Goal: Task Accomplishment & Management: Use online tool/utility

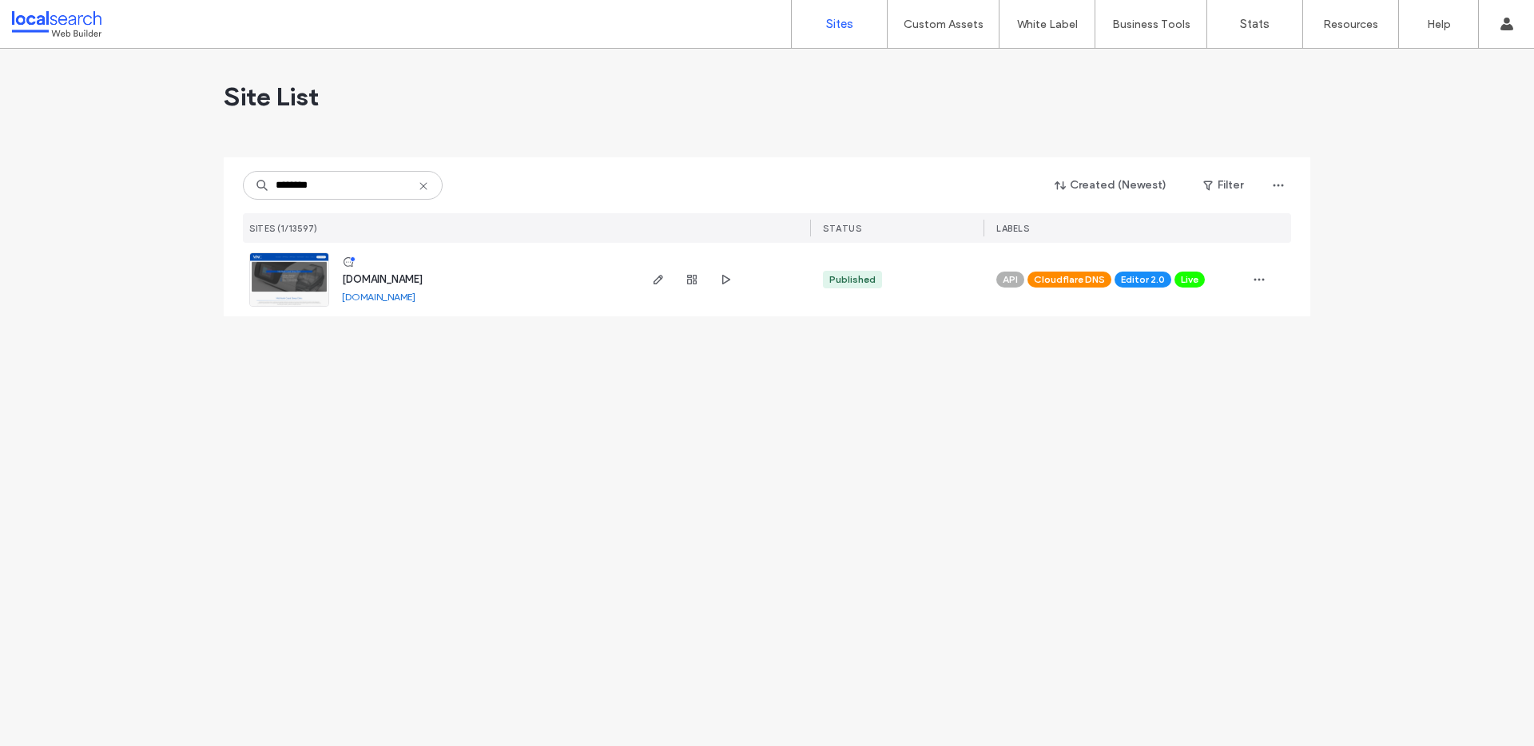
type input "********"
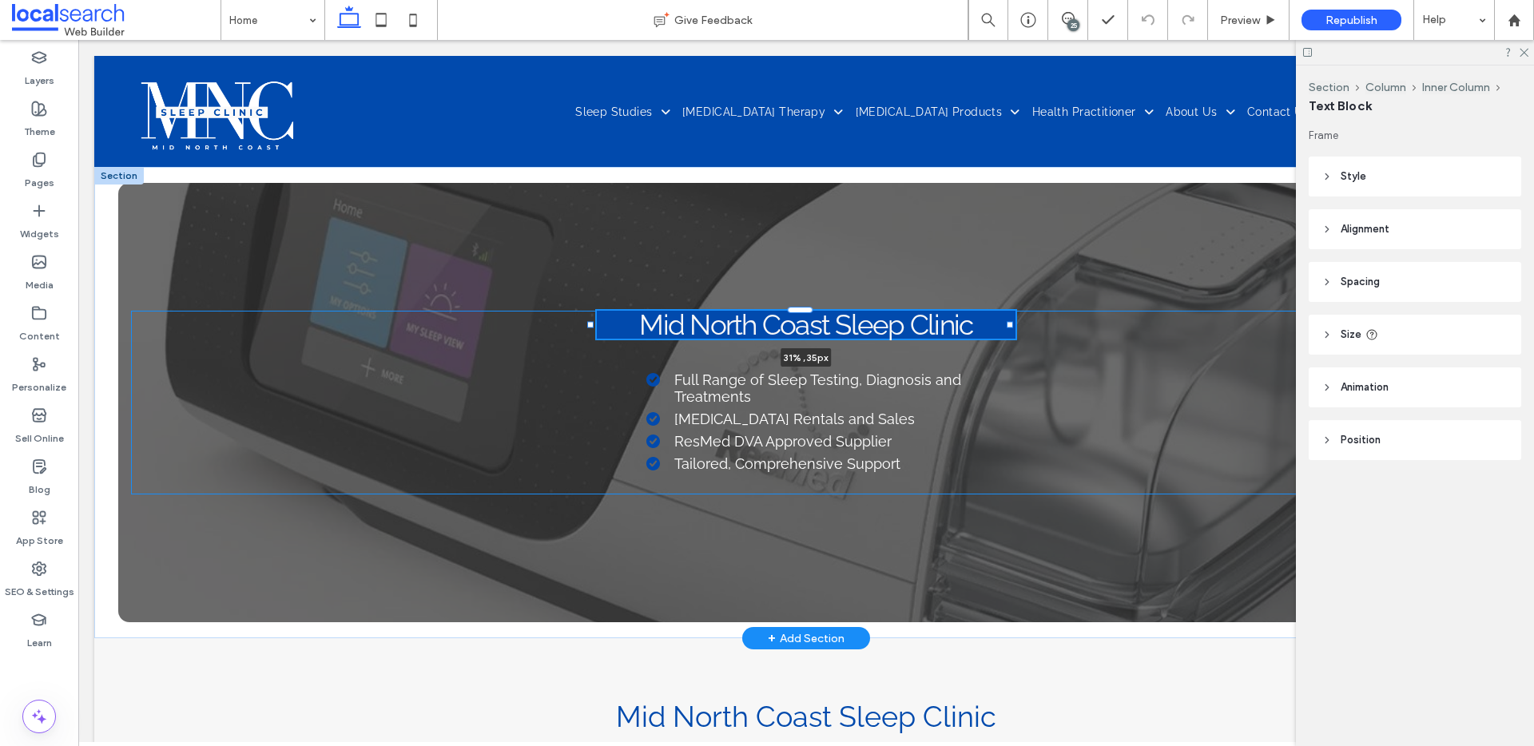
drag, startPoint x: 376, startPoint y: 328, endPoint x: 589, endPoint y: 331, distance: 212.6
click at [589, 331] on div "Mid North Coast Sleep Clinic 31% , 35px Full Range of Sleep Testing, Diagnosis …" at bounding box center [806, 403] width 1424 height 472
type input "**"
type input "****"
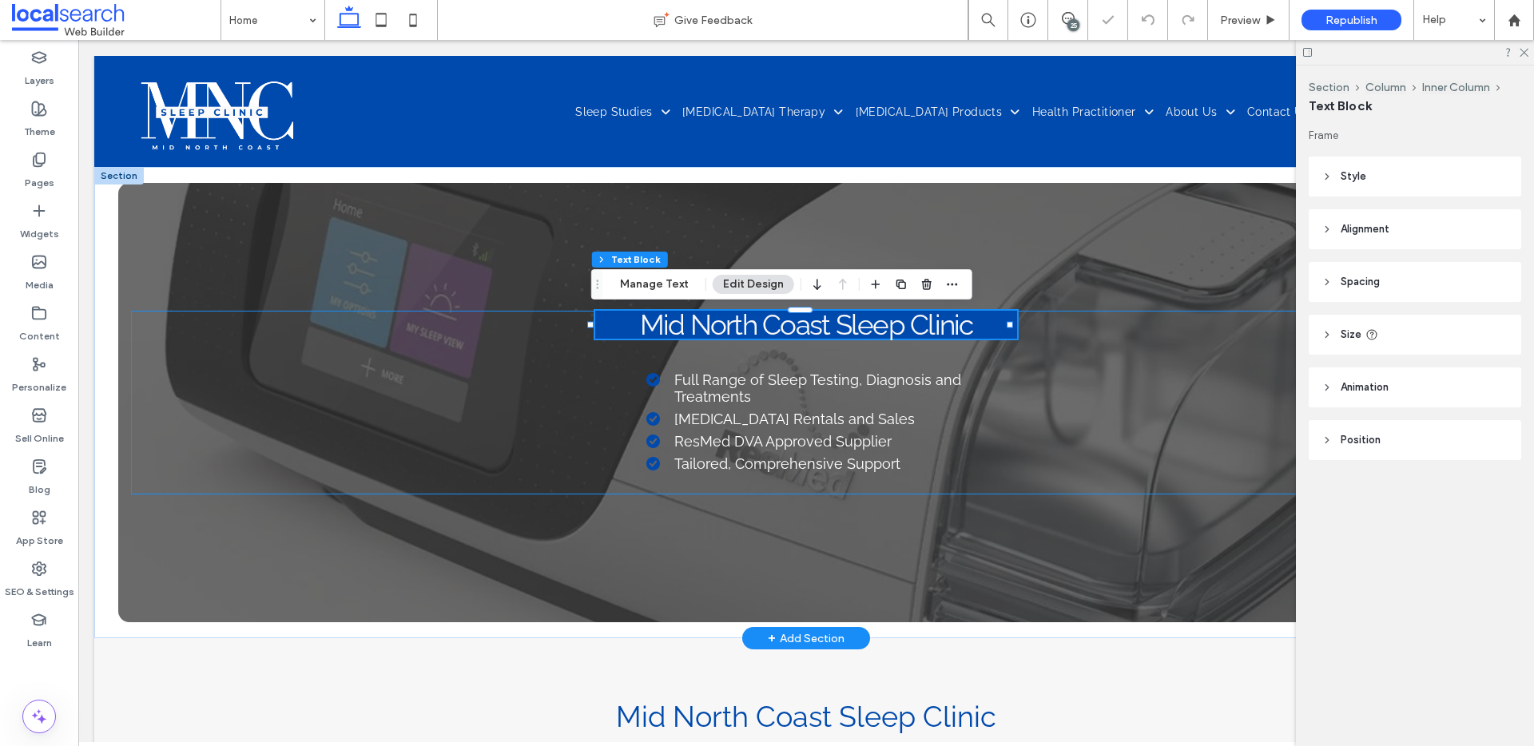
click at [1252, 424] on div "Mid North Coast Sleep Clinic 31% , 35px Full Range of Sleep Testing, Diagnosis …" at bounding box center [806, 403] width 1351 height 184
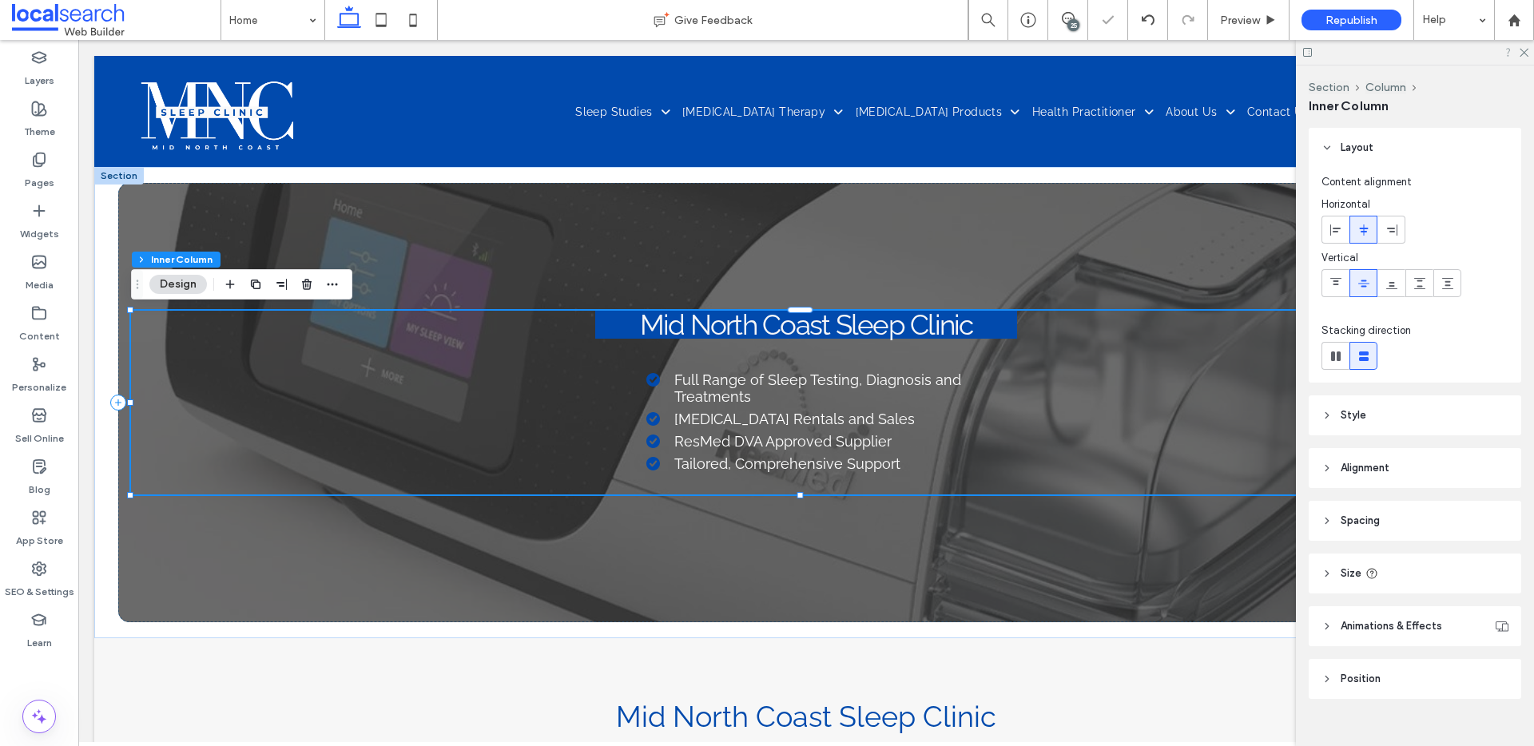
click at [1525, 55] on icon at bounding box center [1523, 51] width 10 height 10
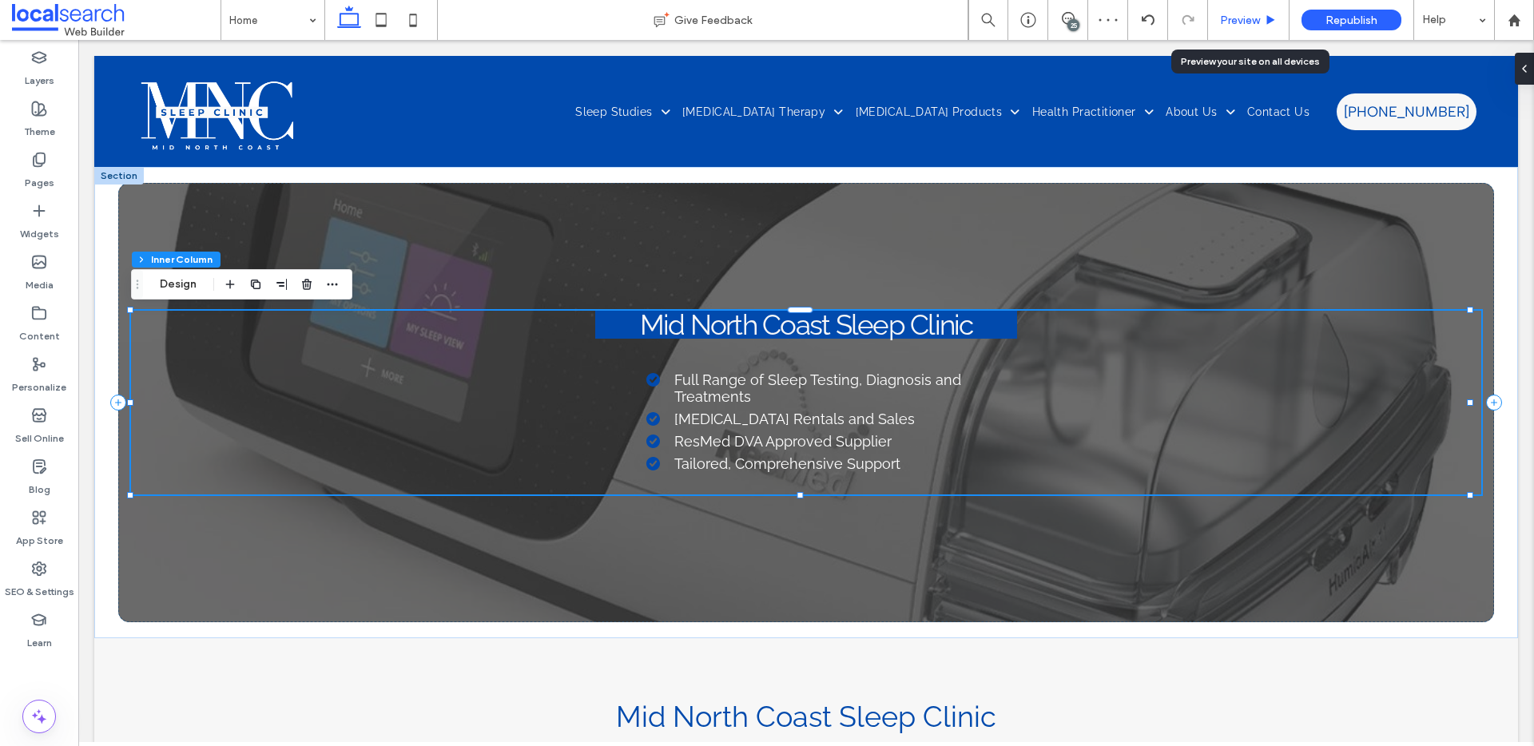
click at [1250, 14] on span "Preview" at bounding box center [1240, 21] width 40 height 14
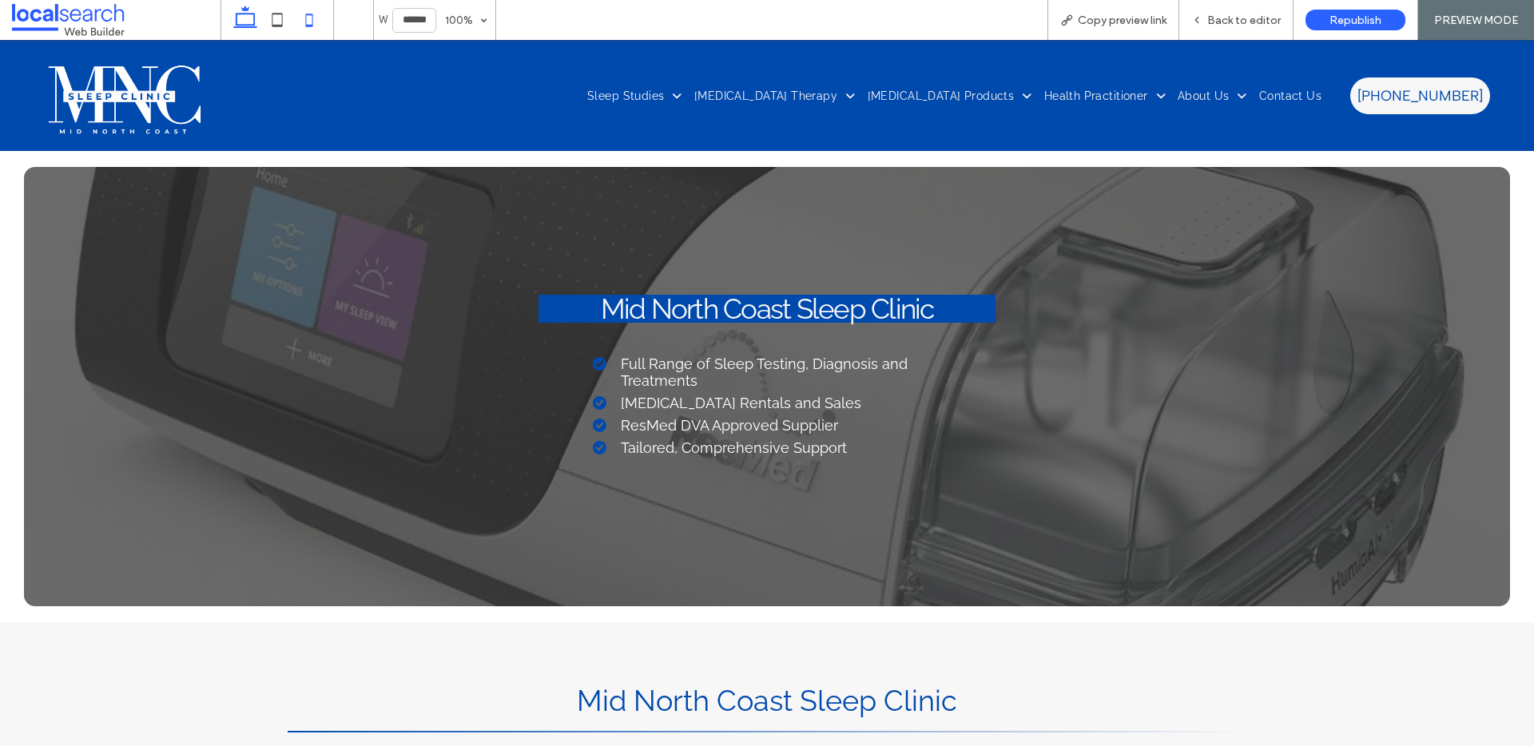
click at [319, 25] on icon at bounding box center [309, 20] width 32 height 32
type input "*****"
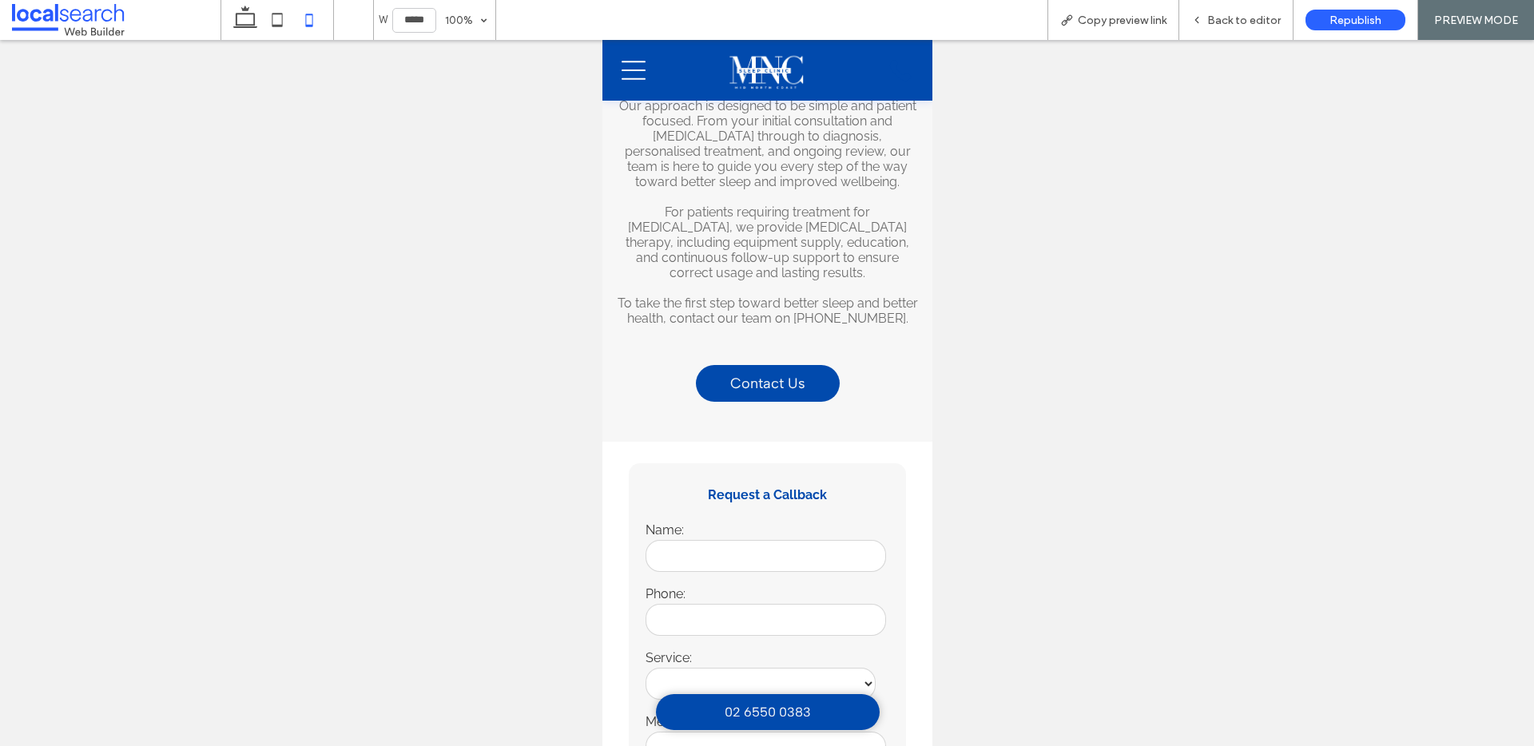
scroll to position [724, 0]
click at [1228, 34] on div "Back to editor" at bounding box center [1237, 20] width 114 height 40
click at [1243, 18] on span "Back to editor" at bounding box center [1245, 21] width 74 height 14
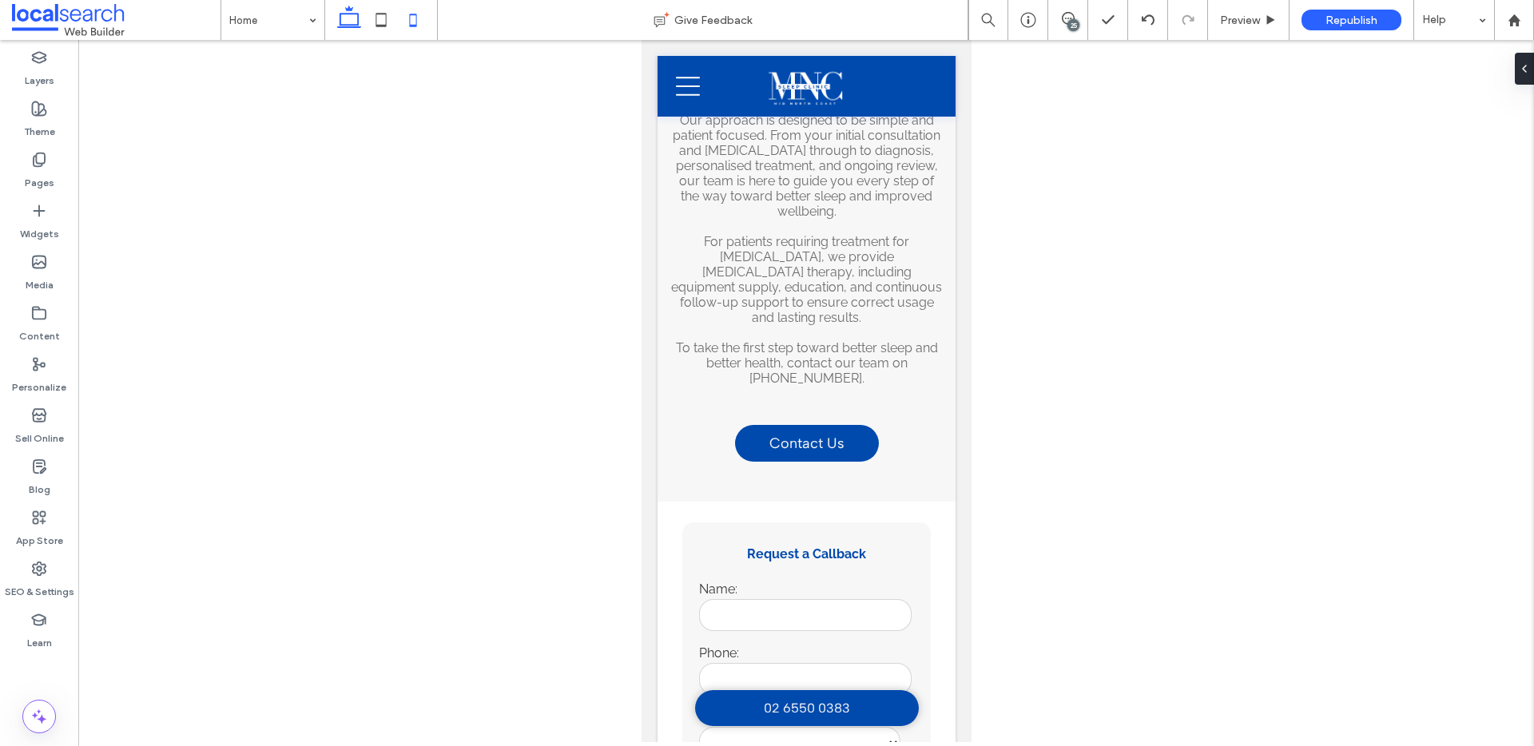
click at [355, 25] on use at bounding box center [349, 17] width 24 height 22
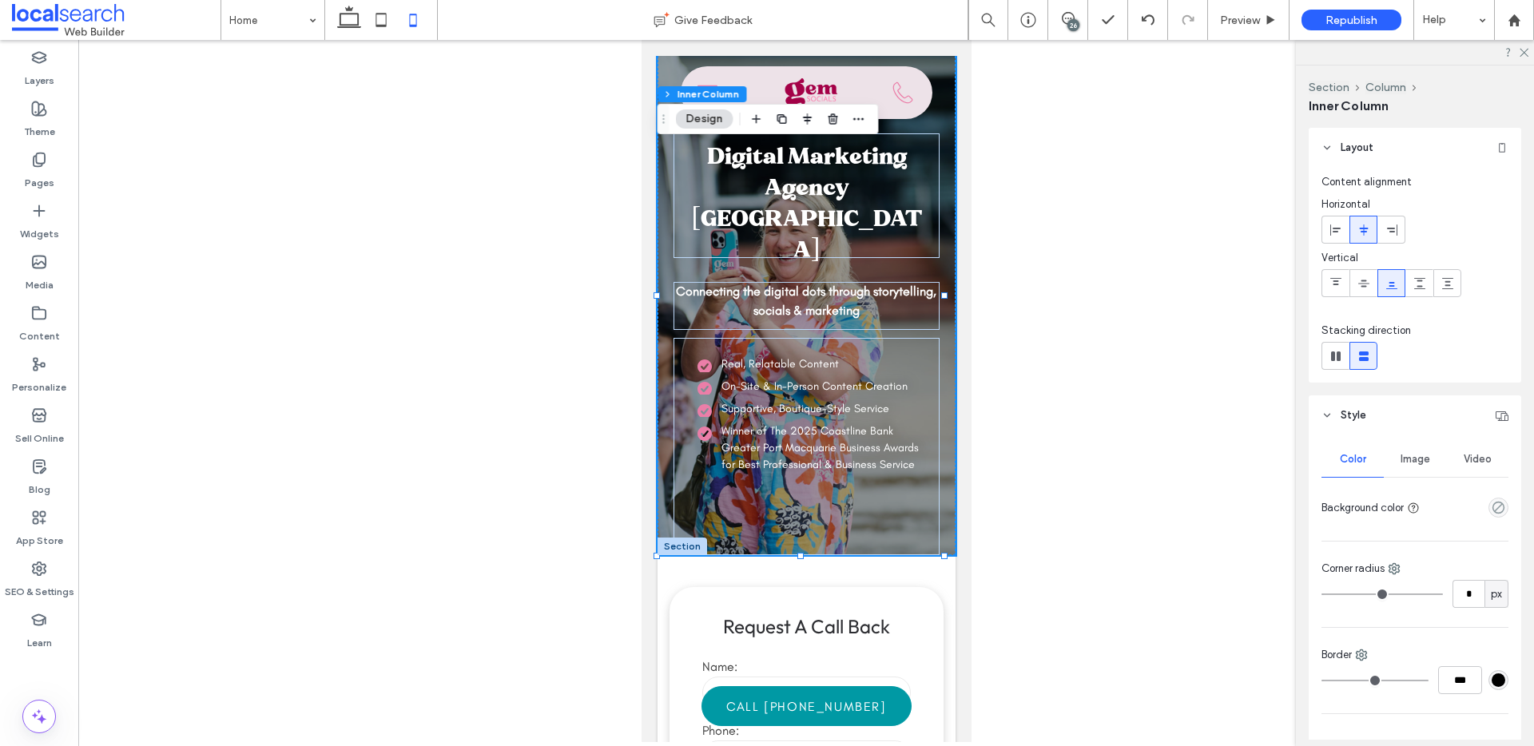
click at [985, 215] on div at bounding box center [806, 391] width 1456 height 702
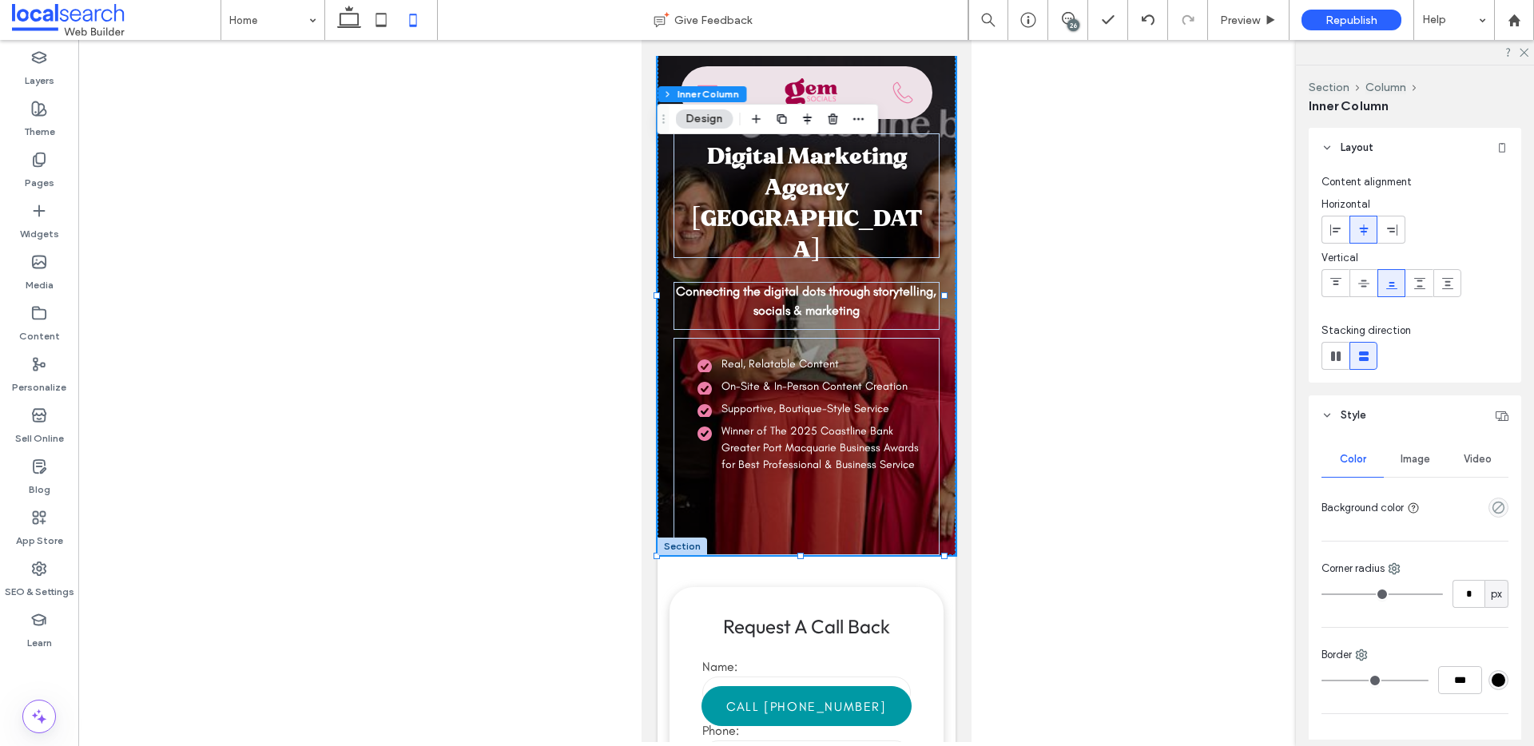
drag, startPoint x: 1069, startPoint y: 262, endPoint x: 1159, endPoint y: 179, distance: 122.1
click at [1069, 261] on div at bounding box center [806, 391] width 1456 height 702
click at [484, 199] on div at bounding box center [806, 391] width 1456 height 702
click at [698, 147] on div "Digital Marketing Agency Port Macquarie Connecting the digital dots through sto…" at bounding box center [806, 295] width 298 height 519
click at [599, 140] on div at bounding box center [806, 391] width 1456 height 702
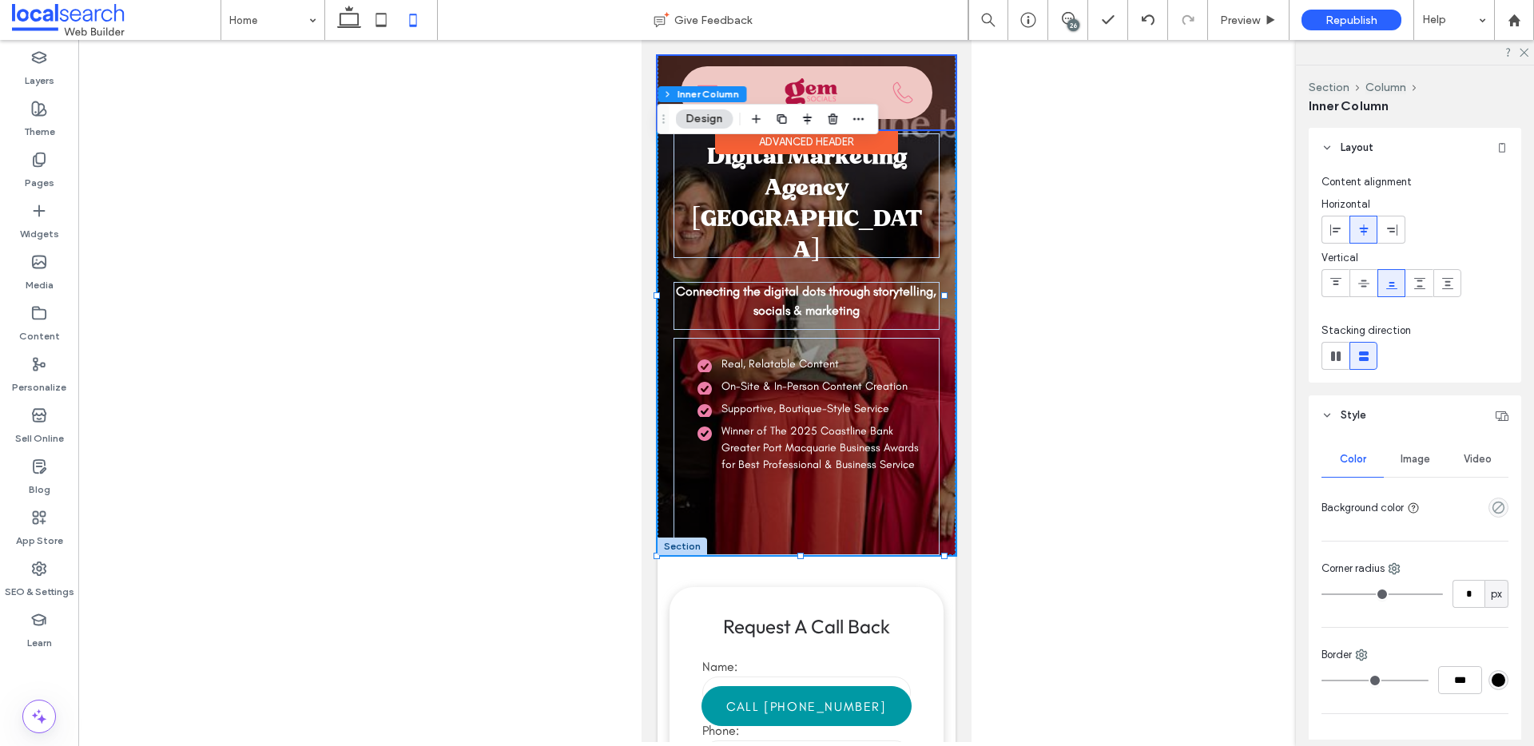
click at [663, 65] on div at bounding box center [806, 93] width 298 height 74
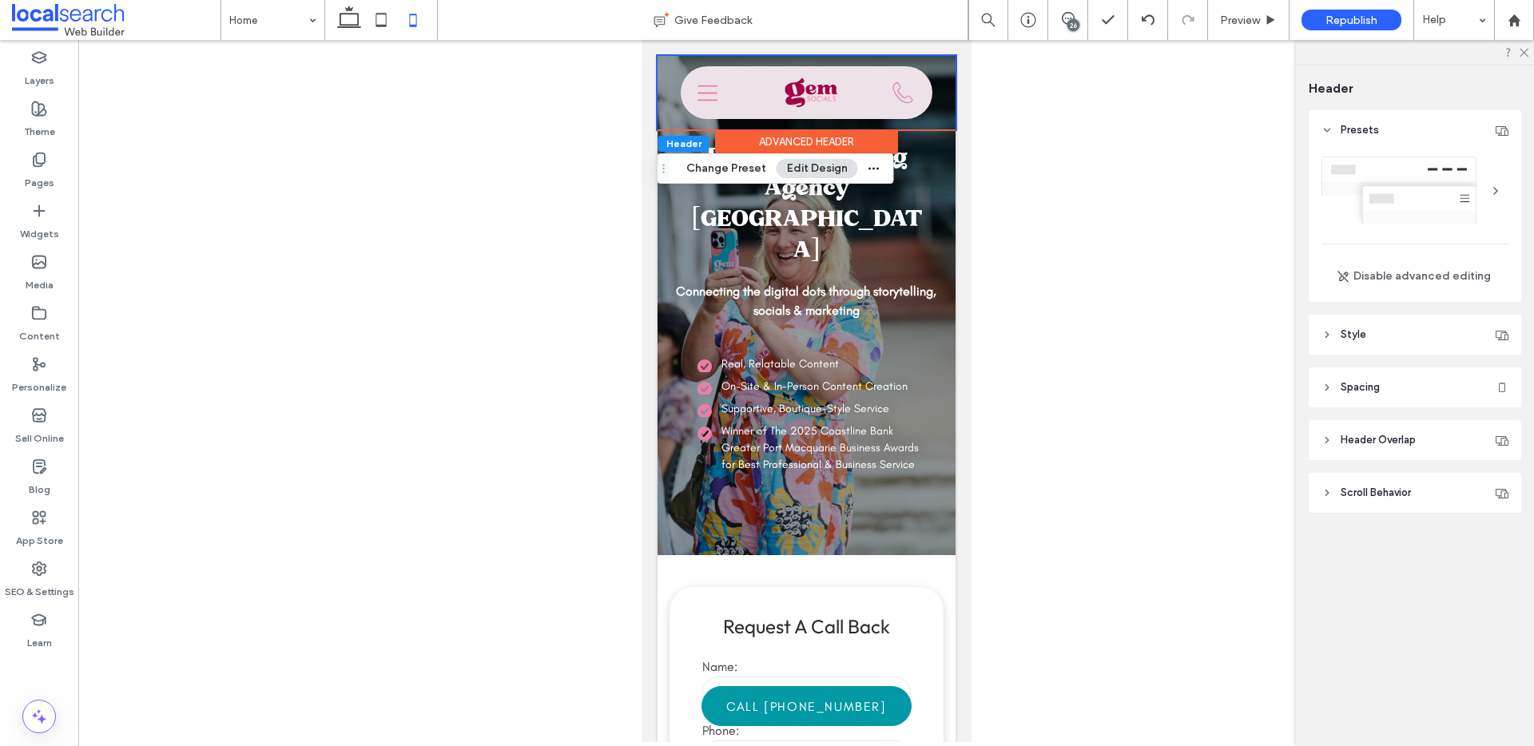
click at [1133, 272] on div at bounding box center [806, 391] width 1456 height 702
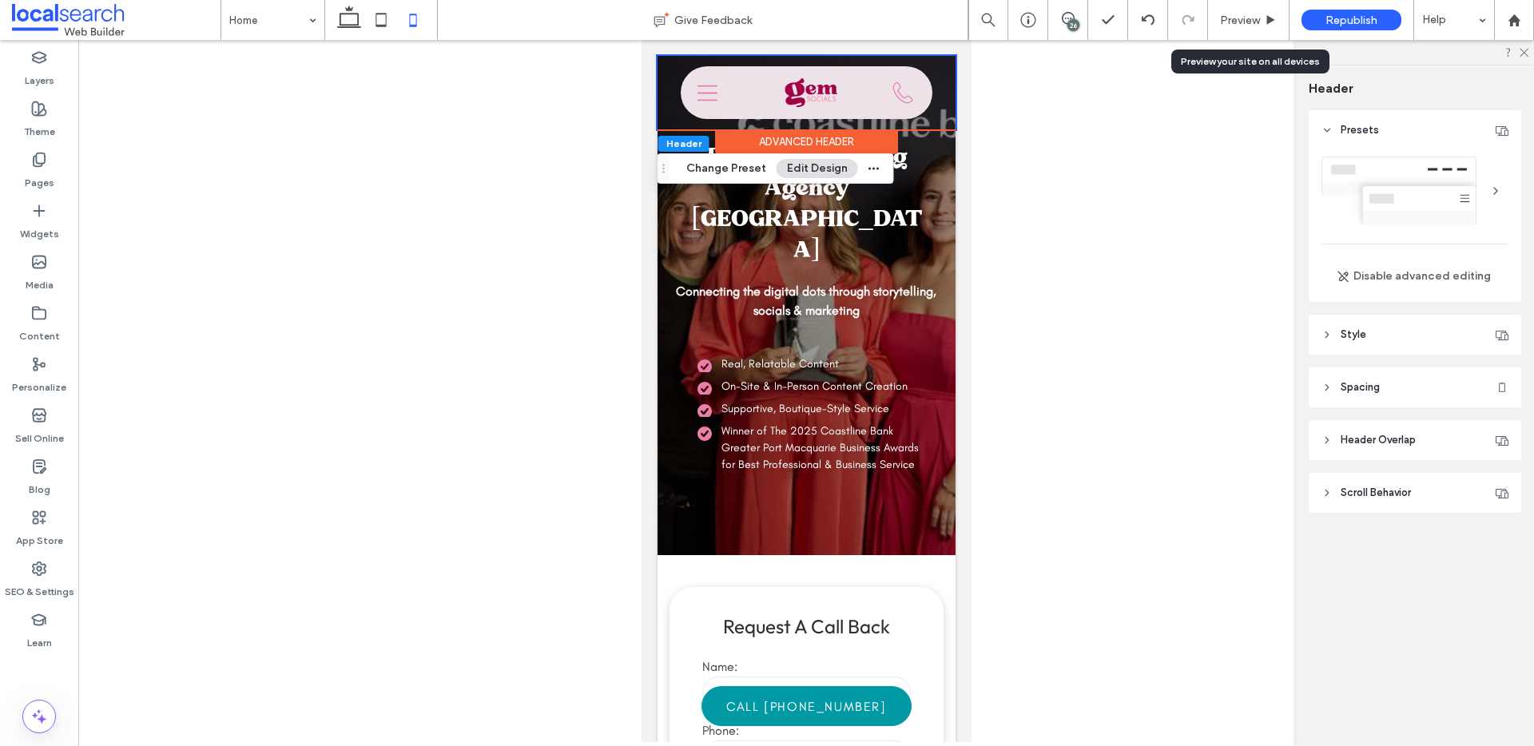
drag, startPoint x: 1256, startPoint y: 25, endPoint x: 1152, endPoint y: 92, distance: 123.7
click at [1256, 25] on span "Preview" at bounding box center [1240, 21] width 40 height 14
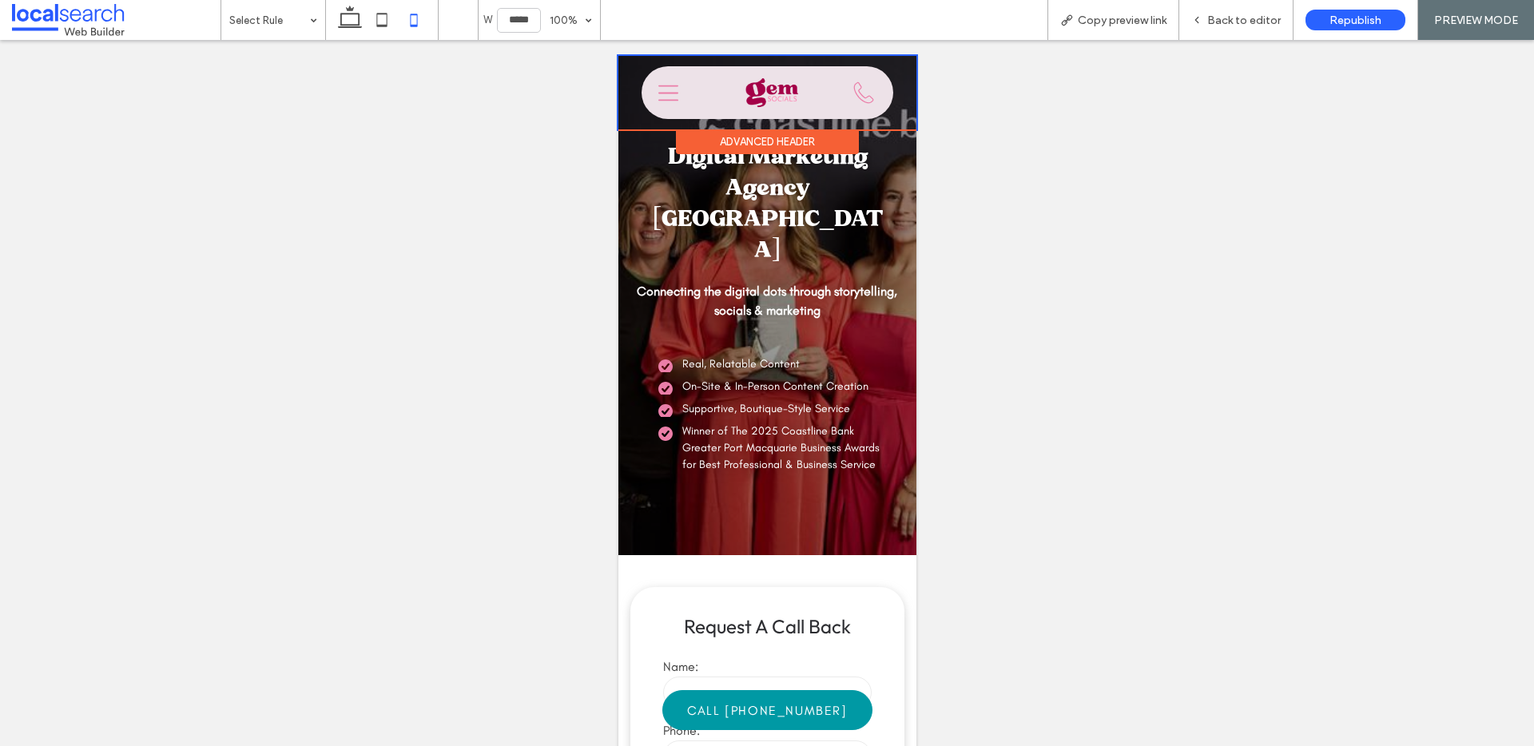
scroll to position [4, 0]
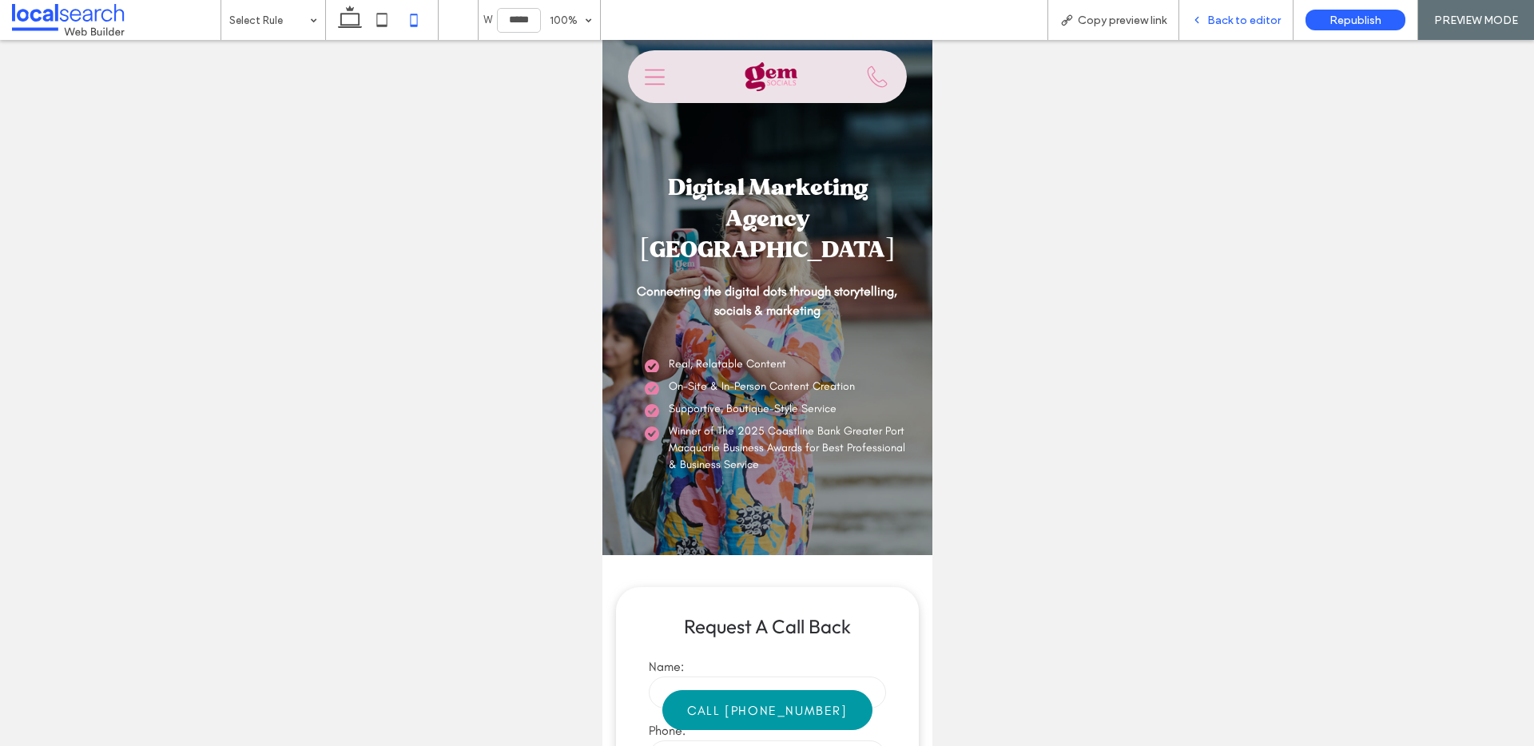
click at [1215, 11] on div "Back to editor" at bounding box center [1237, 20] width 114 height 40
click at [1238, 18] on span "Back to editor" at bounding box center [1245, 21] width 74 height 14
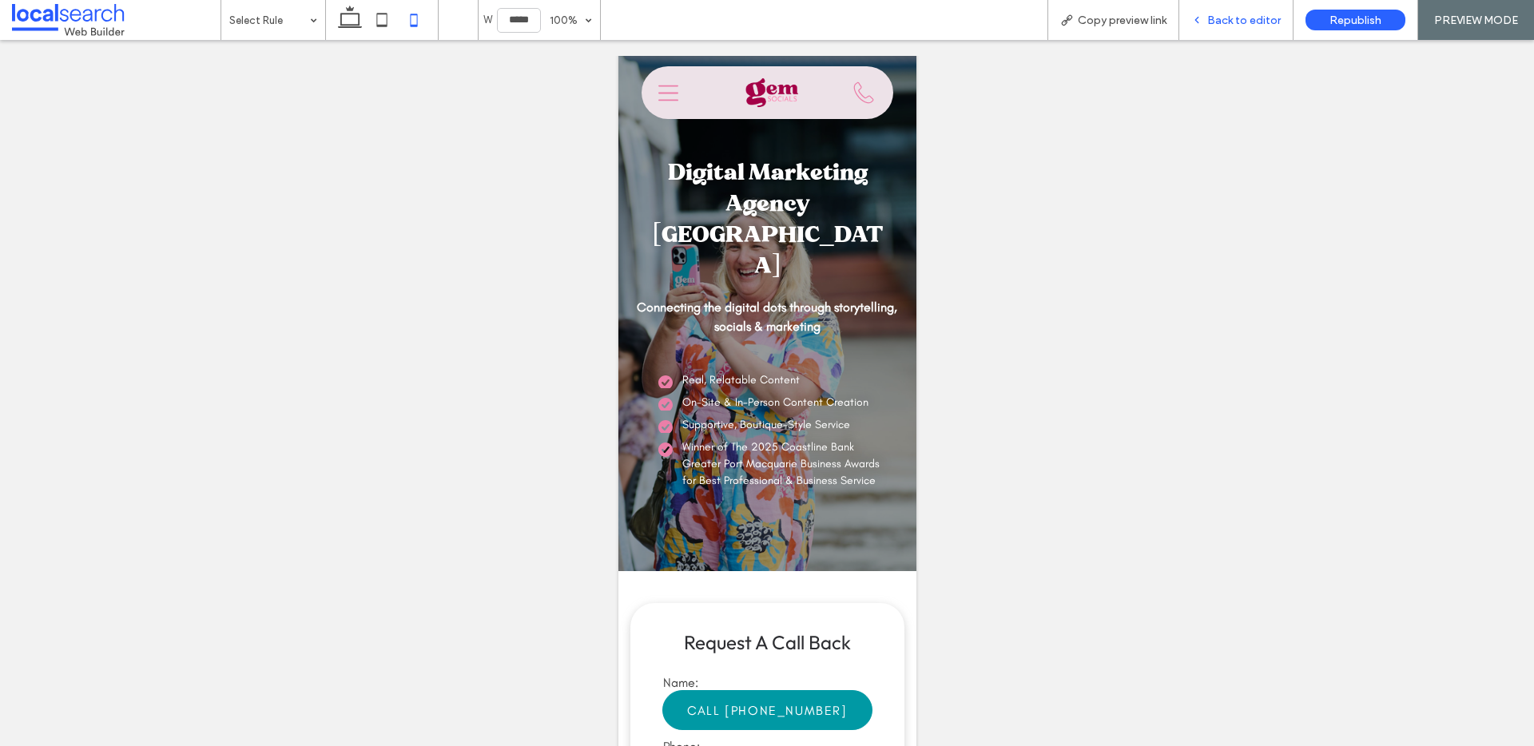
scroll to position [20, 0]
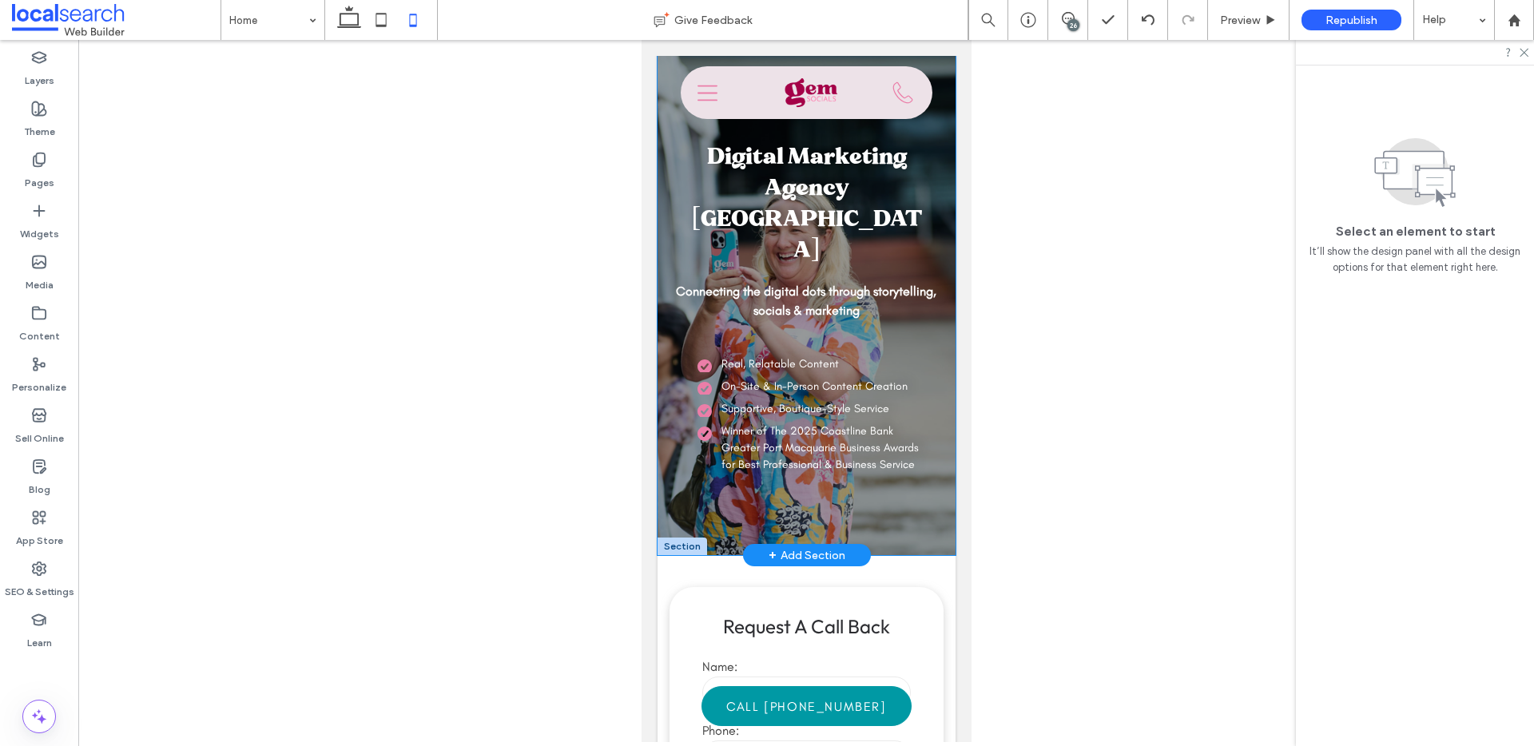
click at [831, 226] on h1 "Digital Marketing Agency Port Macquarie" at bounding box center [806, 195] width 243 height 125
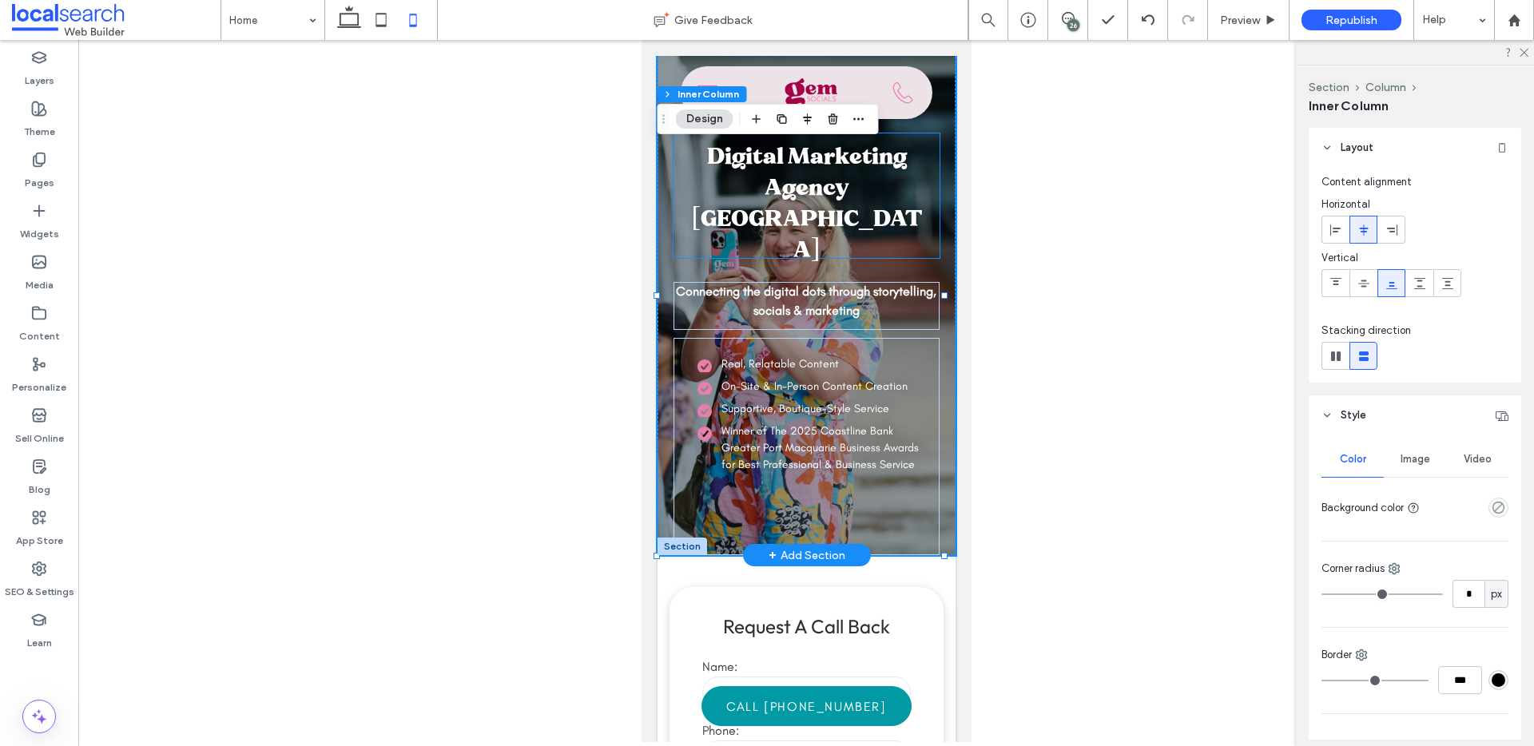
click at [917, 236] on div "Digital Marketing Agency Port Macquarie" at bounding box center [806, 195] width 266 height 125
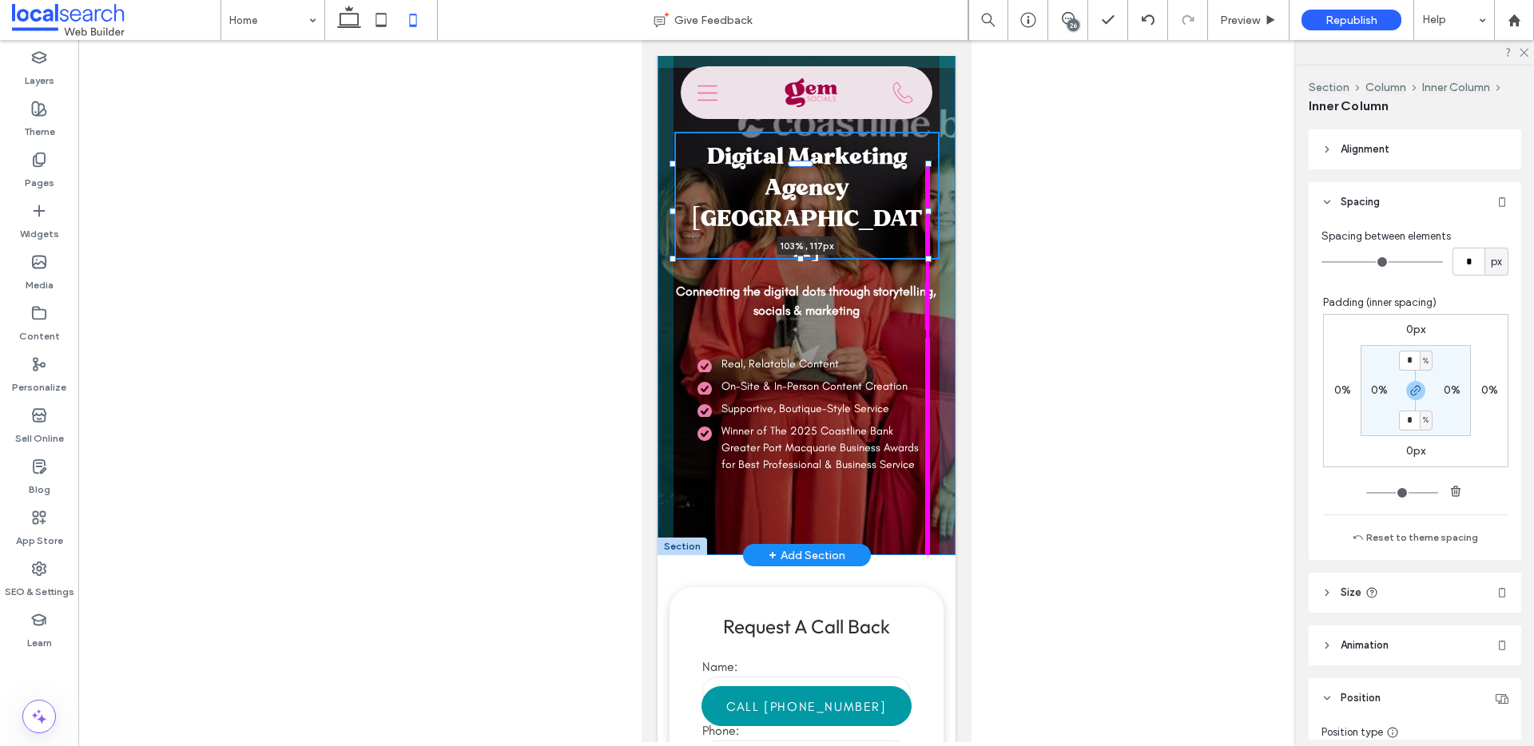
scroll to position [726, 0]
click at [936, 210] on div "Digital Marketing Agency Port Macquarie 103% , 117px Connecting the digital dot…" at bounding box center [806, 295] width 298 height 519
type input "**"
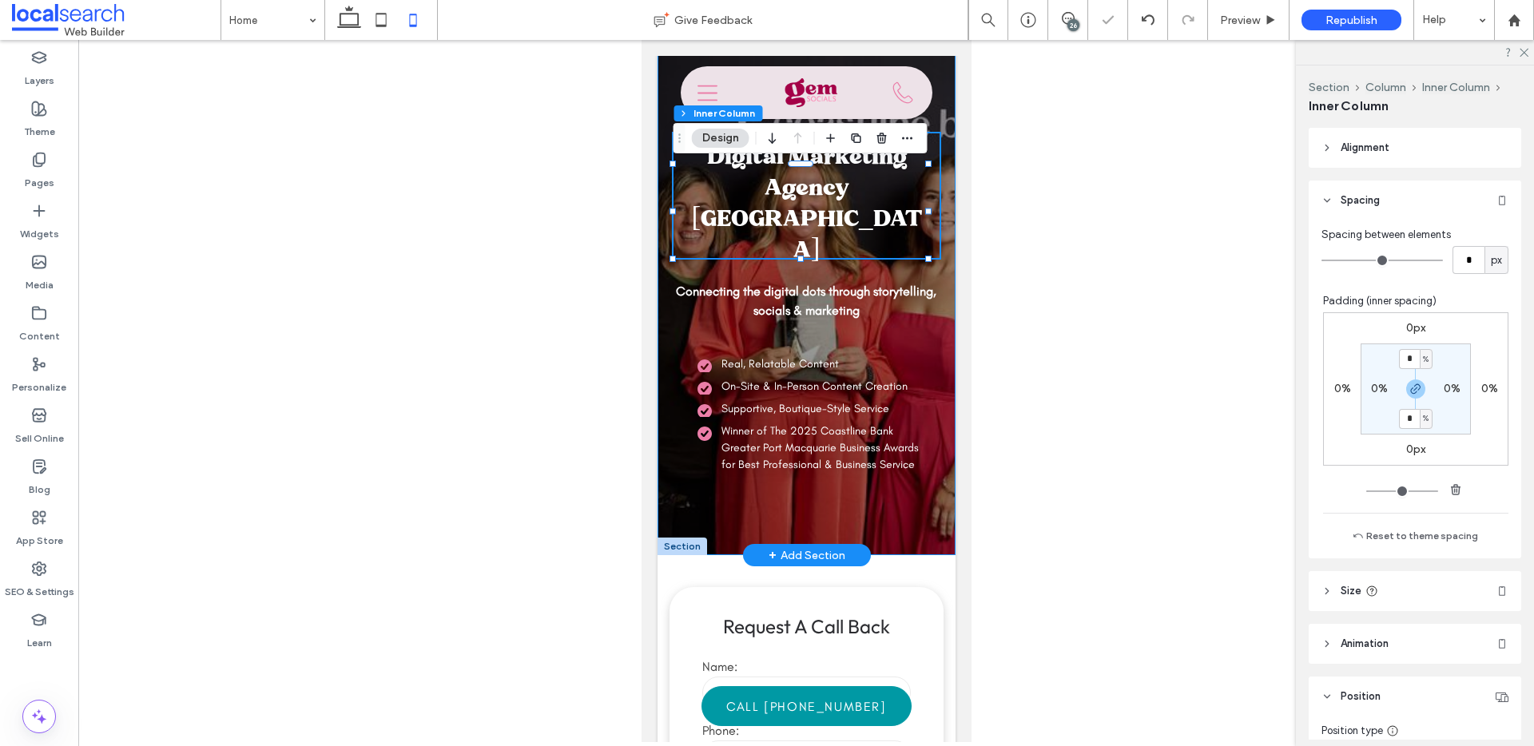
click at [935, 211] on div "Digital Marketing Agency Port Macquarie 103% , 117px Connecting the digital dot…" at bounding box center [806, 295] width 298 height 519
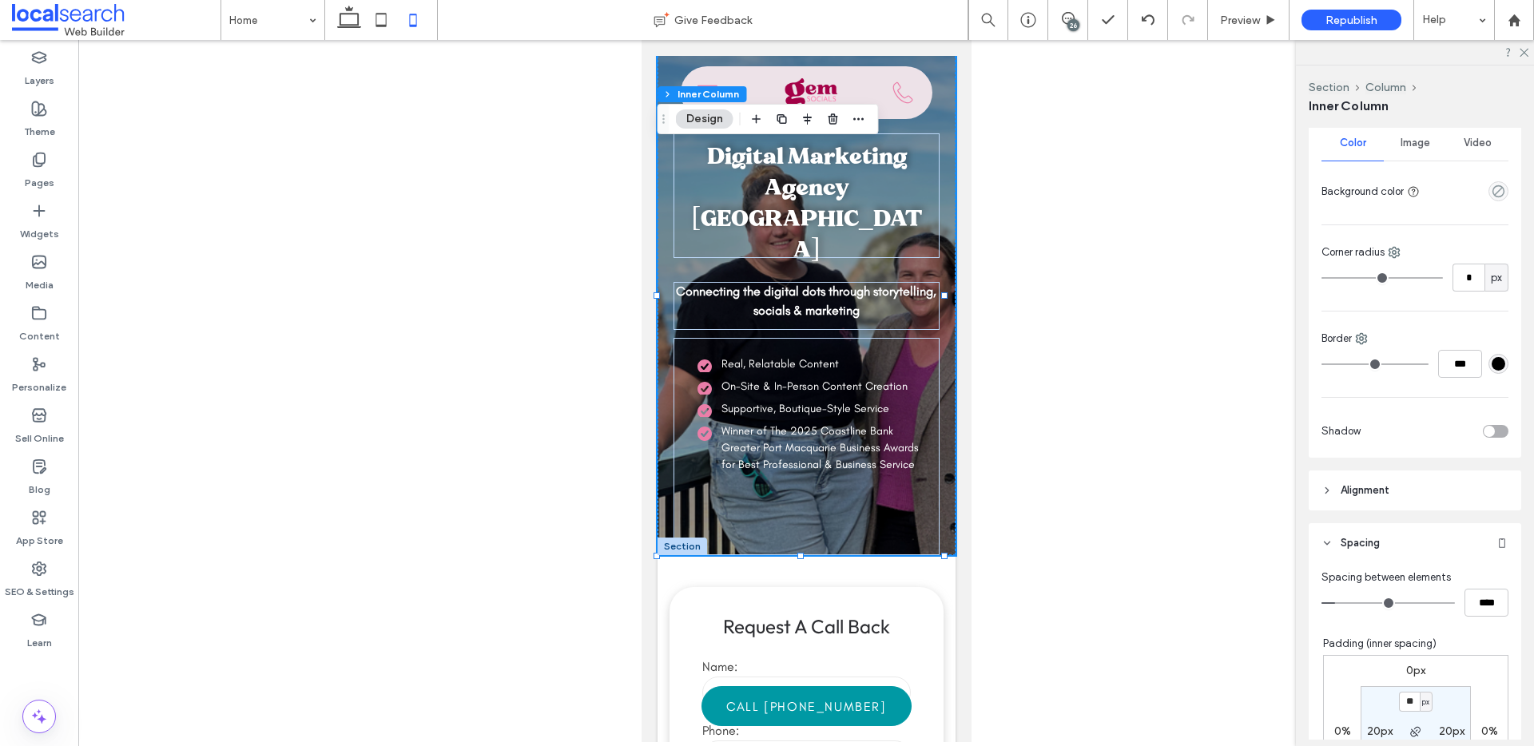
scroll to position [388, 0]
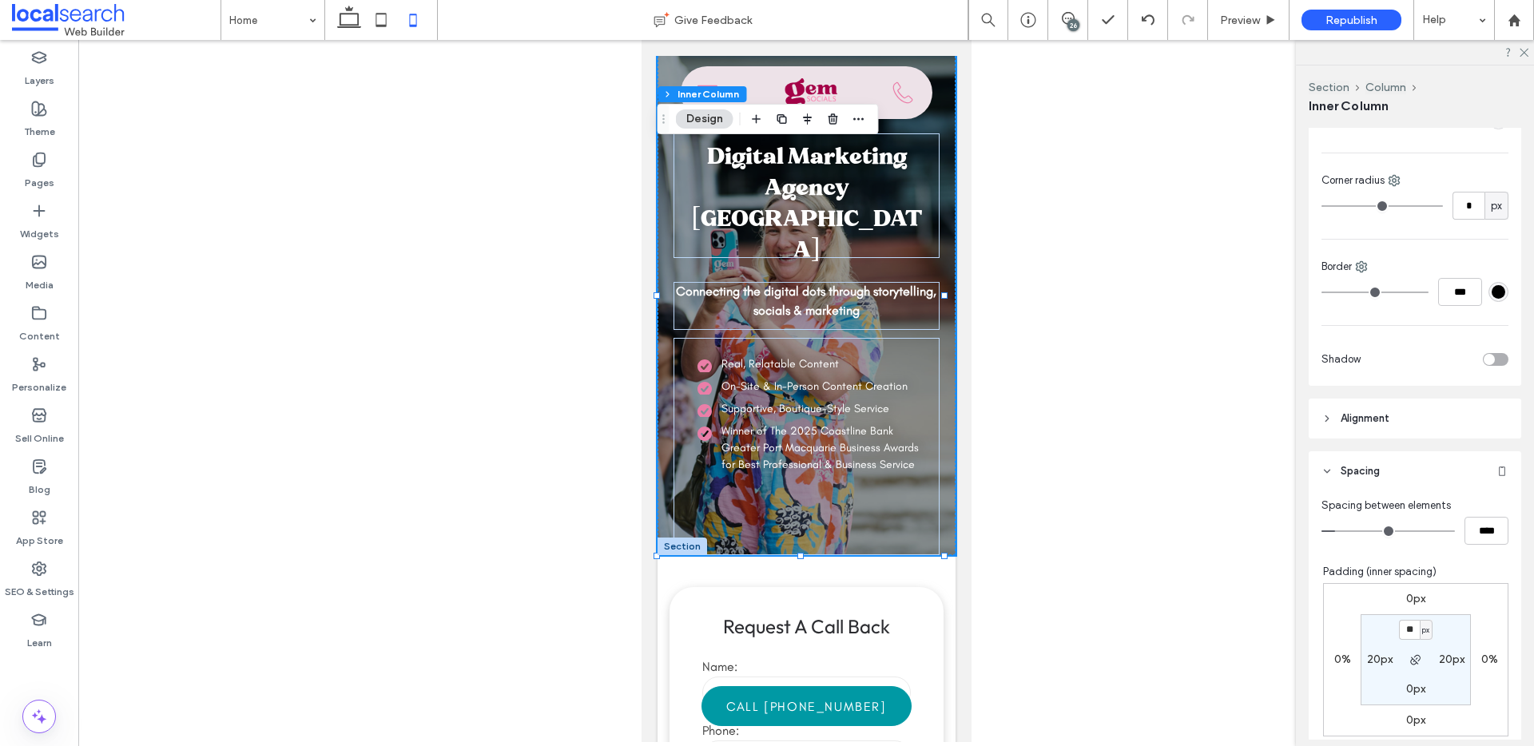
click at [1439, 659] on label "20px" at bounding box center [1452, 660] width 26 height 14
type input "**"
type input "*"
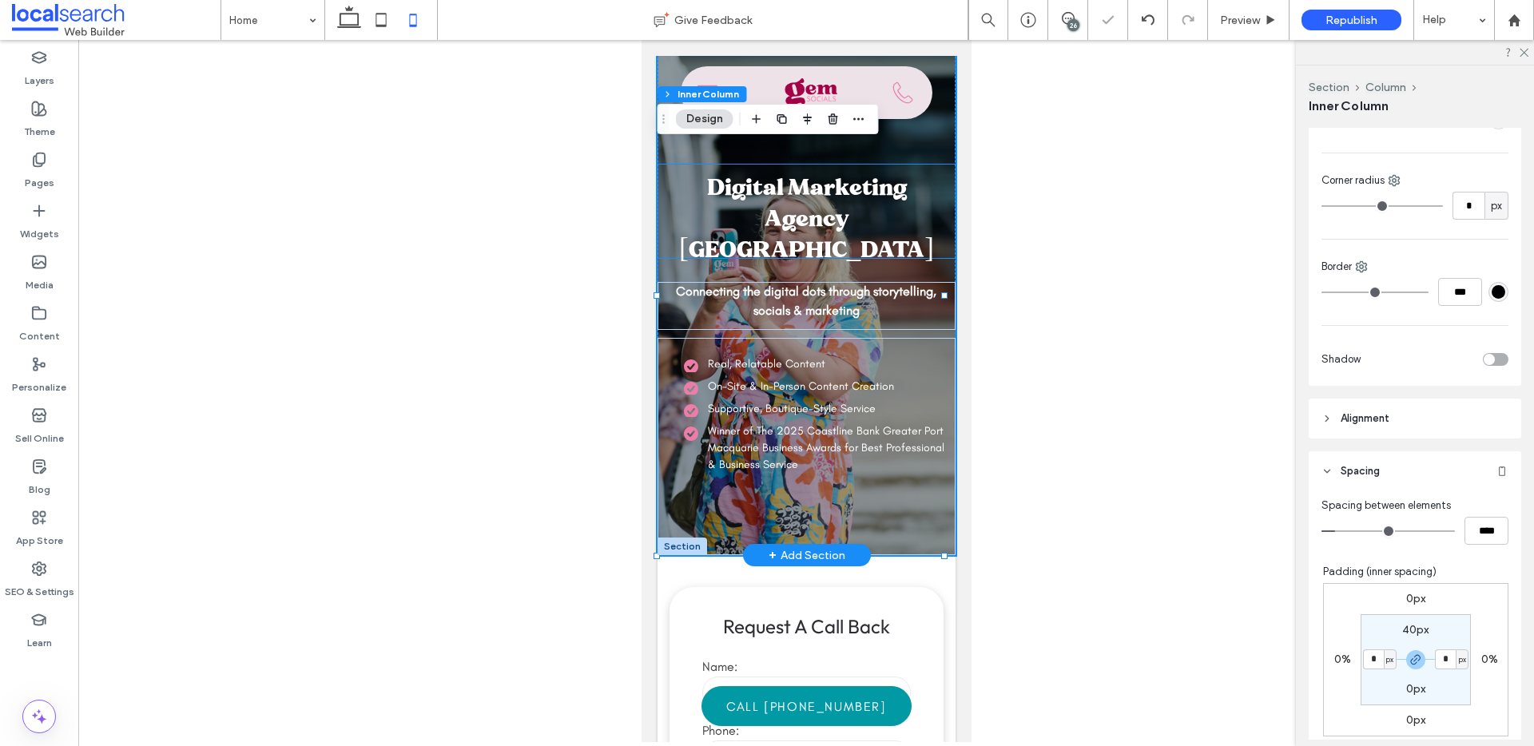
click at [897, 235] on h1 "Digital Marketing Agency Port Macquarie" at bounding box center [806, 212] width 272 height 94
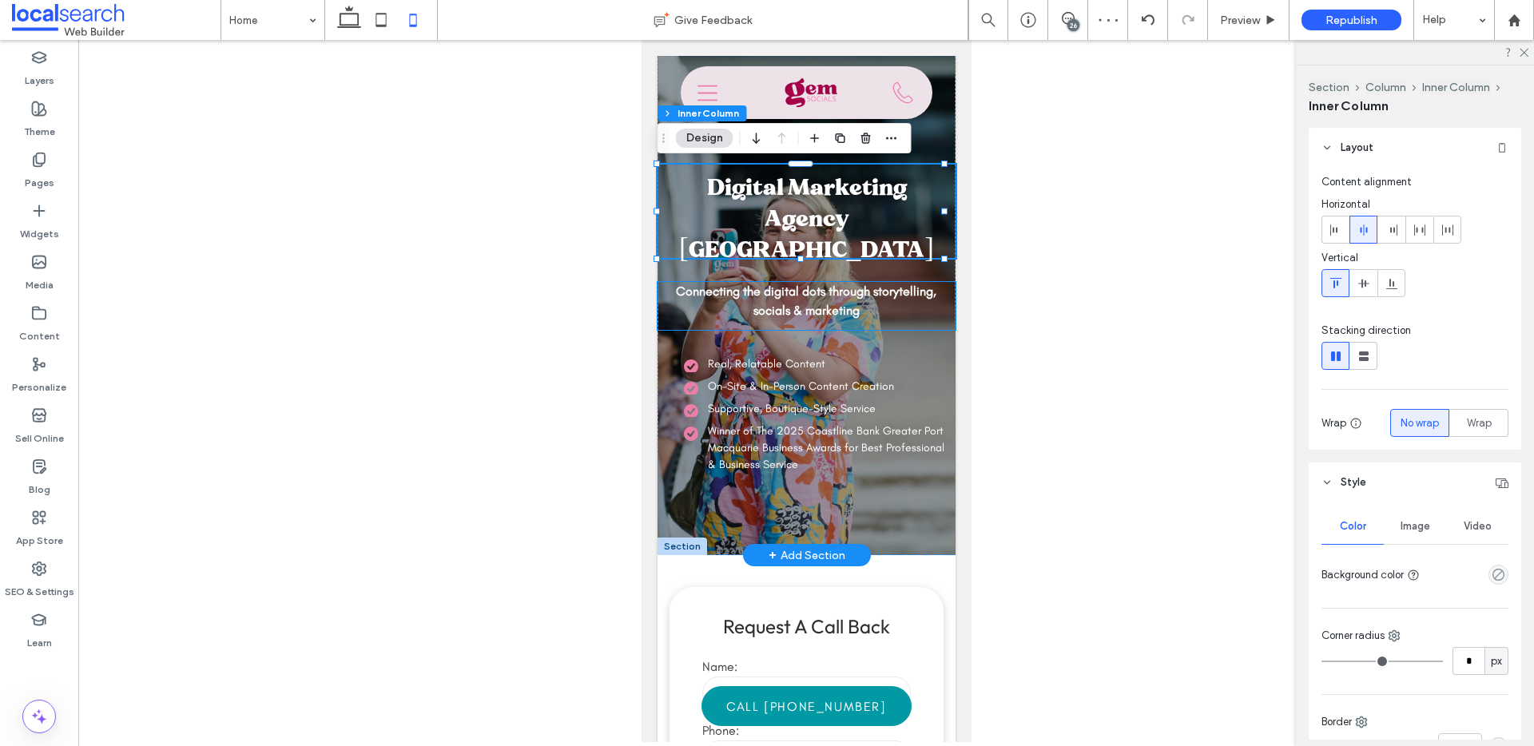
click at [879, 294] on strong "Connecting the digital dots through storytelling, socials & marketing" at bounding box center [805, 301] width 261 height 34
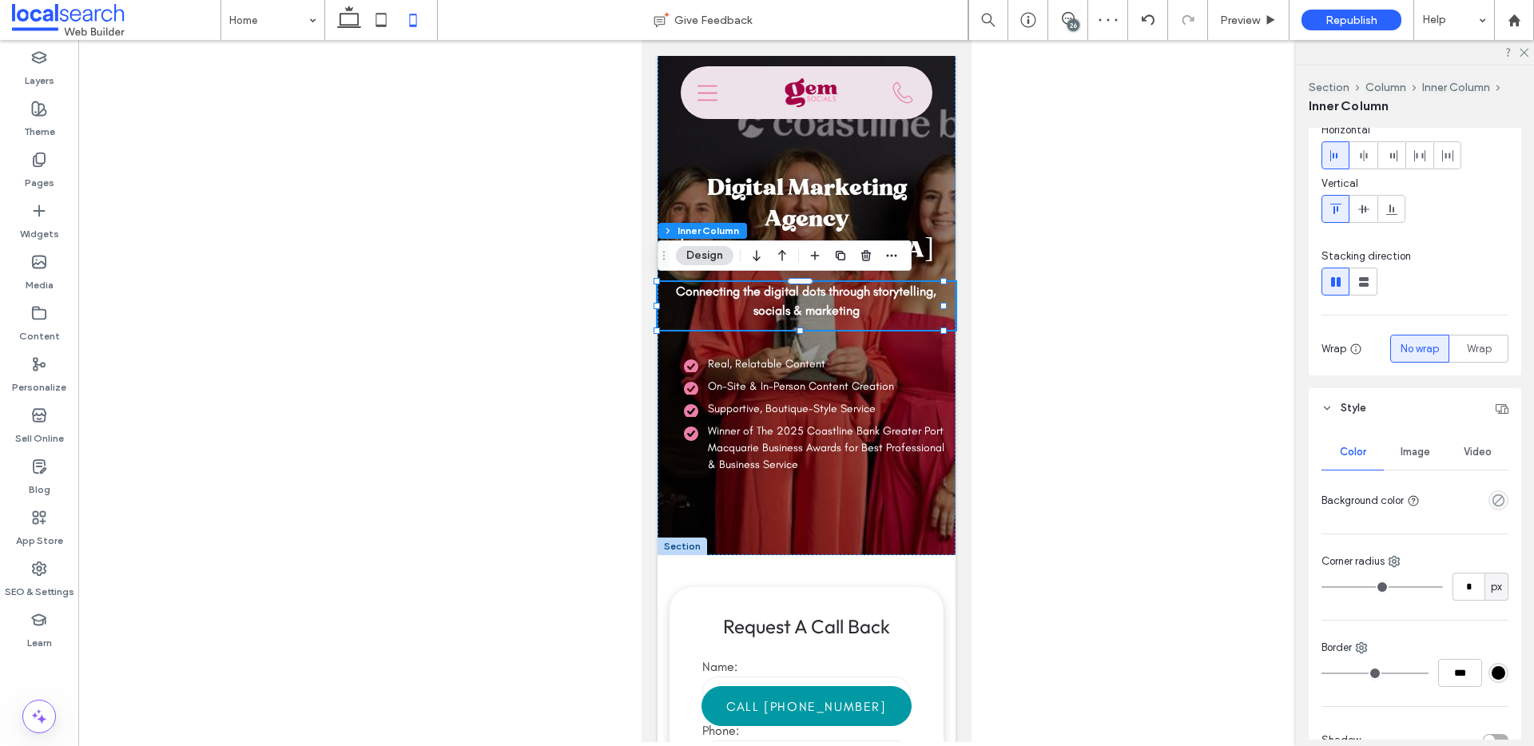
scroll to position [157, 0]
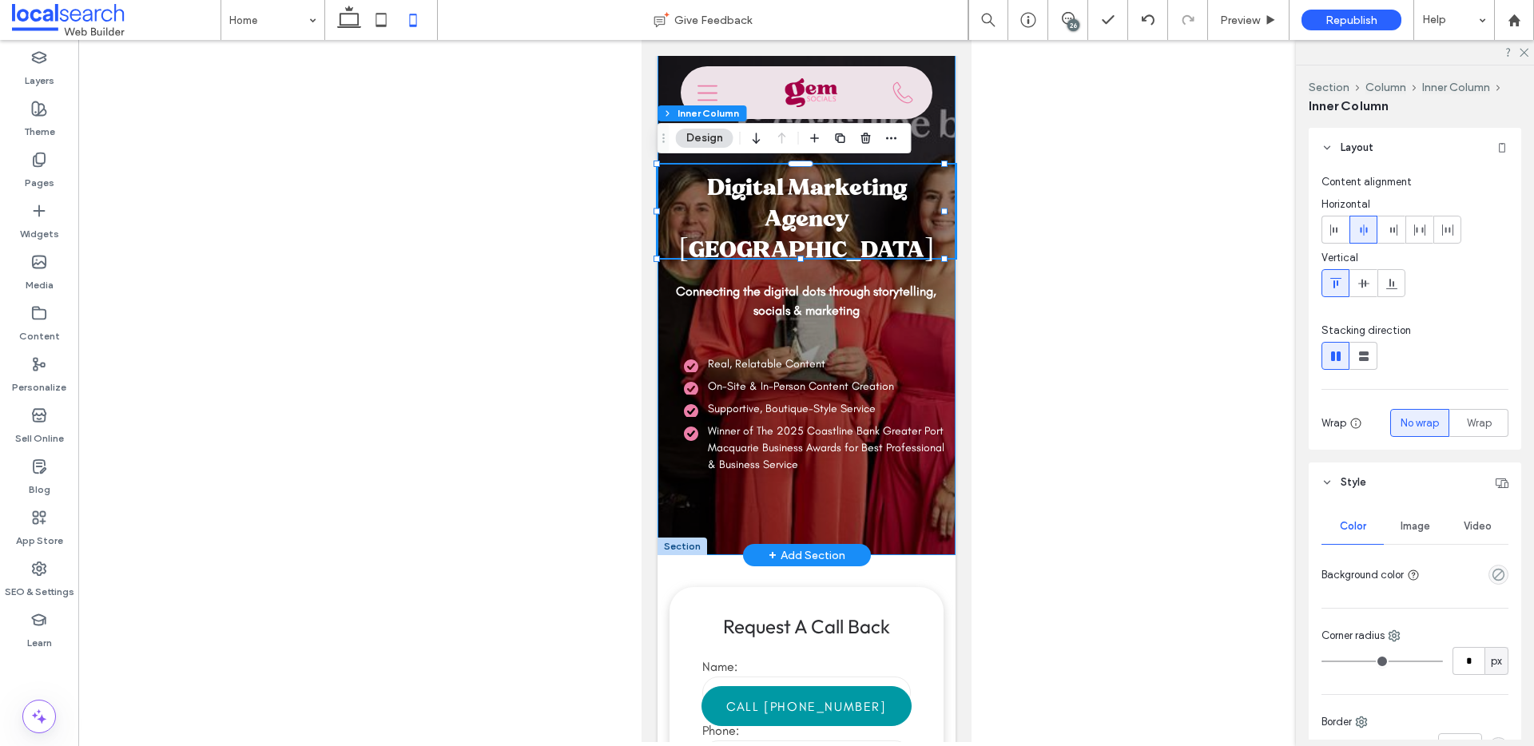
click at [822, 241] on span "Digital Marketing Agency Port Macquarie" at bounding box center [806, 218] width 255 height 90
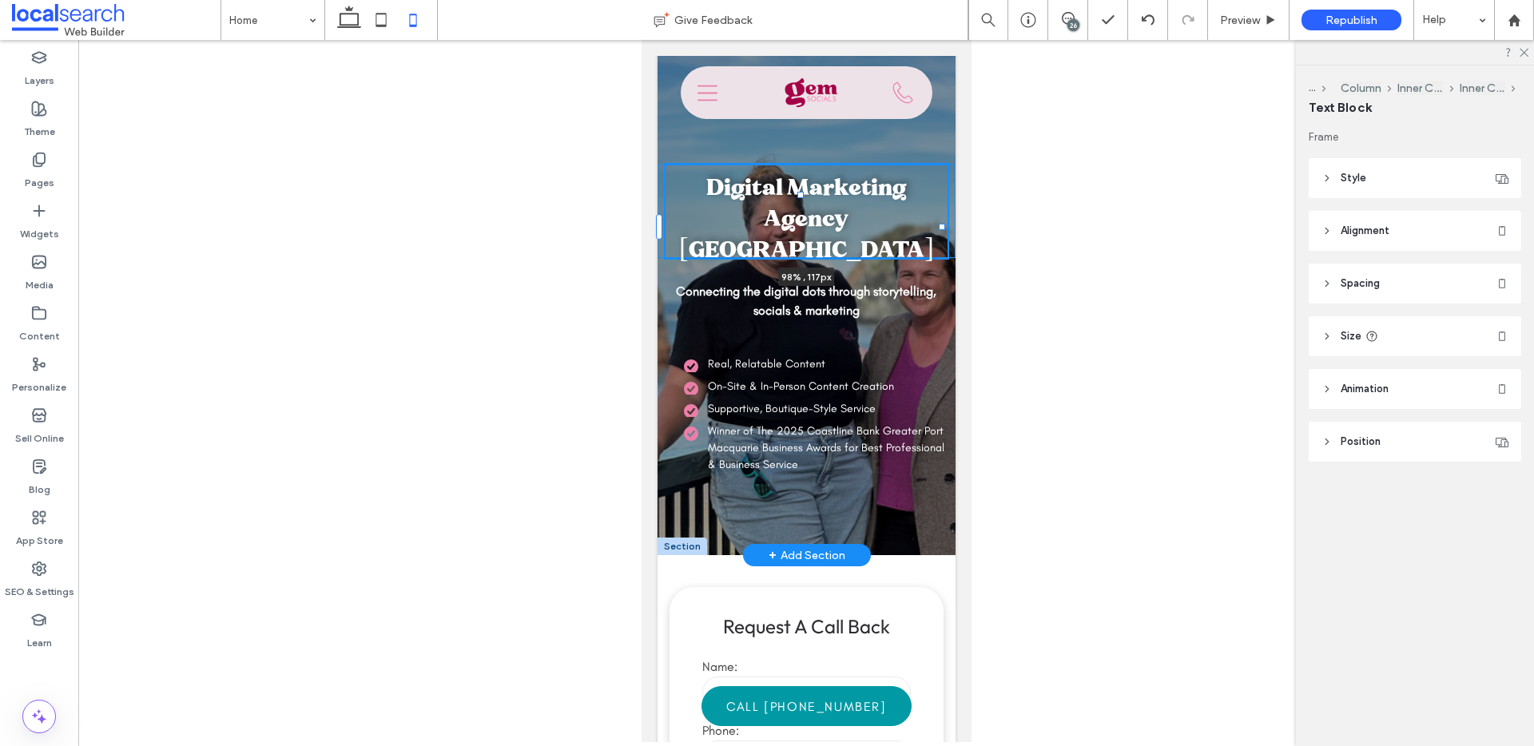
drag, startPoint x: 932, startPoint y: 212, endPoint x: 942, endPoint y: 211, distance: 10.4
click at [942, 211] on div "Digital Marketing Agency Port Macquarie 98% , 117px Connecting the digital dots…" at bounding box center [806, 295] width 298 height 519
type input "**"
type input "****"
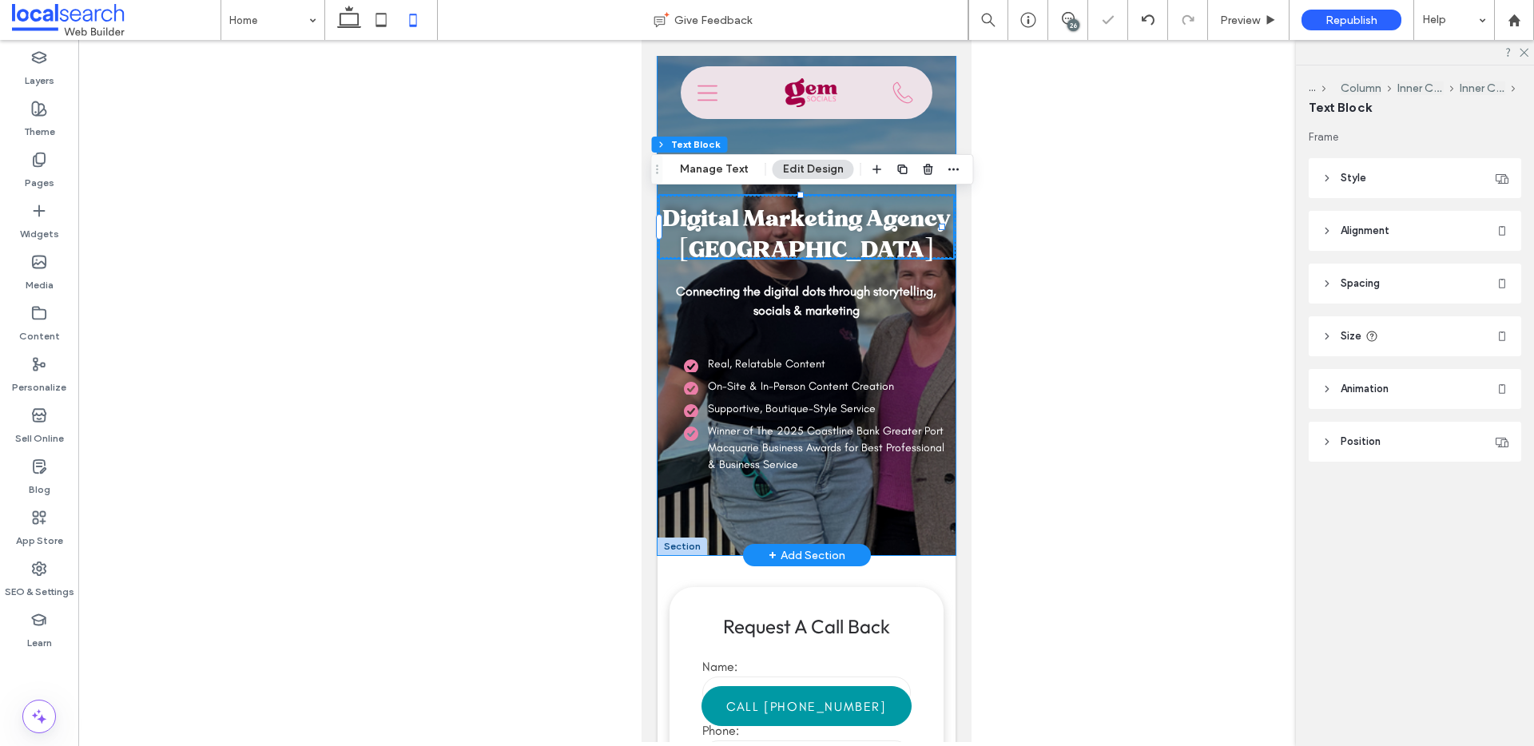
click at [806, 290] on strong "Connecting the digital dots through storytelling, socials & marketing" at bounding box center [805, 301] width 261 height 34
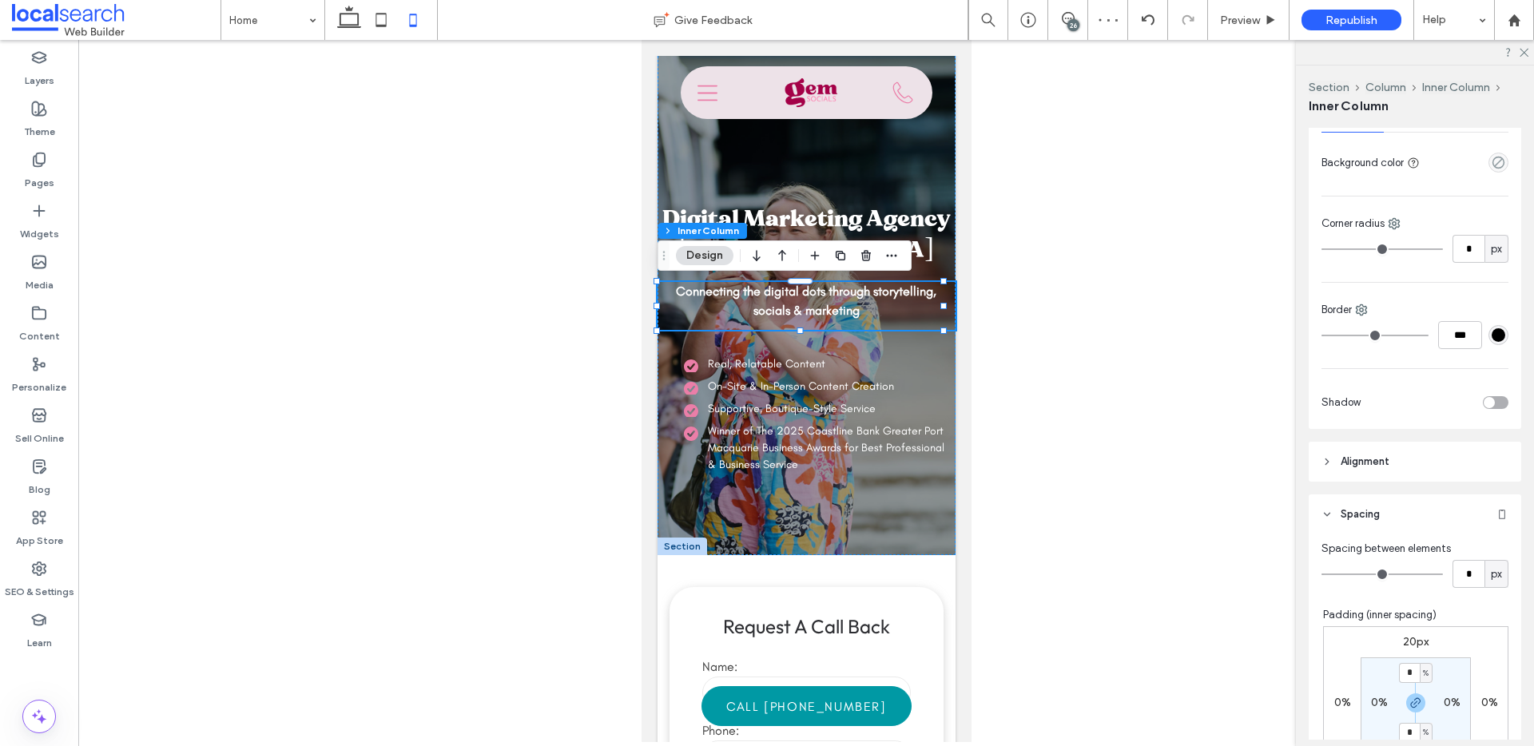
scroll to position [514, 0]
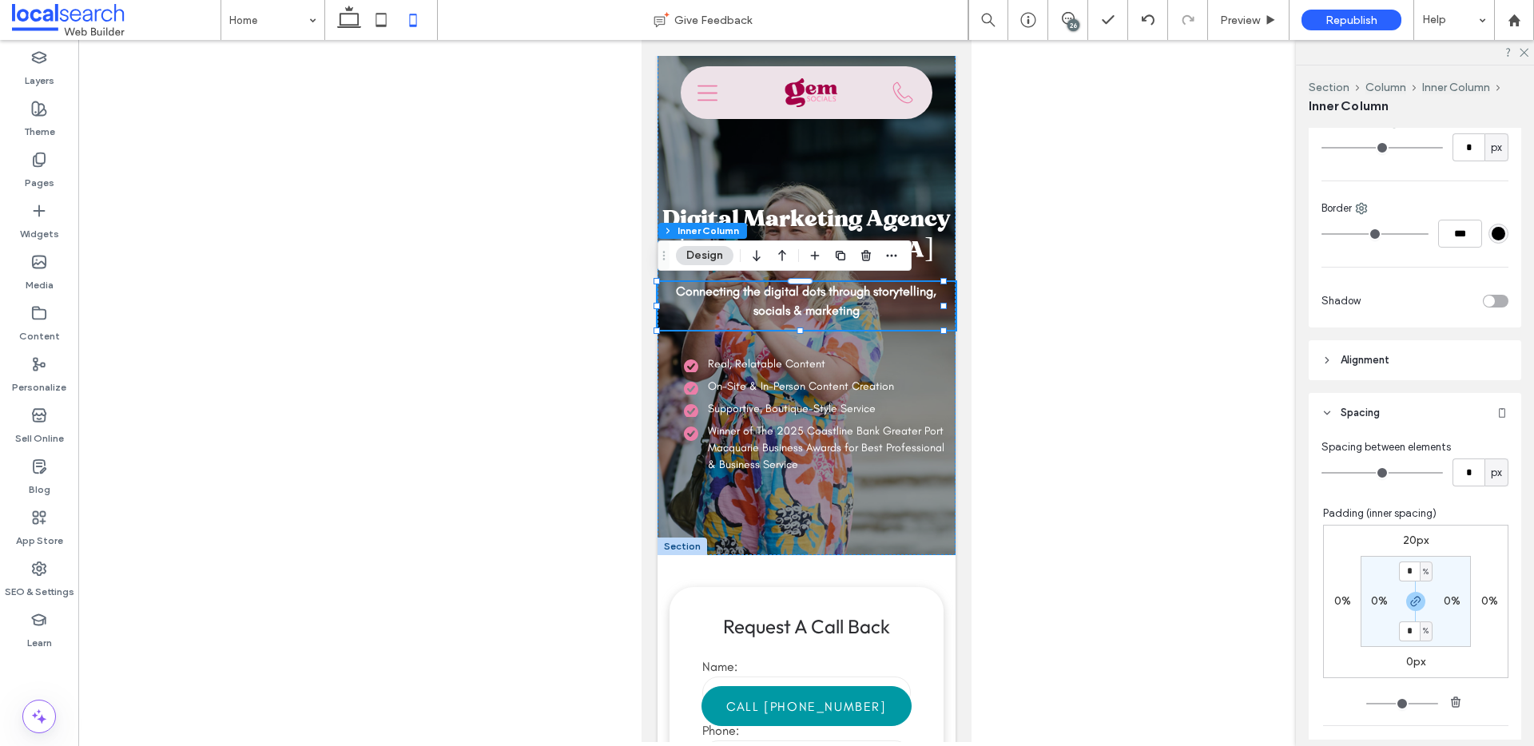
click at [1482, 602] on label "0%" at bounding box center [1490, 602] width 17 height 14
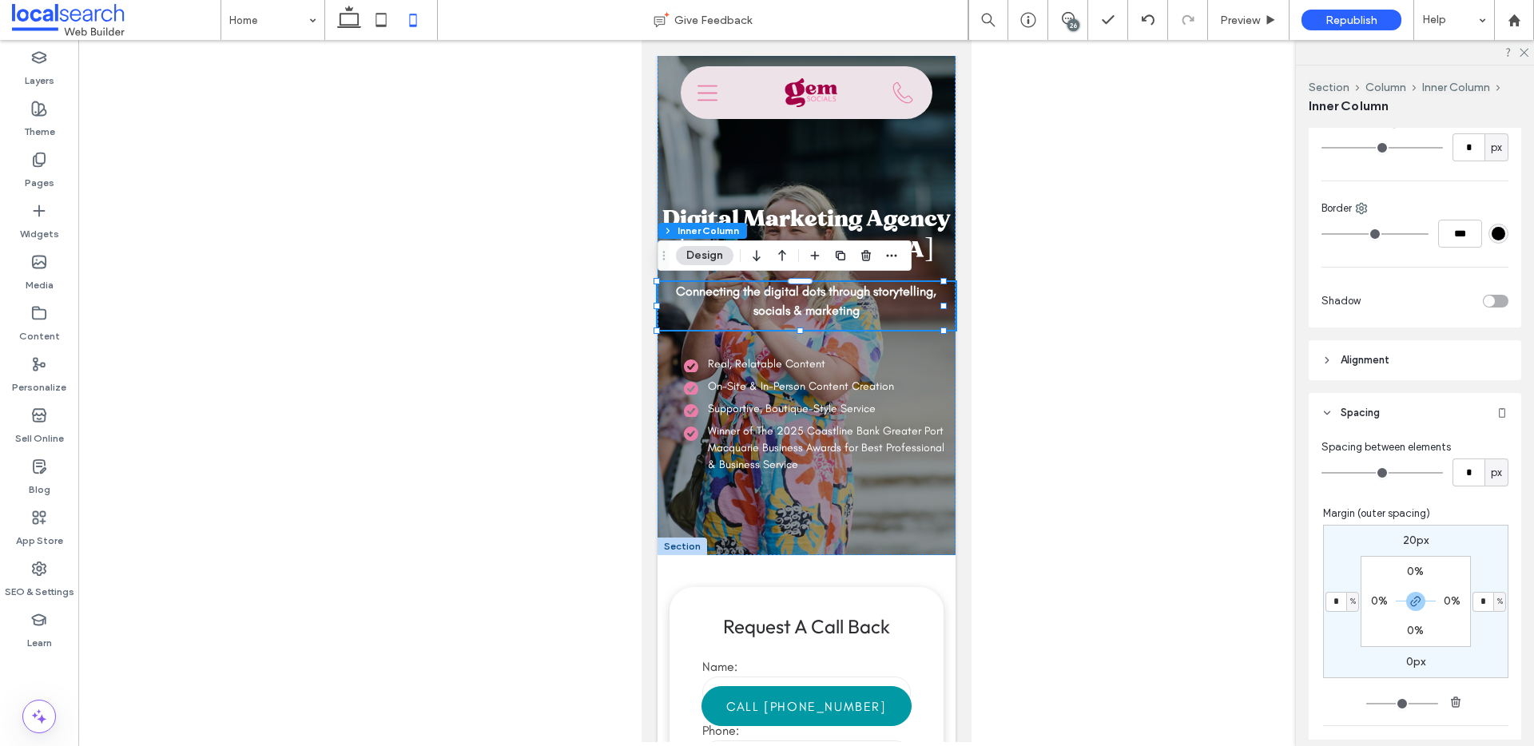
type input "*"
type input "**"
type input "*"
type input "**"
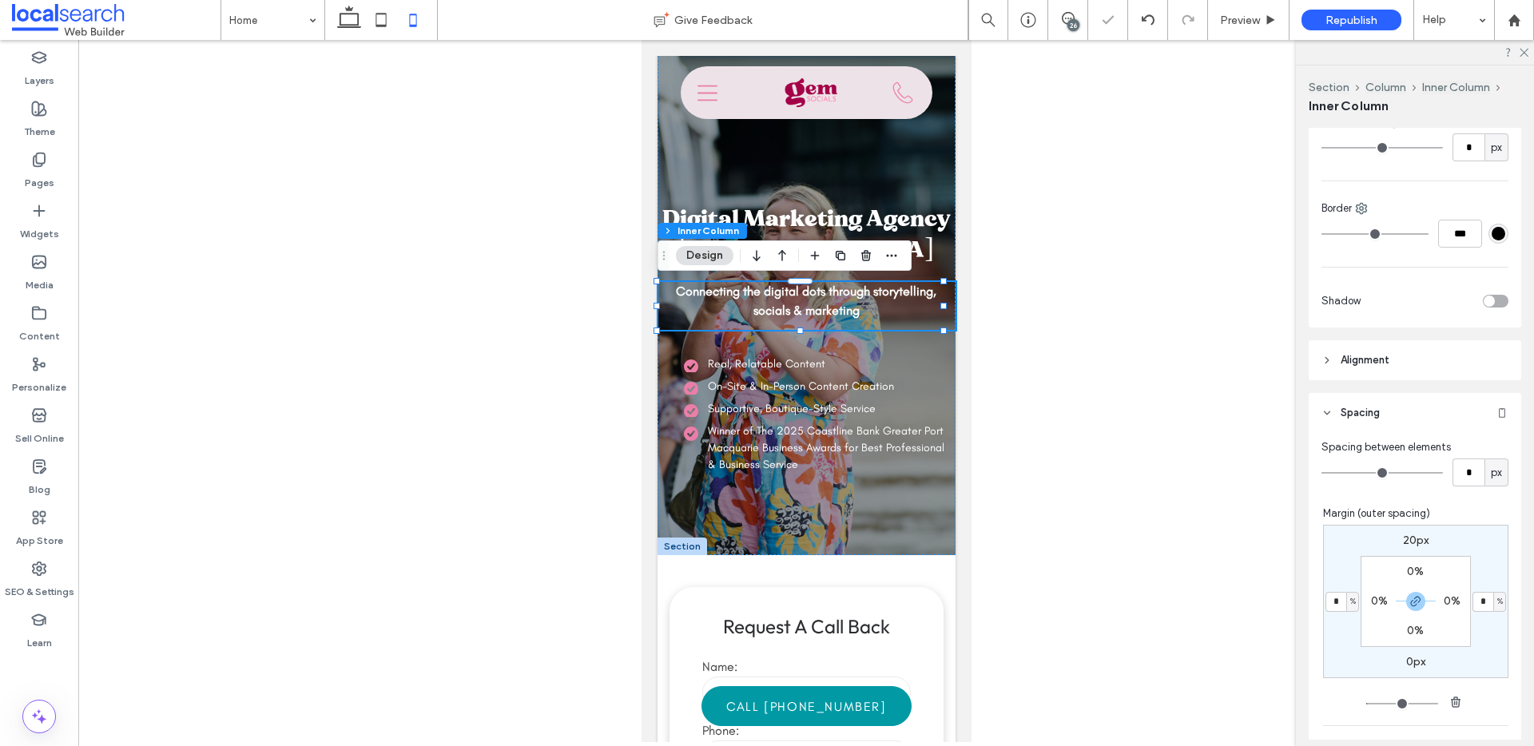
click at [1327, 597] on input "*" at bounding box center [1336, 602] width 21 height 20
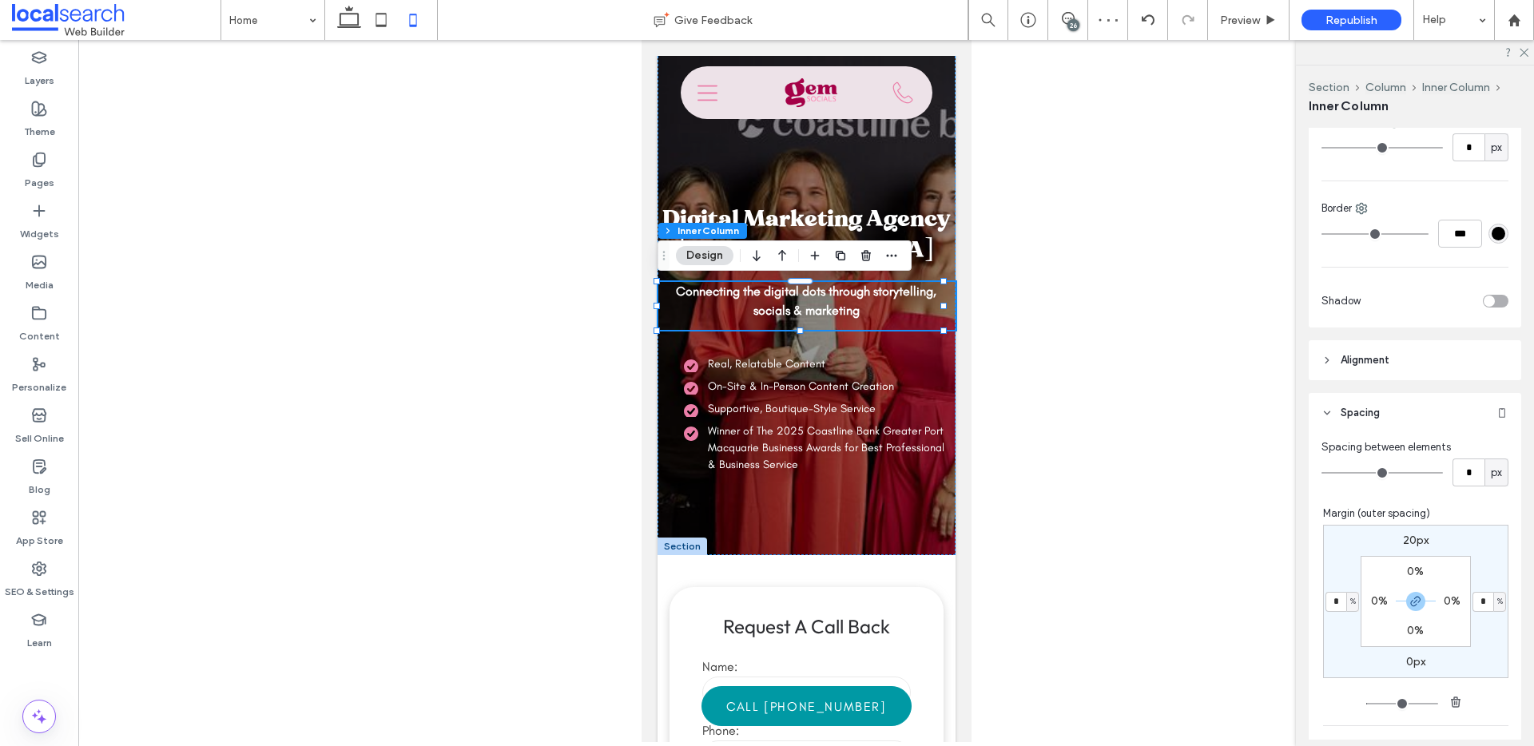
click at [1329, 595] on input "*" at bounding box center [1336, 602] width 21 height 20
click at [1326, 596] on input "*" at bounding box center [1336, 602] width 21 height 20
type input "*"
type input "**"
type input "*"
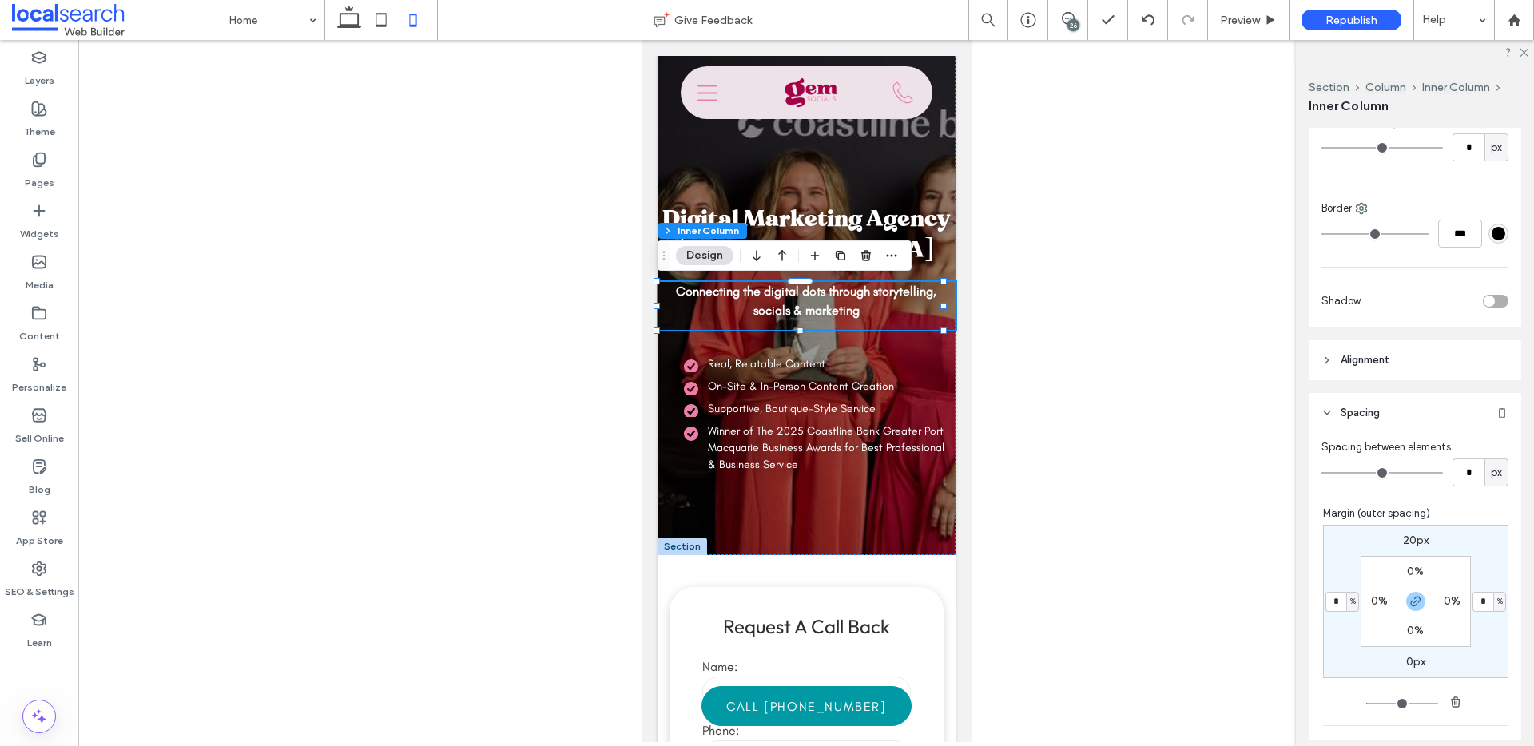
type input "*"
type input "**"
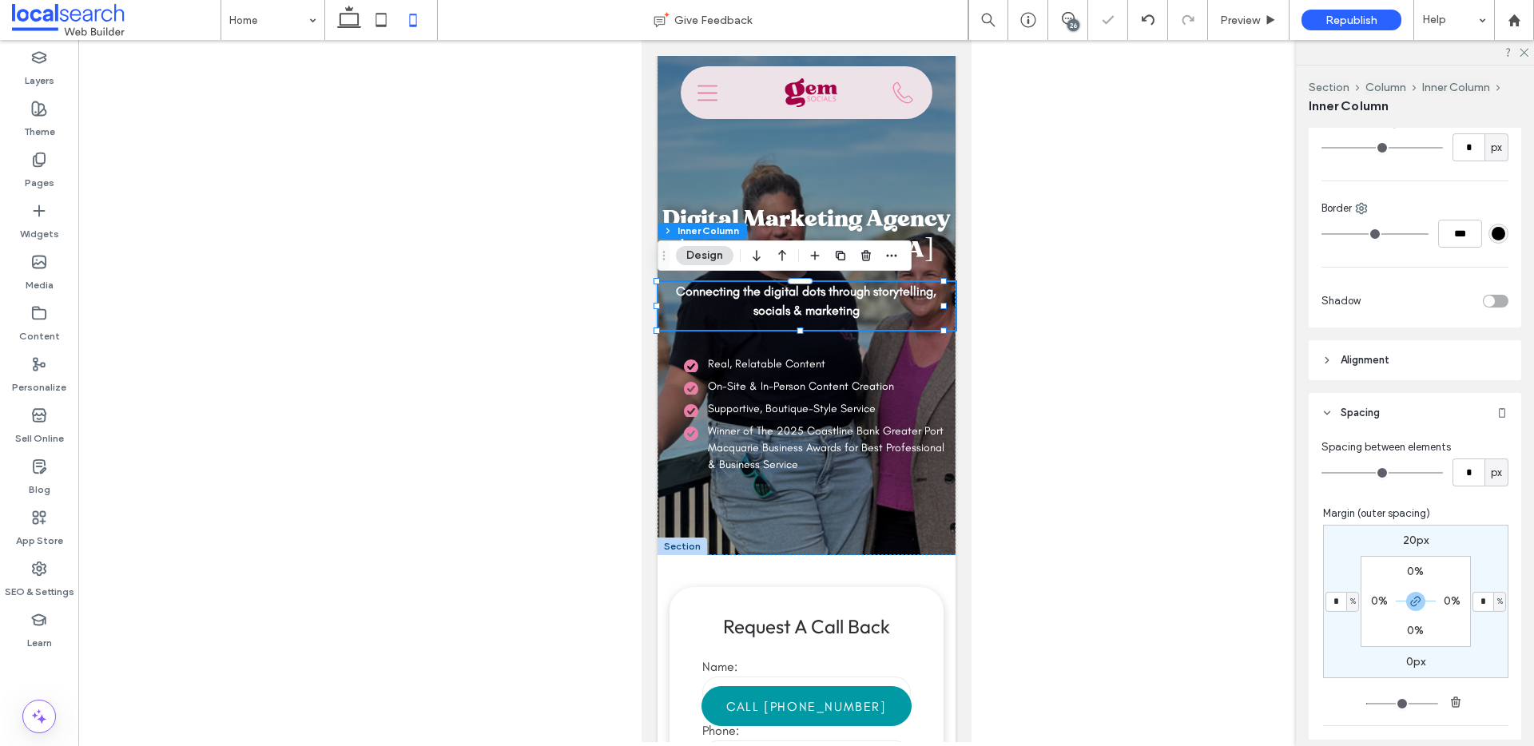
click at [1284, 604] on div "Layers Theme Pages Widgets Media Content Personalize Sell Online Blog App Store…" at bounding box center [767, 393] width 1534 height 706
type input "**"
type input "*"
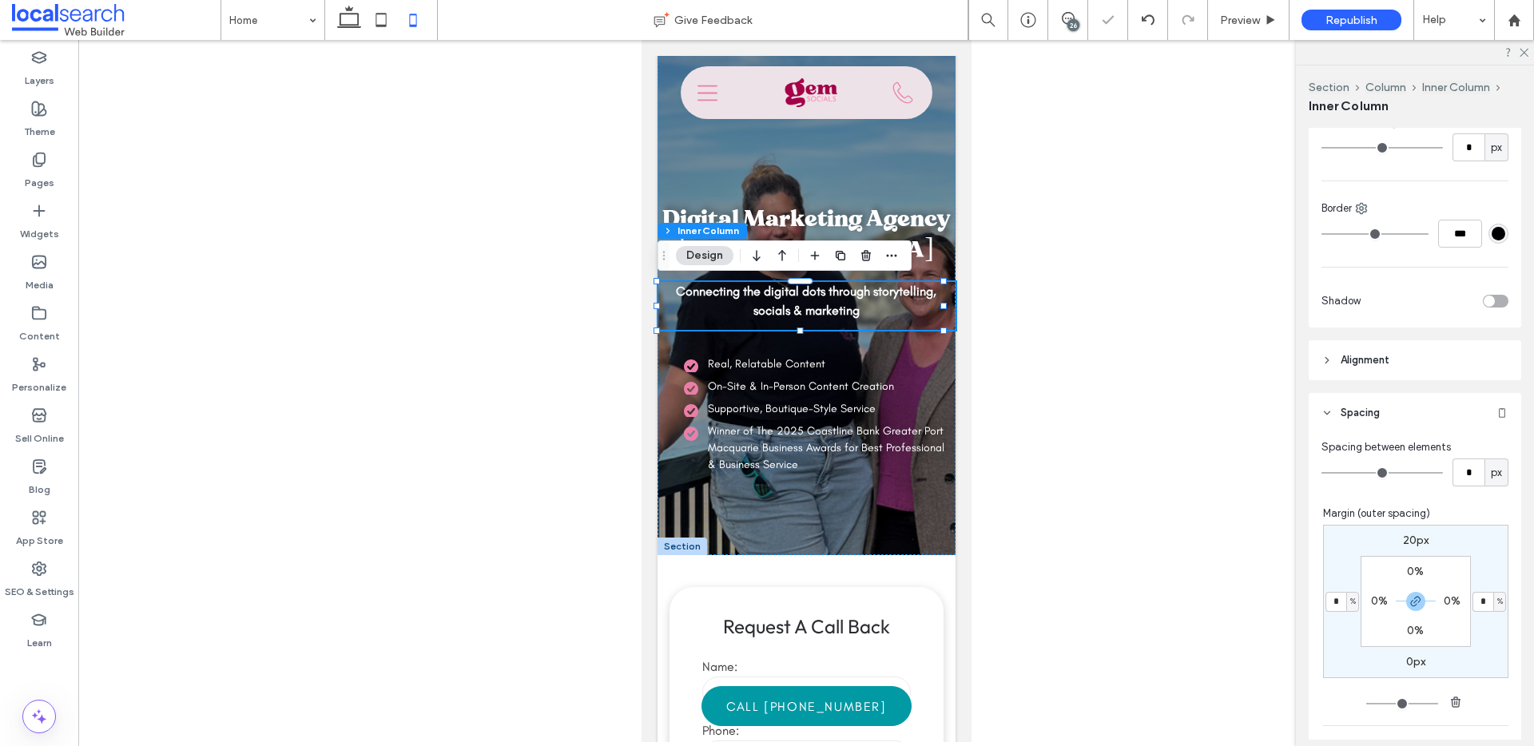
click at [1494, 607] on div "%" at bounding box center [1500, 602] width 13 height 20
type input "**"
click at [1464, 560] on div "20px * % 0px * % 0% 0% 0% 0%" at bounding box center [1415, 601] width 185 height 153
click at [1371, 600] on label "0%" at bounding box center [1379, 602] width 17 height 14
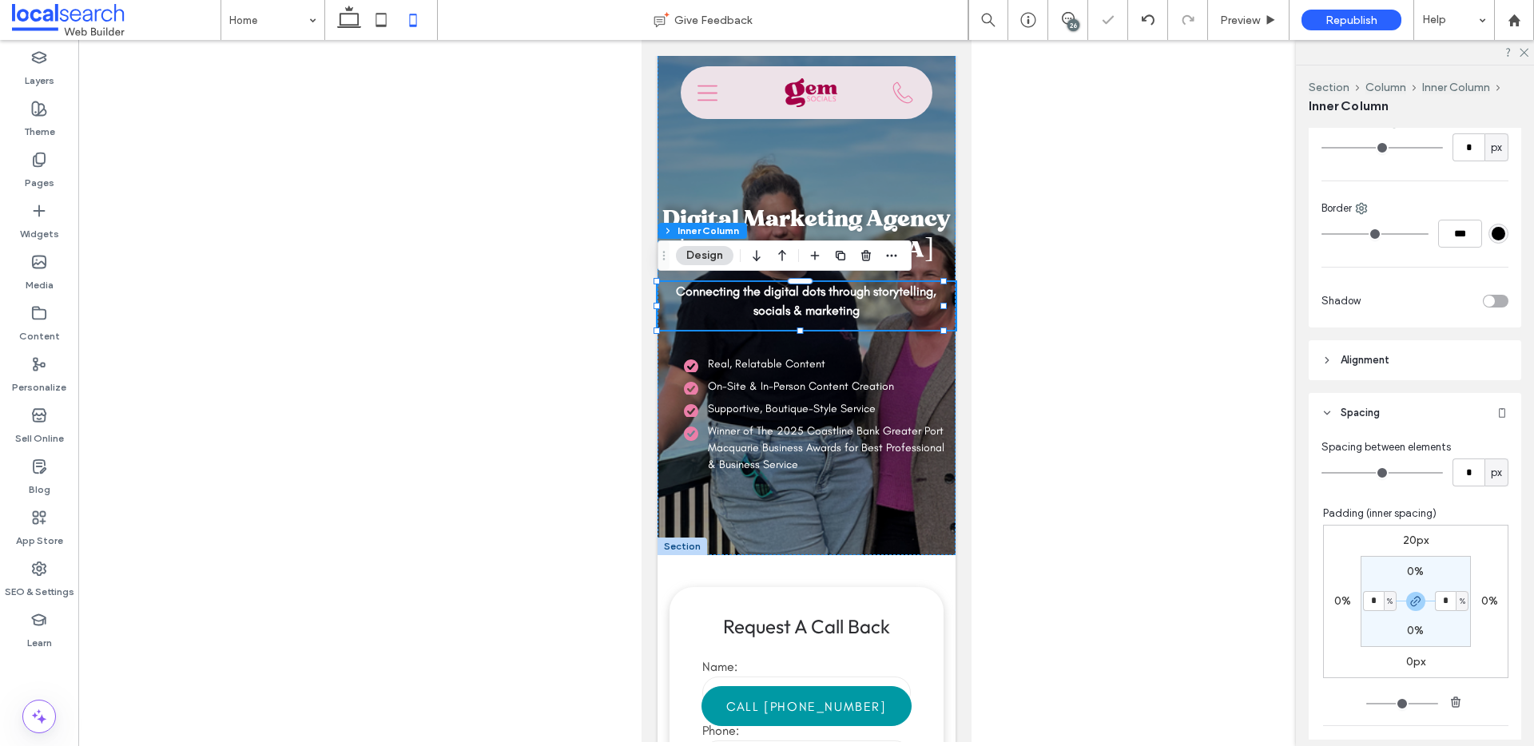
type input "*"
type input "**"
type input "*"
type input "**"
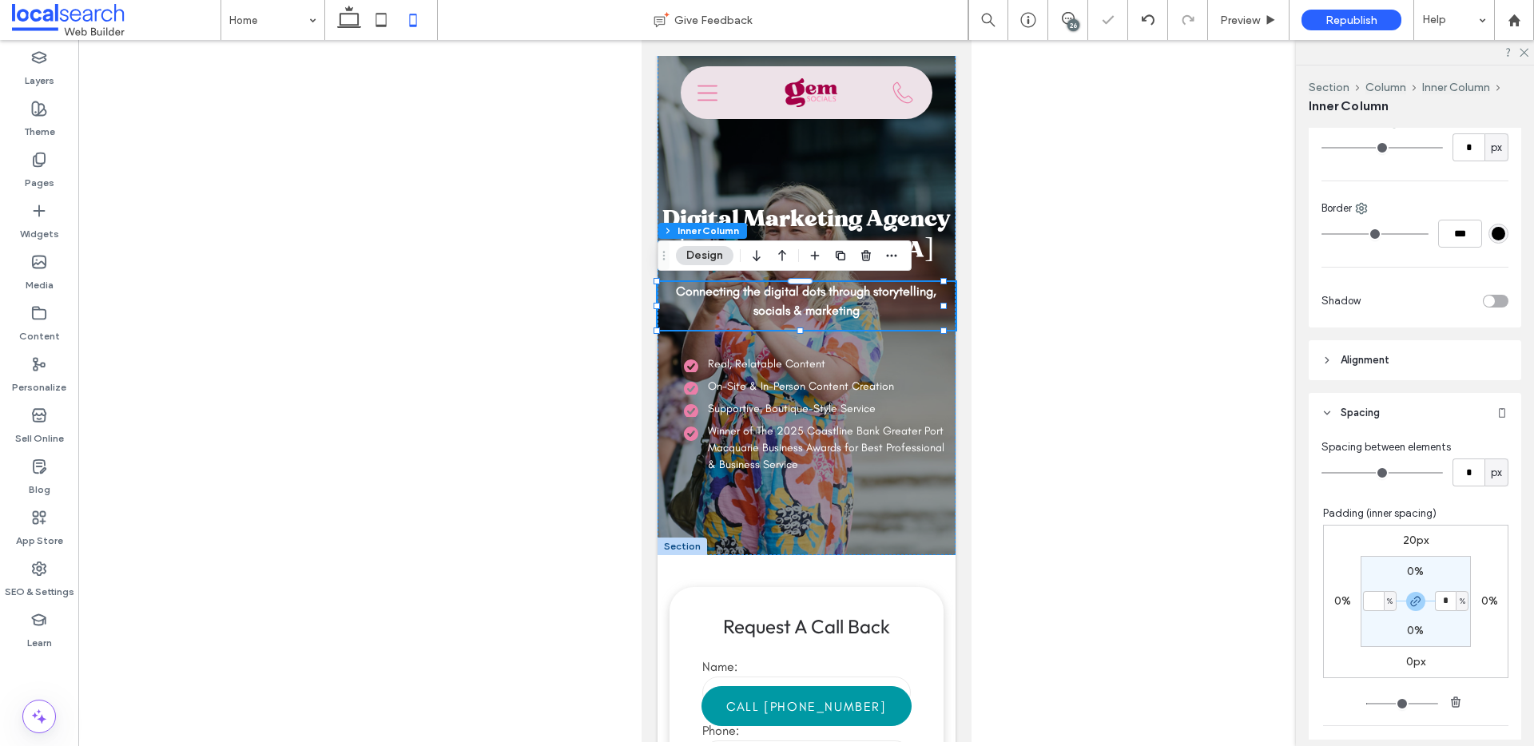
type input "**"
type input "*"
click at [1064, 309] on div at bounding box center [806, 391] width 1456 height 702
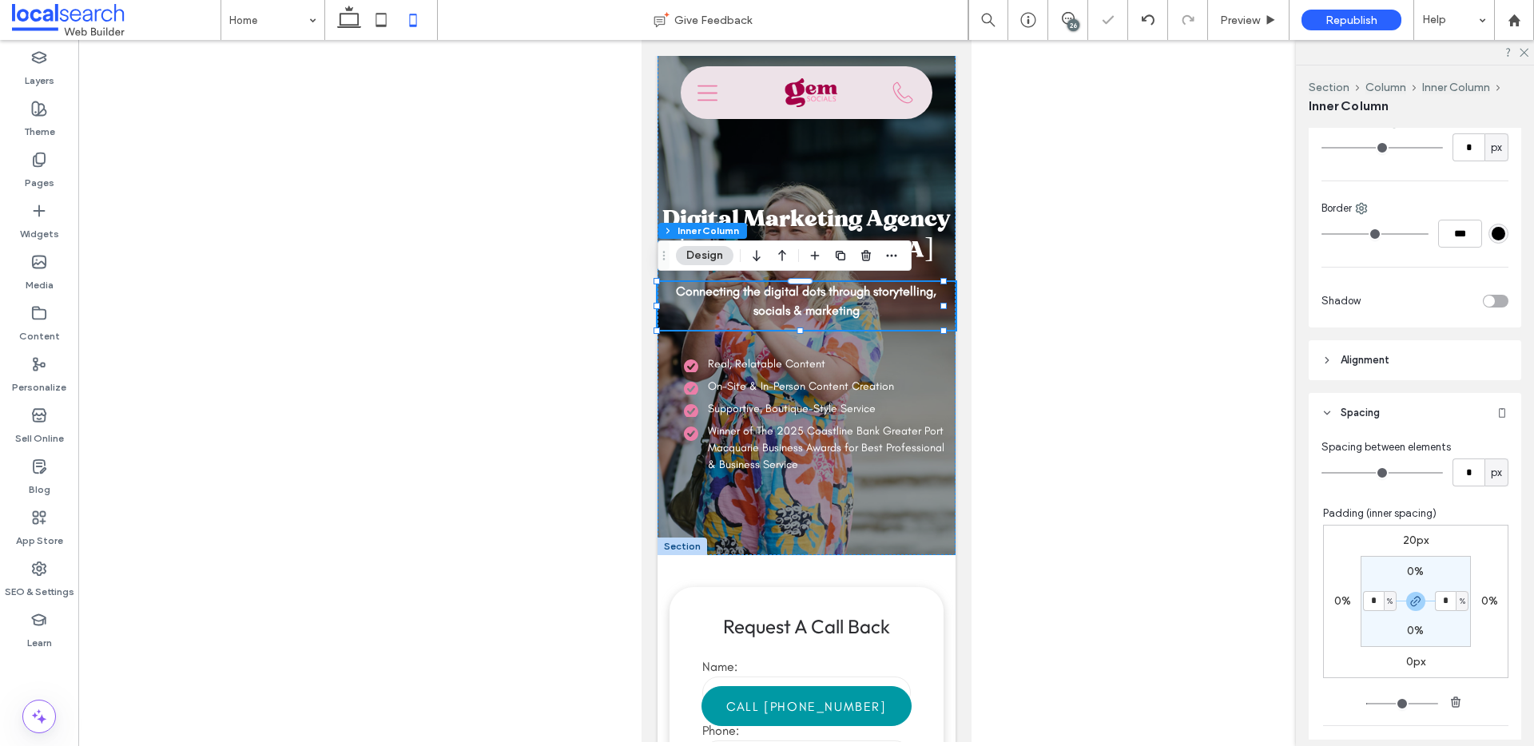
type input "**"
click at [917, 320] on p "Connecting the digital dots through storytelling, socials & marketing" at bounding box center [805, 301] width 297 height 38
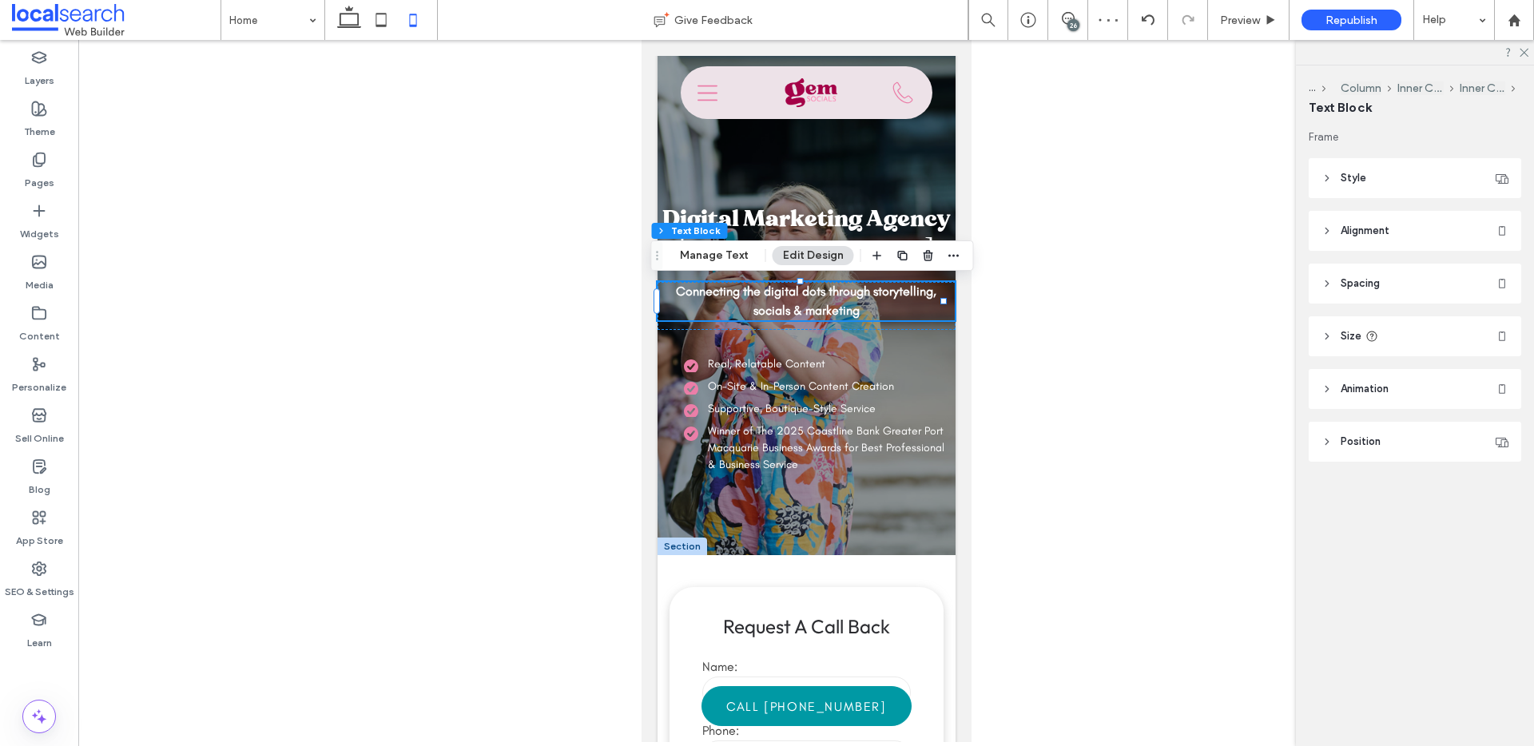
click at [1359, 322] on header "Size" at bounding box center [1415, 336] width 213 height 40
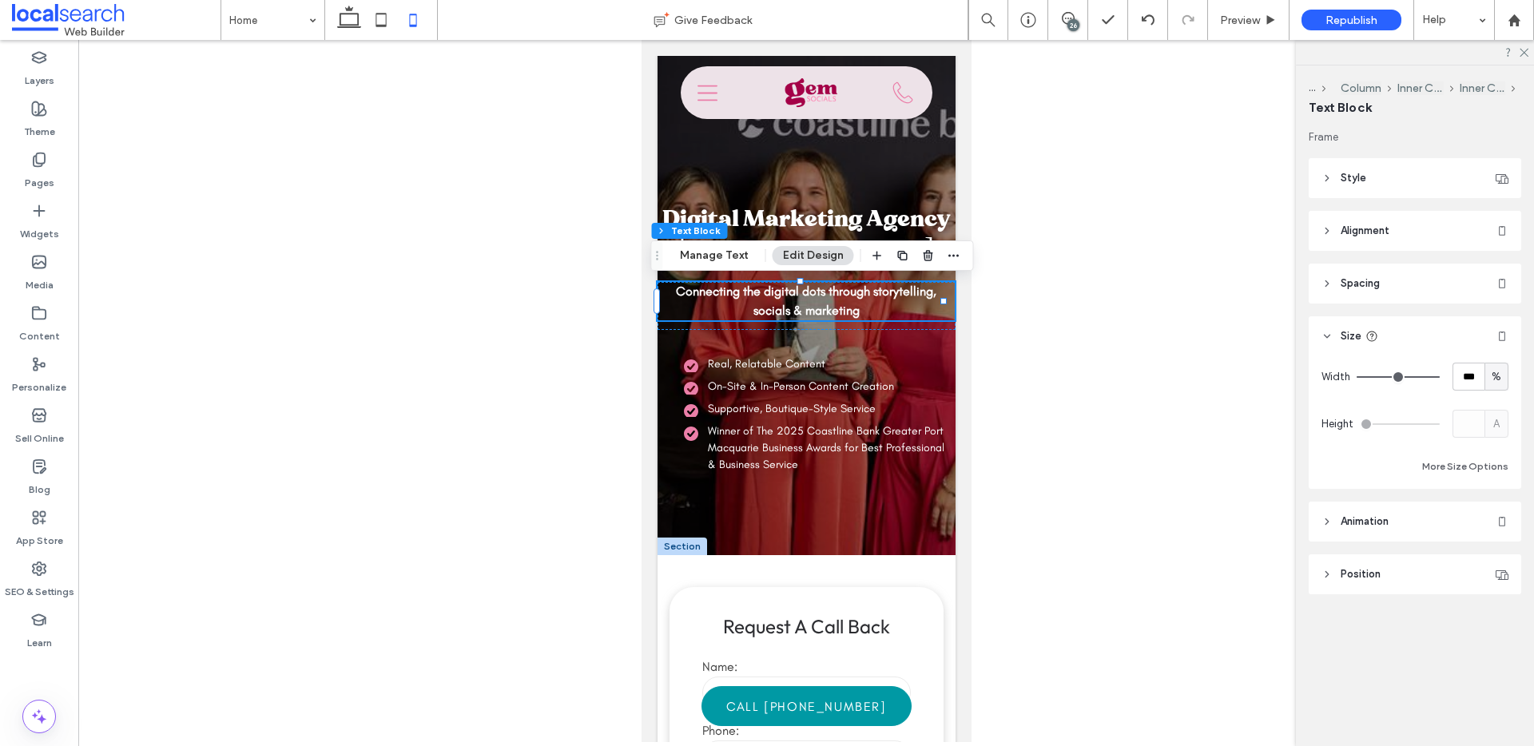
click at [1359, 563] on header "Position" at bounding box center [1415, 575] width 213 height 40
click at [1359, 571] on span "Position" at bounding box center [1361, 575] width 40 height 16
click at [1384, 280] on header "Spacing" at bounding box center [1415, 284] width 213 height 40
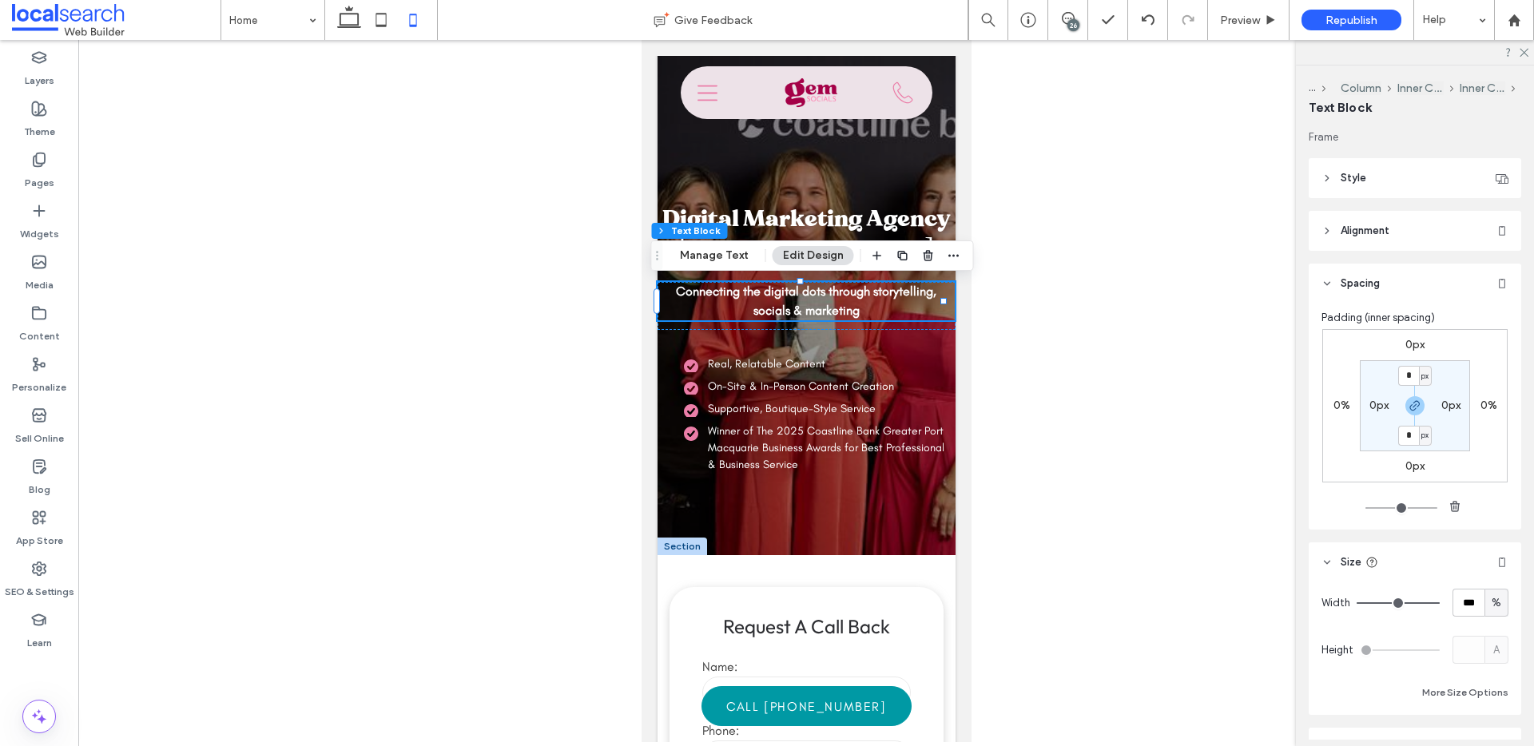
click at [1476, 404] on div "0%" at bounding box center [1488, 406] width 37 height 14
click at [1481, 405] on label "0%" at bounding box center [1489, 406] width 17 height 14
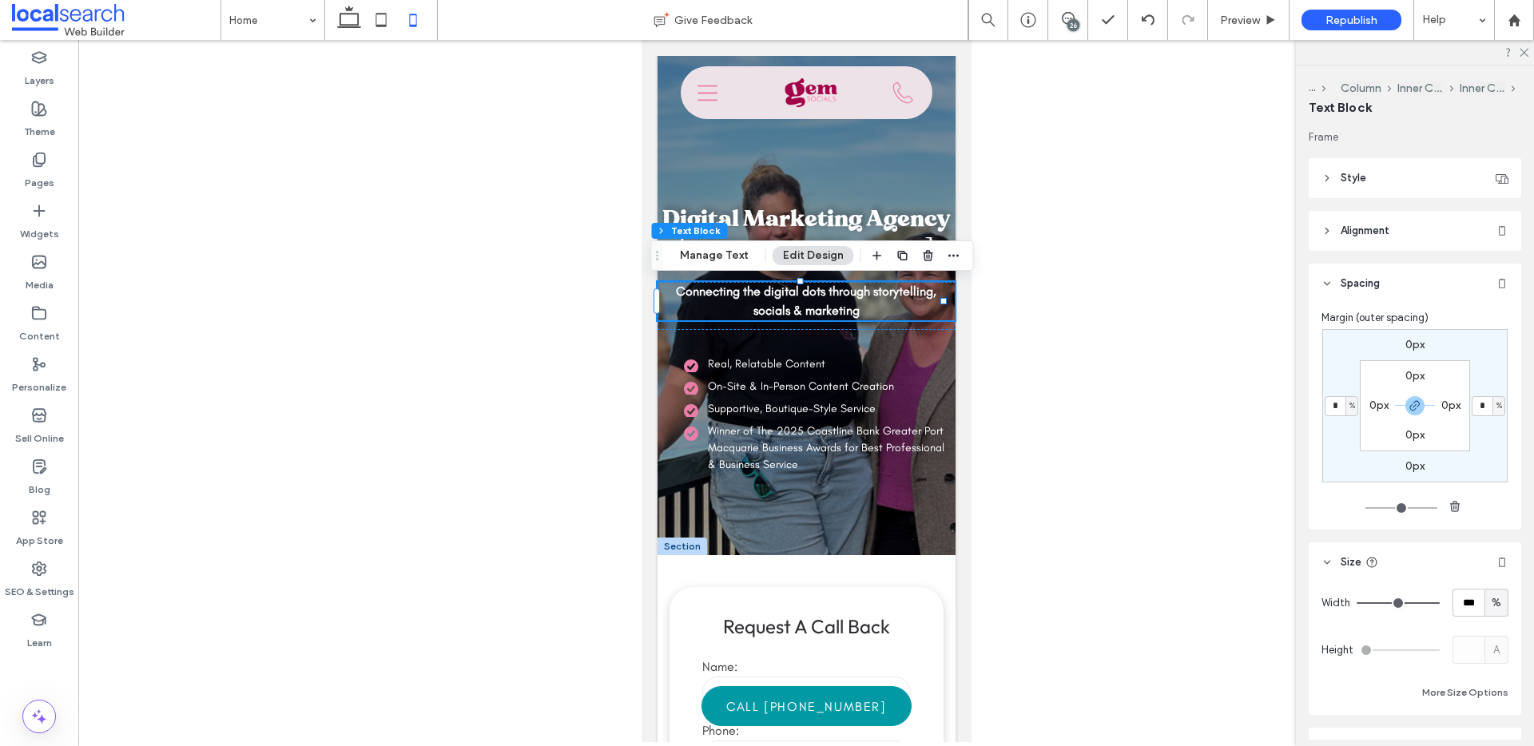
type input "*"
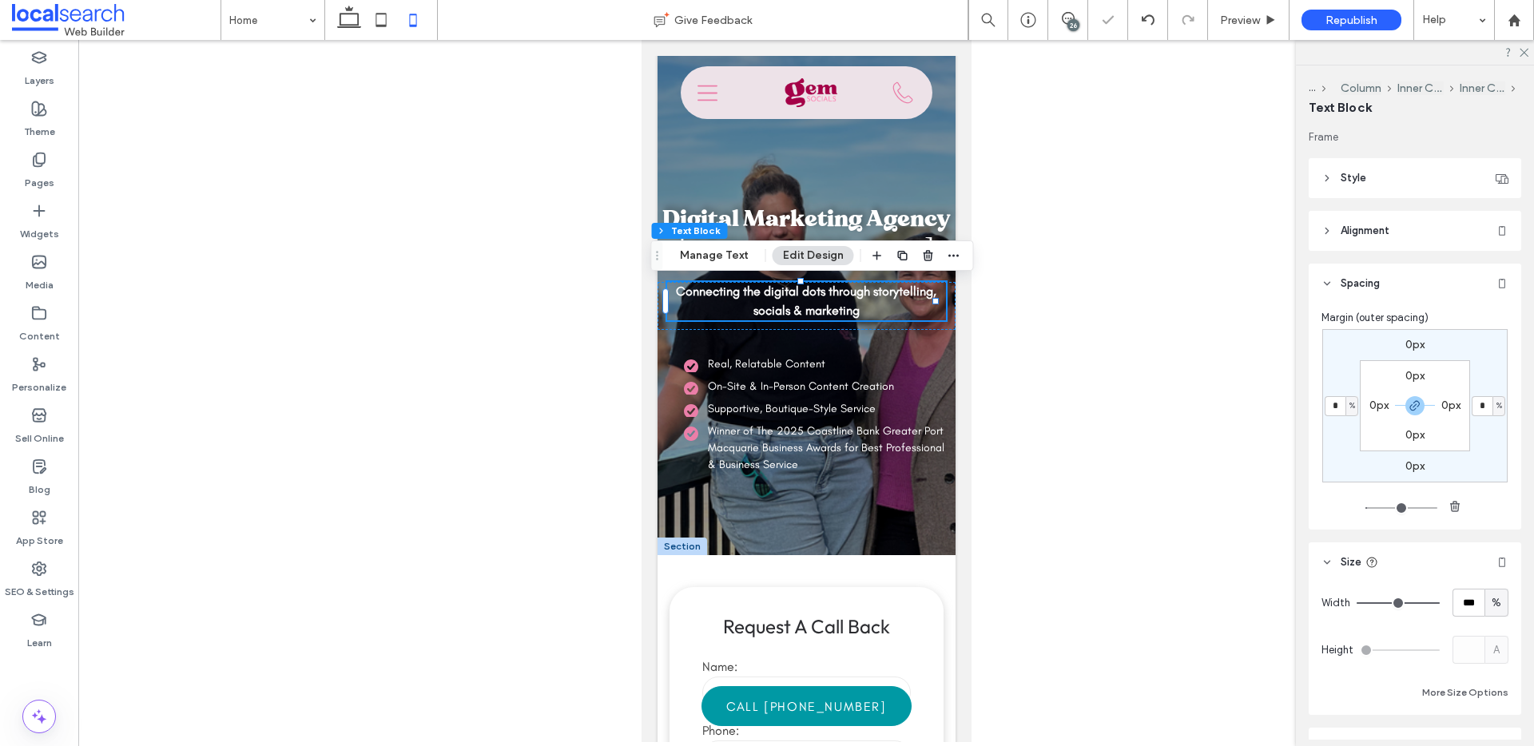
type input "*"
click at [806, 382] on span "On-Site & In-Person Content Creation" at bounding box center [800, 387] width 186 height 14
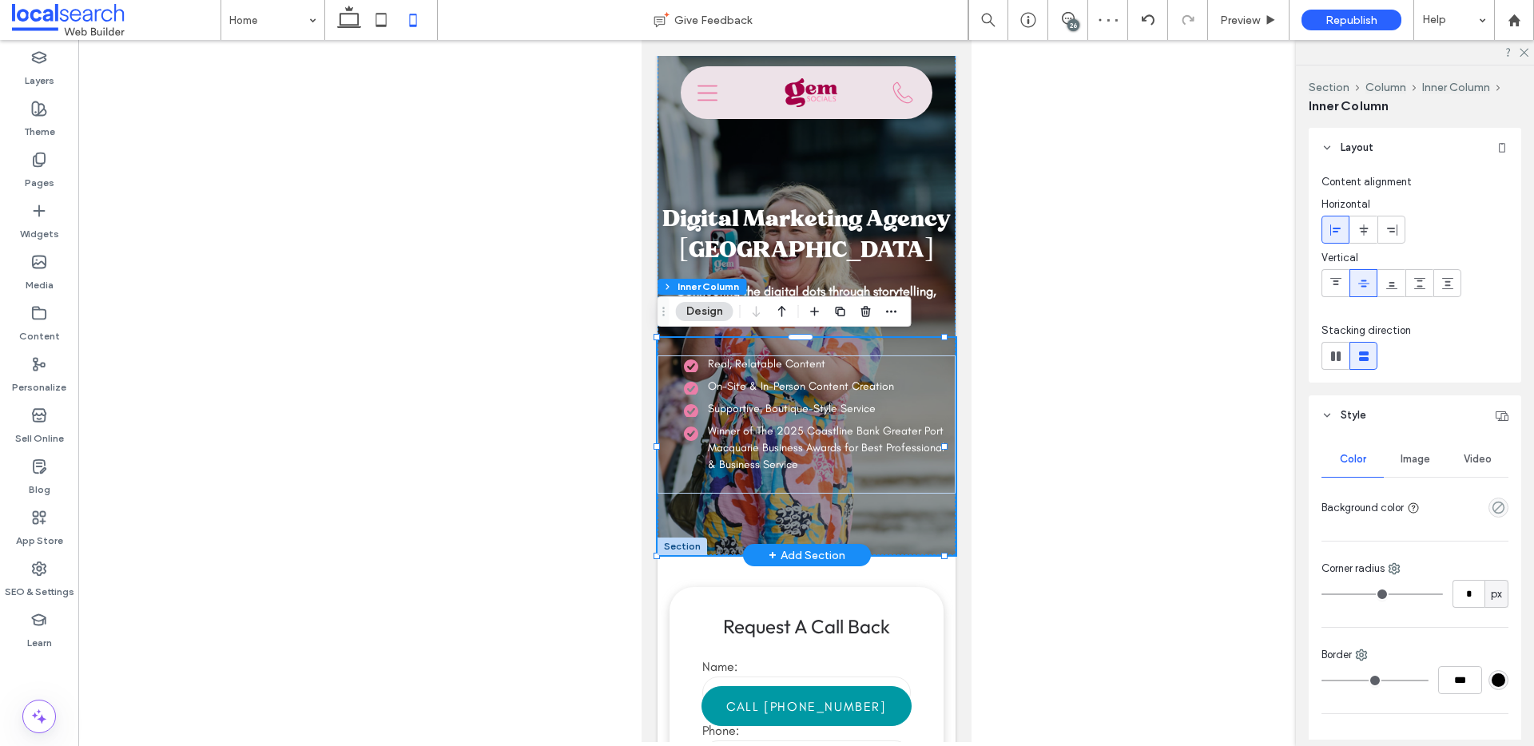
click at [810, 380] on span "On-Site & In-Person Content Creation" at bounding box center [800, 387] width 186 height 14
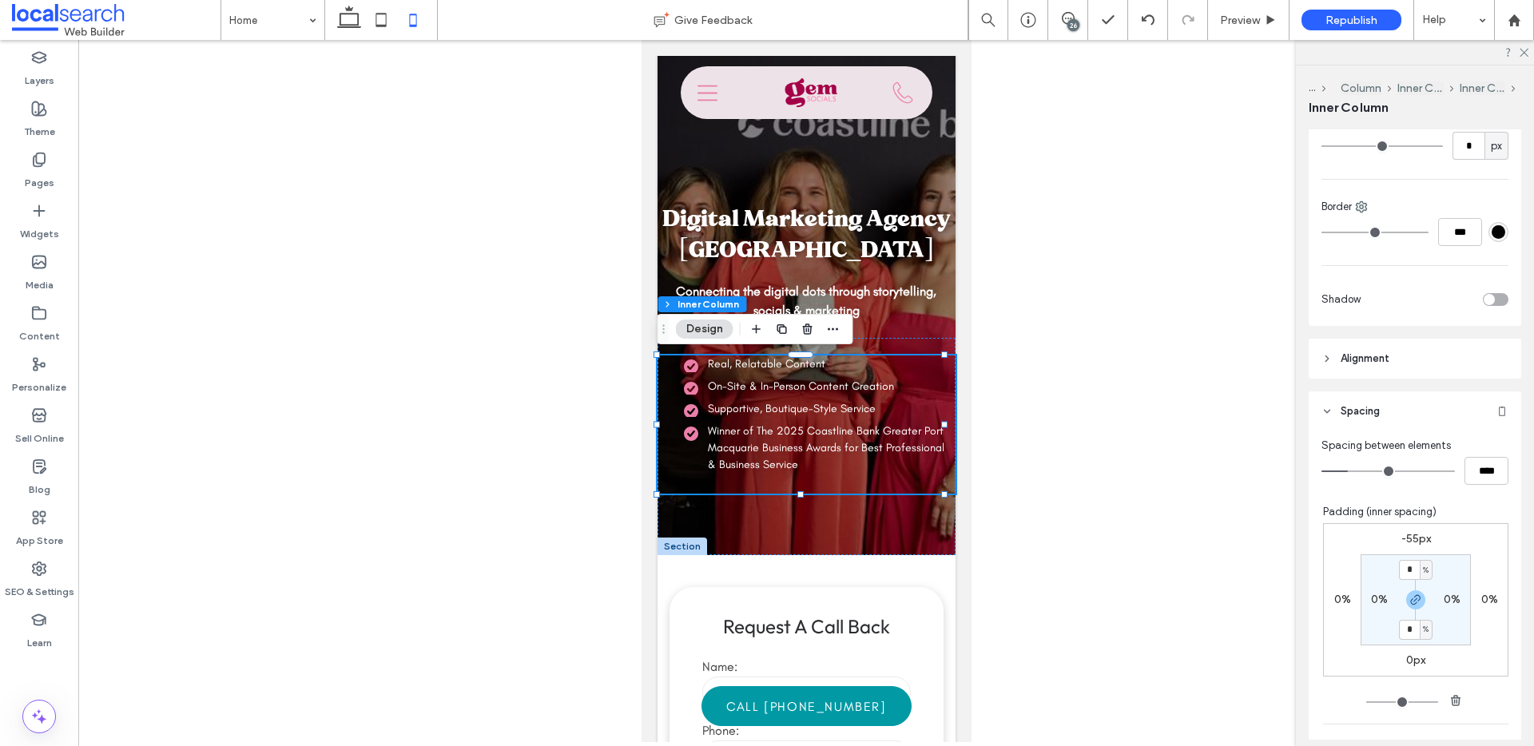
scroll to position [523, 0]
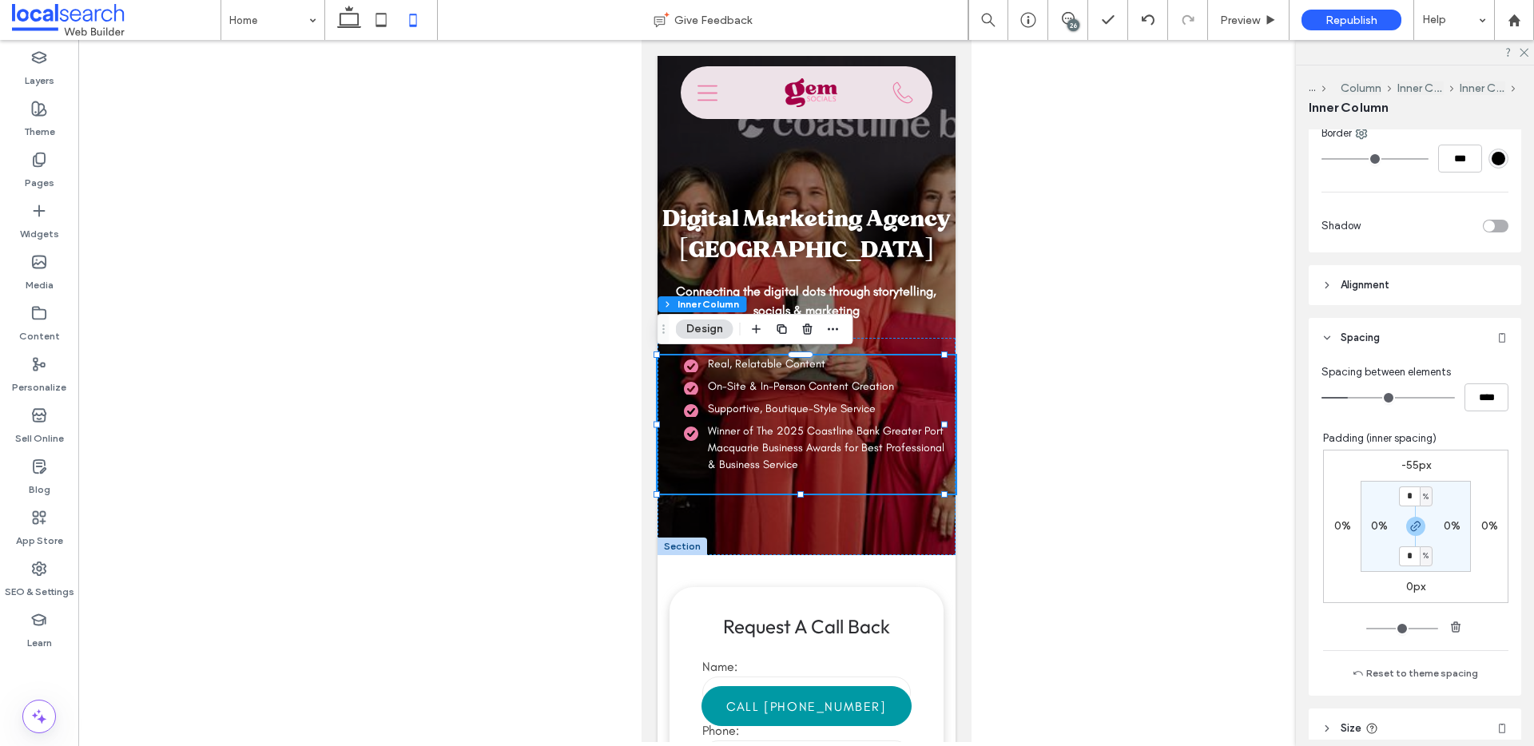
click at [1482, 522] on label "0%" at bounding box center [1490, 526] width 17 height 14
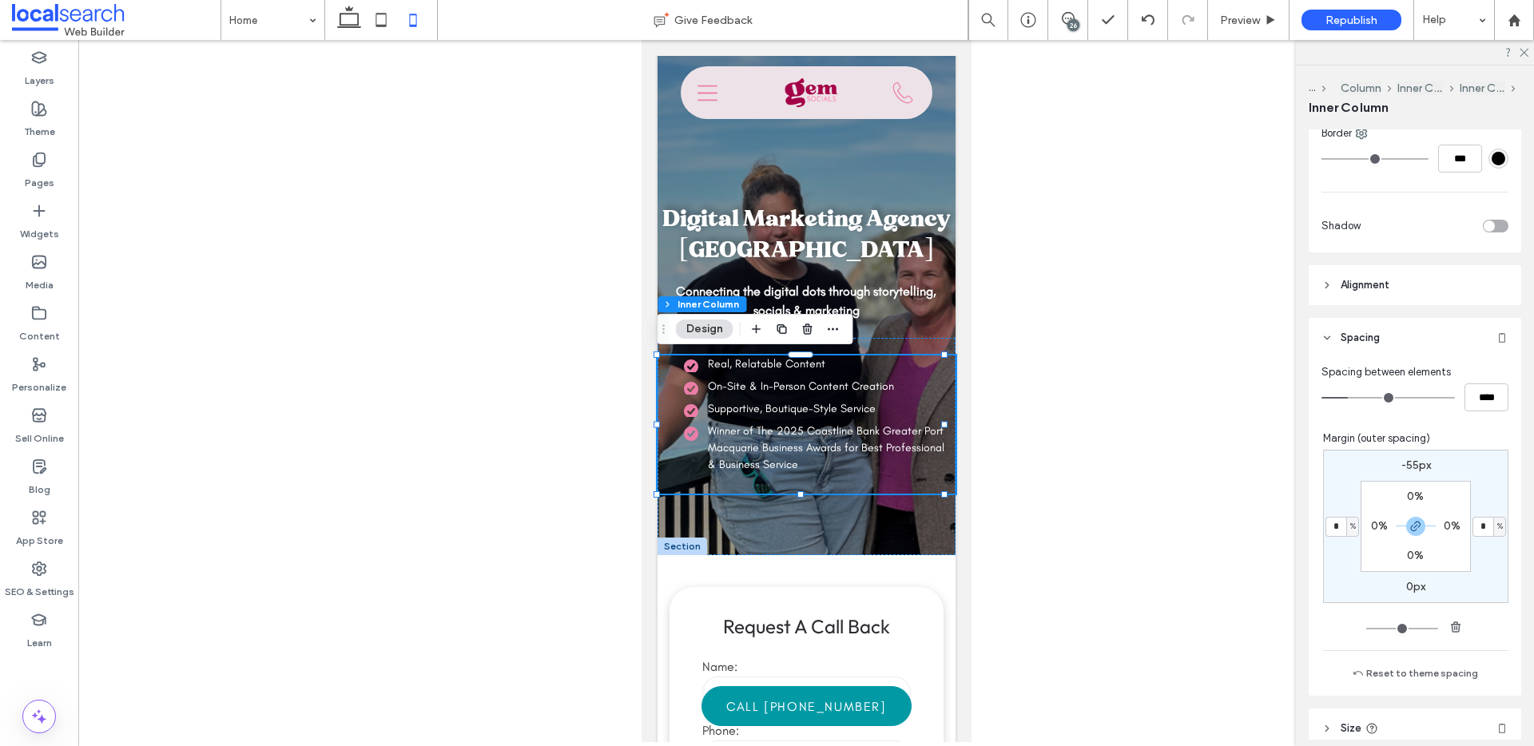
type input "*"
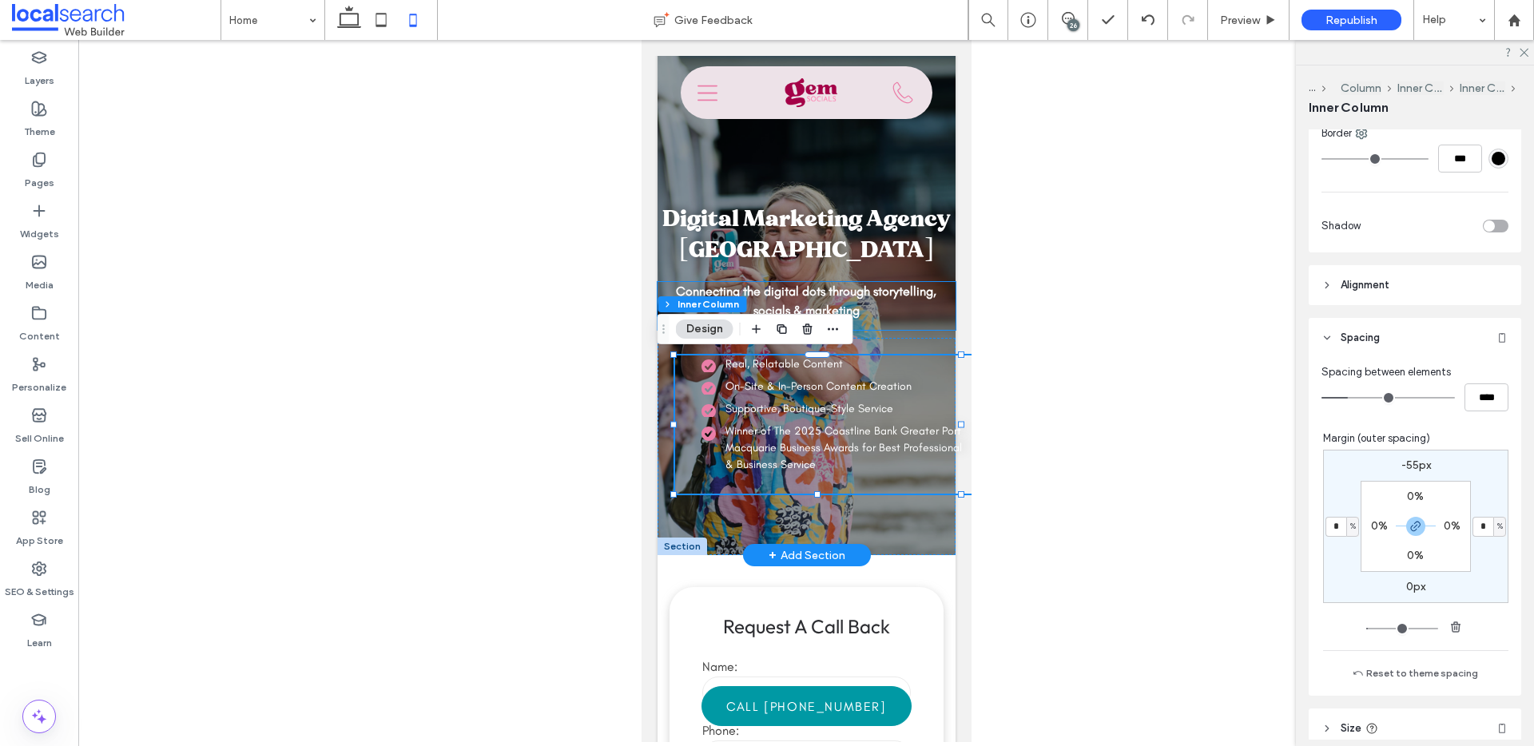
click at [901, 307] on p "Connecting the digital dots through storytelling, socials & marketing" at bounding box center [805, 301] width 261 height 38
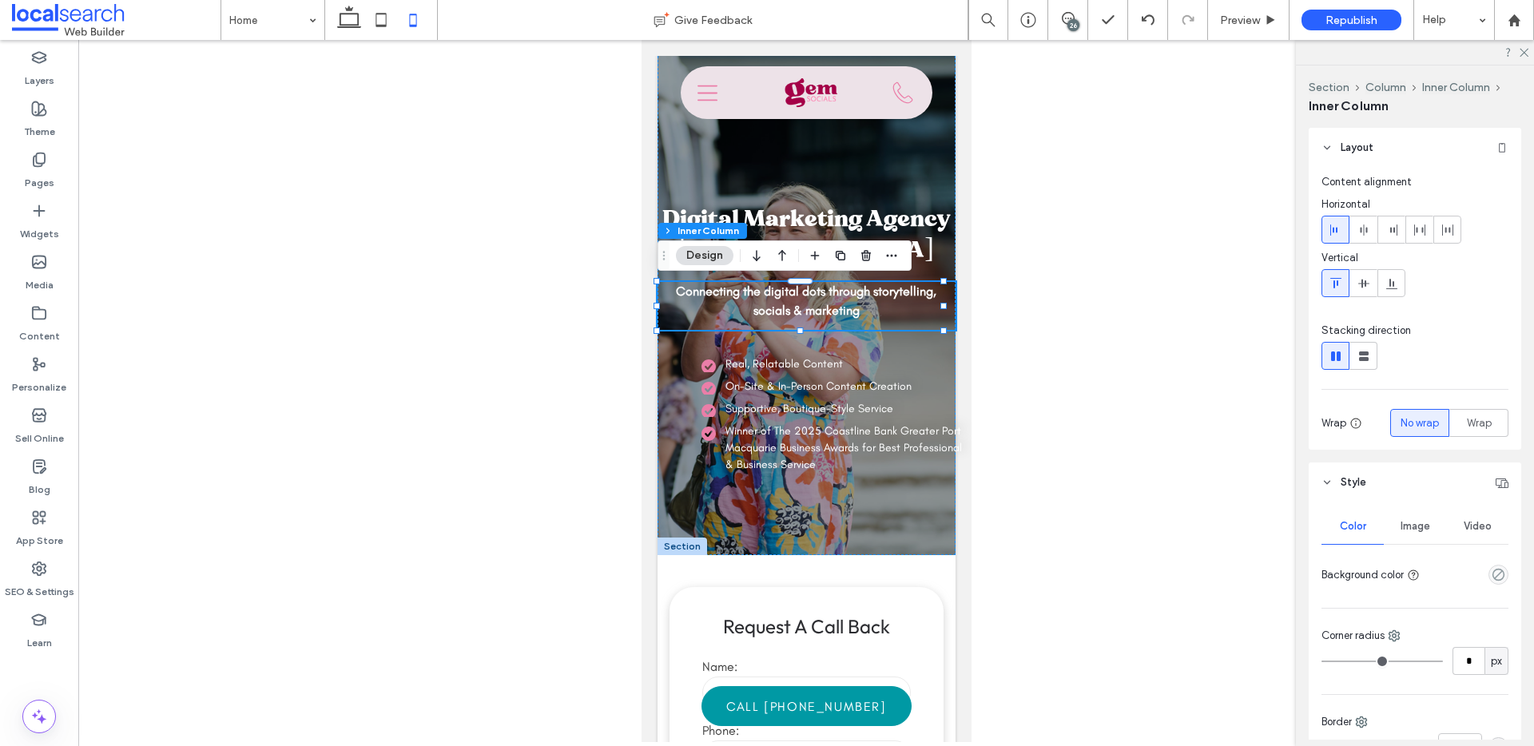
click at [1190, 232] on div at bounding box center [806, 391] width 1456 height 702
click at [905, 368] on li "Real, Relatable Content" at bounding box center [833, 364] width 264 height 17
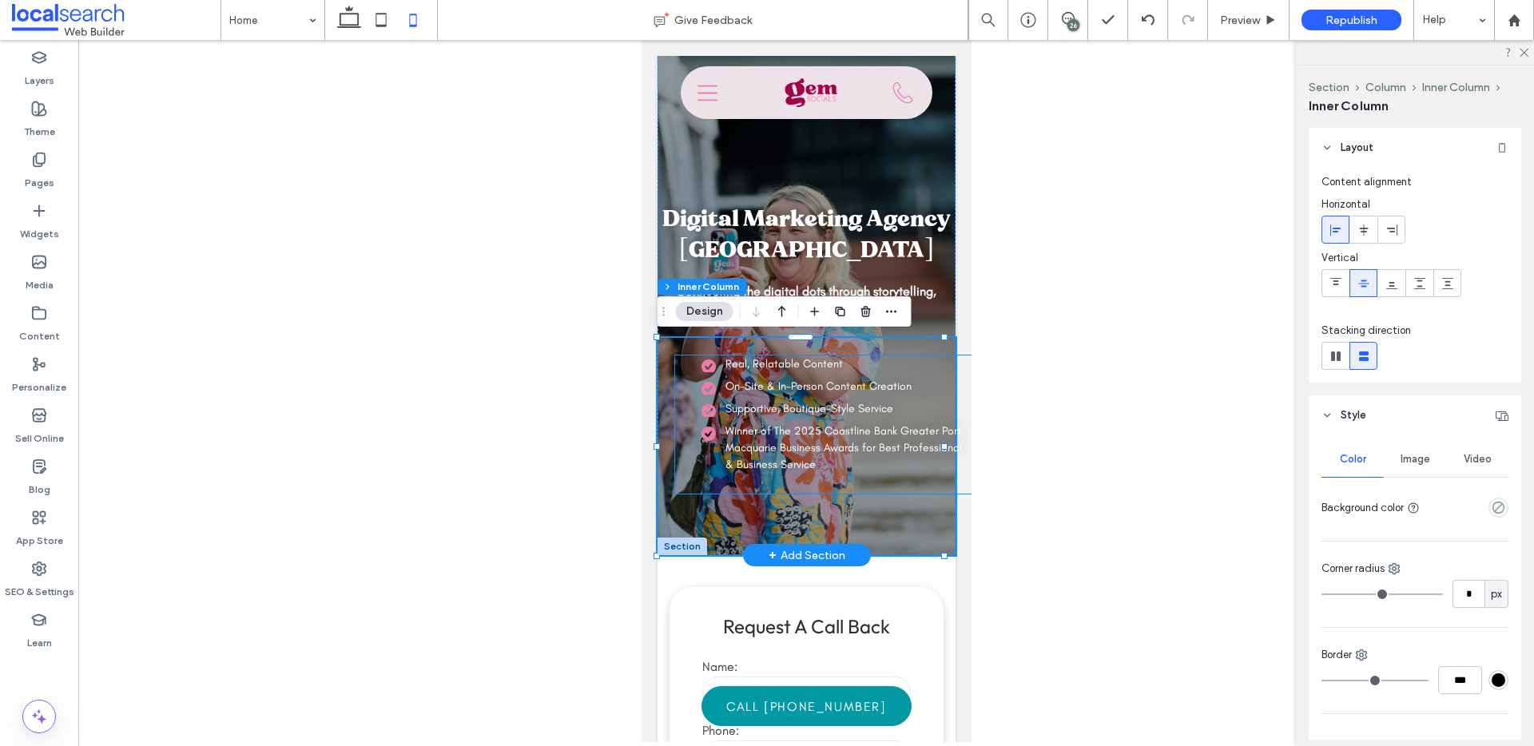
click at [912, 435] on span "Winner of The 2025 Coastline Bank Greater Port Macquarie Business Awards for Be…" at bounding box center [843, 447] width 237 height 47
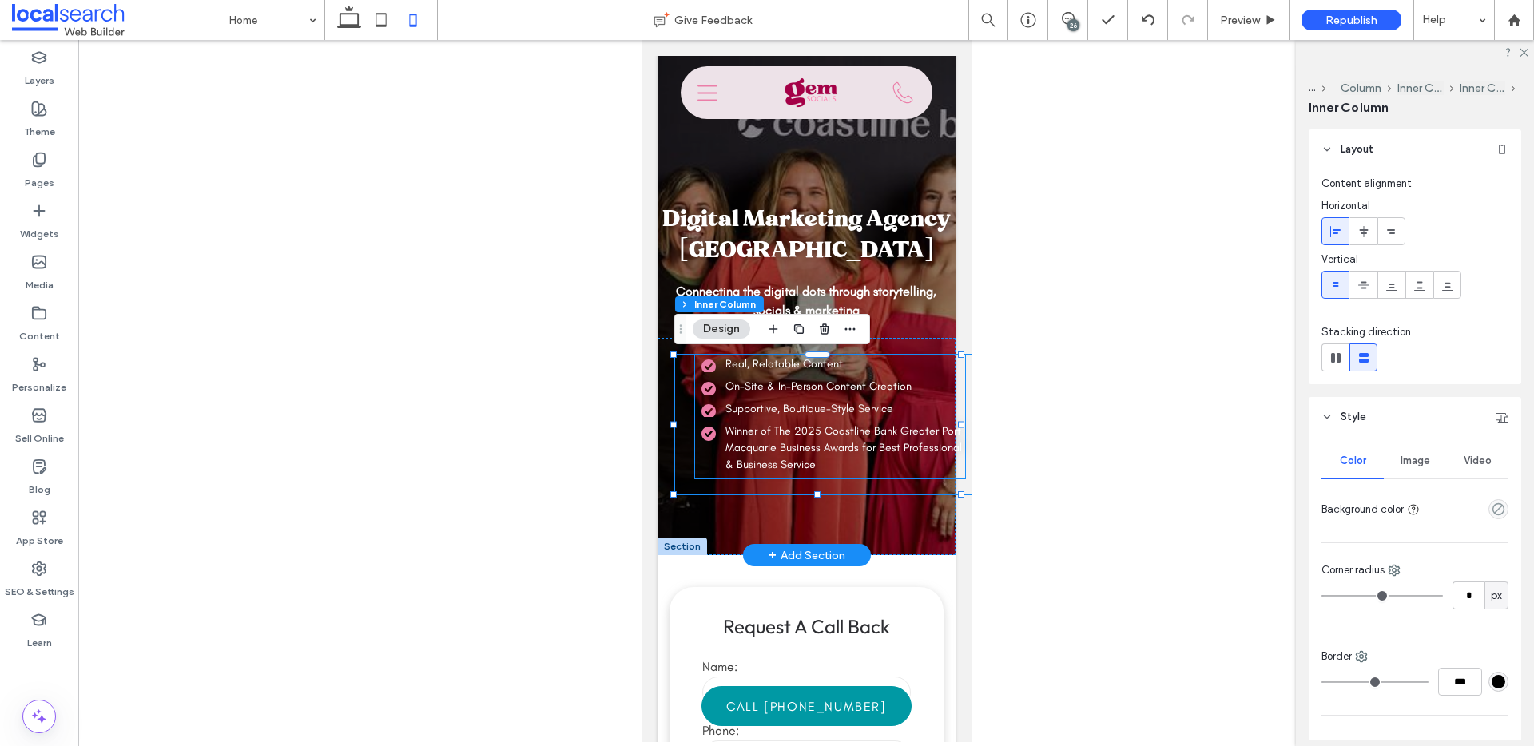
click at [718, 419] on ul "Real, Relatable Content On-Site & In-Person Content Creation Supportive, Boutiq…" at bounding box center [822, 414] width 286 height 117
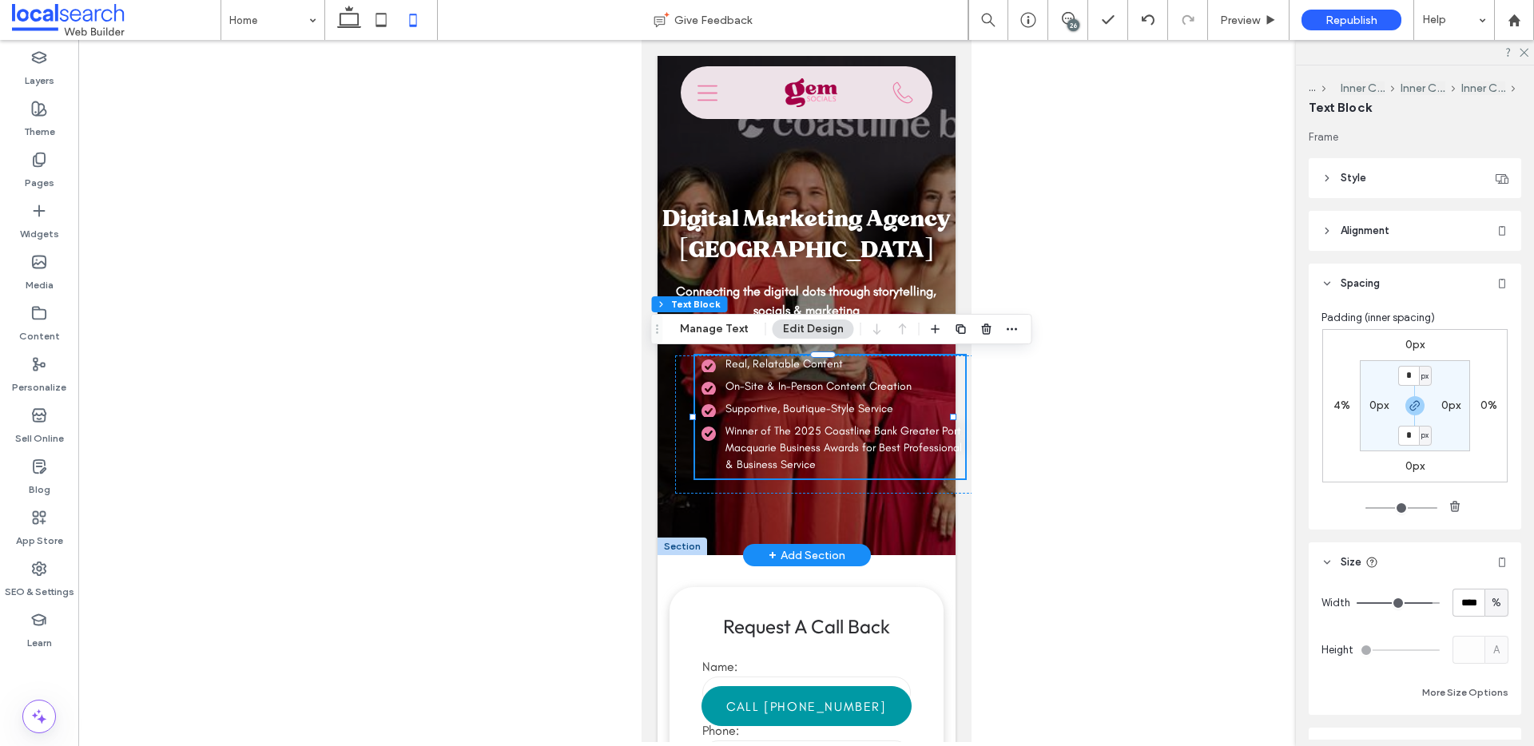
click at [687, 431] on ul "Real, Relatable Content On-Site & In-Person Content Creation Supportive, Boutiq…" at bounding box center [822, 414] width 286 height 117
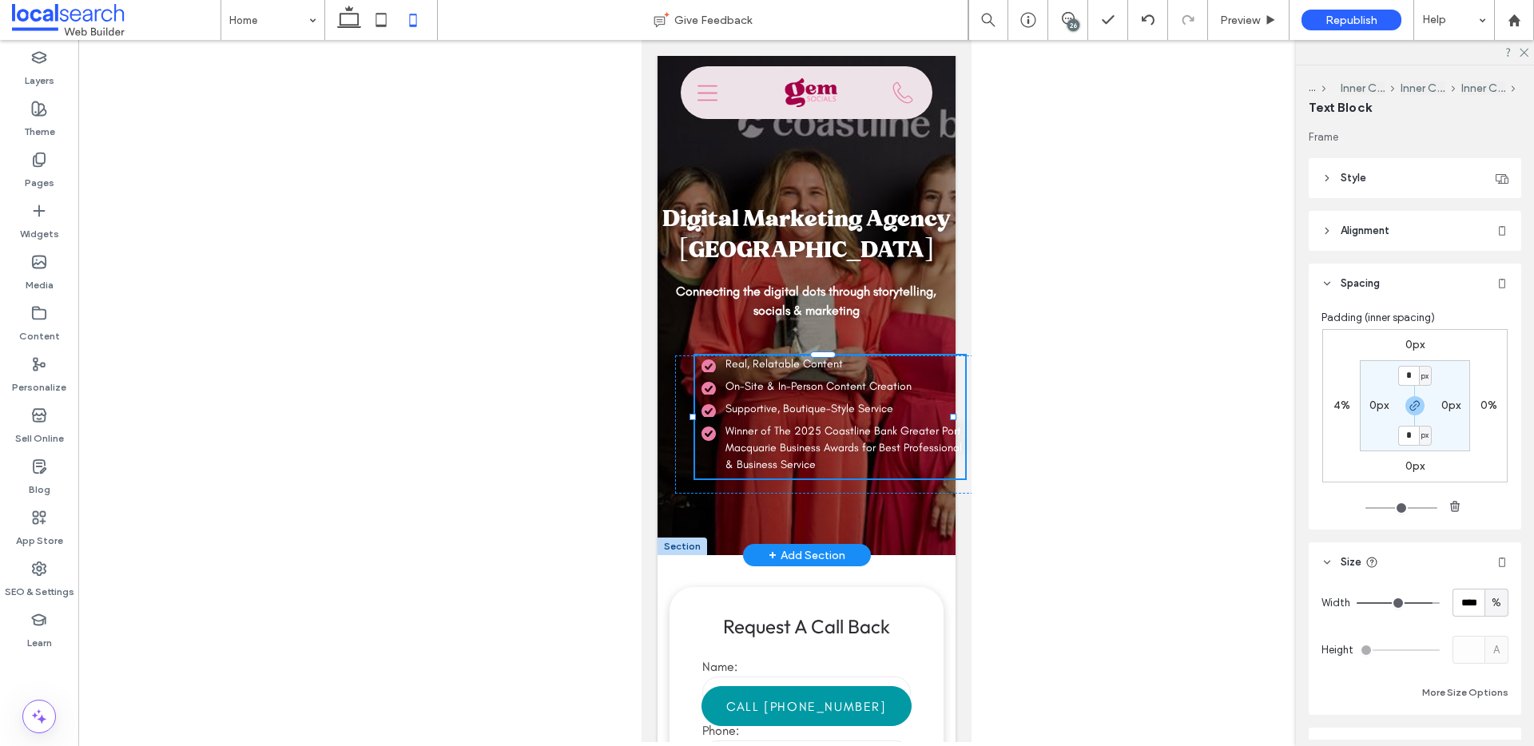
type input "**********"
type input "**"
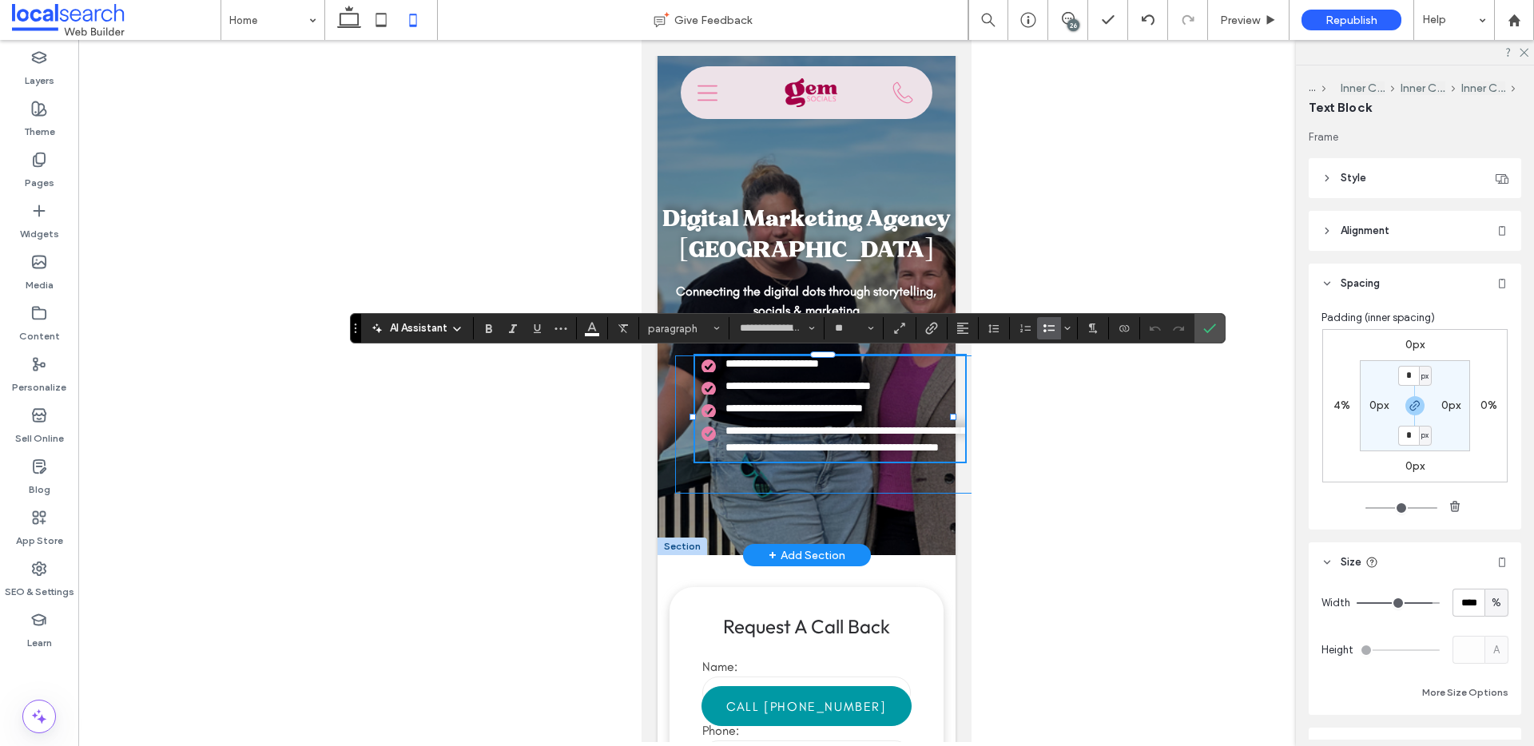
click at [679, 446] on div "**********" at bounding box center [824, 425] width 298 height 138
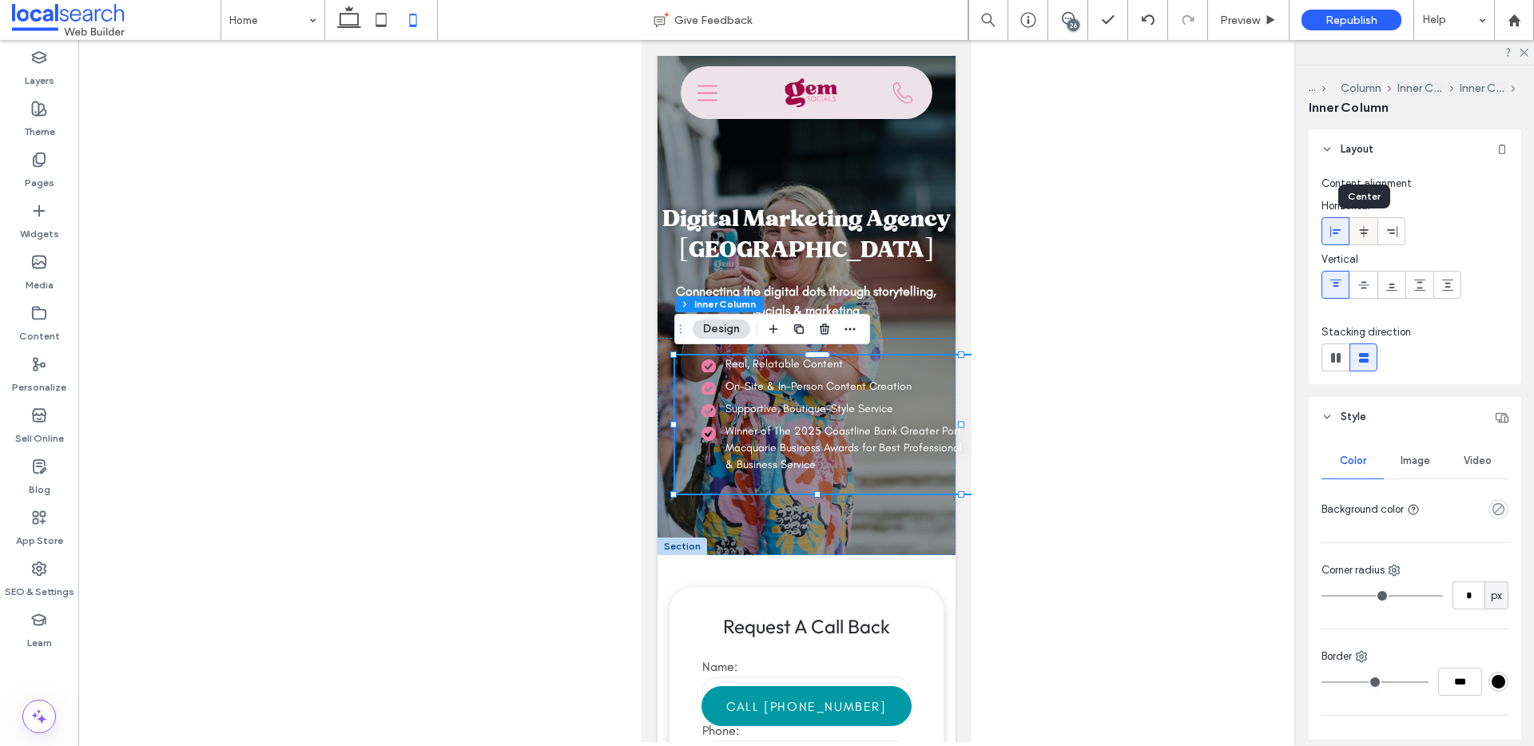
click at [1367, 233] on icon at bounding box center [1364, 231] width 13 height 13
click at [1339, 229] on use at bounding box center [1336, 230] width 10 height 11
click at [676, 405] on div "Real, Relatable Content On-Site & In-Person Content Creation Supportive, Boutiq…" at bounding box center [824, 425] width 298 height 138
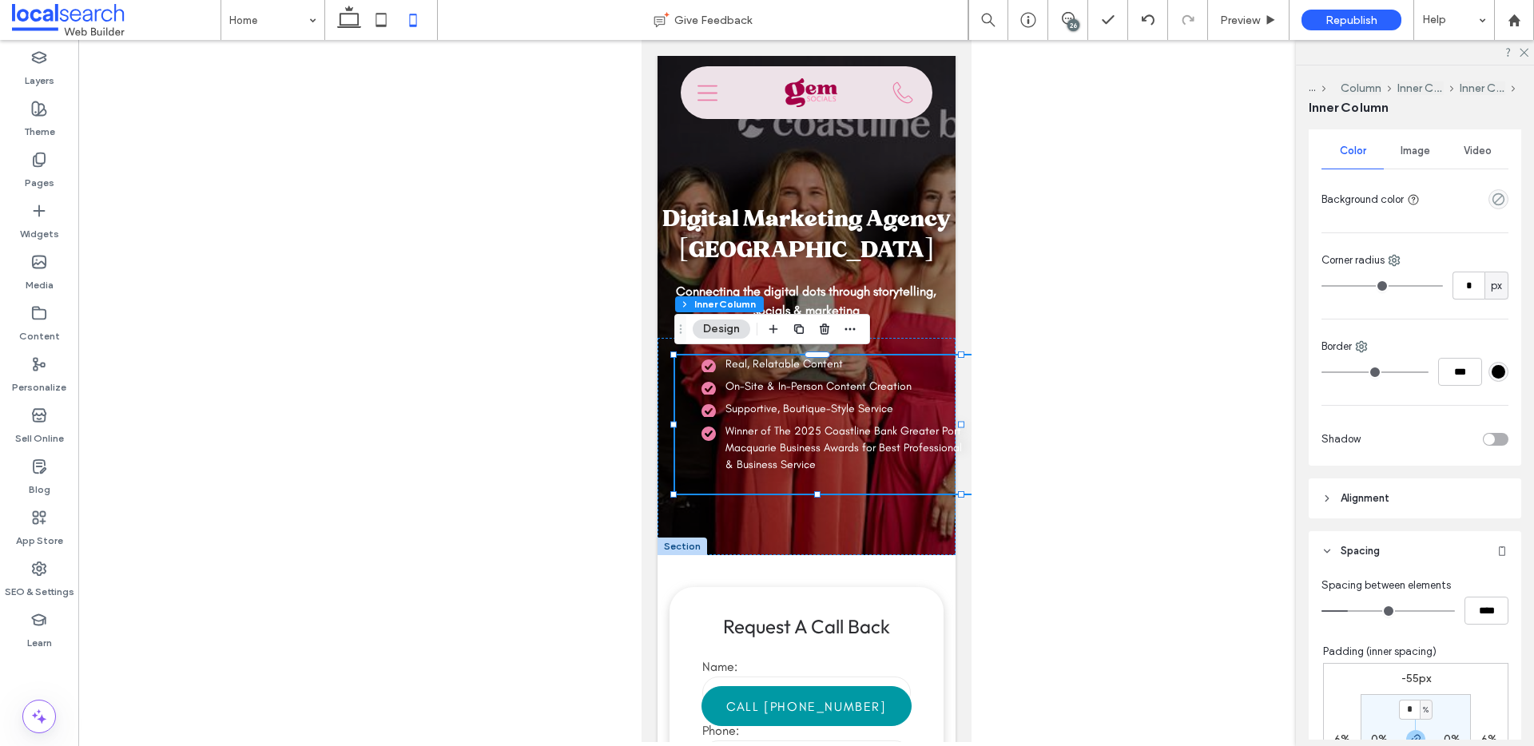
scroll to position [632, 0]
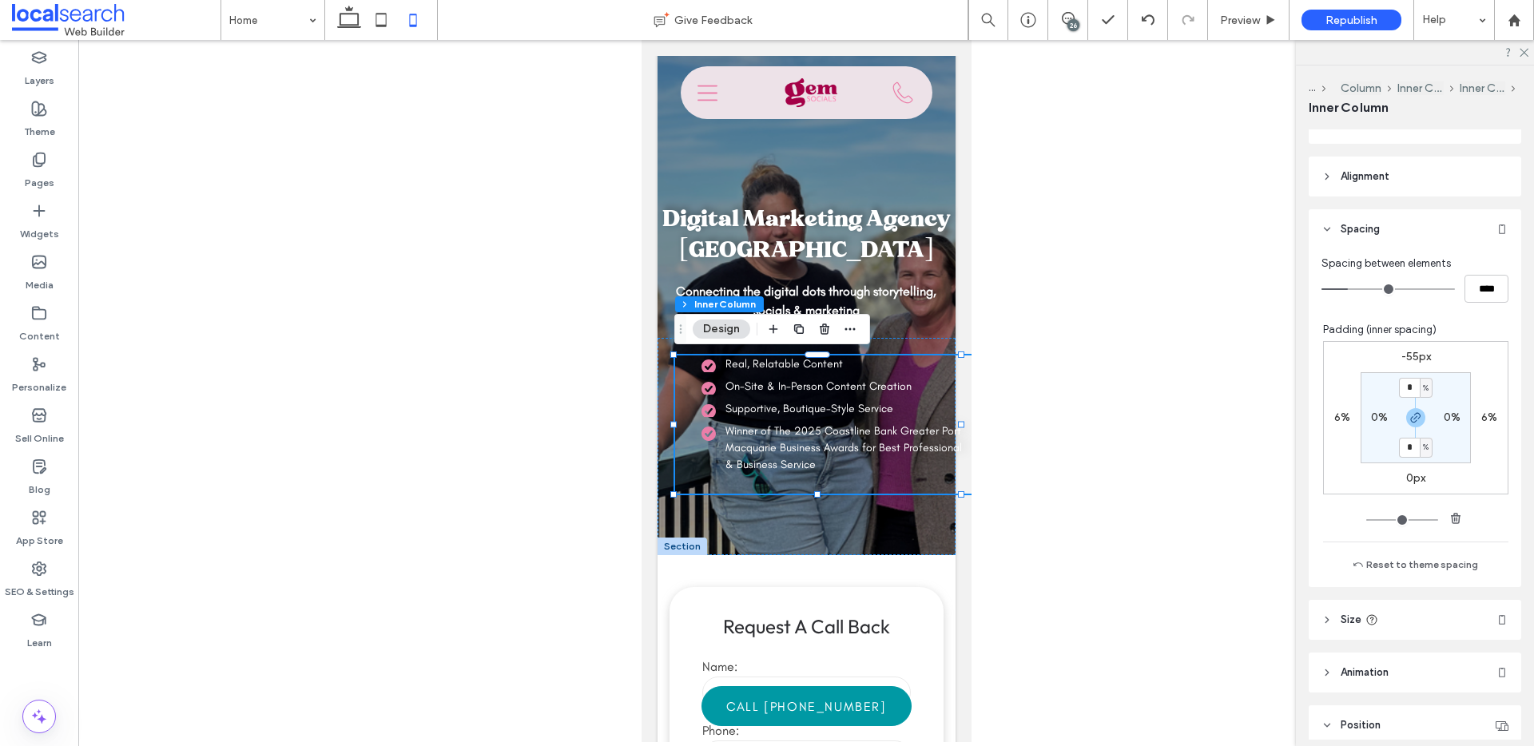
click at [1335, 416] on label "6%" at bounding box center [1343, 418] width 16 height 14
type input "*"
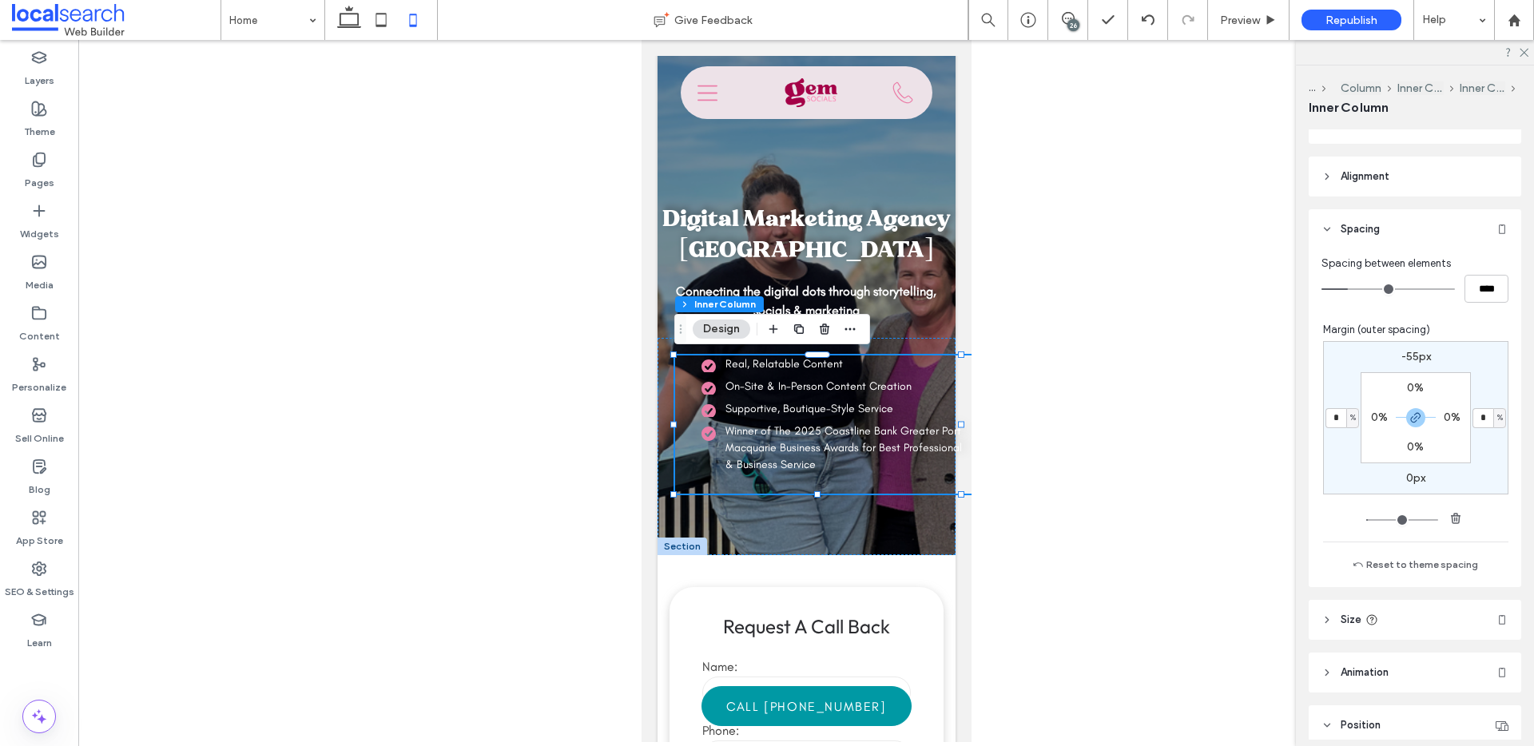
type input "*"
click at [785, 423] on li "Winner of The 2025 Coastline Bank Greater Port Macquarie Business Awards for Be…" at bounding box center [815, 448] width 264 height 50
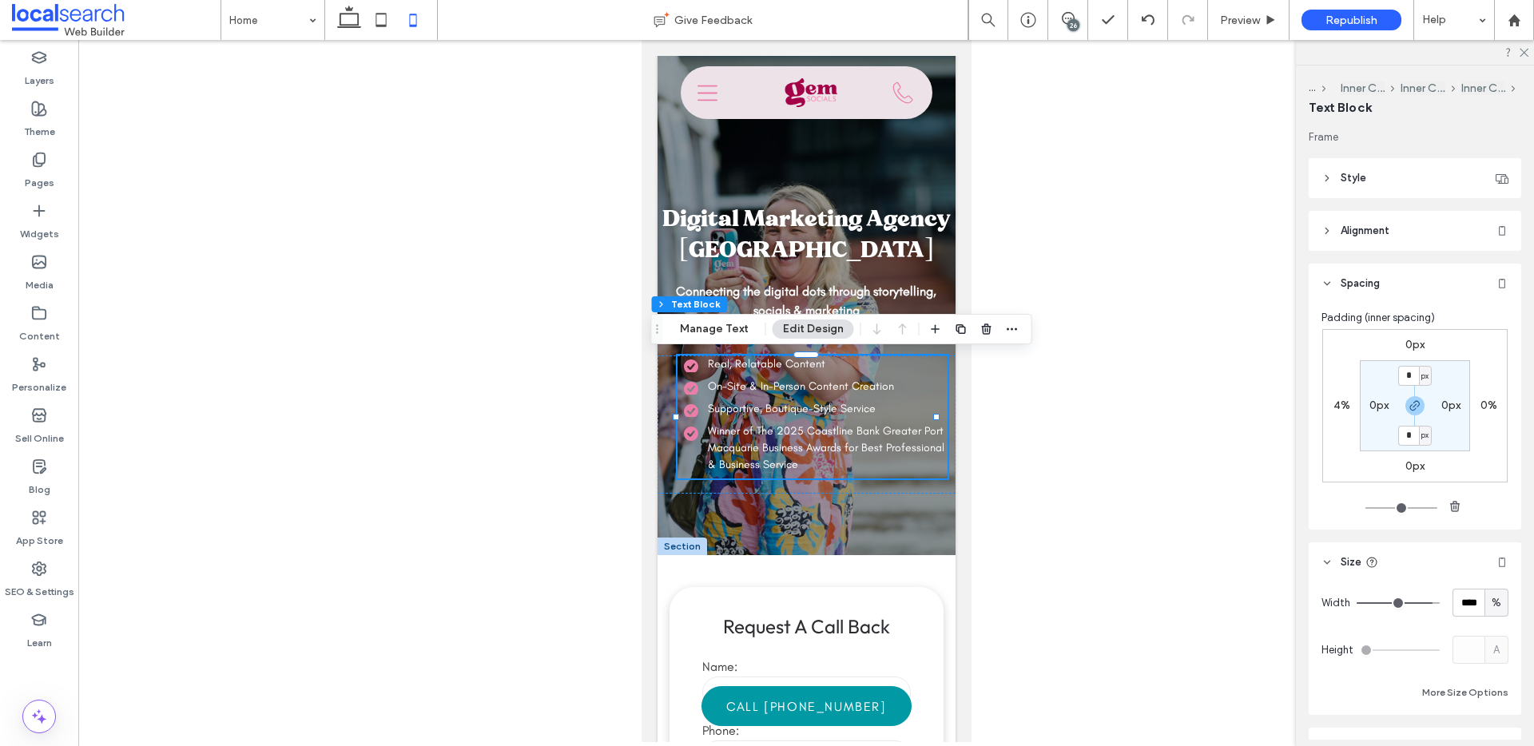
click at [1339, 405] on label "4%" at bounding box center [1342, 406] width 17 height 14
type input "*"
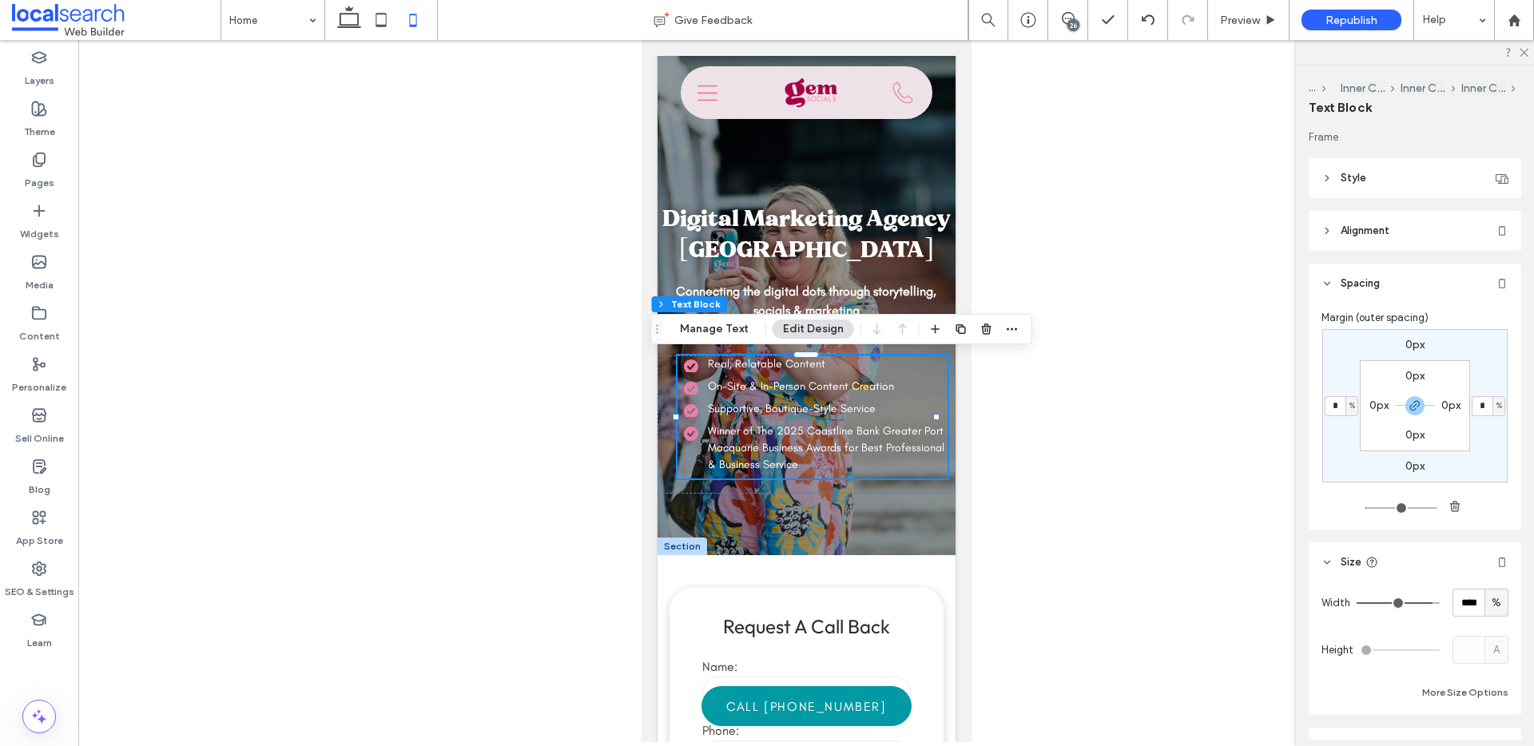
type input "*"
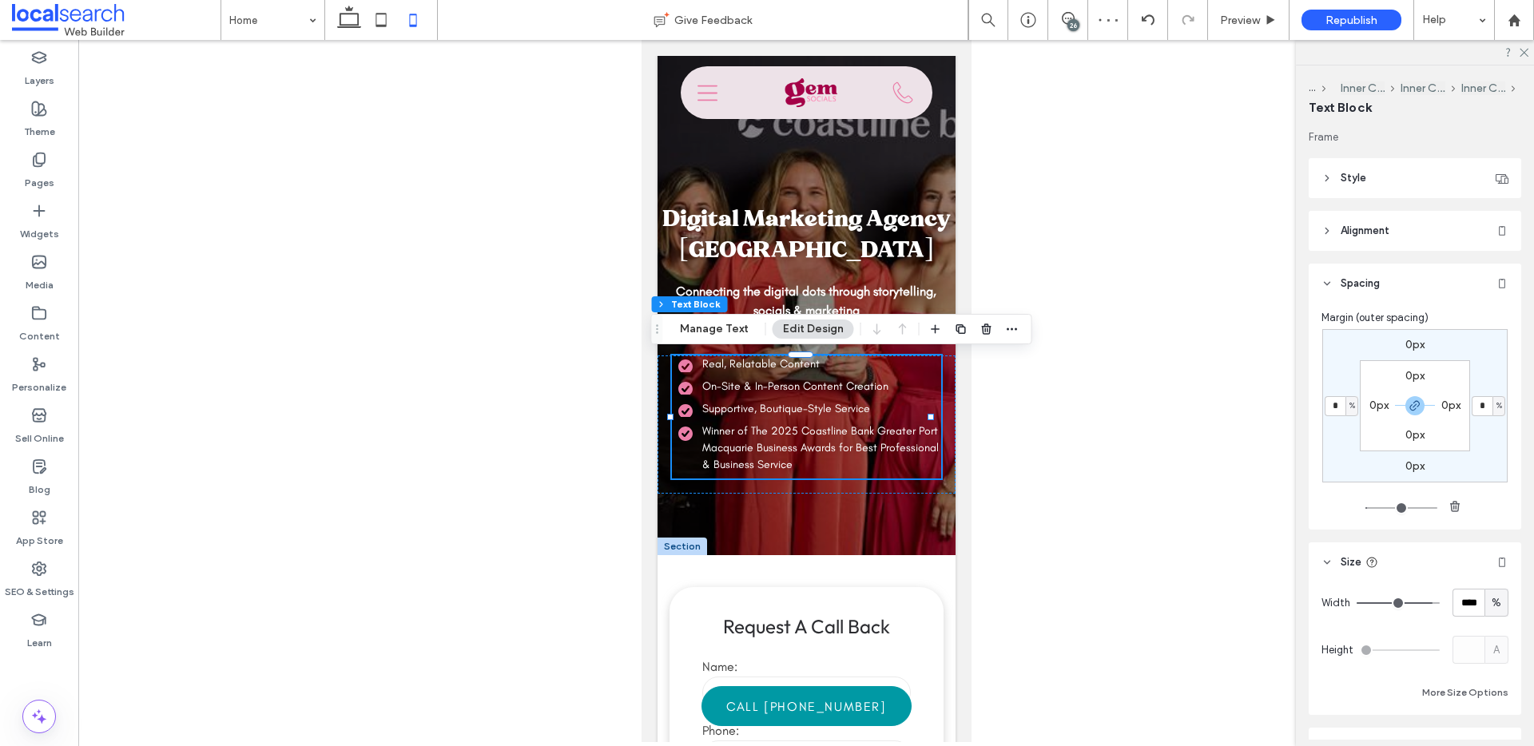
click at [555, 441] on div at bounding box center [806, 391] width 1456 height 702
click at [901, 444] on li "Winner of The 2025 Coastline Bank Greater Port Macquarie Business Awards for Be…" at bounding box center [810, 448] width 264 height 50
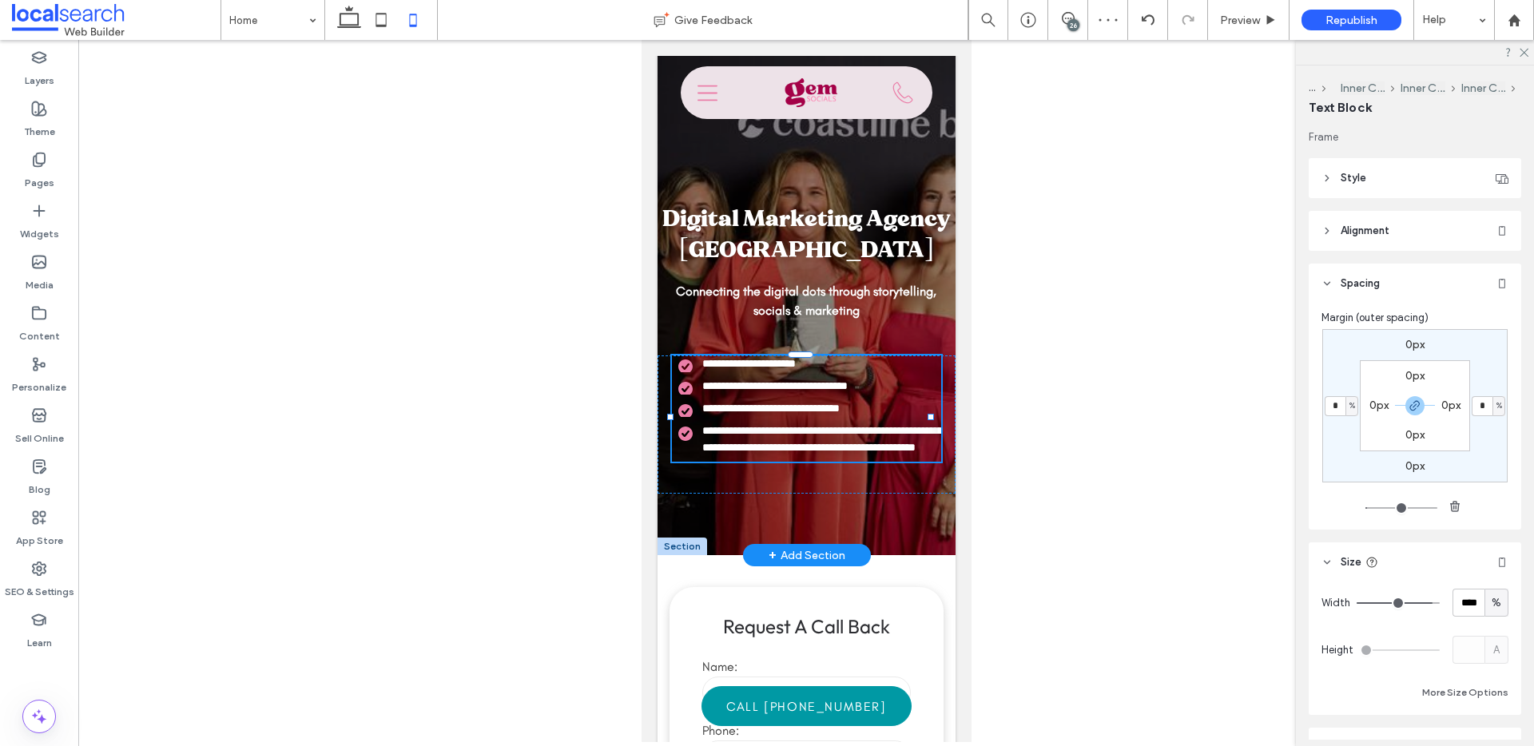
type input "**********"
type input "**"
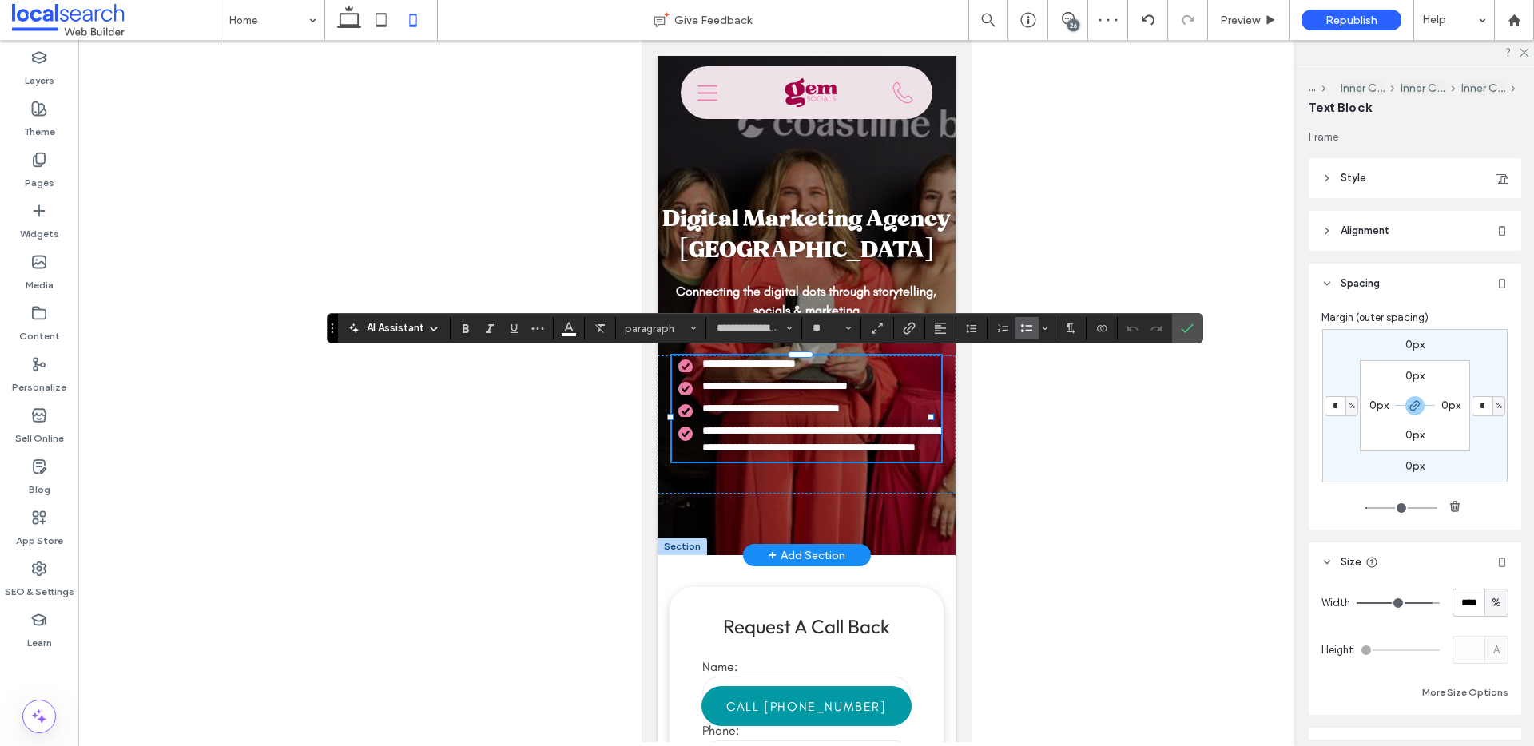
click at [1330, 405] on input "*" at bounding box center [1335, 406] width 21 height 20
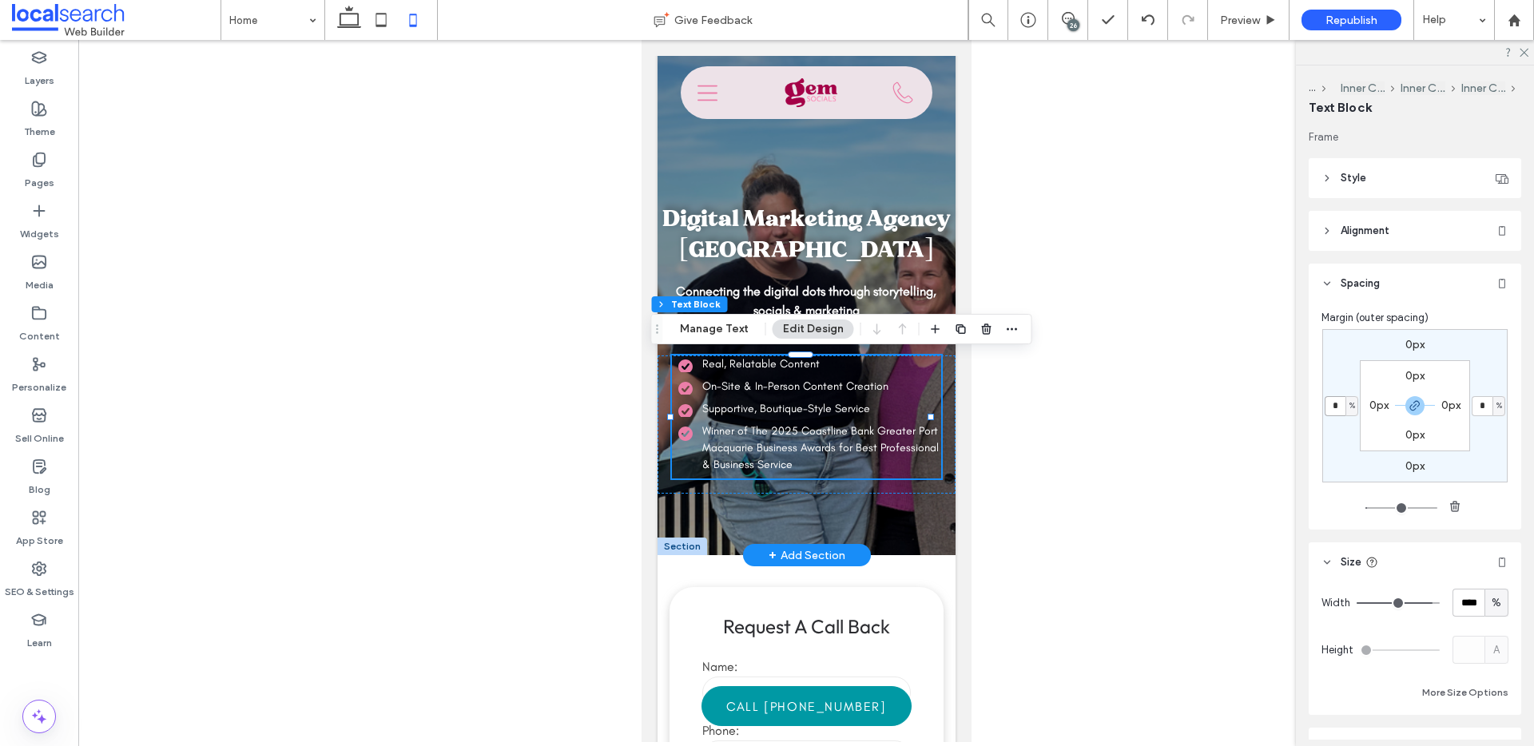
type input "*"
click at [1337, 404] on input "*" at bounding box center [1335, 406] width 21 height 20
drag, startPoint x: 1337, startPoint y: 404, endPoint x: 1339, endPoint y: 416, distance: 12.2
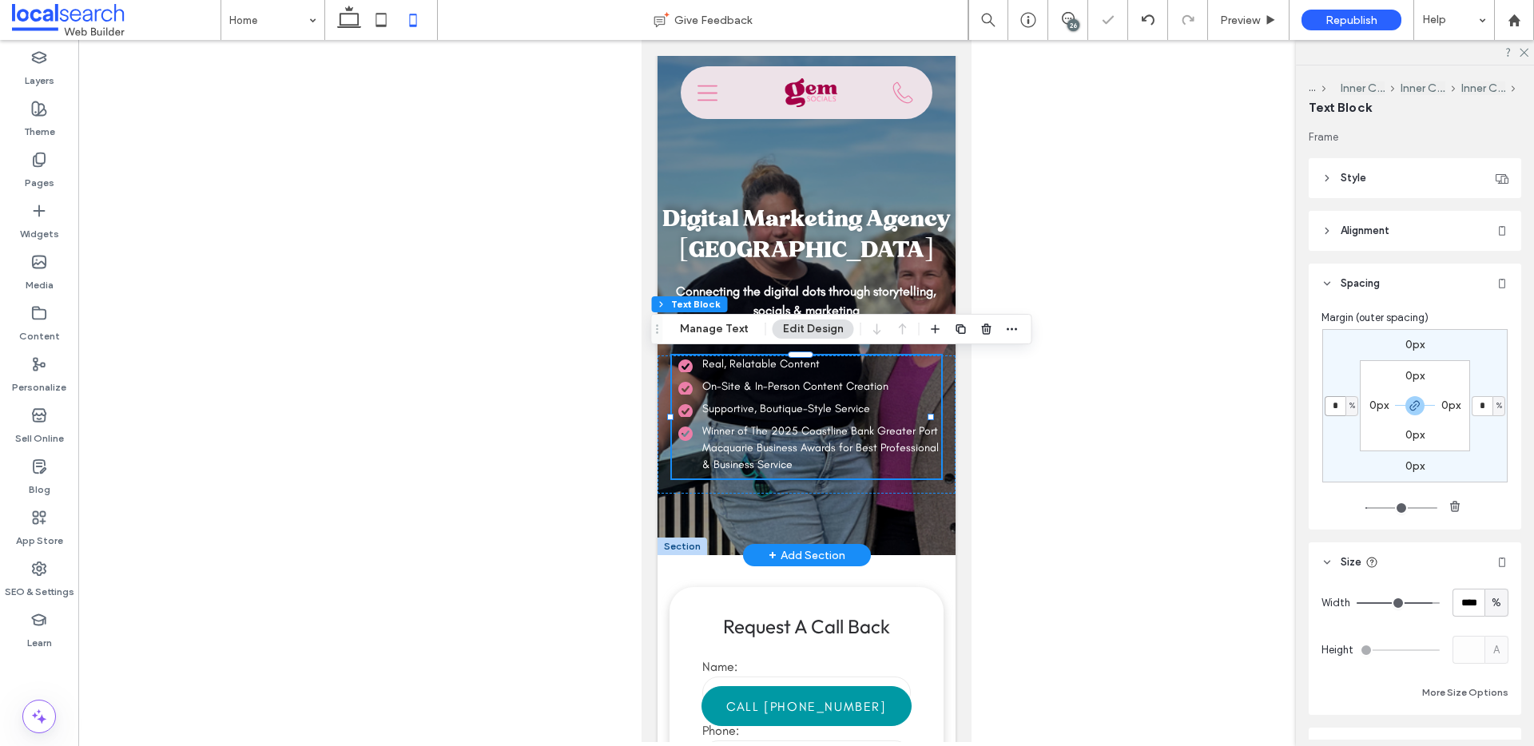
click at [1281, 400] on div "Layers Theme Pages Widgets Media Content Personalize Sell Online Blog App Store…" at bounding box center [767, 393] width 1534 height 706
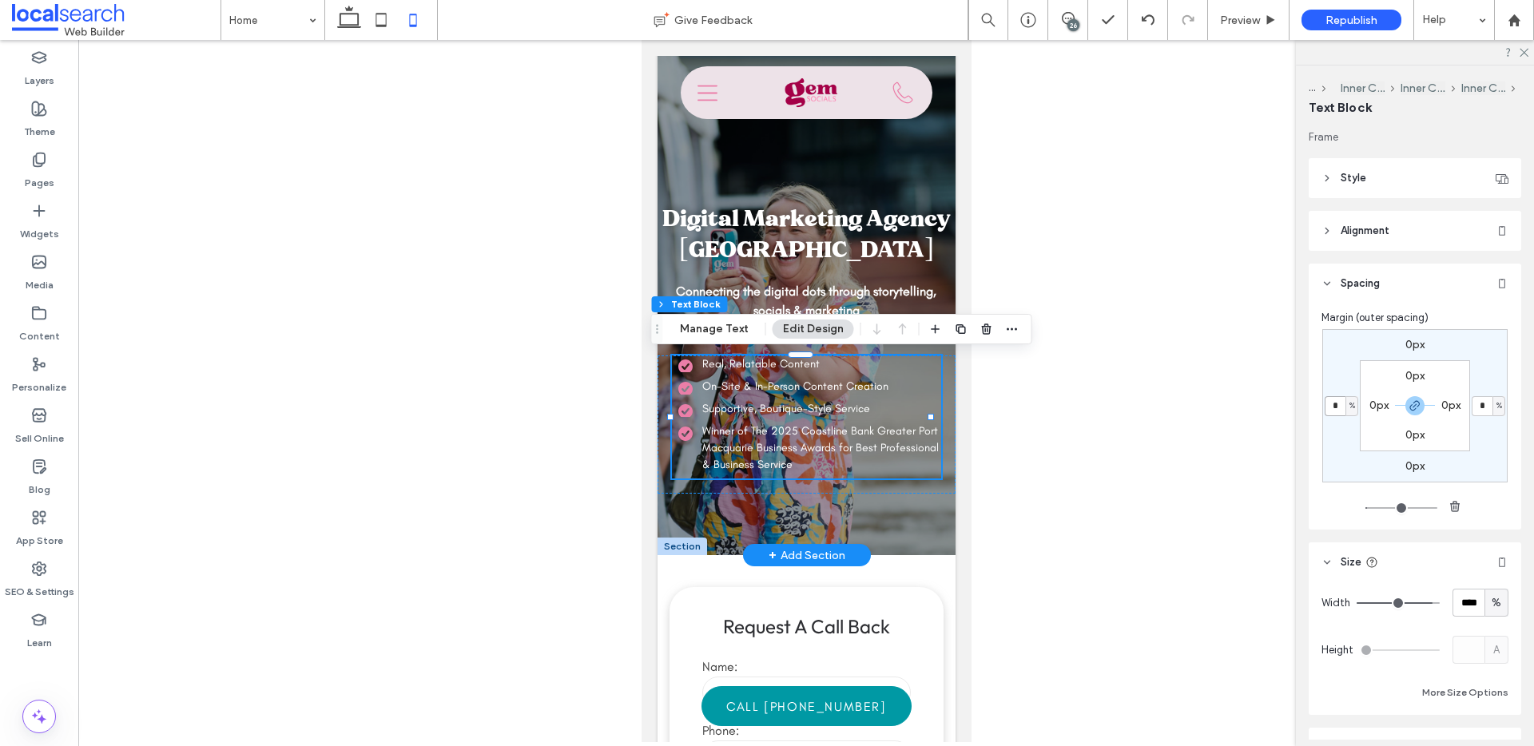
drag, startPoint x: 1335, startPoint y: 408, endPoint x: 1390, endPoint y: 451, distance: 68.9
click at [1267, 401] on div "Layers Theme Pages Widgets Media Content Personalize Sell Online Blog App Store…" at bounding box center [767, 393] width 1534 height 706
click at [1331, 412] on input "*" at bounding box center [1335, 406] width 21 height 20
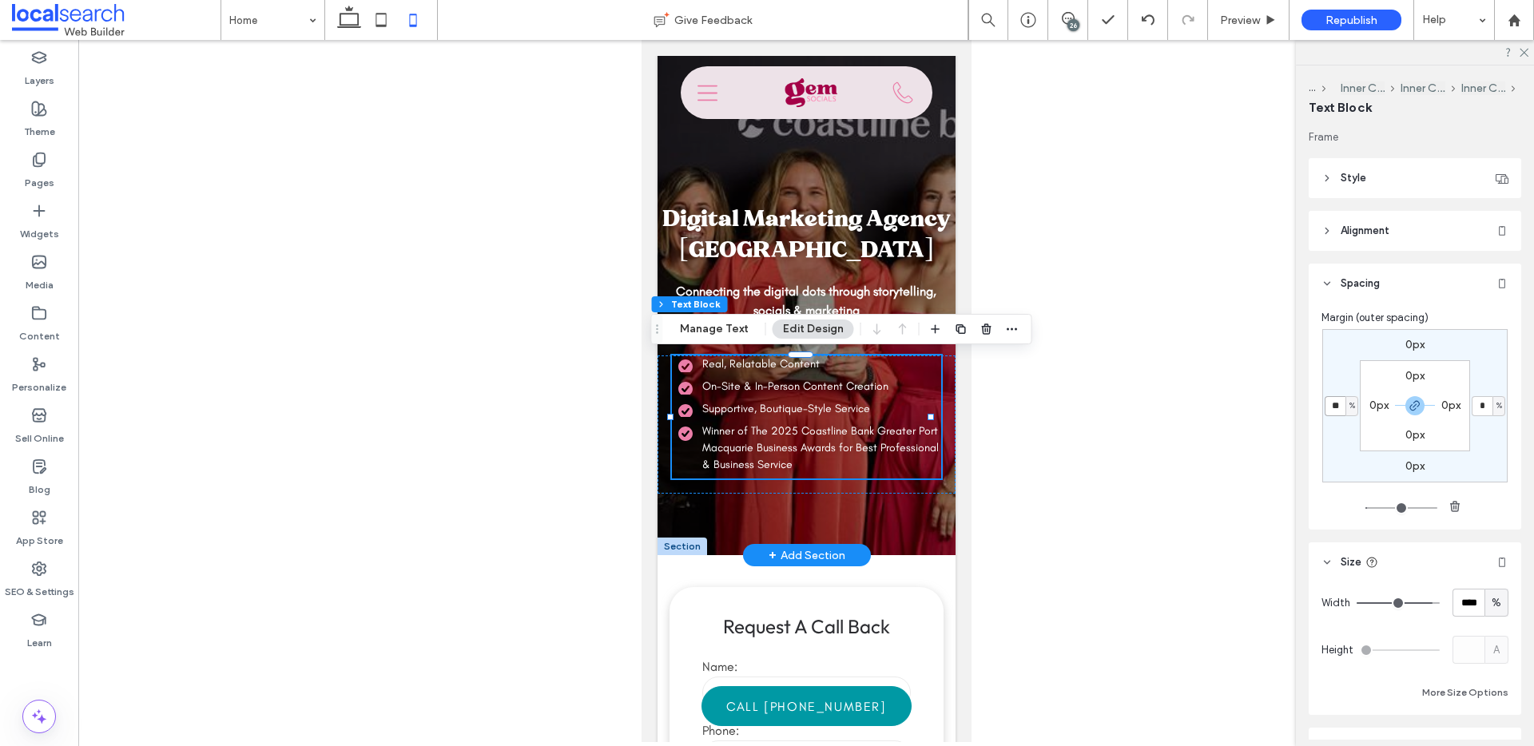
drag, startPoint x: 1338, startPoint y: 407, endPoint x: 1292, endPoint y: 405, distance: 45.6
click at [1303, 404] on div "... Inner Column Inner Column Inner Column Text Block Frame Style Color Image B…" at bounding box center [1415, 406] width 238 height 681
type input "*"
click at [1377, 407] on label "0px" at bounding box center [1379, 406] width 19 height 14
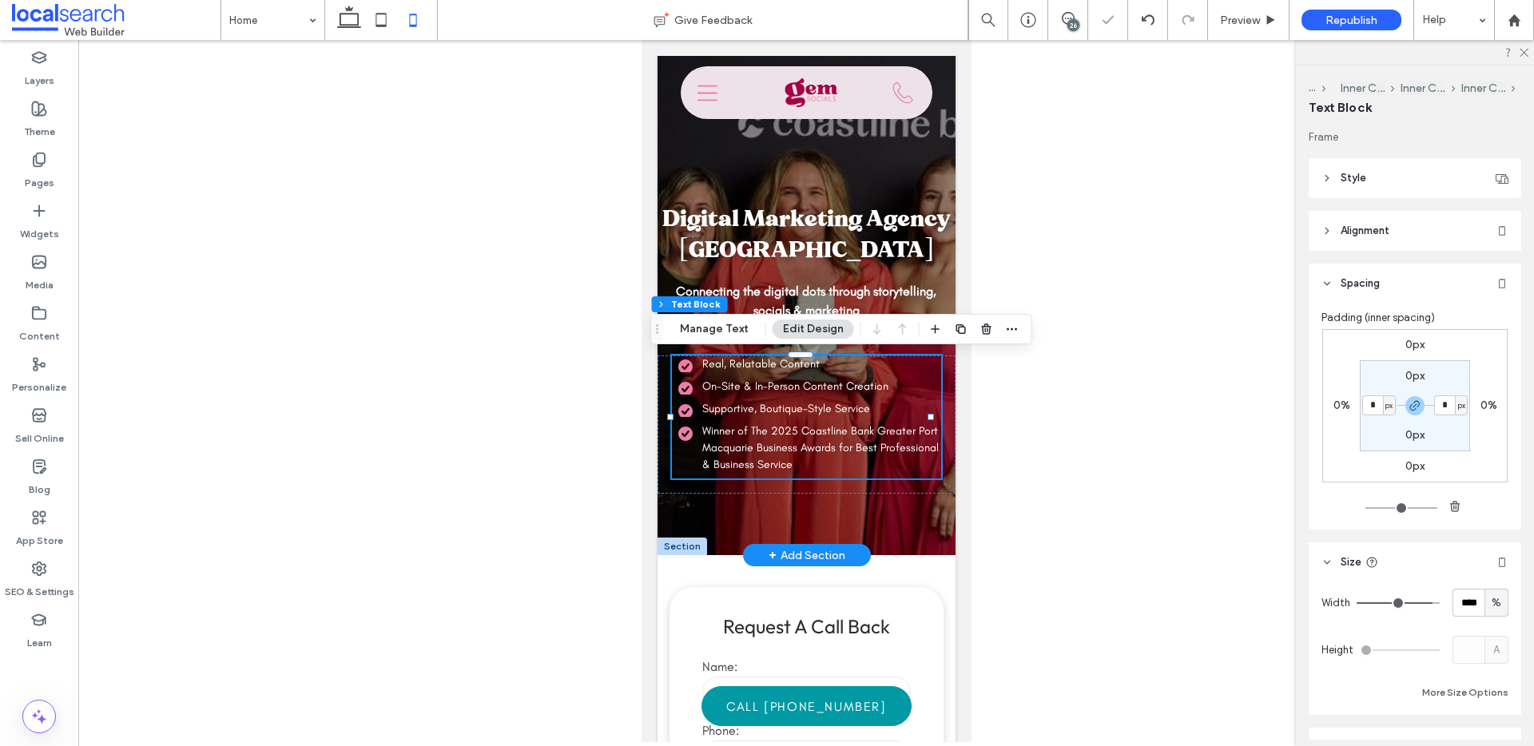
type input "*"
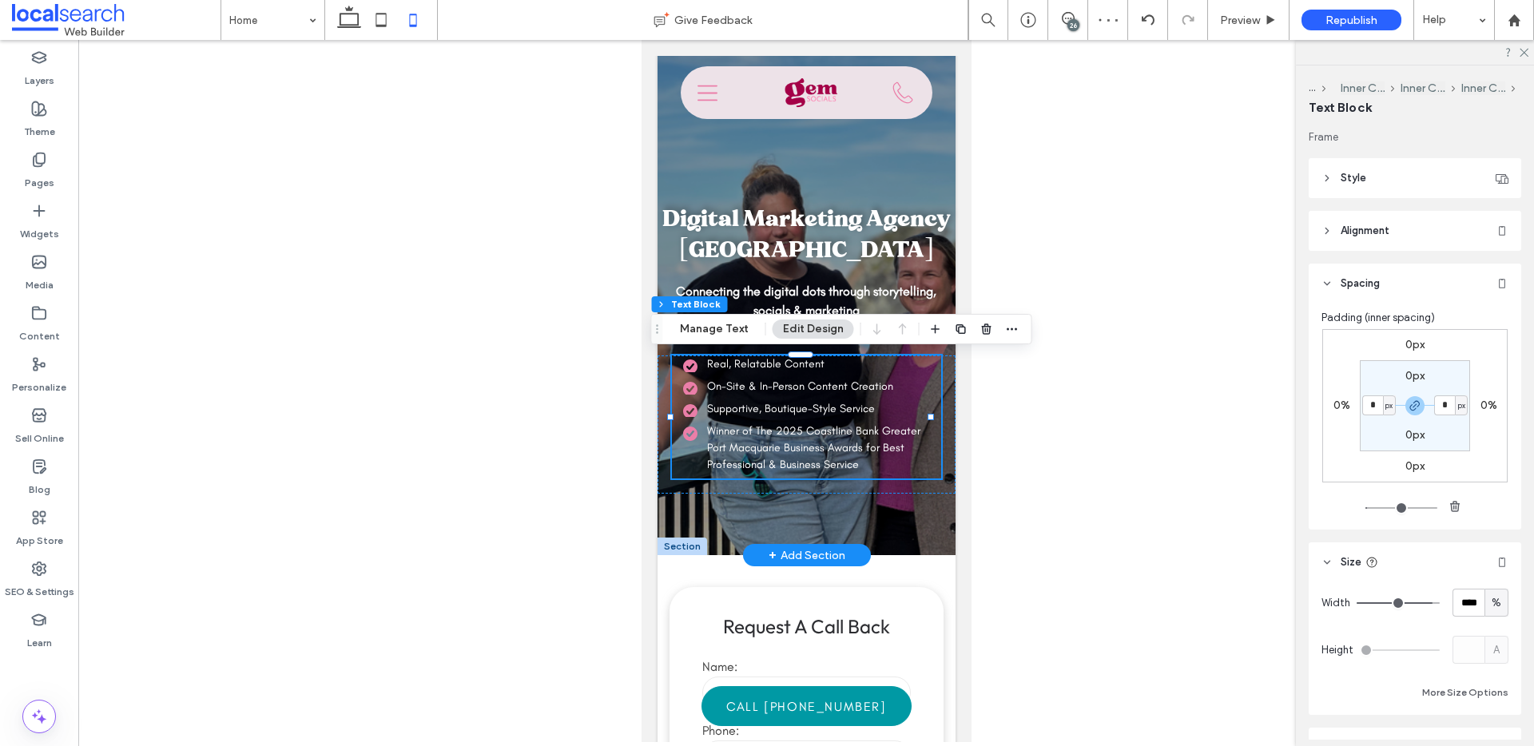
drag, startPoint x: 1374, startPoint y: 405, endPoint x: 1362, endPoint y: 405, distance: 12.0
click at [1363, 405] on input "*" at bounding box center [1373, 406] width 21 height 20
type input "*"
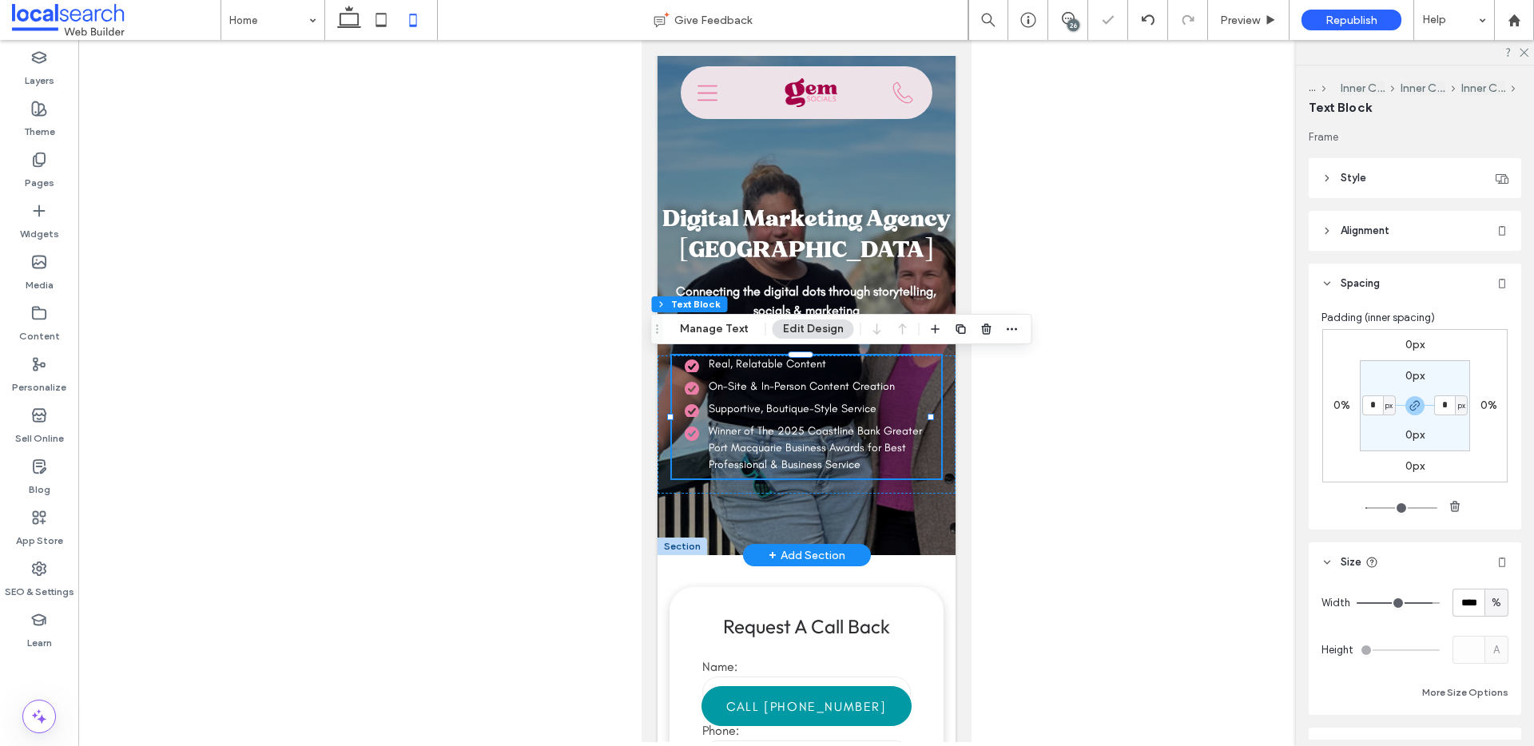
click at [1165, 355] on div at bounding box center [806, 391] width 1456 height 702
click at [1520, 54] on icon at bounding box center [1523, 51] width 10 height 10
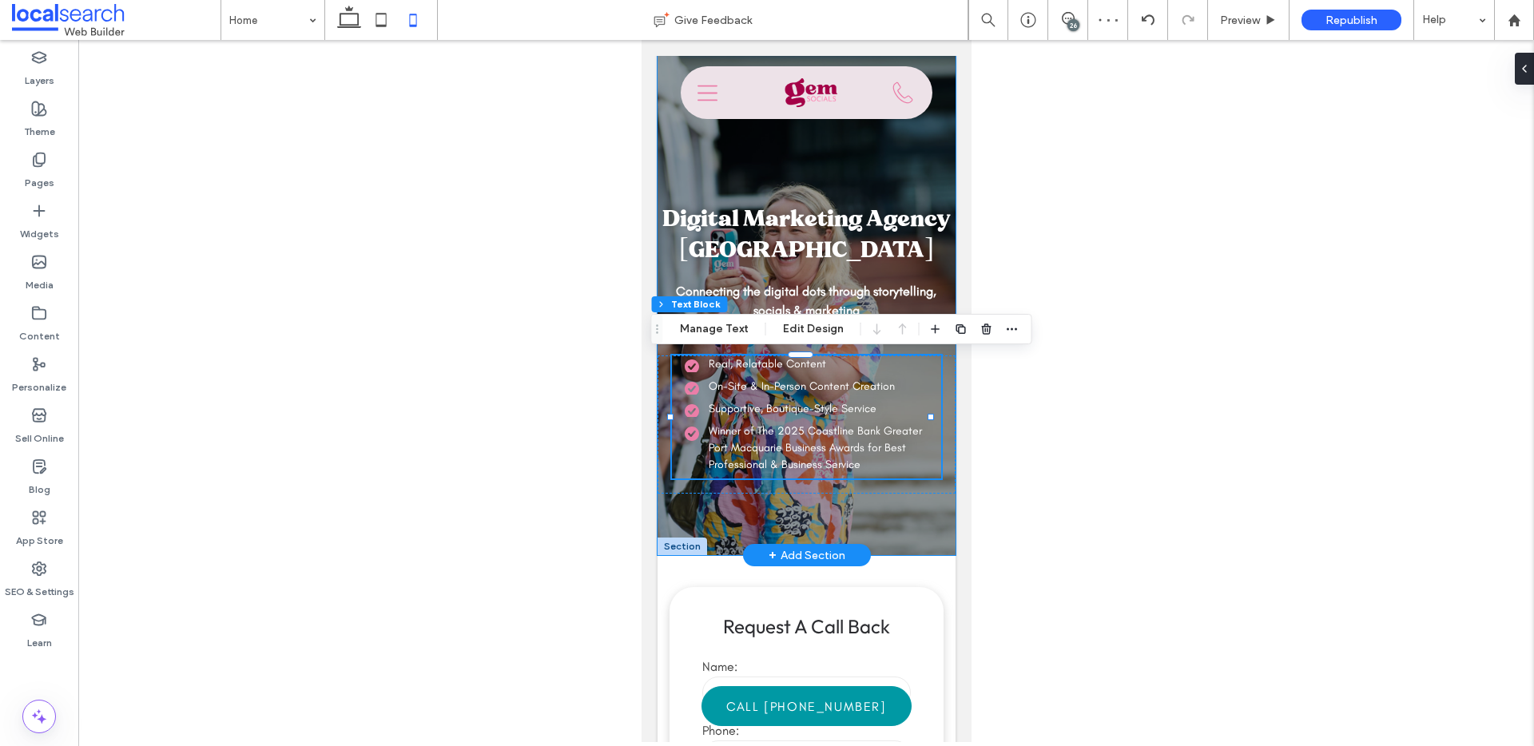
click at [913, 170] on div "Digital Marketing Agency Port Macquarie Connecting the digital dots through sto…" at bounding box center [806, 295] width 298 height 519
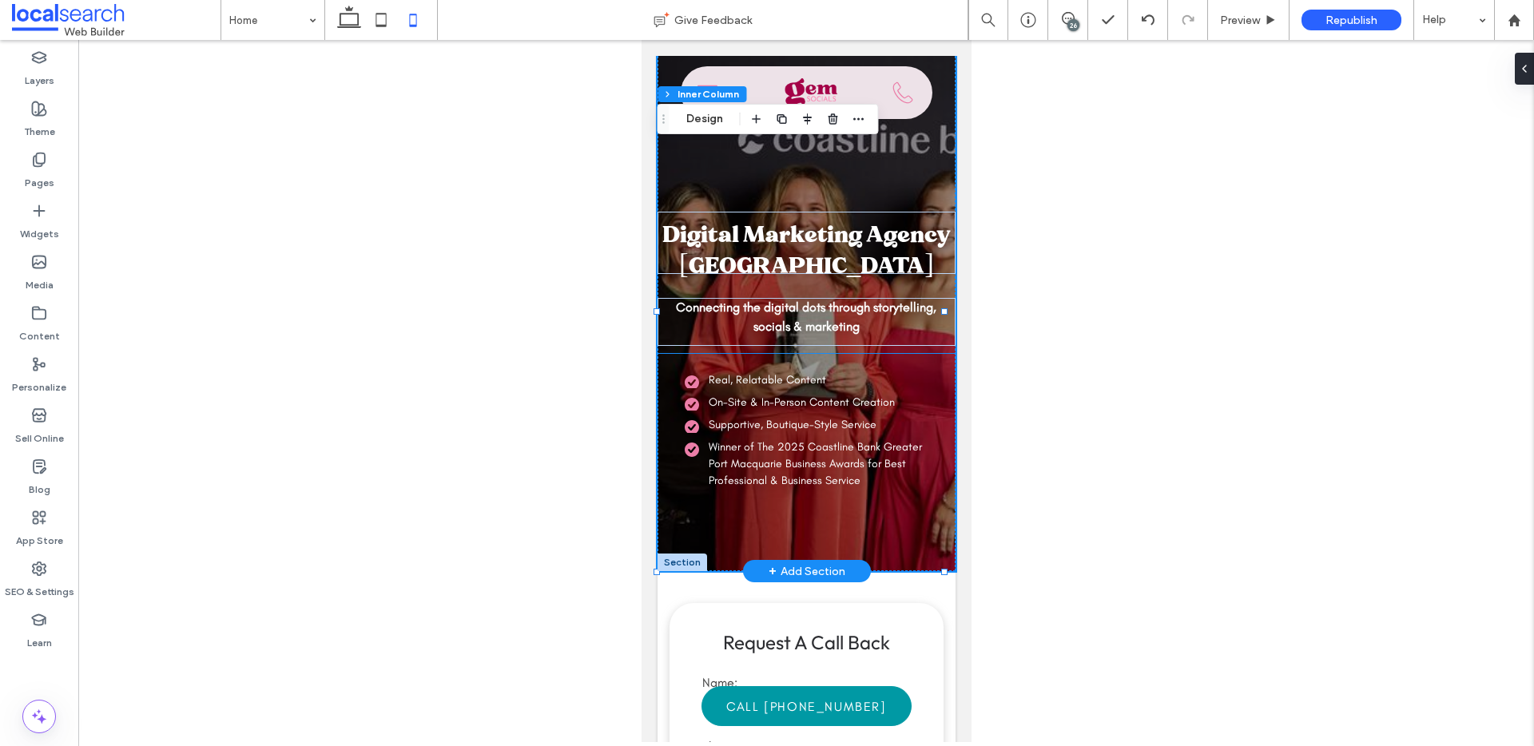
scroll to position [0, 0]
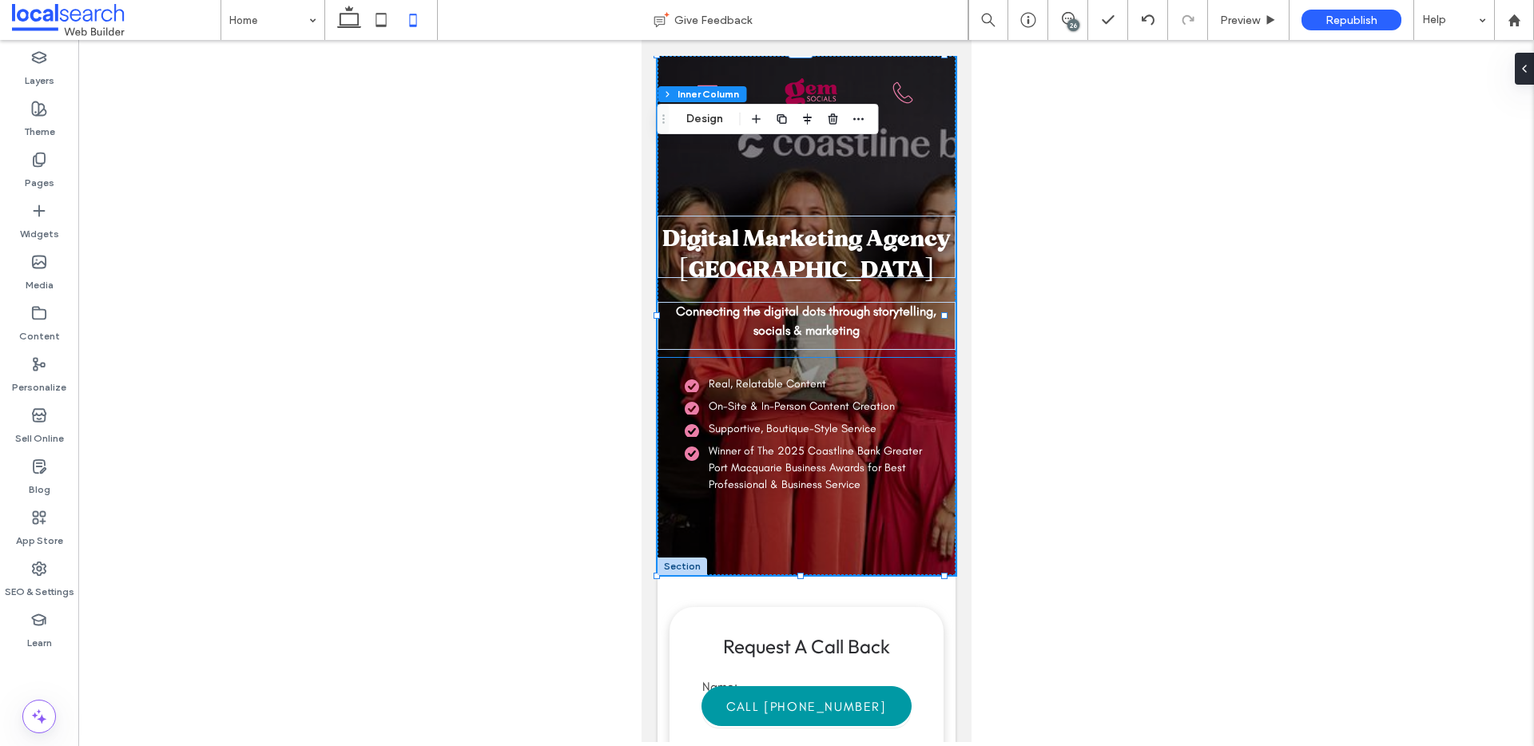
click at [703, 408] on li "On-Site & In-Person Content Creation" at bounding box center [809, 406] width 251 height 17
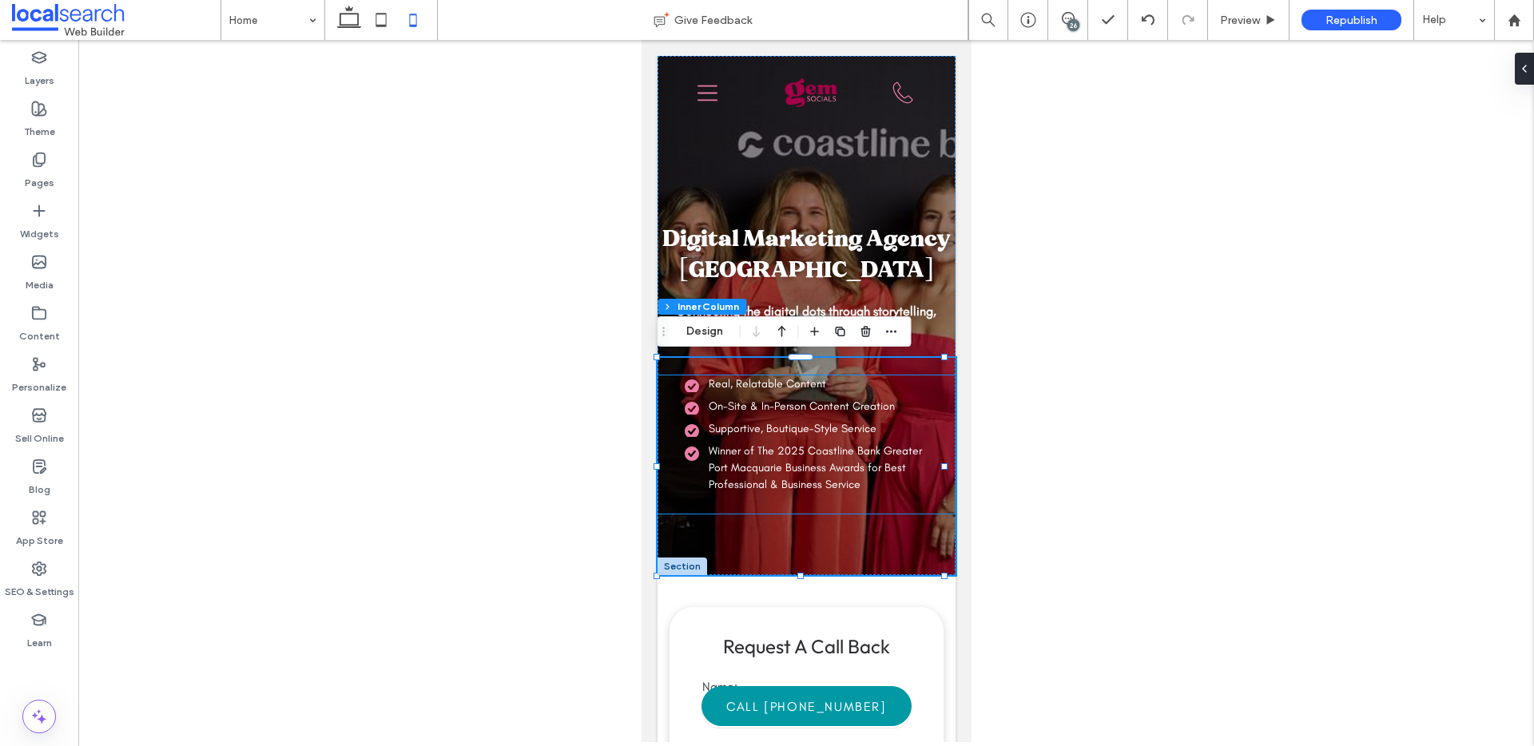
click at [723, 406] on span "On-Site & In-Person Content Creation" at bounding box center [801, 407] width 186 height 14
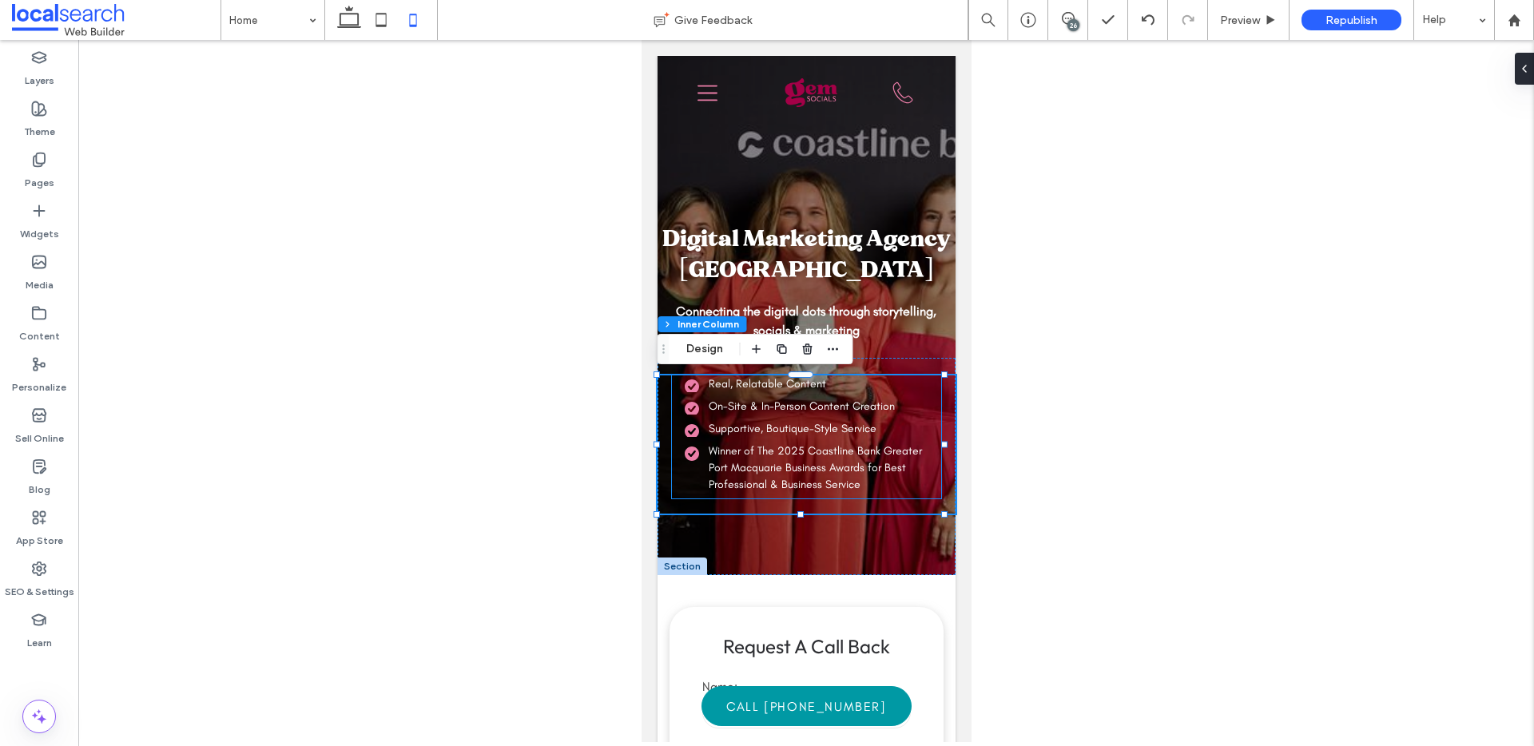
click at [745, 408] on span "On-Site & In-Person Content Creation" at bounding box center [801, 407] width 186 height 14
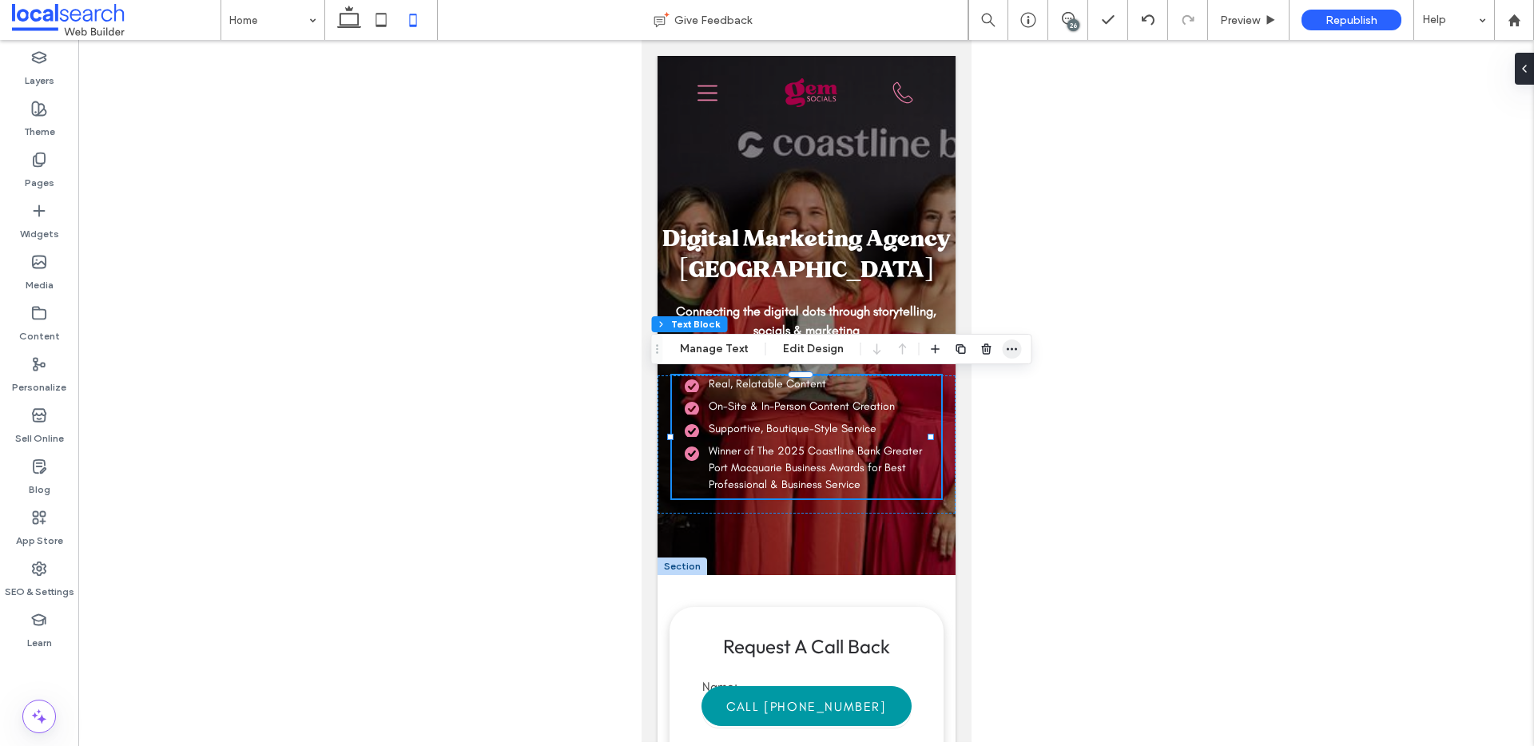
click at [1016, 347] on span "button" at bounding box center [1012, 349] width 19 height 19
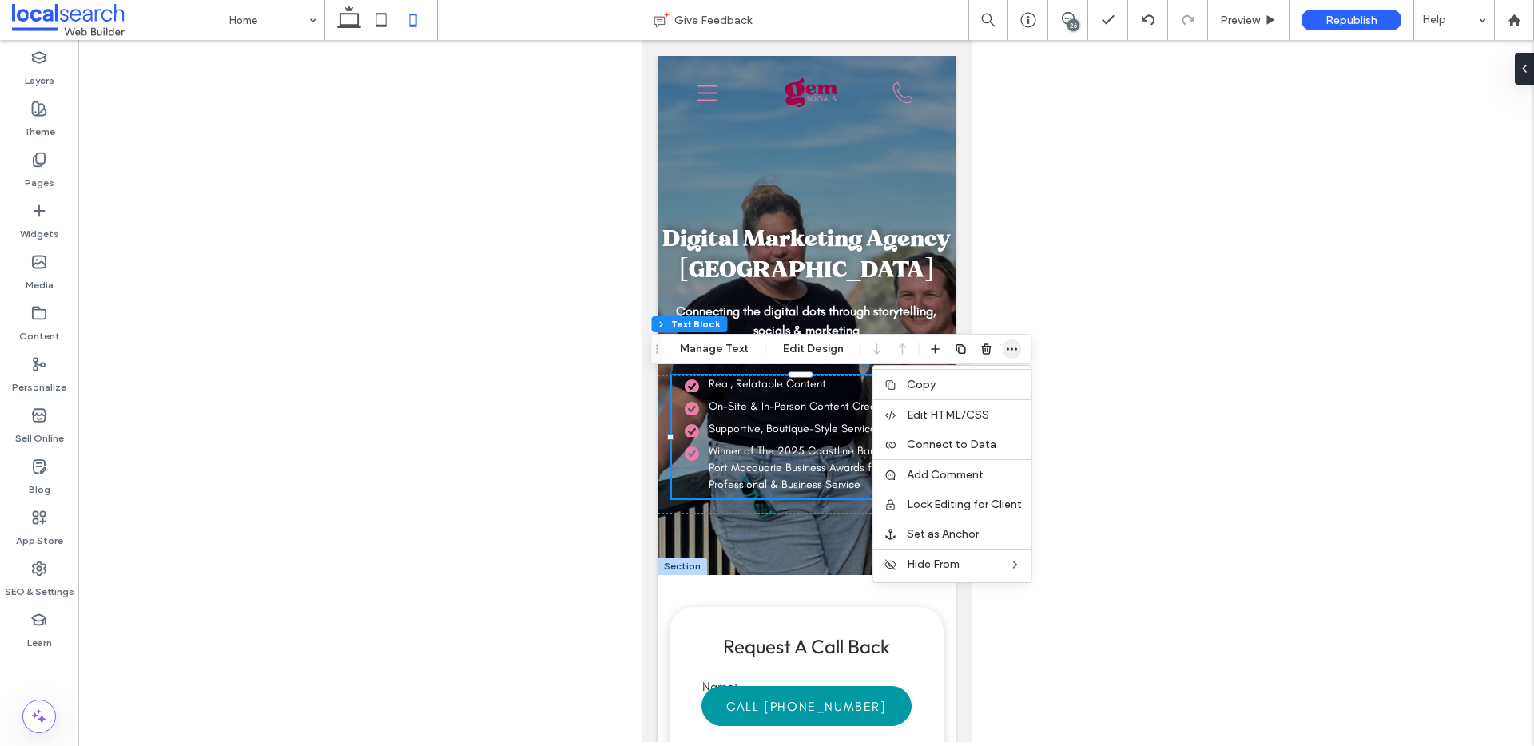
click at [1007, 344] on icon "button" at bounding box center [1012, 349] width 13 height 13
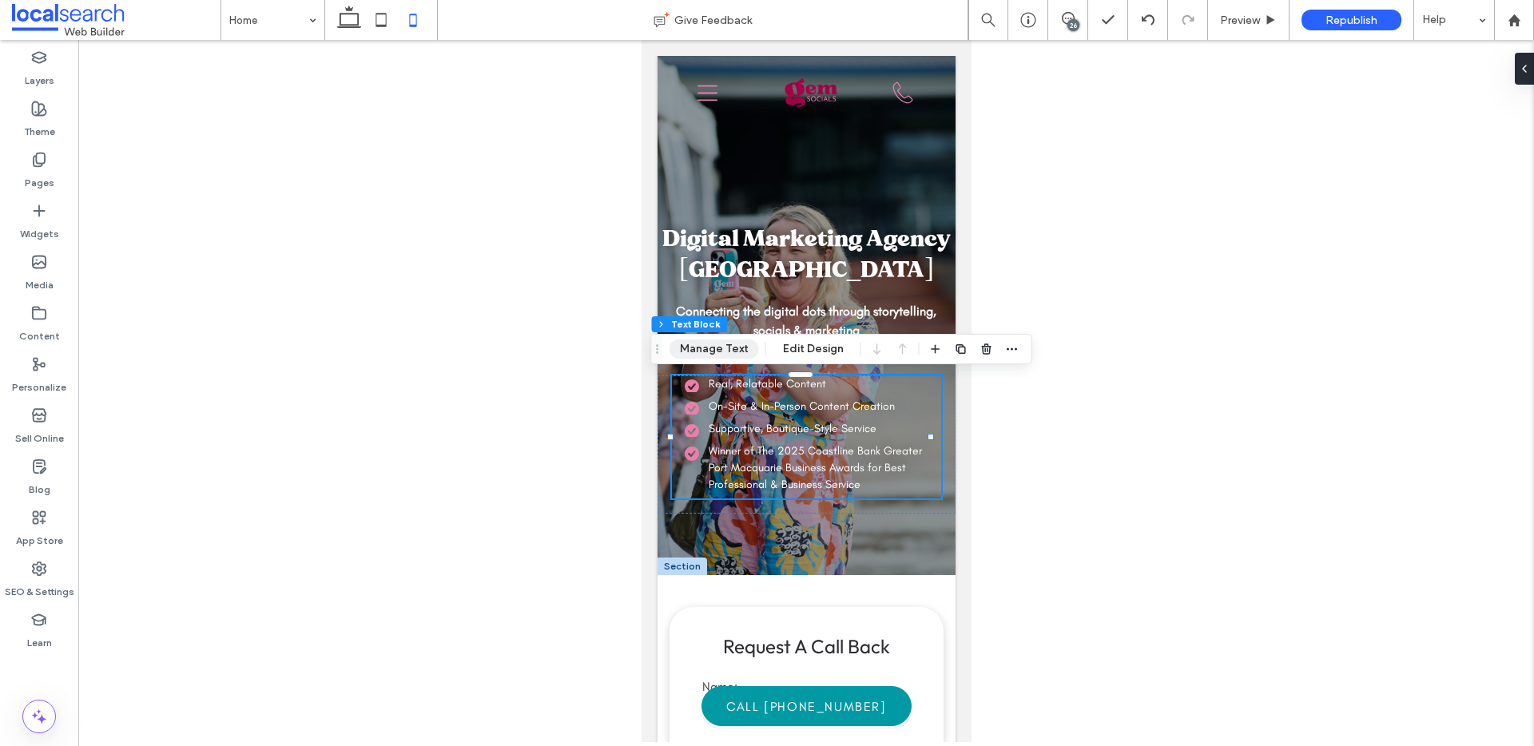
click at [694, 354] on button "Manage Text" at bounding box center [715, 349] width 90 height 19
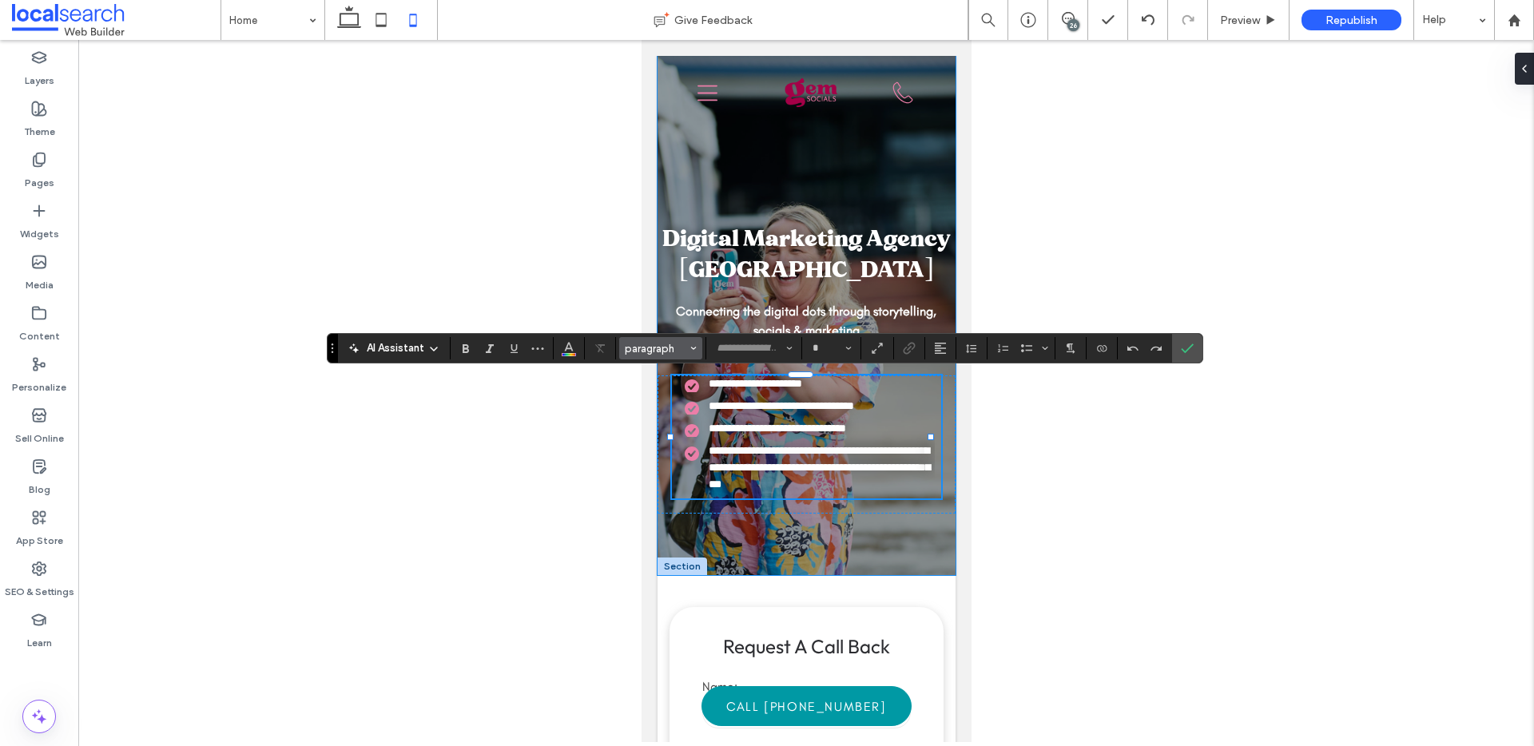
type input "**********"
type input "**"
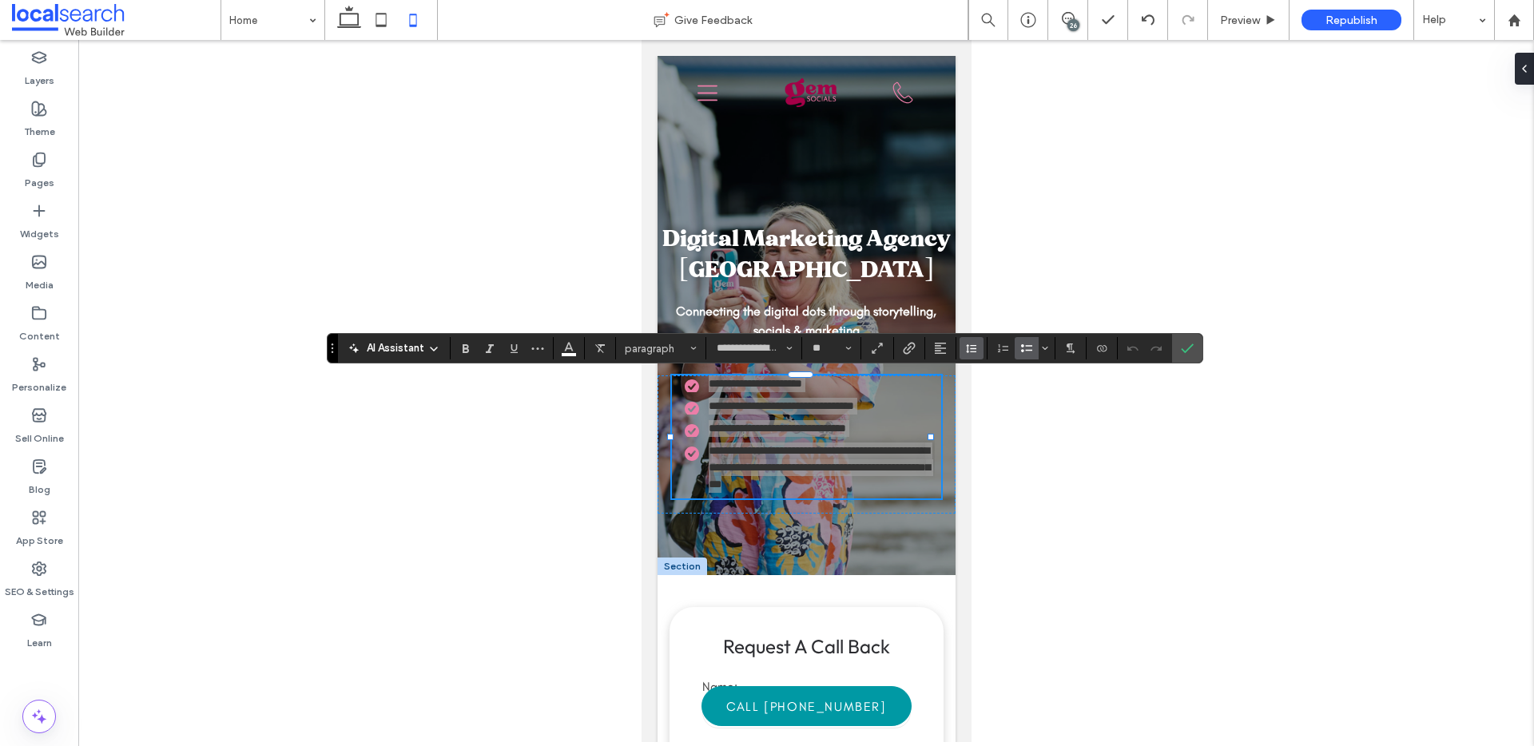
click at [965, 350] on icon "Line Height" at bounding box center [971, 348] width 13 height 13
type input "***"
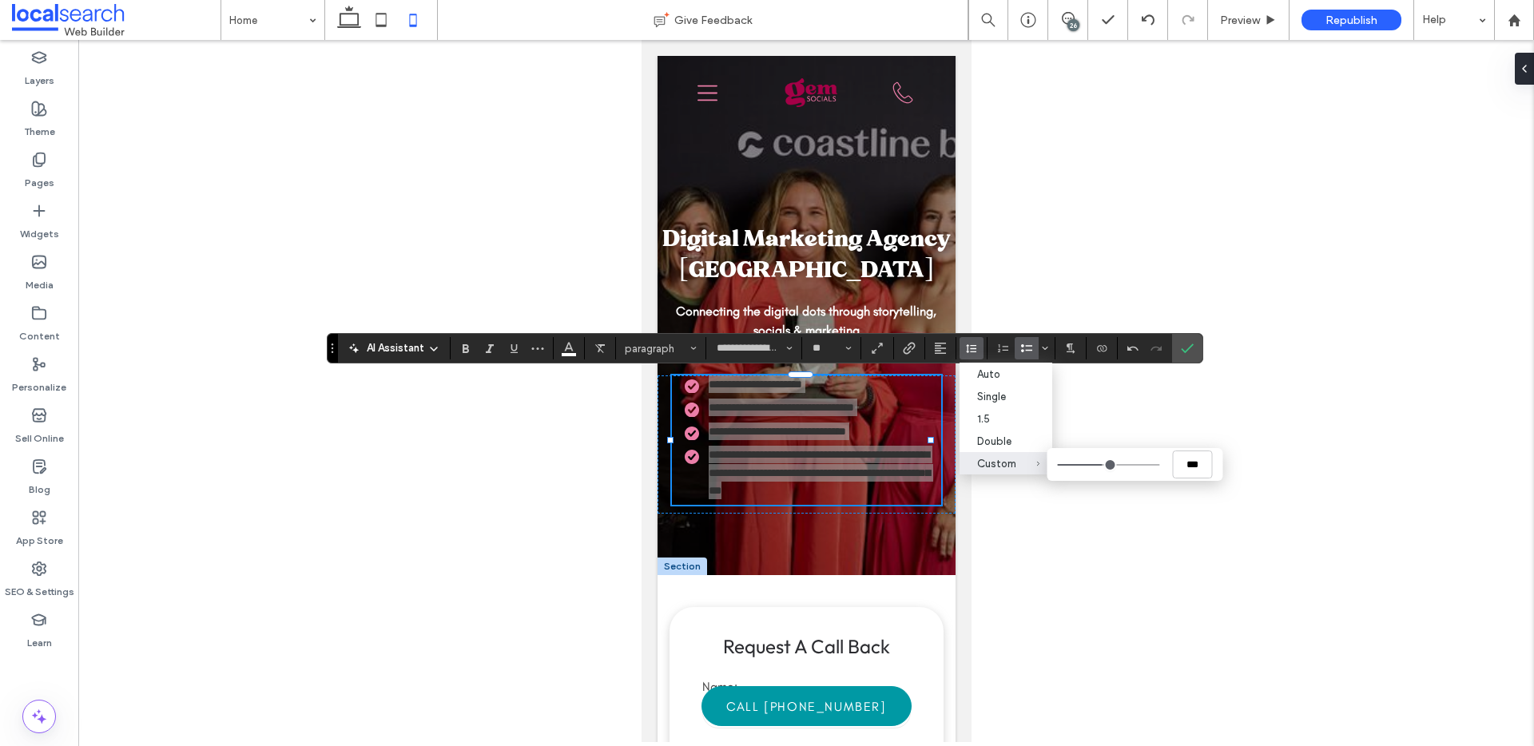
type input "***"
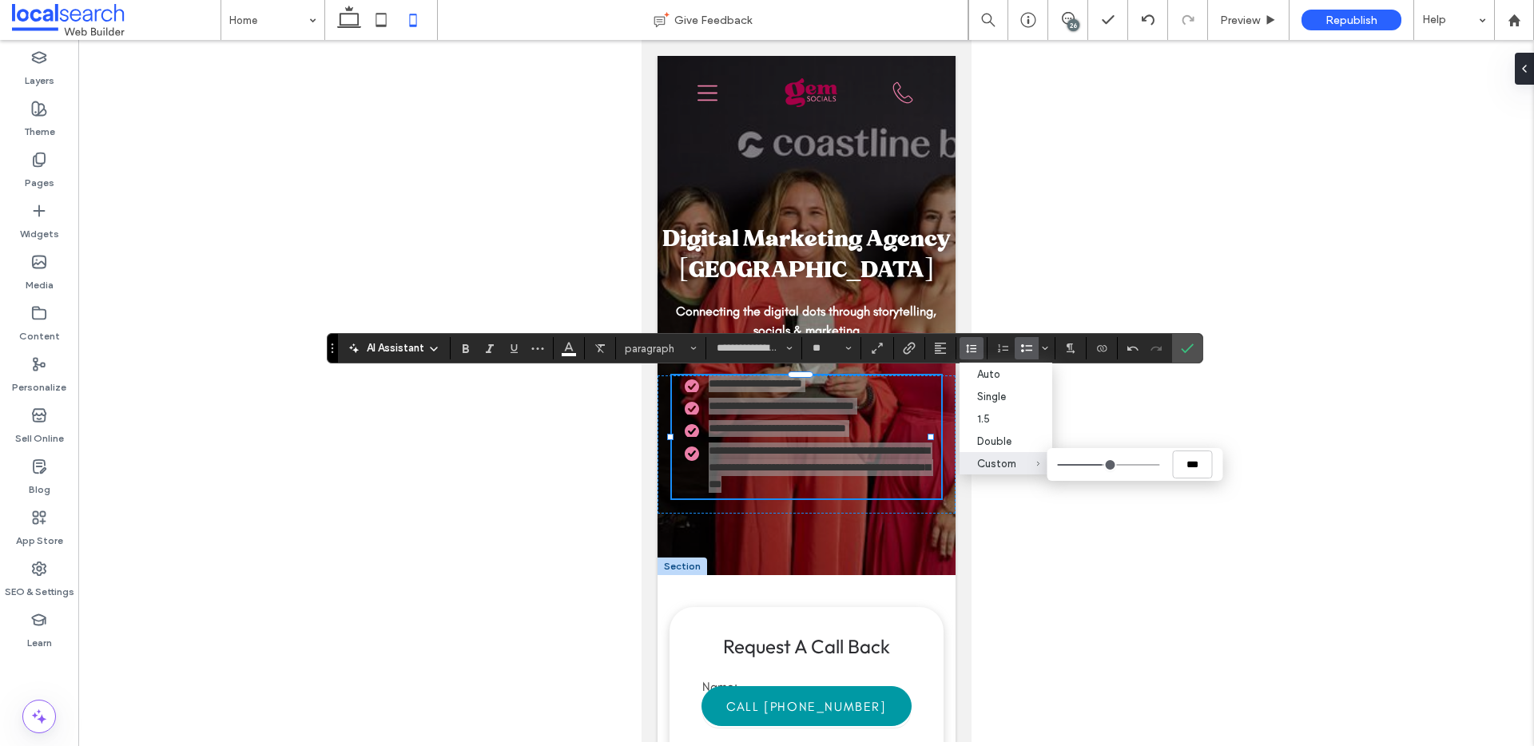
type input "***"
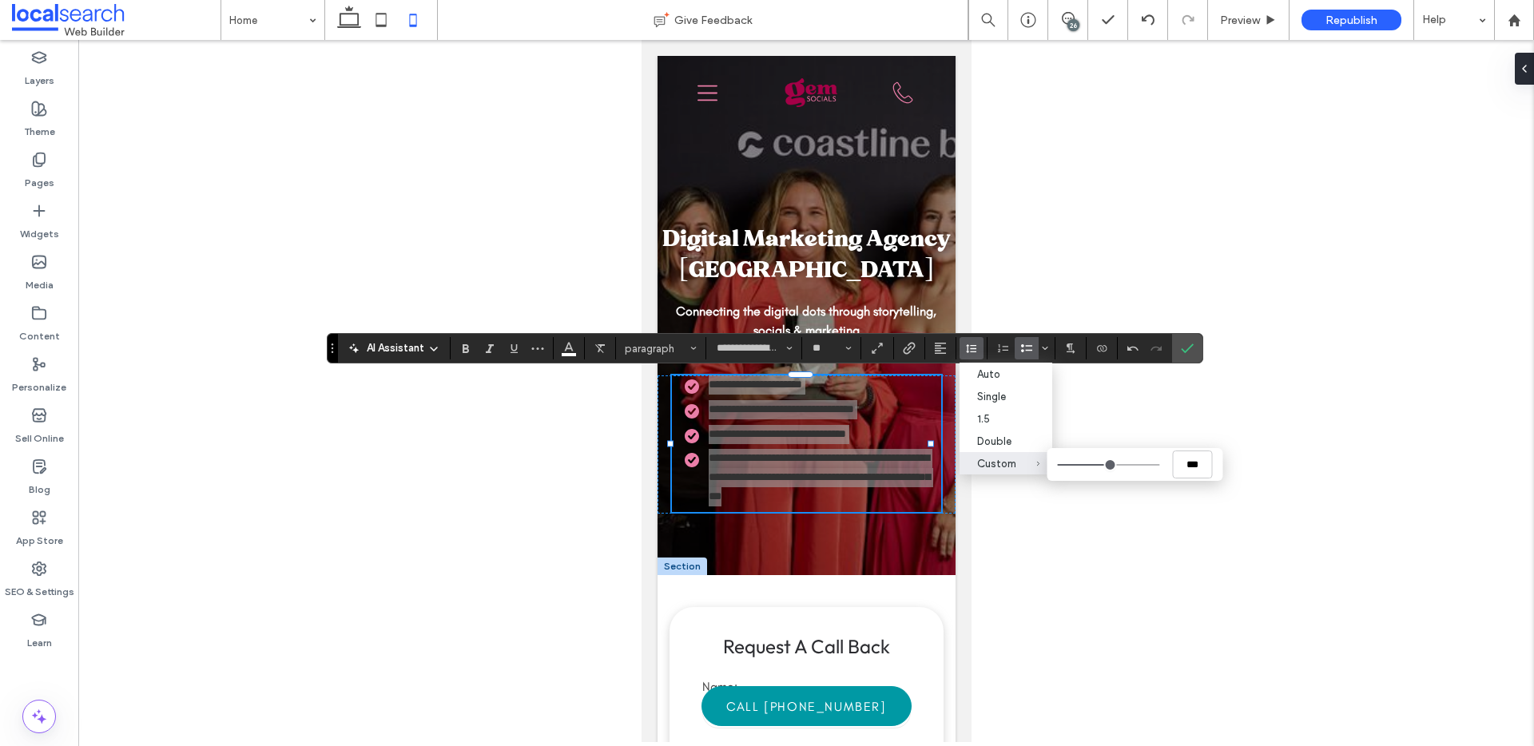
type input "***"
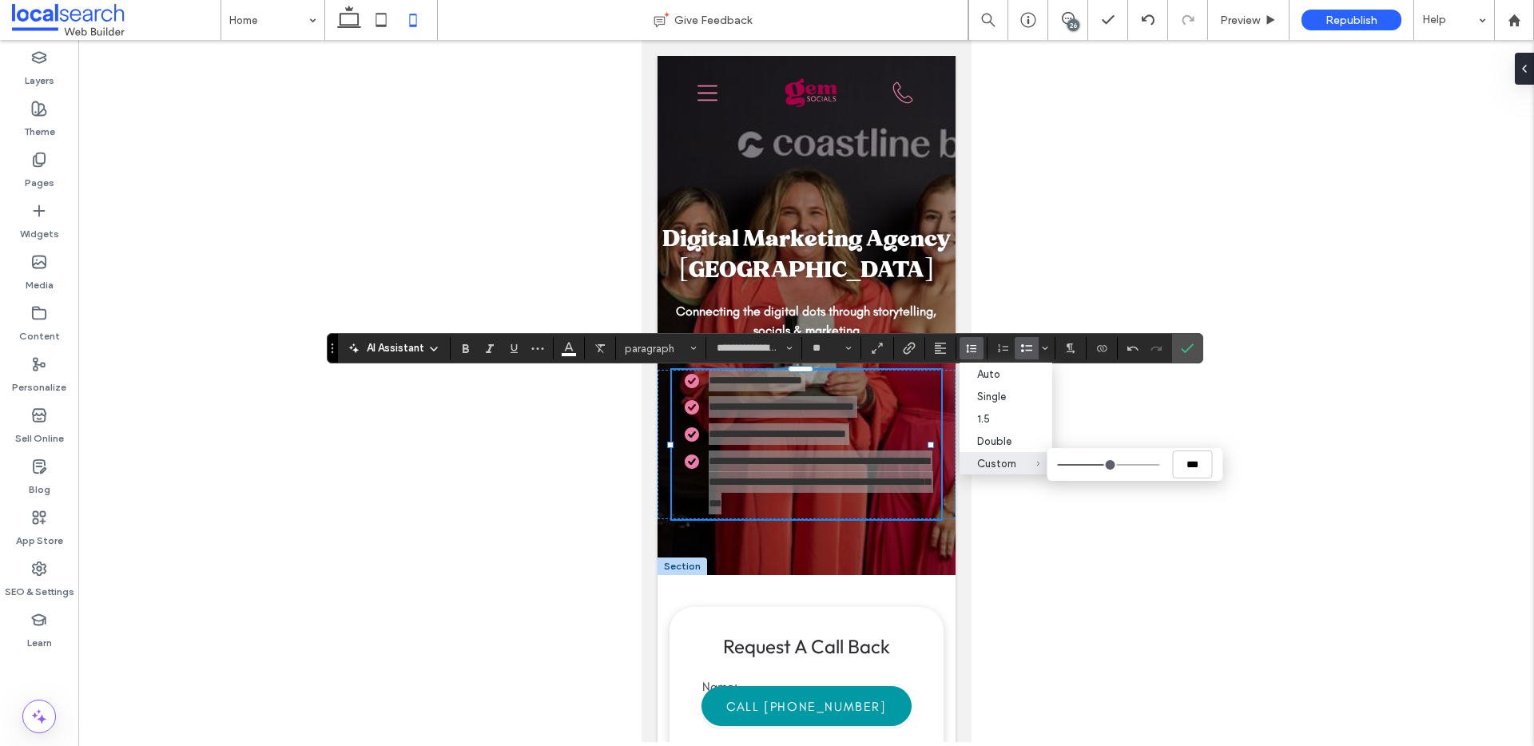
type input "***"
drag, startPoint x: 1100, startPoint y: 466, endPoint x: 1110, endPoint y: 460, distance: 11.5
type input "***"
click at [1110, 464] on input "Custom ***" at bounding box center [1109, 465] width 102 height 2
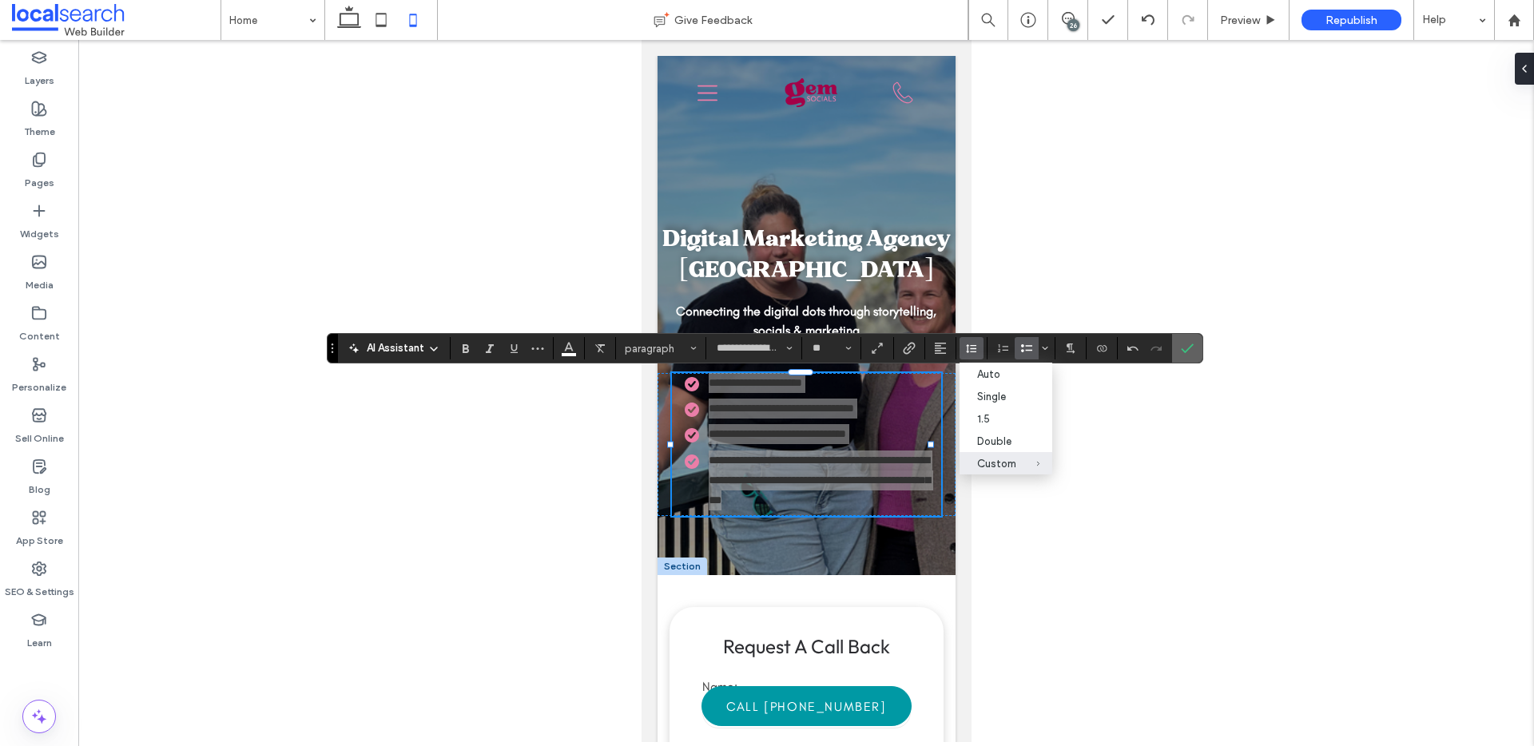
drag, startPoint x: 1194, startPoint y: 348, endPoint x: 321, endPoint y: 330, distance: 872.9
click at [1194, 348] on label "Confirm" at bounding box center [1188, 348] width 24 height 29
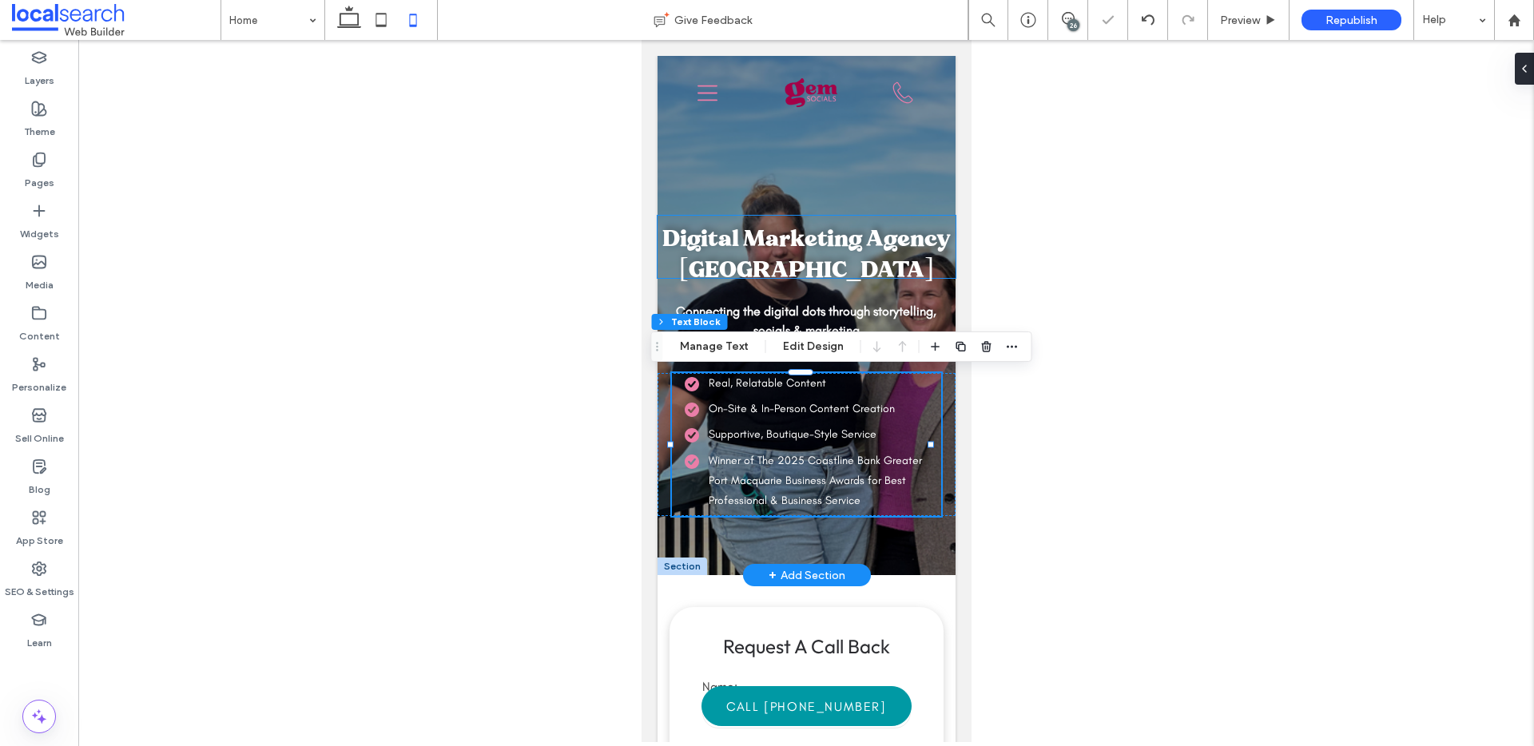
click at [870, 265] on span "Digital Marketing Agency Port Macquarie" at bounding box center [806, 253] width 289 height 59
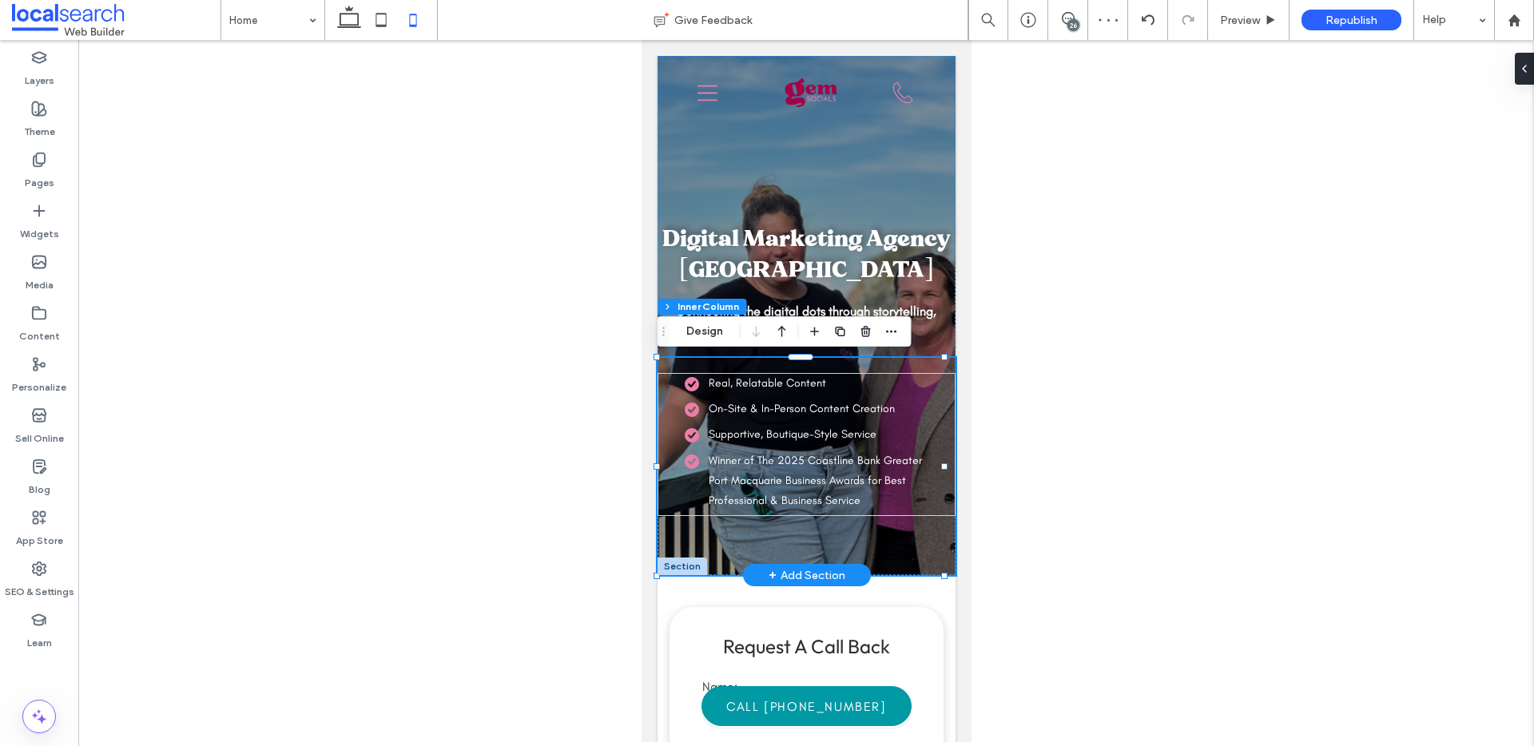
scroll to position [659, 0]
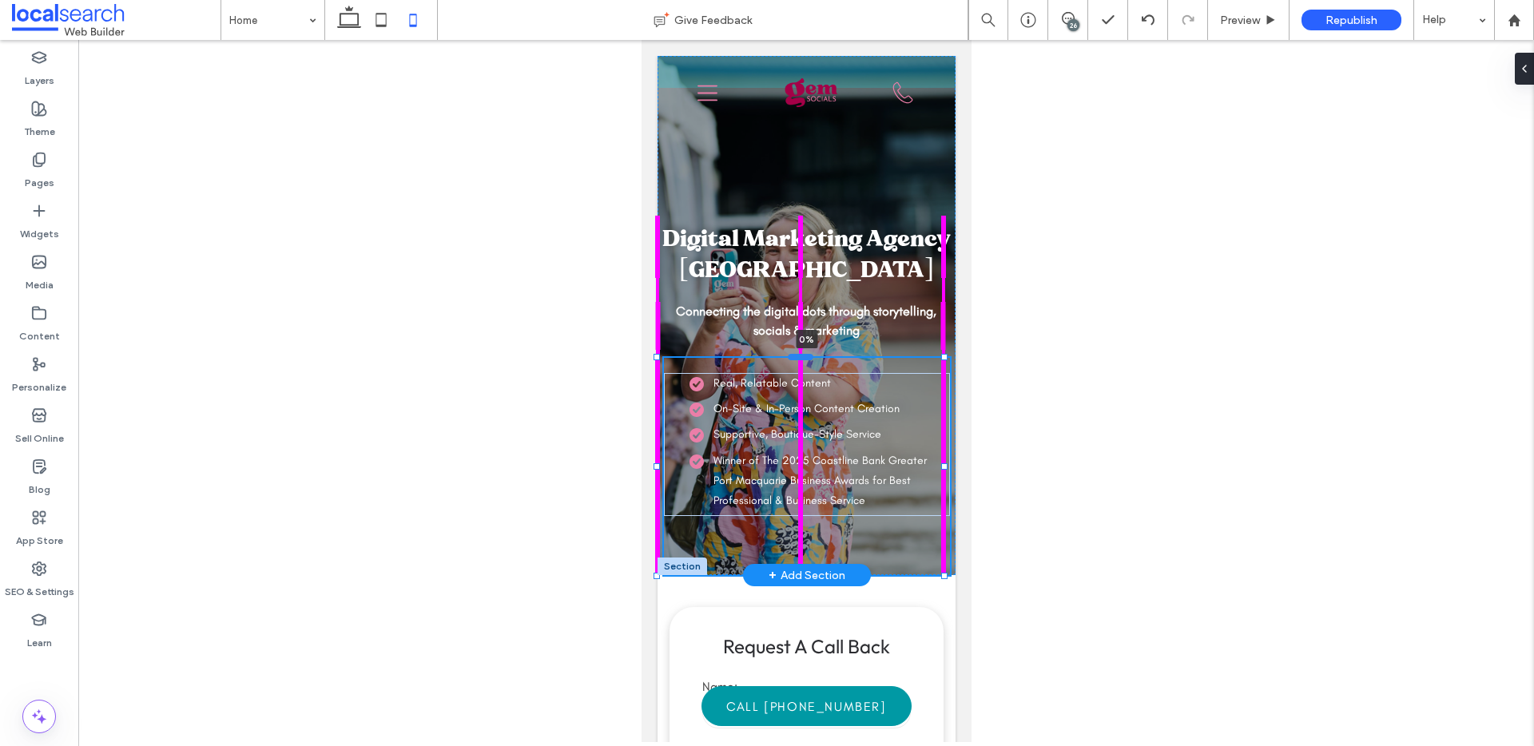
click at [806, 358] on div at bounding box center [800, 357] width 26 height 6
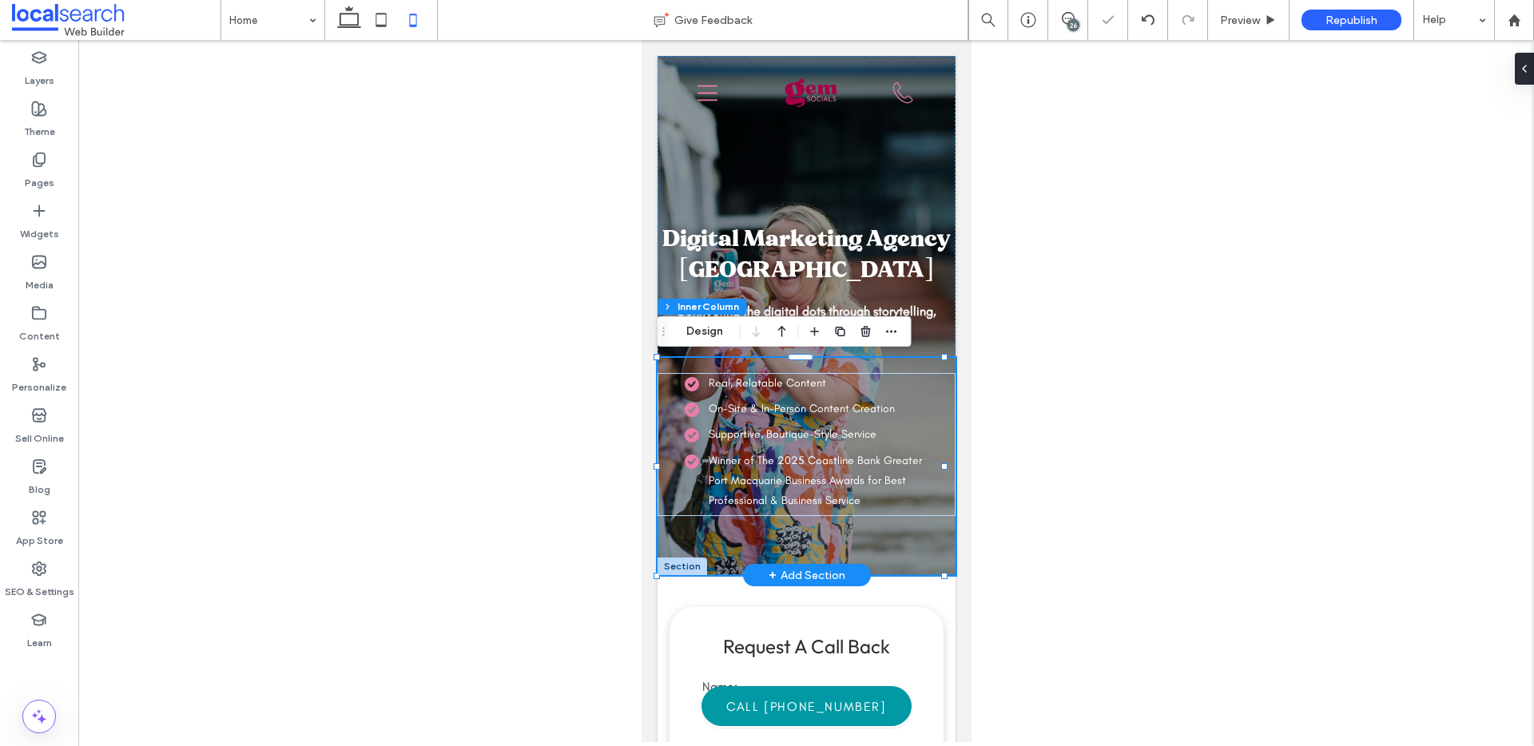
click at [897, 373] on li "Real, Relatable Content" at bounding box center [809, 383] width 251 height 20
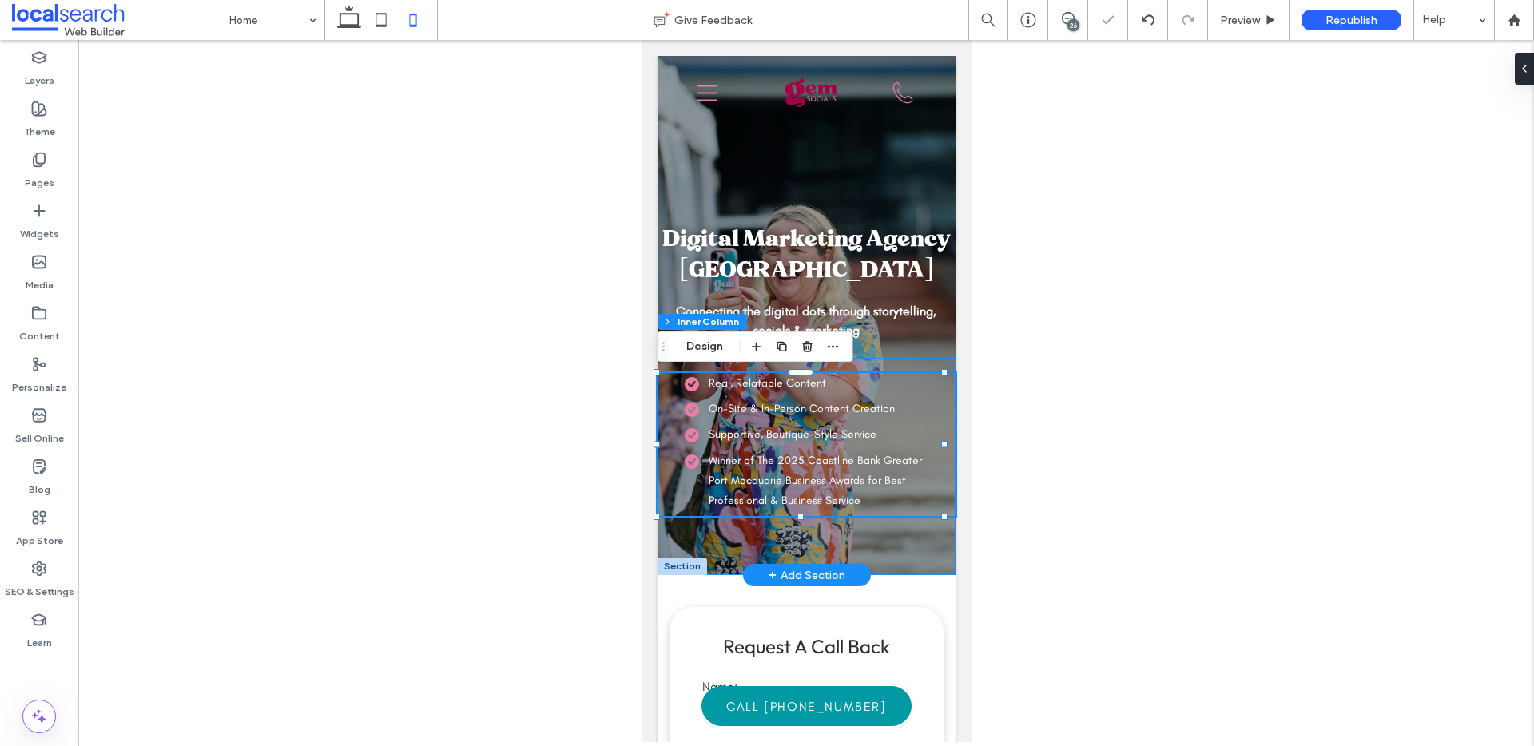
click at [897, 361] on div "Real, Relatable Content On-Site & In-Person Content Creation Supportive, Boutiq…" at bounding box center [806, 466] width 298 height 217
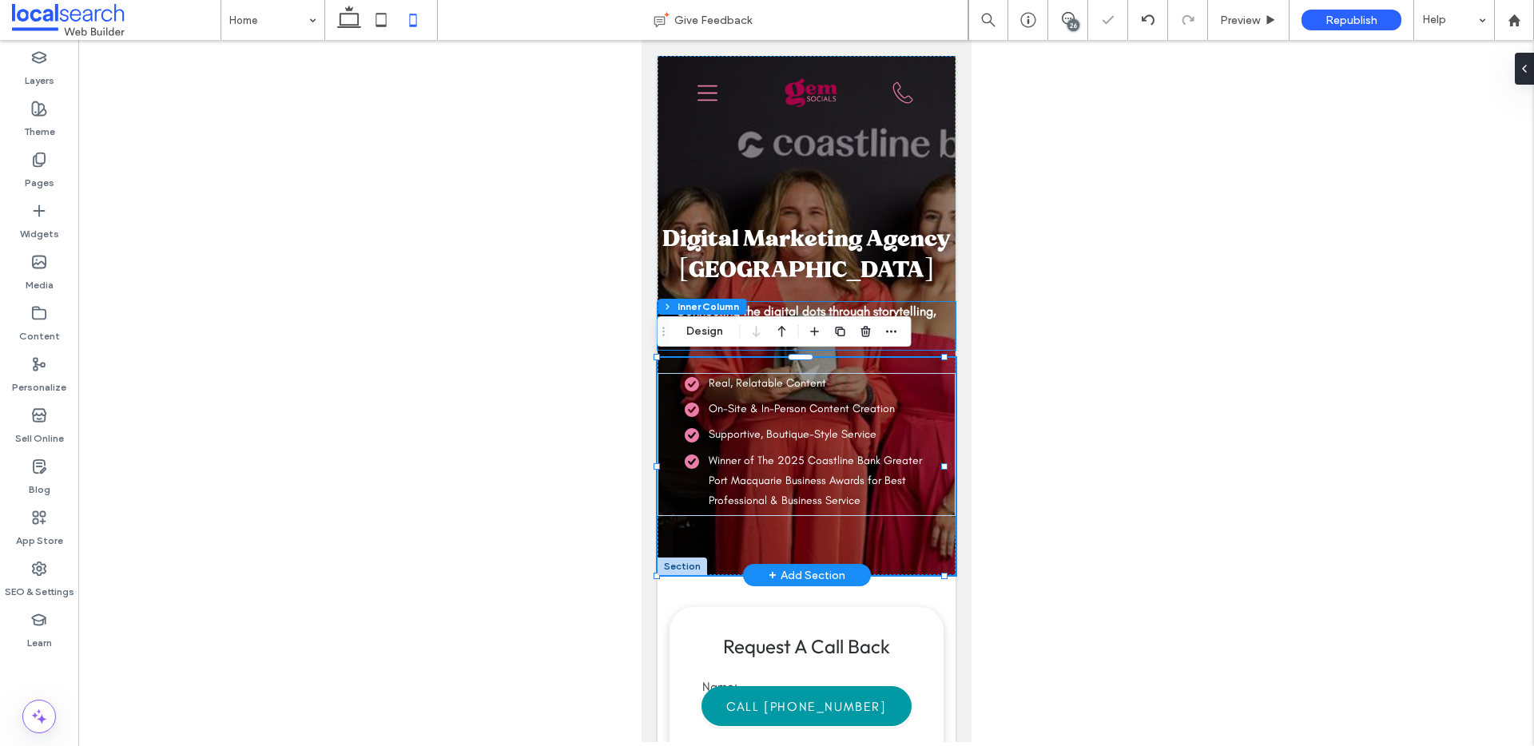
click at [925, 348] on div "Connecting the digital dots through storytelling, socials & marketing" at bounding box center [805, 326] width 297 height 48
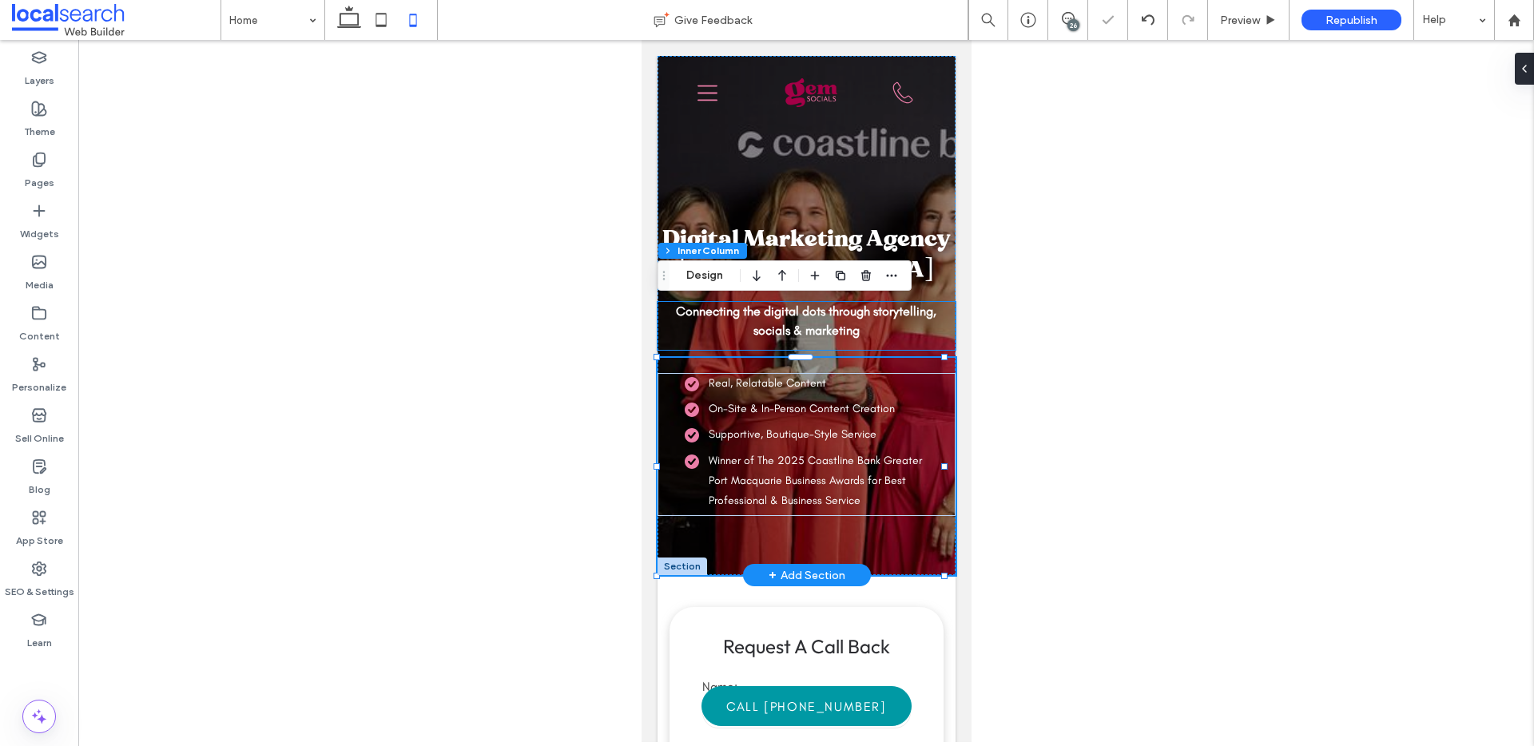
type input "**"
click at [897, 370] on div "Real, Relatable Content On-Site & In-Person Content Creation Supportive, Boutiq…" at bounding box center [806, 466] width 298 height 217
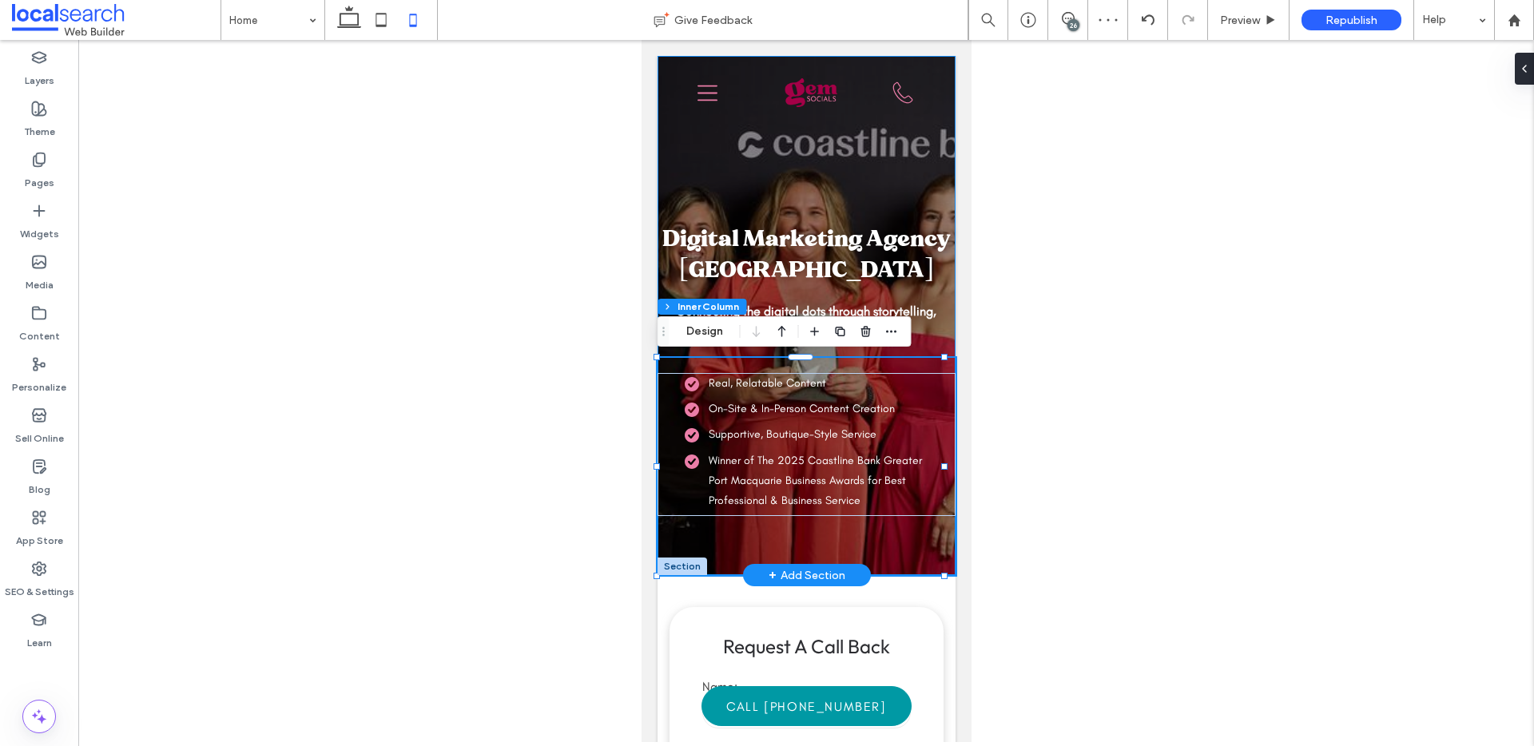
click at [916, 355] on div "Digital Marketing Agency Port Macquarie Connecting the digital dots through sto…" at bounding box center [806, 315] width 298 height 519
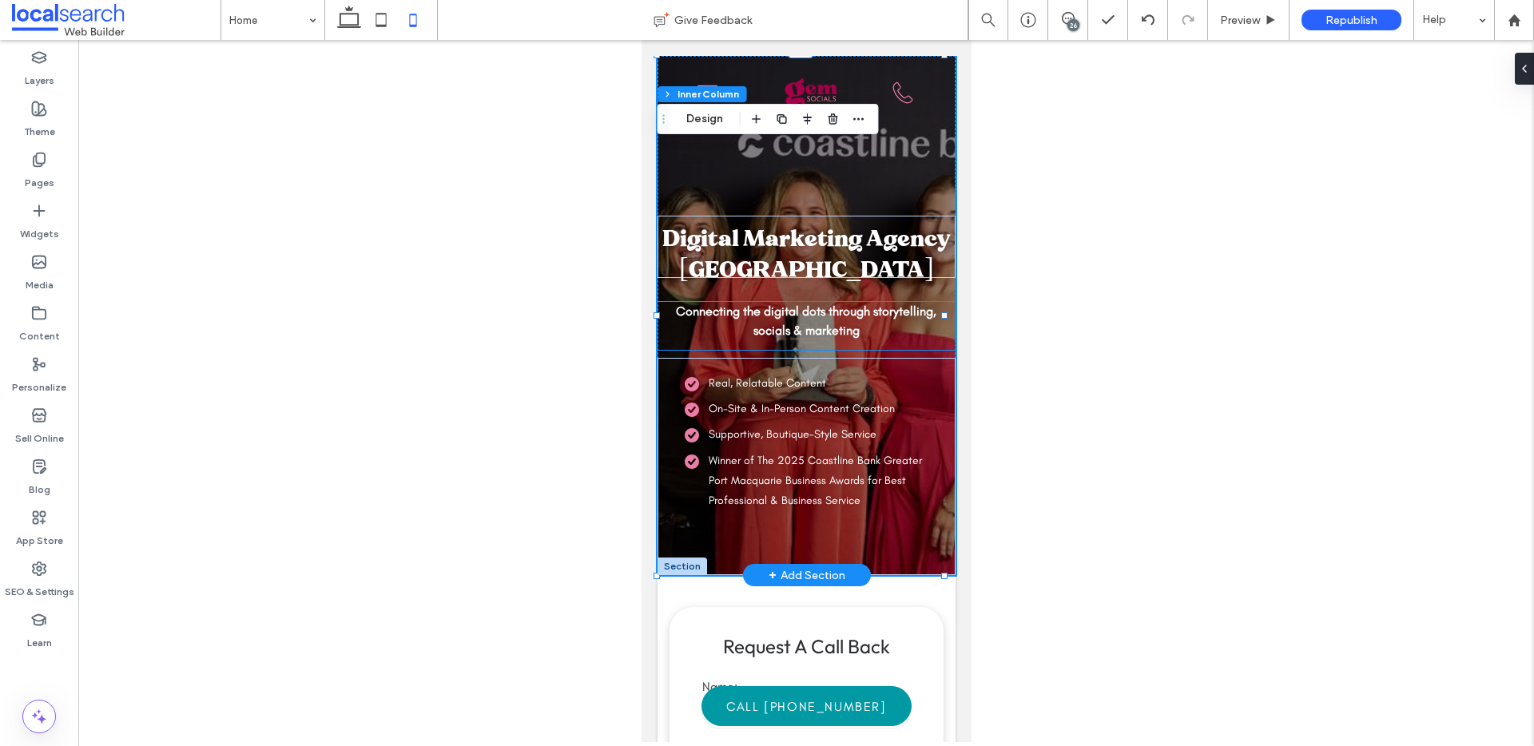
click at [914, 337] on p "Connecting the digital dots through storytelling, socials & marketing" at bounding box center [805, 321] width 261 height 38
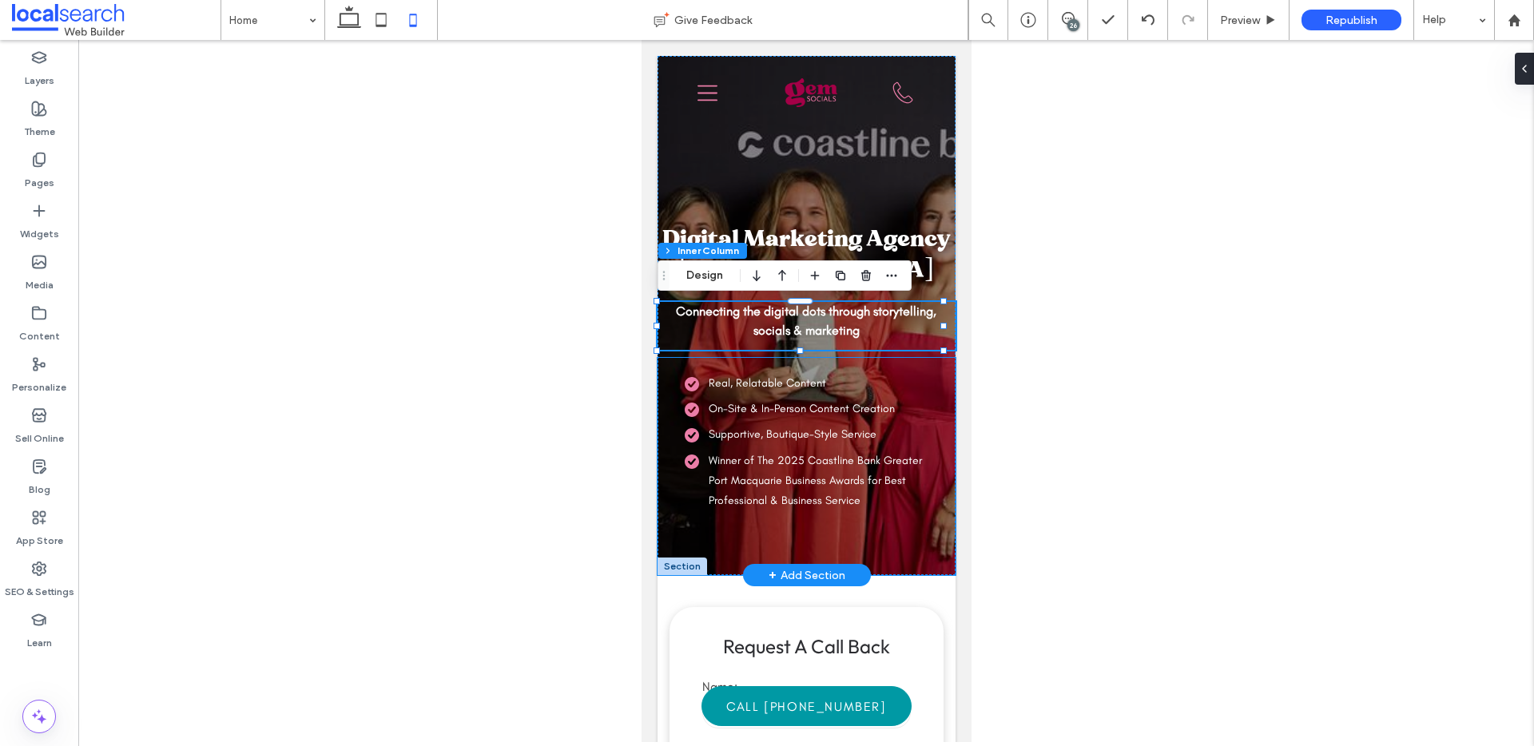
click at [898, 360] on div "Real, Relatable Content On-Site & In-Person Content Creation Supportive, Boutiq…" at bounding box center [806, 466] width 298 height 217
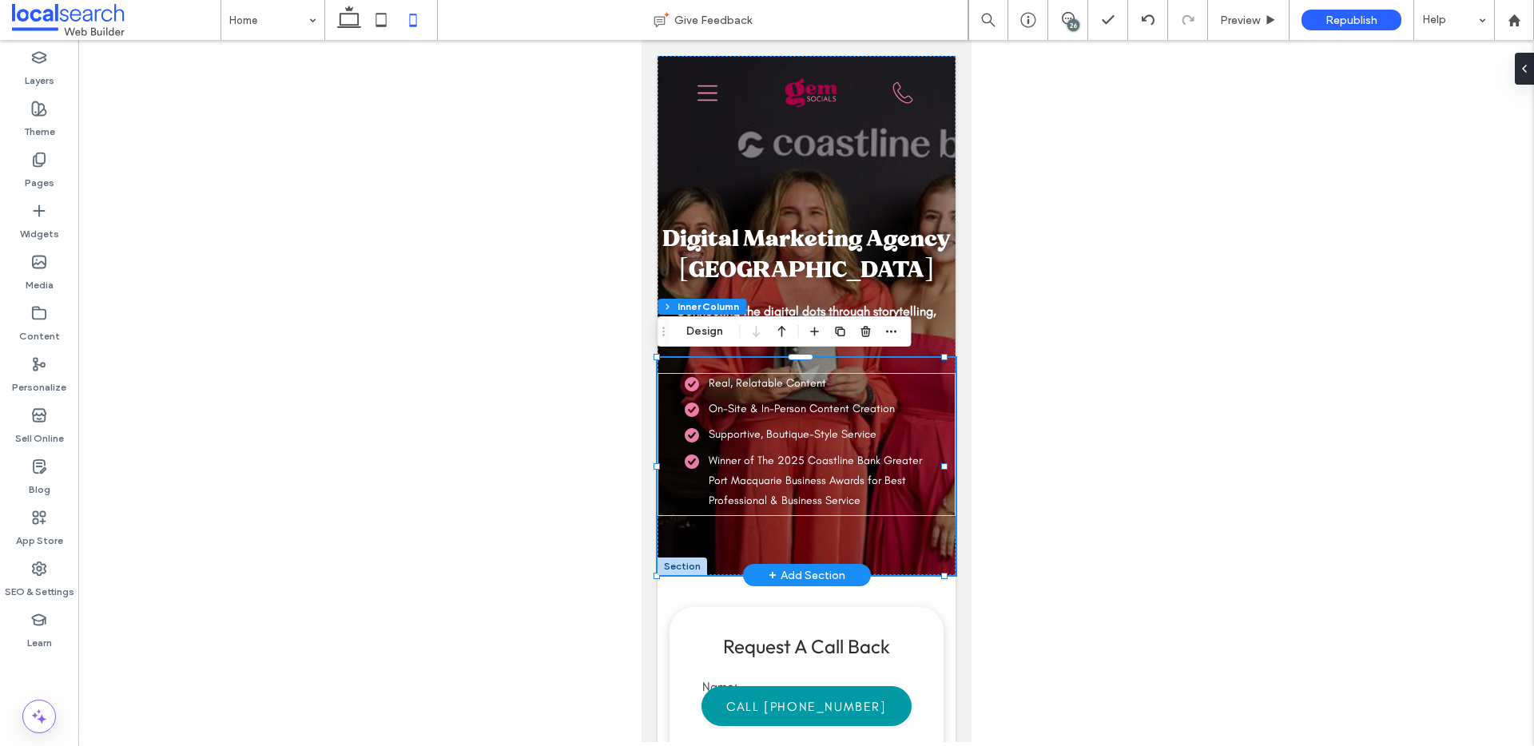
click at [905, 363] on div "Real, Relatable Content On-Site & In-Person Content Creation Supportive, Boutiq…" at bounding box center [806, 466] width 298 height 217
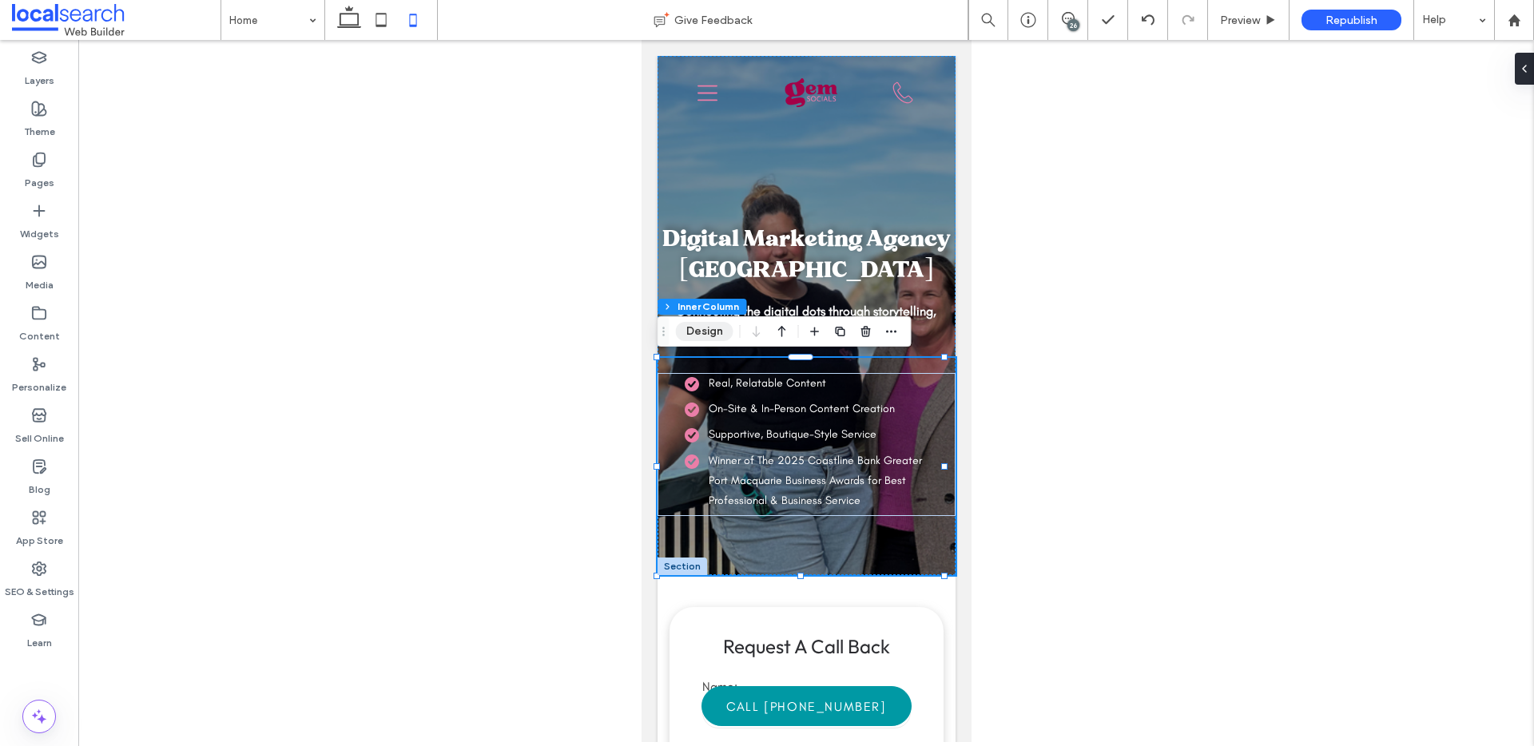
click at [715, 336] on button "Design" at bounding box center [705, 331] width 58 height 19
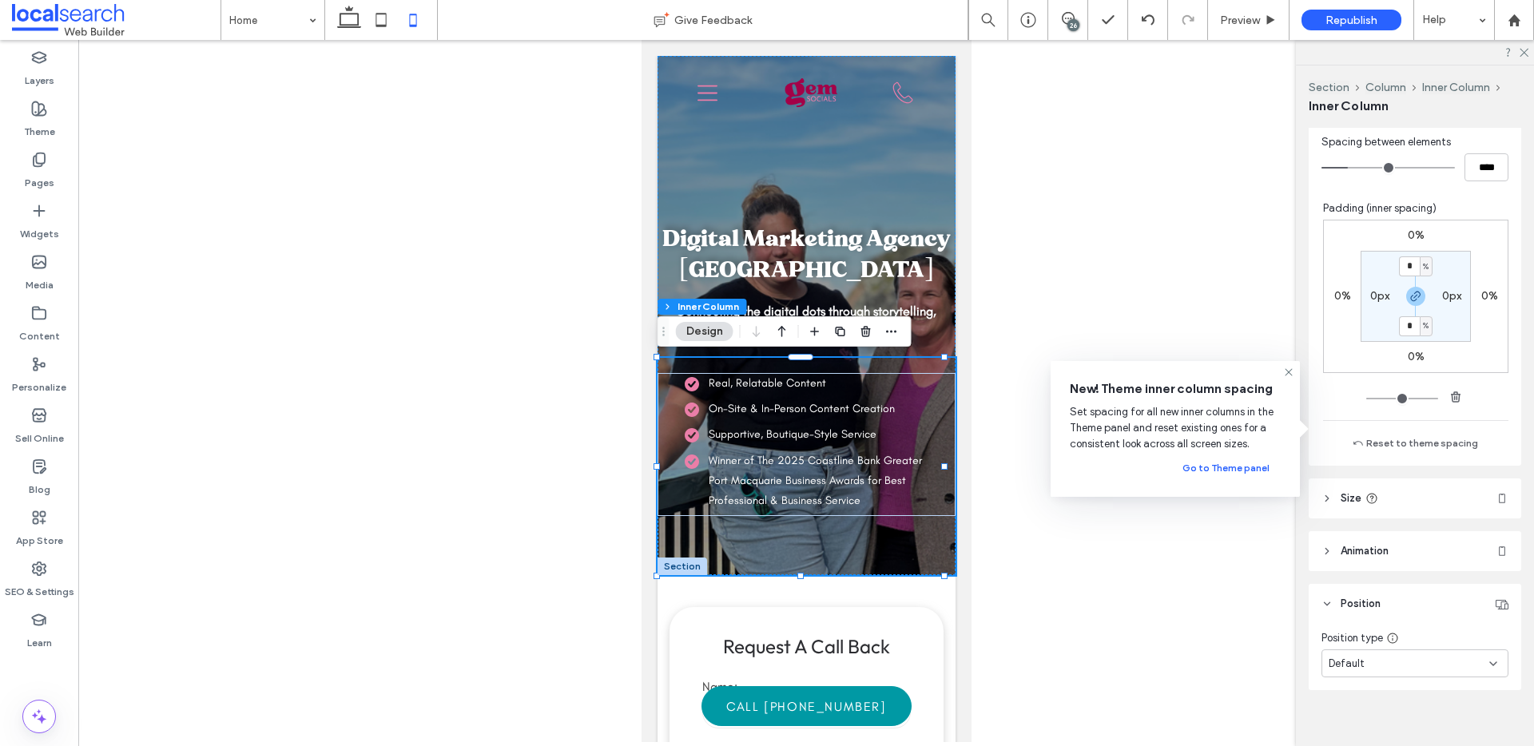
scroll to position [736, 0]
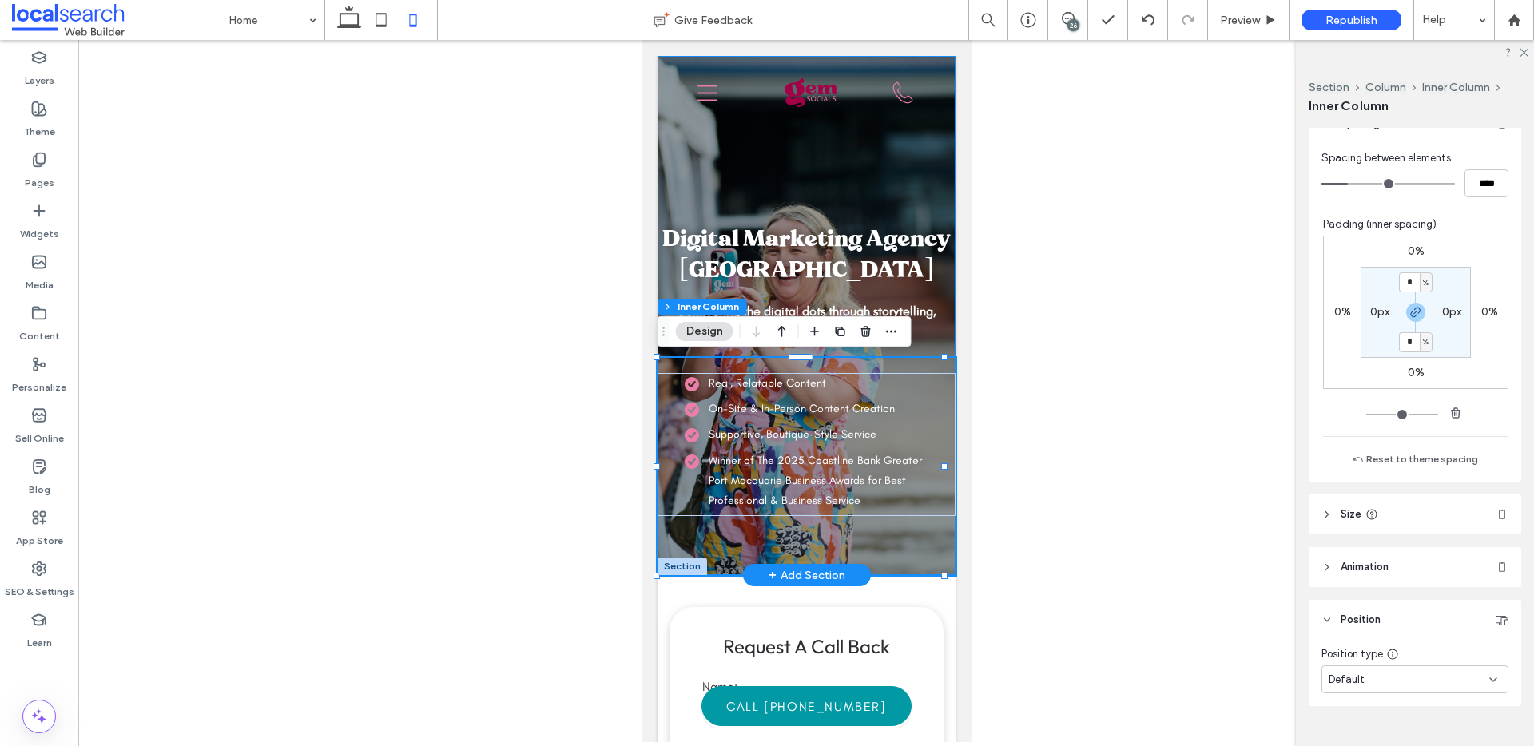
click at [935, 348] on div "Connecting the digital dots through storytelling, socials & marketing" at bounding box center [805, 326] width 297 height 48
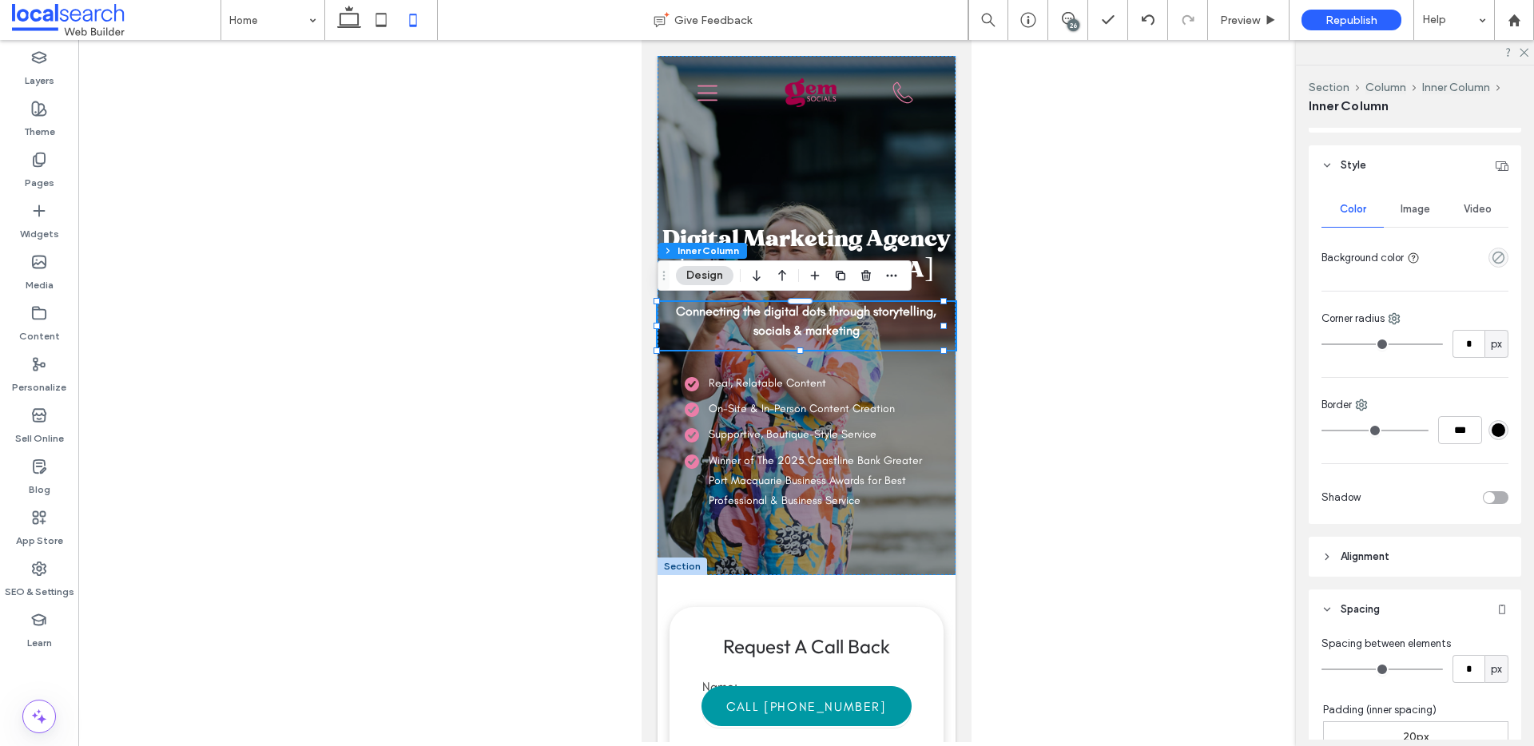
scroll to position [503, 0]
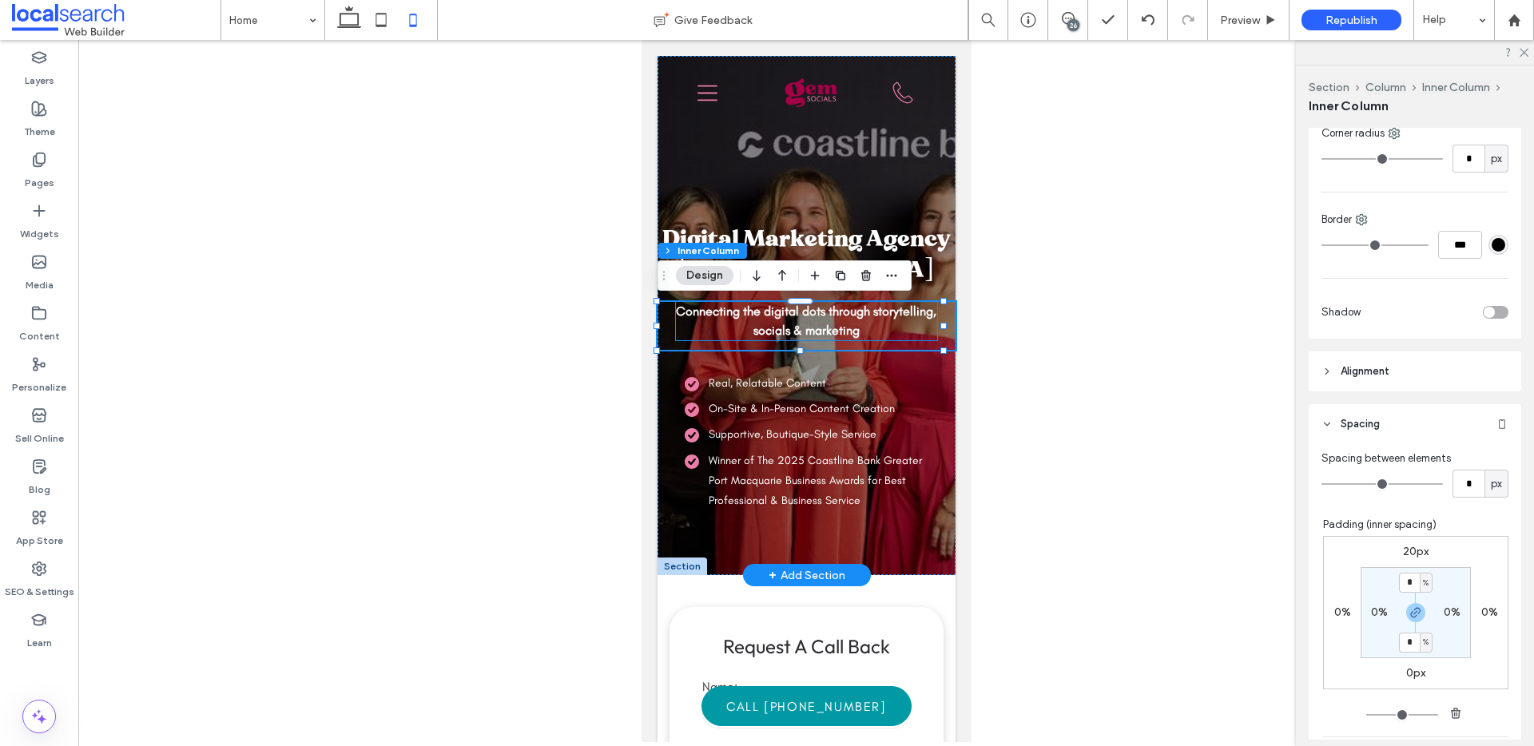
click at [895, 333] on p "Connecting the digital dots through storytelling, socials & marketing" at bounding box center [805, 321] width 261 height 38
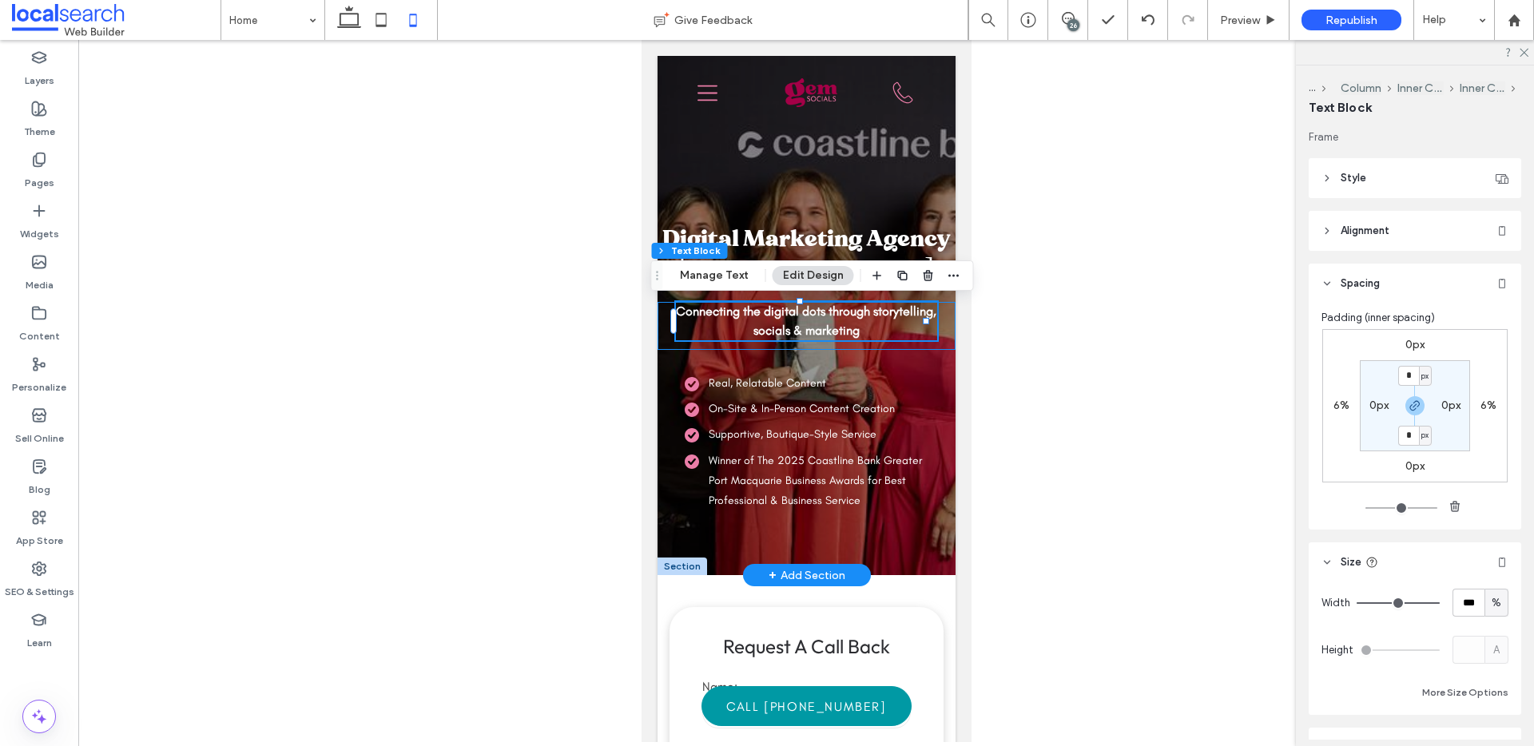
click at [935, 334] on div "Connecting the digital dots through storytelling, socials & marketing" at bounding box center [805, 326] width 297 height 48
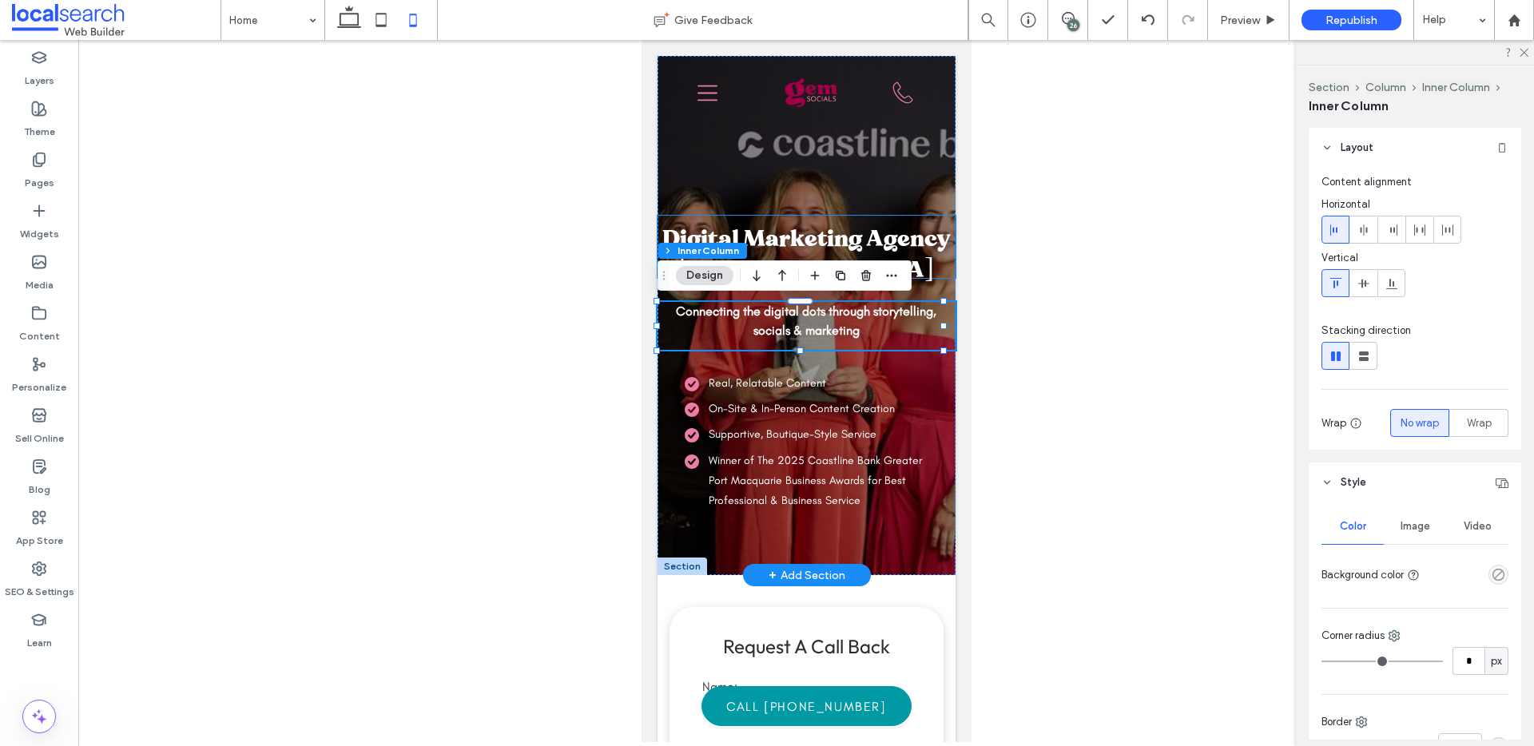
click at [910, 245] on h1 "Digital Marketing Agency Port Macquarie" at bounding box center [805, 247] width 293 height 62
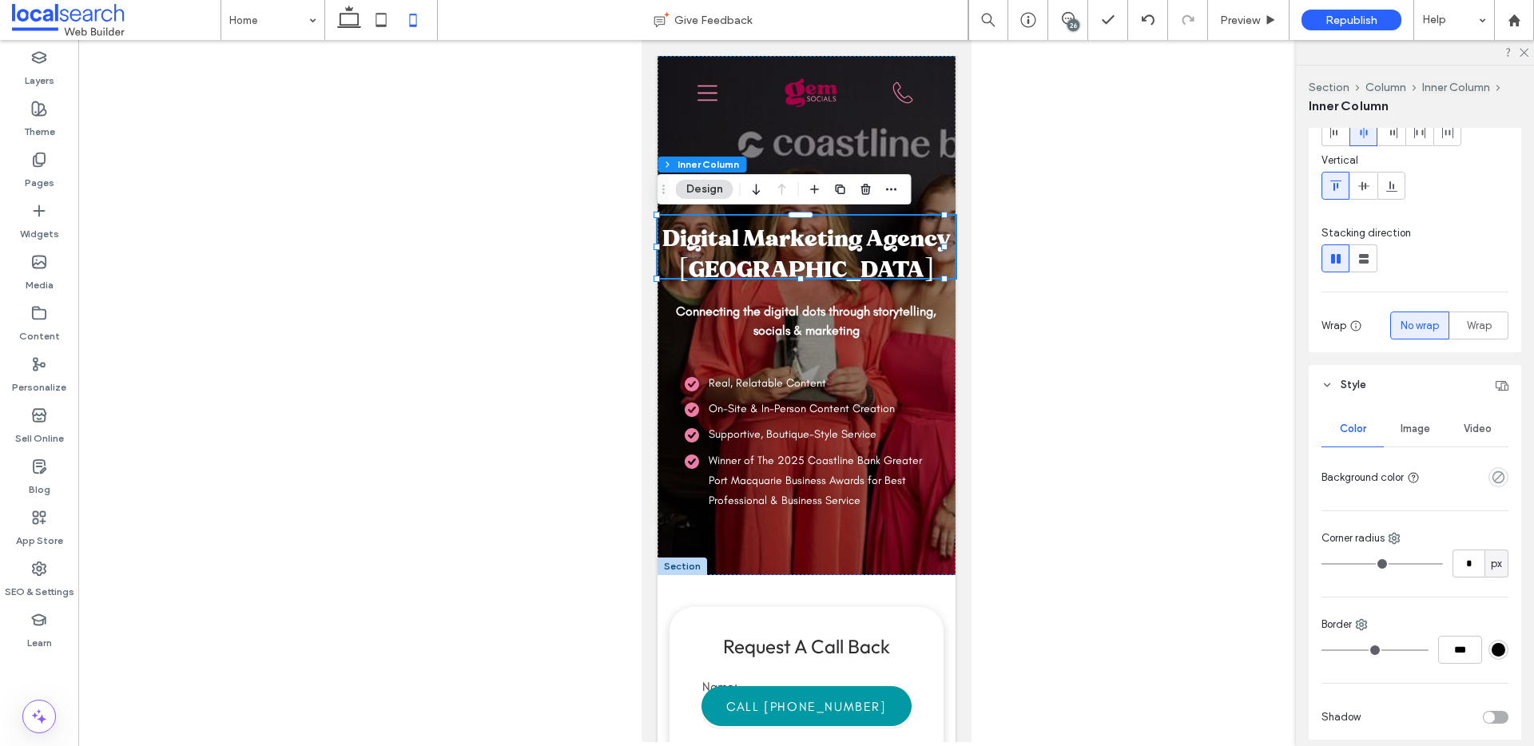
scroll to position [563, 0]
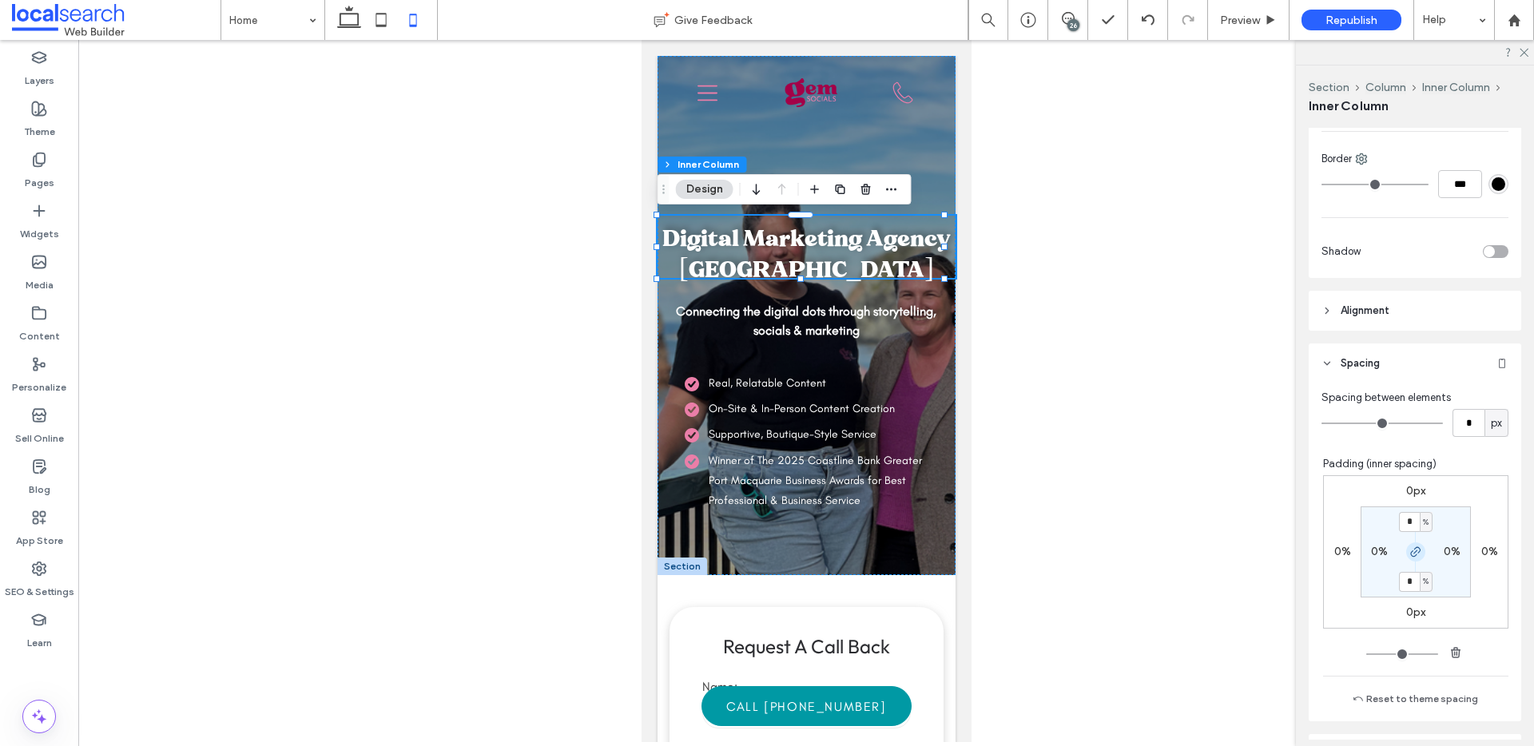
click at [1410, 554] on icon "button" at bounding box center [1416, 552] width 13 height 13
click at [1408, 603] on div "0px 0% 0px 0% * % 0% 0% 0%" at bounding box center [1415, 552] width 185 height 153
click at [1407, 611] on label "0px" at bounding box center [1416, 613] width 19 height 14
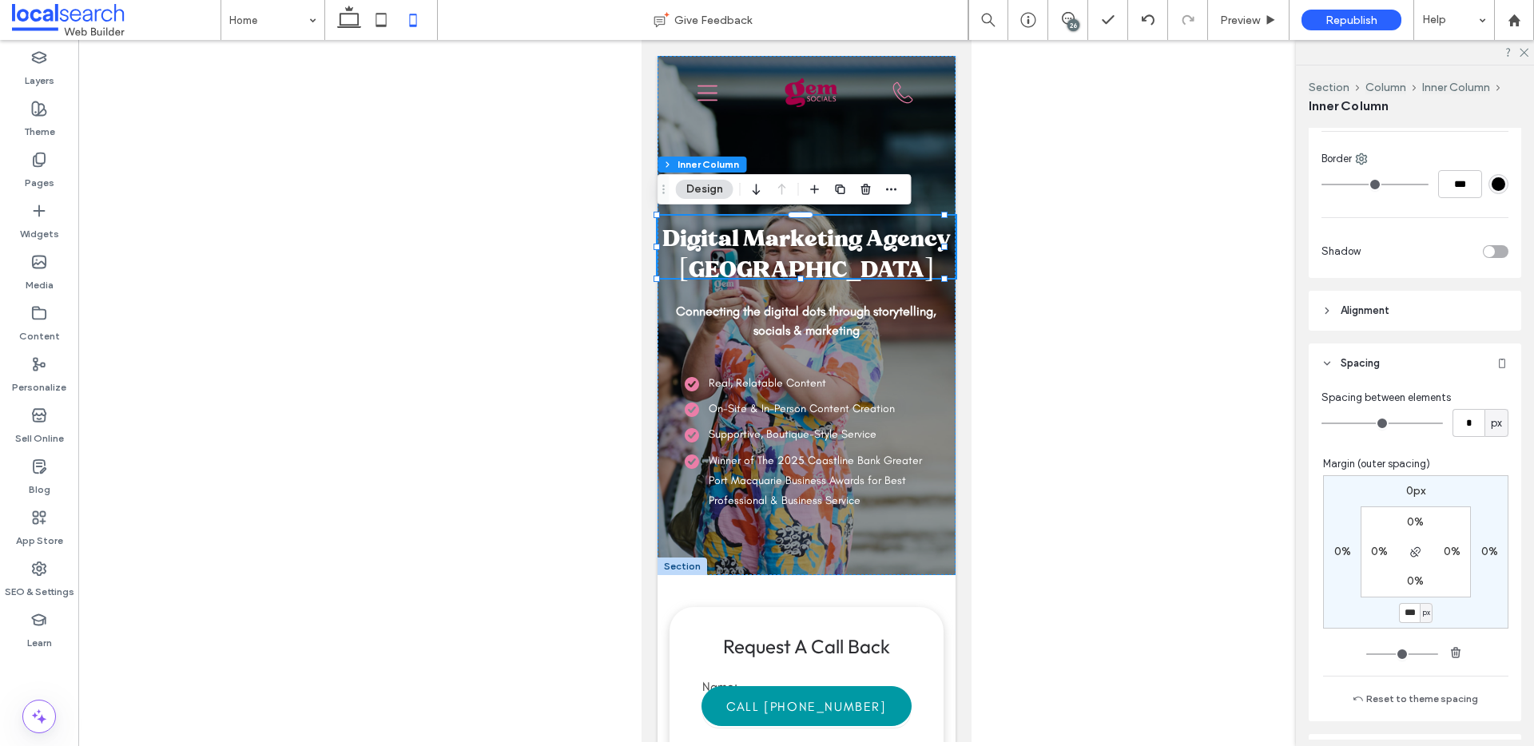
type input "***"
type input "**"
type input "***"
type input "**"
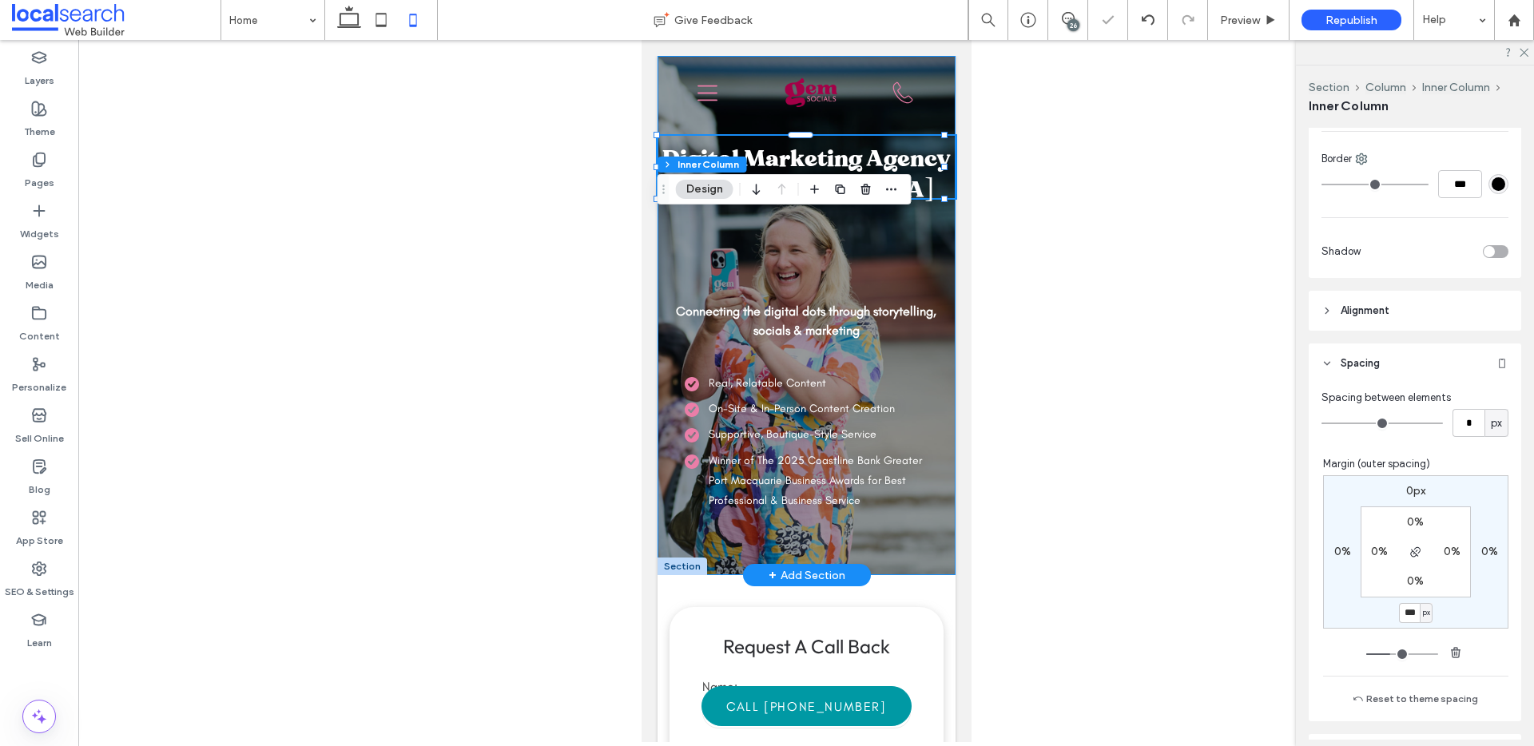
click at [889, 257] on div "Digital Marketing Agency Port Macquarie Connecting the digital dots through sto…" at bounding box center [806, 315] width 298 height 519
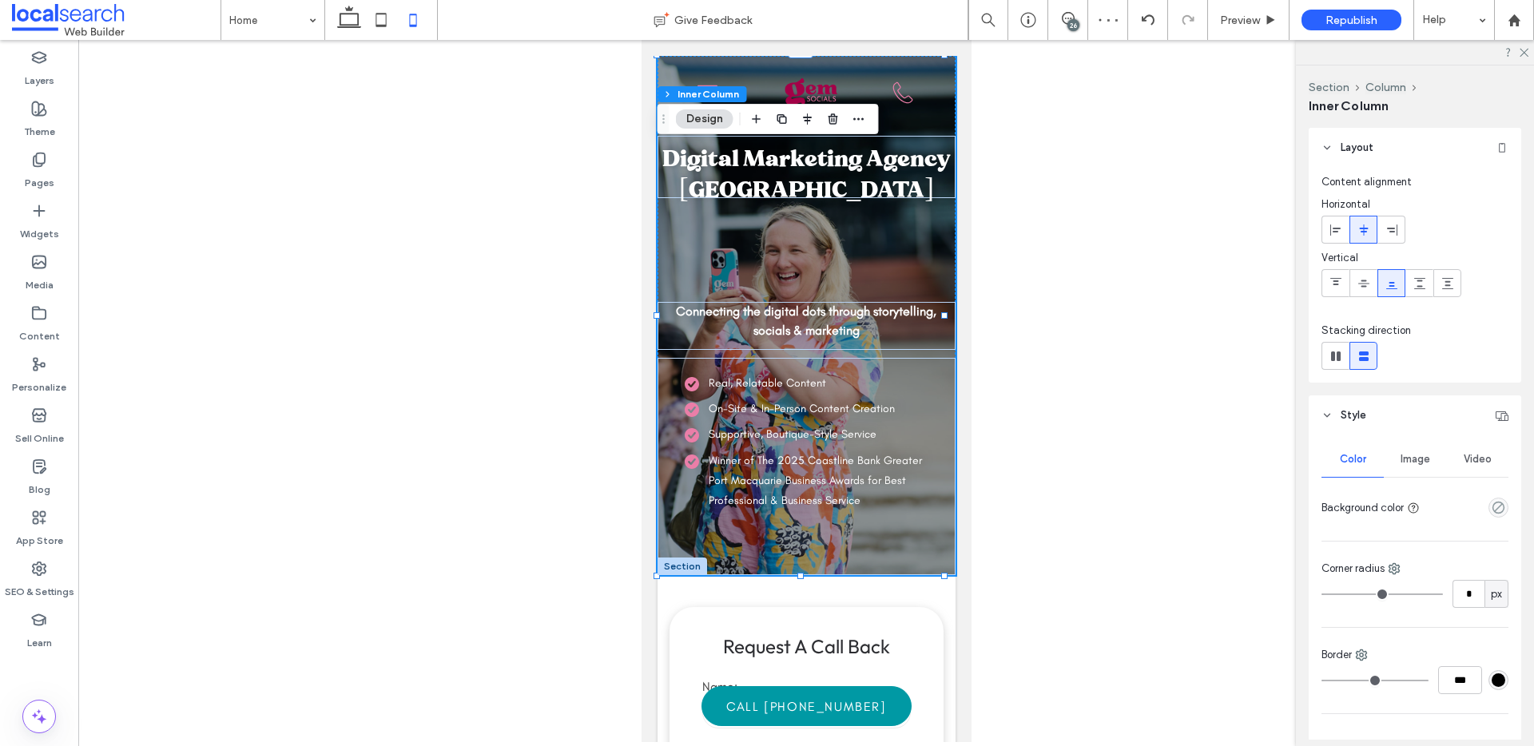
click at [1160, 285] on div at bounding box center [806, 391] width 1456 height 702
click at [881, 229] on div "Digital Marketing Agency Port Macquarie Connecting the digital dots through sto…" at bounding box center [806, 315] width 298 height 519
click at [1062, 168] on div at bounding box center [806, 391] width 1456 height 702
click at [1235, 25] on span "Preview" at bounding box center [1240, 21] width 40 height 14
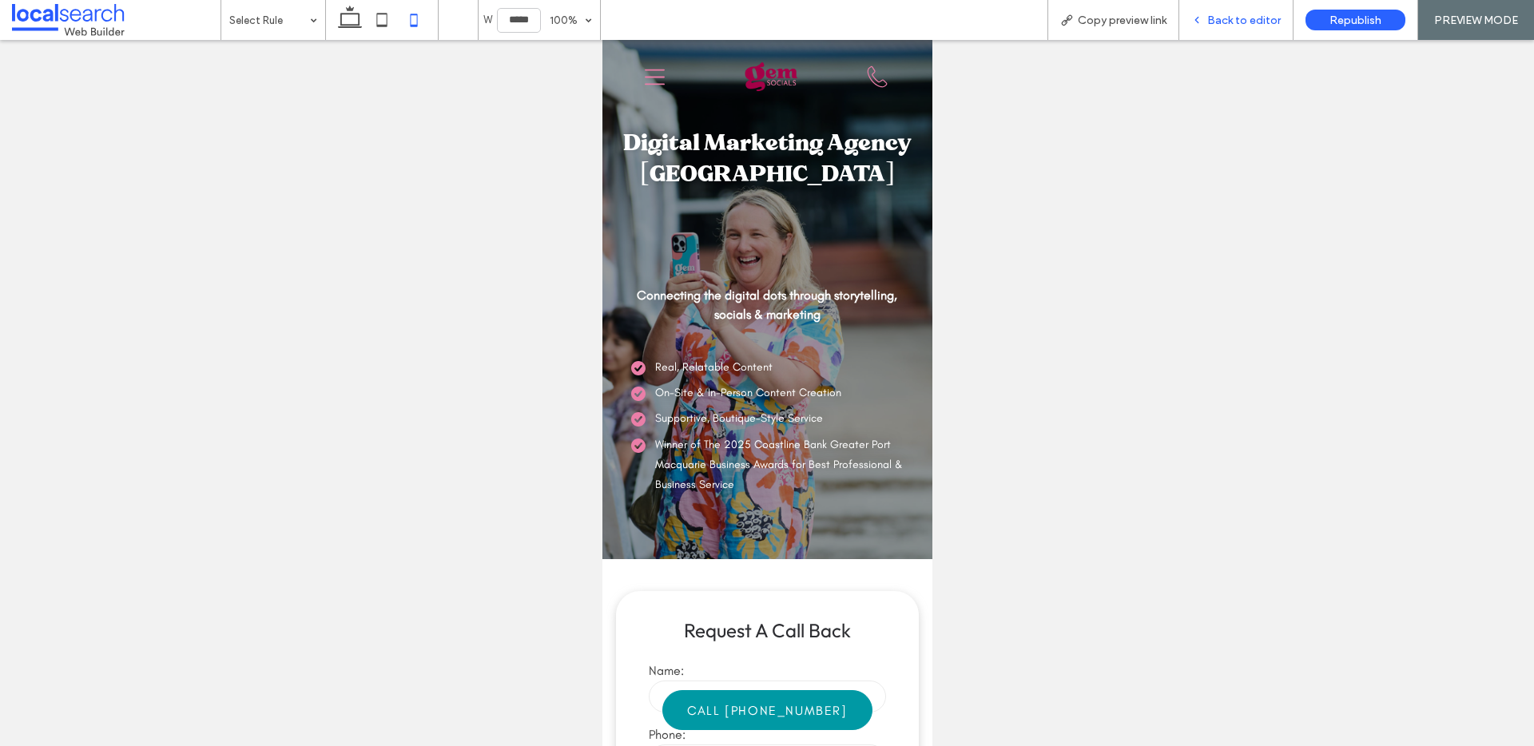
click at [1255, 21] on span "Back to editor" at bounding box center [1245, 21] width 74 height 14
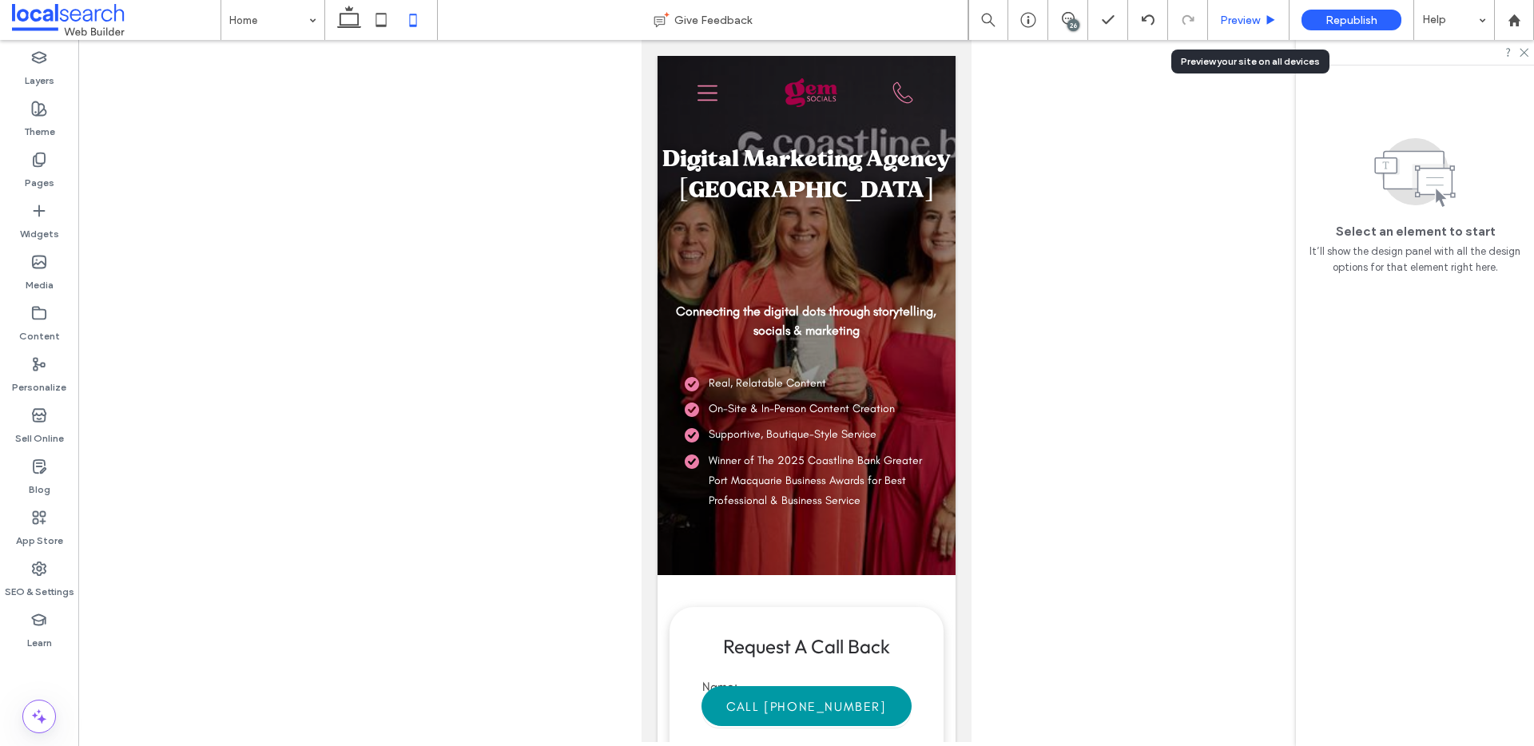
click at [1252, 19] on span "Preview" at bounding box center [1240, 21] width 40 height 14
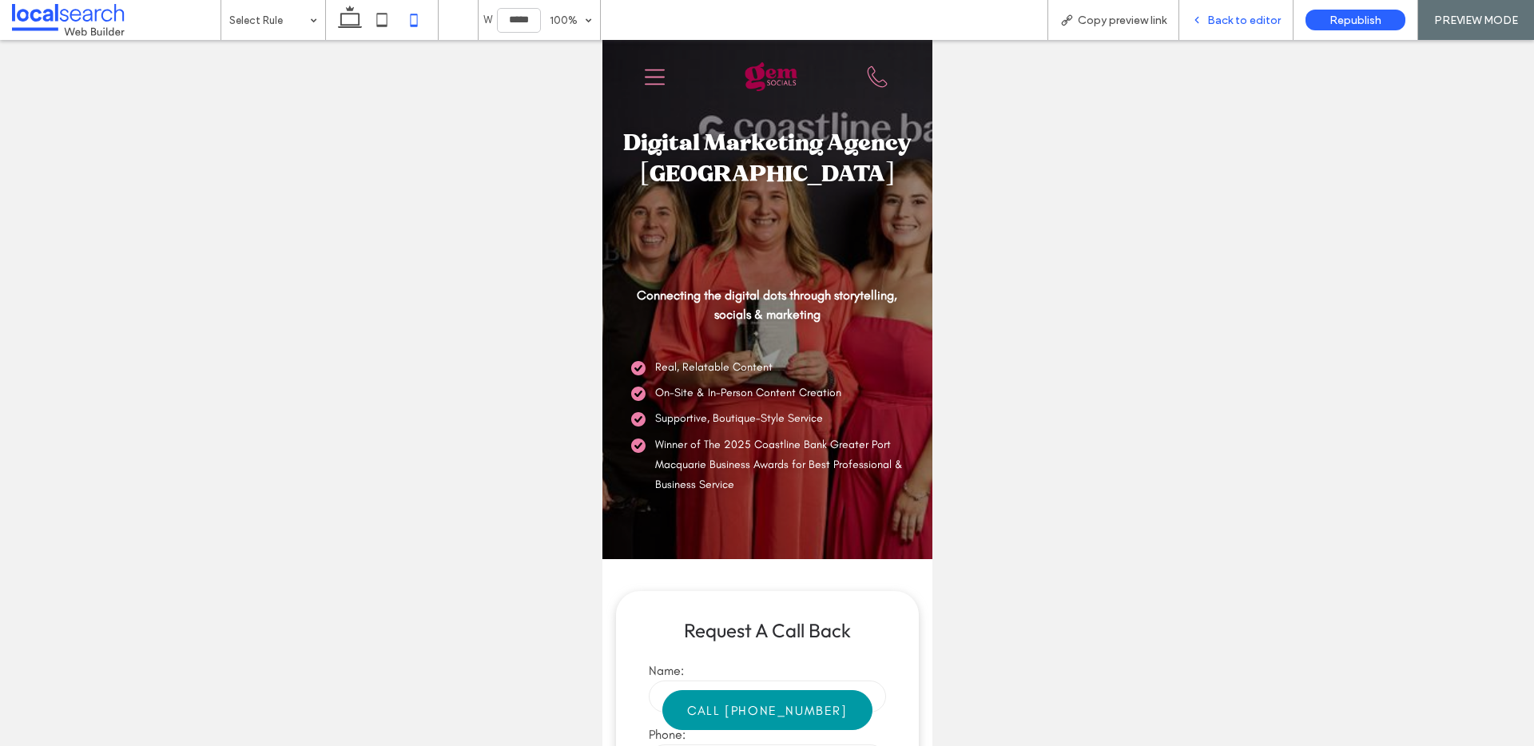
click at [1244, 15] on span "Back to editor" at bounding box center [1245, 21] width 74 height 14
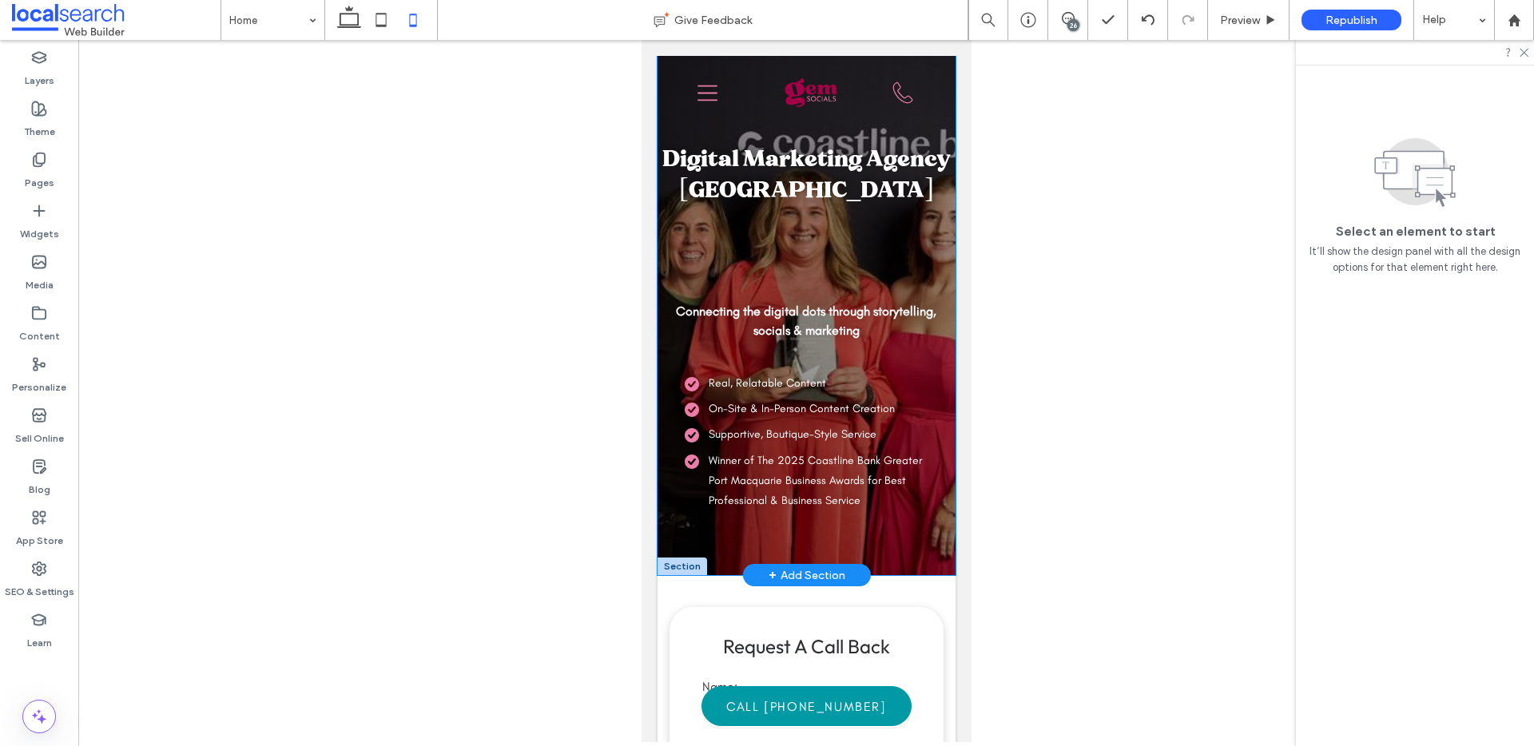
click at [830, 187] on span "Digital Marketing Agency Port Macquarie" at bounding box center [806, 173] width 289 height 59
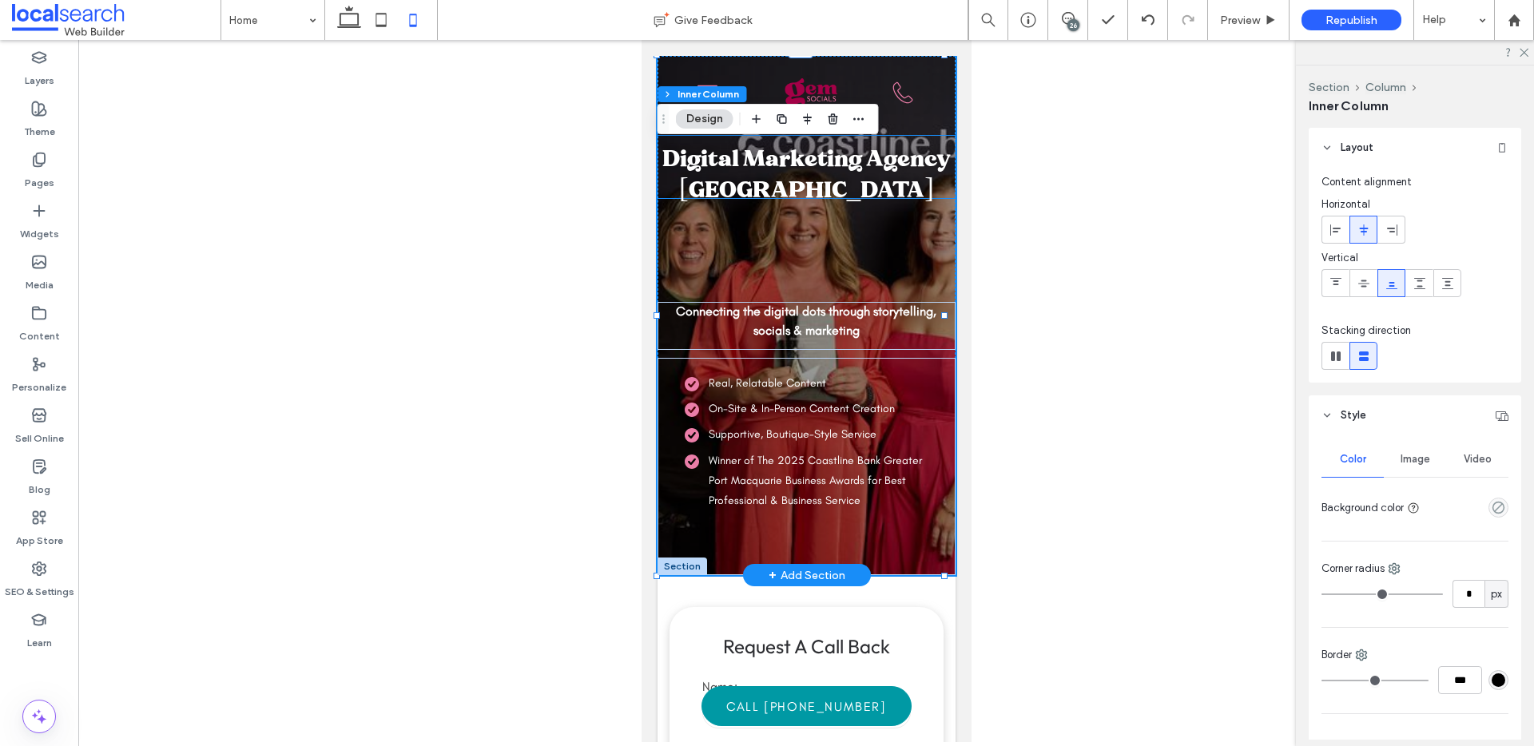
click at [917, 168] on h1 "Digital Marketing Agency Port Macquarie" at bounding box center [805, 167] width 293 height 62
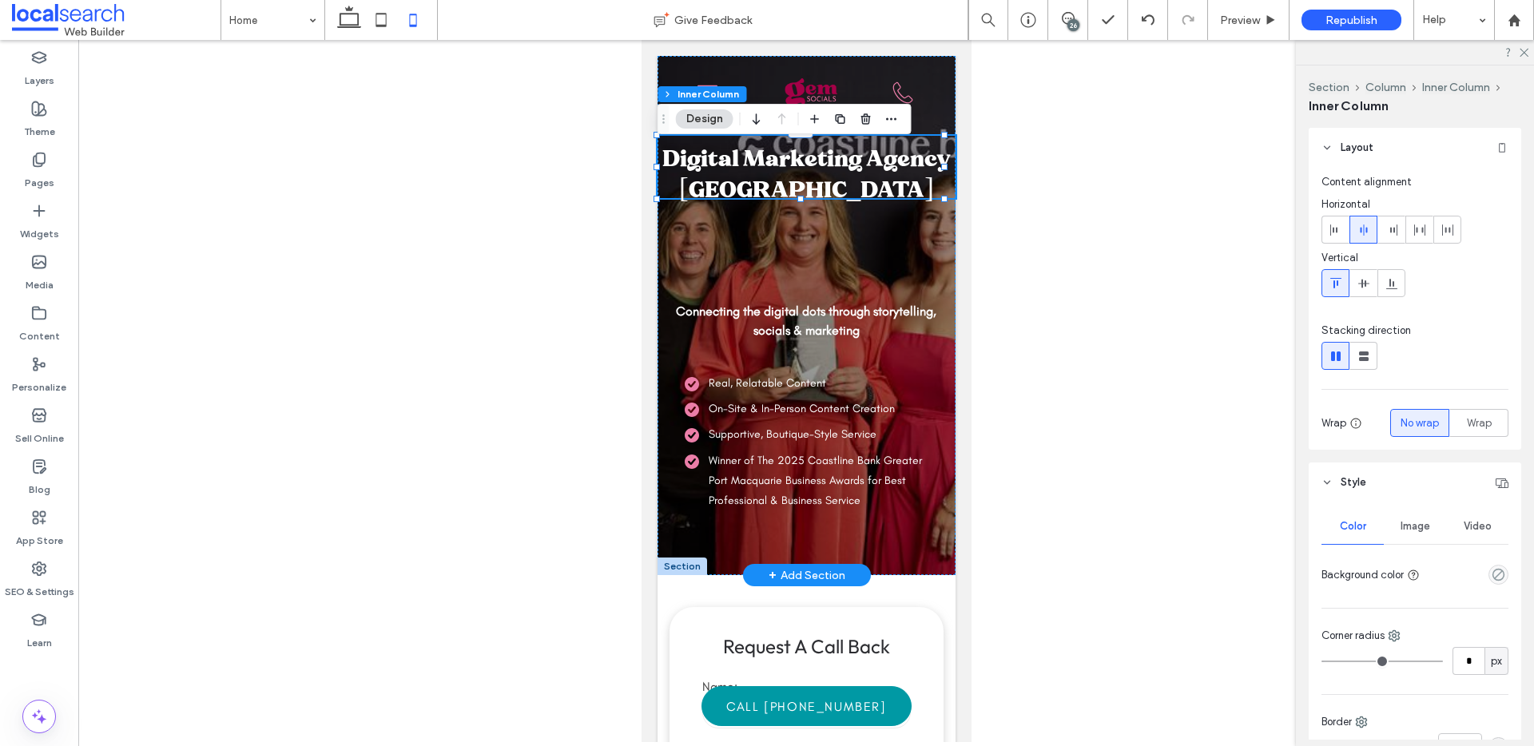
click at [905, 163] on h1 "Digital Marketing Agency Port Macquarie" at bounding box center [805, 167] width 293 height 62
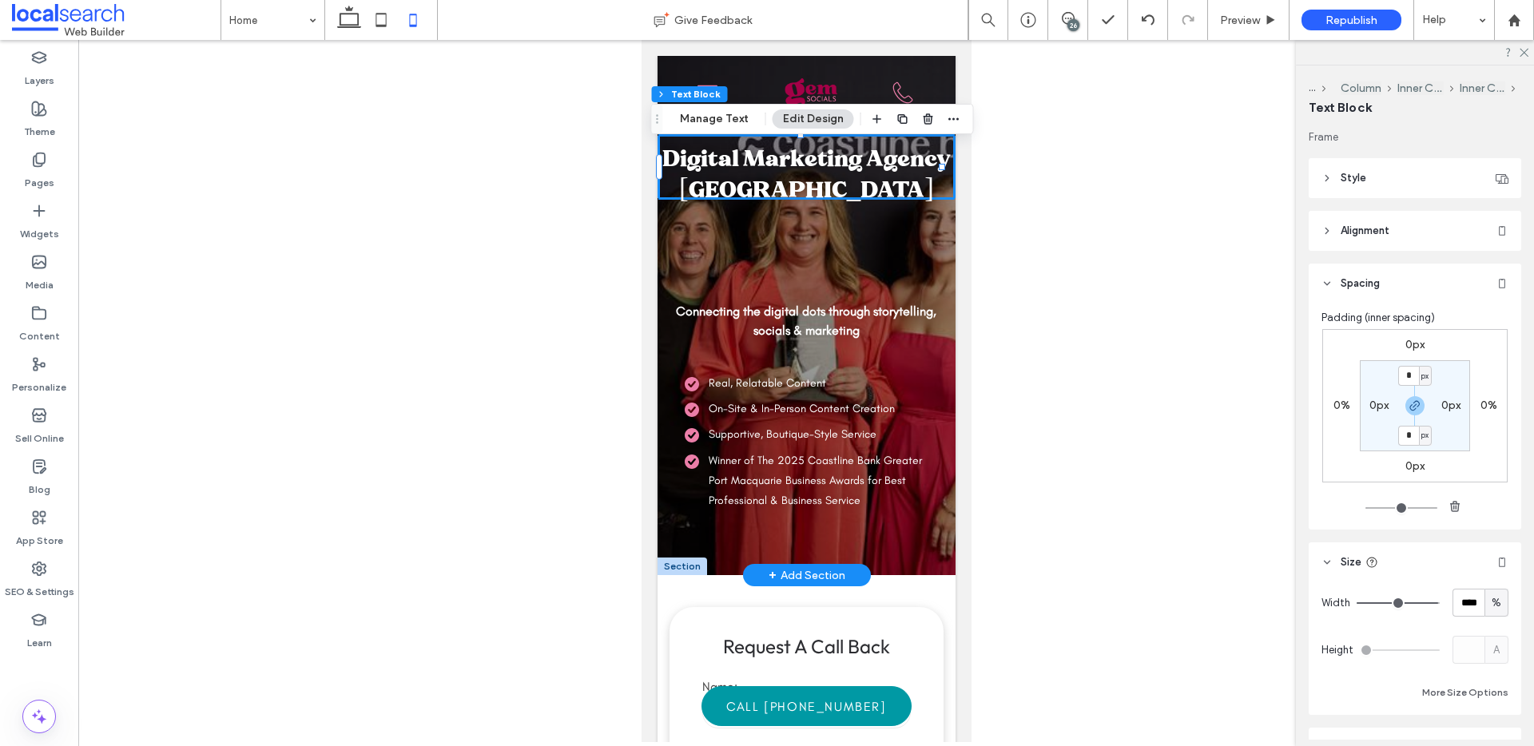
click at [905, 159] on h1 "Digital Marketing Agency Port Macquarie" at bounding box center [805, 167] width 293 height 62
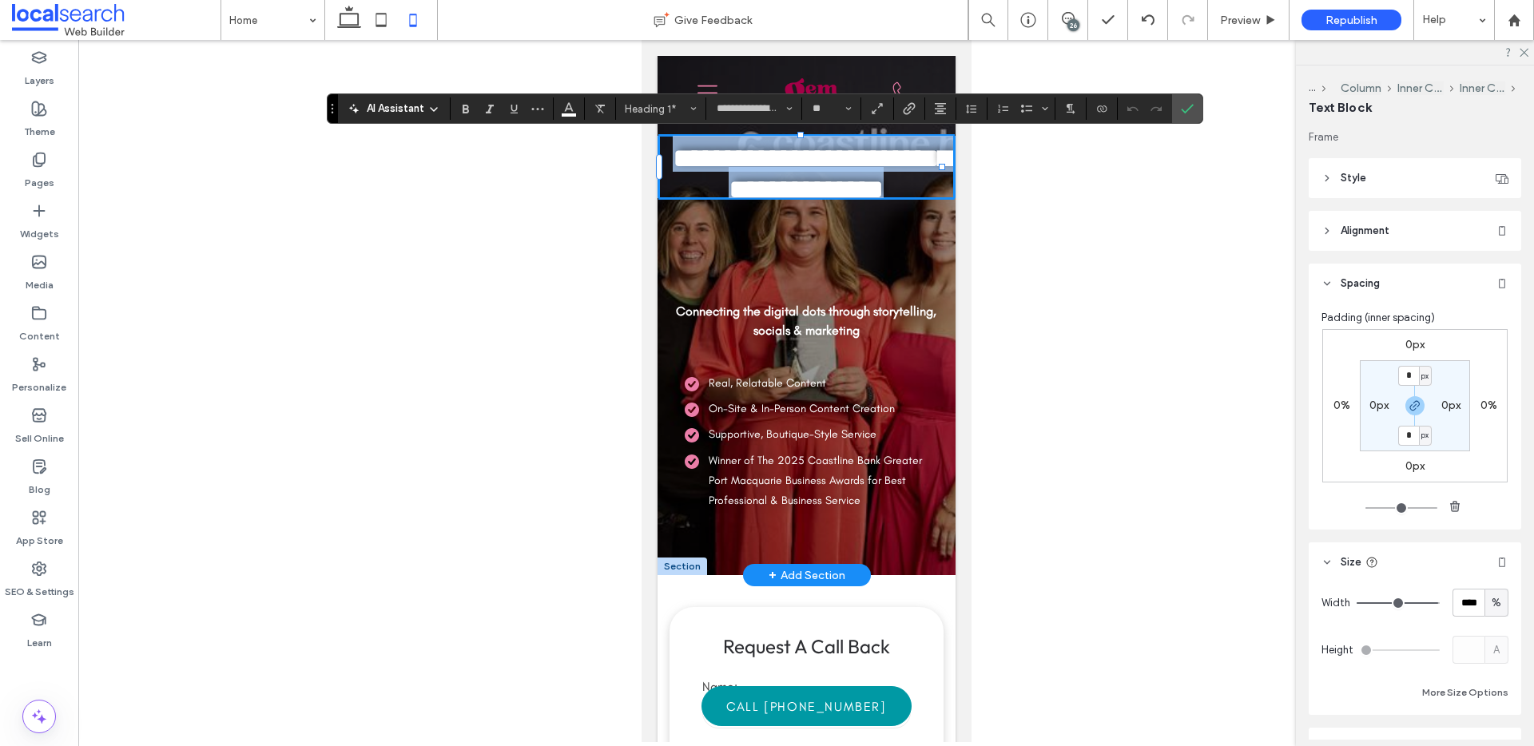
scroll to position [5, 0]
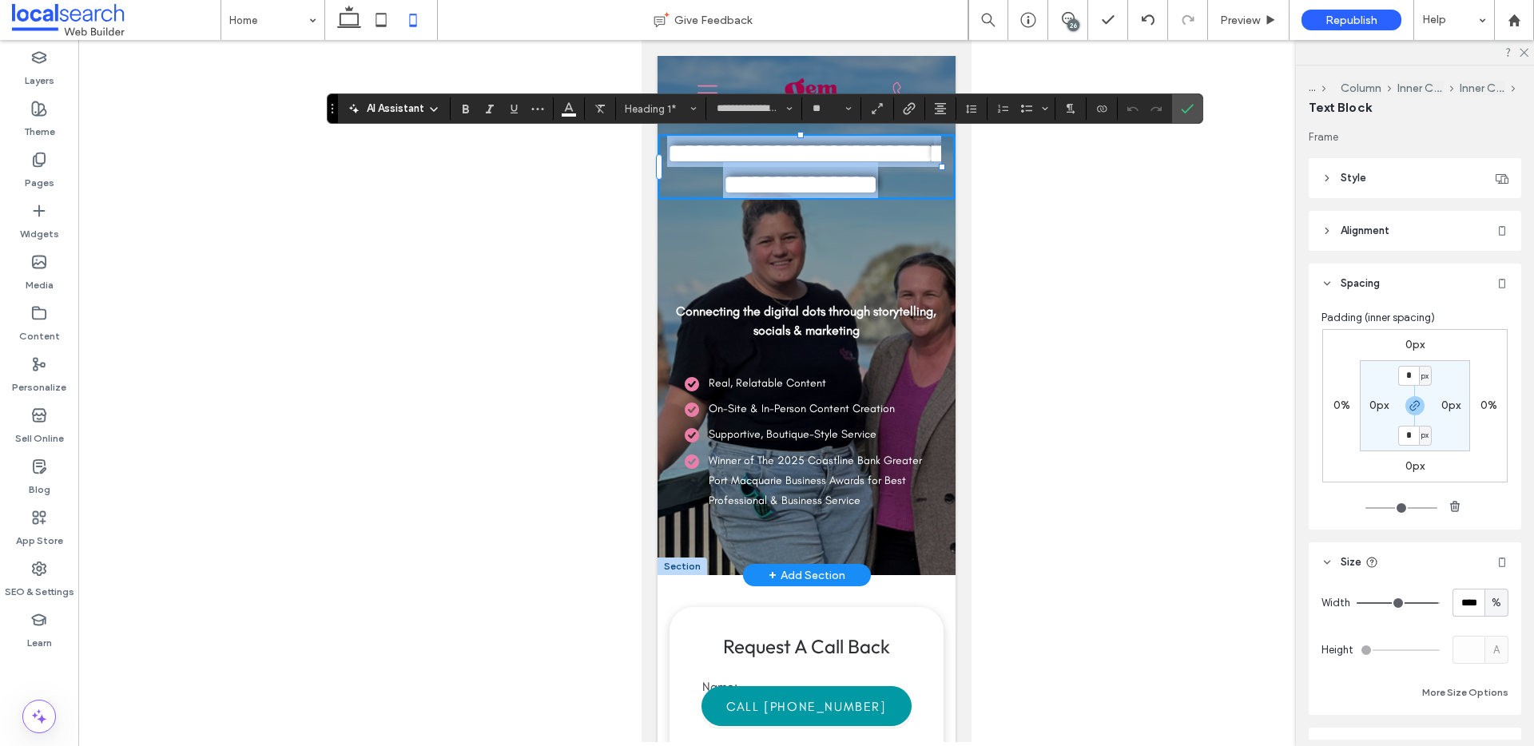
click at [905, 157] on h1 "**********" at bounding box center [799, 162] width 281 height 62
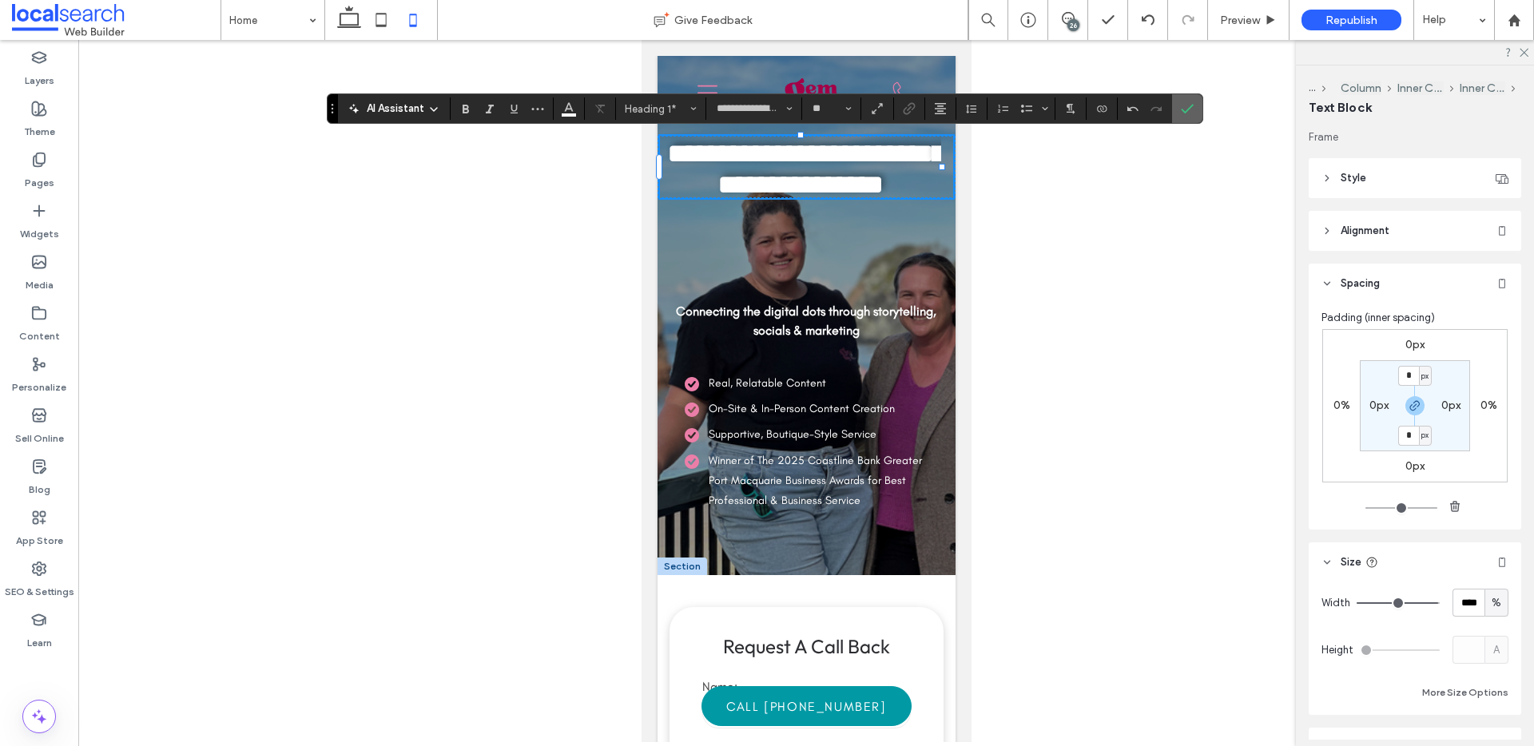
click at [1184, 103] on icon "Confirm" at bounding box center [1187, 108] width 13 height 13
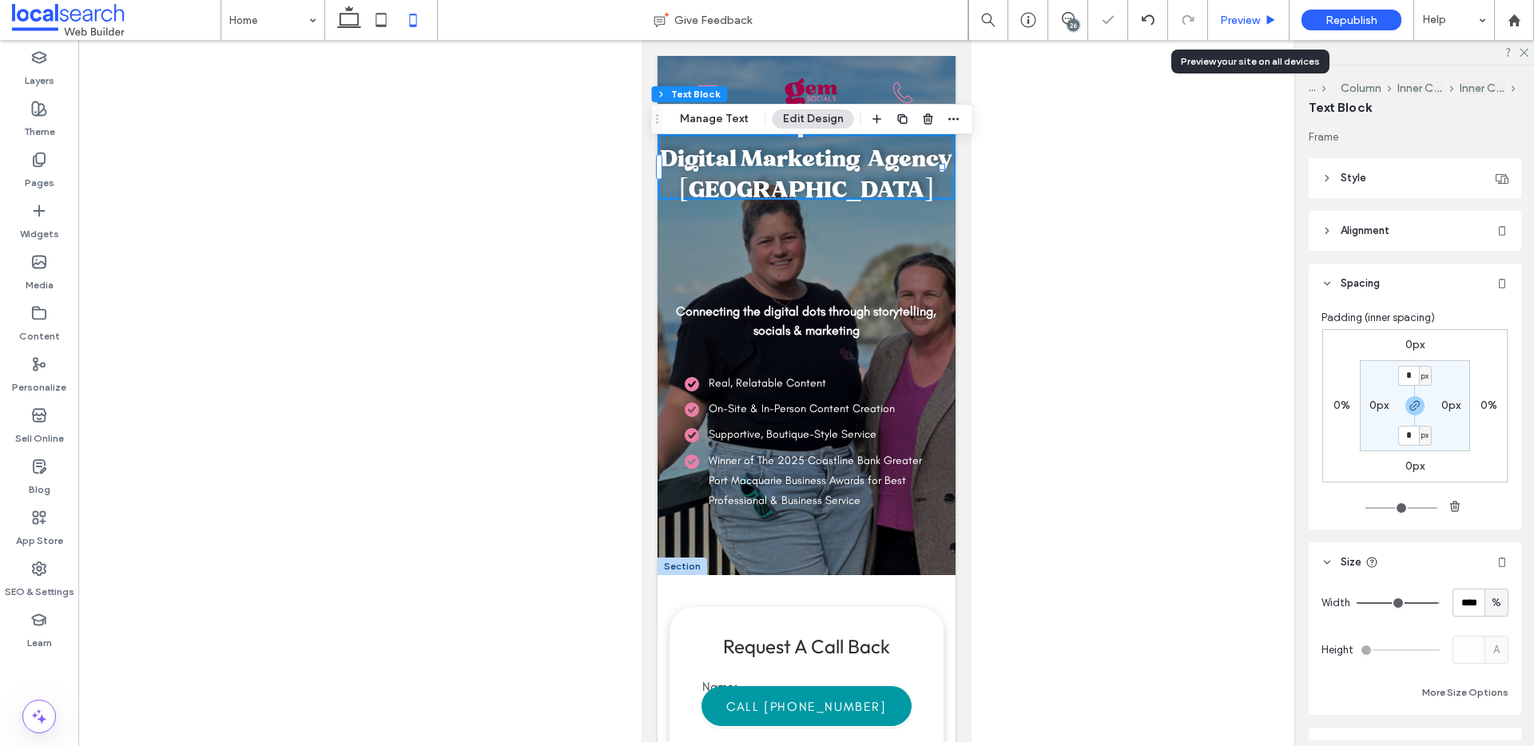
click at [1240, 17] on span "Preview" at bounding box center [1240, 21] width 40 height 14
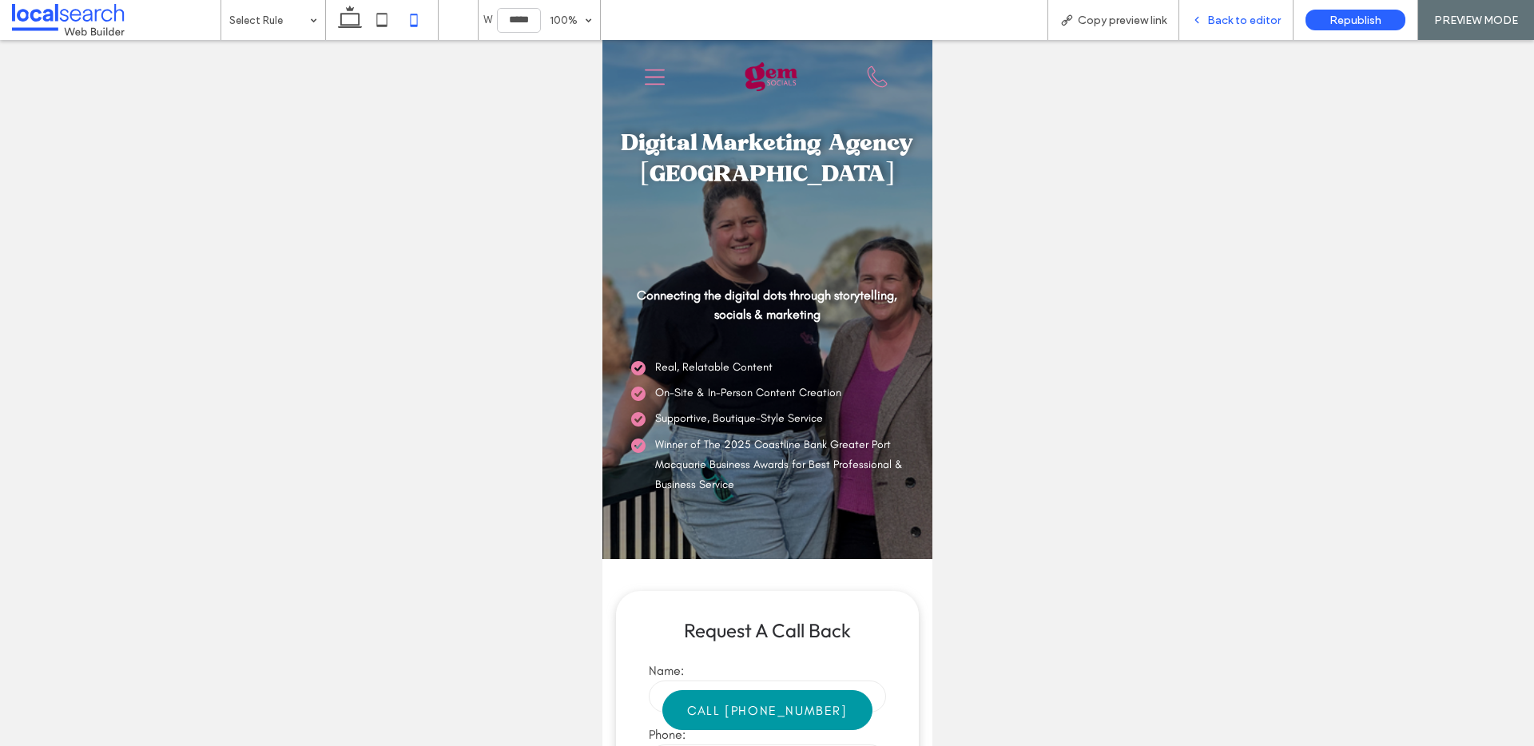
click at [1240, 22] on span "Back to editor" at bounding box center [1245, 21] width 74 height 14
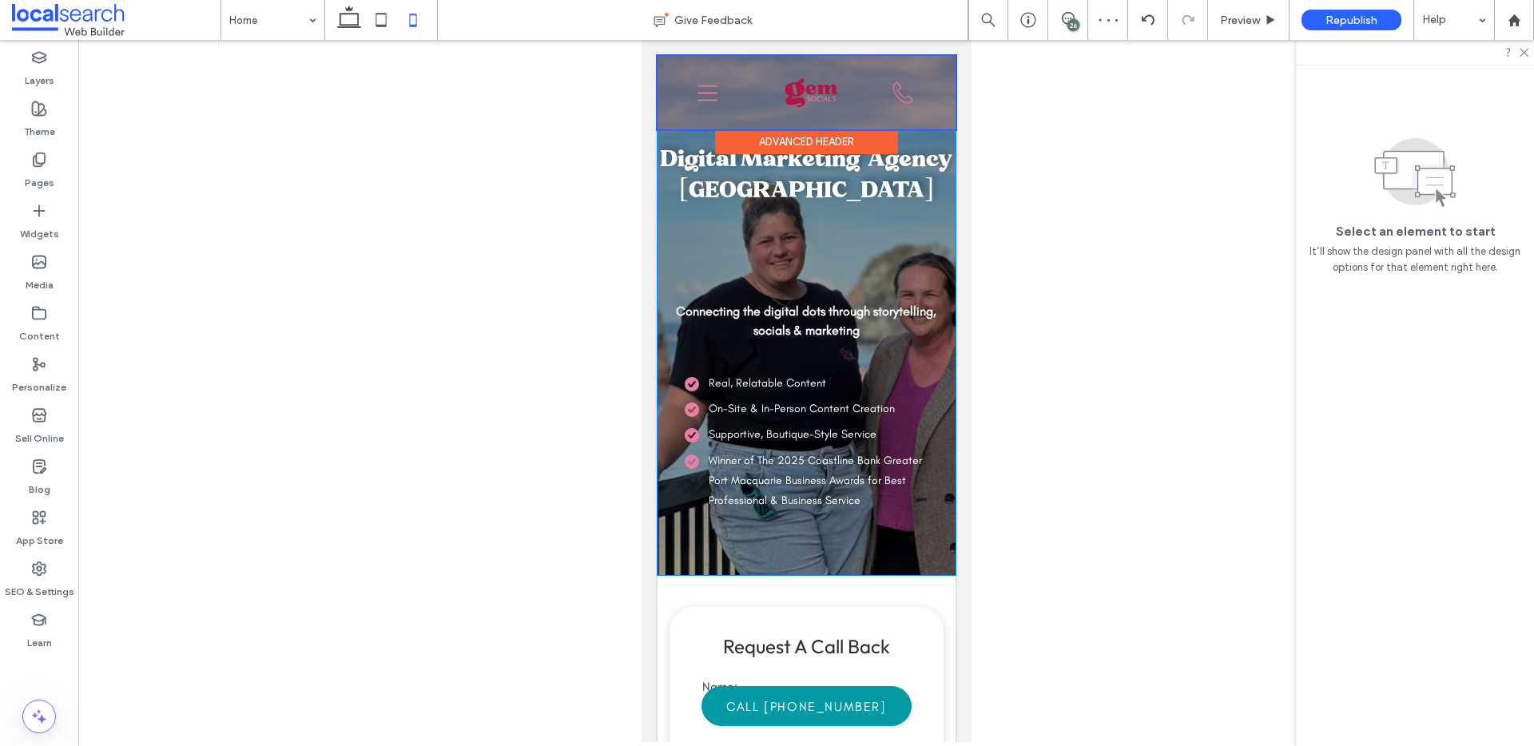
click at [892, 152] on div "Advanced Header" at bounding box center [805, 141] width 183 height 25
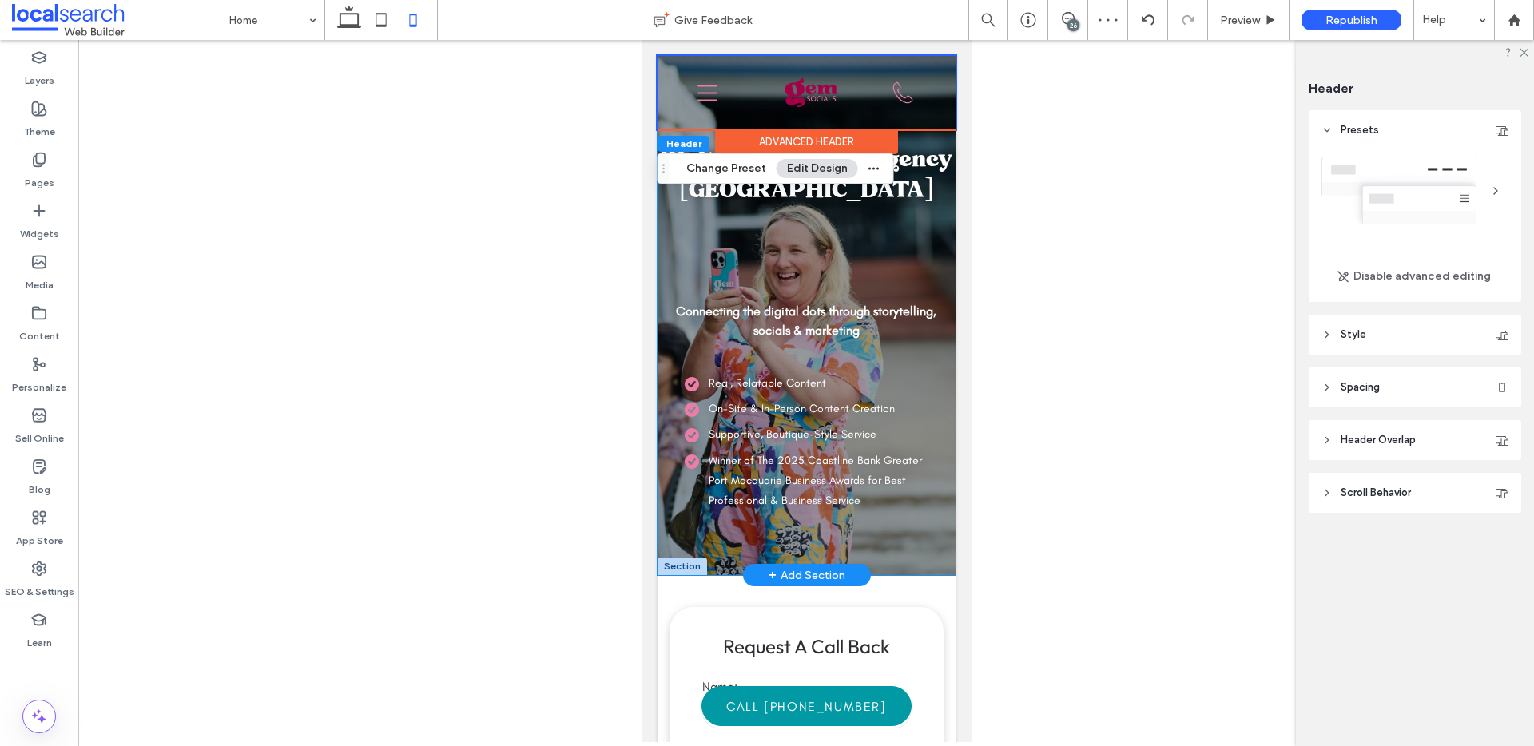
click at [905, 157] on h1 "Digital Marketing Agency Port Macquarie" at bounding box center [805, 167] width 293 height 62
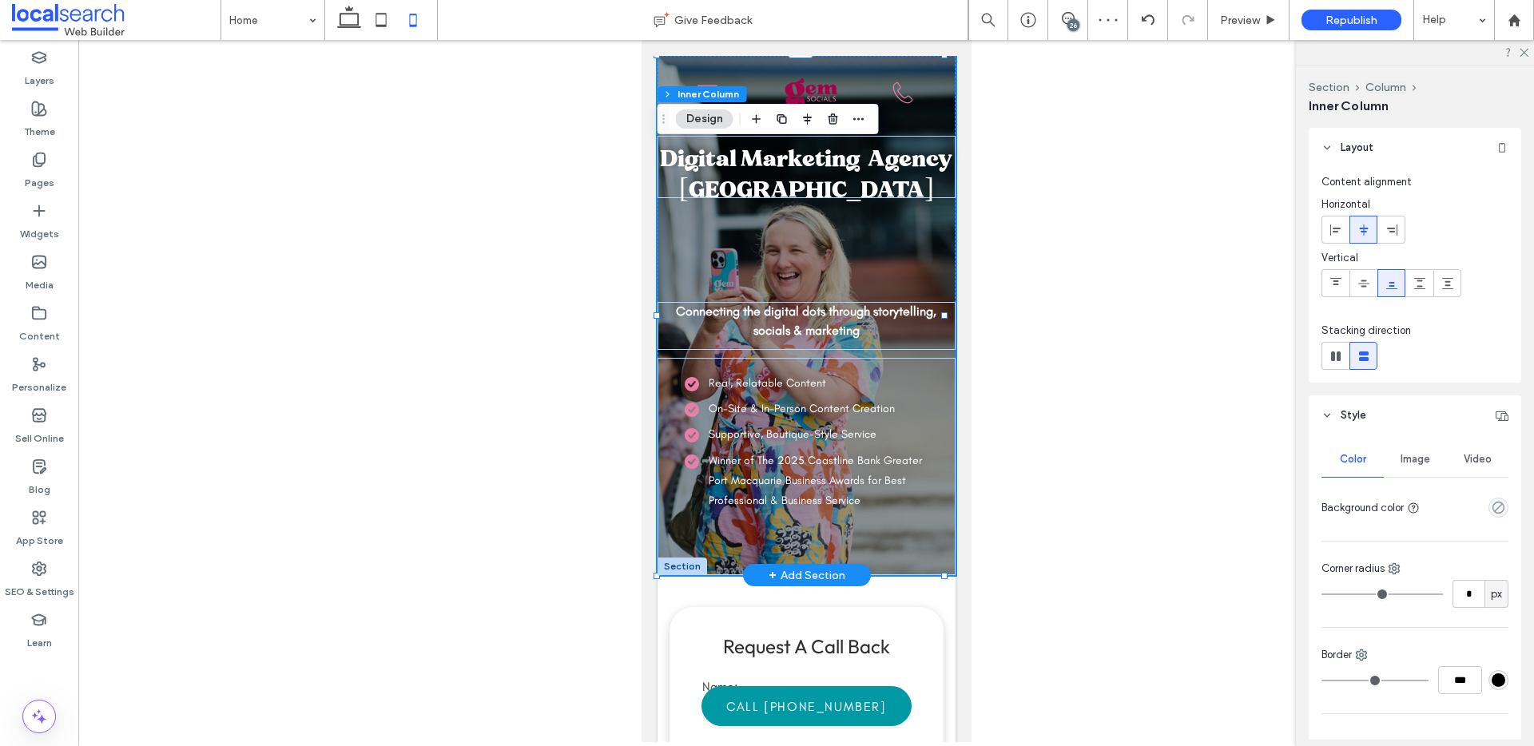
click at [920, 160] on h1 "Digital Marketing Agency Port Macquarie" at bounding box center [805, 167] width 293 height 62
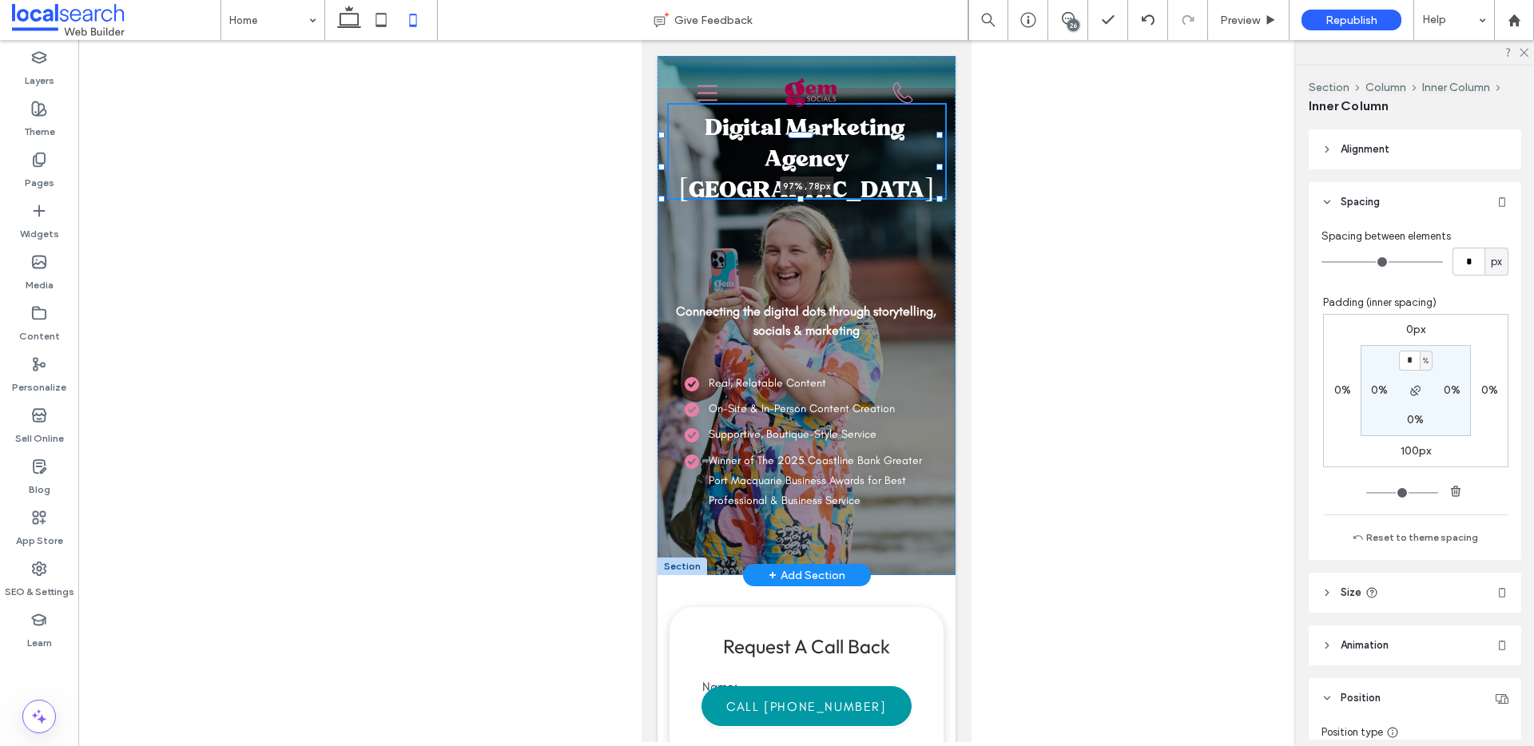
scroll to position [726, 0]
click at [937, 165] on div at bounding box center [937, 167] width 6 height 6
type input "**"
type input "****"
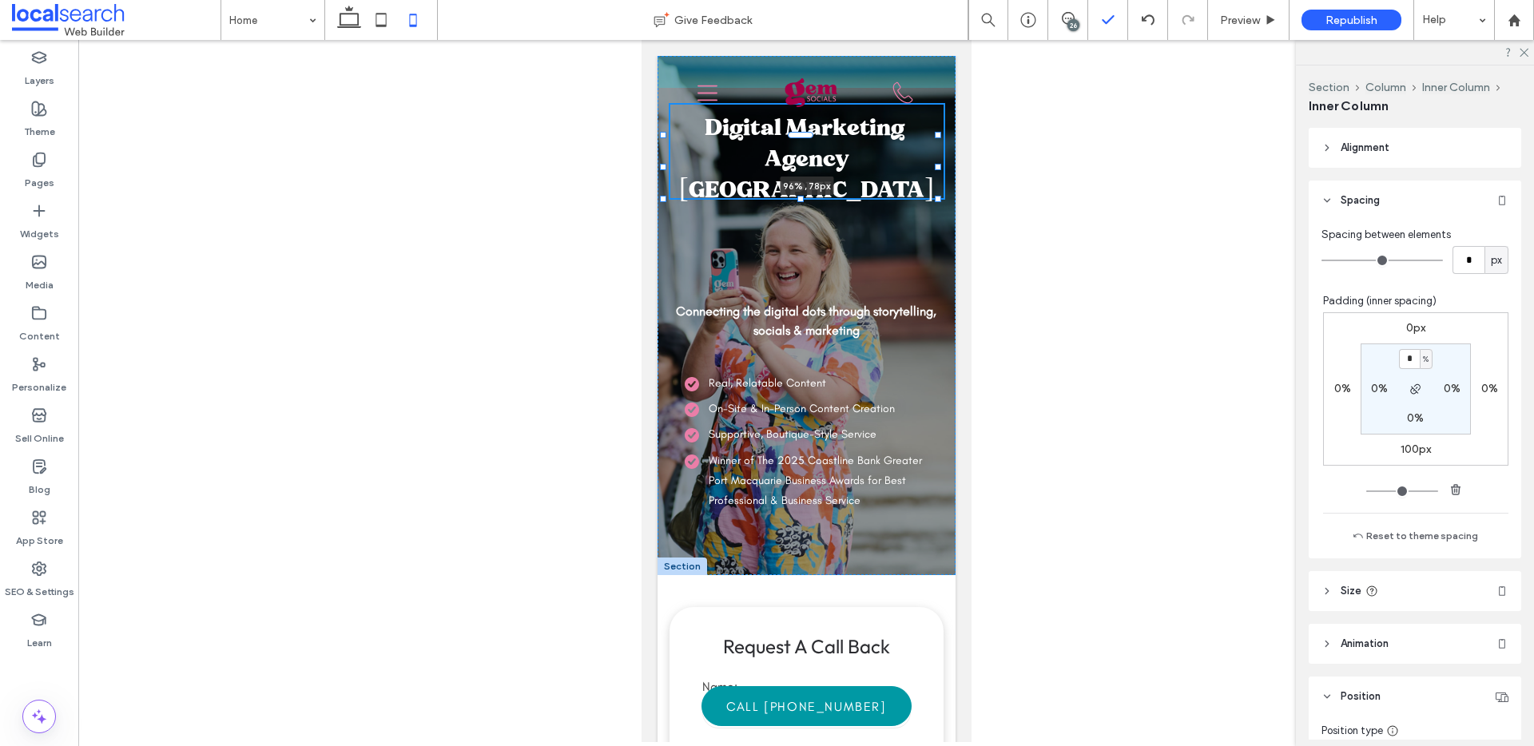
type input "**"
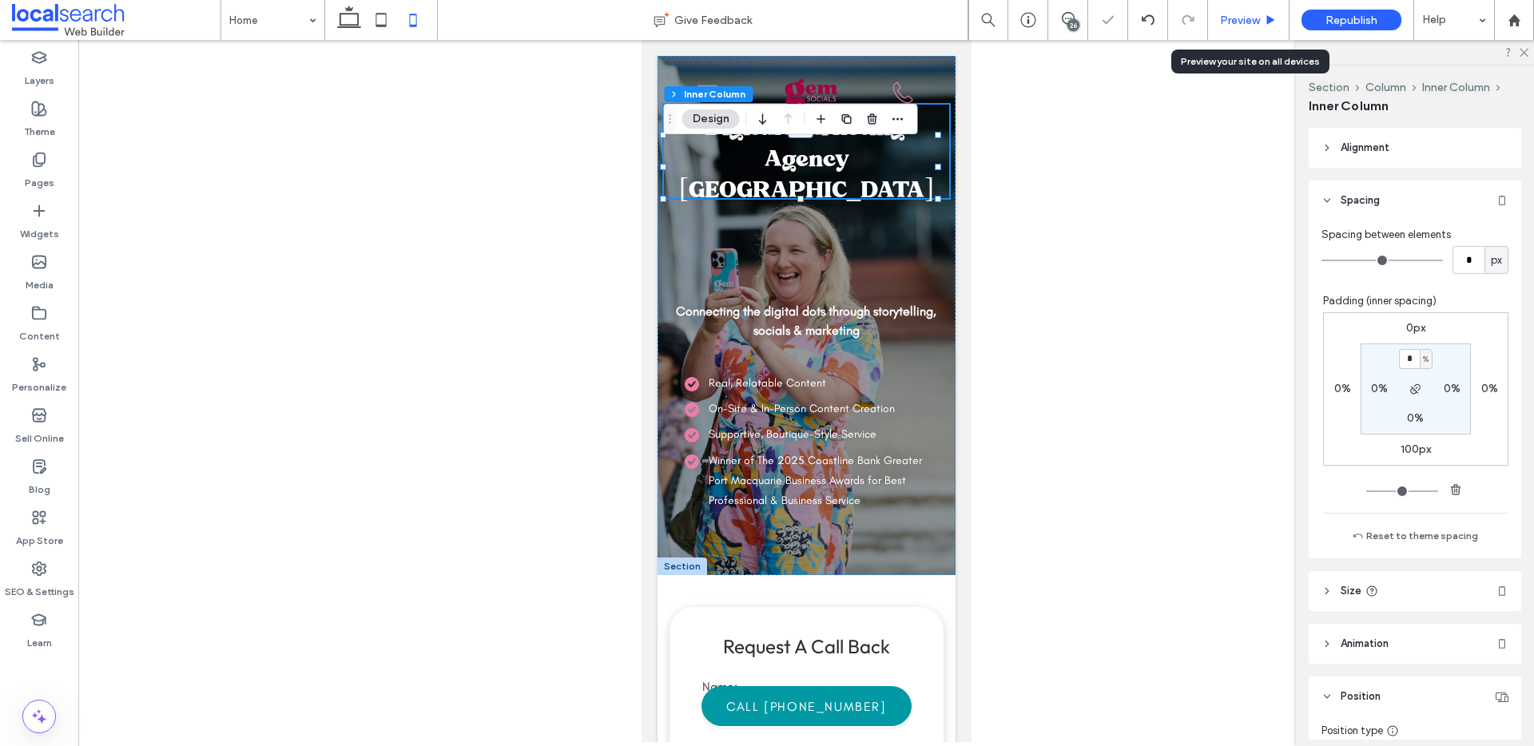
click at [1253, 14] on span "Preview" at bounding box center [1240, 21] width 40 height 14
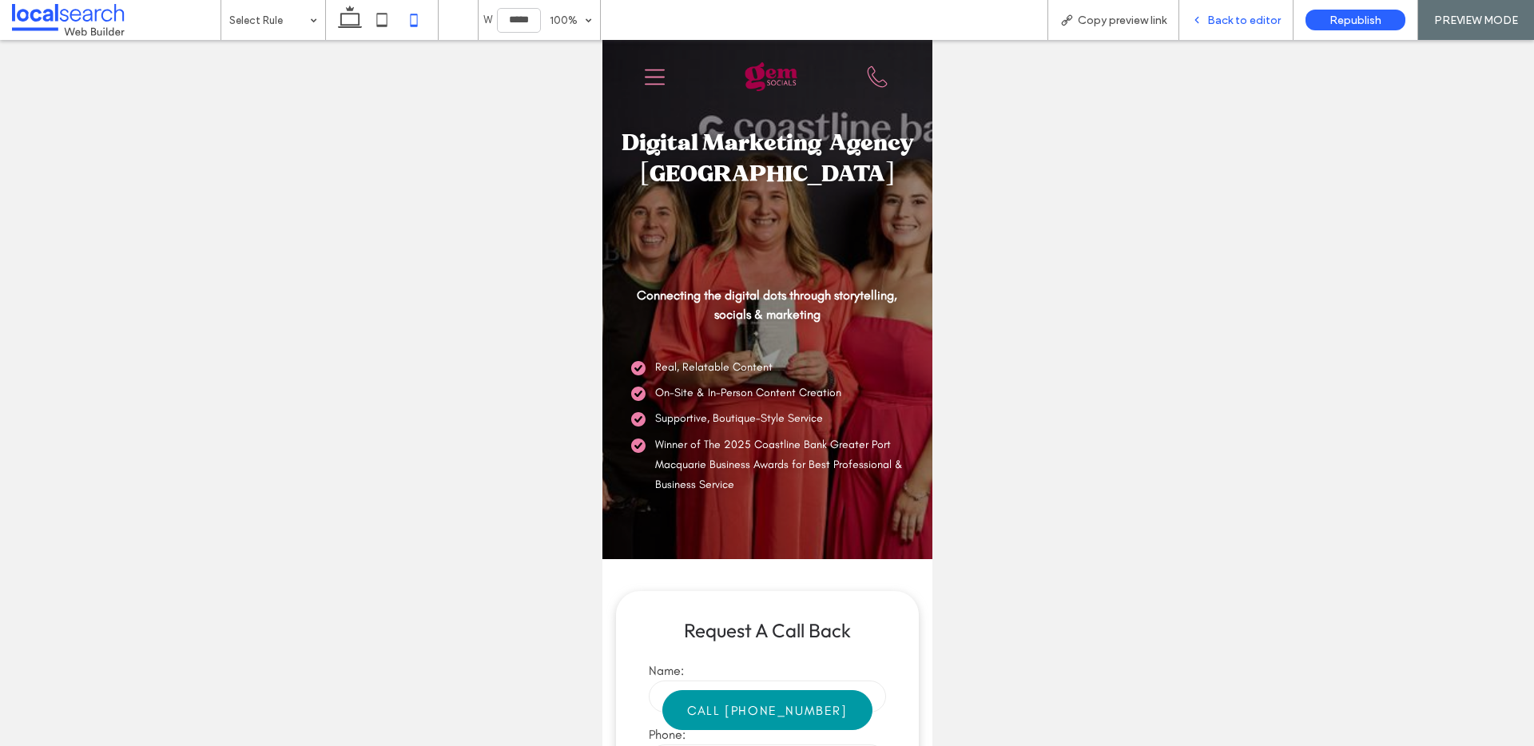
click at [1222, 16] on span "Back to editor" at bounding box center [1245, 21] width 74 height 14
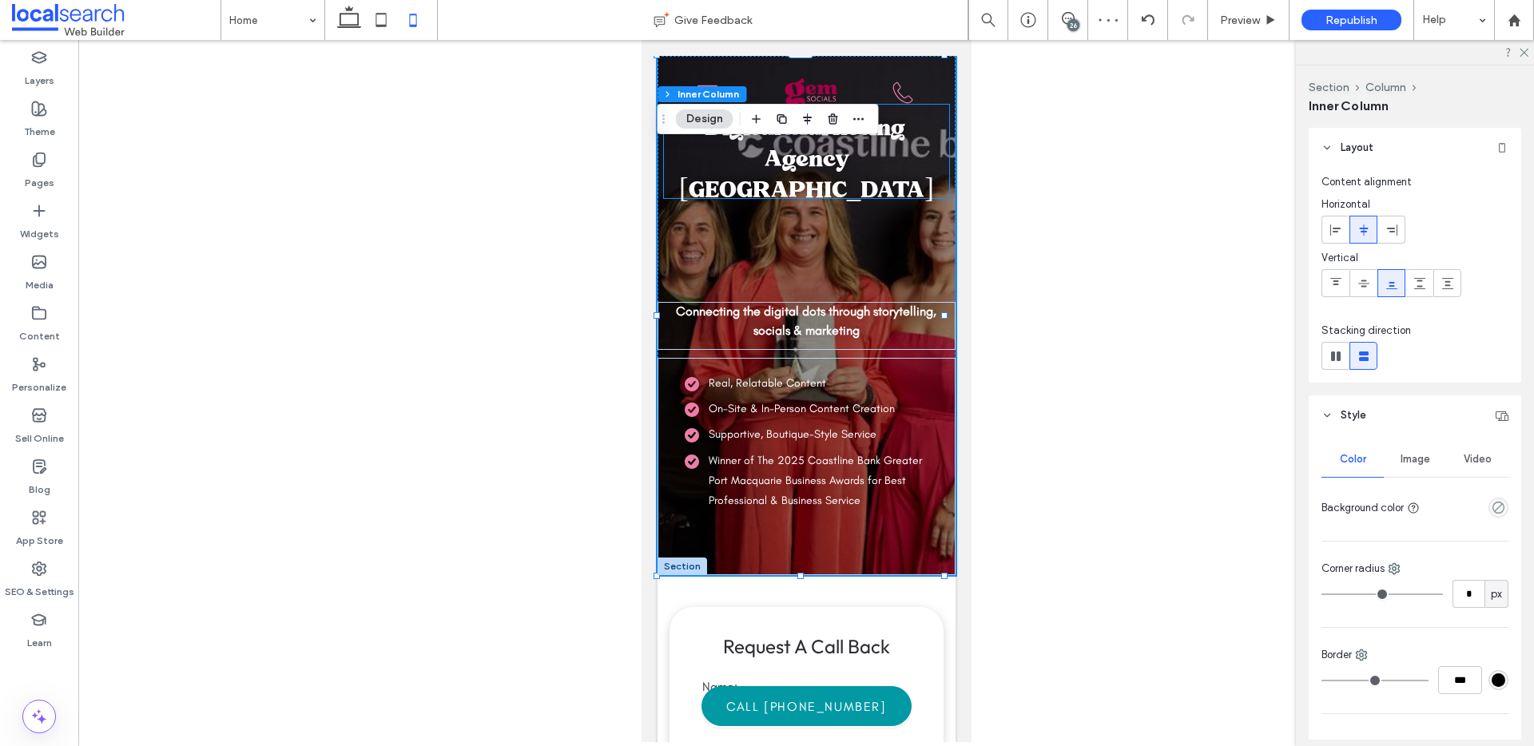
click at [850, 172] on h1 "Digital Marketing Agency Port Macquarie" at bounding box center [806, 152] width 281 height 94
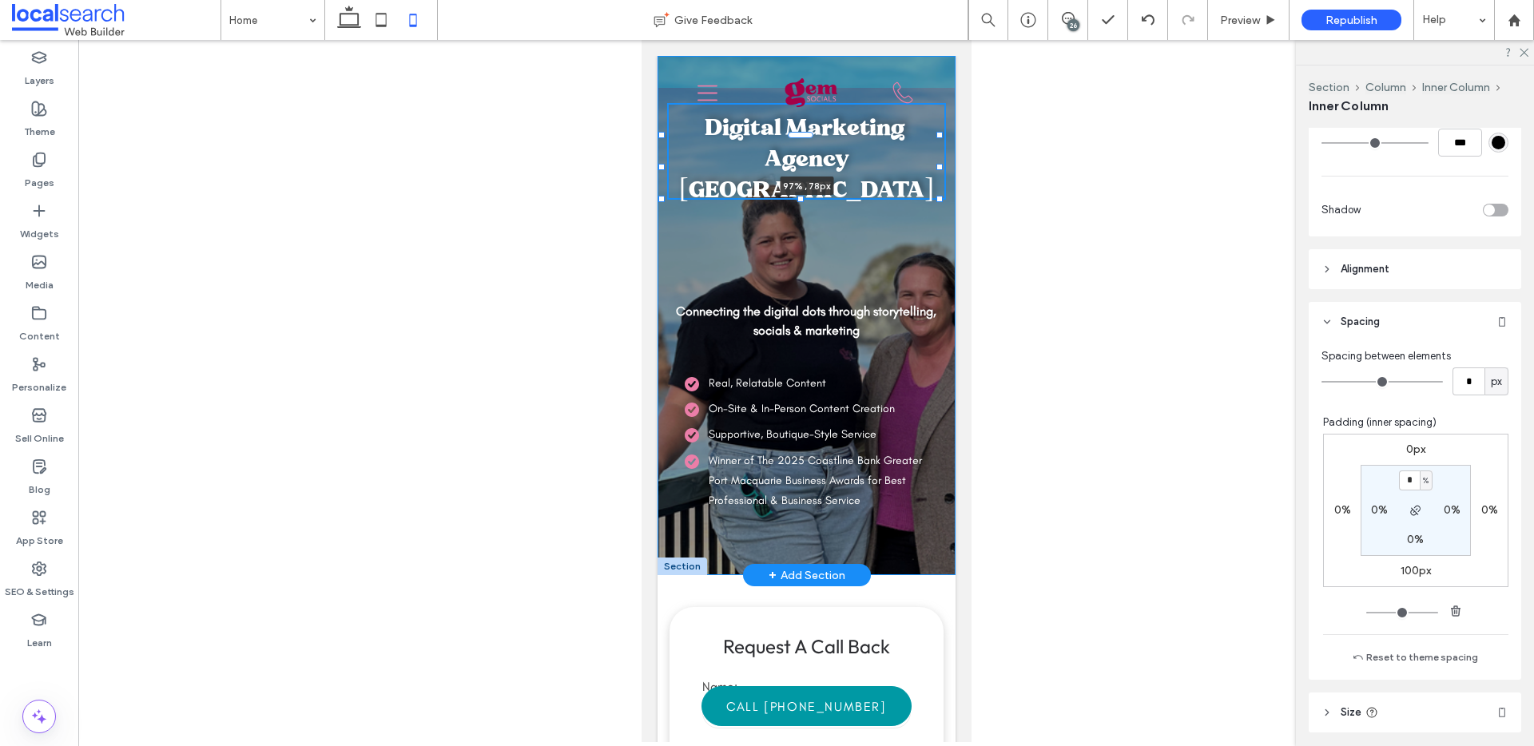
click at [941, 168] on div at bounding box center [939, 167] width 6 height 6
type input "**"
type input "****"
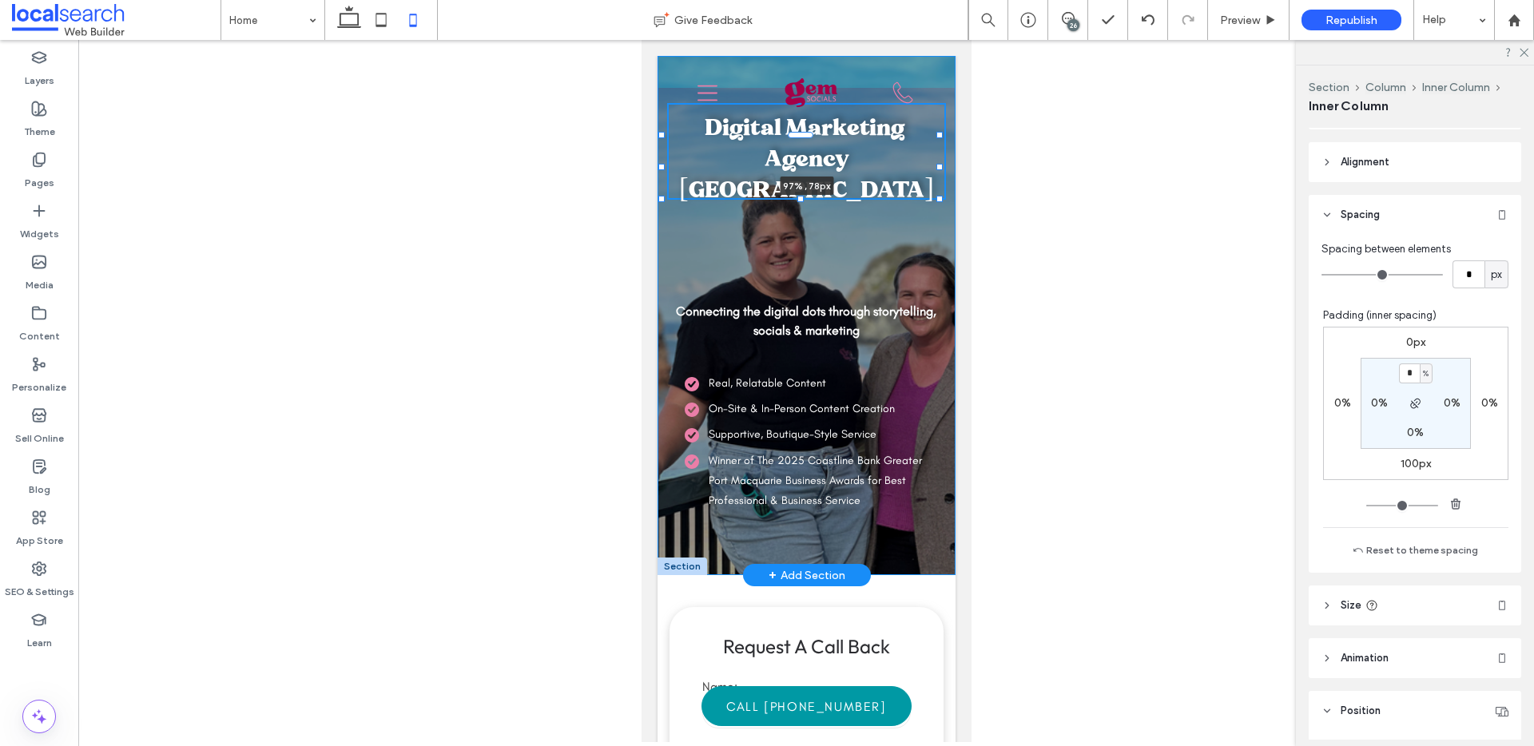
type input "**"
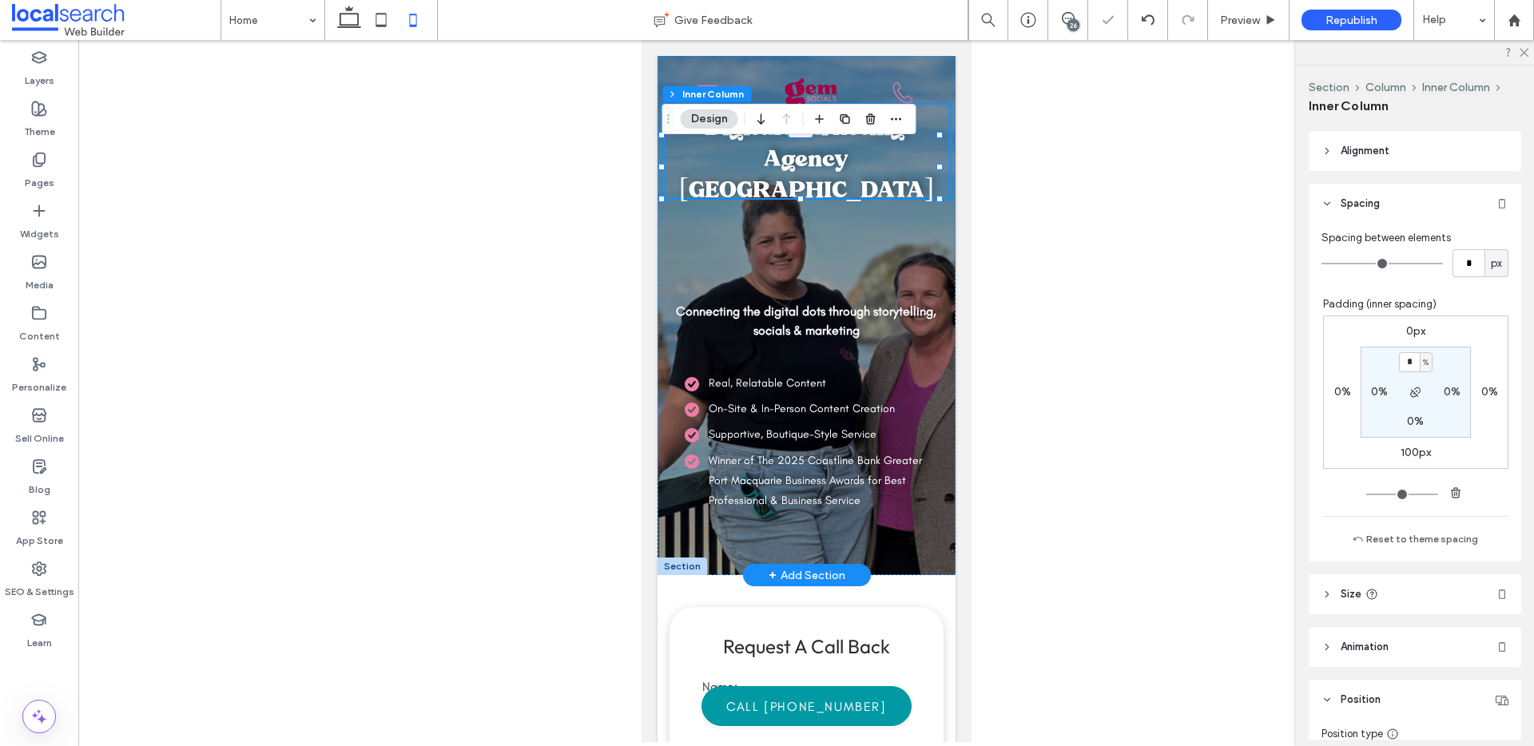
scroll to position [726, 0]
click at [857, 174] on span "Digital Marketing Agency Port Macquarie" at bounding box center [806, 158] width 255 height 90
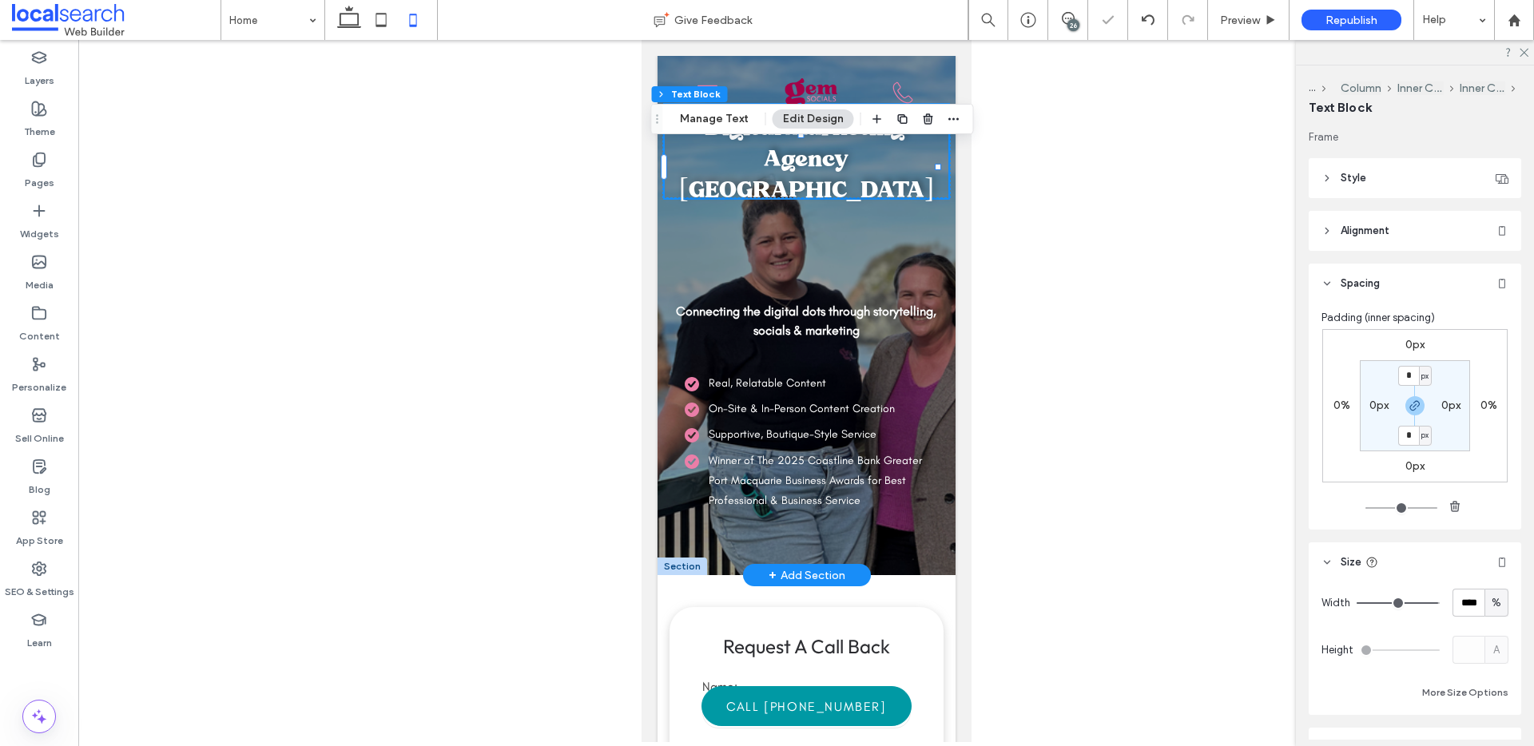
click at [857, 174] on span "Digital Marketing Agency Port Macquarie" at bounding box center [806, 158] width 255 height 90
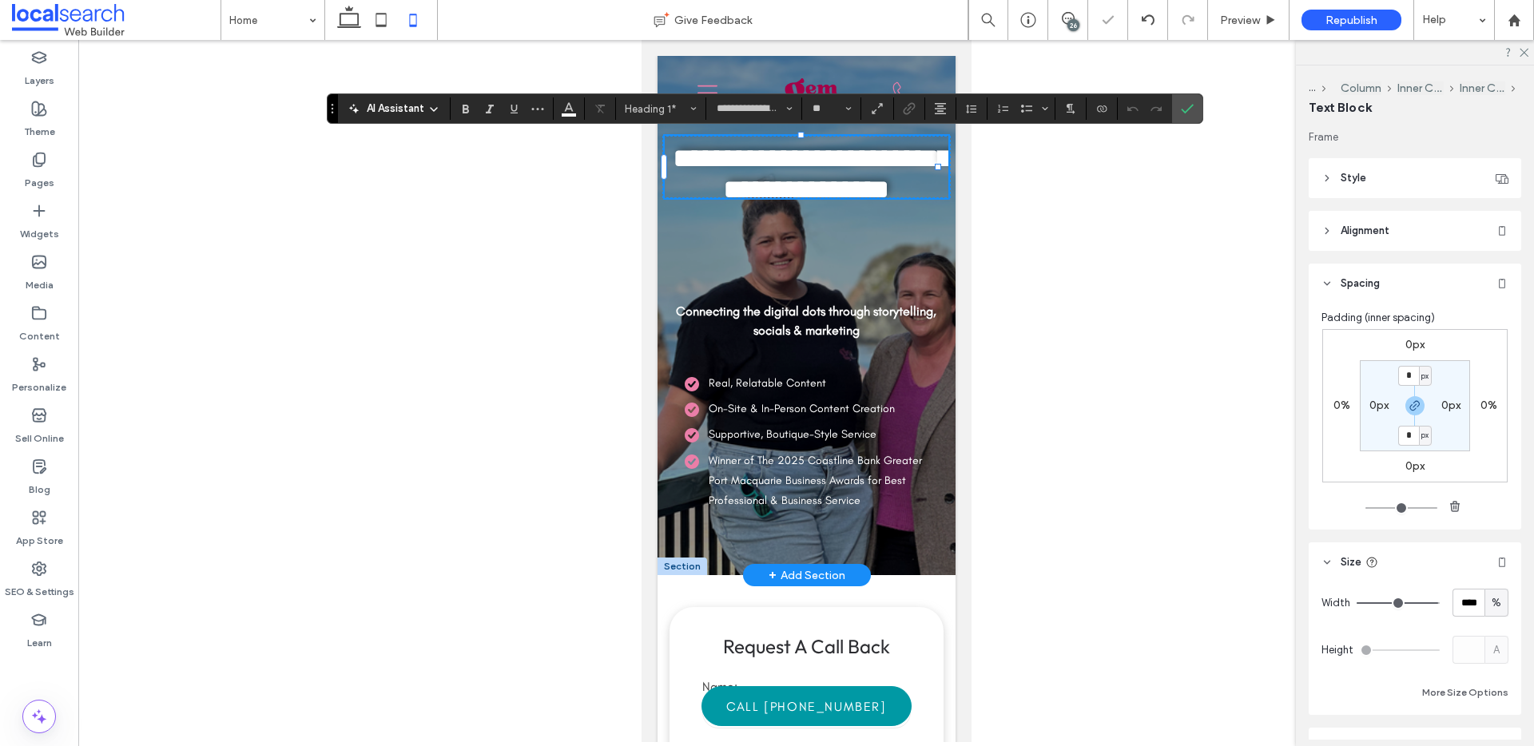
scroll to position [5, 0]
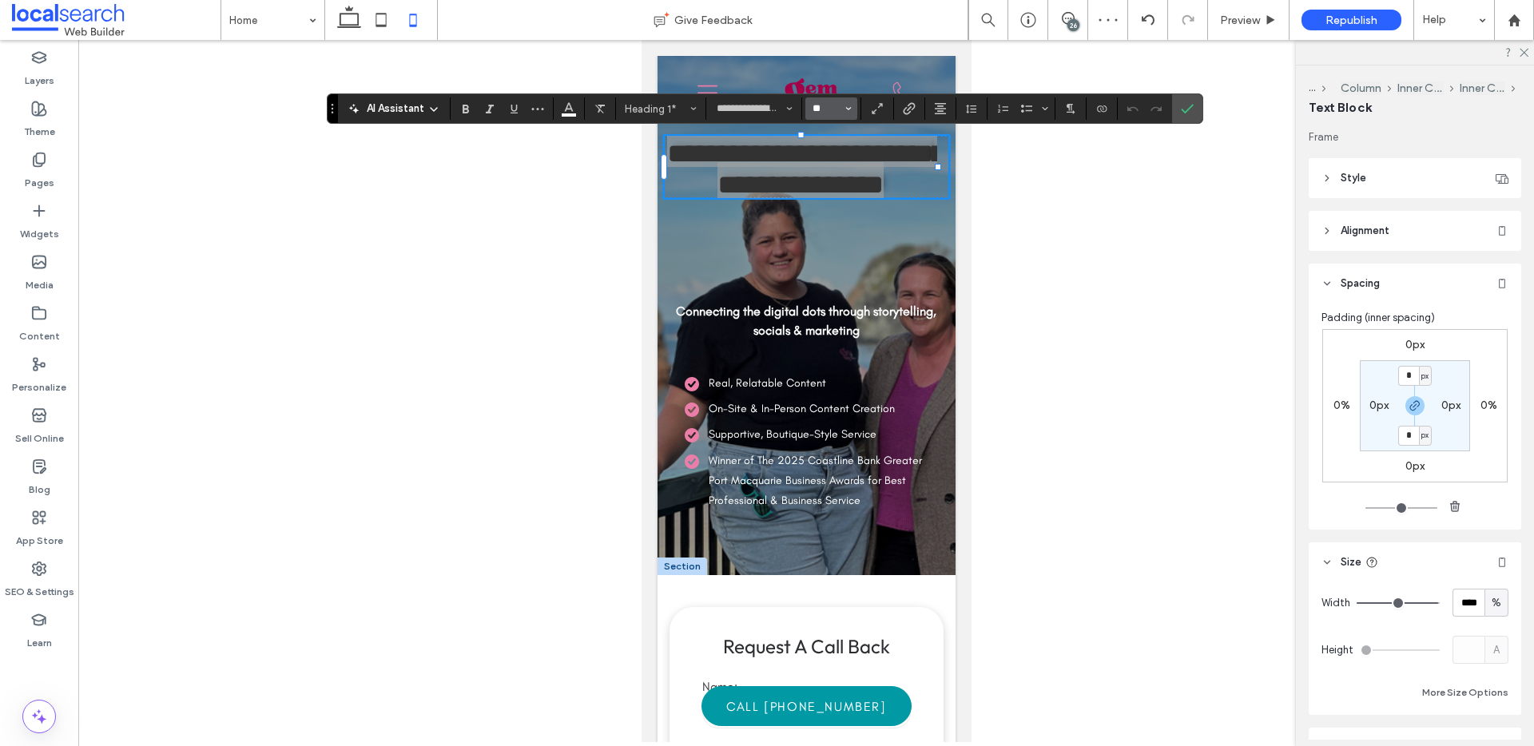
click at [826, 112] on input "**" at bounding box center [826, 108] width 31 height 13
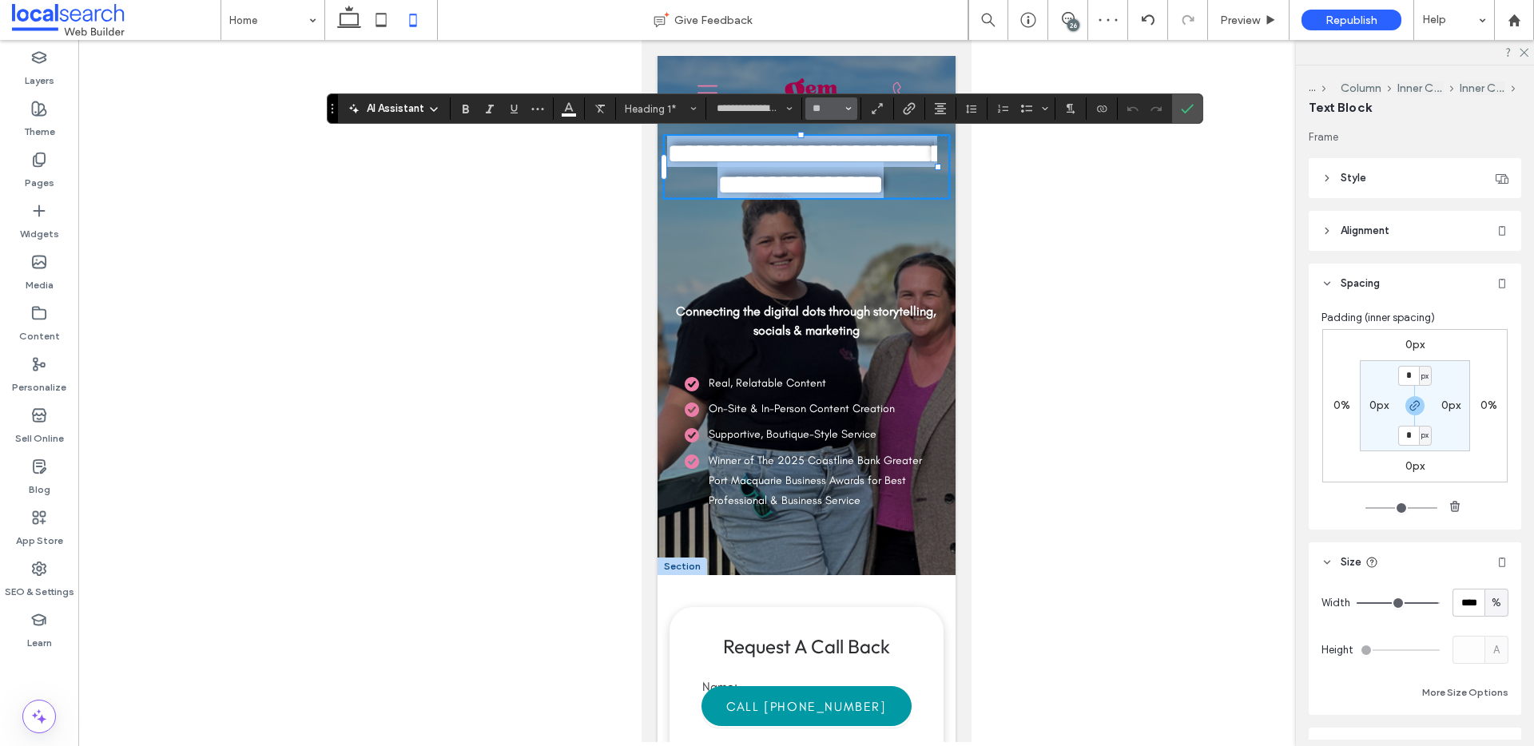
type input "**"
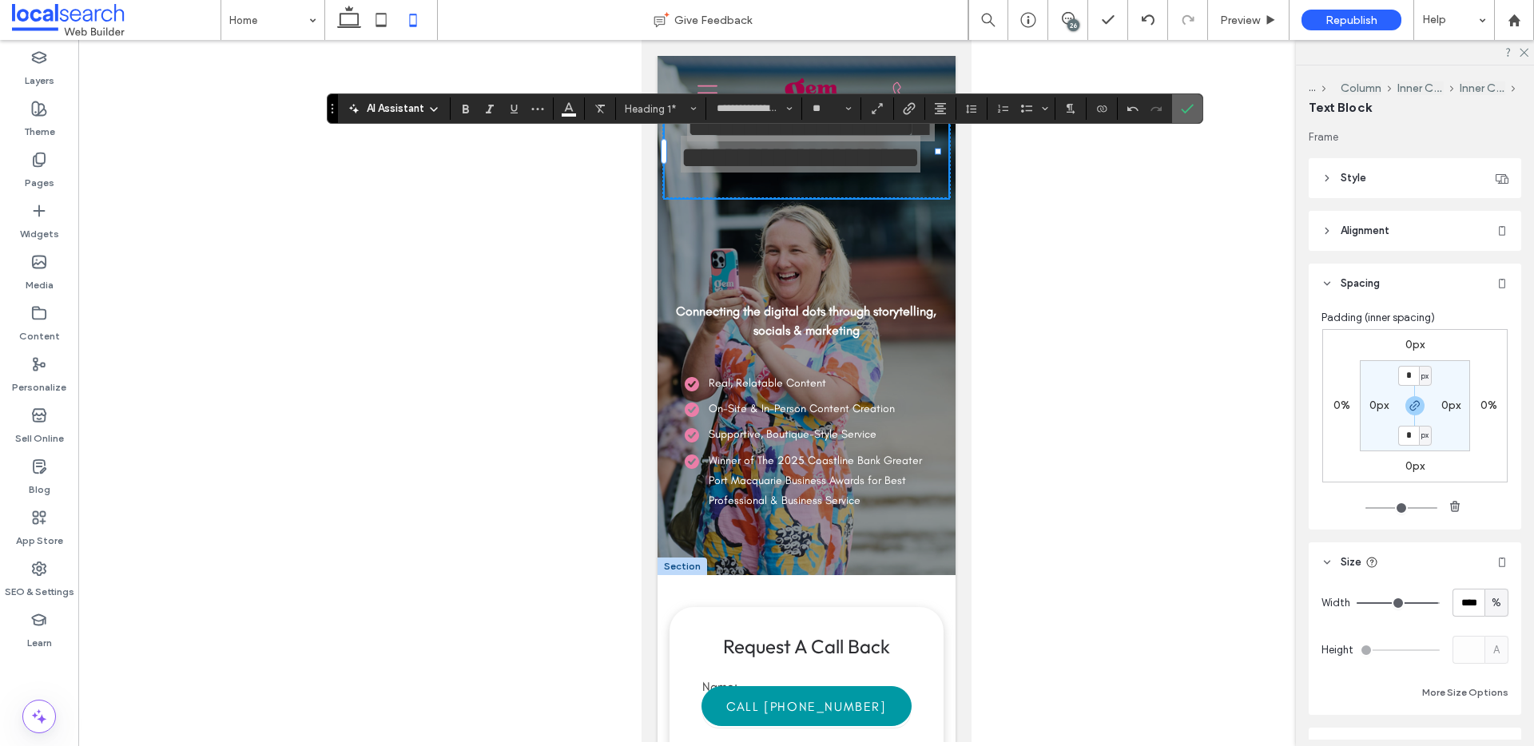
click at [1187, 112] on icon "Confirm" at bounding box center [1187, 108] width 13 height 13
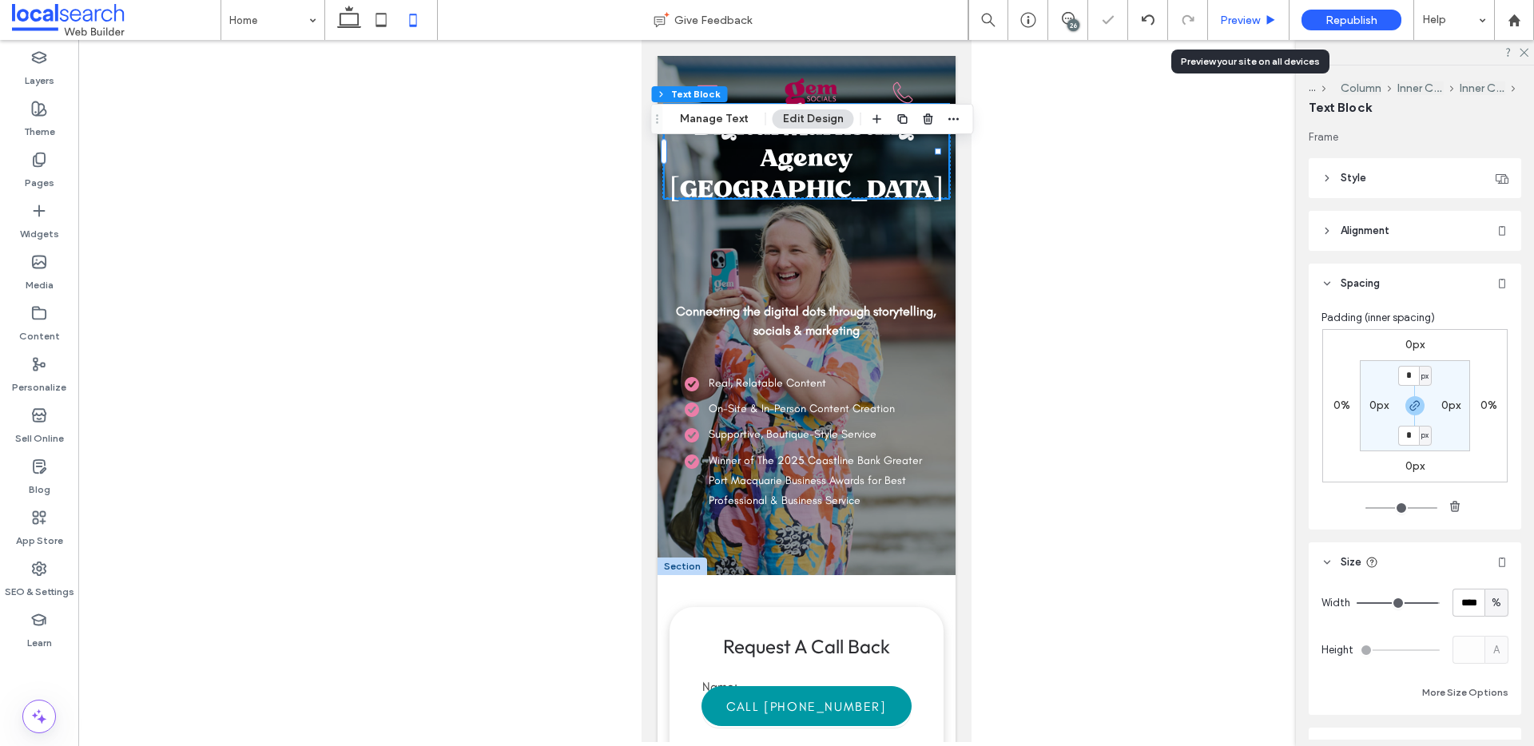
click at [1232, 20] on span "Preview" at bounding box center [1240, 21] width 40 height 14
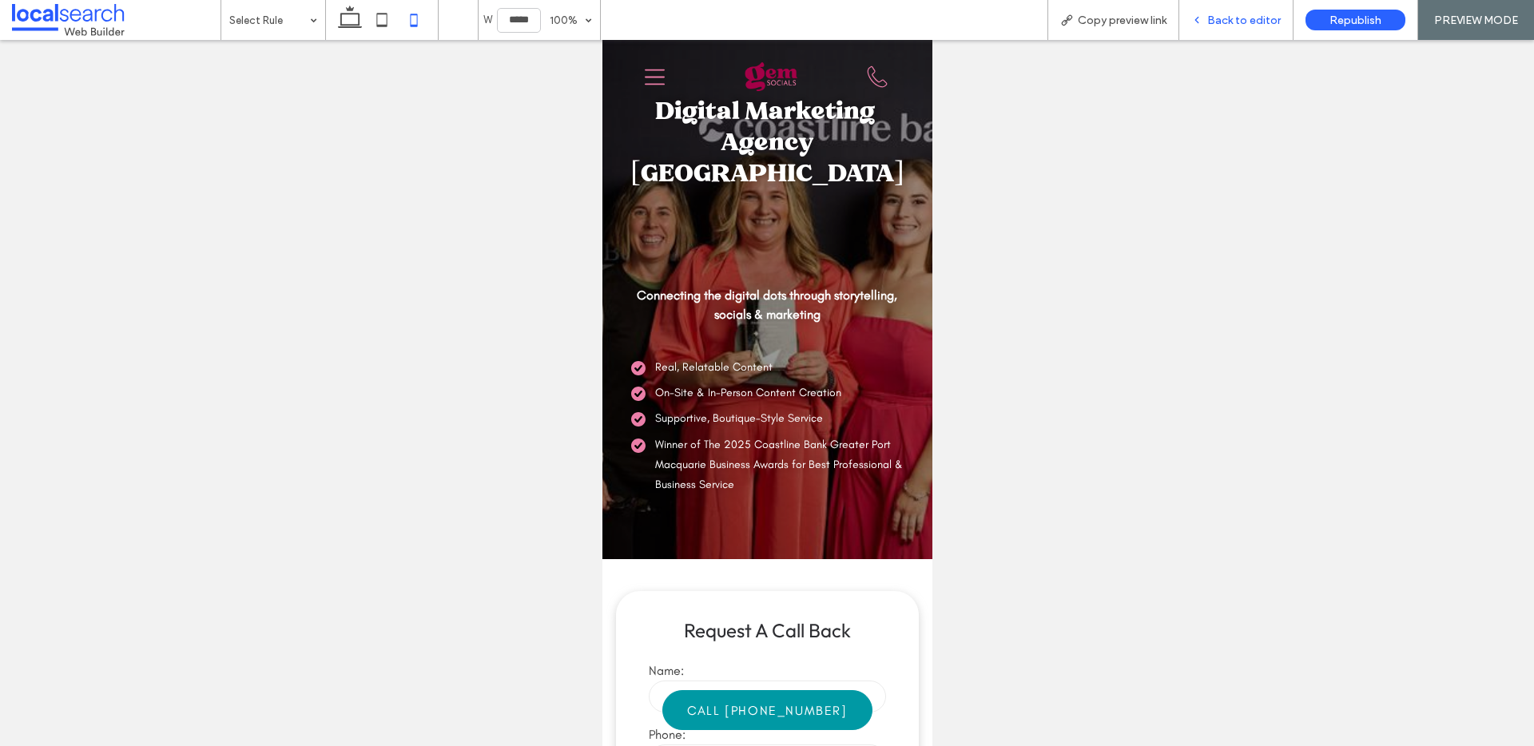
click at [1202, 24] on icon at bounding box center [1197, 19] width 11 height 11
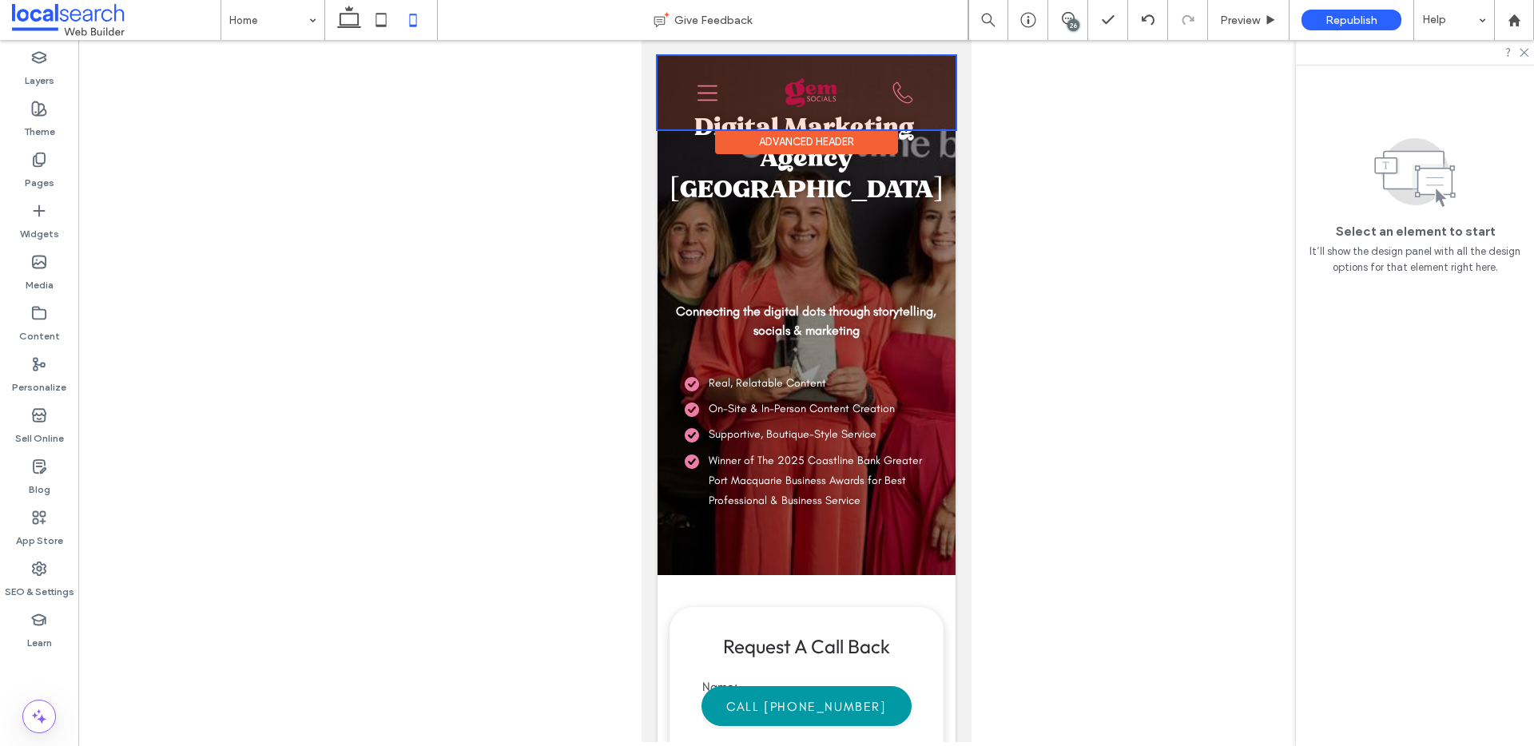
click at [806, 129] on div "Advanced Header" at bounding box center [805, 141] width 183 height 25
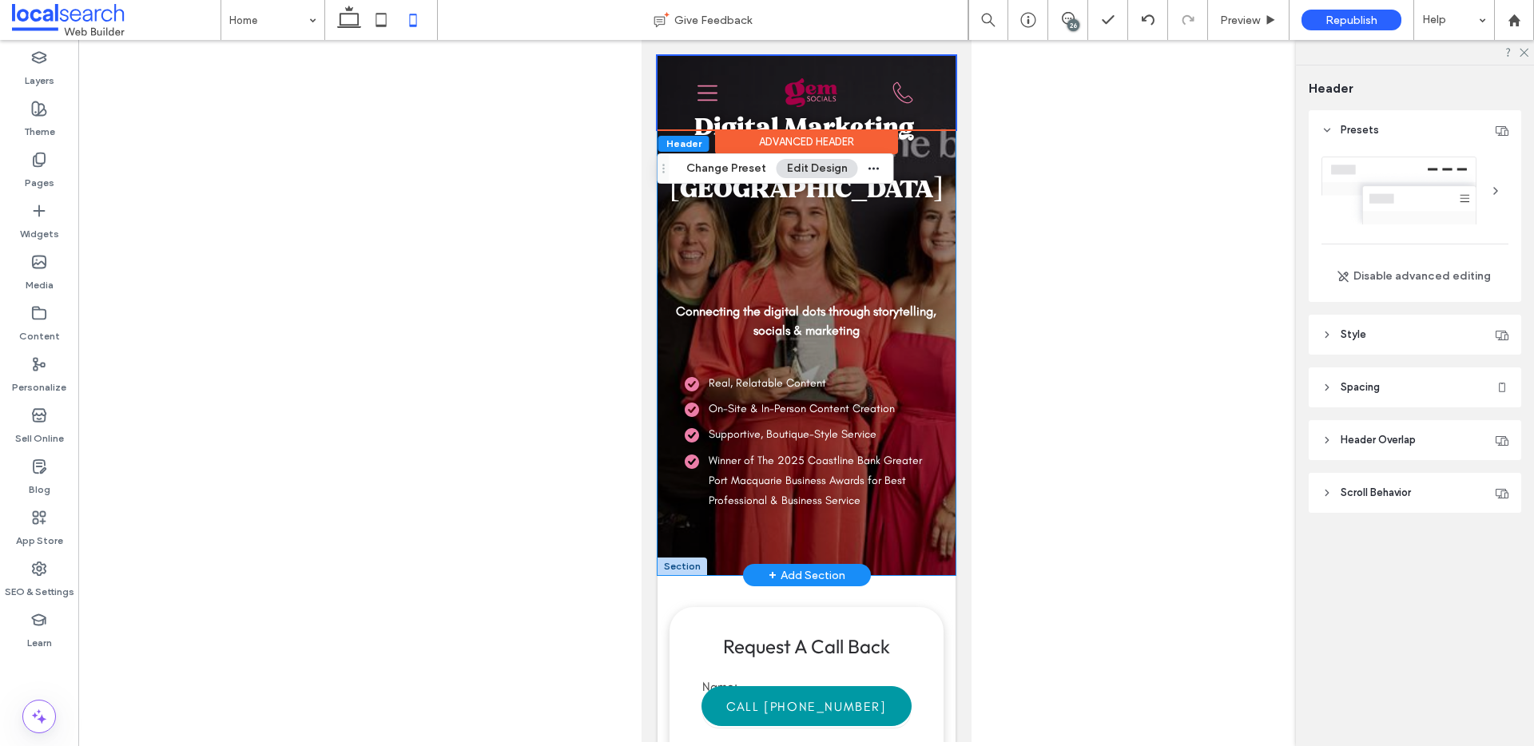
click at [831, 201] on span "Digital Marketing Agency Port Macquarie" at bounding box center [805, 157] width 273 height 93
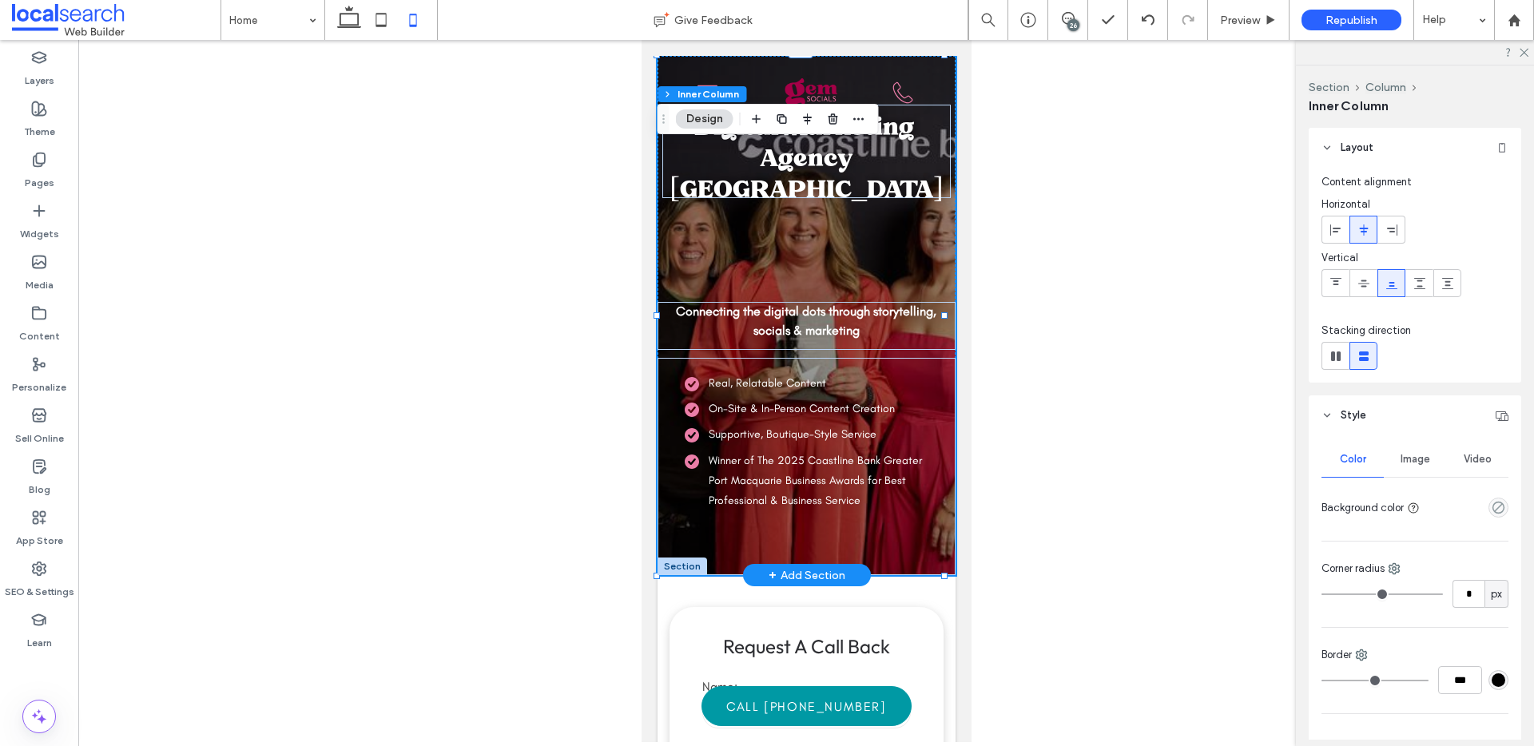
click at [830, 190] on span "Digital Marketing Agency Port Macquarie" at bounding box center [805, 157] width 273 height 93
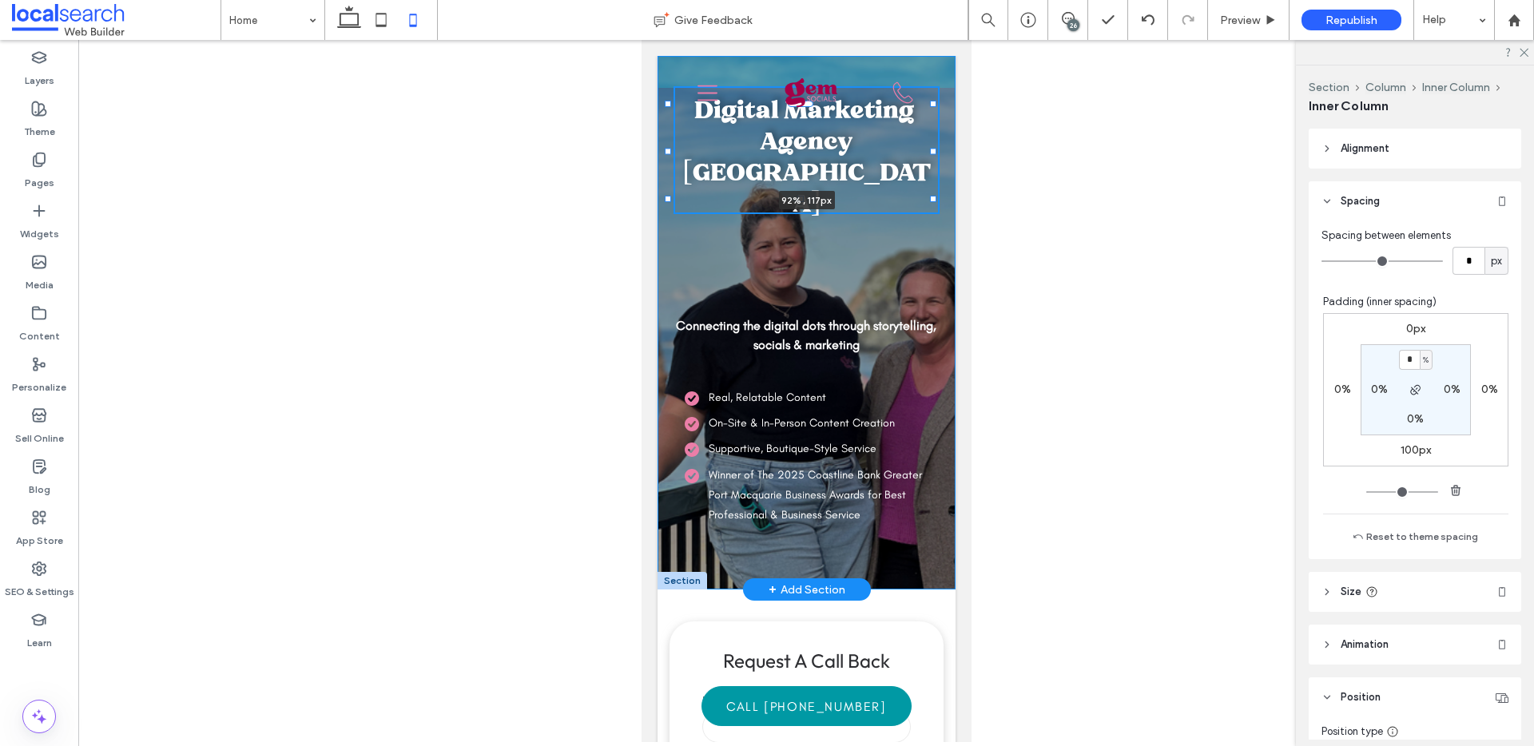
scroll to position [726, 0]
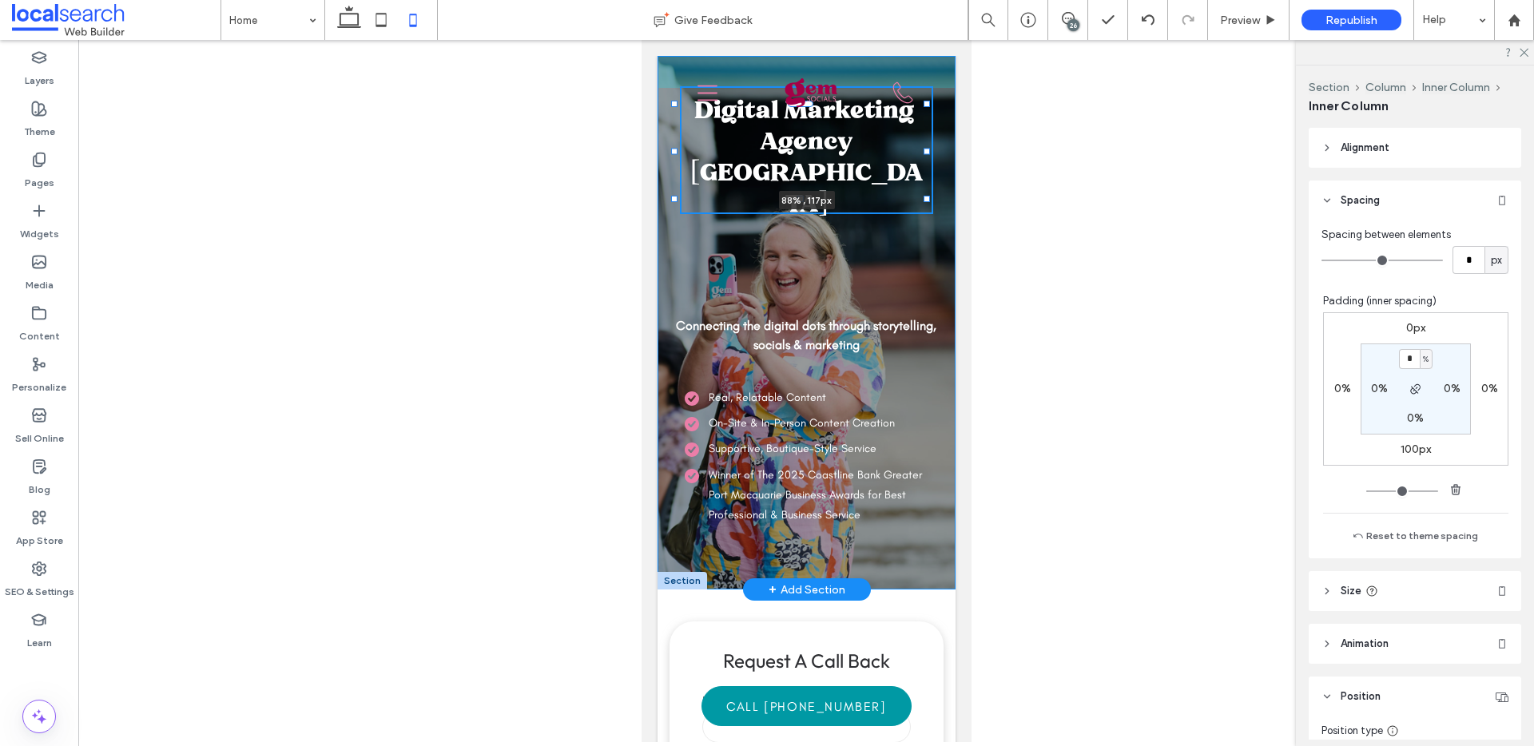
drag, startPoint x: 940, startPoint y: 151, endPoint x: 927, endPoint y: 152, distance: 12.8
click at [927, 152] on div at bounding box center [926, 152] width 6 height 6
type input "**"
type input "****"
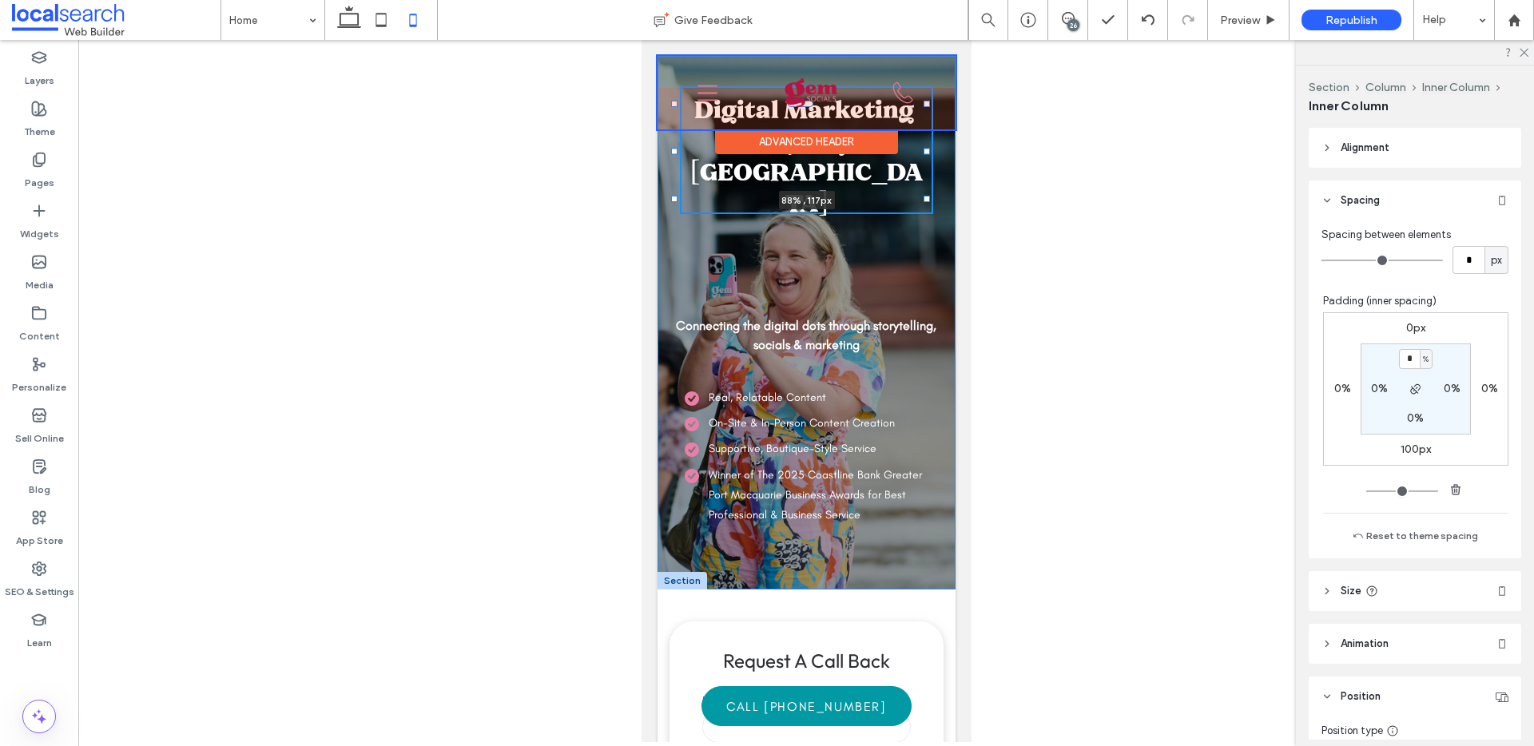
type input "**"
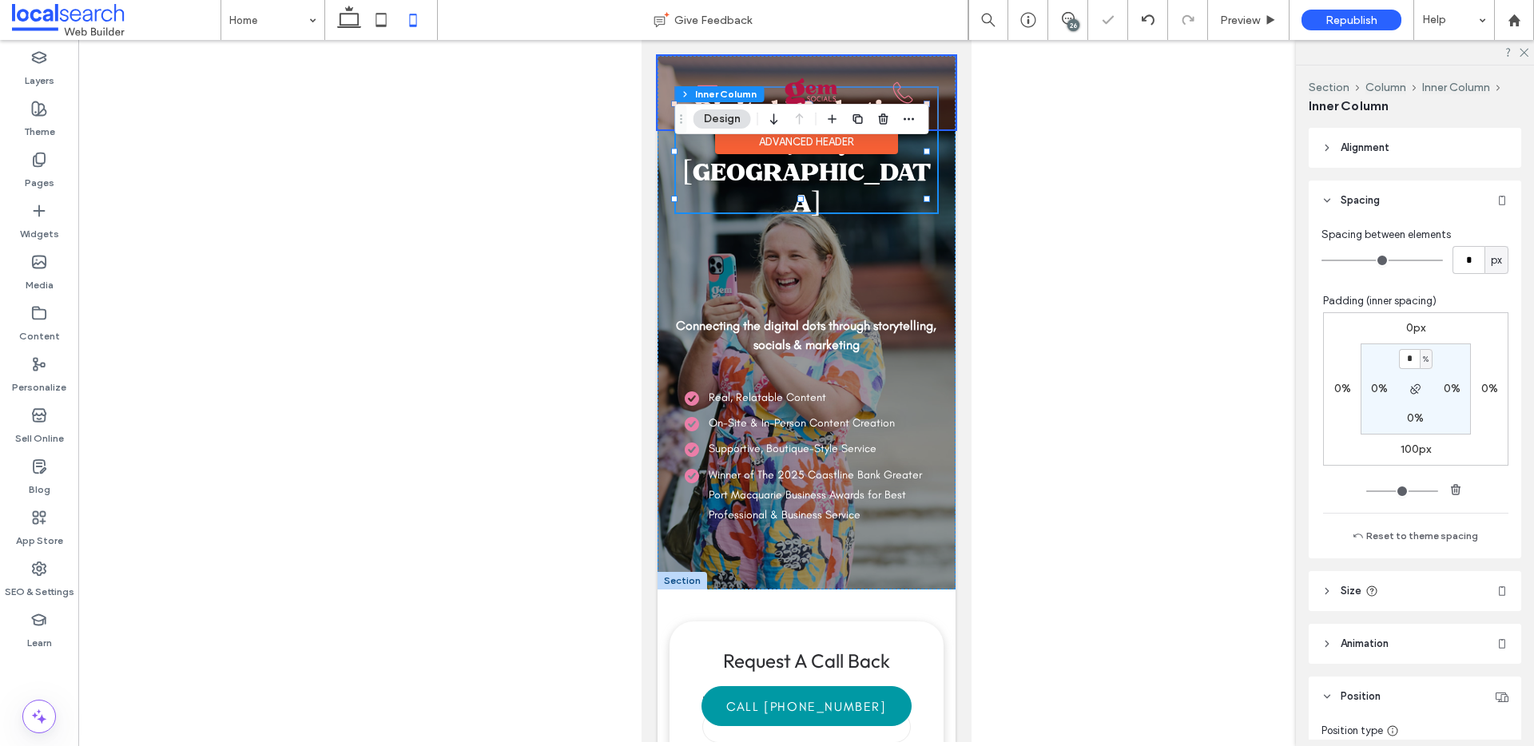
click at [842, 151] on div "Advanced Header" at bounding box center [805, 141] width 183 height 25
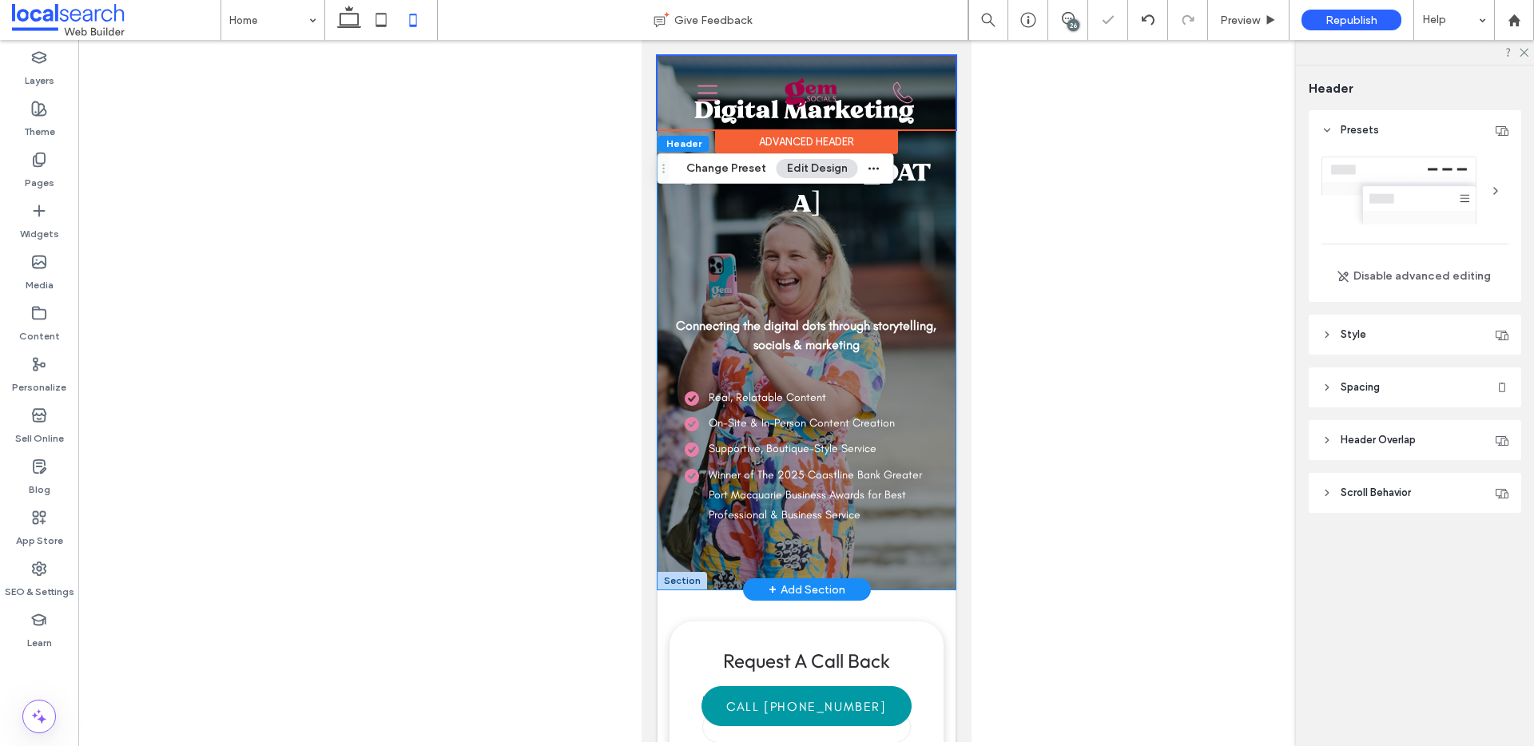
click at [896, 189] on h1 "Digital Marketing Agency Port Macquarie" at bounding box center [805, 150] width 257 height 125
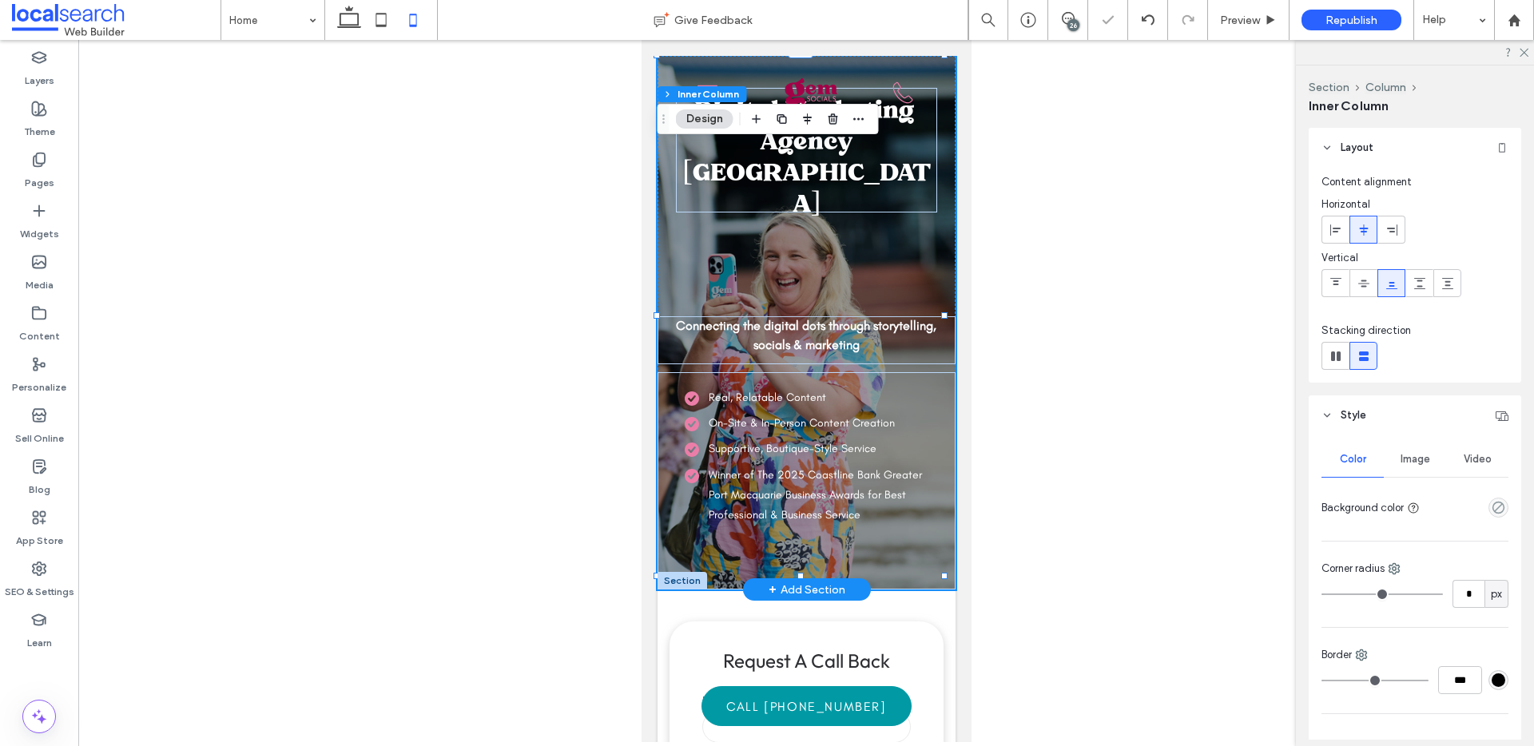
click at [874, 184] on h1 "Digital Marketing Agency Port Macquarie" at bounding box center [805, 150] width 257 height 125
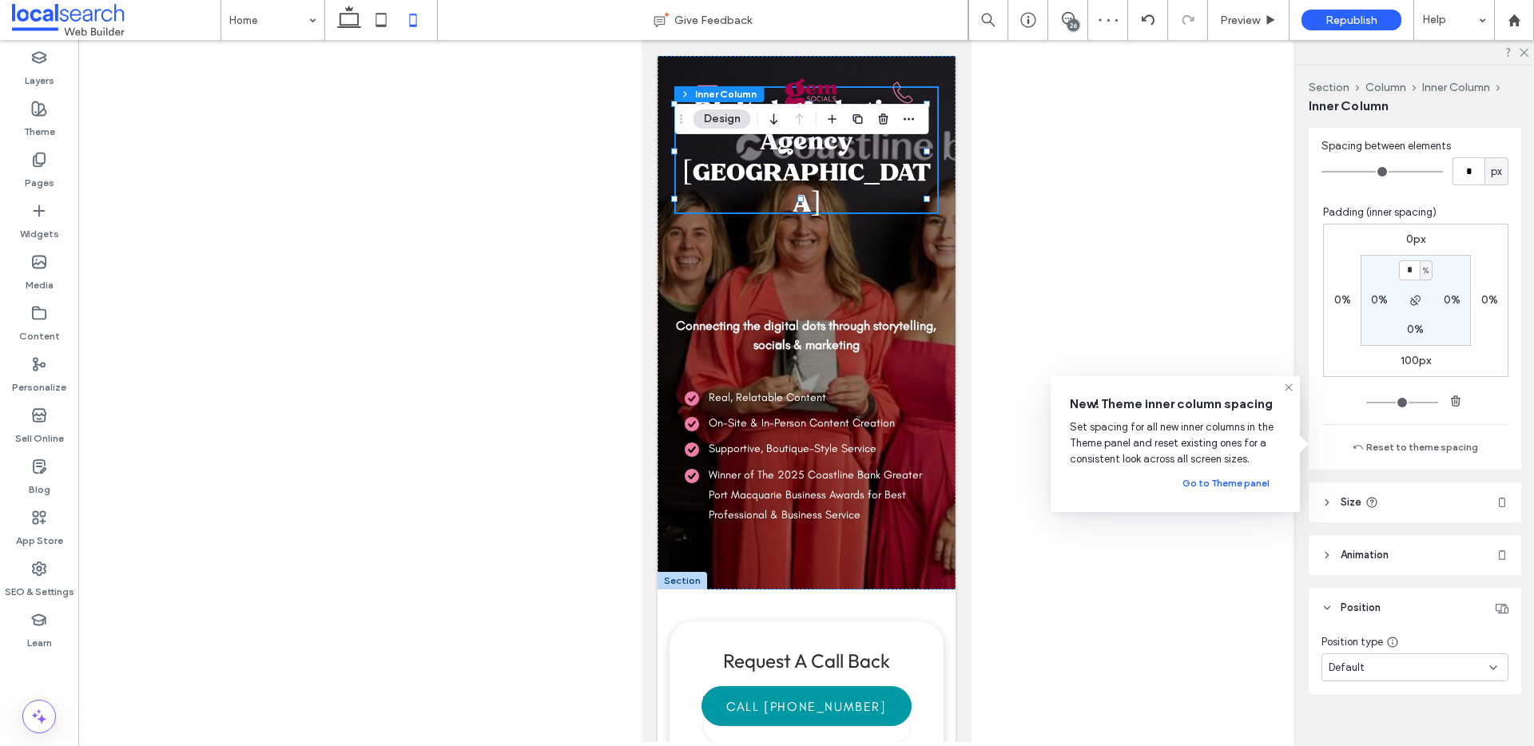
scroll to position [806, 0]
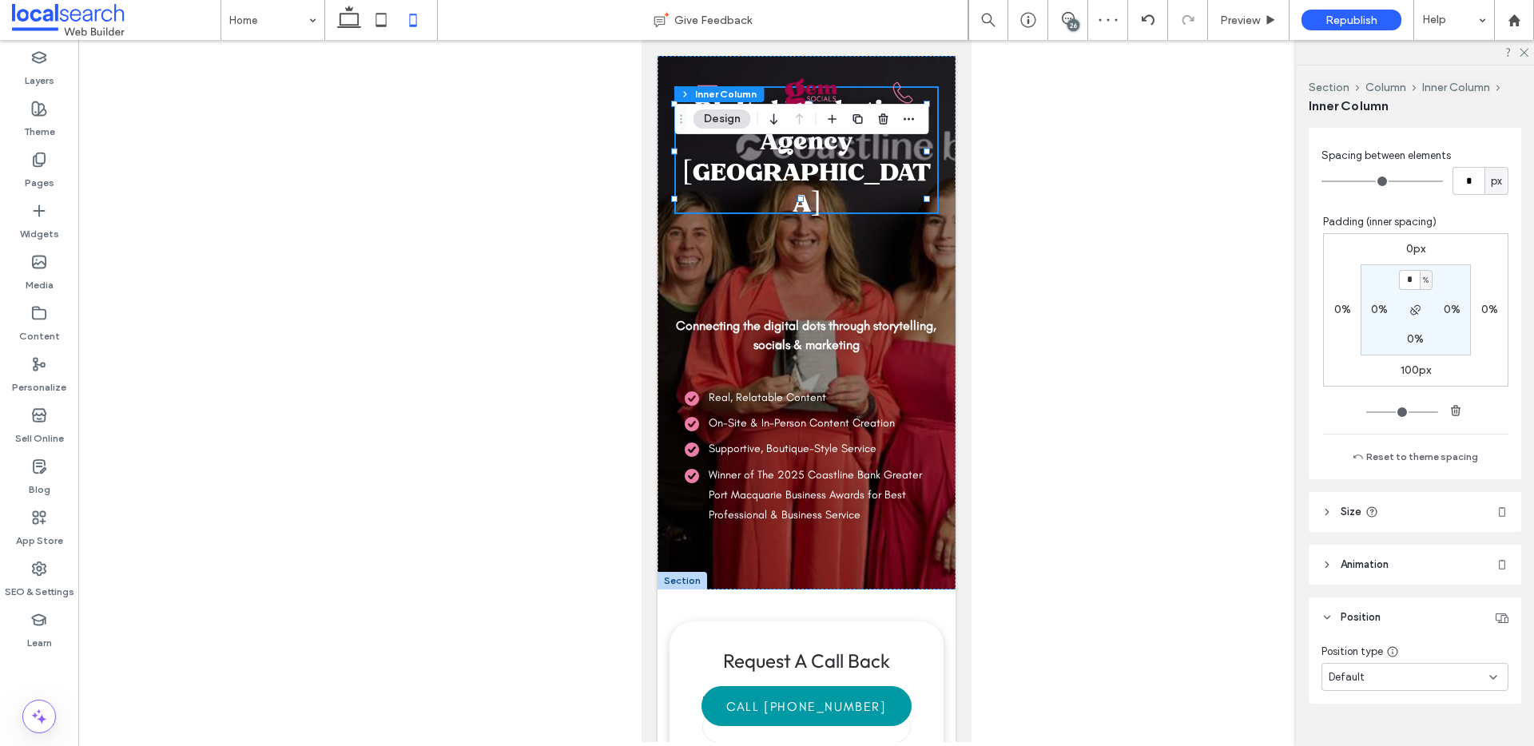
click at [1408, 366] on label "100px" at bounding box center [1416, 371] width 30 height 14
type input "***"
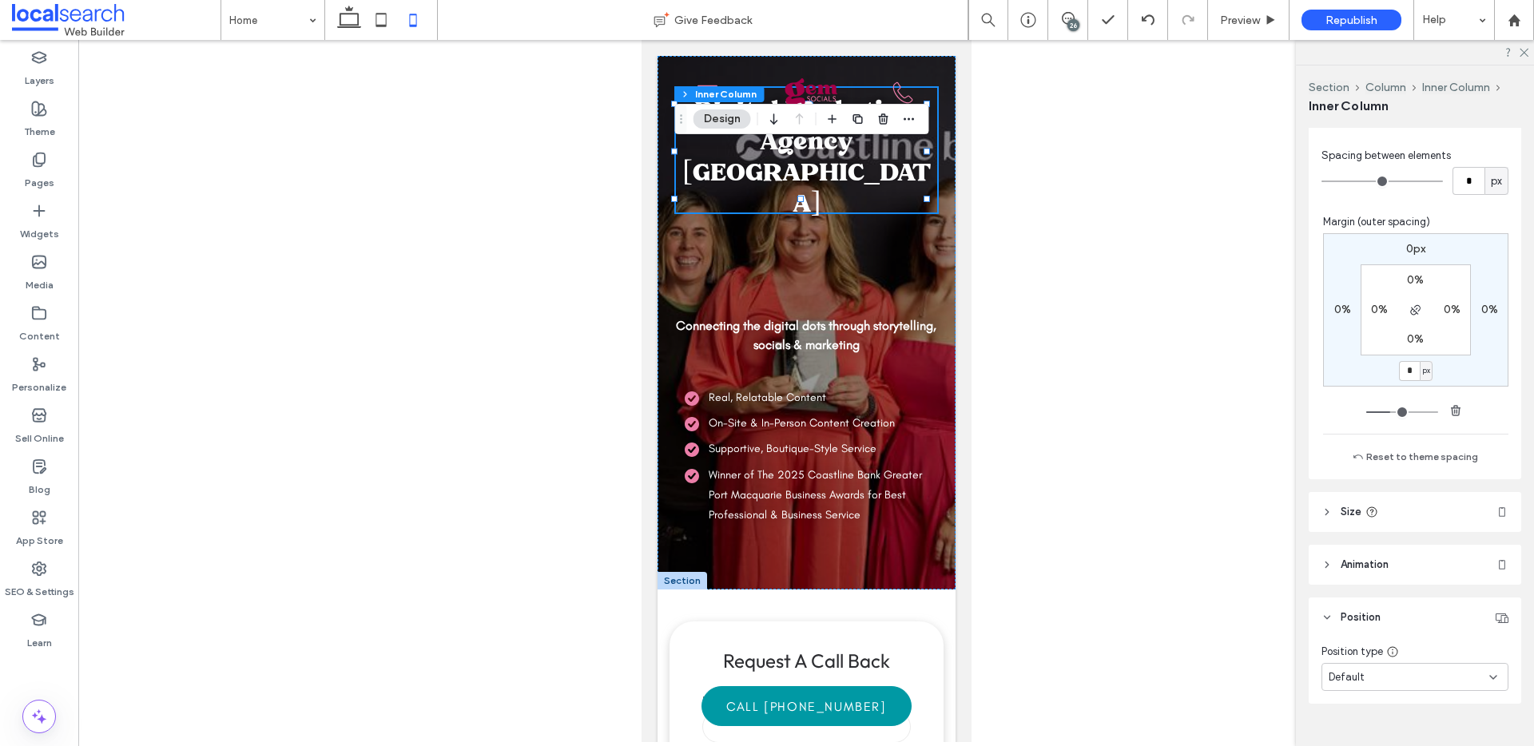
type input "*"
type input "**"
type input "*"
type input "**"
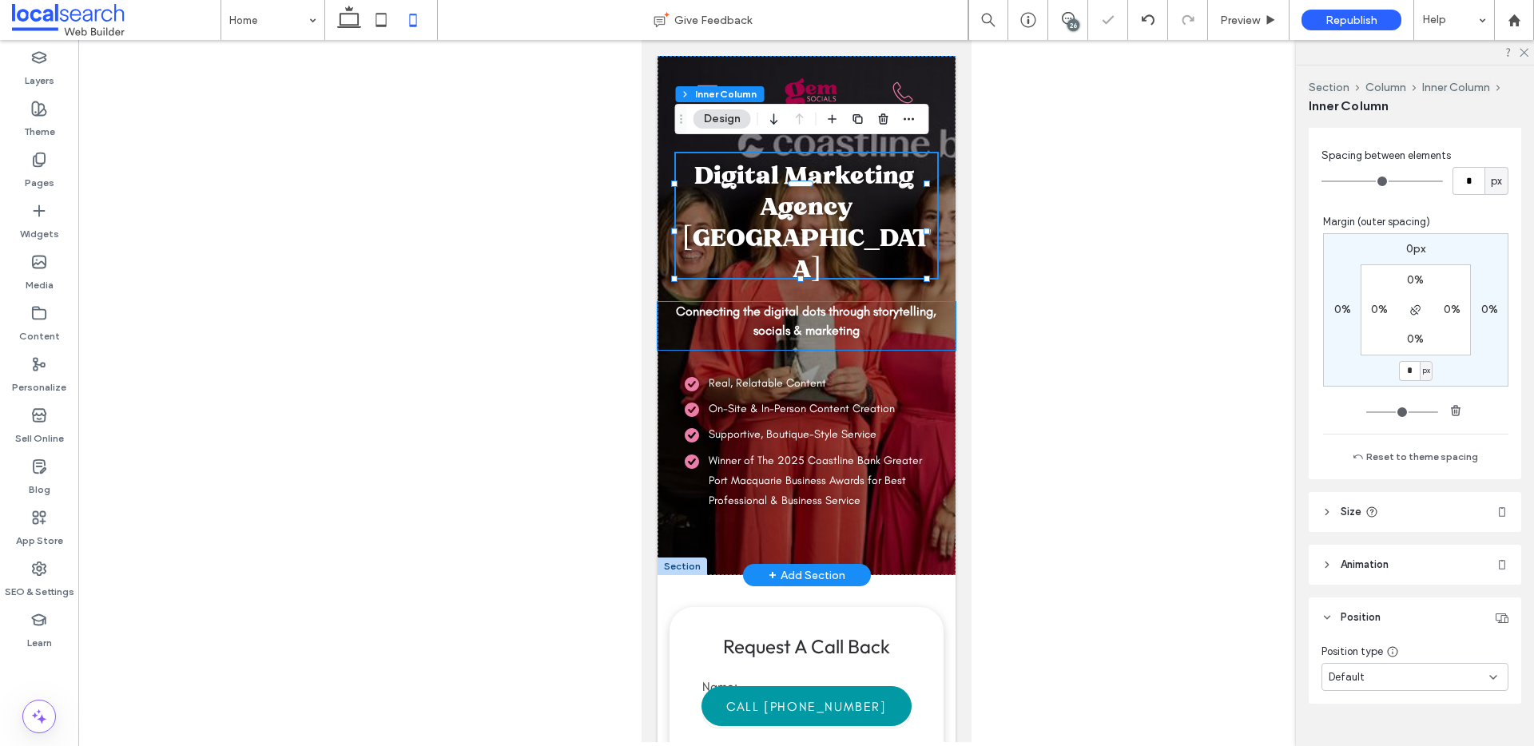
click at [814, 334] on strong "Connecting the digital dots through storytelling, socials & marketing" at bounding box center [805, 321] width 261 height 34
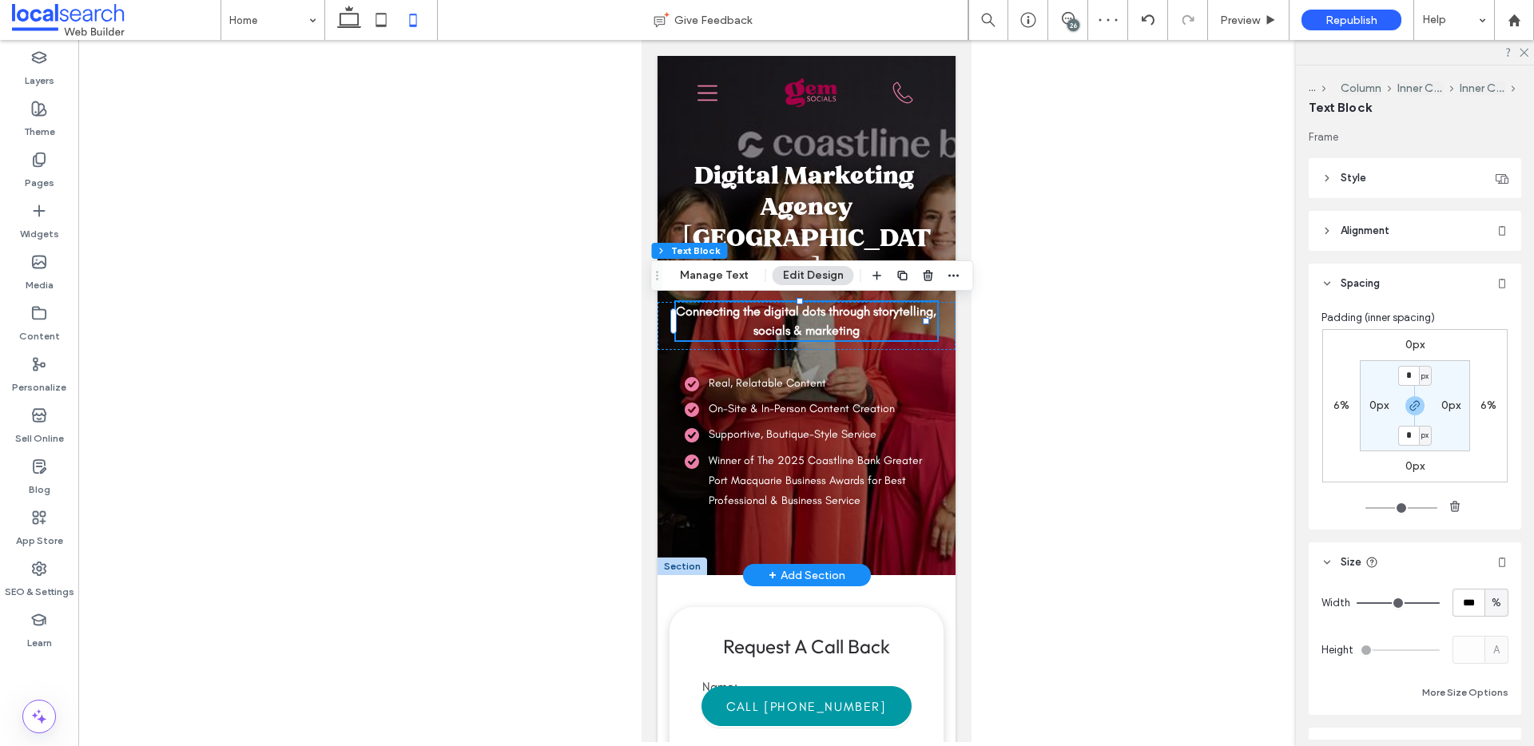
scroll to position [145, 0]
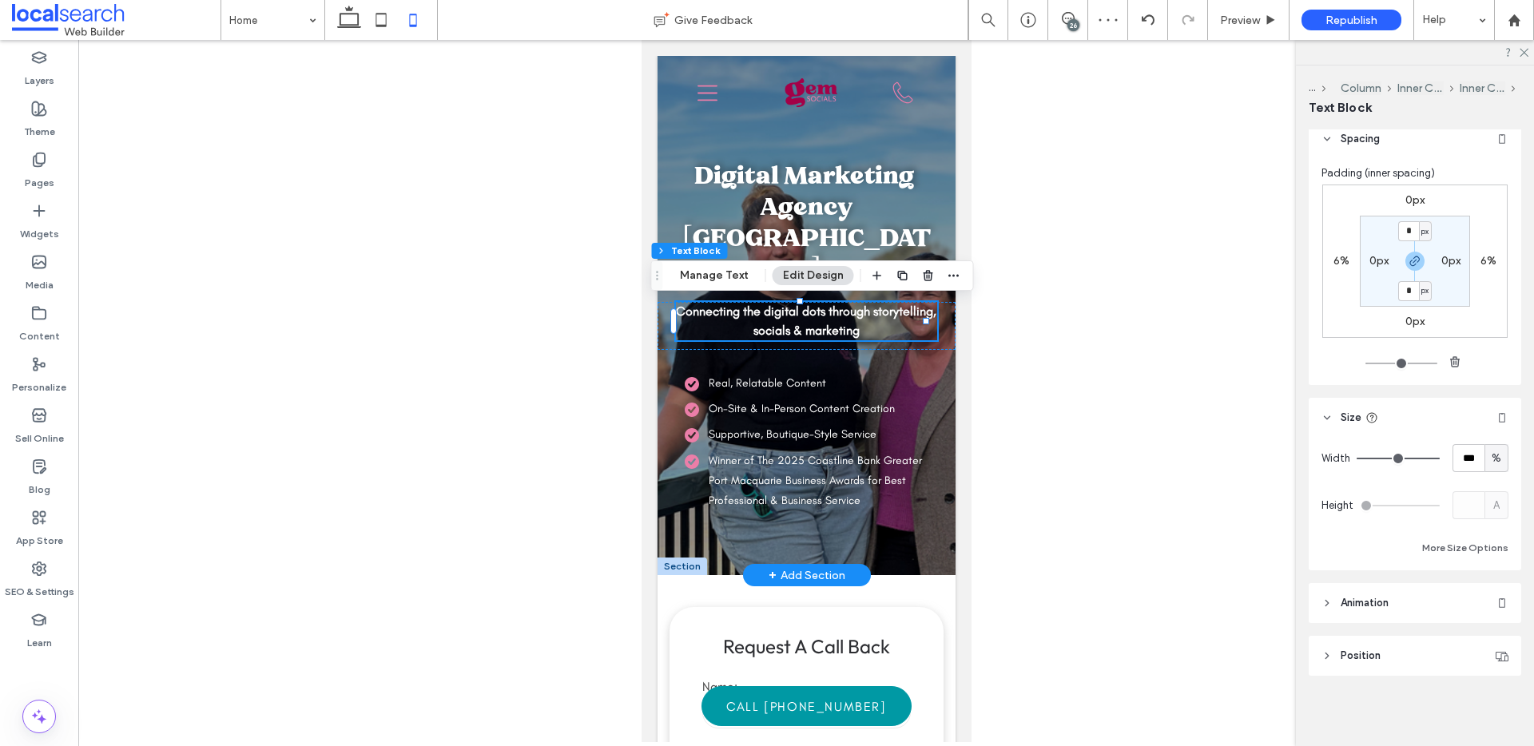
click at [1481, 262] on label "6%" at bounding box center [1489, 261] width 16 height 14
type input "*"
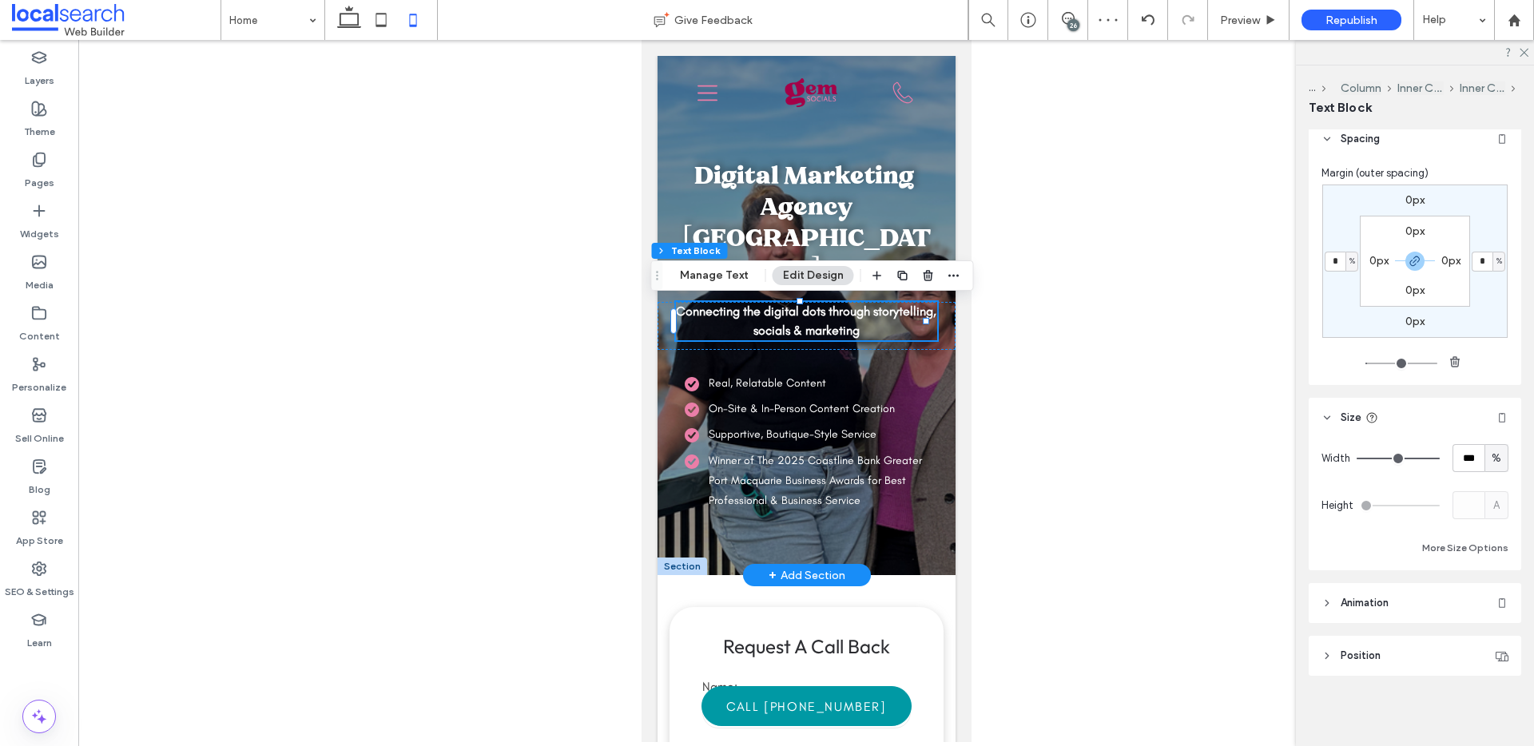
type input "*"
click at [749, 400] on li "On-Site & In-Person Content Creation" at bounding box center [809, 409] width 251 height 20
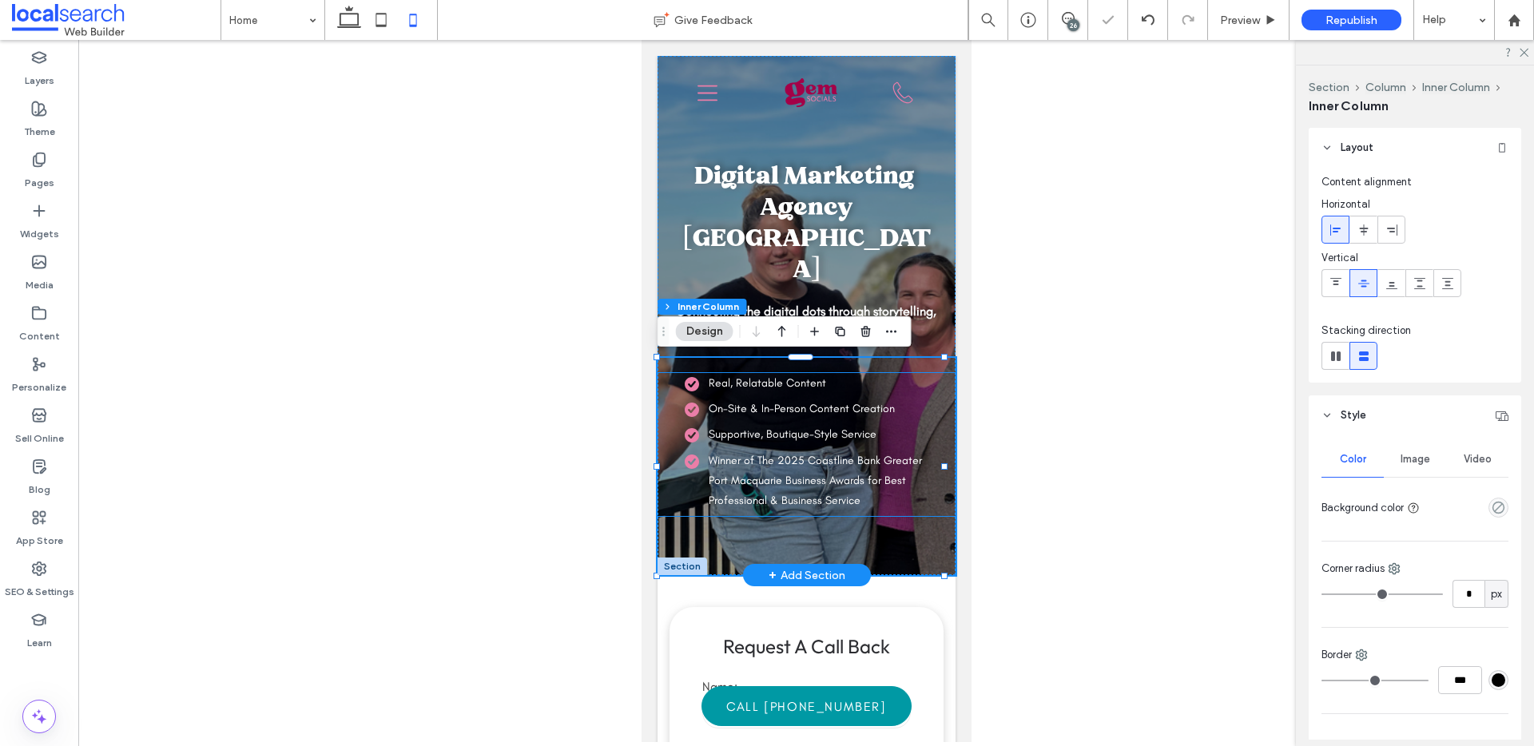
click at [813, 407] on span "On-Site & In-Person Content Creation" at bounding box center [801, 409] width 186 height 14
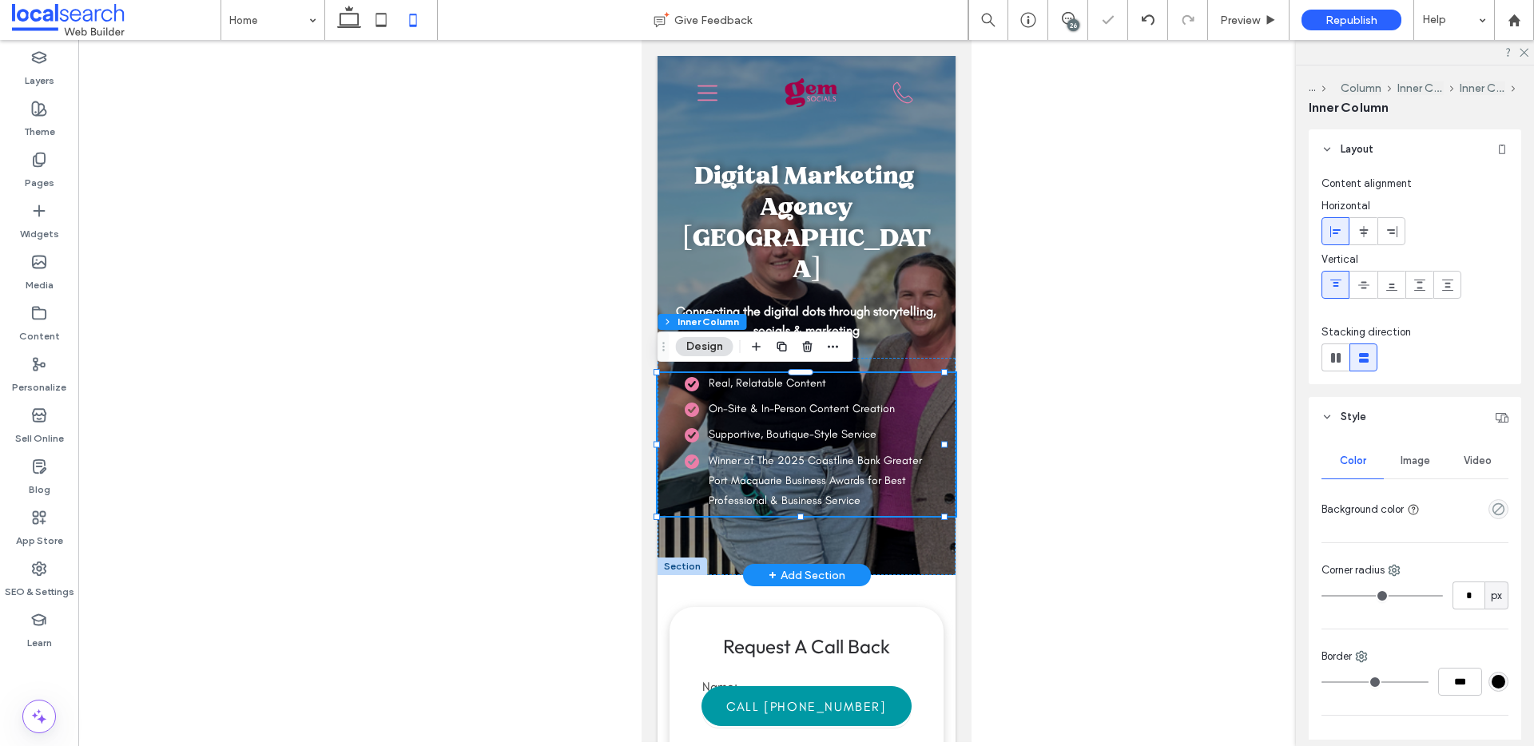
click at [809, 408] on span "On-Site & In-Person Content Creation" at bounding box center [801, 409] width 186 height 14
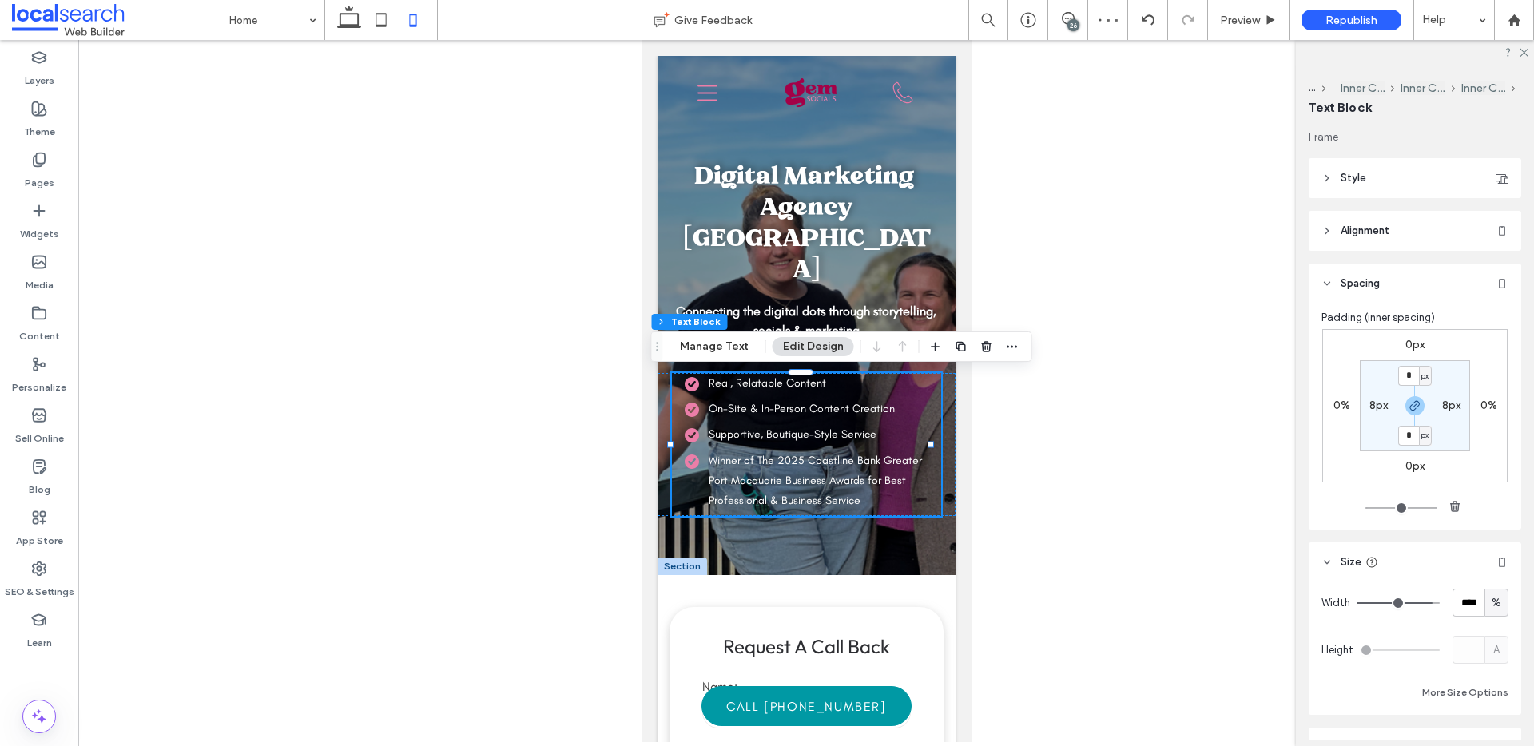
click at [1379, 408] on label "8px" at bounding box center [1379, 406] width 18 height 14
type input "*"
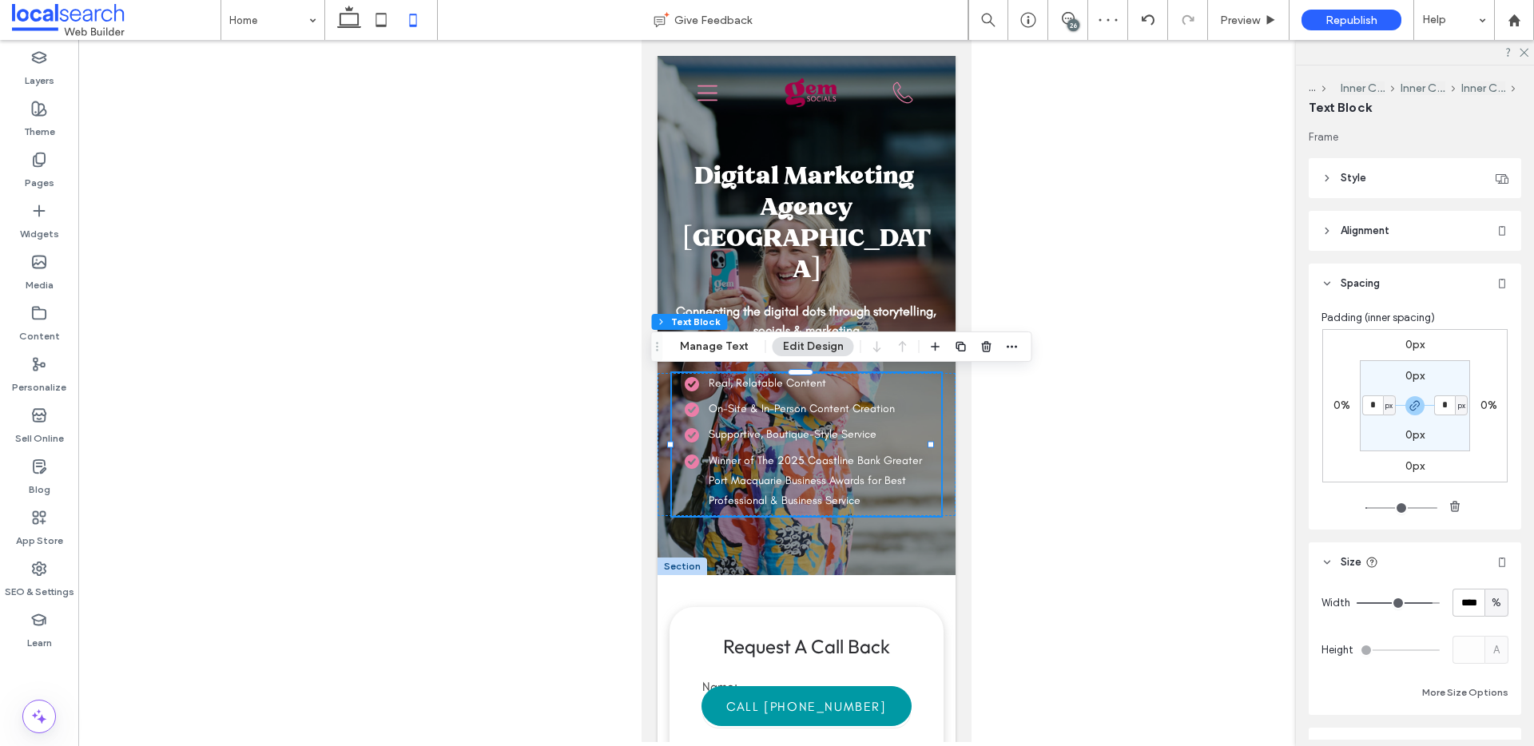
type input "*"
click at [902, 153] on div "Digital Marketing Agency Port Macquarie Connecting the digital dots through sto…" at bounding box center [806, 315] width 298 height 519
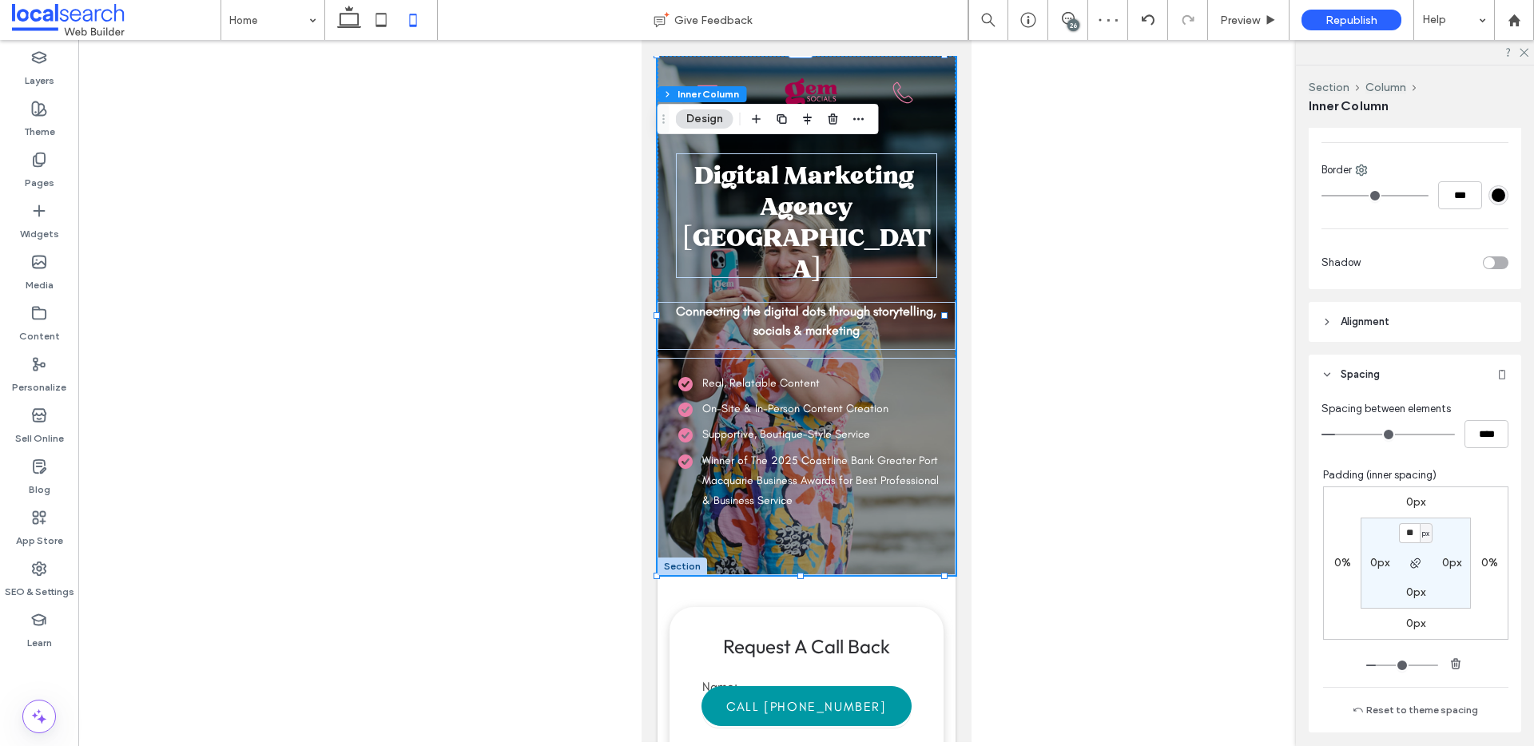
scroll to position [551, 0]
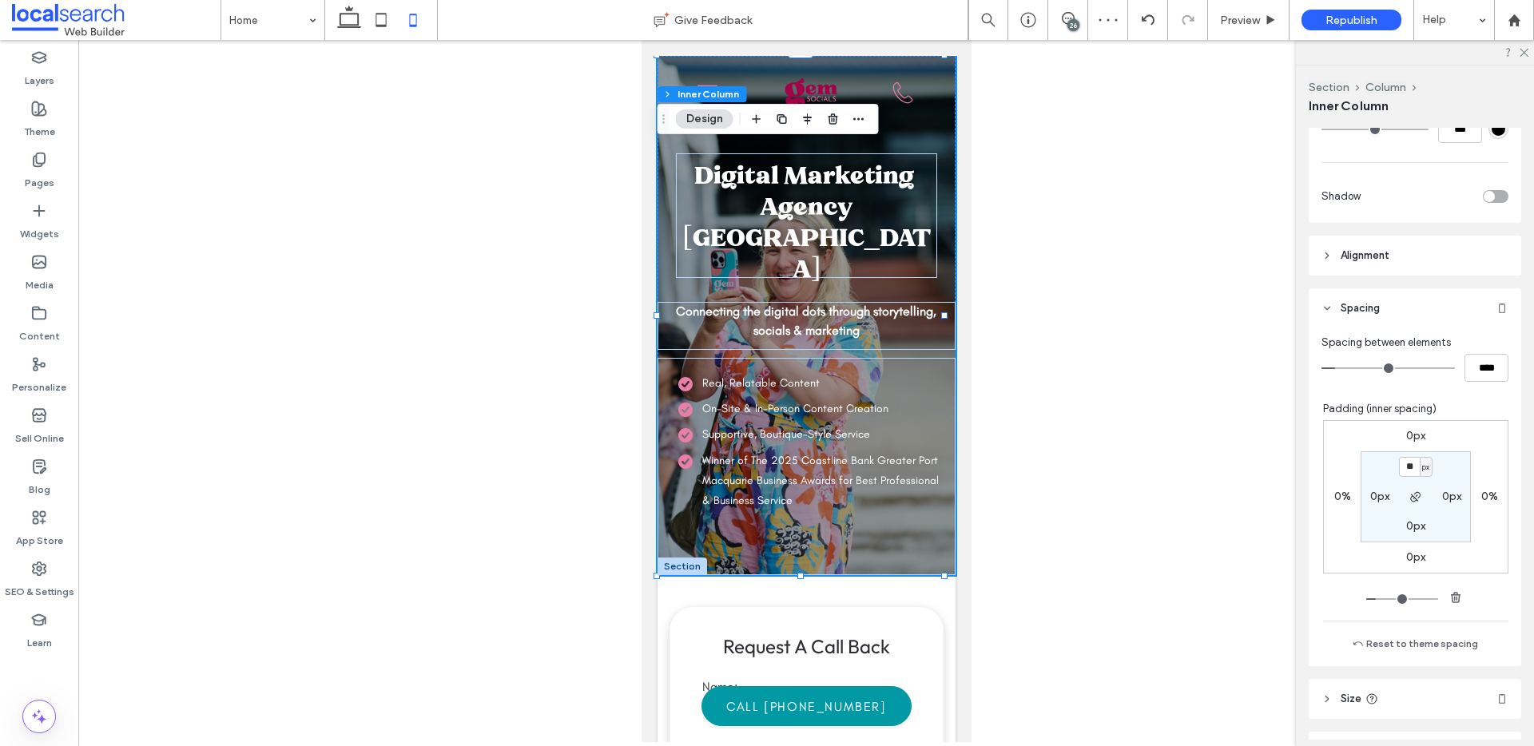
click at [1482, 500] on label "0%" at bounding box center [1490, 497] width 17 height 14
type input "*"
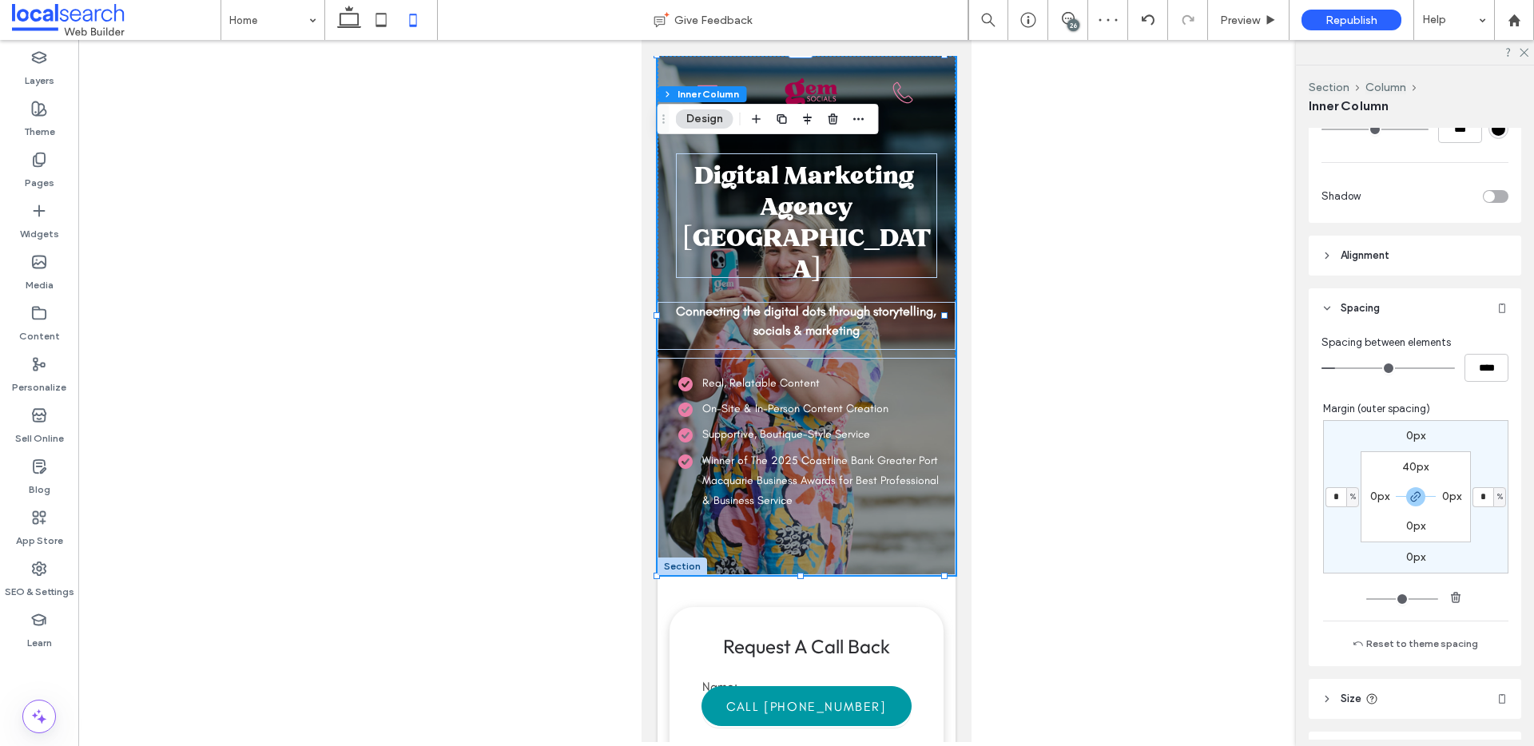
click at [1445, 498] on label "0px" at bounding box center [1452, 497] width 19 height 14
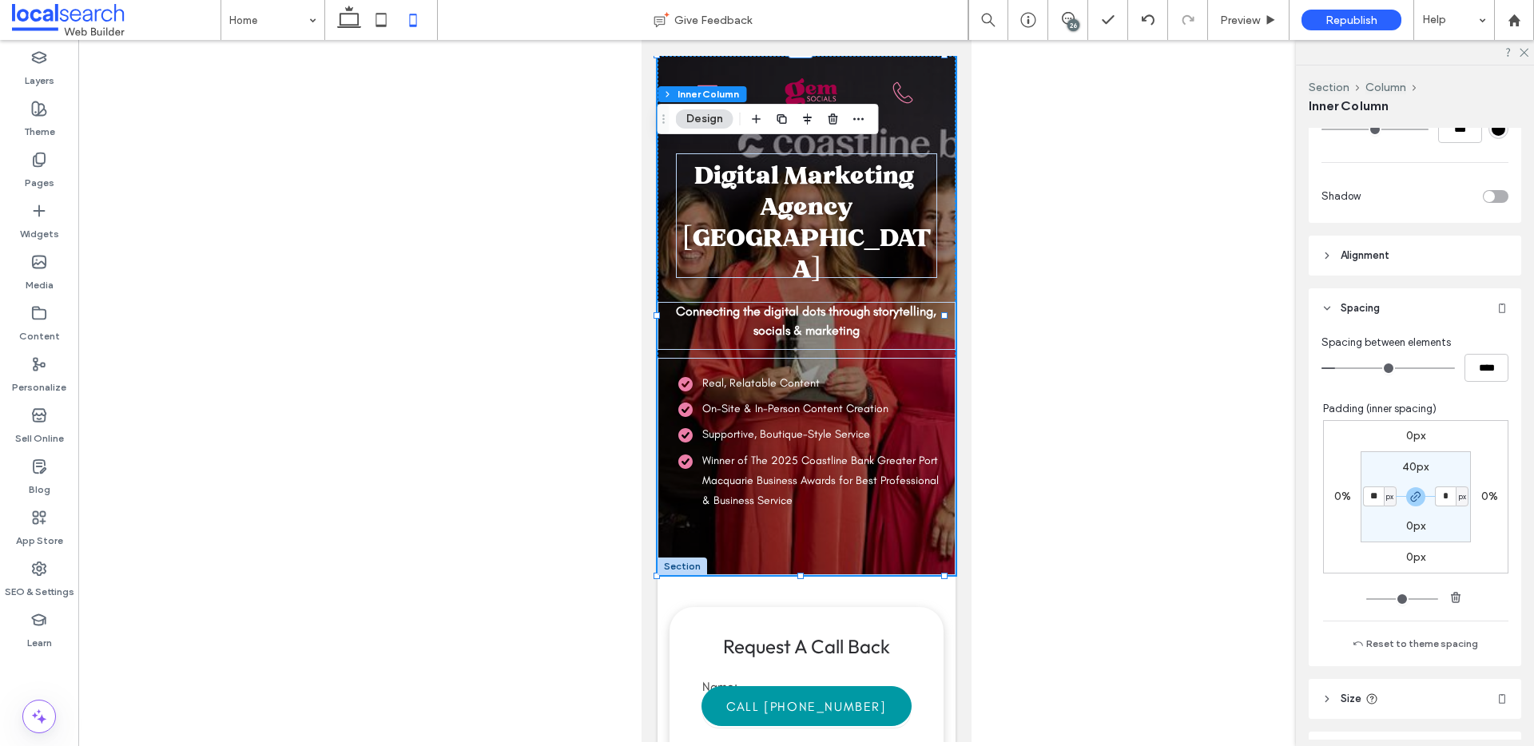
type input "**"
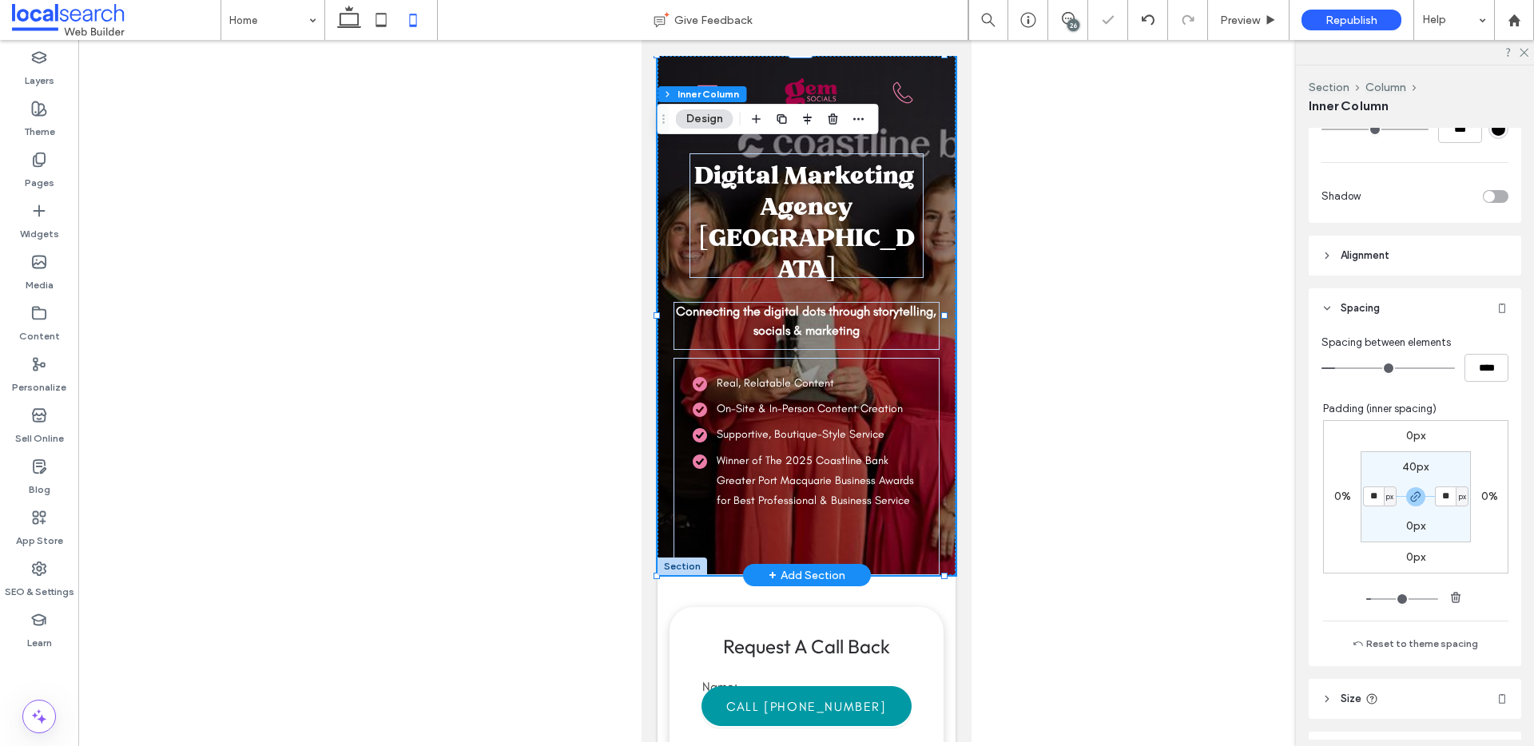
click at [926, 246] on div "Digital Marketing Agency Port Macquarie Connecting the digital dots through sto…" at bounding box center [806, 315] width 298 height 519
click at [872, 217] on h1 "Digital Marketing Agency Port Macquarie" at bounding box center [805, 215] width 229 height 125
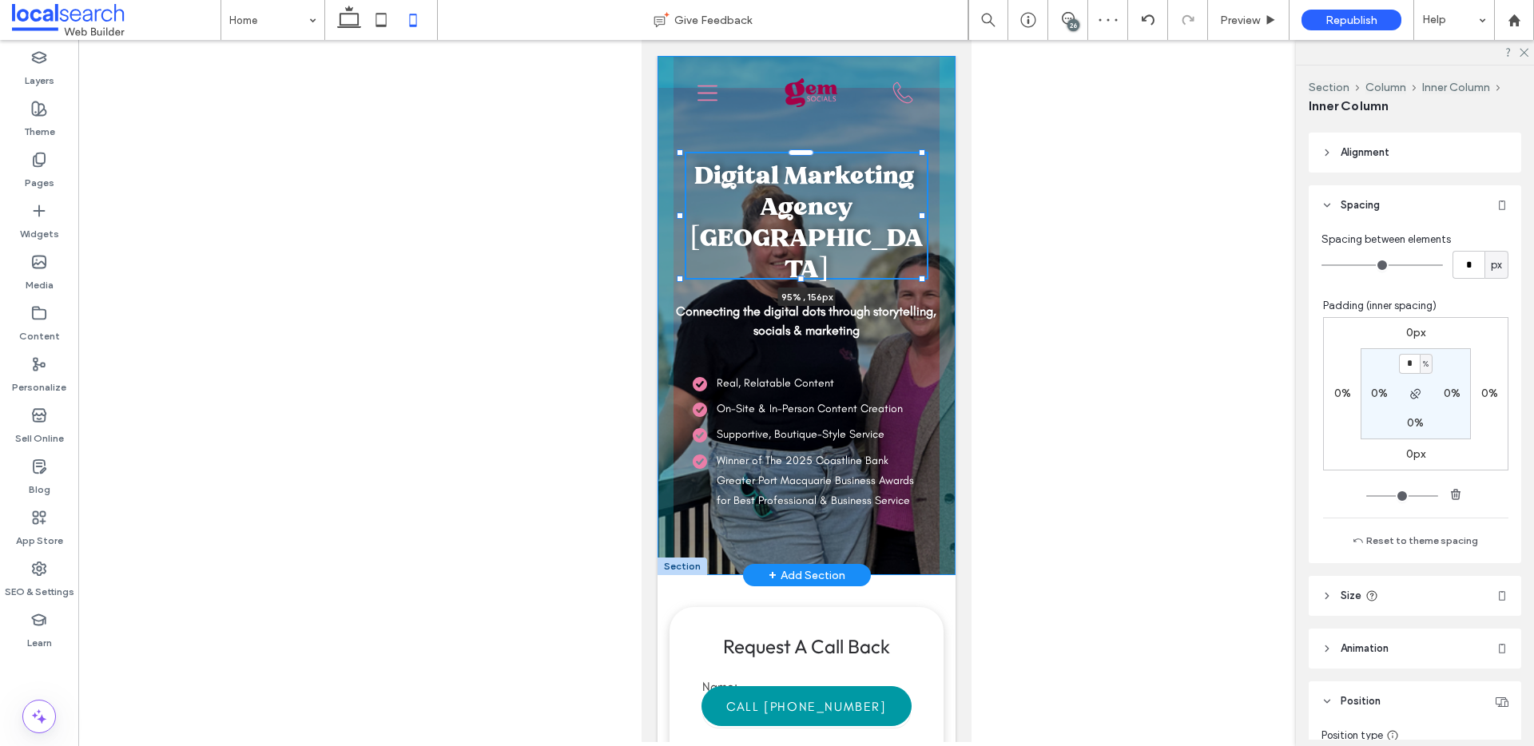
scroll to position [726, 0]
drag, startPoint x: 917, startPoint y: 217, endPoint x: 925, endPoint y: 216, distance: 8.0
click at [925, 216] on div "Digital Marketing Agency Port Macquarie 95% , 156px Connecting the digital dots…" at bounding box center [806, 315] width 298 height 519
type input "**"
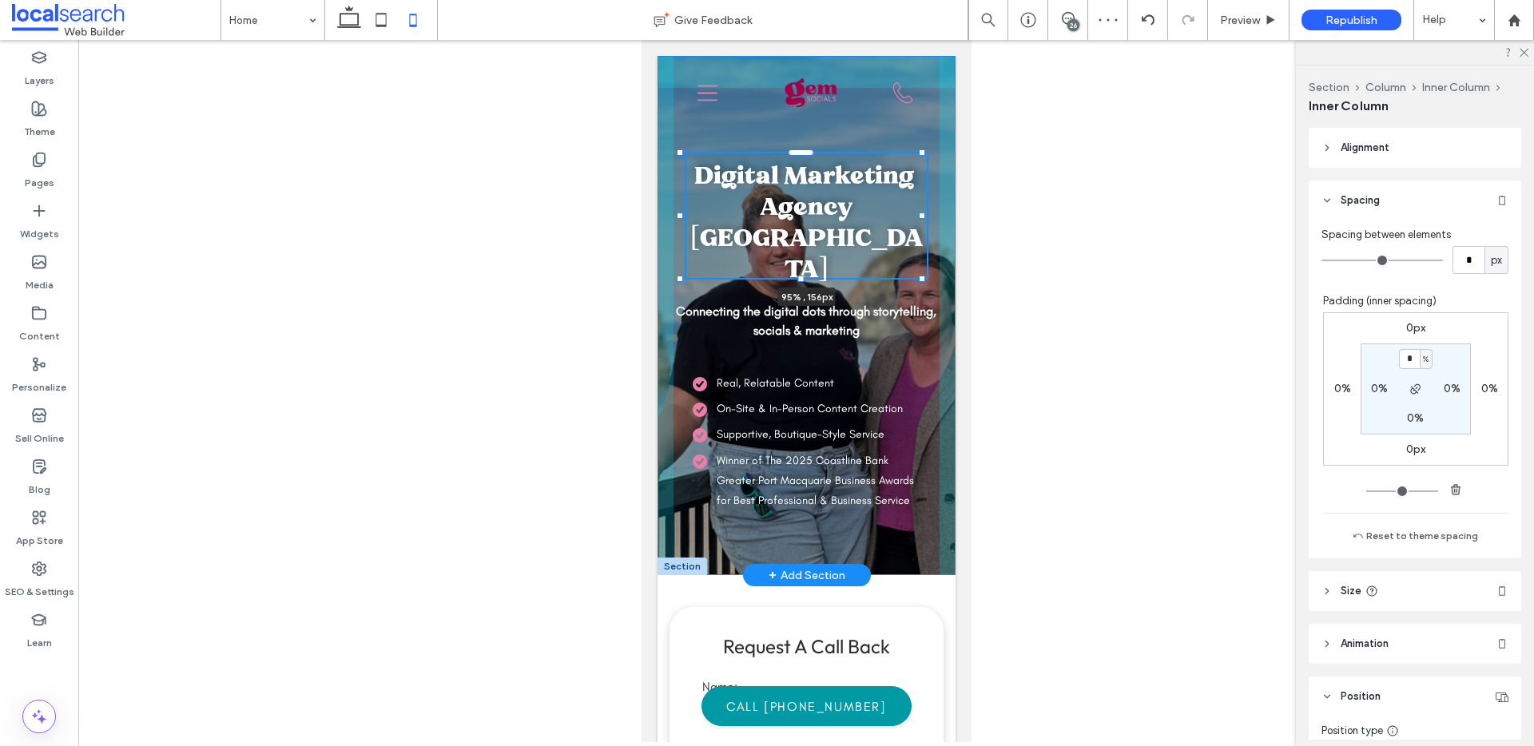
type input "****"
type input "**"
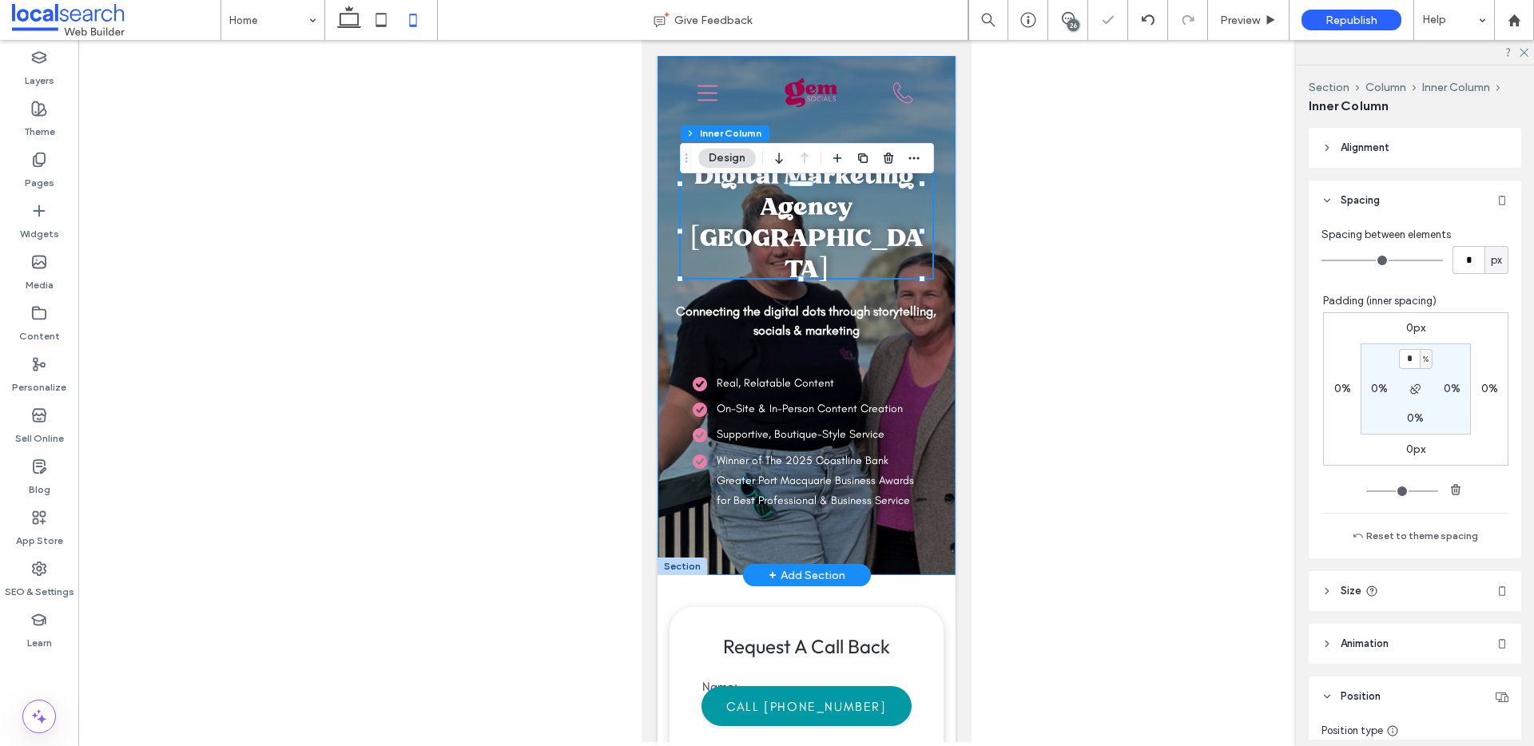
click at [933, 310] on div "Digital Marketing Agency Port Macquarie 95% , 156px Connecting the digital dots…" at bounding box center [806, 315] width 298 height 519
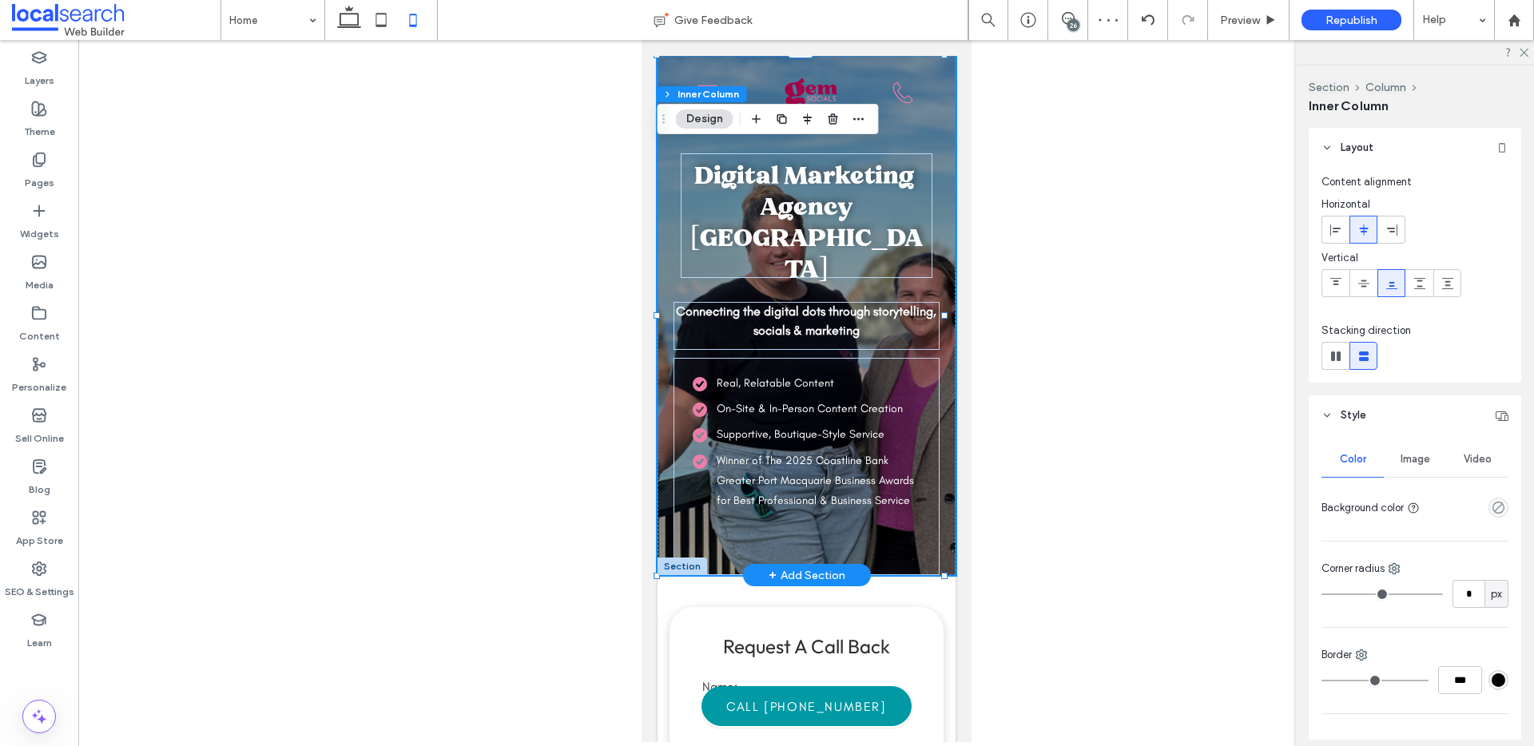
click at [925, 299] on div "Digital Marketing Agency Port Macquarie Connecting the digital dots through sto…" at bounding box center [806, 315] width 298 height 519
click at [920, 157] on div "Digital Marketing Agency Port Macquarie Connecting the digital dots through sto…" at bounding box center [806, 315] width 298 height 519
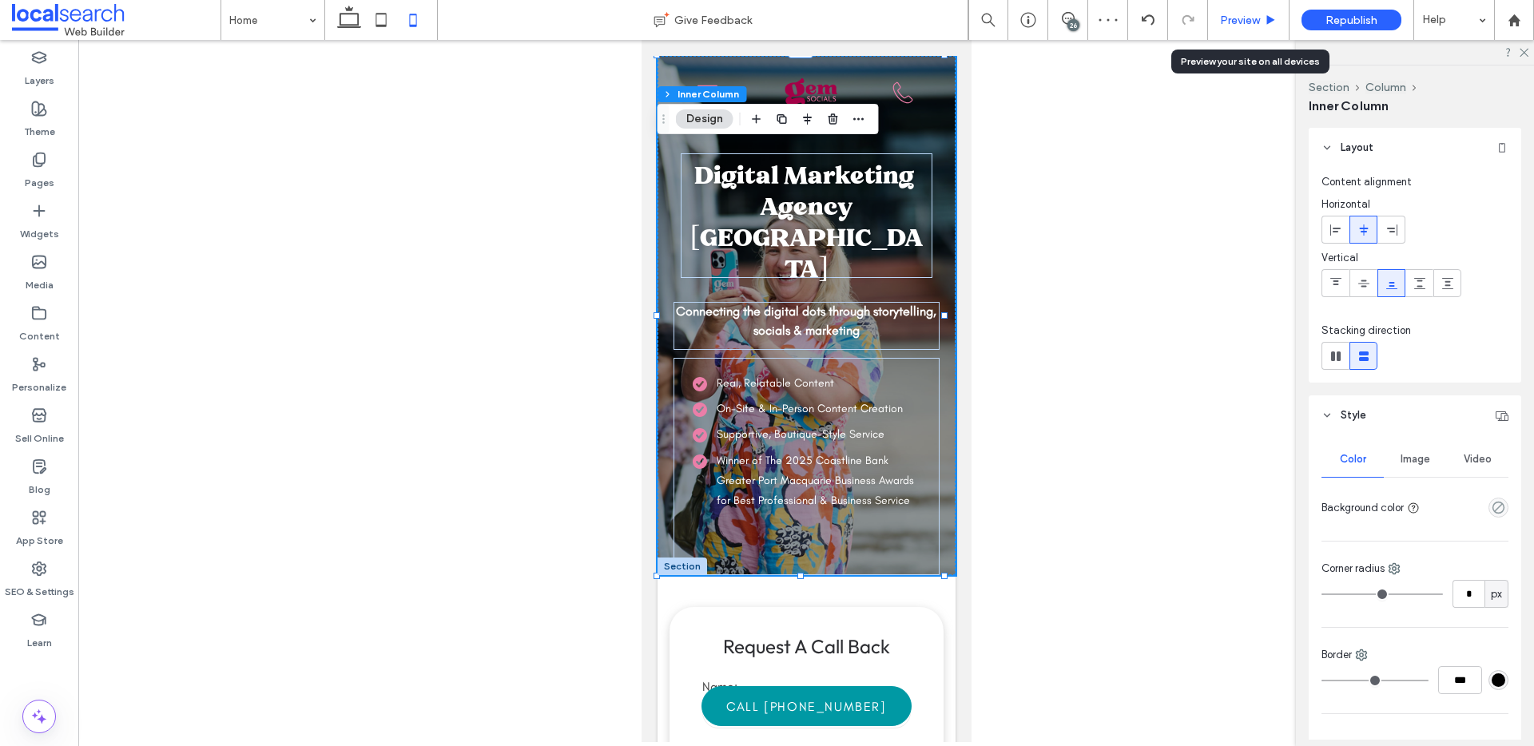
click at [1220, 21] on span "Preview" at bounding box center [1240, 21] width 40 height 14
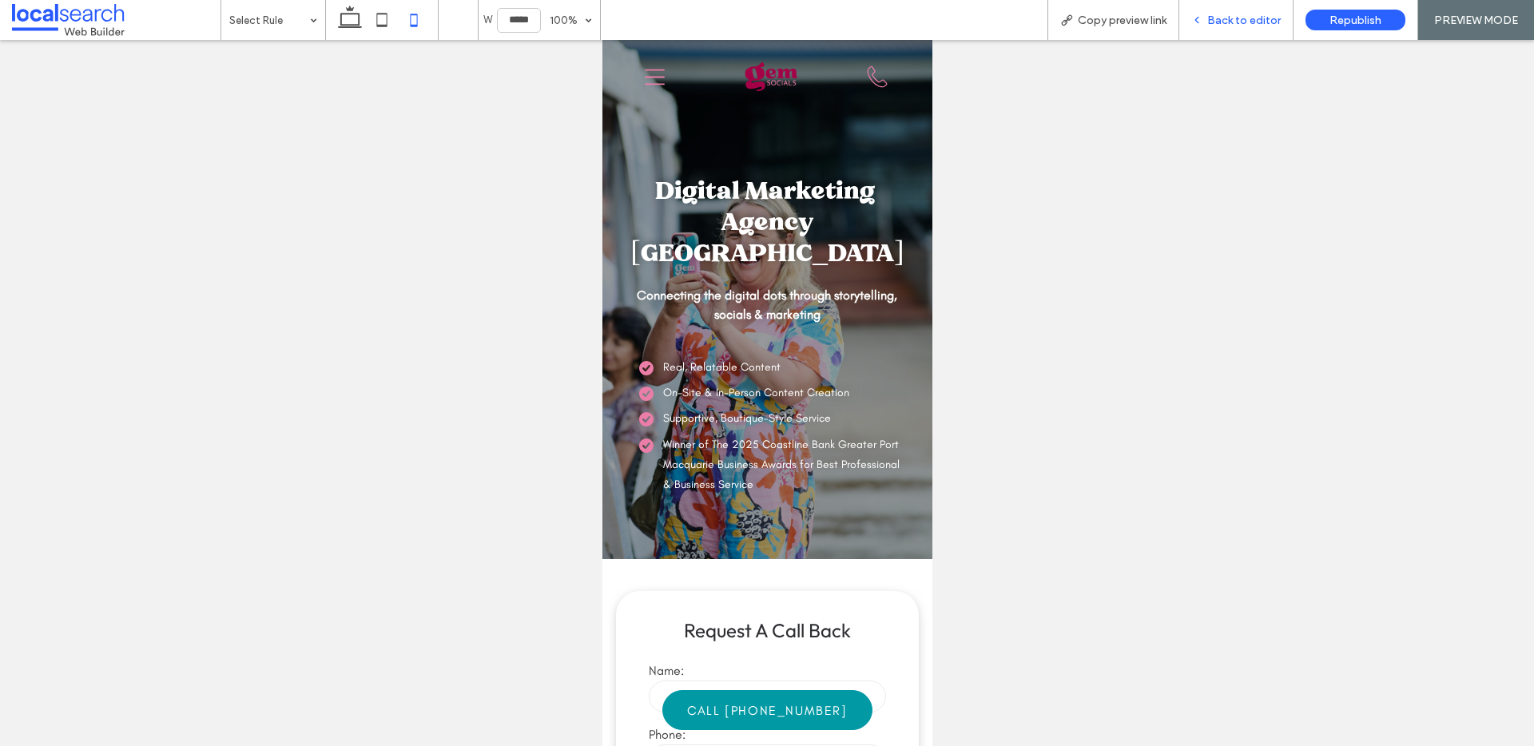
click at [1236, 20] on span "Back to editor" at bounding box center [1245, 21] width 74 height 14
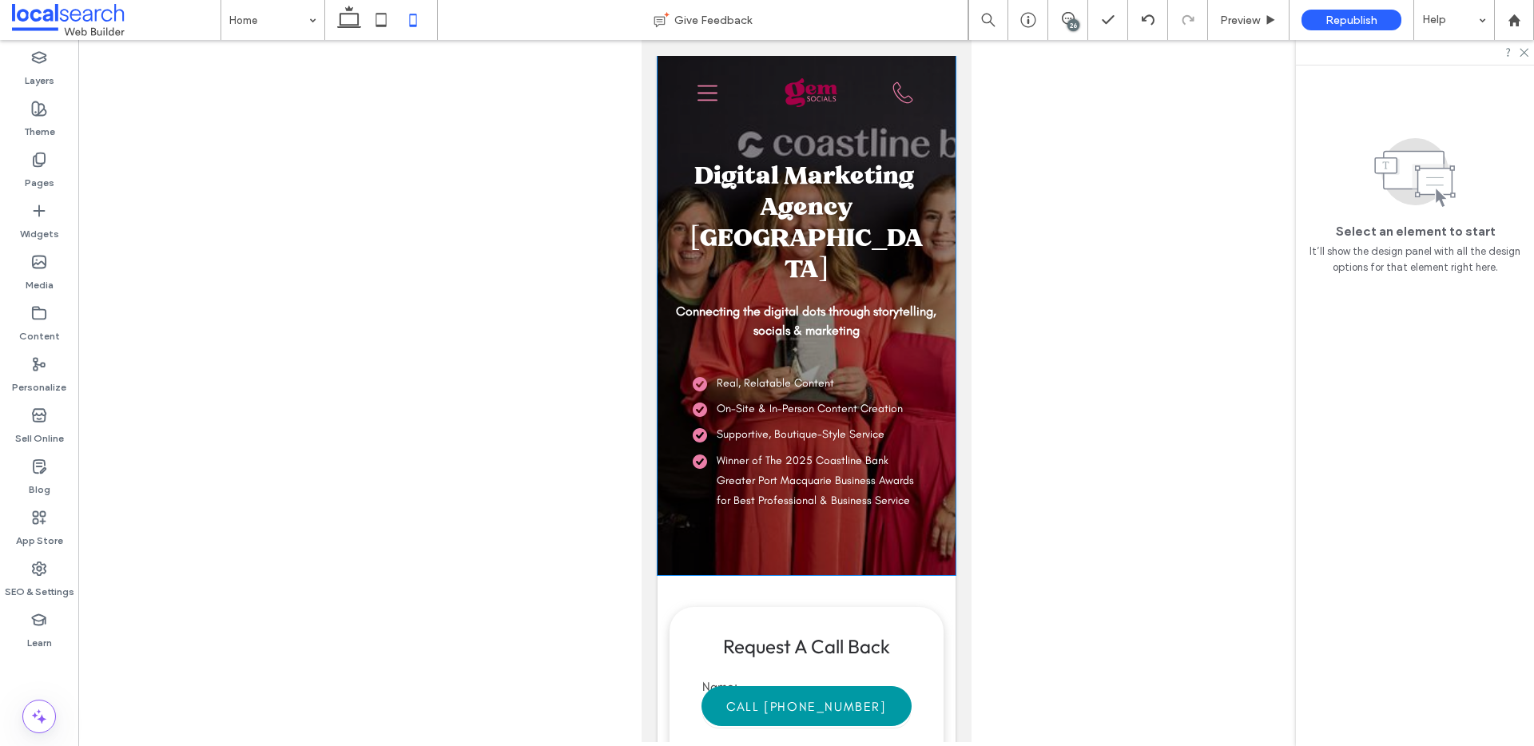
click at [802, 347] on div "Connecting the digital dots through storytelling, socials & marketing" at bounding box center [805, 326] width 265 height 48
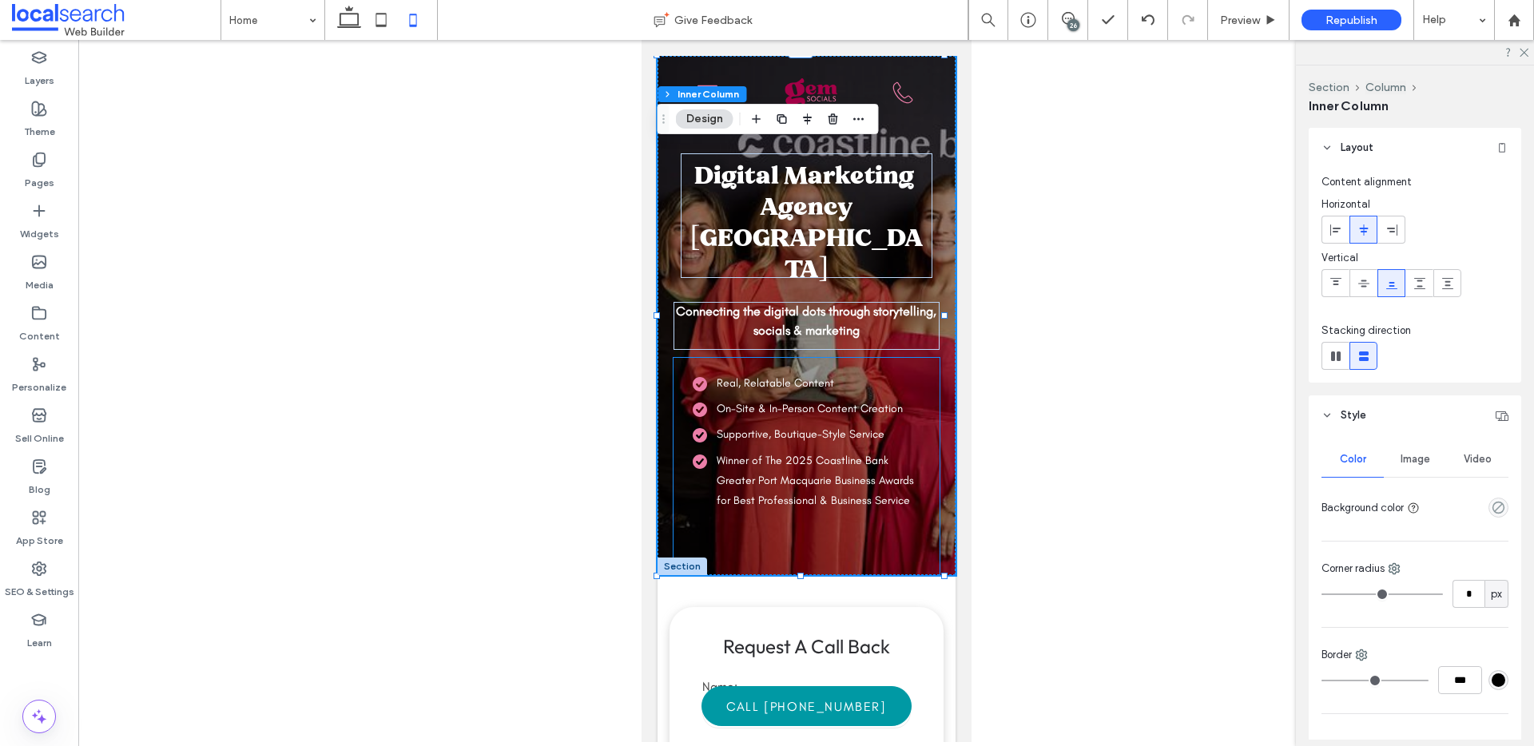
click at [798, 364] on div "Real, Relatable Content On-Site & In-Person Content Creation Supportive, Boutiq…" at bounding box center [806, 466] width 266 height 217
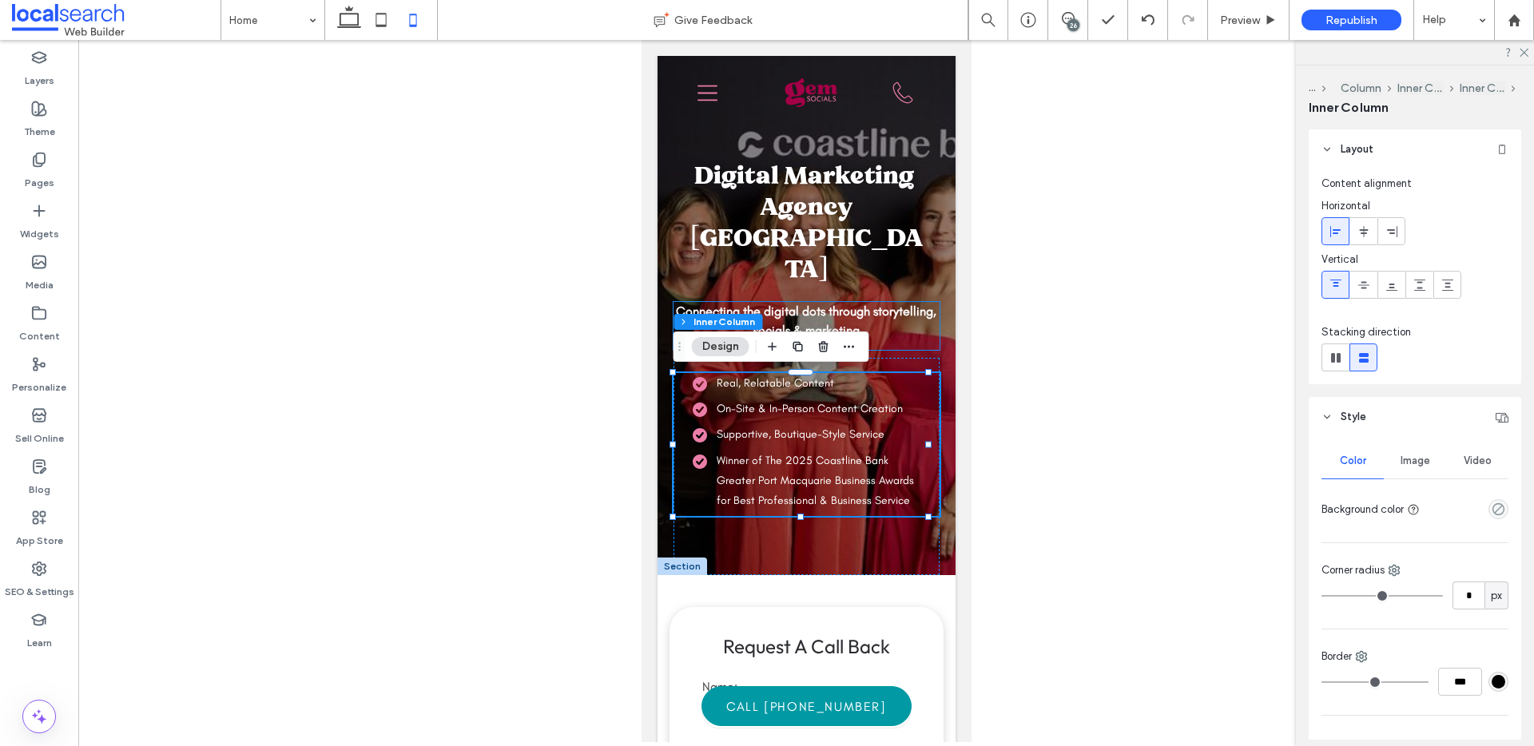
click at [919, 332] on p "Connecting the digital dots through storytelling, socials & marketing" at bounding box center [805, 321] width 265 height 38
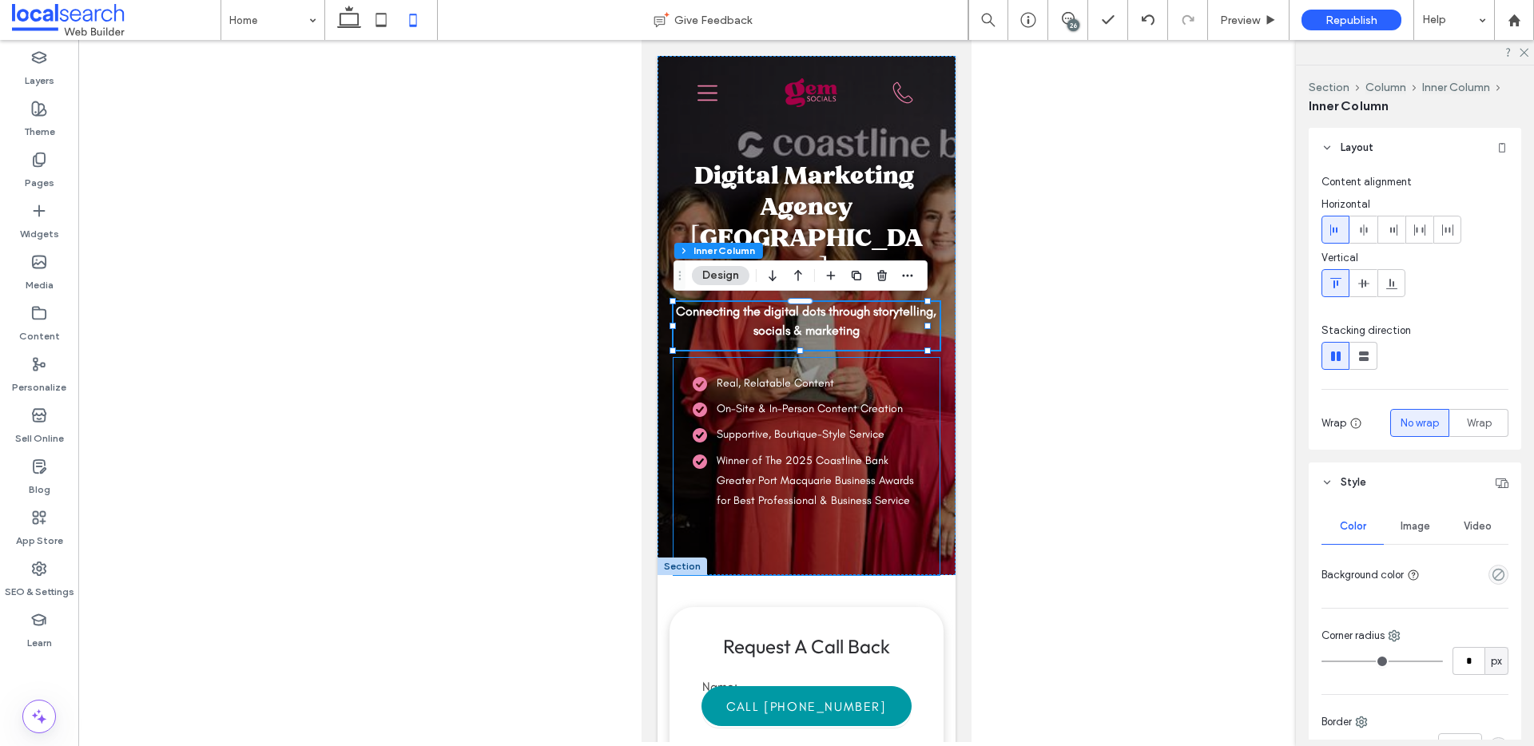
click at [904, 360] on div "Real, Relatable Content On-Site & In-Person Content Creation Supportive, Boutiq…" at bounding box center [806, 466] width 266 height 217
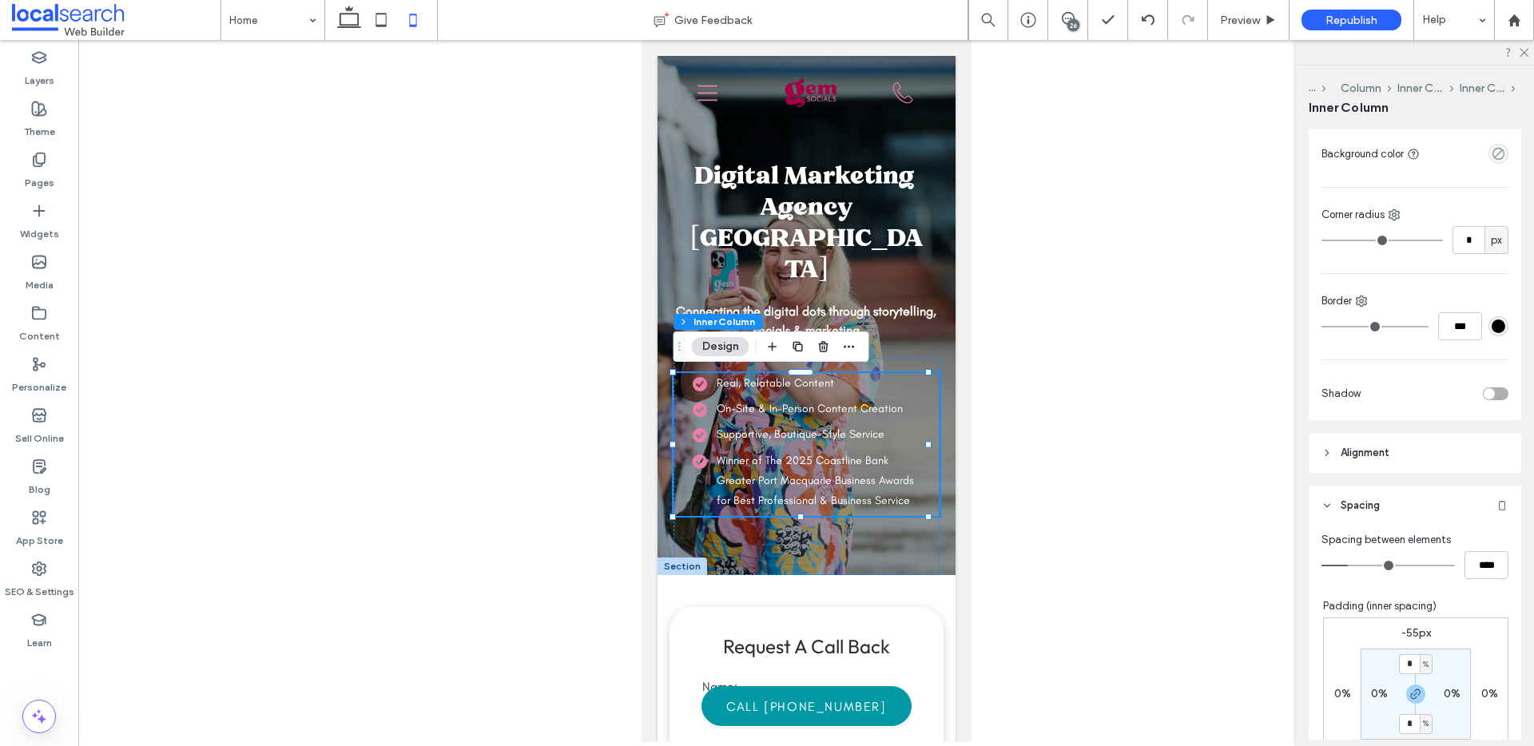
scroll to position [505, 0]
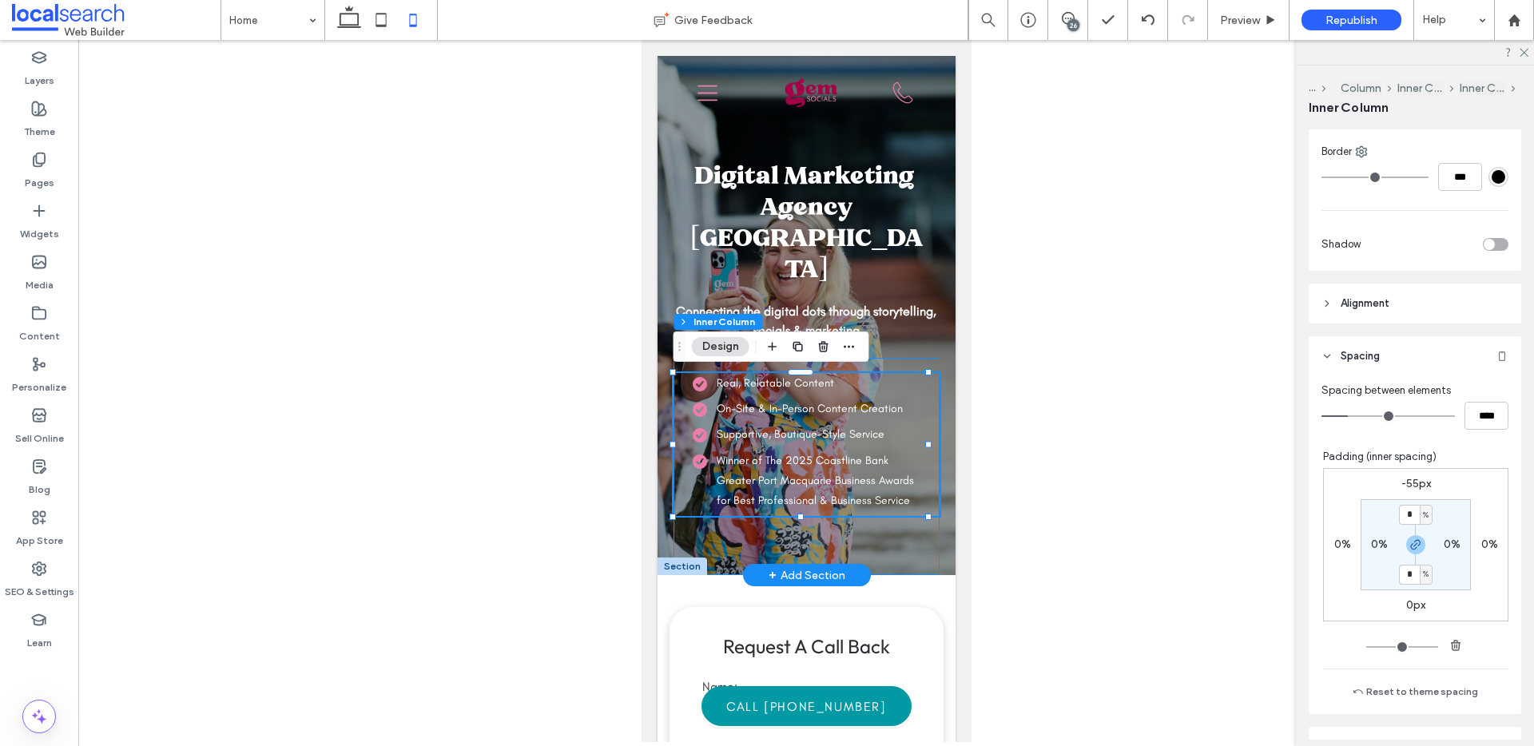
click at [885, 539] on div "Real, Relatable Content On-Site & In-Person Content Creation Supportive, Boutiq…" at bounding box center [806, 466] width 266 height 217
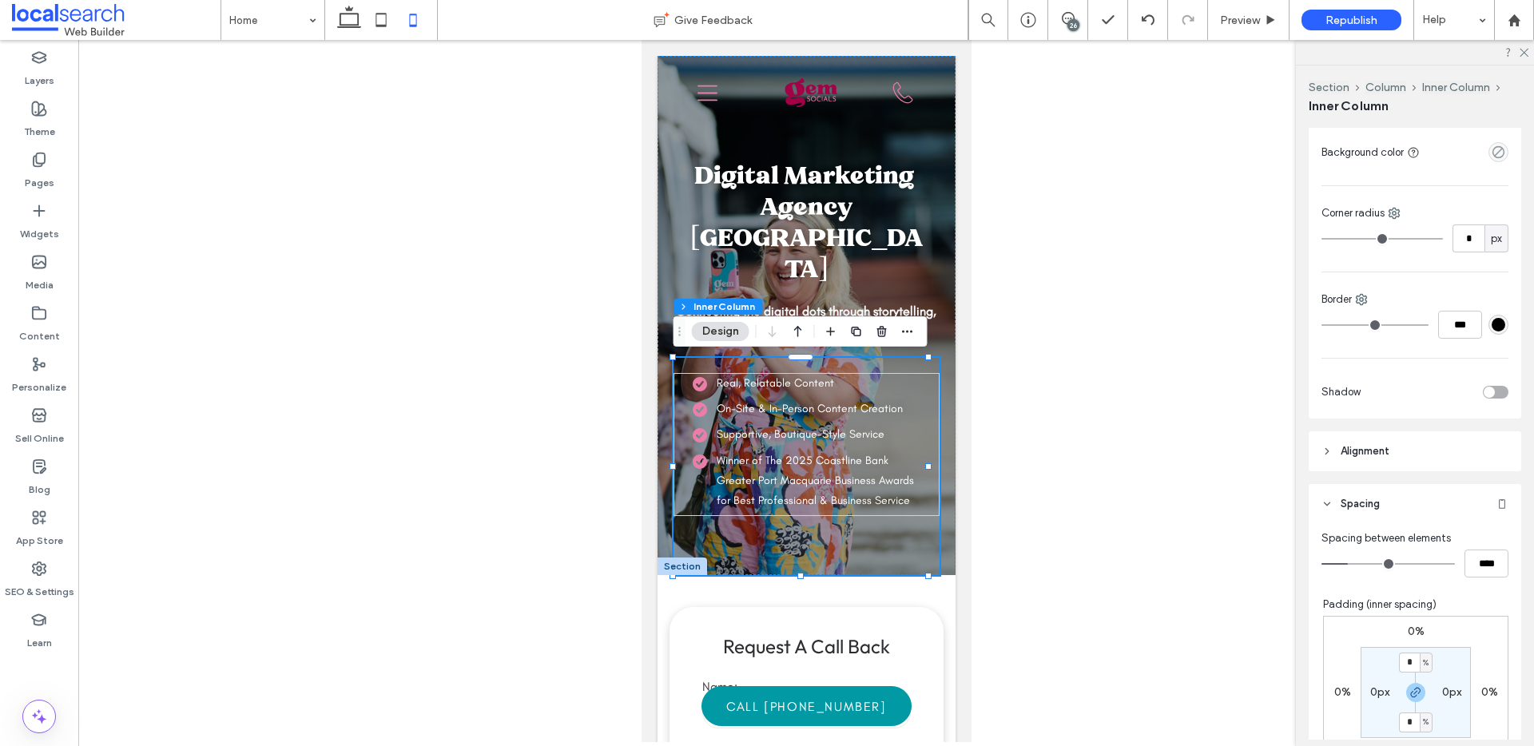
scroll to position [371, 0]
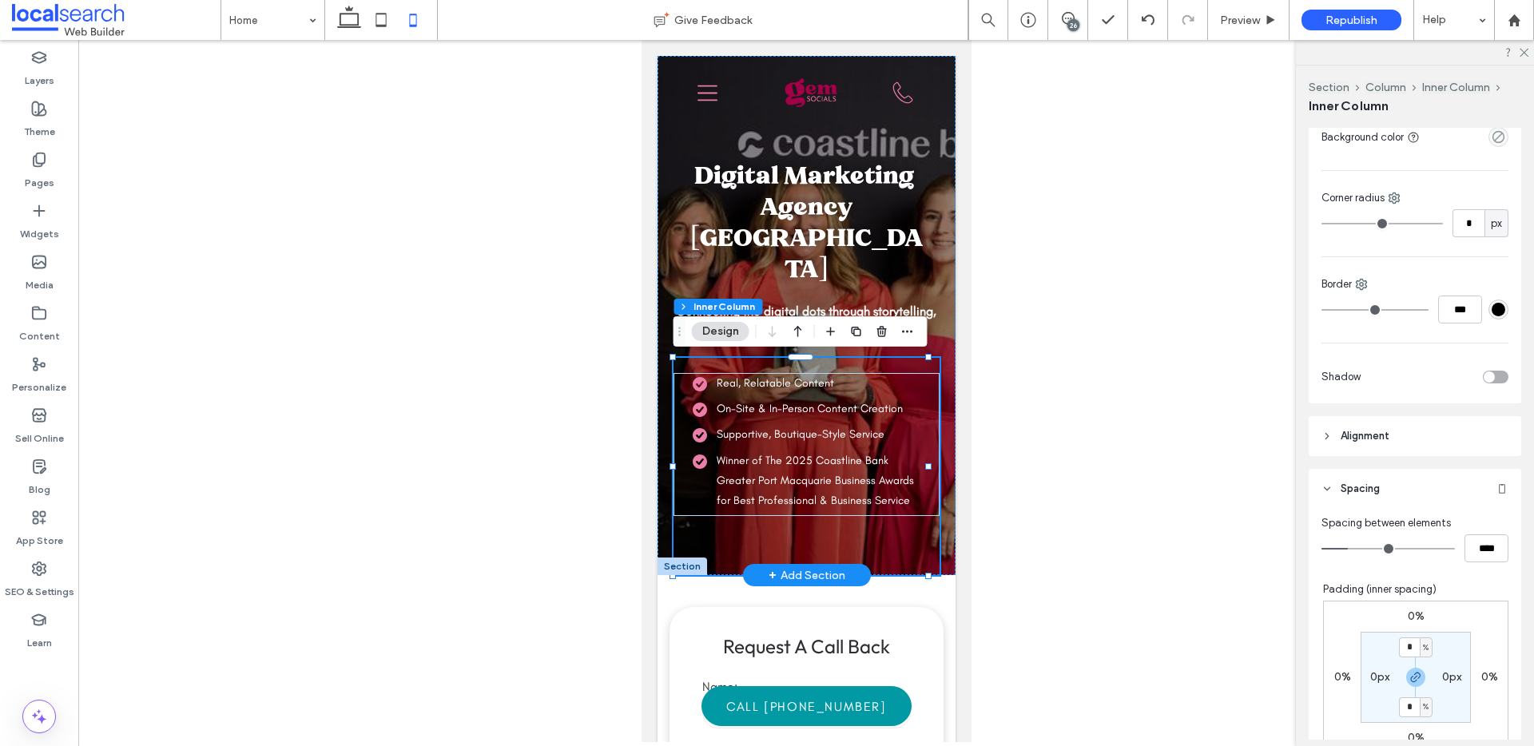
click at [803, 574] on div "+ Add Section" at bounding box center [806, 576] width 77 height 18
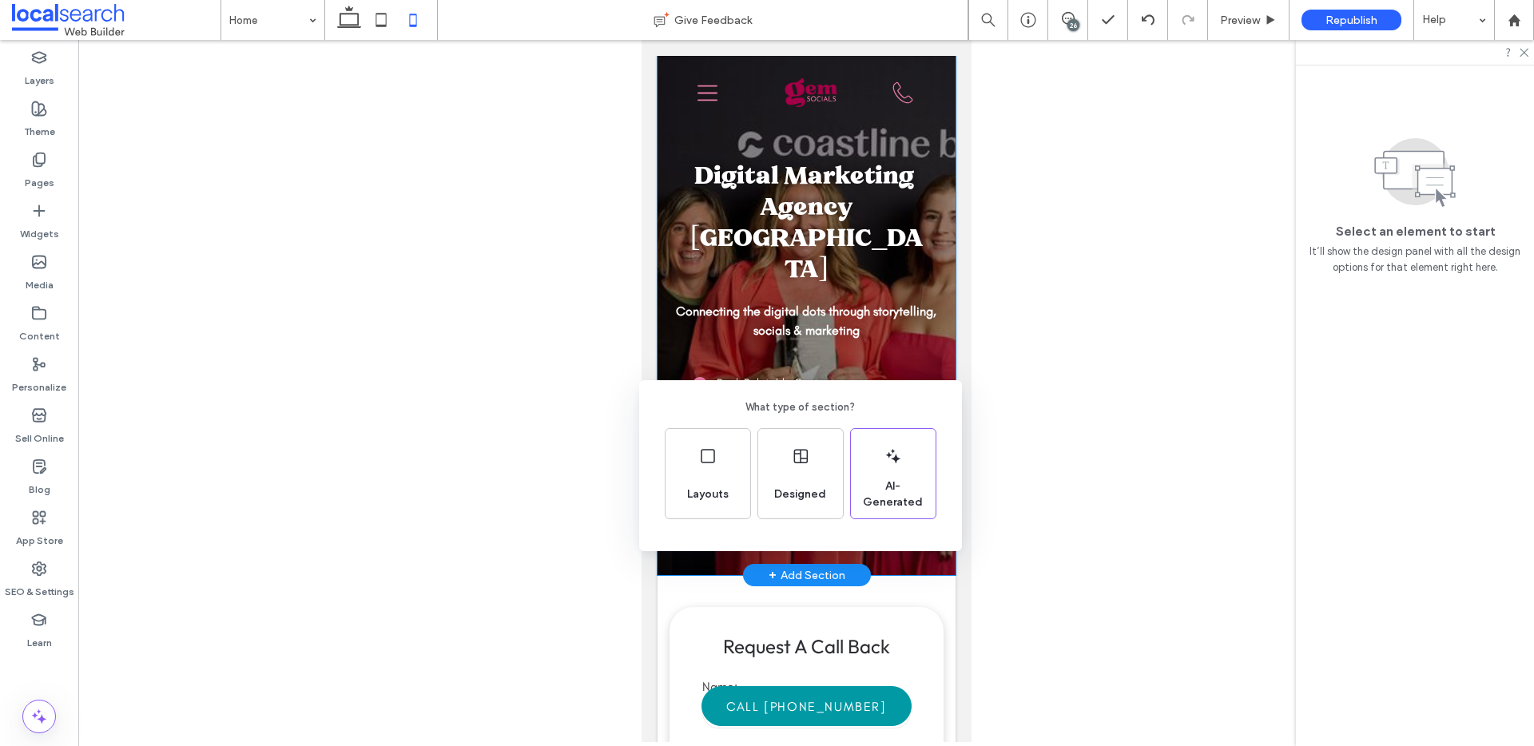
click at [889, 587] on div "What type of section? Layouts Designed AI-Generated" at bounding box center [767, 412] width 1534 height 825
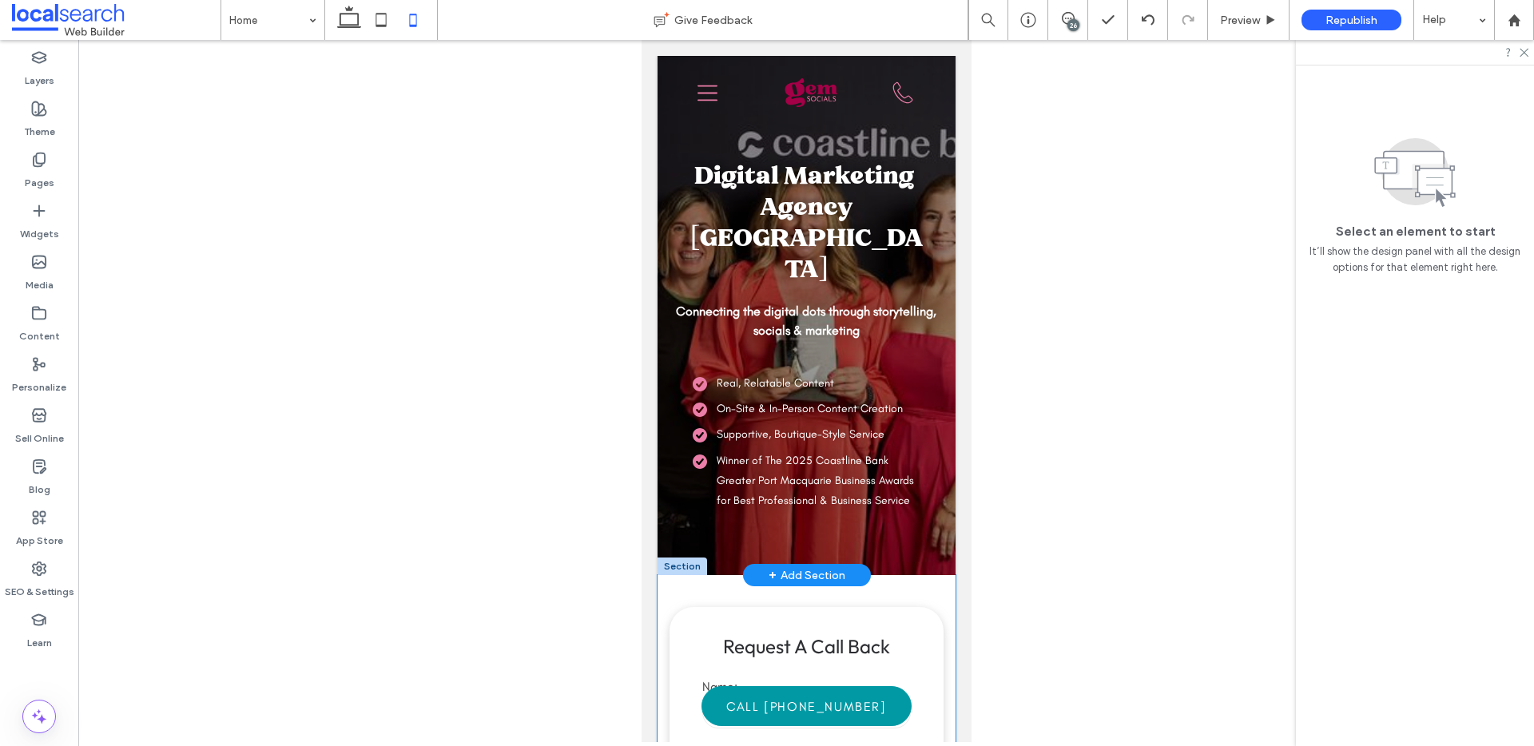
drag, startPoint x: 788, startPoint y: 575, endPoint x: 815, endPoint y: 570, distance: 27.6
click at [789, 575] on div "**********" at bounding box center [806, 756] width 298 height 363
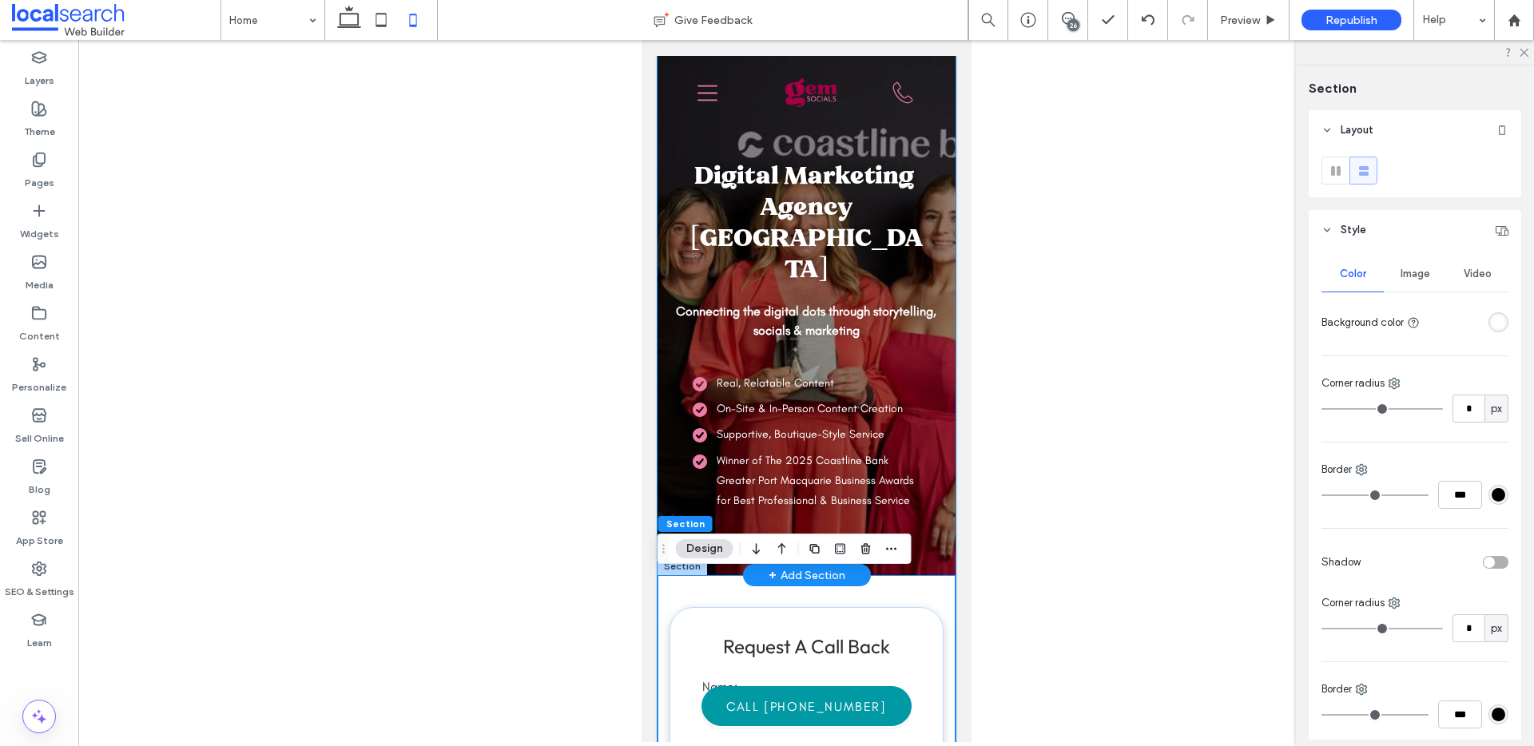
click at [905, 571] on div "Real, Relatable Content On-Site & In-Person Content Creation Supportive, Boutiq…" at bounding box center [806, 466] width 266 height 217
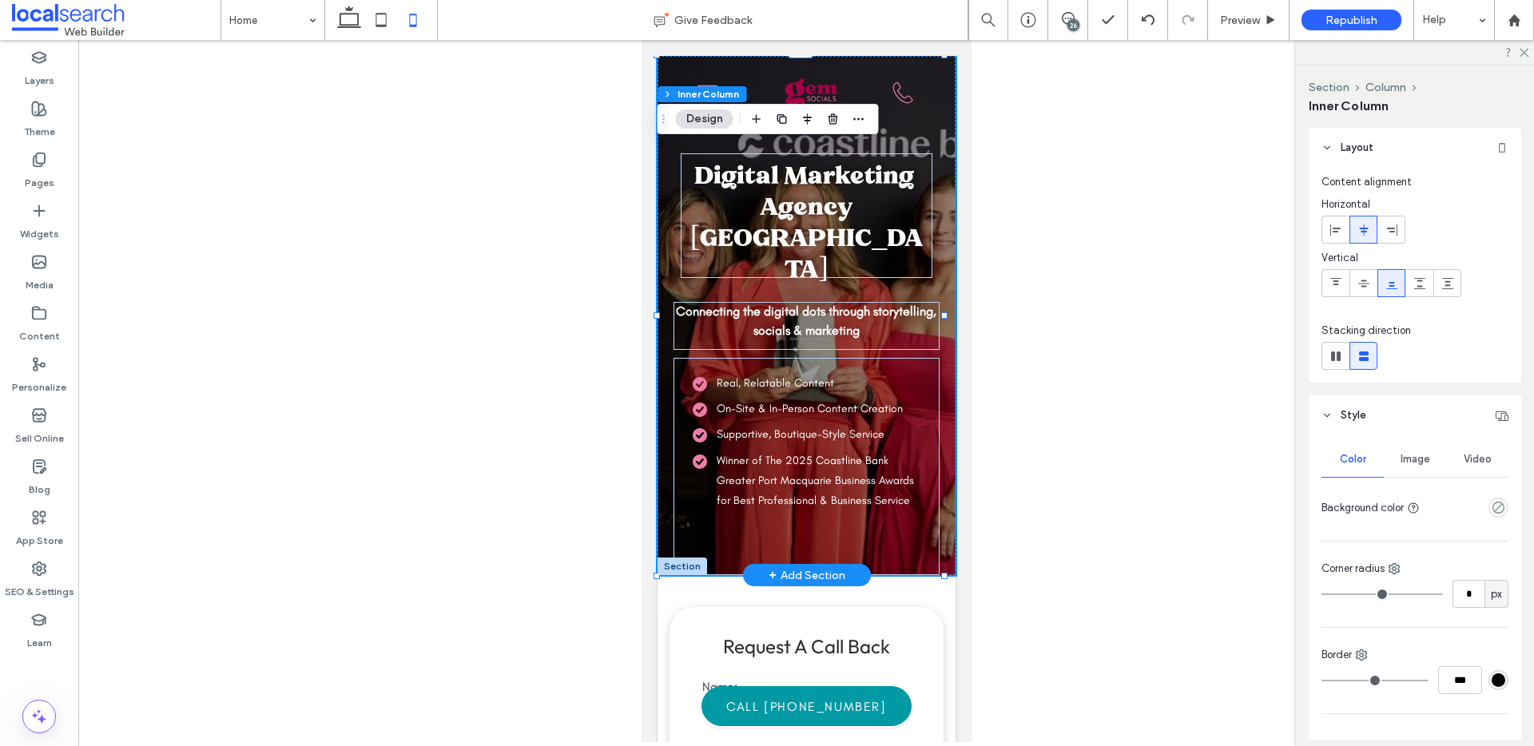
click at [941, 567] on div "Digital Marketing Agency Port Macquarie Connecting the digital dots through sto…" at bounding box center [806, 315] width 298 height 519
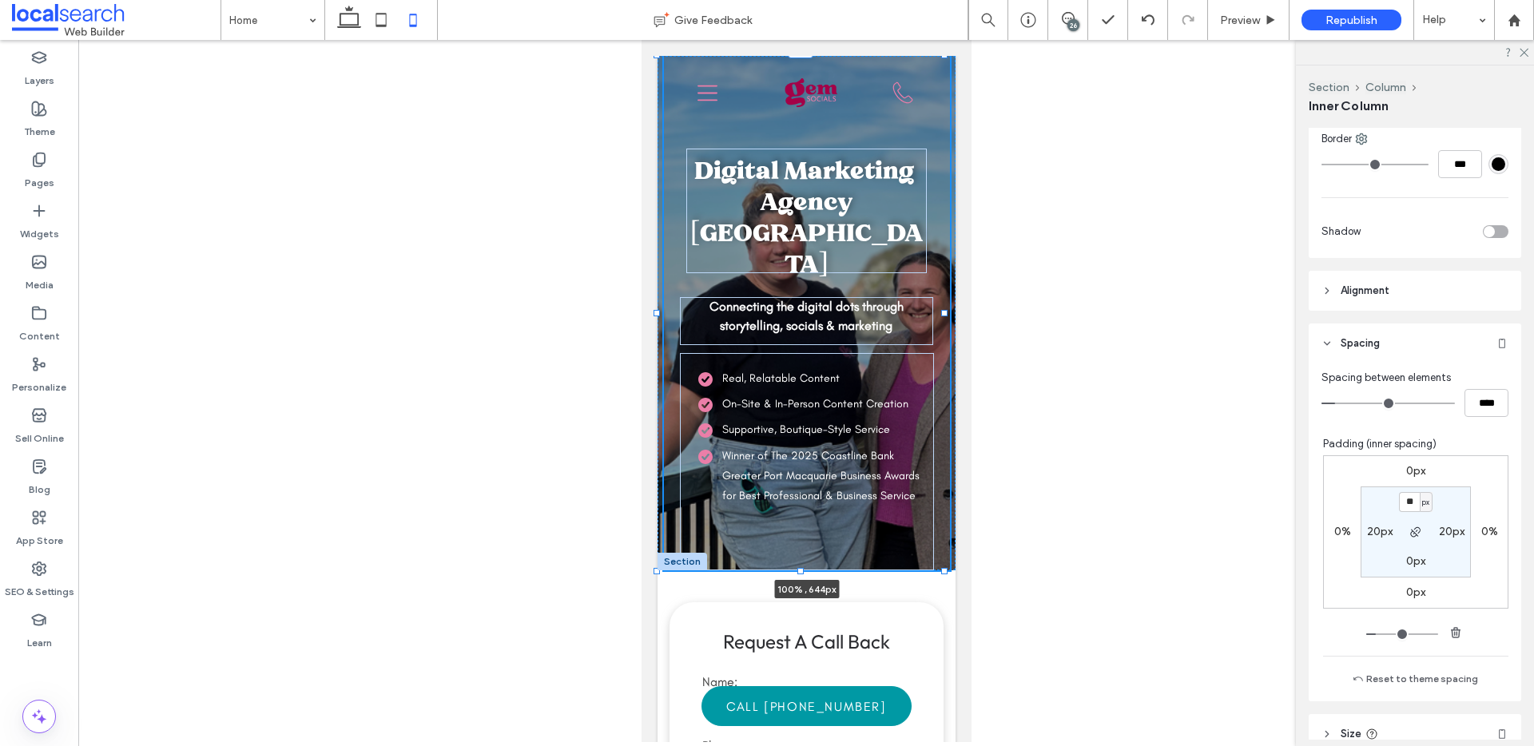
scroll to position [659, 0]
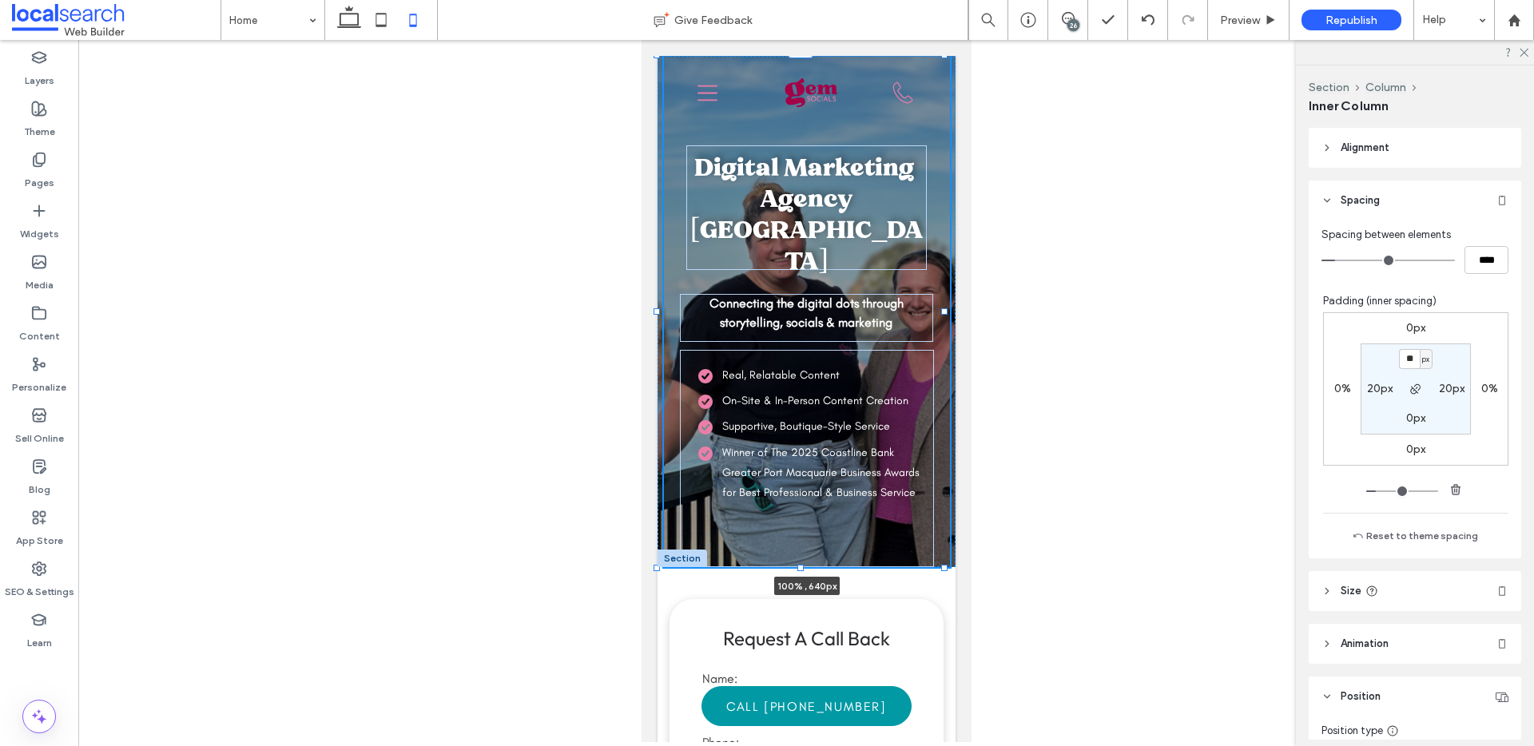
type input "***"
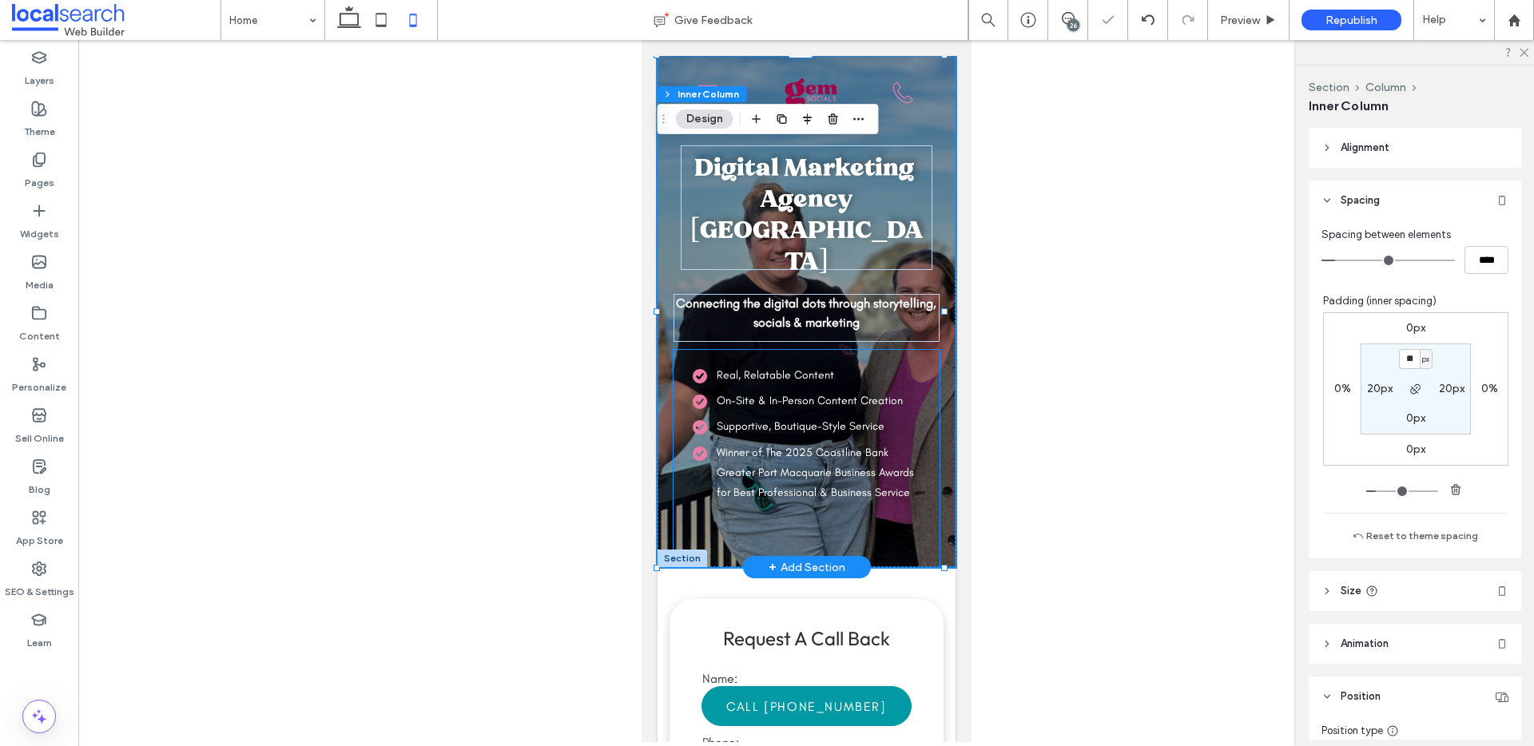
click at [886, 511] on div "Real, Relatable Content On-Site & In-Person Content Creation Supportive, Boutiq…" at bounding box center [806, 458] width 266 height 217
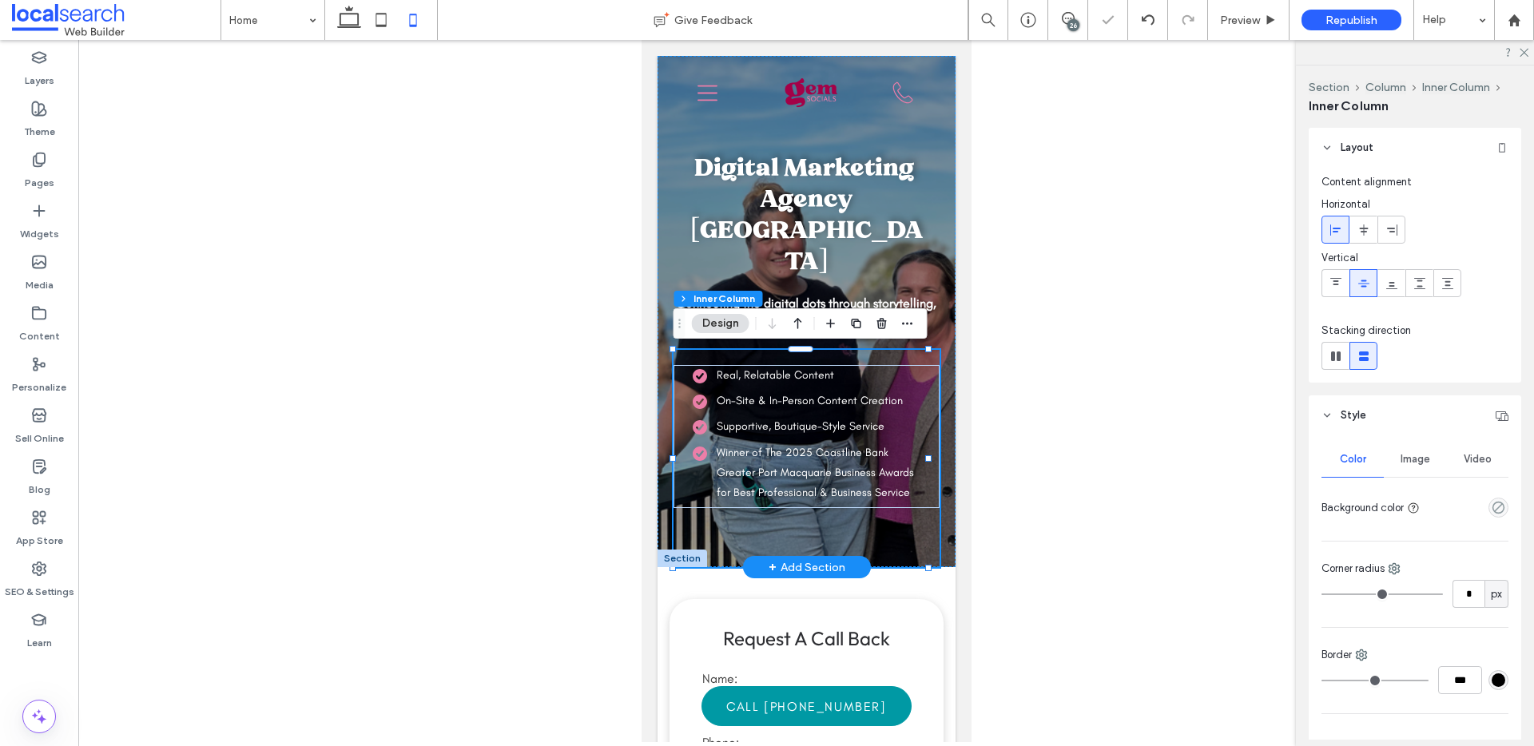
click at [900, 538] on div "Real, Relatable Content On-Site & In-Person Content Creation Supportive, Boutiq…" at bounding box center [806, 458] width 266 height 217
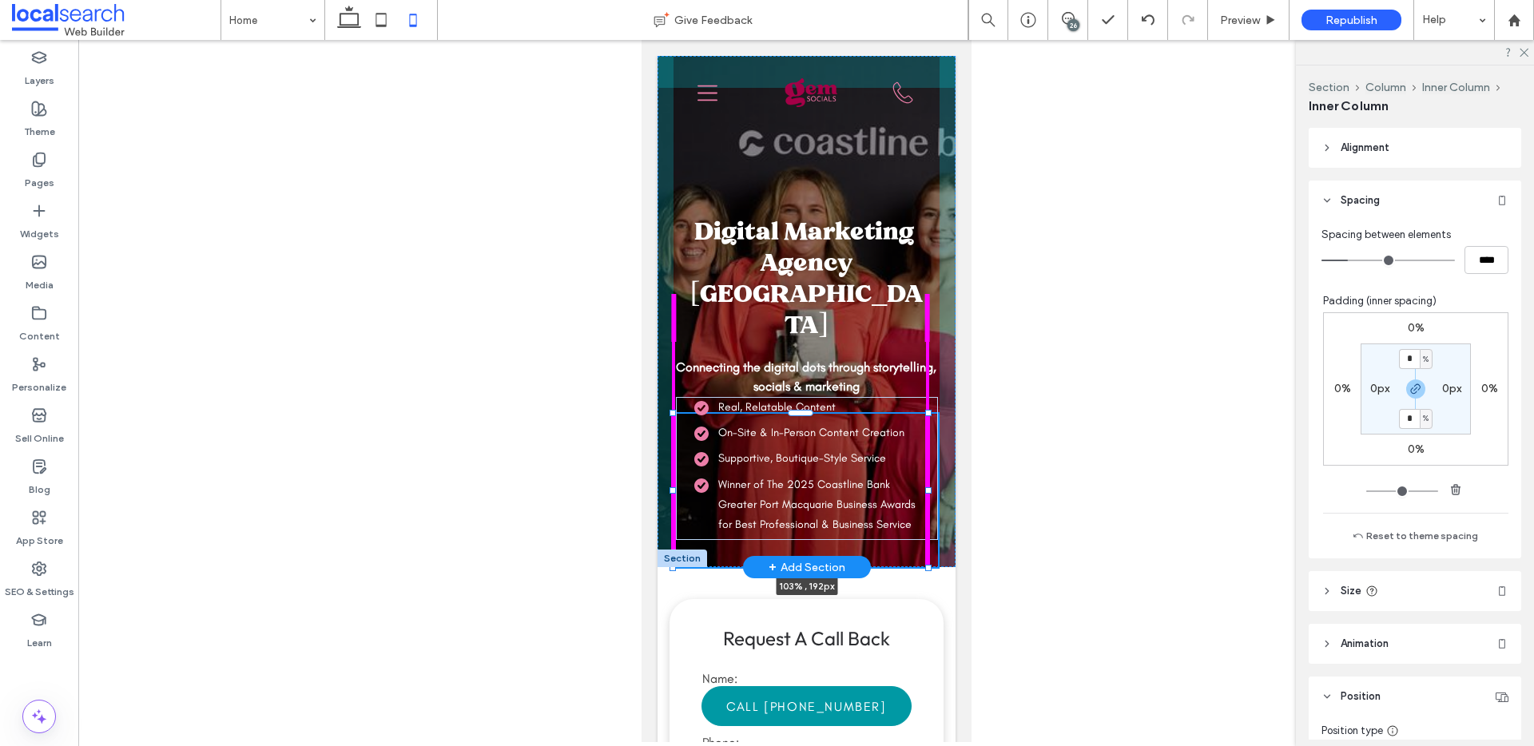
drag, startPoint x: 925, startPoint y: 568, endPoint x: 929, endPoint y: 504, distance: 64.1
click at [929, 504] on div "Digital Marketing Agency Port Macquarie Connecting the digital dots through sto…" at bounding box center [806, 311] width 298 height 511
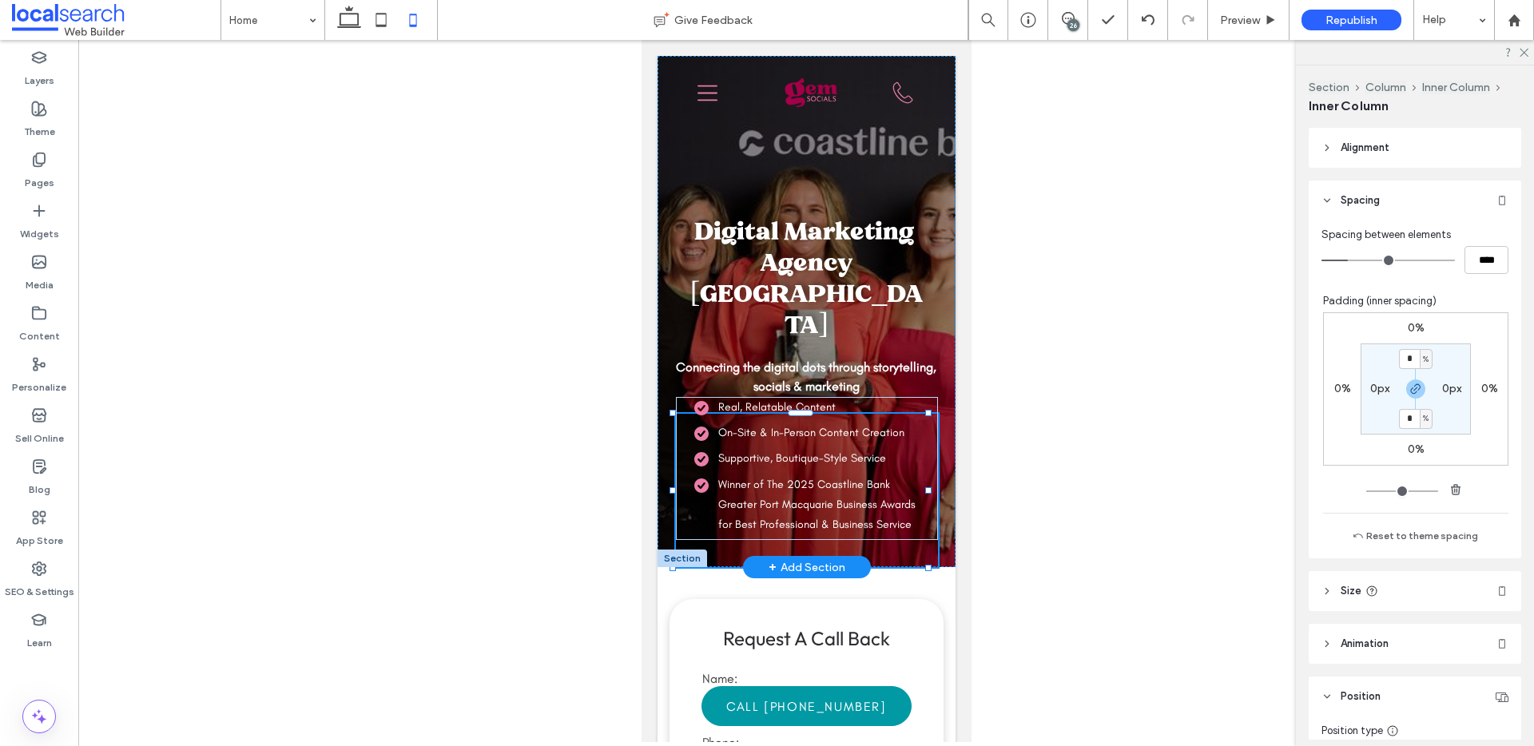
type input "***"
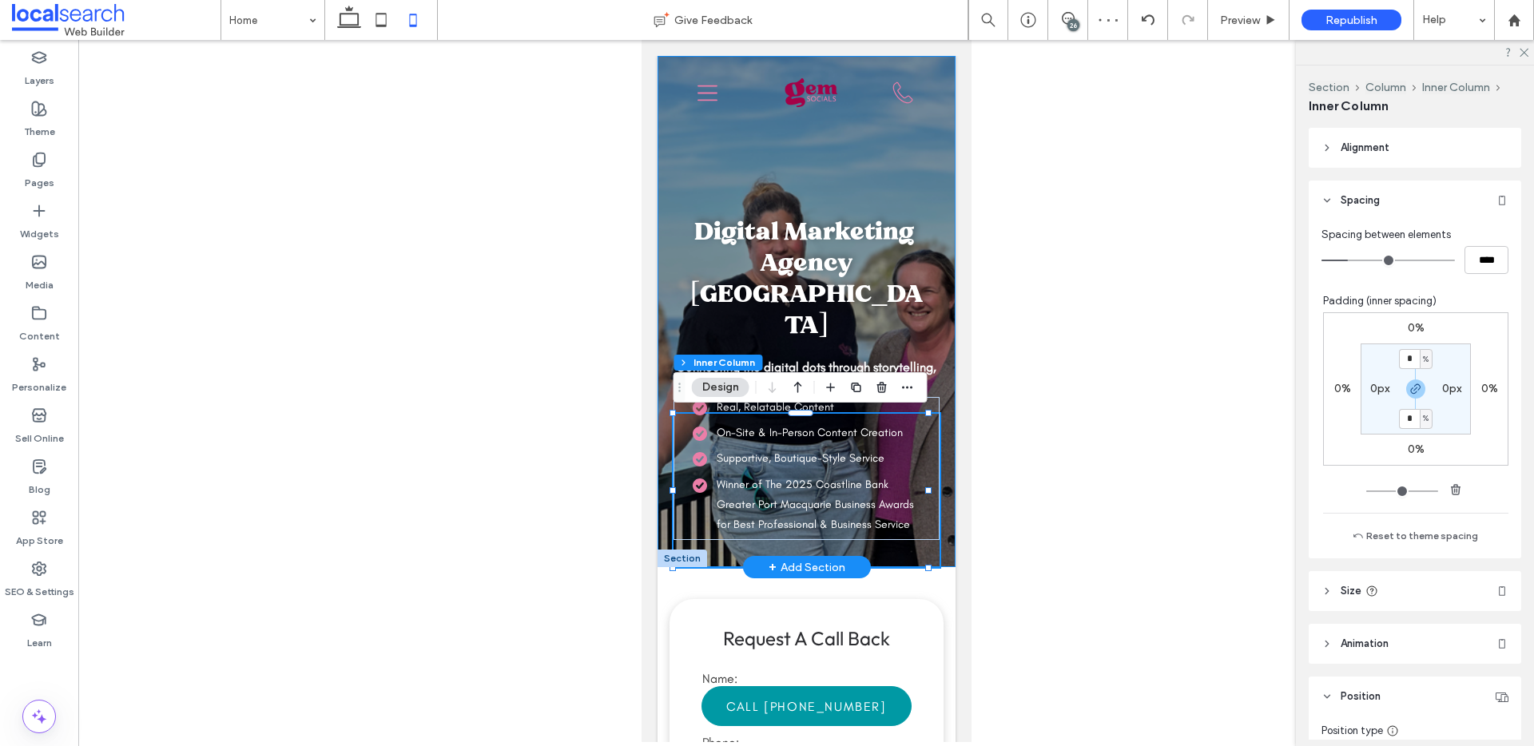
click at [871, 164] on div "Digital Marketing Agency Port Macquarie Connecting the digital dots through sto…" at bounding box center [806, 311] width 298 height 511
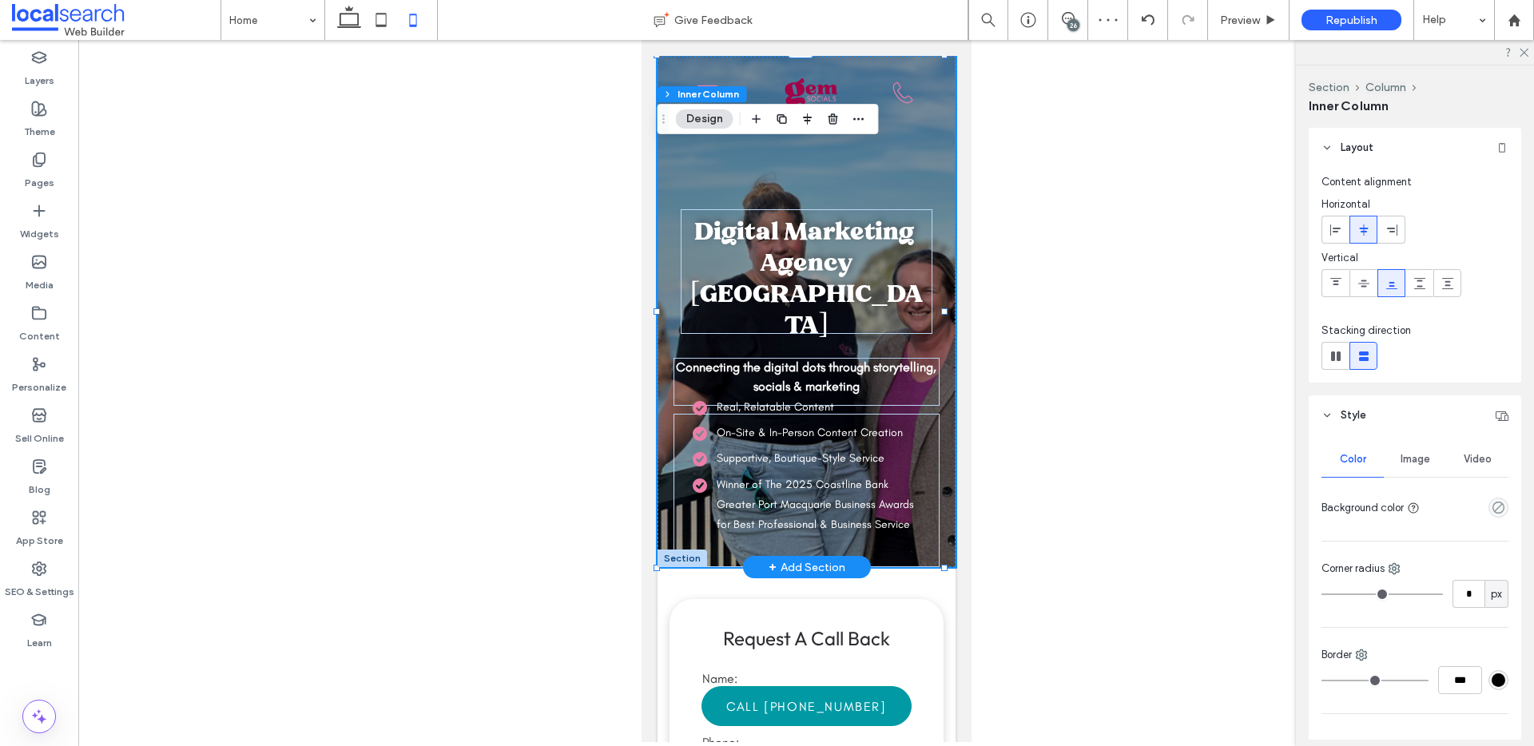
click at [931, 338] on div "Digital Marketing Agency Port Macquarie Connecting the digital dots through sto…" at bounding box center [806, 311] width 298 height 511
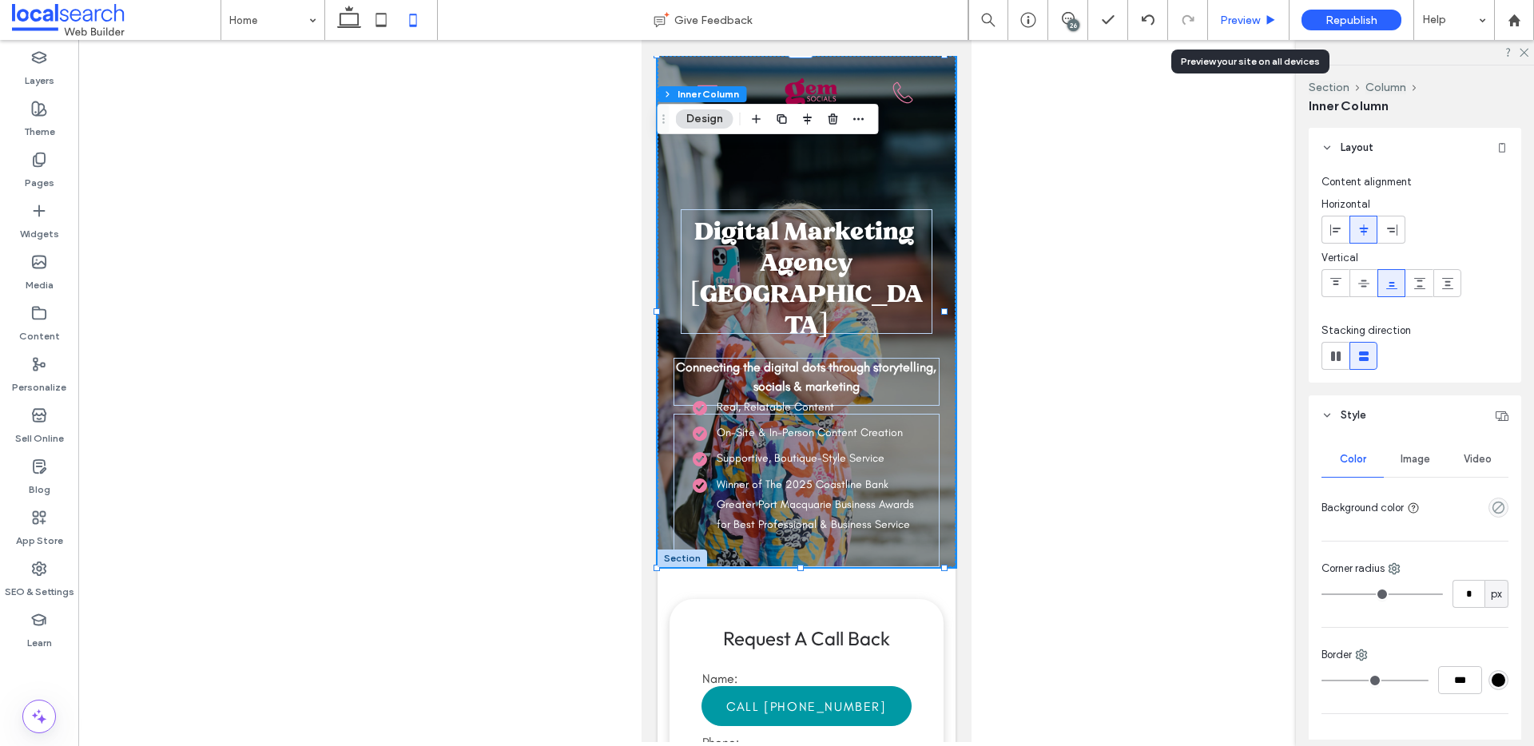
click at [1232, 22] on span "Preview" at bounding box center [1240, 21] width 40 height 14
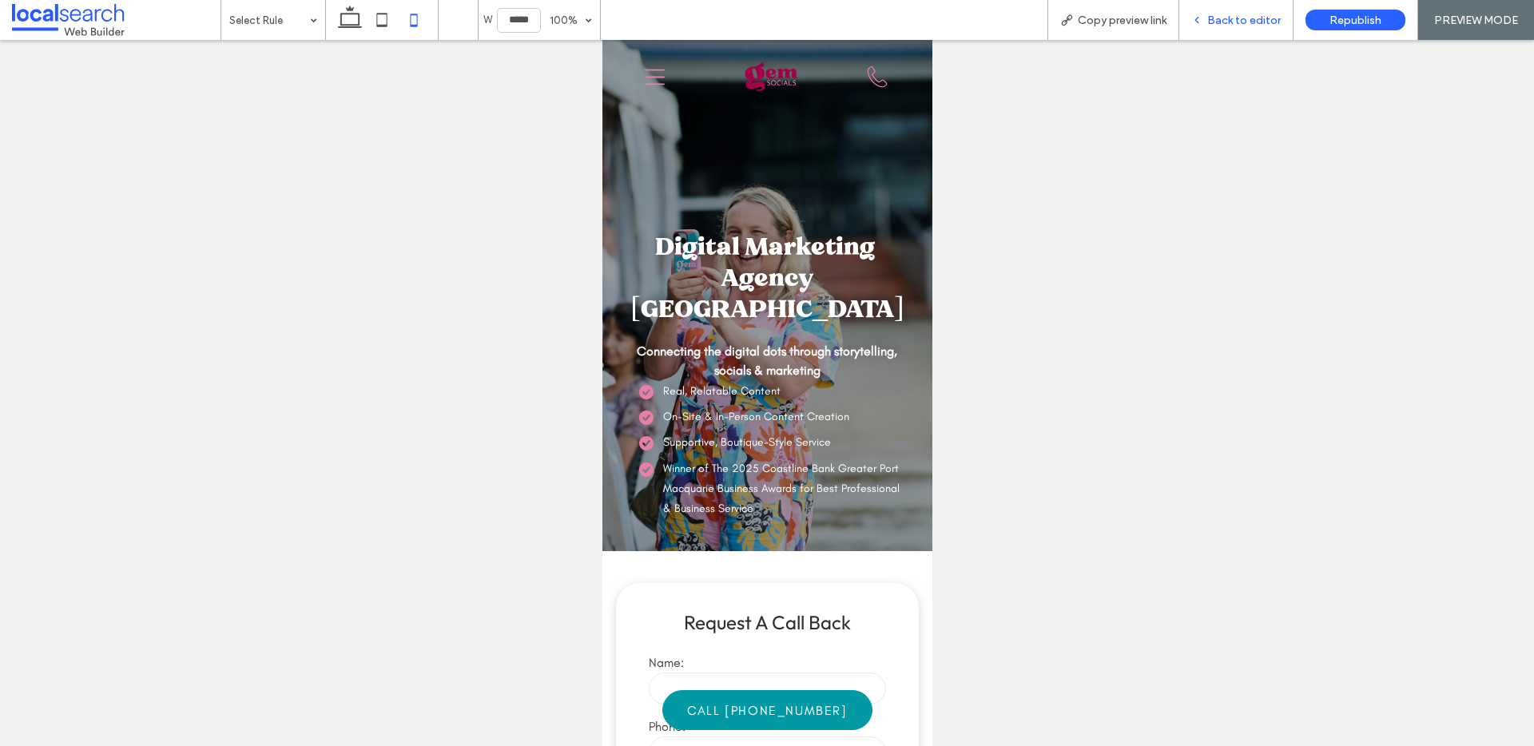
click at [1252, 17] on span "Back to editor" at bounding box center [1245, 21] width 74 height 14
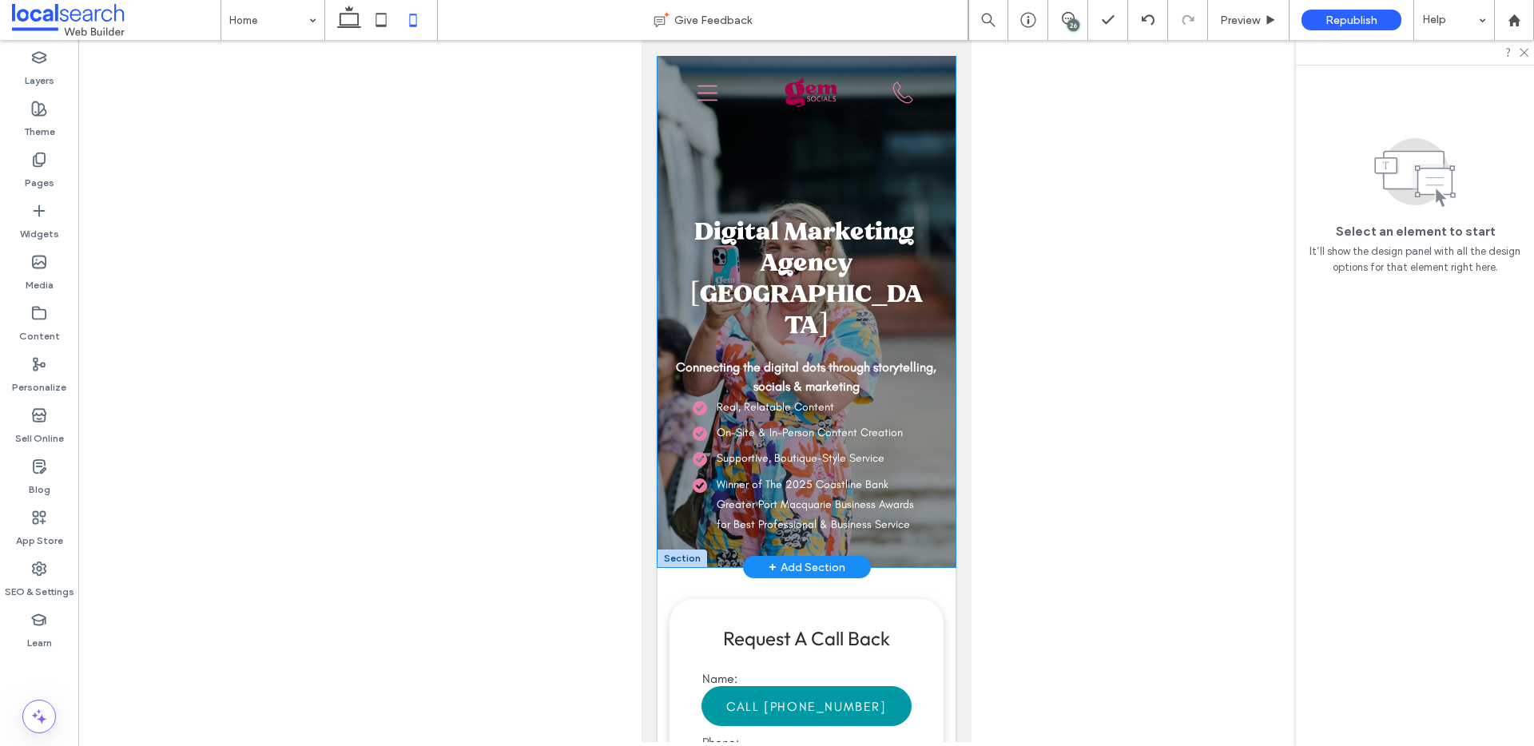
click at [865, 513] on li "Winner of The 2025 Coastline Bank Greater Port Macquarie Business Awards for Be…" at bounding box center [809, 505] width 235 height 61
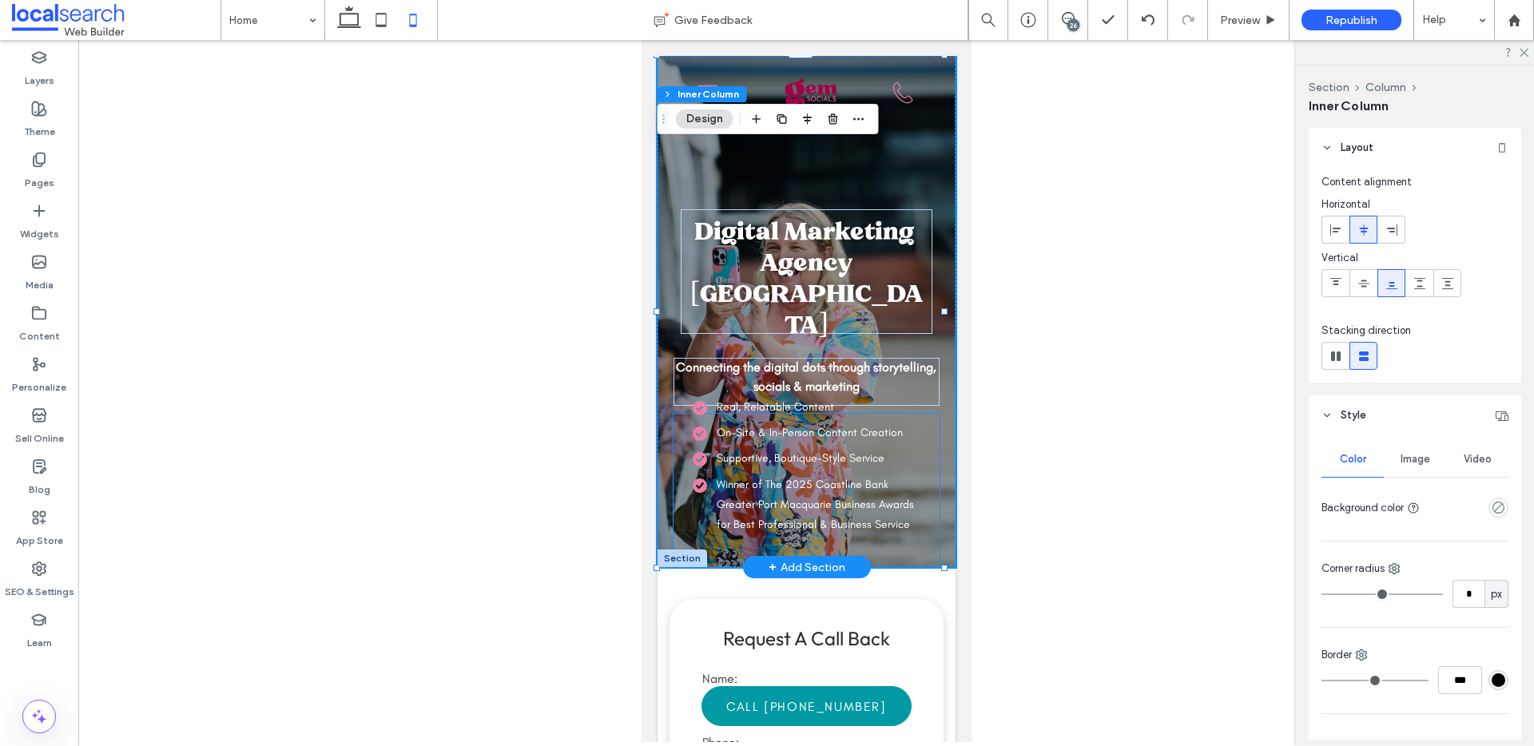
click at [922, 552] on div "Real, Relatable Content On-Site & In-Person Content Creation Supportive, Boutiq…" at bounding box center [806, 490] width 266 height 153
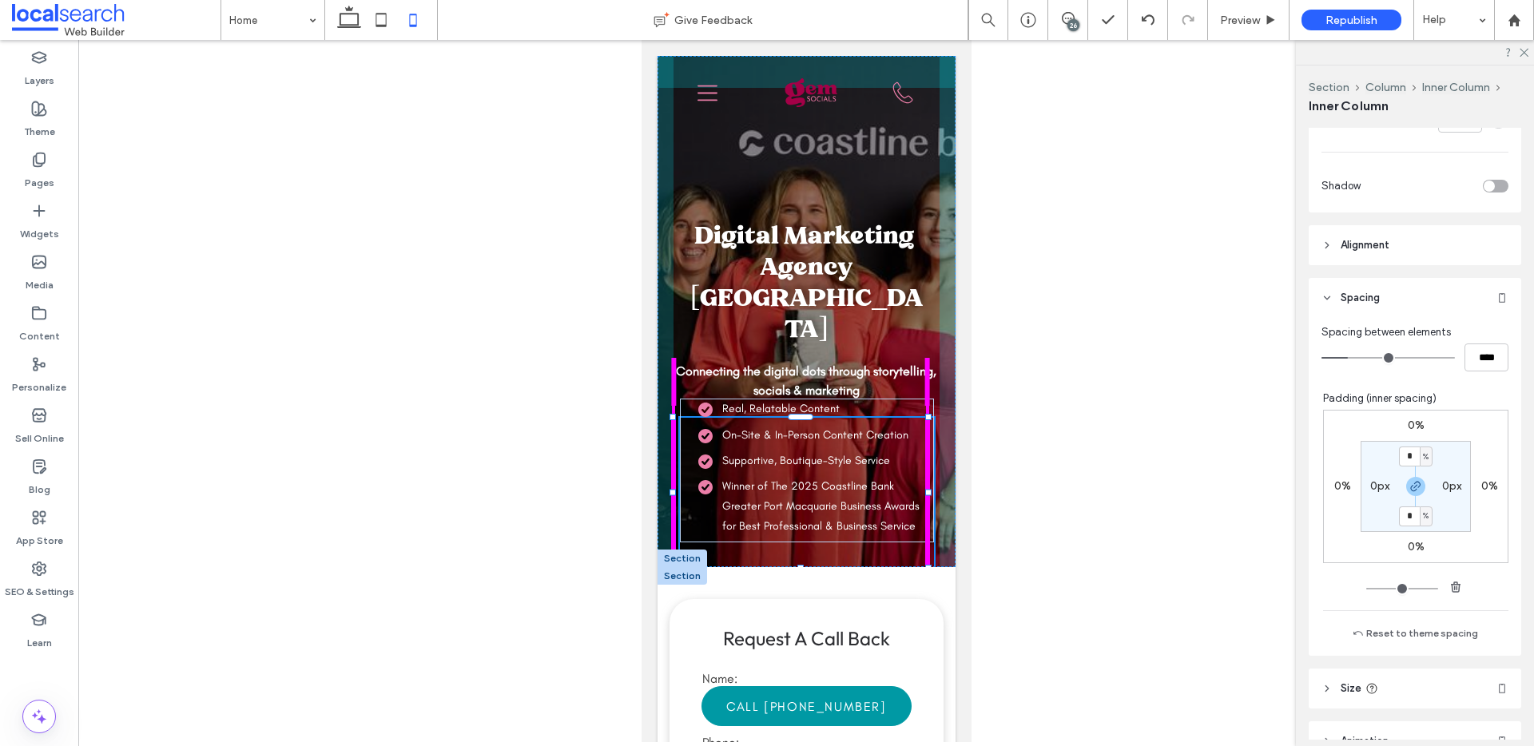
scroll to position [659, 0]
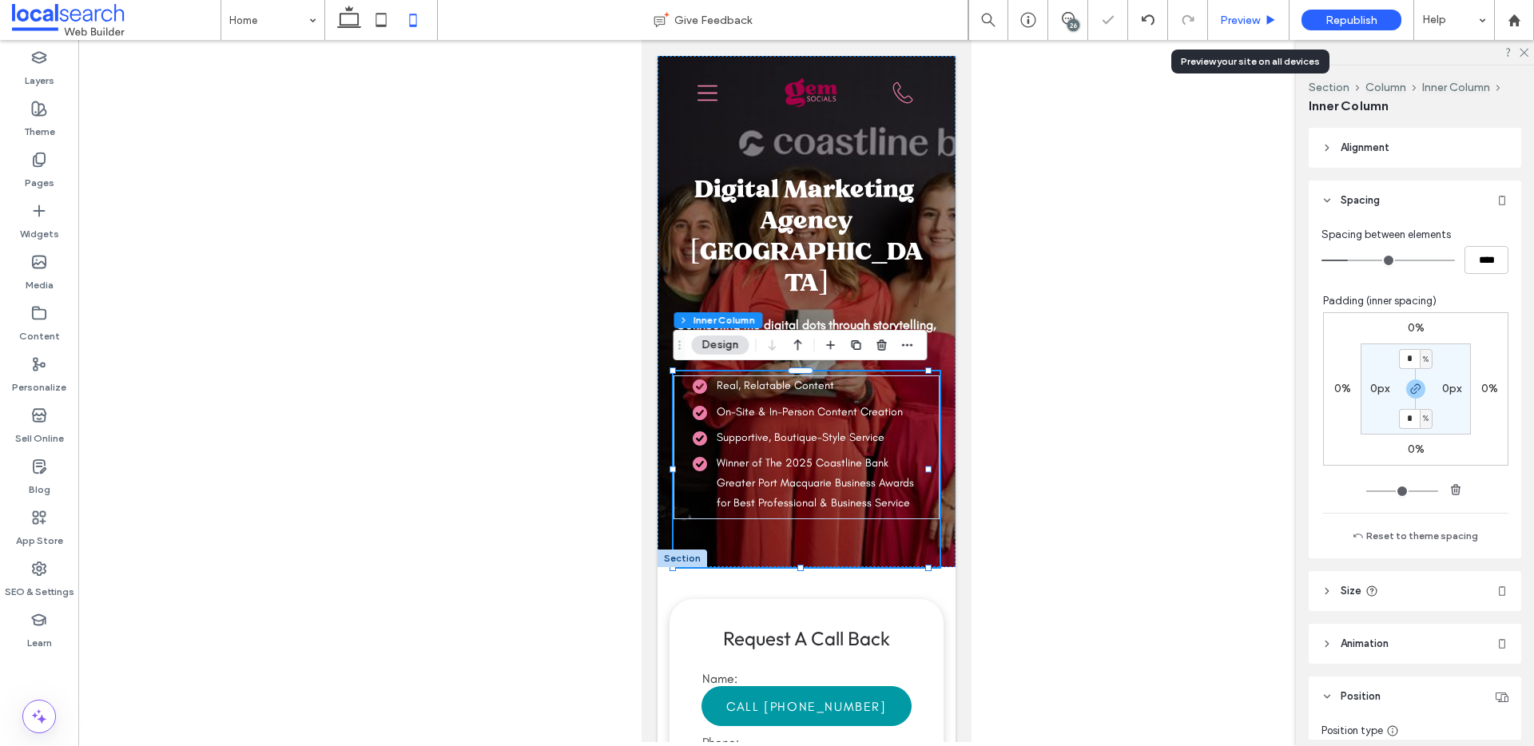
click at [1254, 24] on span "Preview" at bounding box center [1240, 21] width 40 height 14
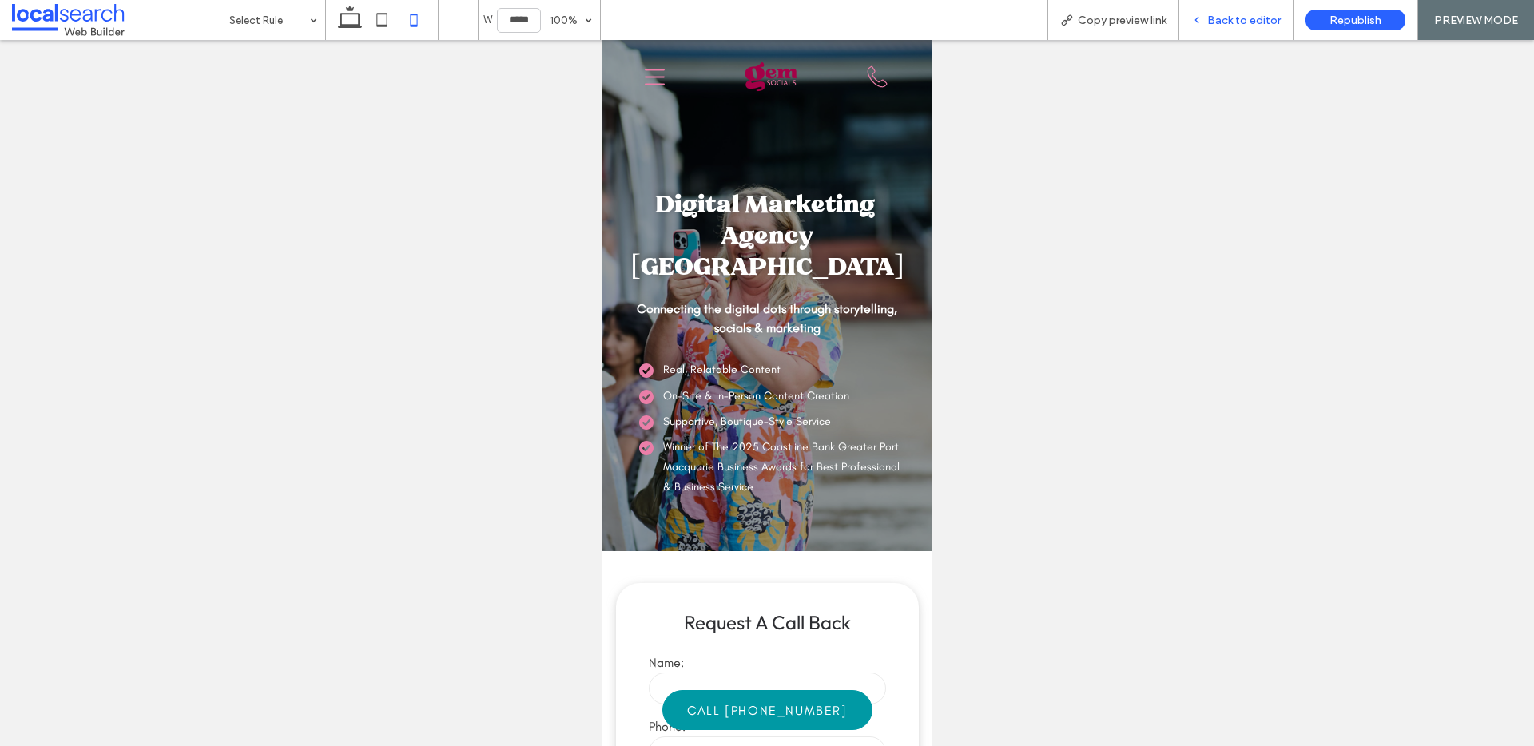
click at [1226, 4] on div "Back to editor" at bounding box center [1237, 20] width 114 height 40
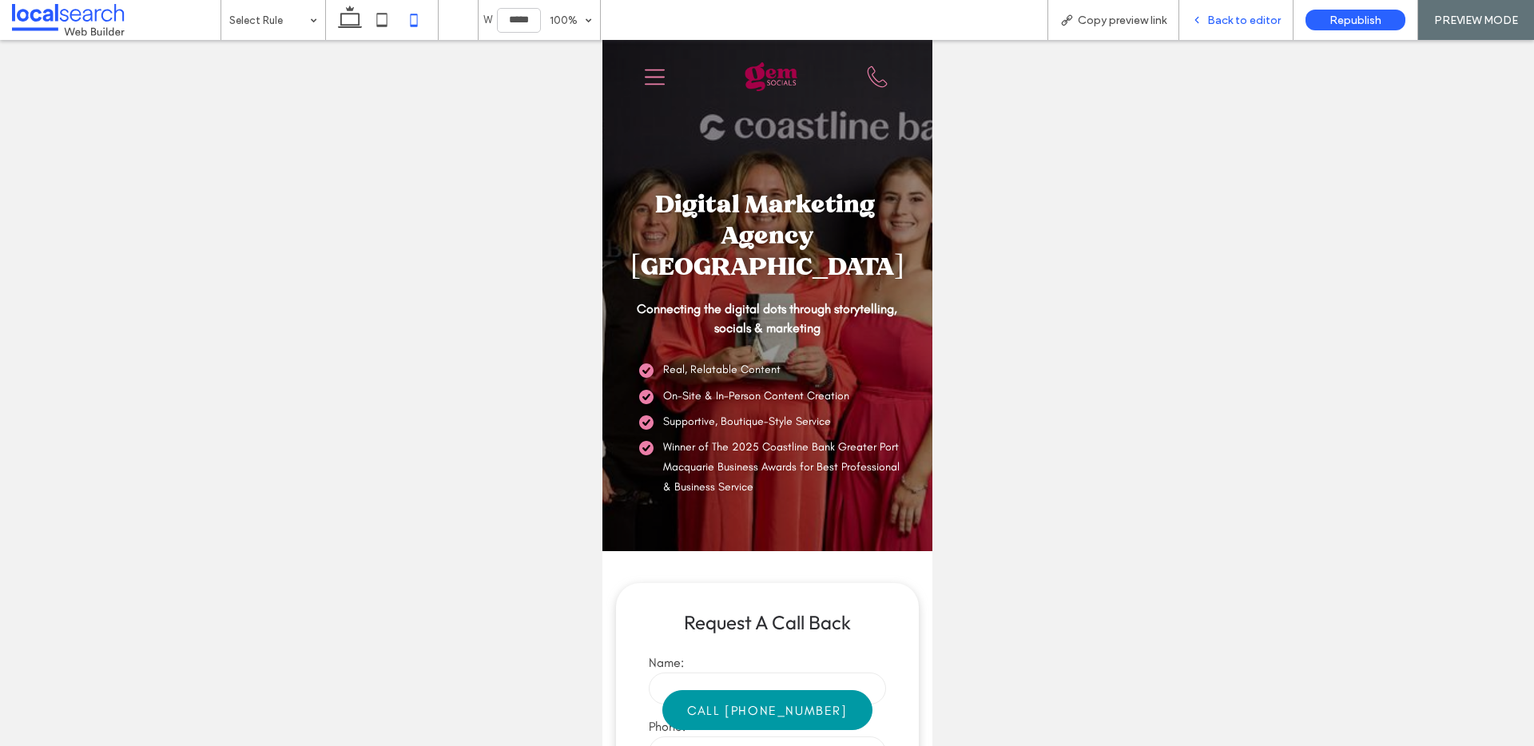
click at [1219, 18] on span "Back to editor" at bounding box center [1245, 21] width 74 height 14
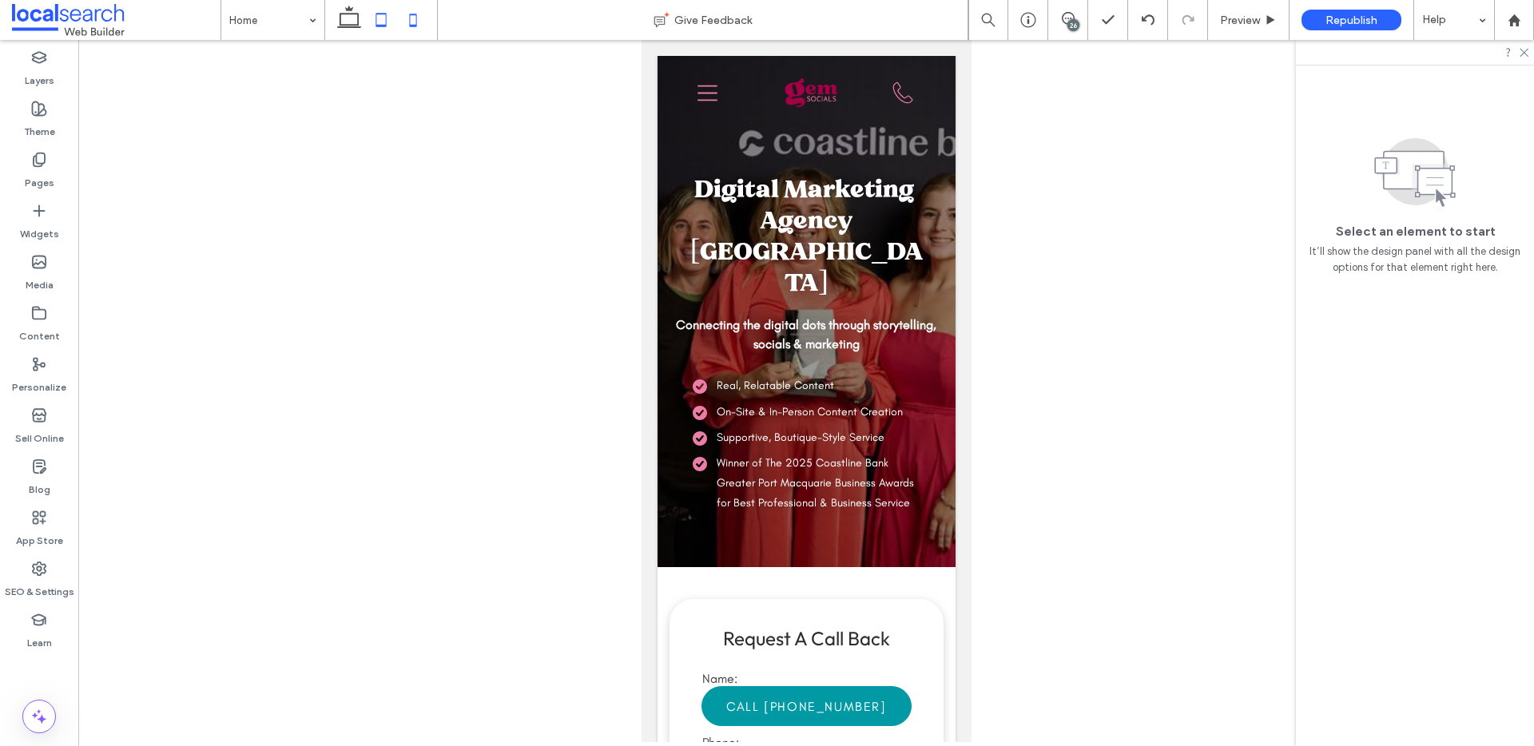
click at [370, 33] on icon at bounding box center [381, 20] width 32 height 32
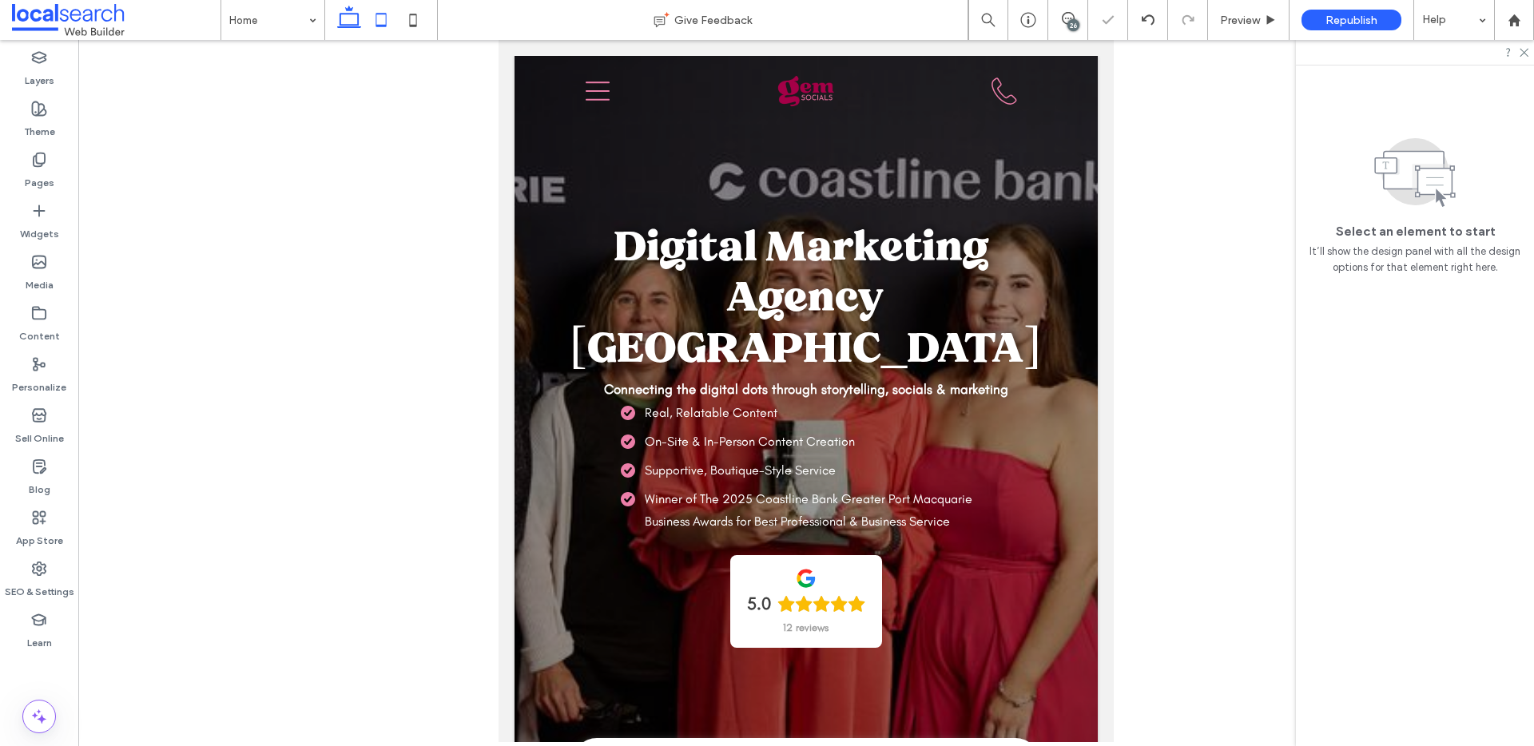
click at [358, 26] on use at bounding box center [349, 17] width 24 height 22
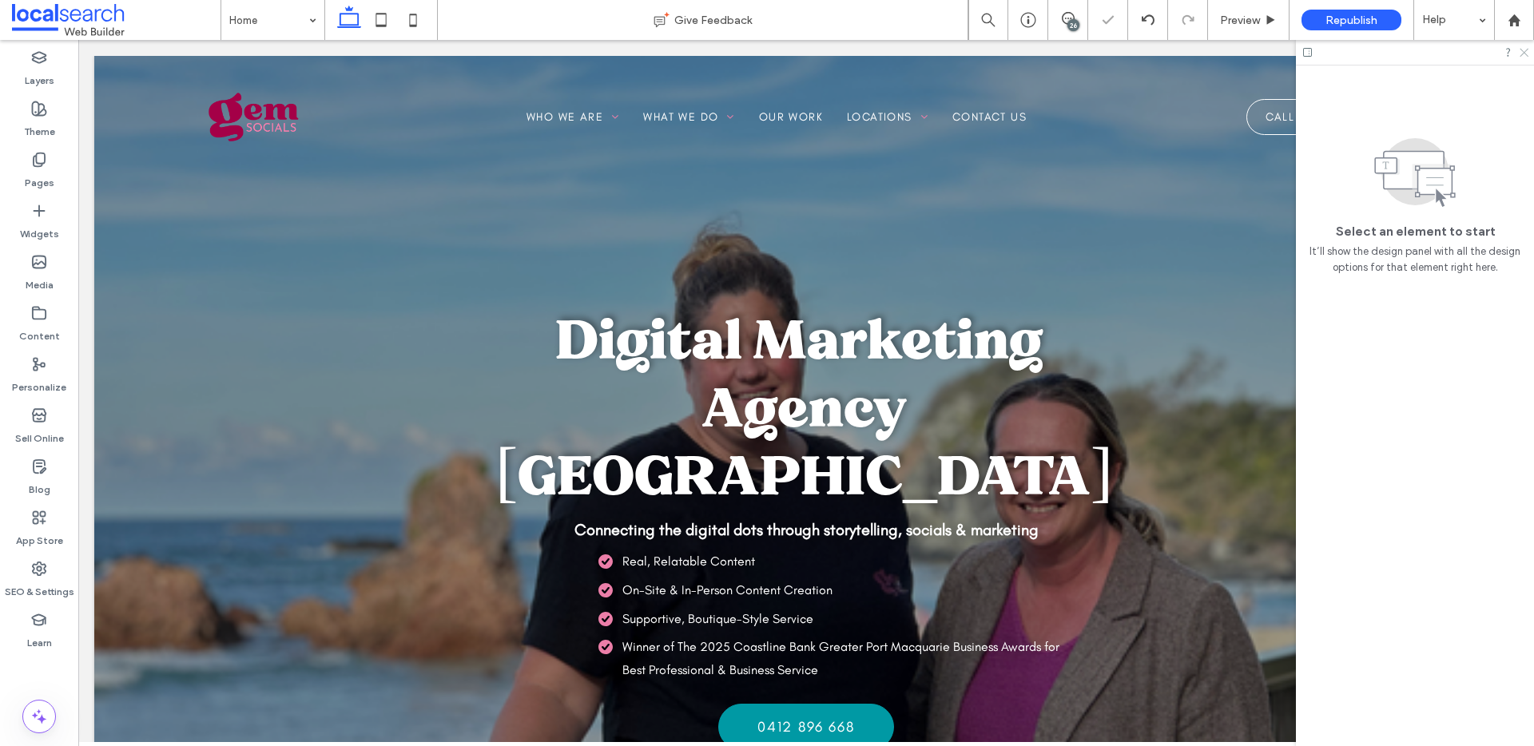
click at [1526, 54] on use at bounding box center [1524, 53] width 9 height 9
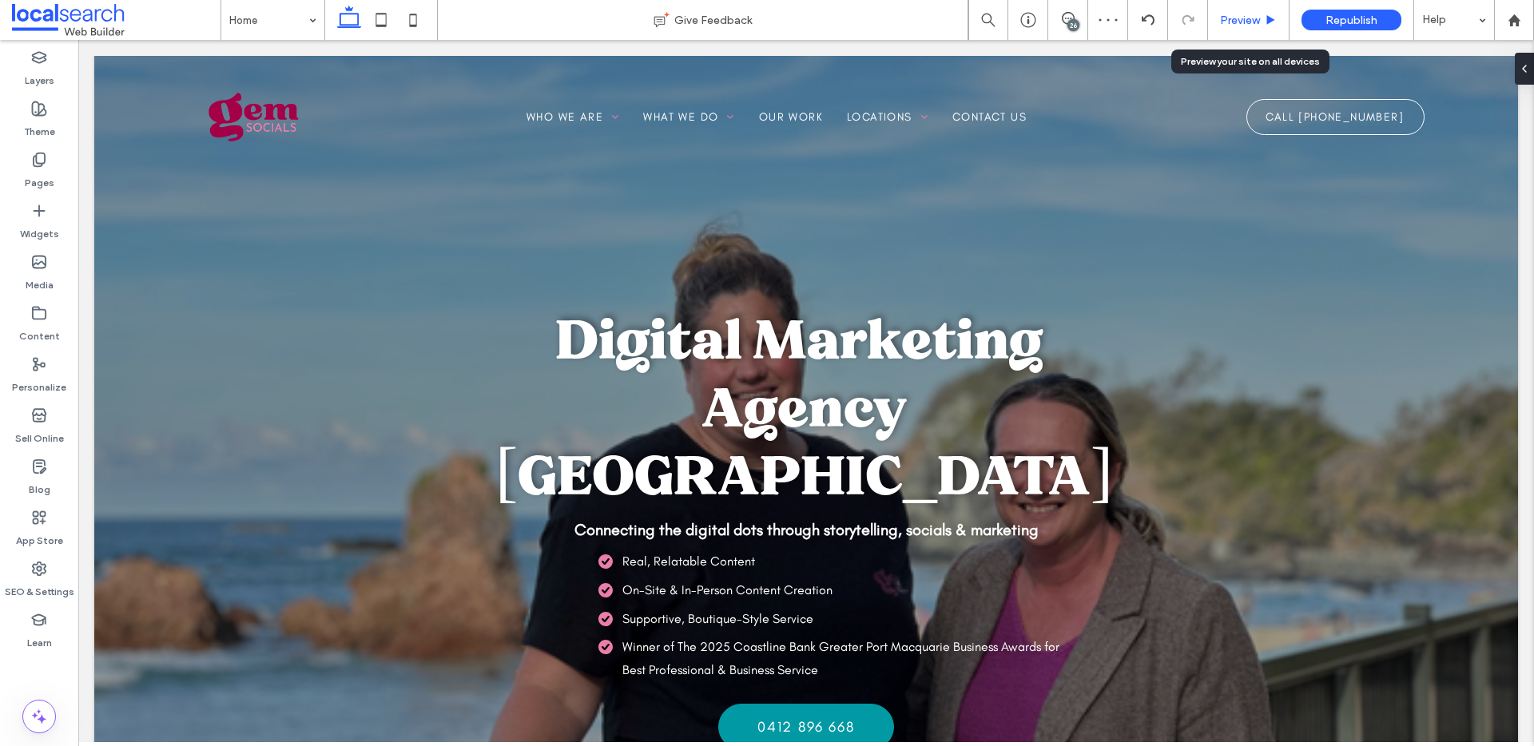
click at [1235, 11] on div "Preview" at bounding box center [1249, 20] width 82 height 40
click at [1248, 24] on span "Preview" at bounding box center [1240, 21] width 40 height 14
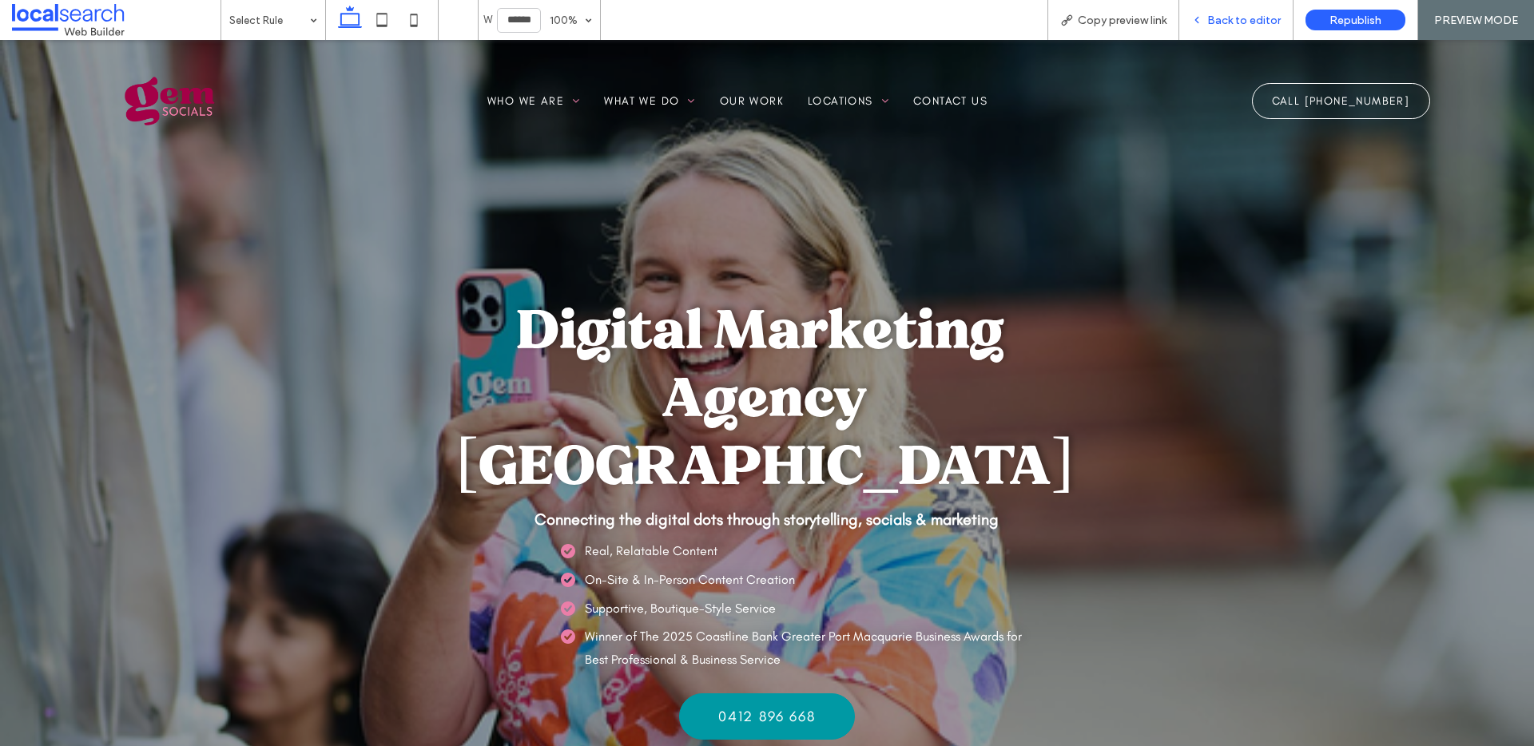
click at [1248, 22] on span "Back to editor" at bounding box center [1245, 21] width 74 height 14
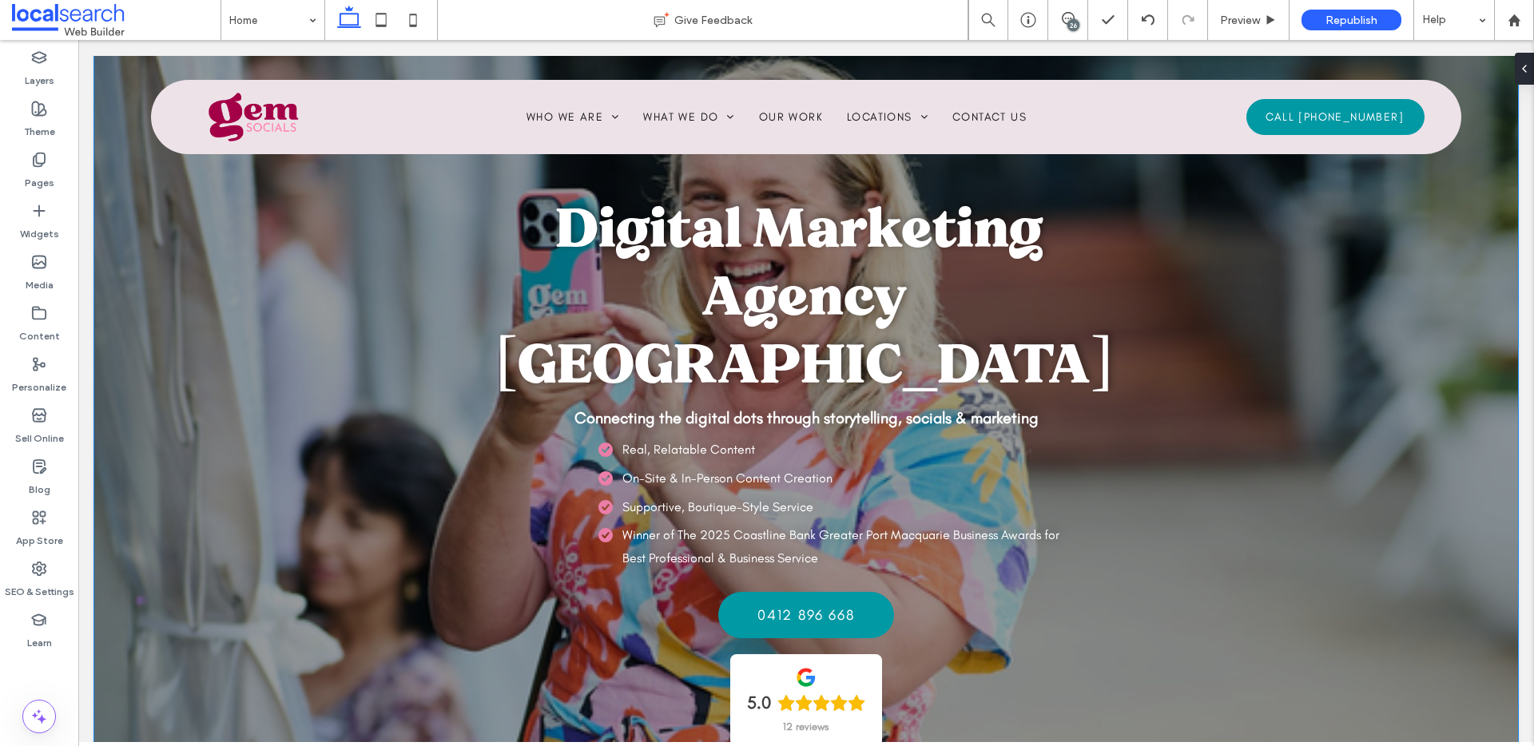
scroll to position [18, 0]
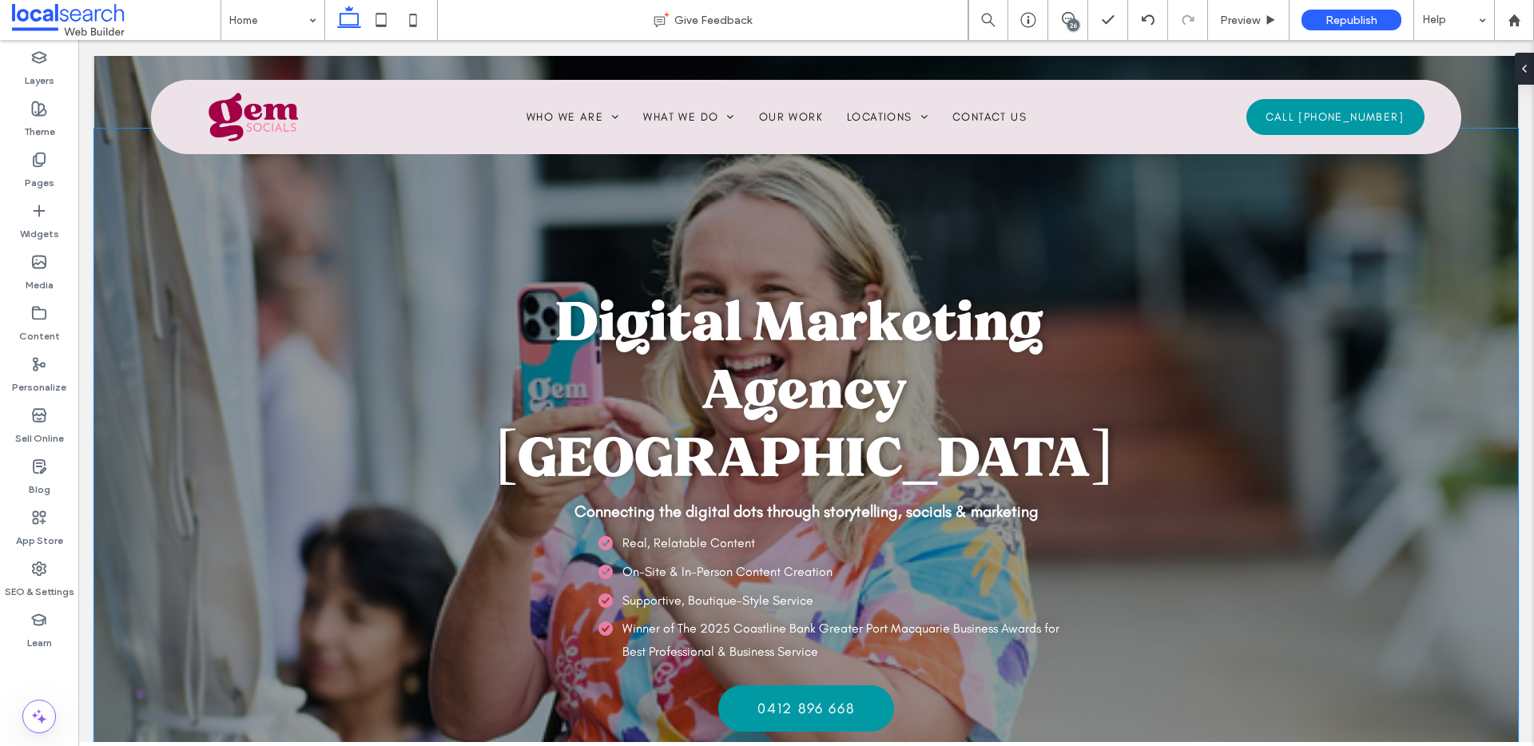
click at [314, 442] on div "Digital Marketing Agency Port Macquarie" at bounding box center [805, 389] width 1136 height 204
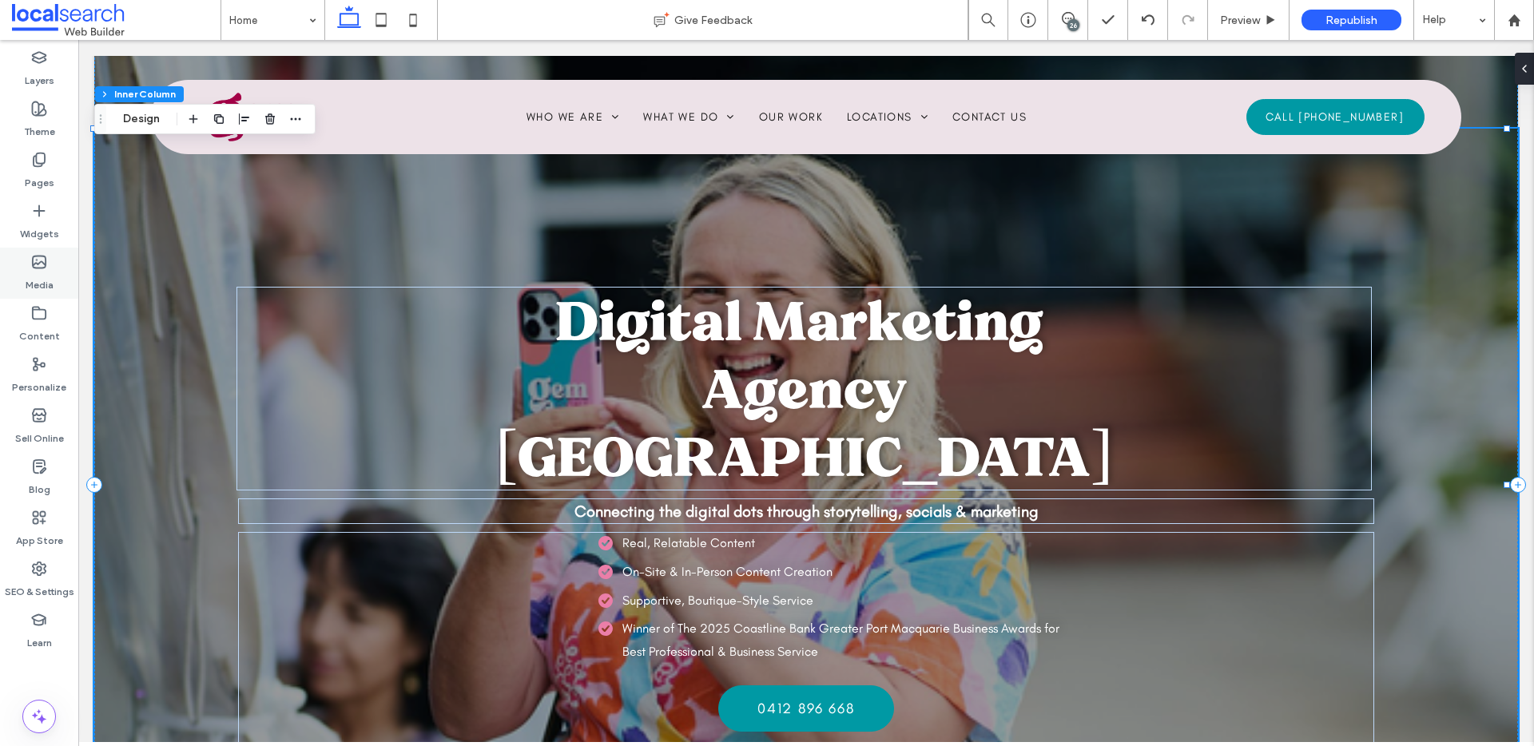
click at [22, 281] on div "Media" at bounding box center [39, 273] width 78 height 51
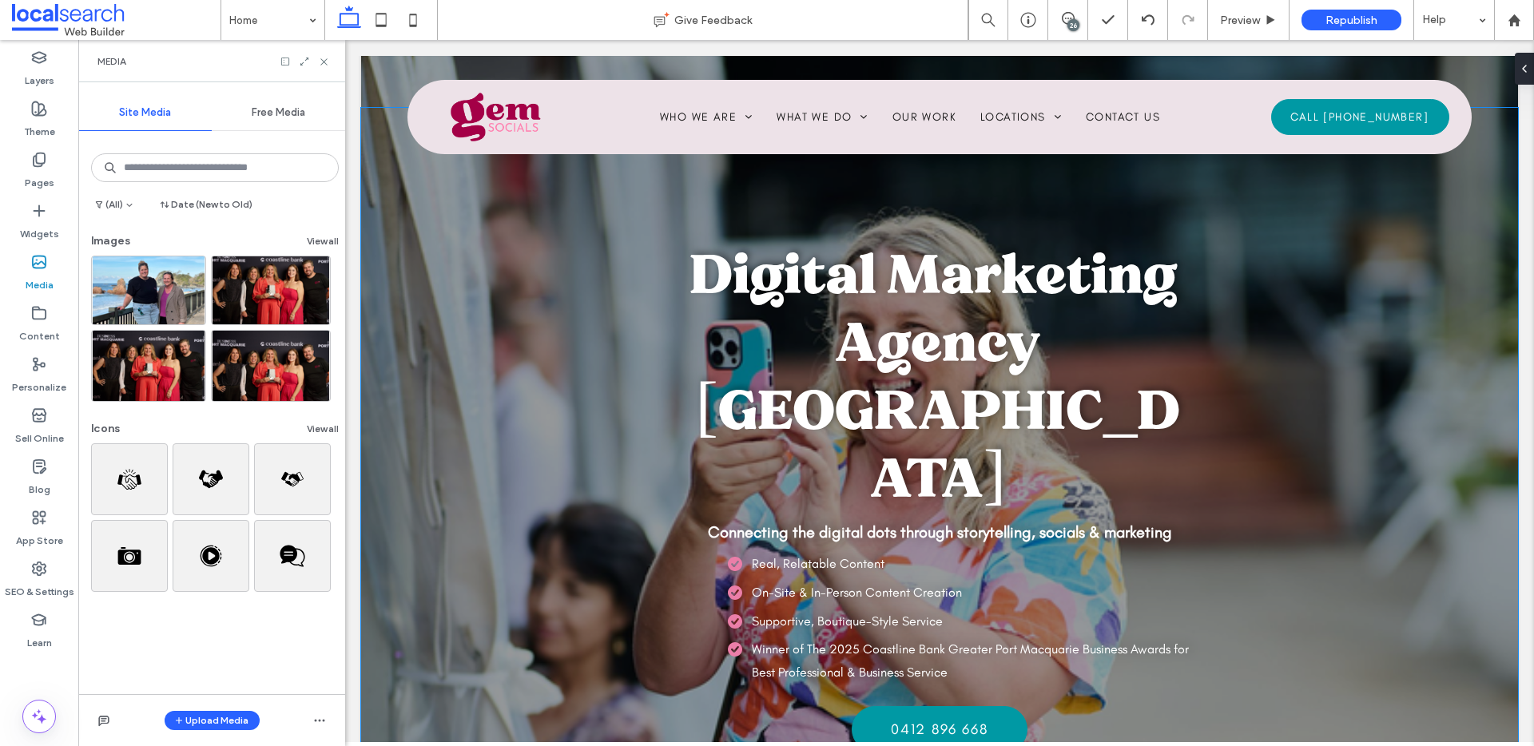
click at [444, 276] on div "Digital Marketing Agency Port Macquarie Connecting the digital dots through sto…" at bounding box center [939, 485] width 1157 height 754
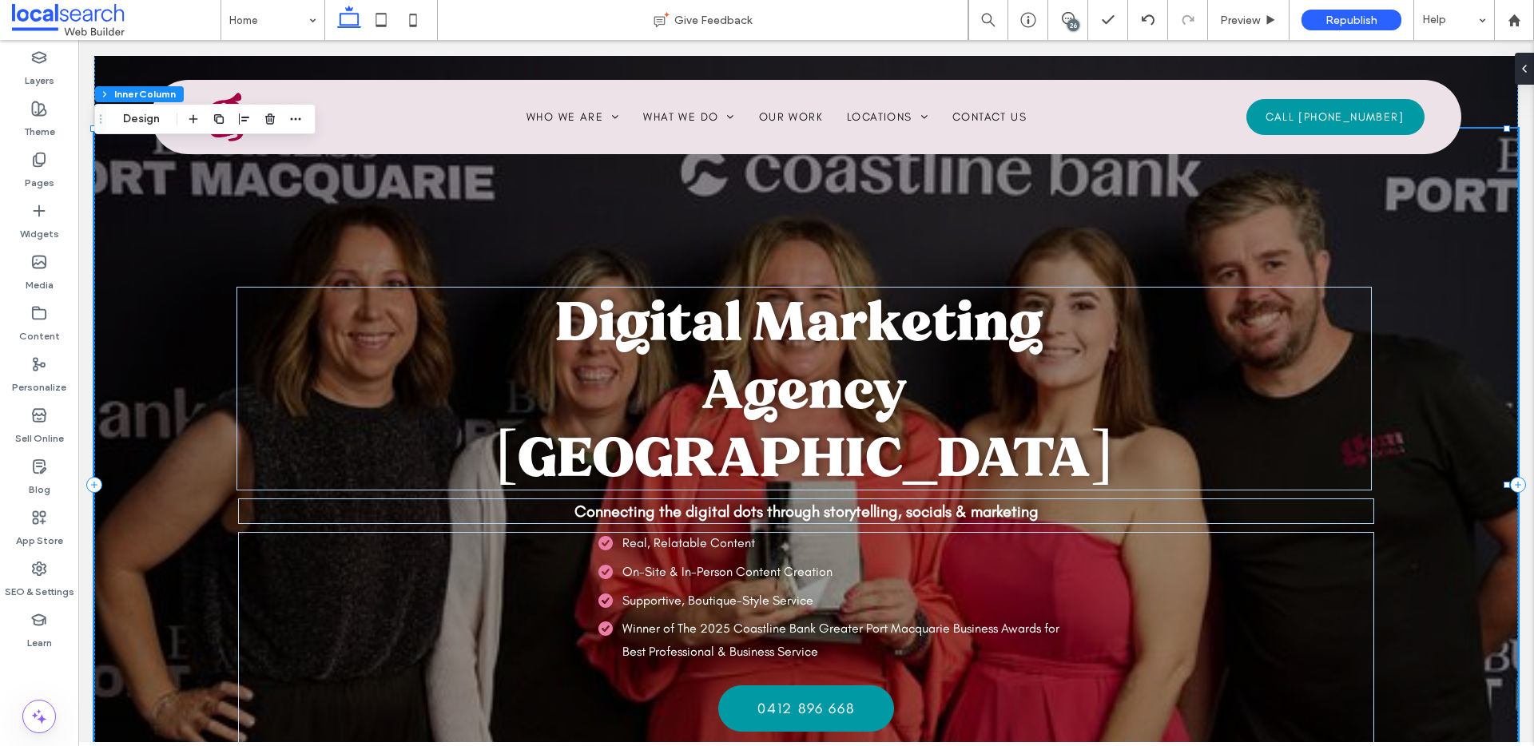
click at [147, 210] on div "Digital Marketing Agency Port Macquarie Connecting the digital dots through sto…" at bounding box center [806, 485] width 1424 height 712
click at [138, 117] on button "Design" at bounding box center [142, 118] width 58 height 19
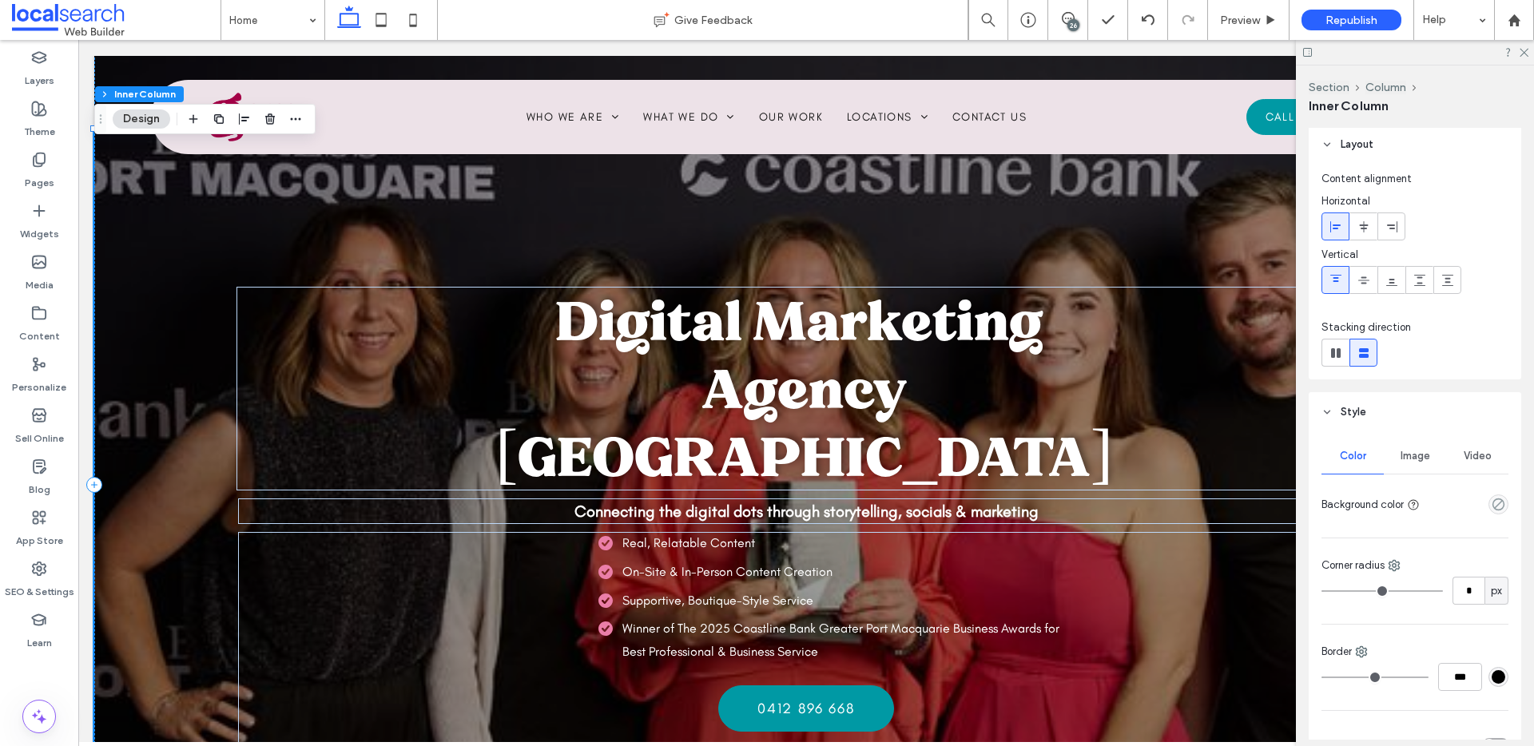
click at [1413, 451] on span "Image" at bounding box center [1416, 456] width 30 height 13
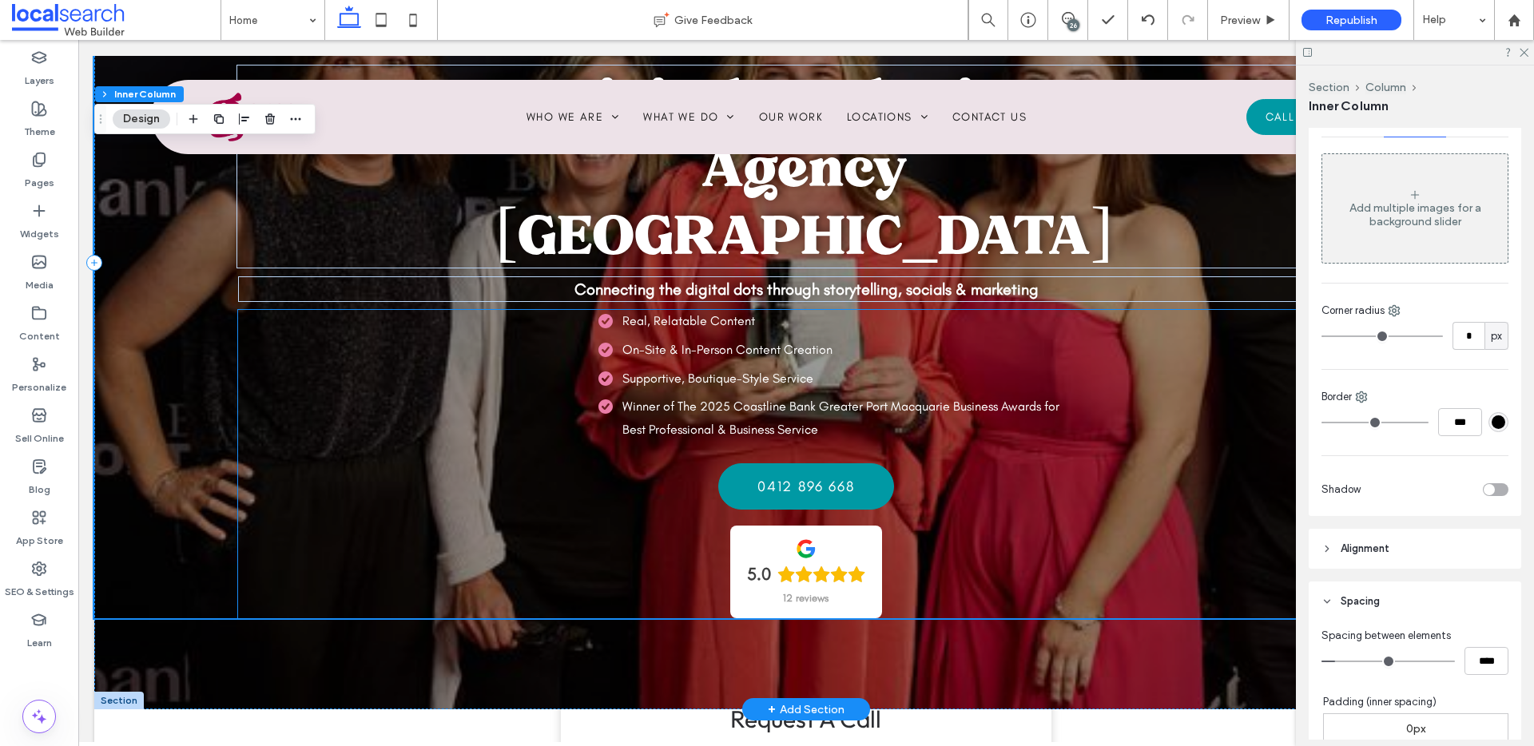
scroll to position [358, 0]
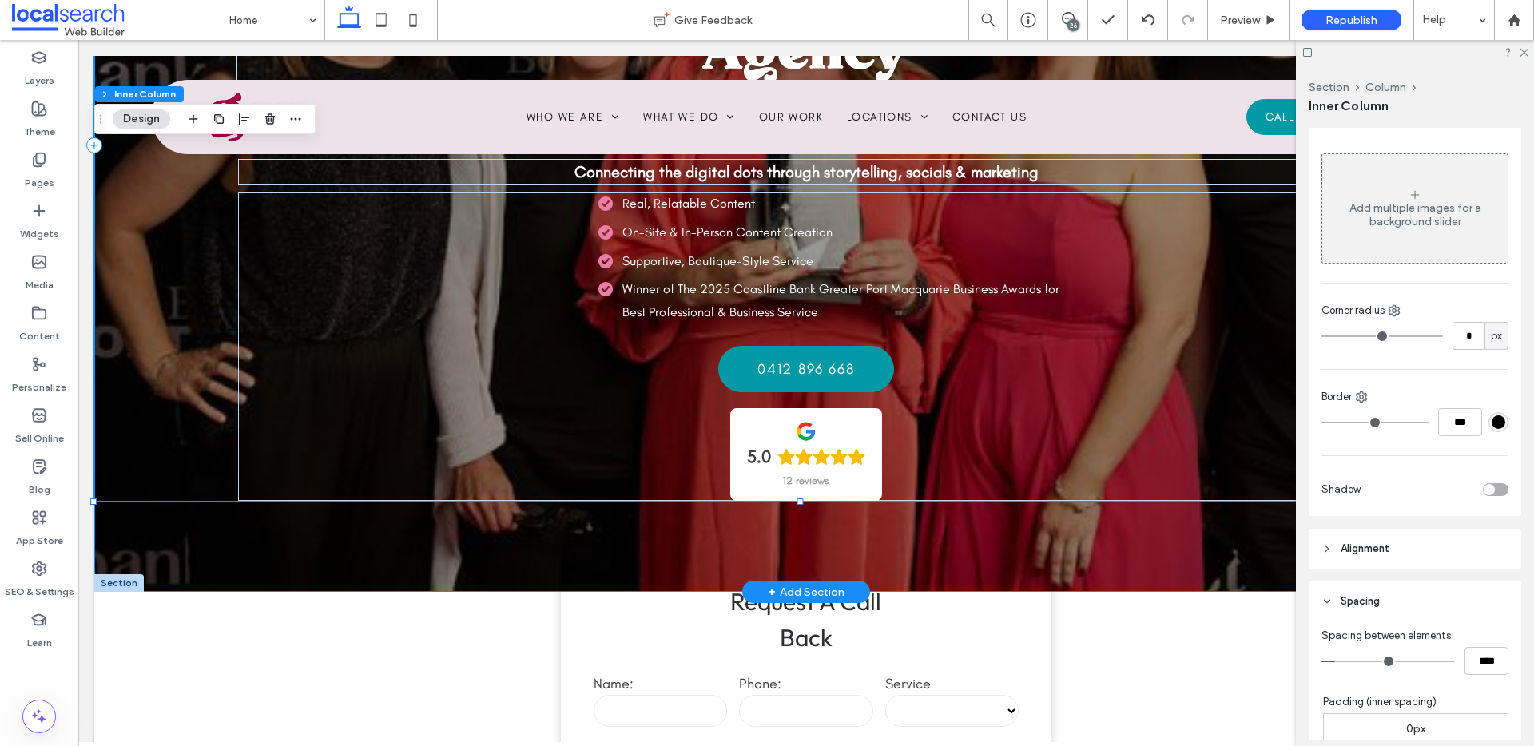
click at [113, 578] on div at bounding box center [119, 584] width 50 height 18
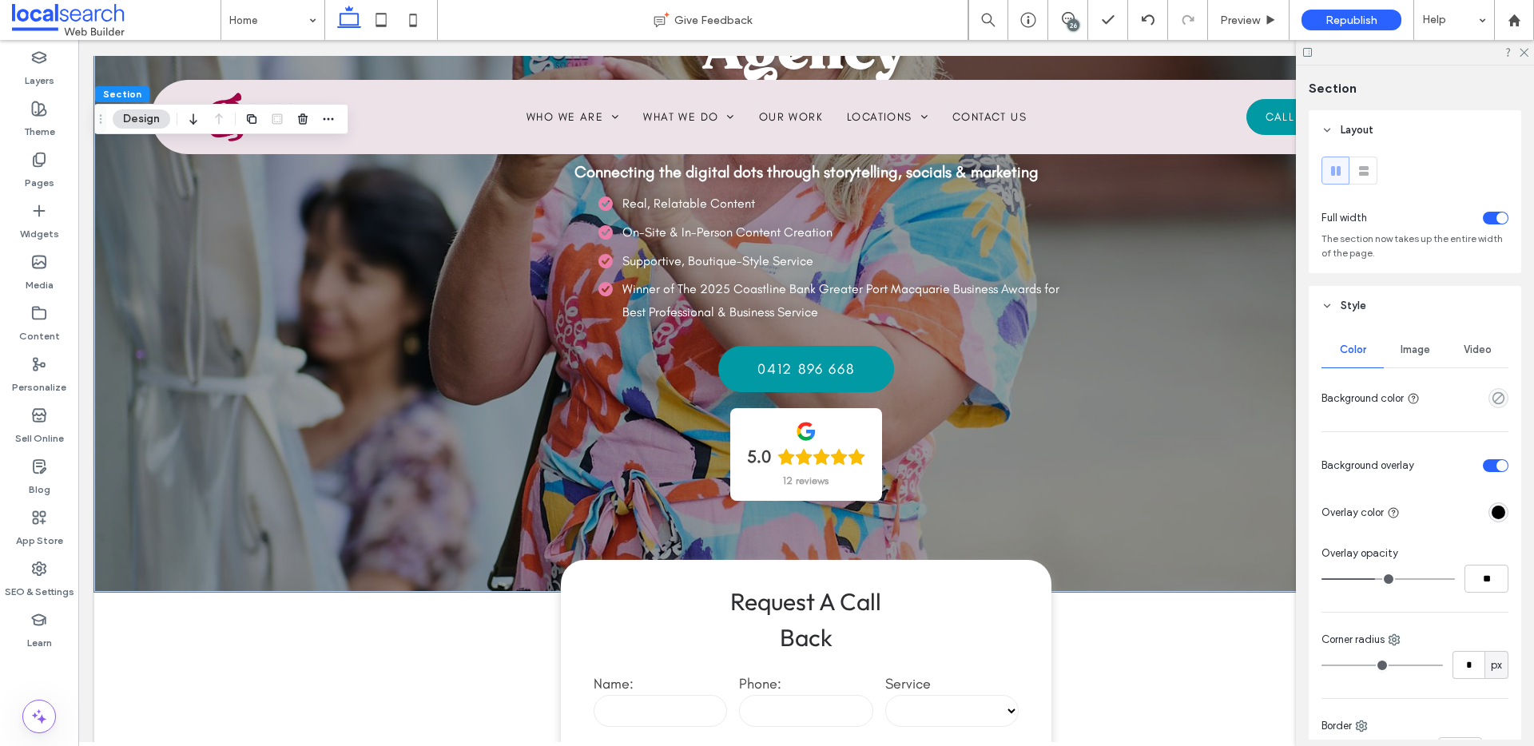
click at [1414, 349] on span "Image" at bounding box center [1416, 350] width 30 height 13
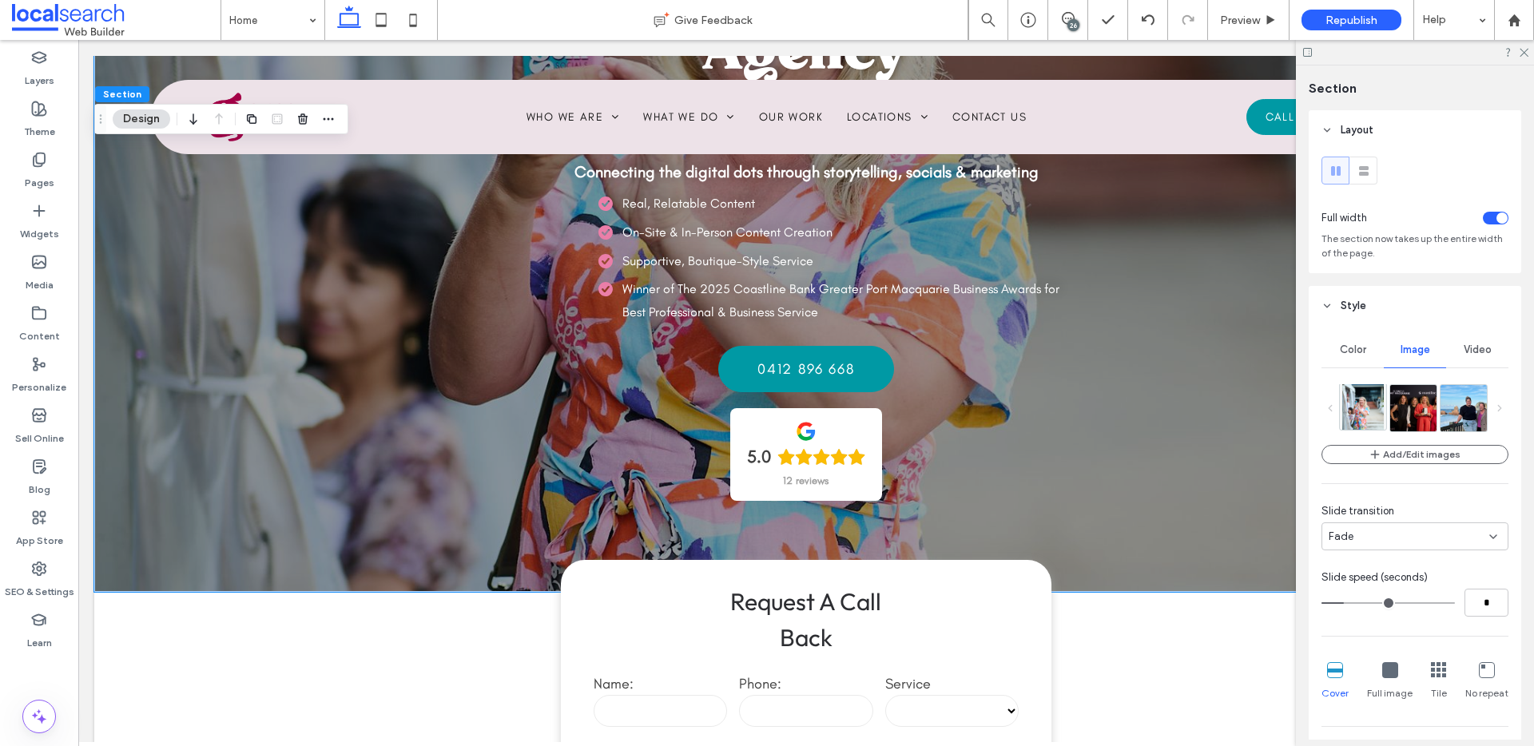
click at [1359, 407] on img at bounding box center [1364, 407] width 42 height 46
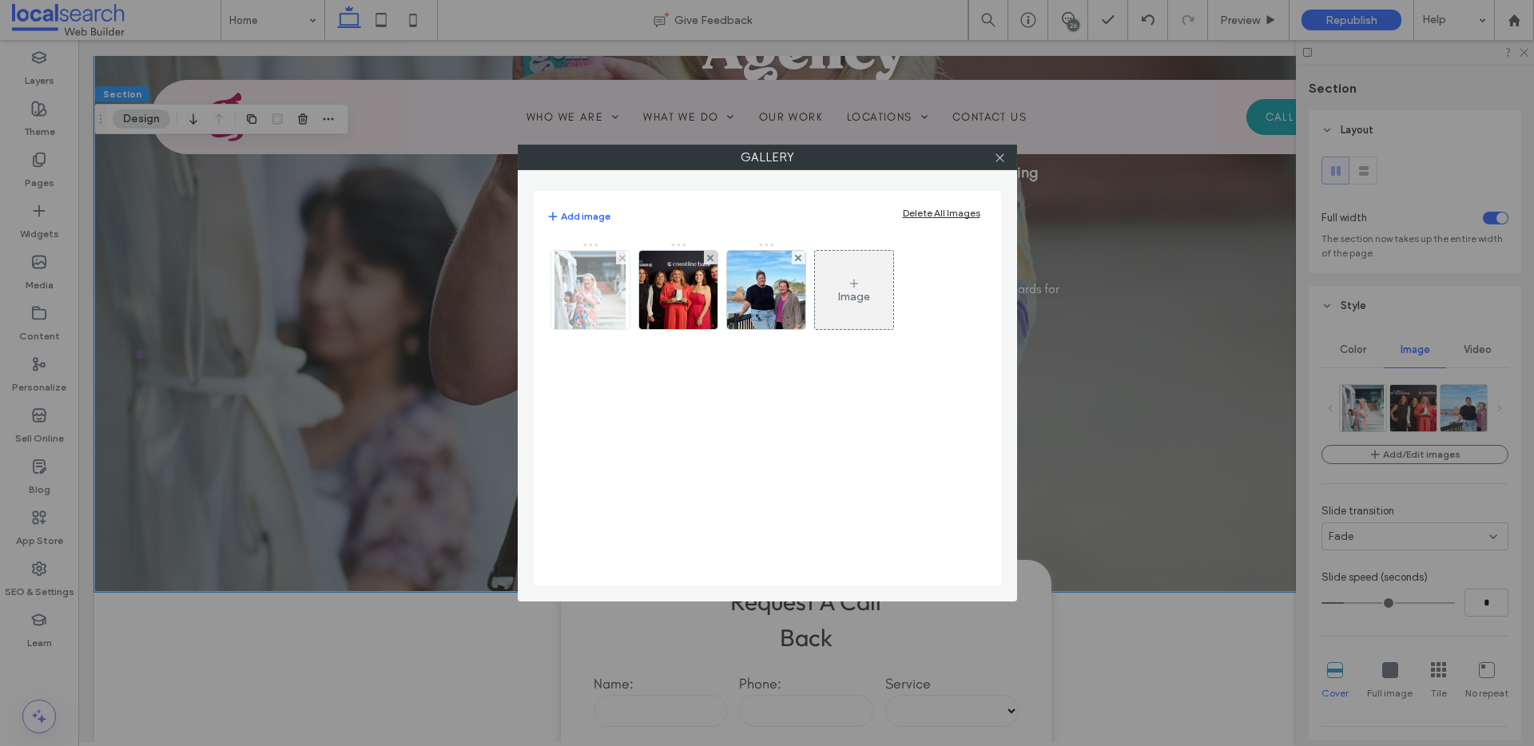
click at [568, 271] on img at bounding box center [590, 290] width 71 height 78
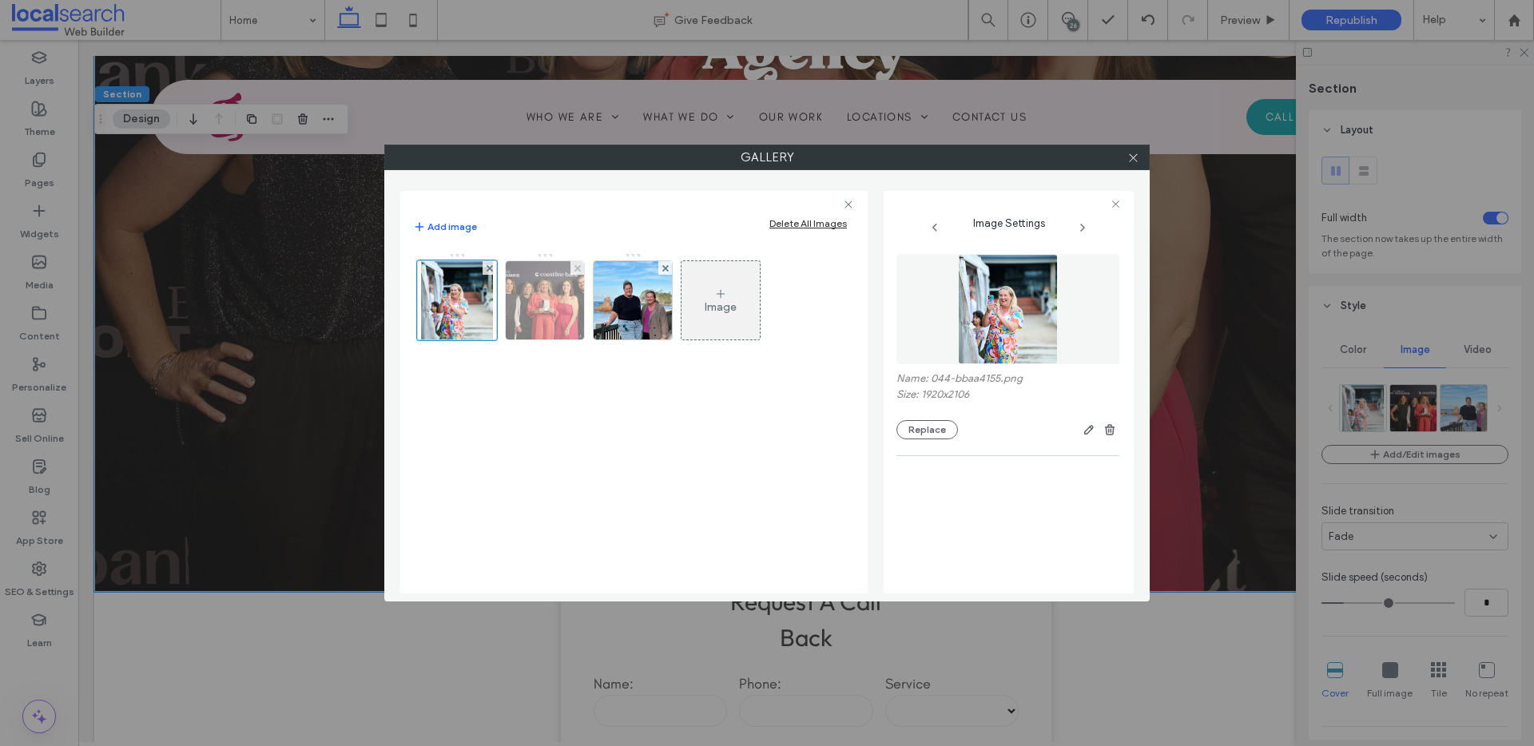
click at [557, 294] on img at bounding box center [545, 300] width 117 height 78
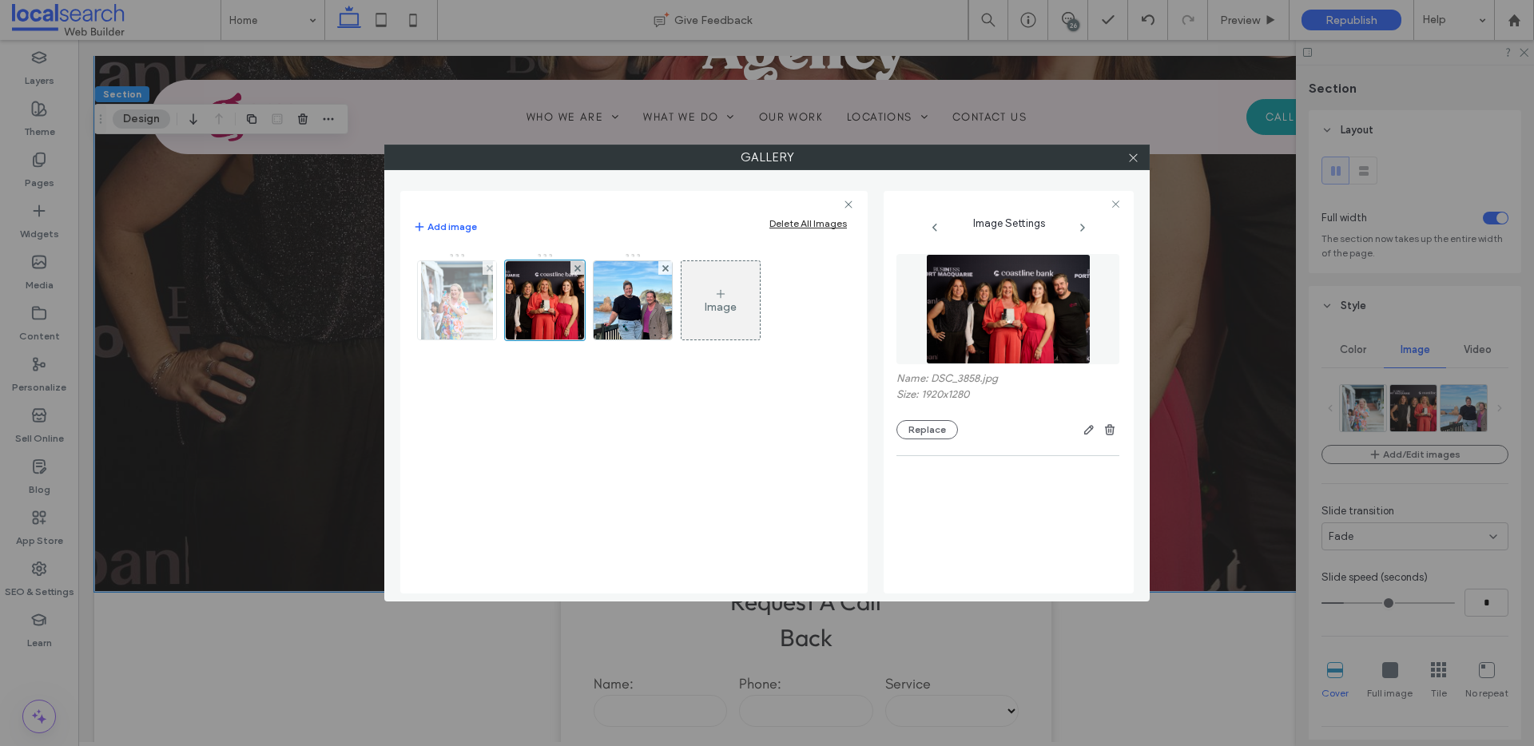
click at [450, 316] on img at bounding box center [456, 300] width 71 height 78
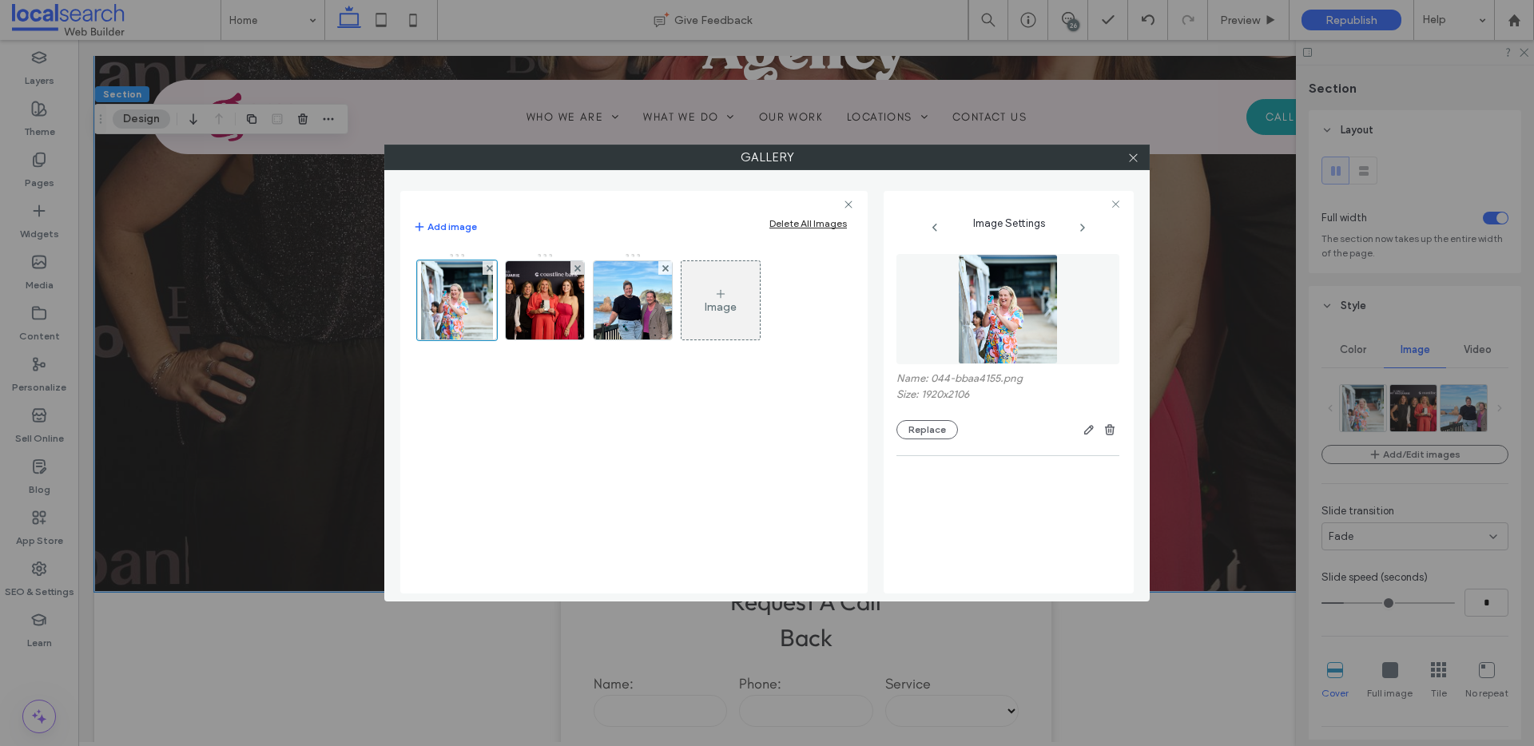
click at [1078, 426] on div at bounding box center [1038, 429] width 161 height 19
click at [1081, 428] on span "button" at bounding box center [1089, 429] width 19 height 19
click at [1083, 431] on icon "button" at bounding box center [1089, 430] width 13 height 13
click at [1136, 161] on use at bounding box center [1133, 157] width 8 height 8
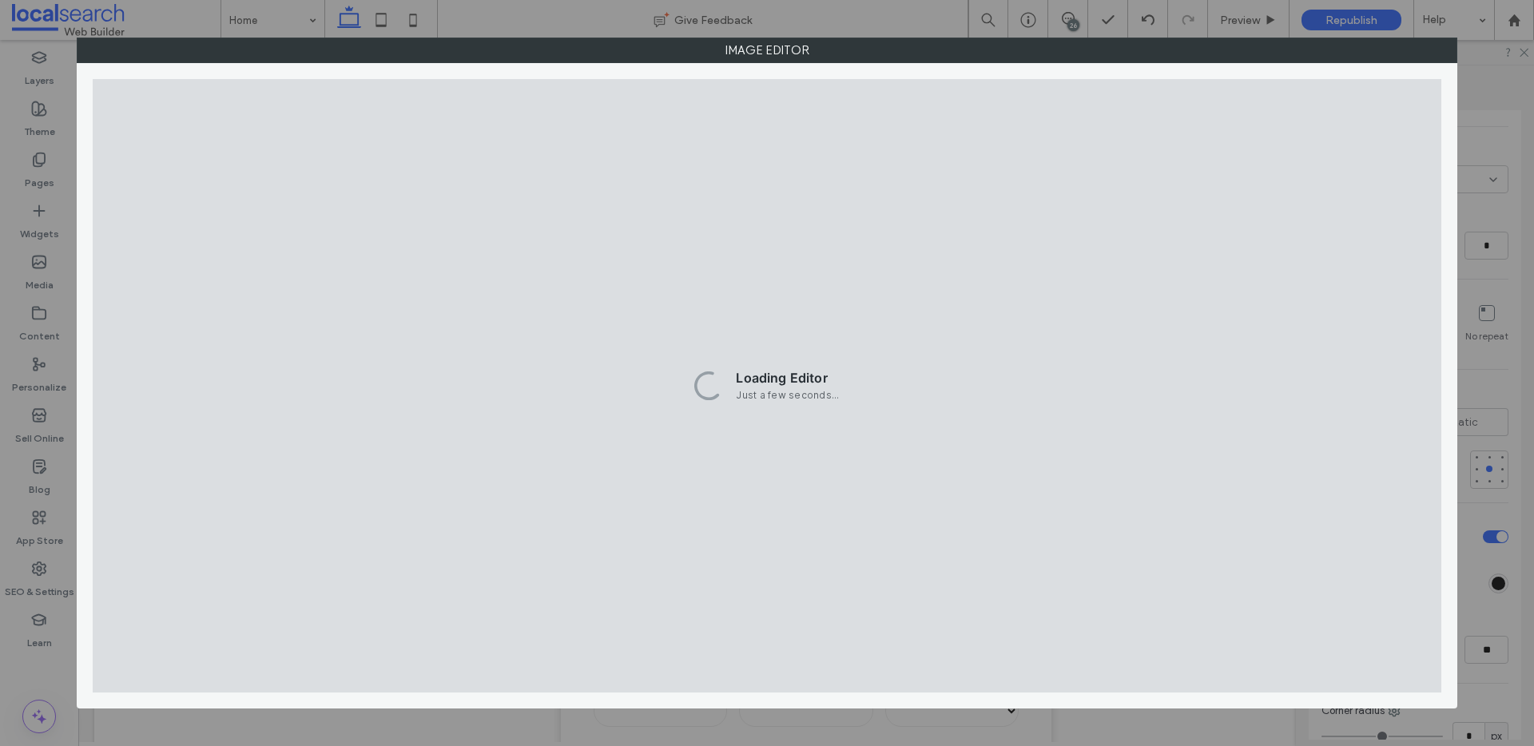
scroll to position [359, 0]
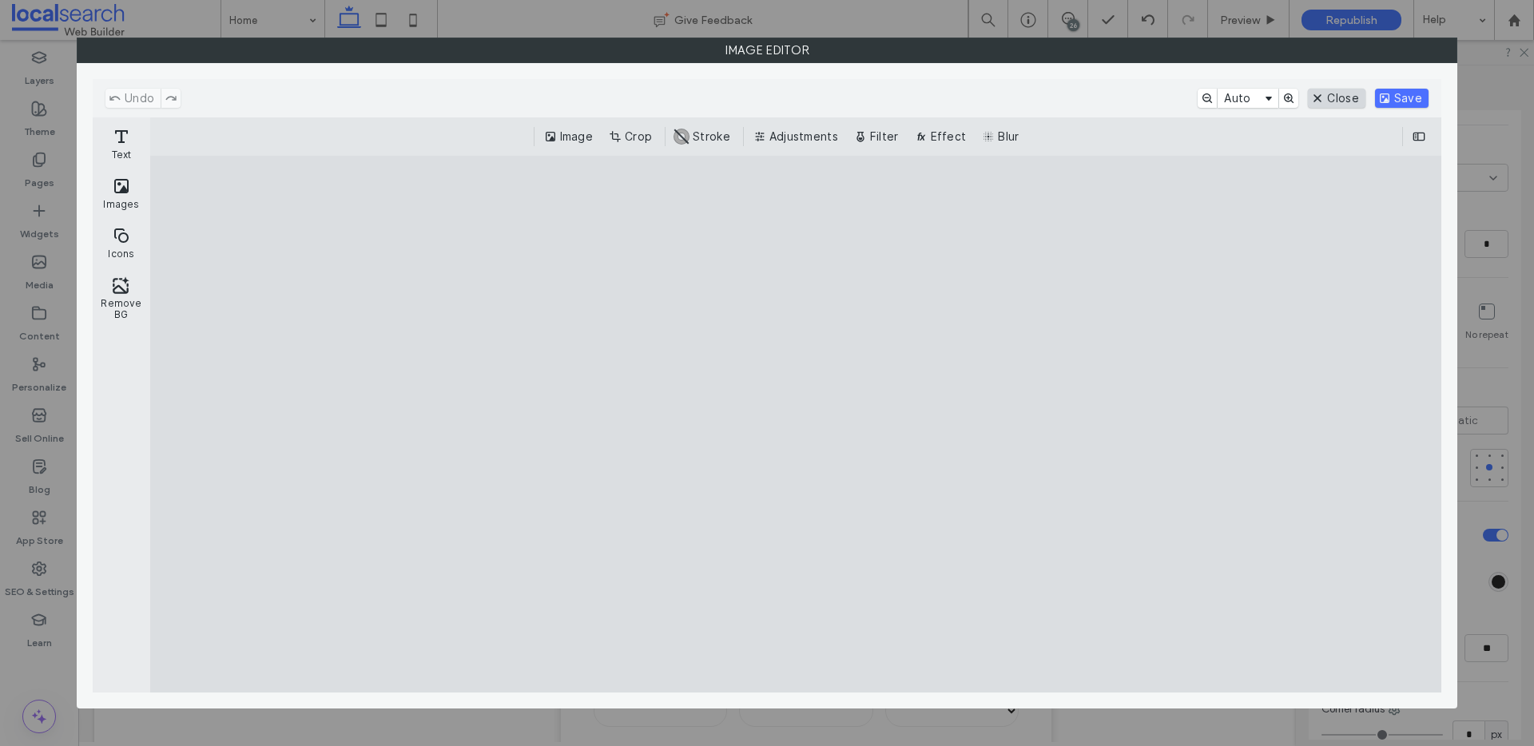
click at [1319, 101] on button "Close" at bounding box center [1336, 98] width 57 height 19
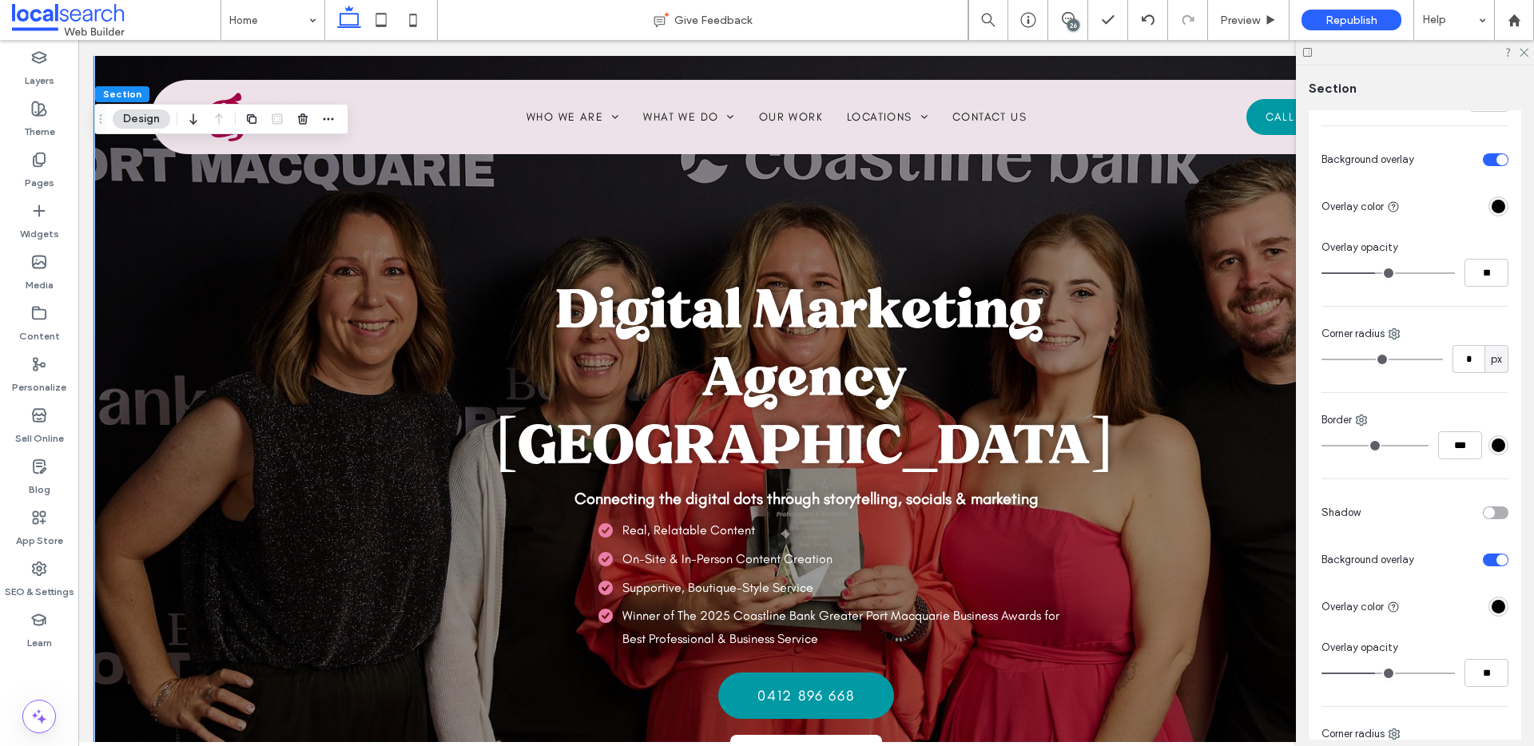
scroll to position [42, 0]
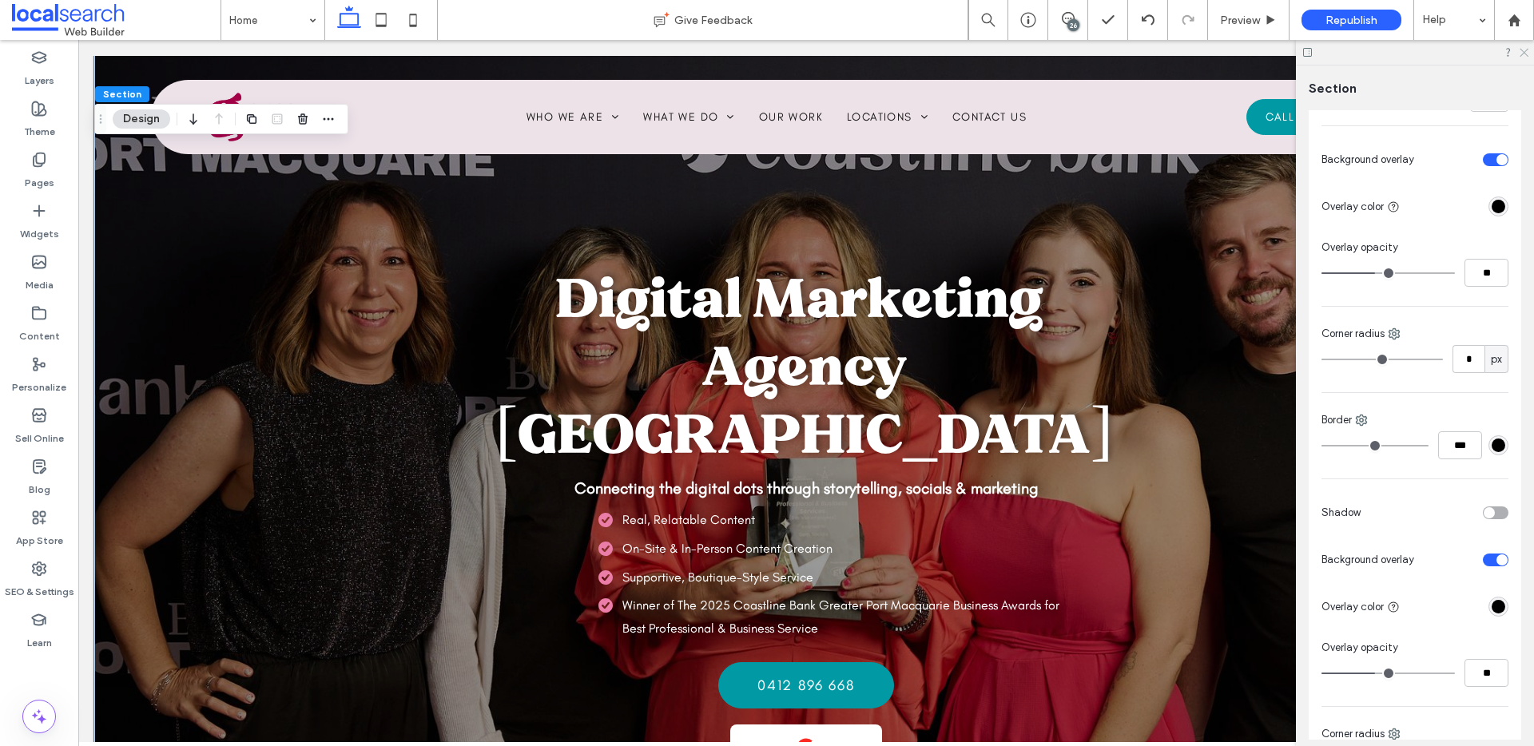
click at [1528, 51] on icon at bounding box center [1523, 51] width 10 height 10
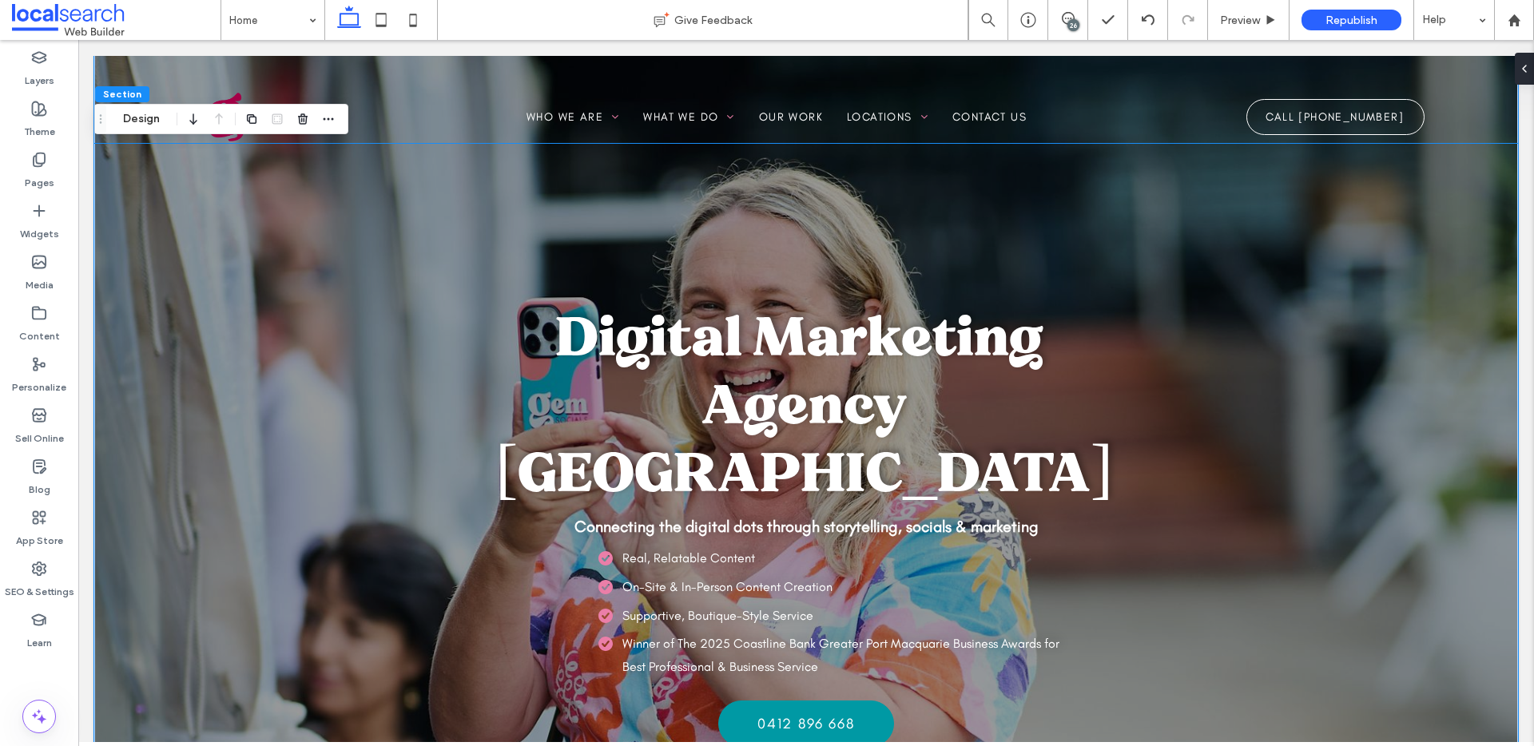
scroll to position [0, 0]
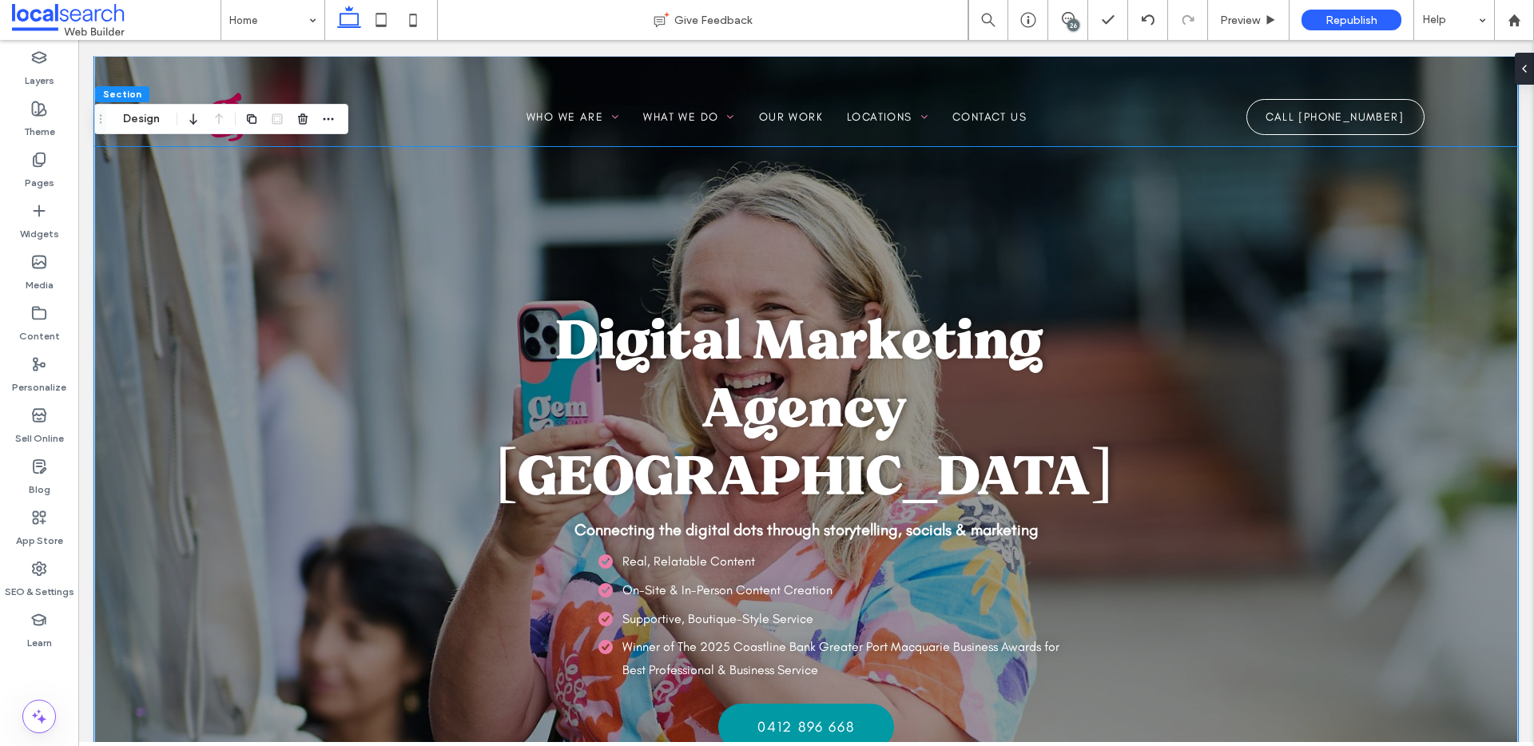
click at [427, 177] on div "Digital Marketing Agency Port Macquarie Connecting the digital dots through sto…" at bounding box center [806, 503] width 1424 height 712
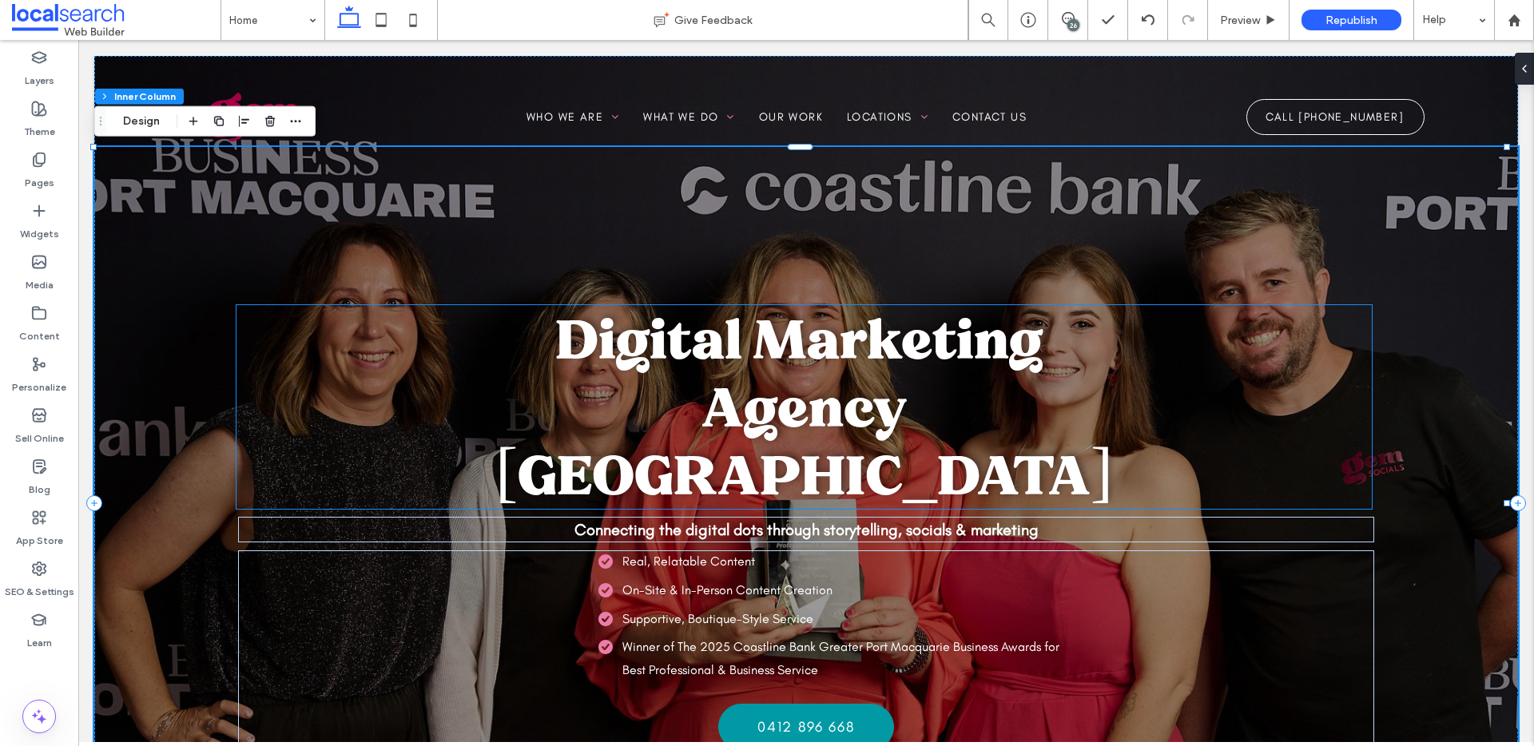
click at [786, 440] on span "Digital Marketing Agency Port Macquarie" at bounding box center [804, 407] width 618 height 204
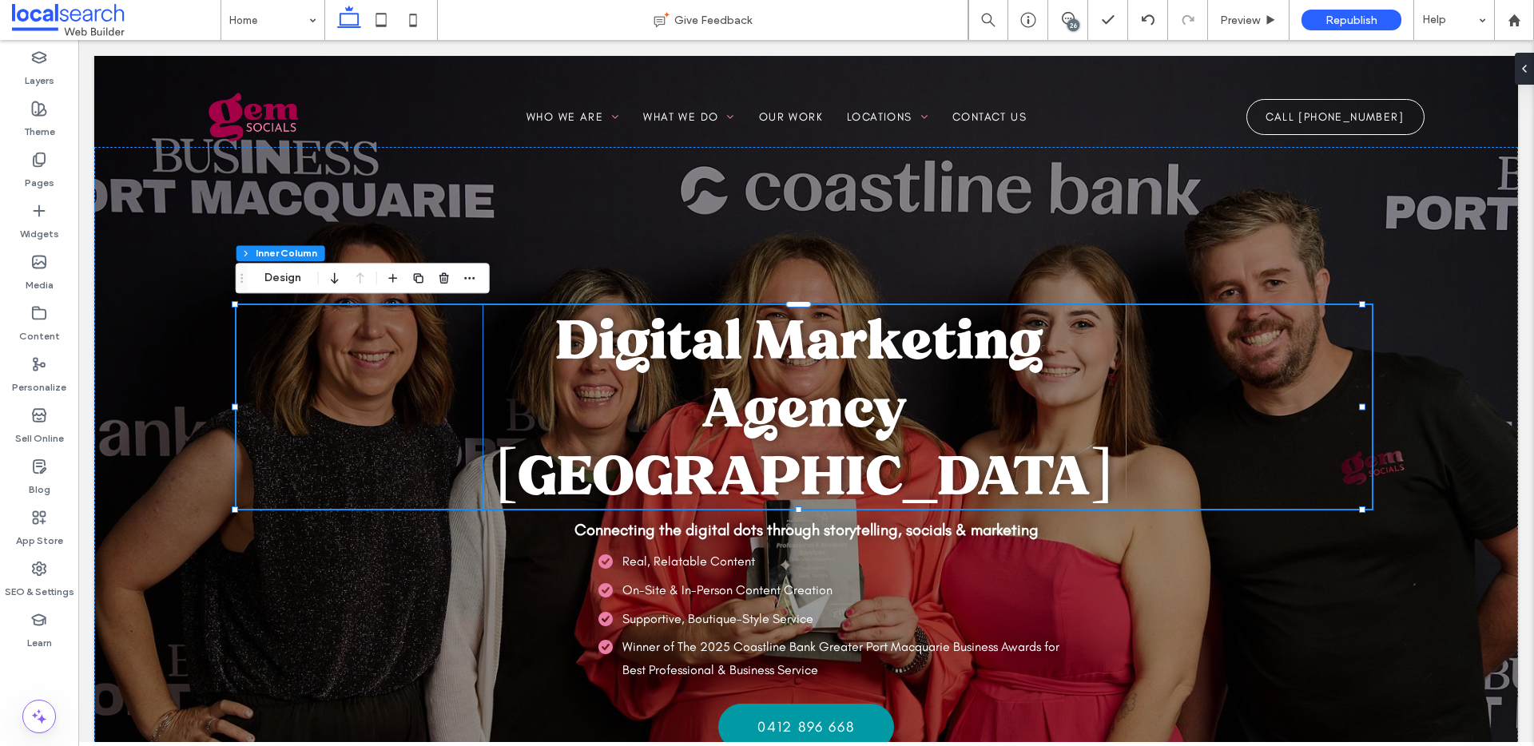
click at [985, 409] on h1 "Digital Marketing Agency Port Macquarie" at bounding box center [805, 407] width 643 height 204
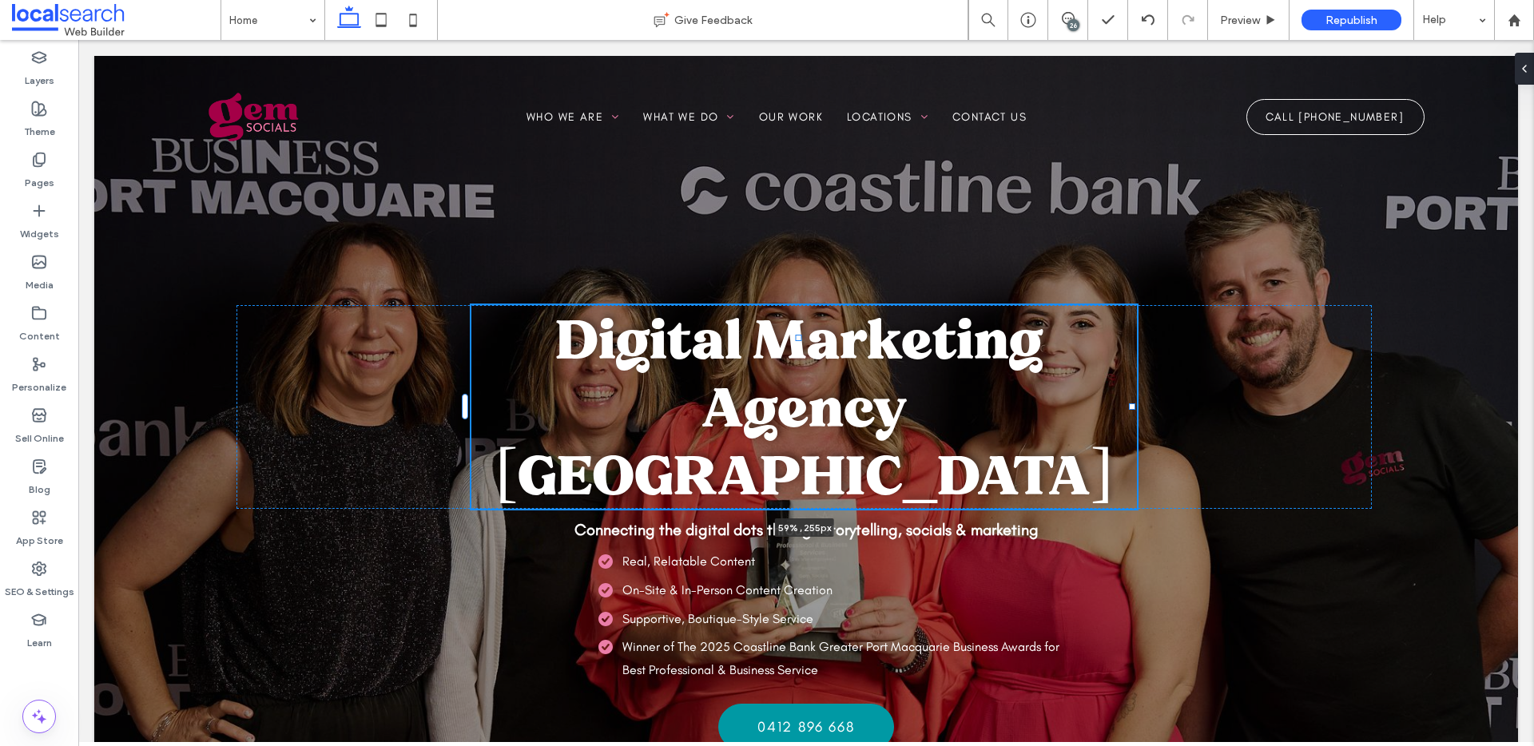
drag, startPoint x: 1120, startPoint y: 407, endPoint x: 1135, endPoint y: 408, distance: 14.4
click at [1135, 408] on div at bounding box center [1132, 407] width 6 height 6
type input "**"
type input "****"
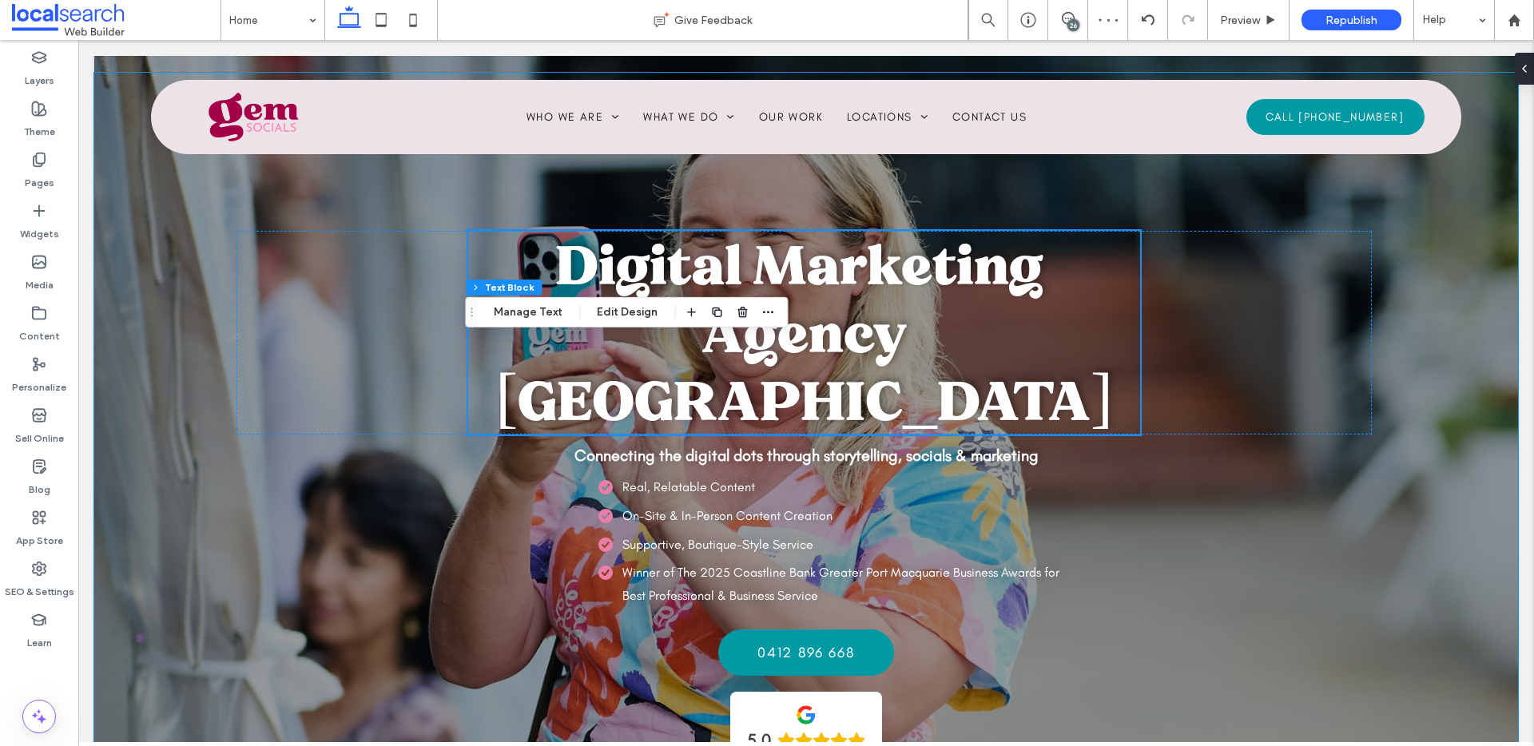
scroll to position [147, 0]
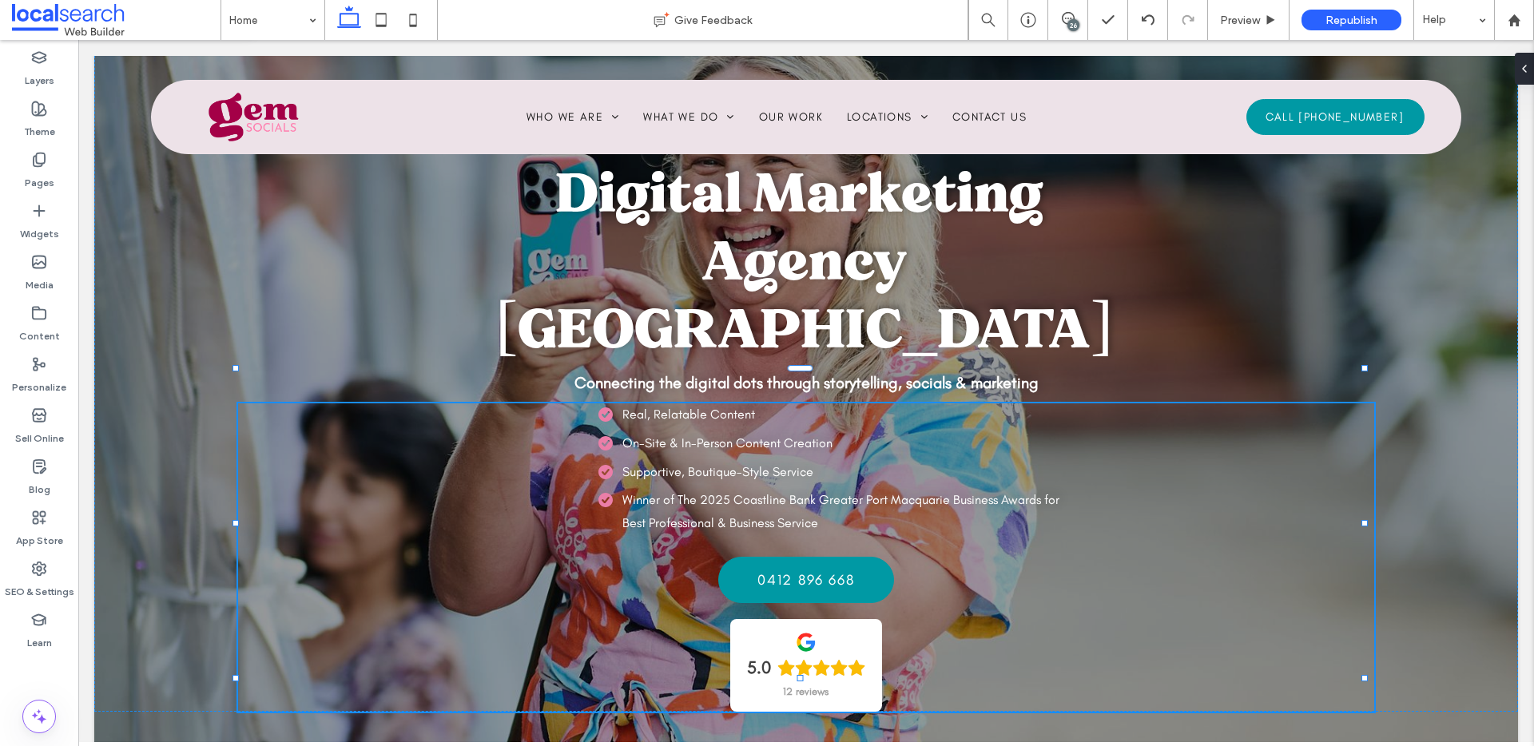
type input "**"
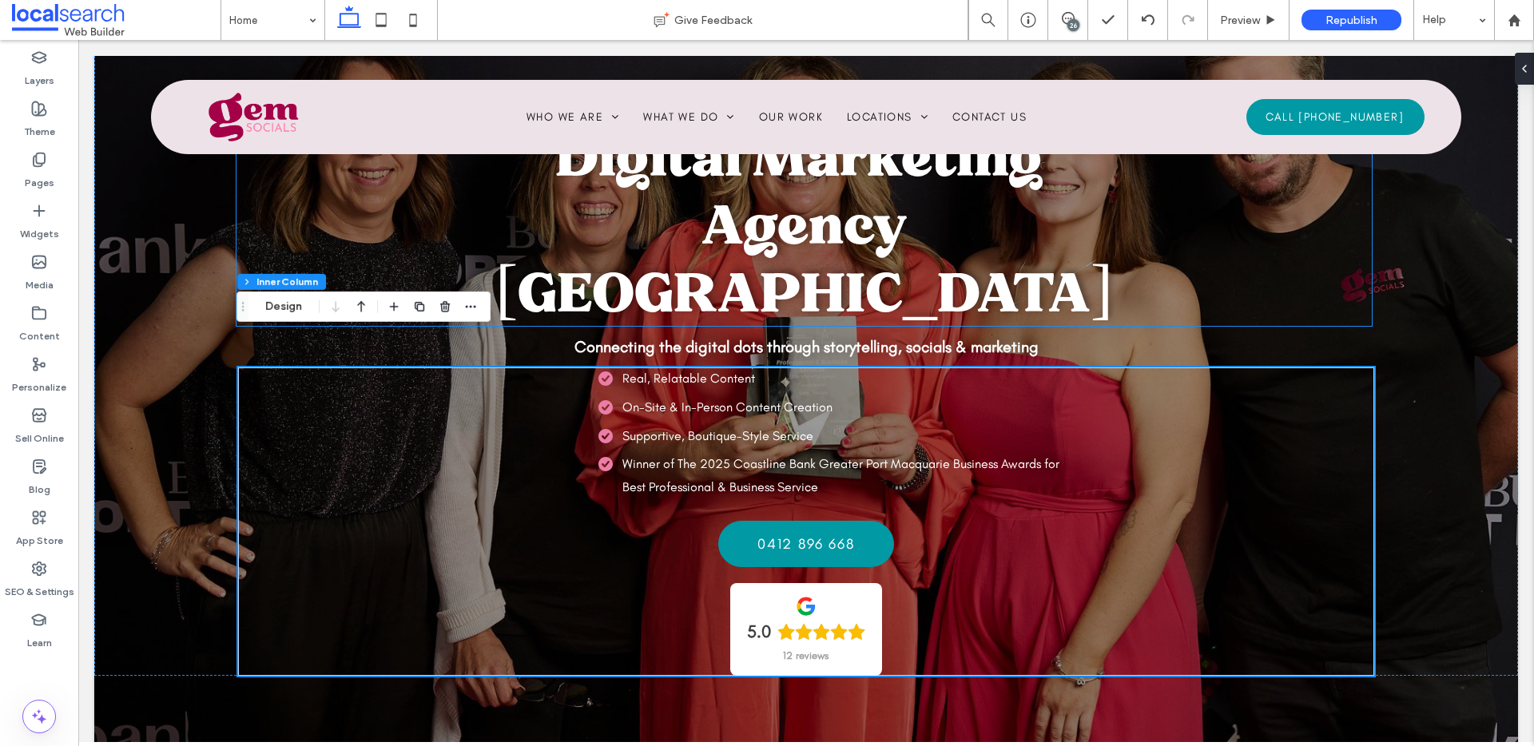
scroll to position [220, 0]
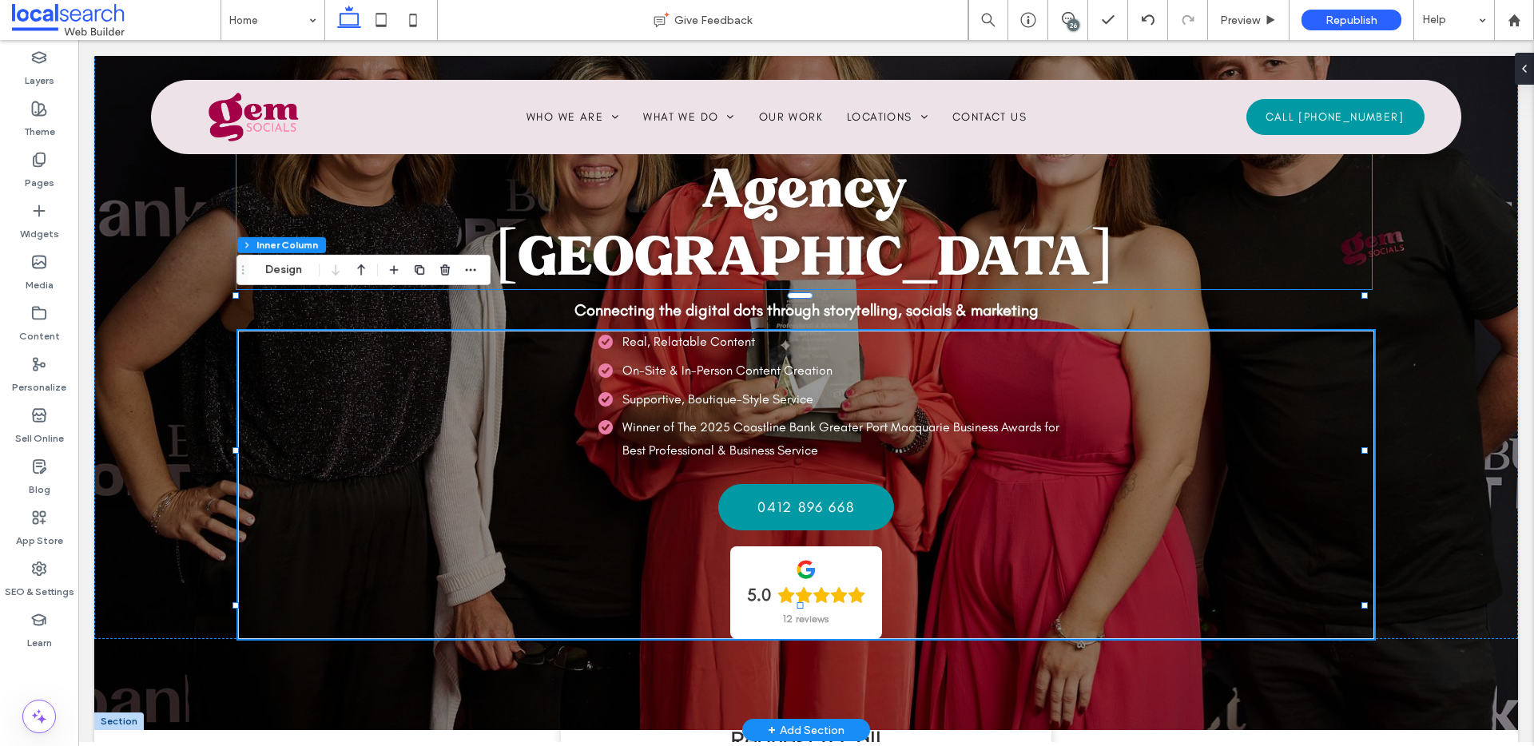
click at [910, 201] on span "Digital Marketing Agency Port Macquarie" at bounding box center [804, 188] width 618 height 204
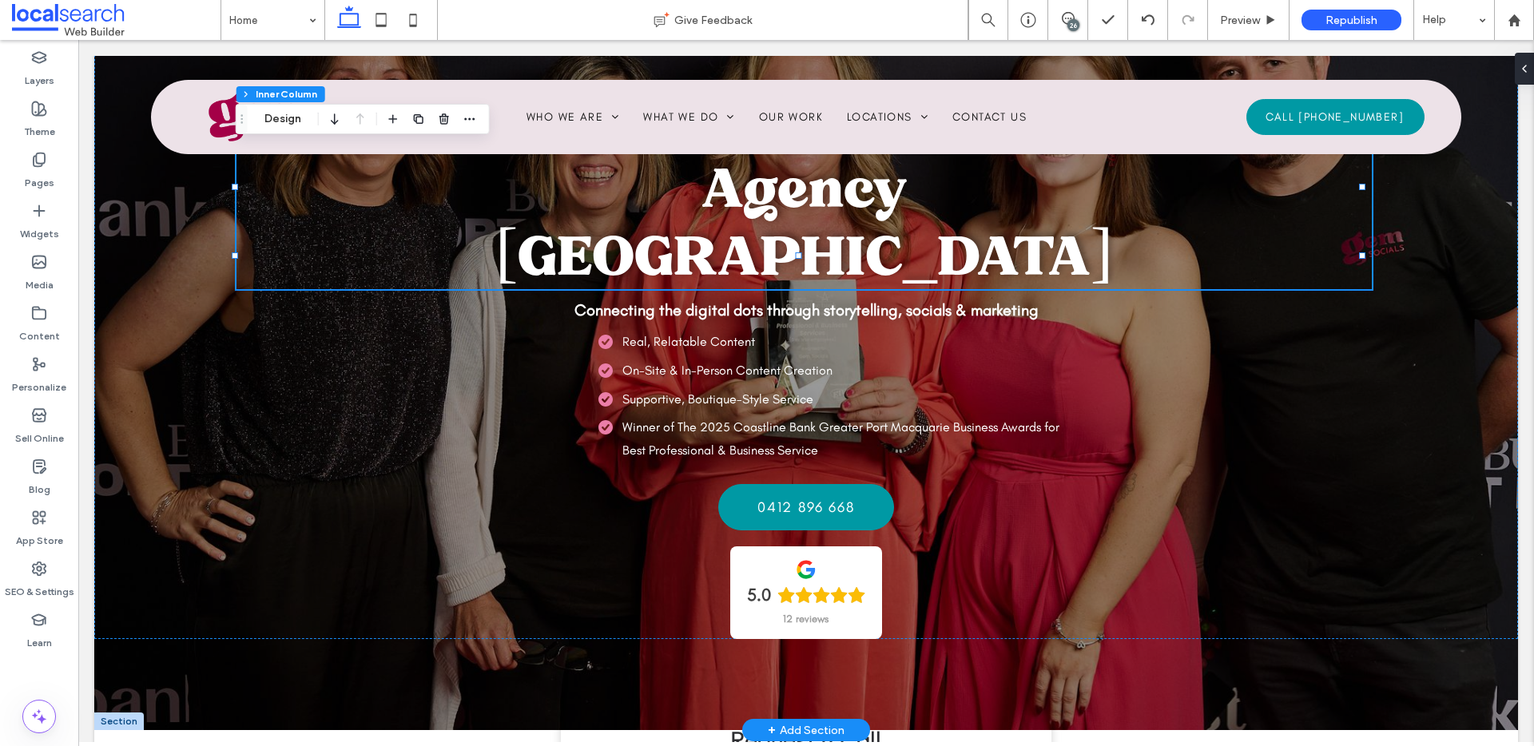
click at [973, 183] on span "Digital Marketing Agency Port Macquarie" at bounding box center [804, 188] width 618 height 204
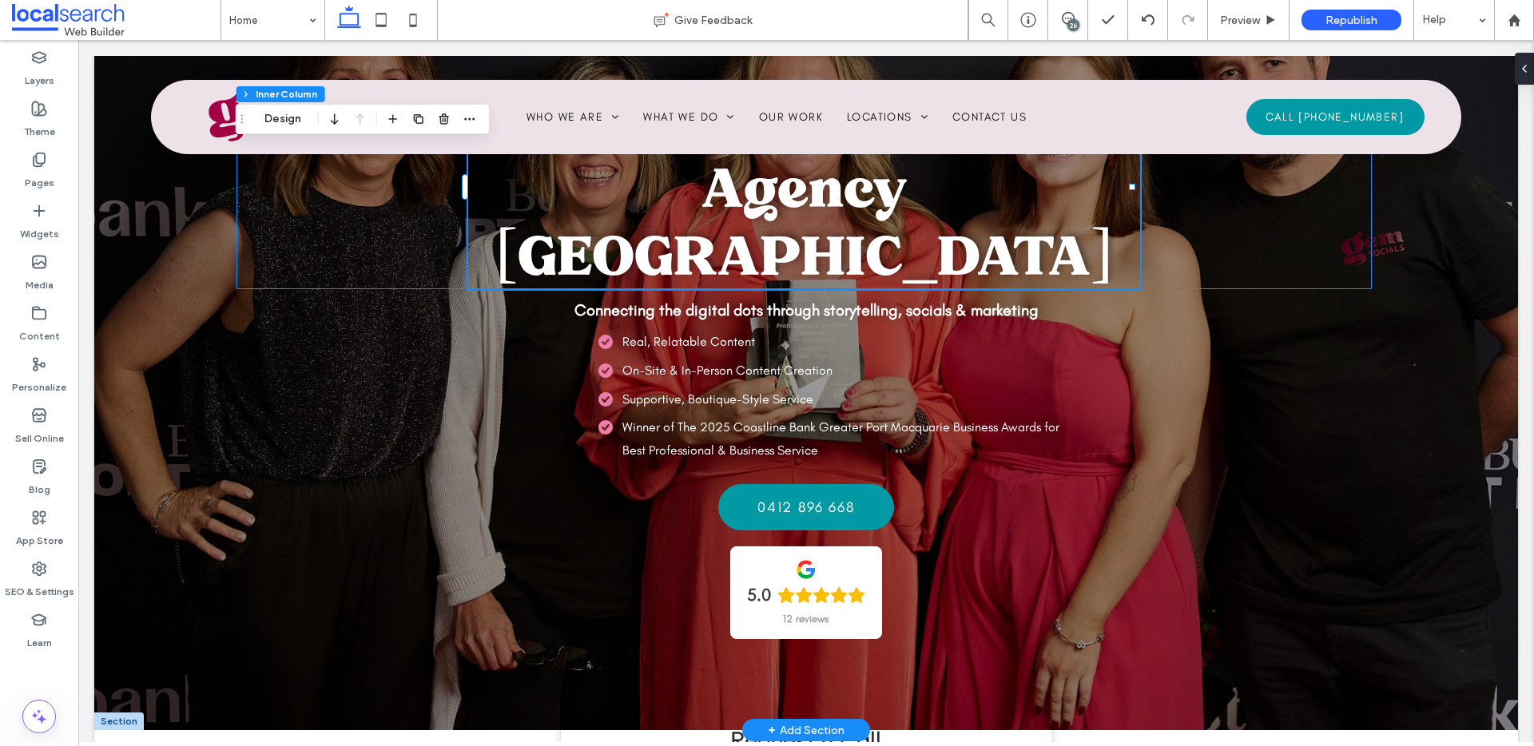
click at [973, 183] on span "Digital Marketing Agency Port Macquarie" at bounding box center [804, 188] width 618 height 204
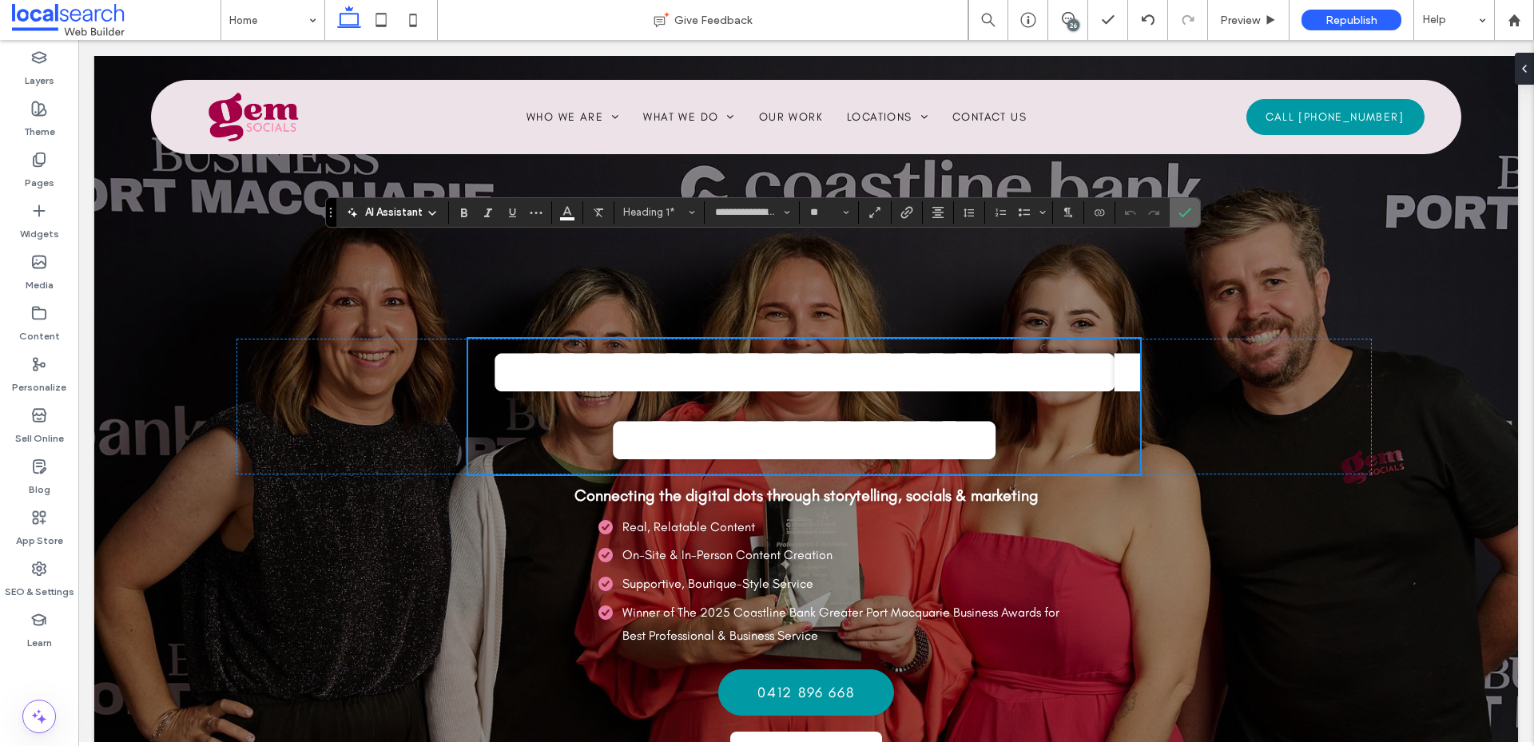
scroll to position [0, 0]
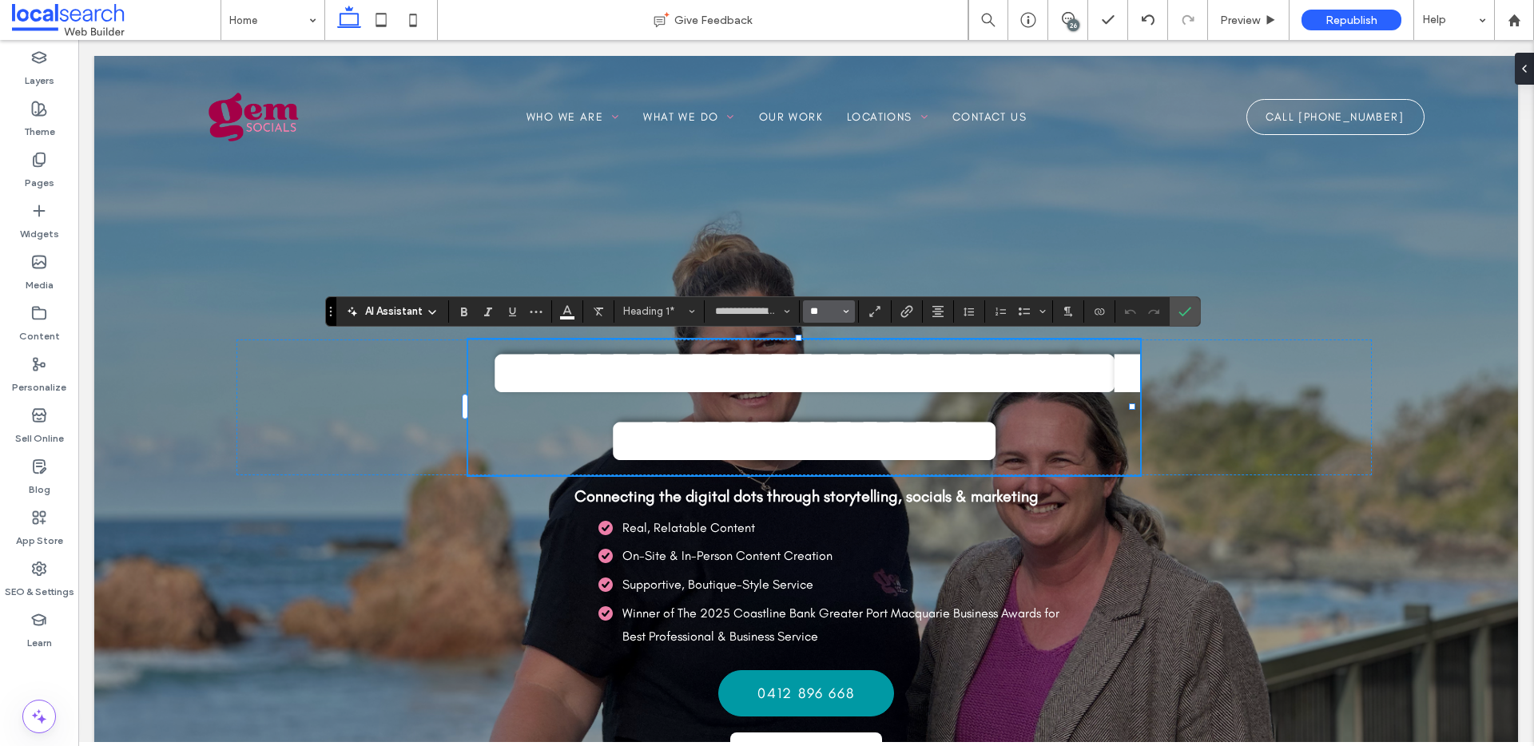
click at [831, 316] on input "**" at bounding box center [824, 311] width 31 height 13
click at [828, 305] on input "Size-input" at bounding box center [824, 311] width 31 height 13
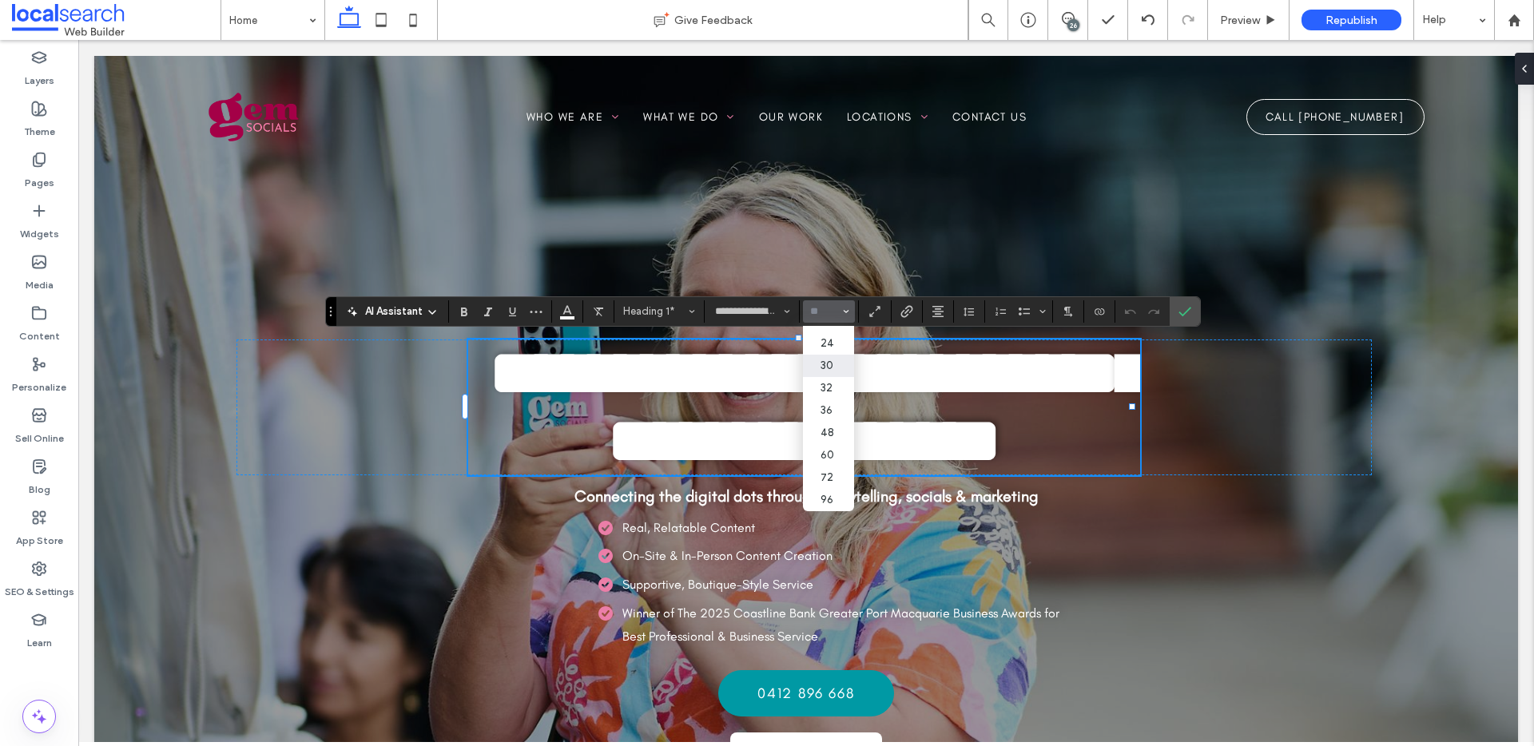
type input "*"
type input "**"
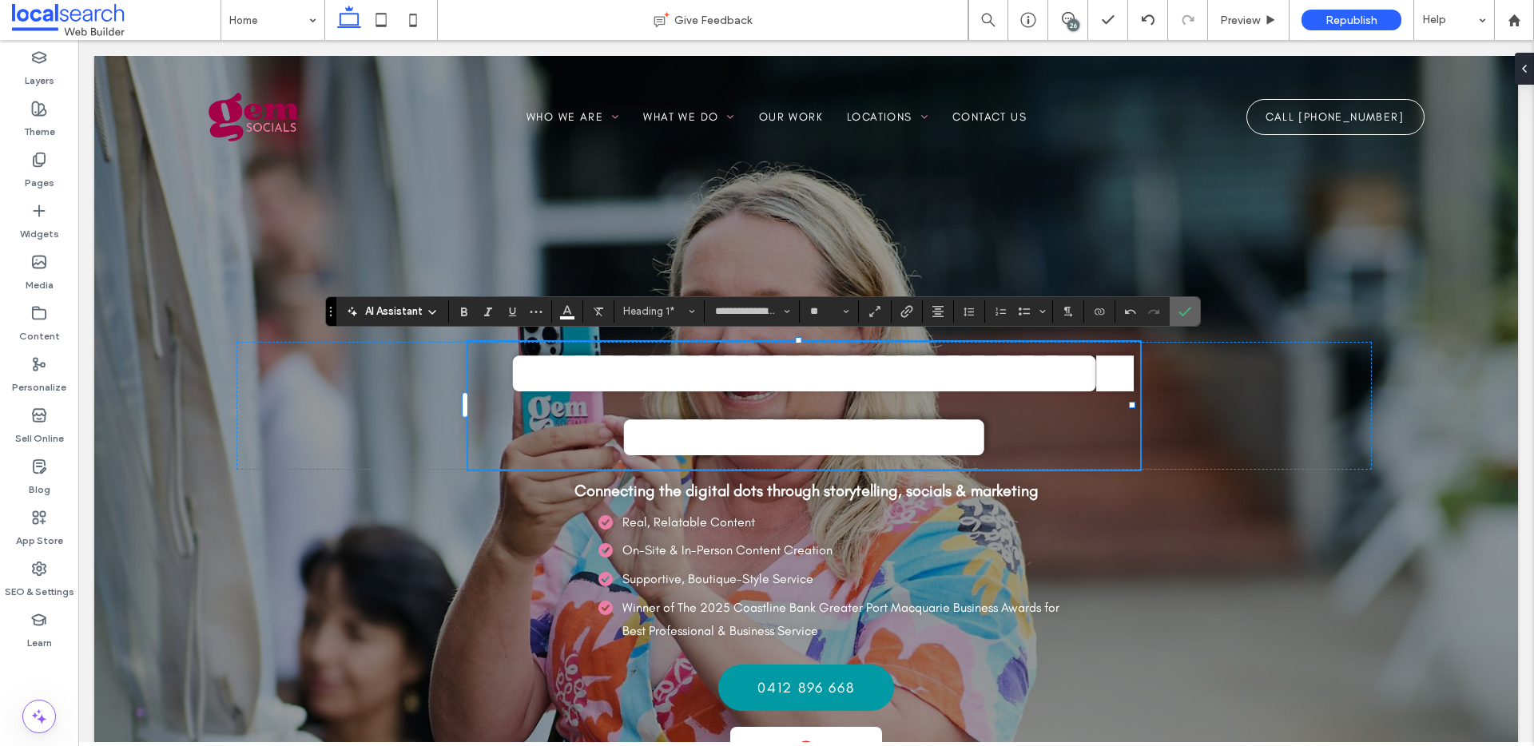
click at [1183, 320] on span "Confirm" at bounding box center [1182, 311] width 7 height 29
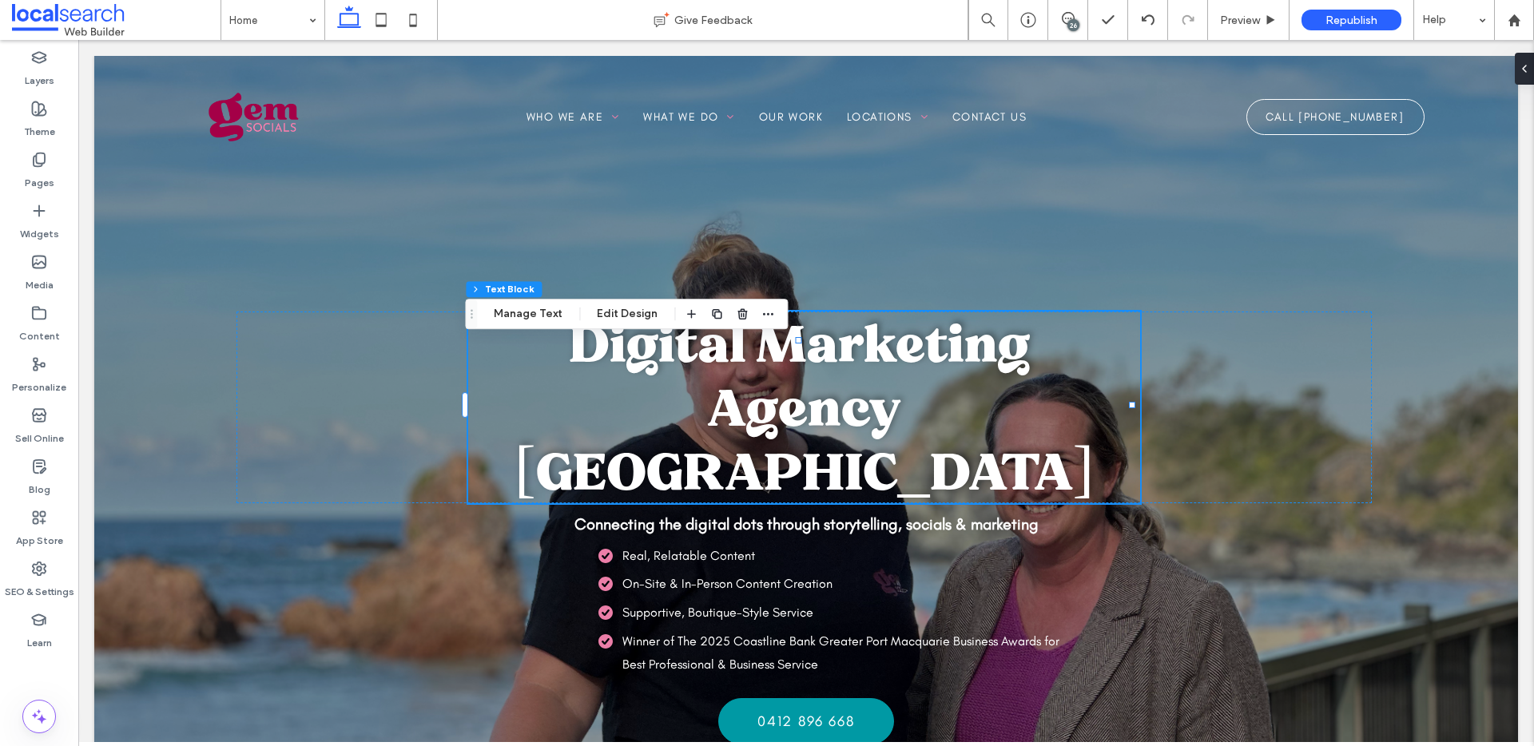
click at [818, 432] on span "Digital Marketing Agency Port Macquarie" at bounding box center [804, 408] width 579 height 192
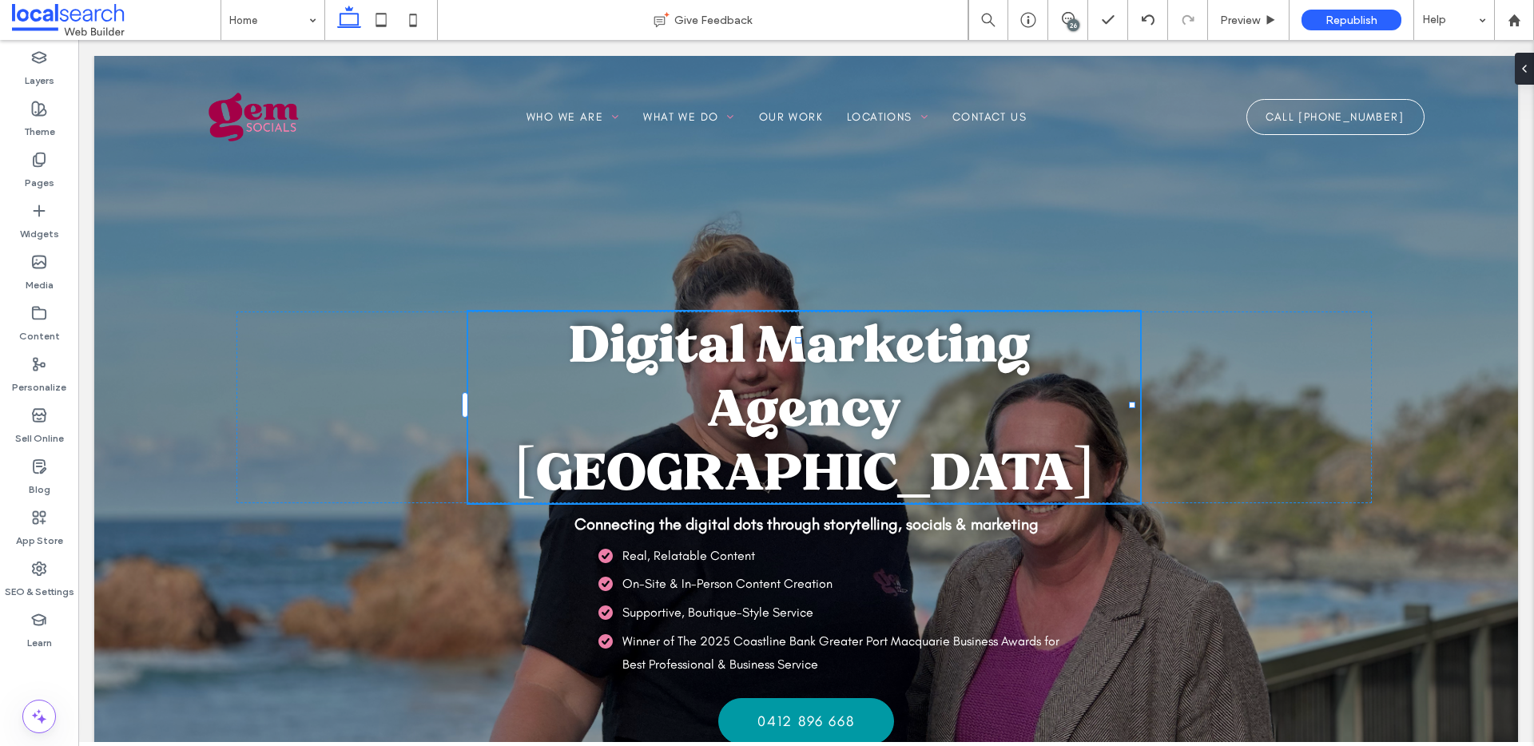
type input "**********"
type input "**"
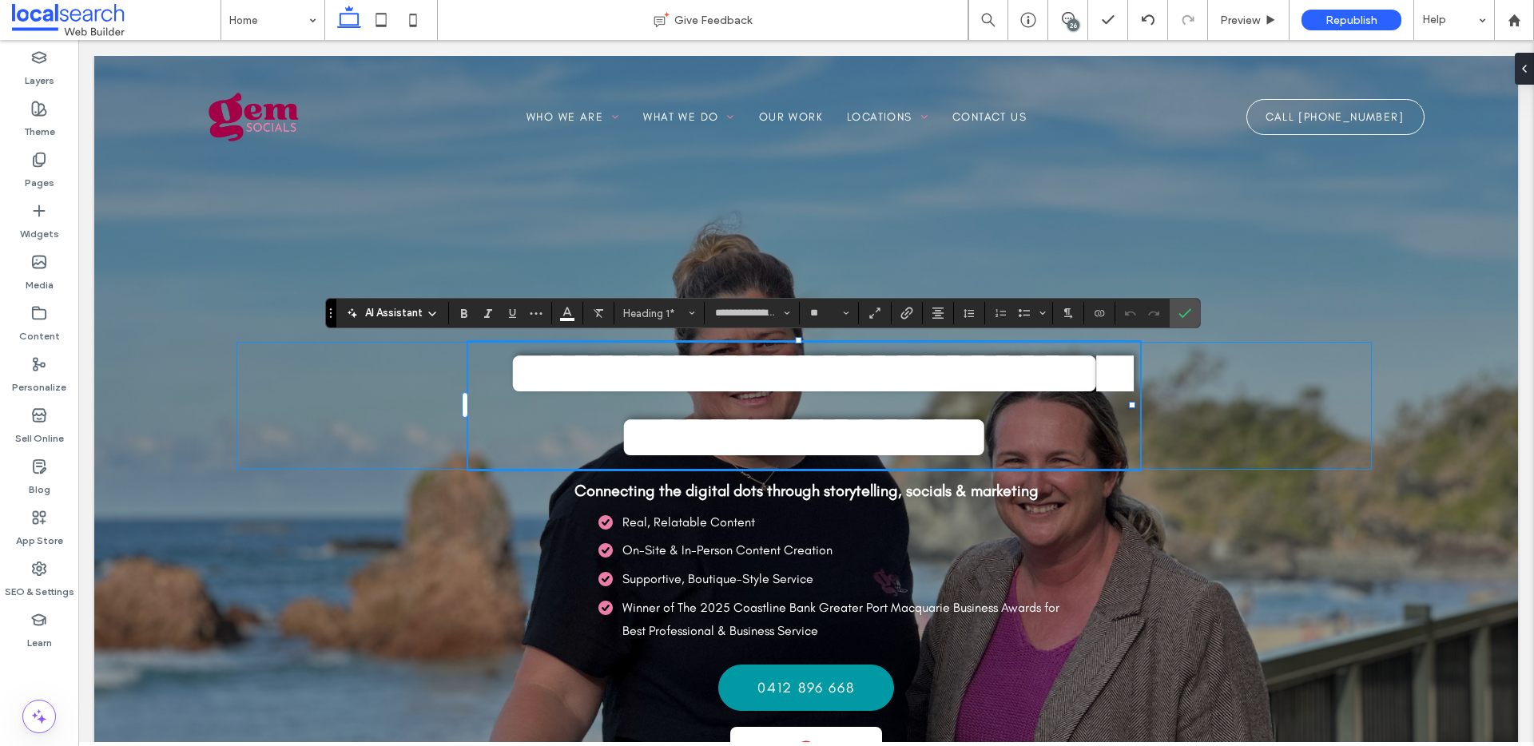
click at [357, 364] on div "**********" at bounding box center [805, 406] width 1136 height 128
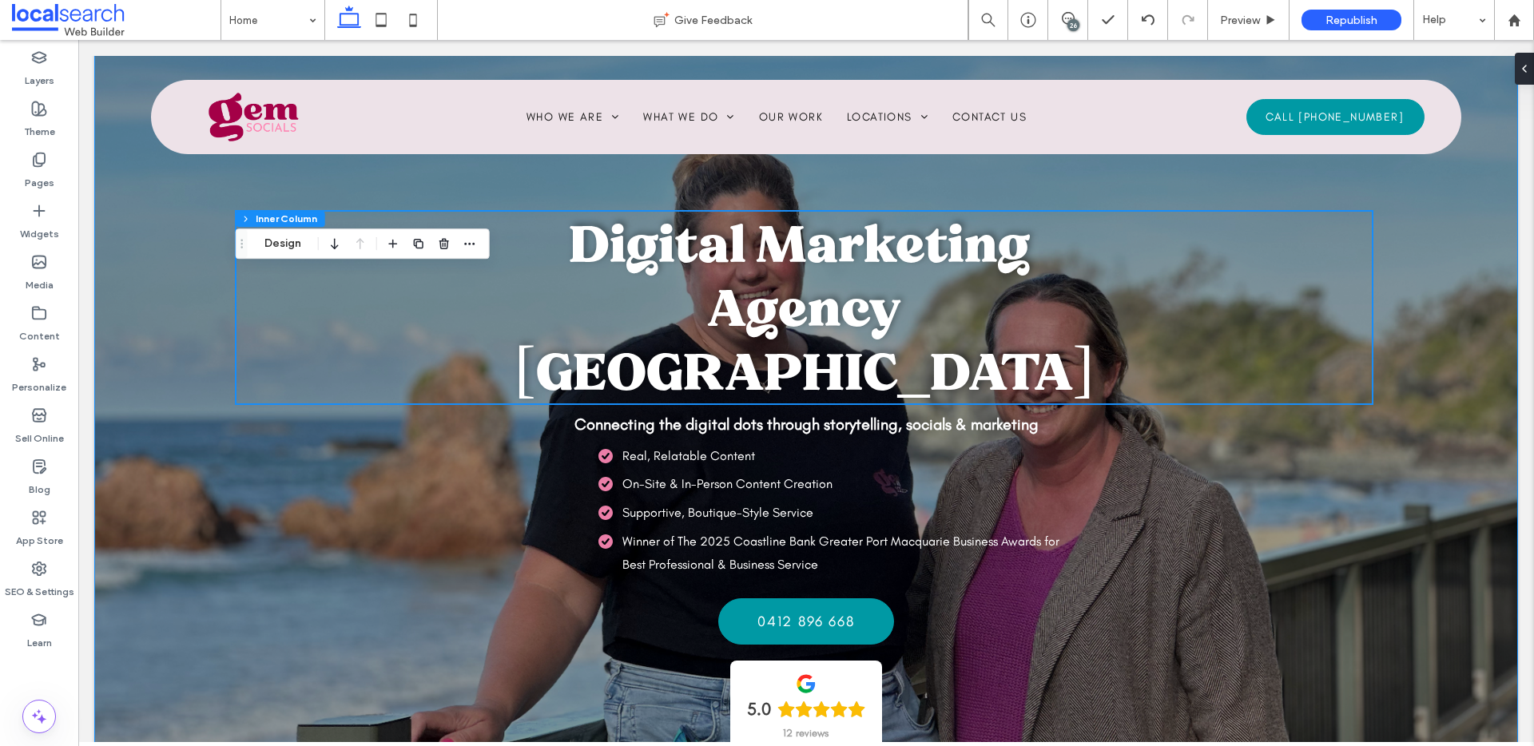
scroll to position [64, 0]
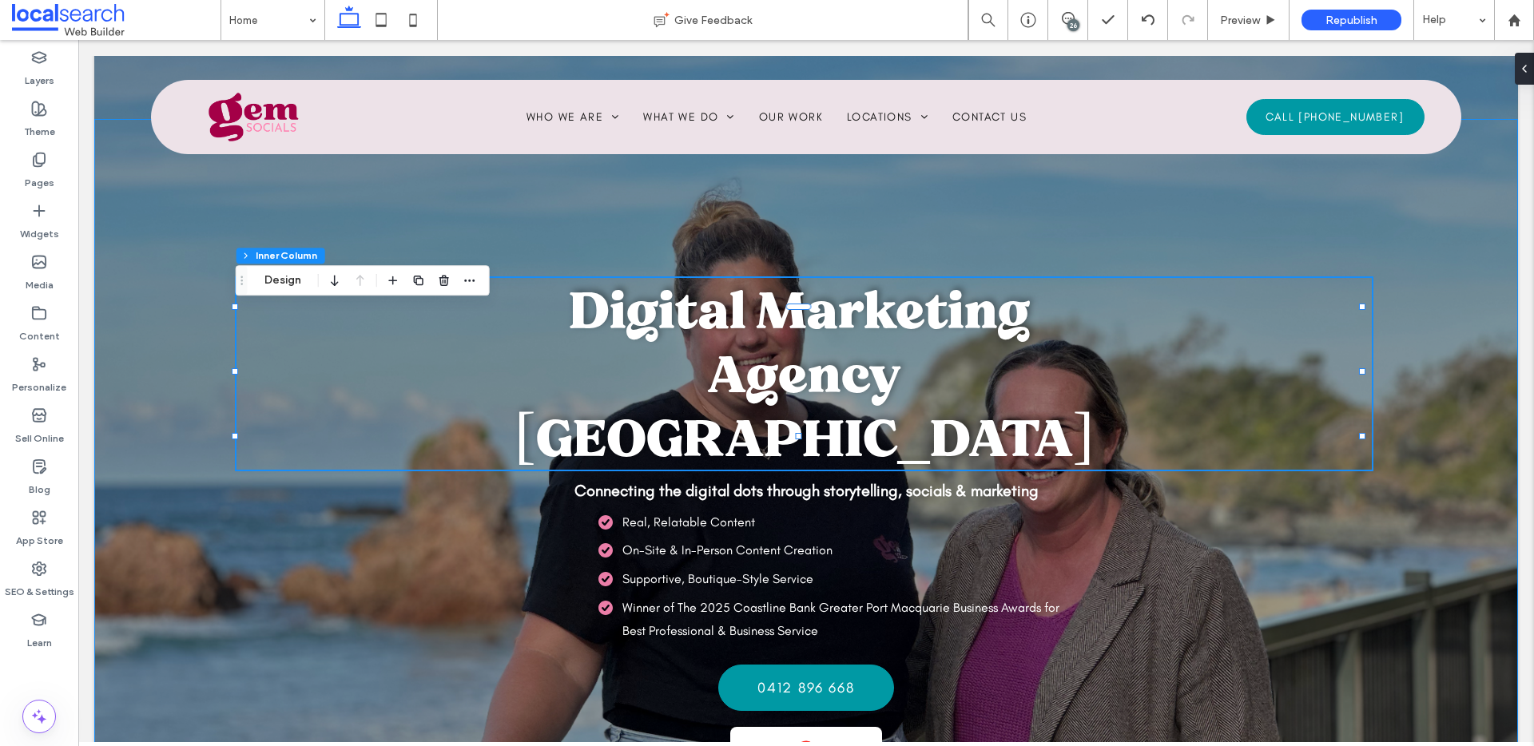
click at [173, 240] on div "Digital Marketing Agency Port Macquarie Connecting the digital dots through sto…" at bounding box center [806, 469] width 1424 height 700
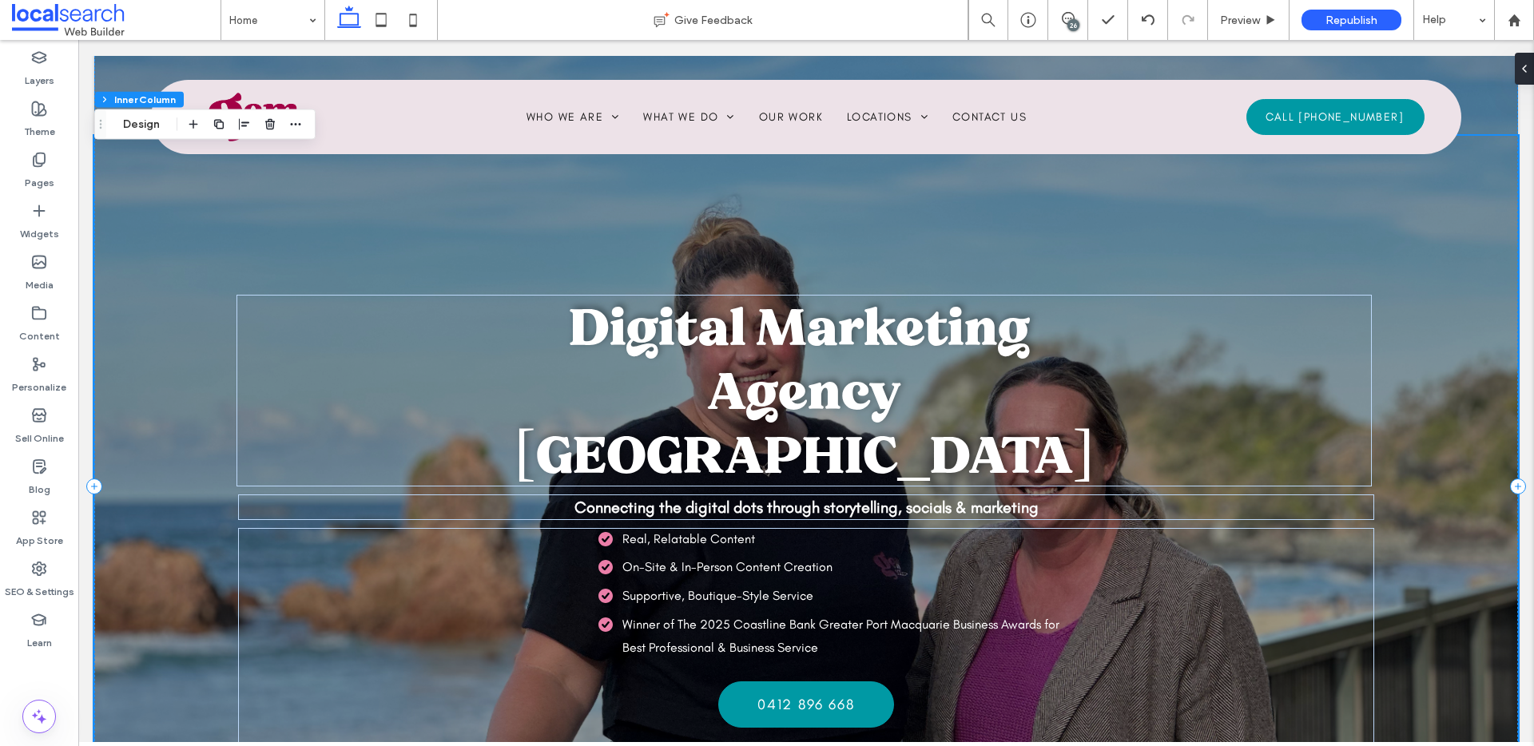
scroll to position [0, 0]
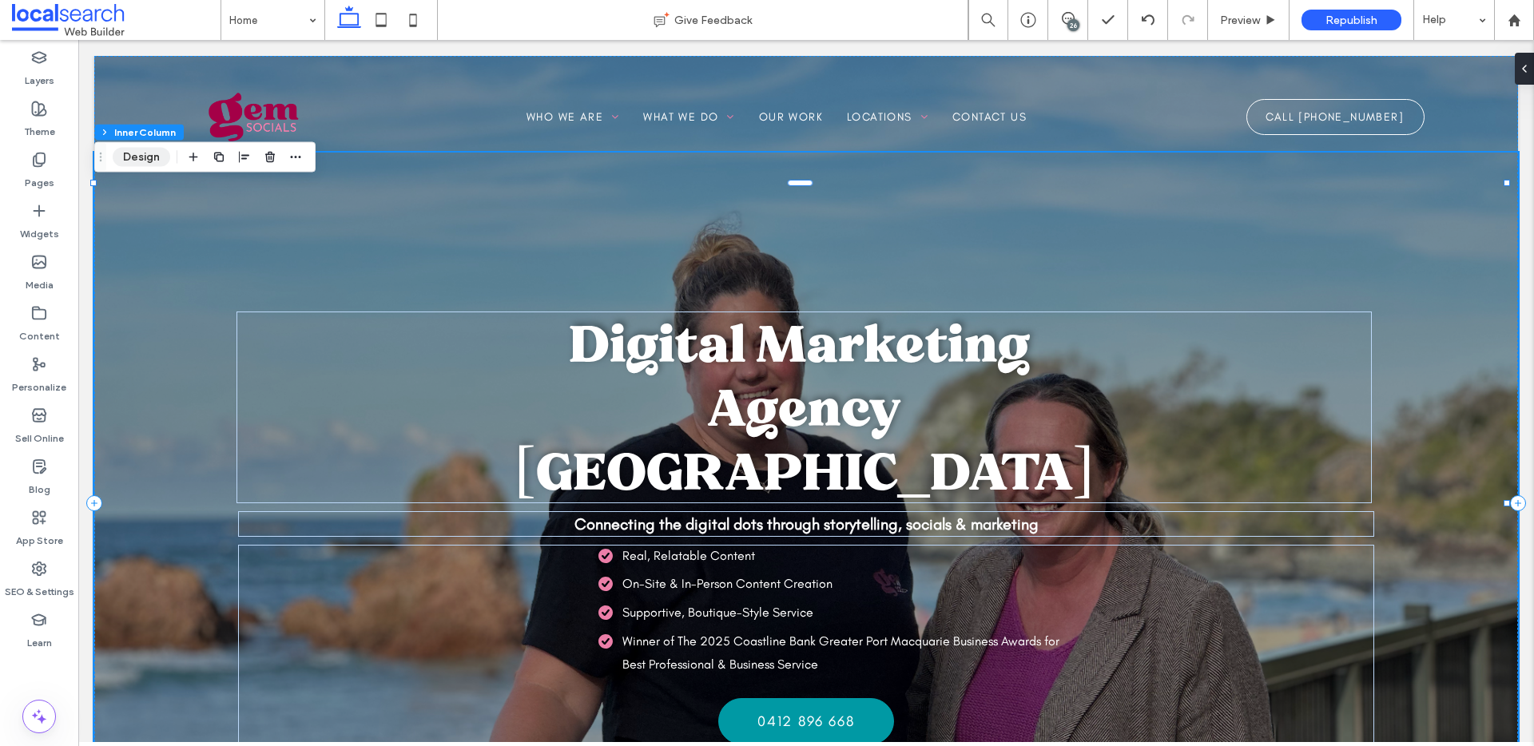
click at [155, 163] on button "Design" at bounding box center [142, 157] width 58 height 19
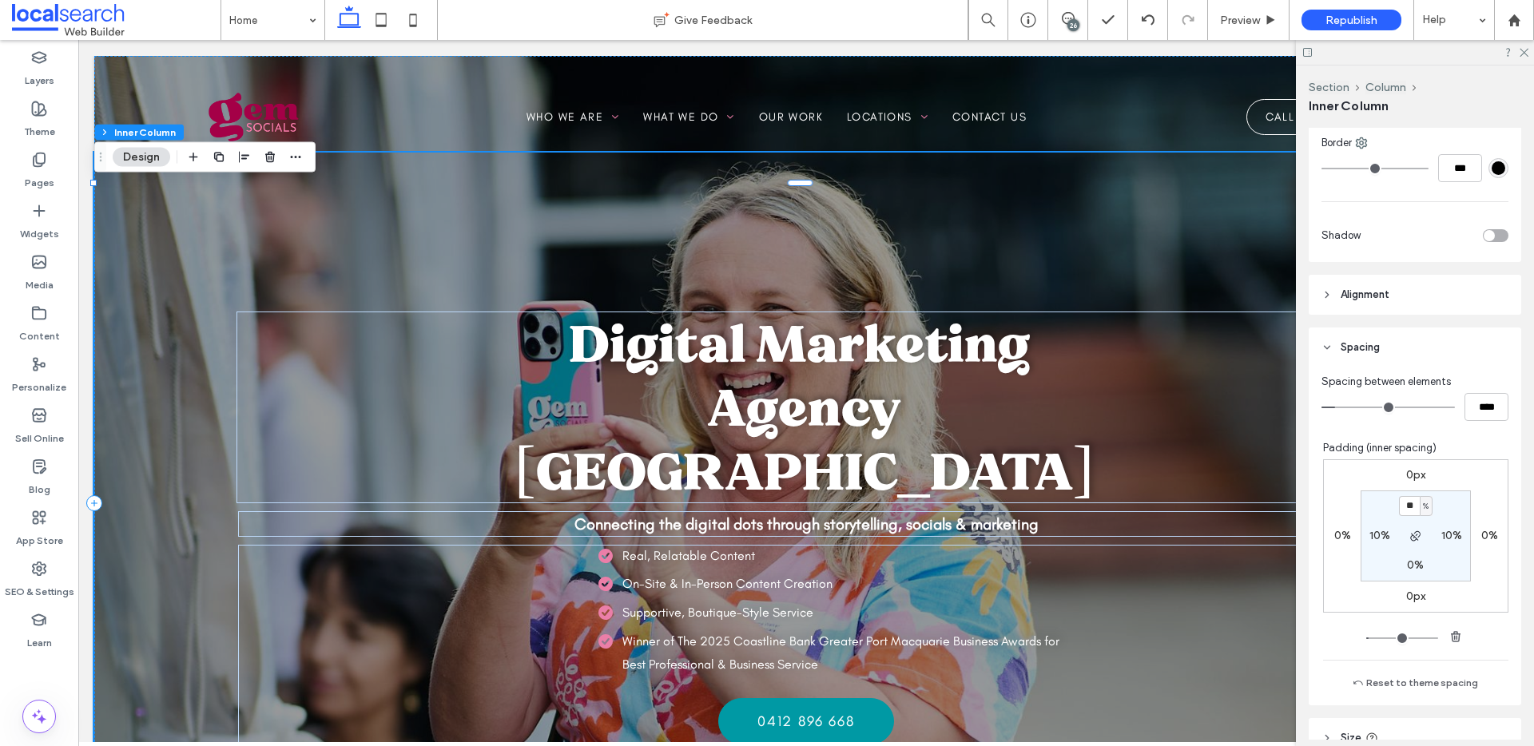
scroll to position [513, 0]
click at [1403, 506] on input "**" at bounding box center [1409, 505] width 21 height 20
type input "**"
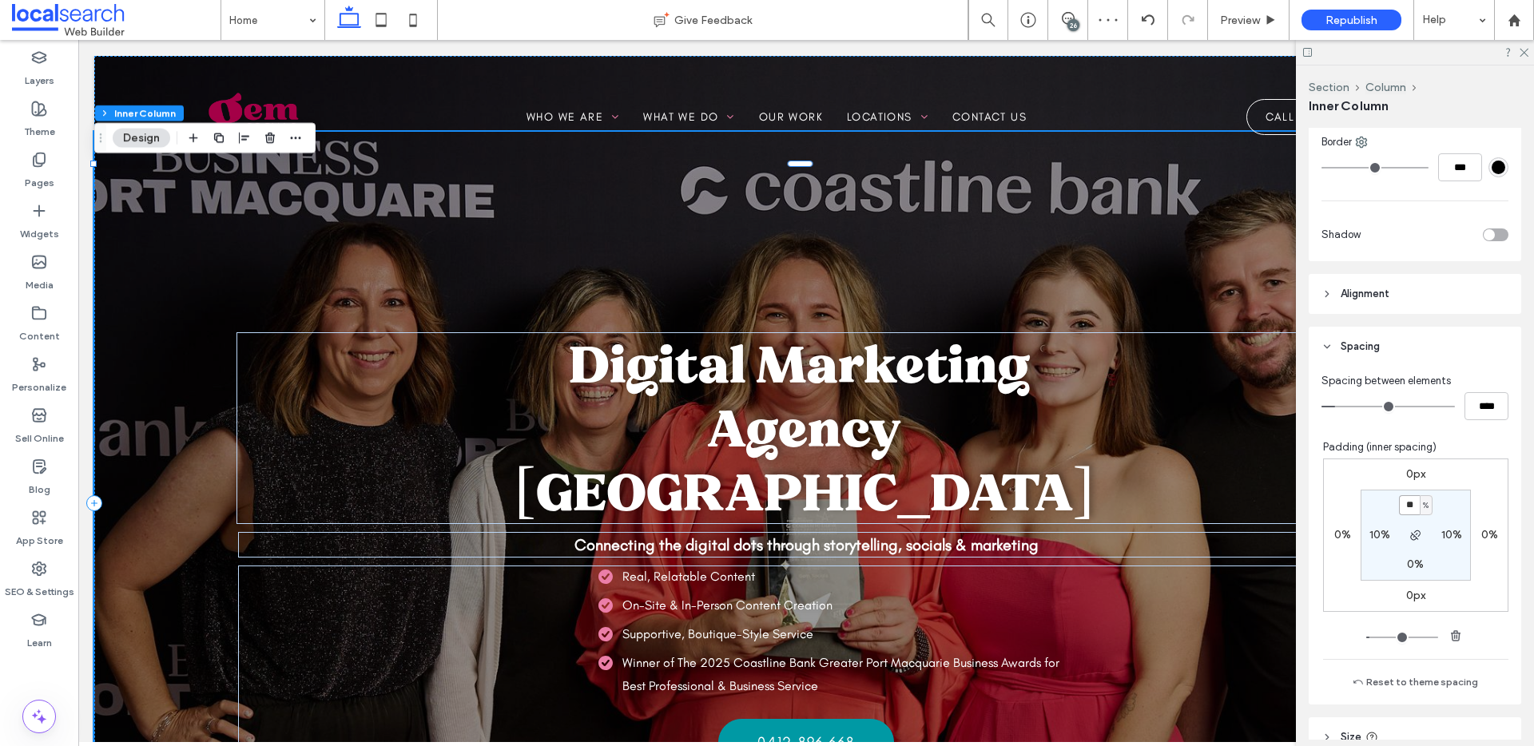
drag, startPoint x: 1406, startPoint y: 503, endPoint x: 1360, endPoint y: 494, distance: 46.4
click at [1350, 489] on div "0px 0% 0px 0% ** % 10% 0% 10%" at bounding box center [1415, 535] width 185 height 153
type input "**"
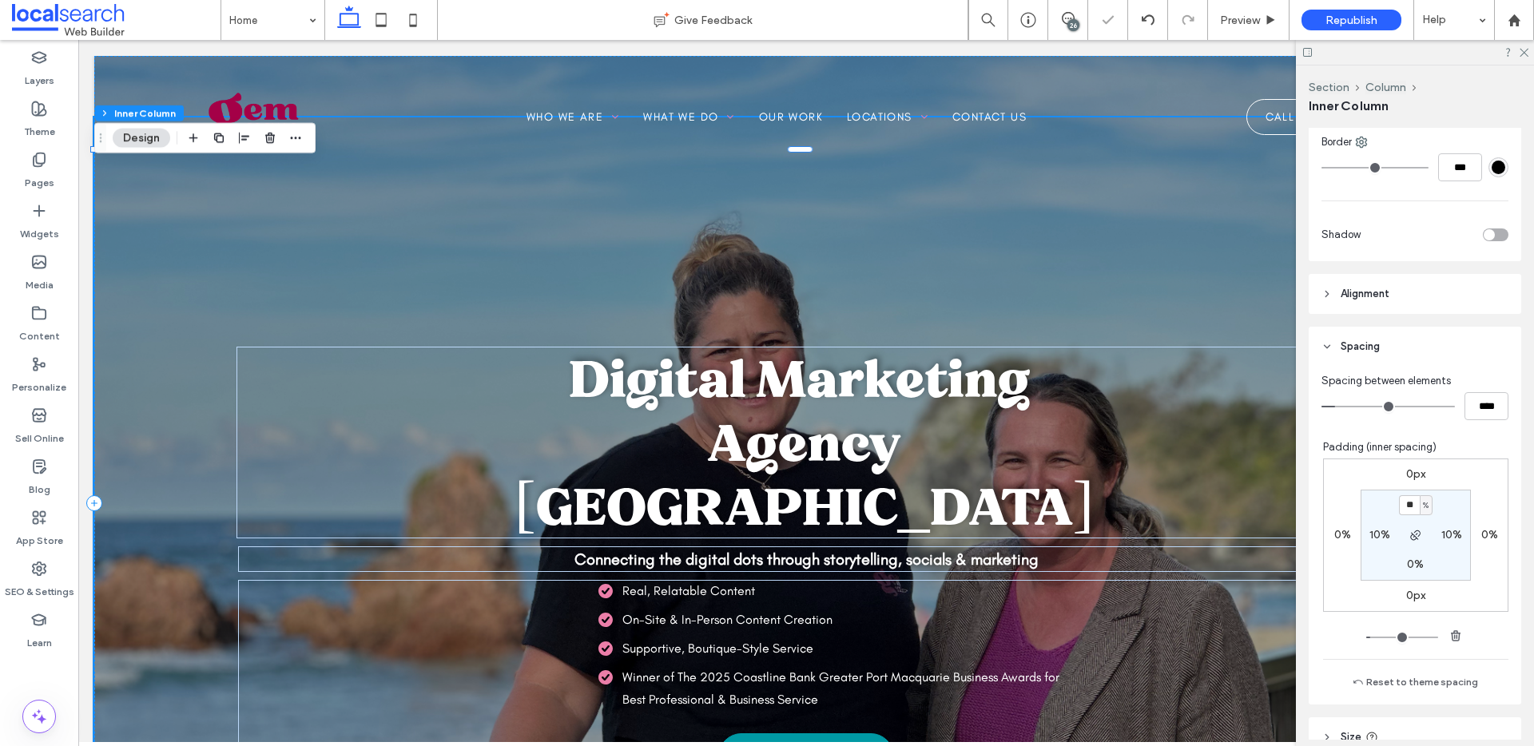
click at [1522, 58] on div at bounding box center [1415, 52] width 238 height 25
click at [1522, 54] on icon at bounding box center [1523, 51] width 10 height 10
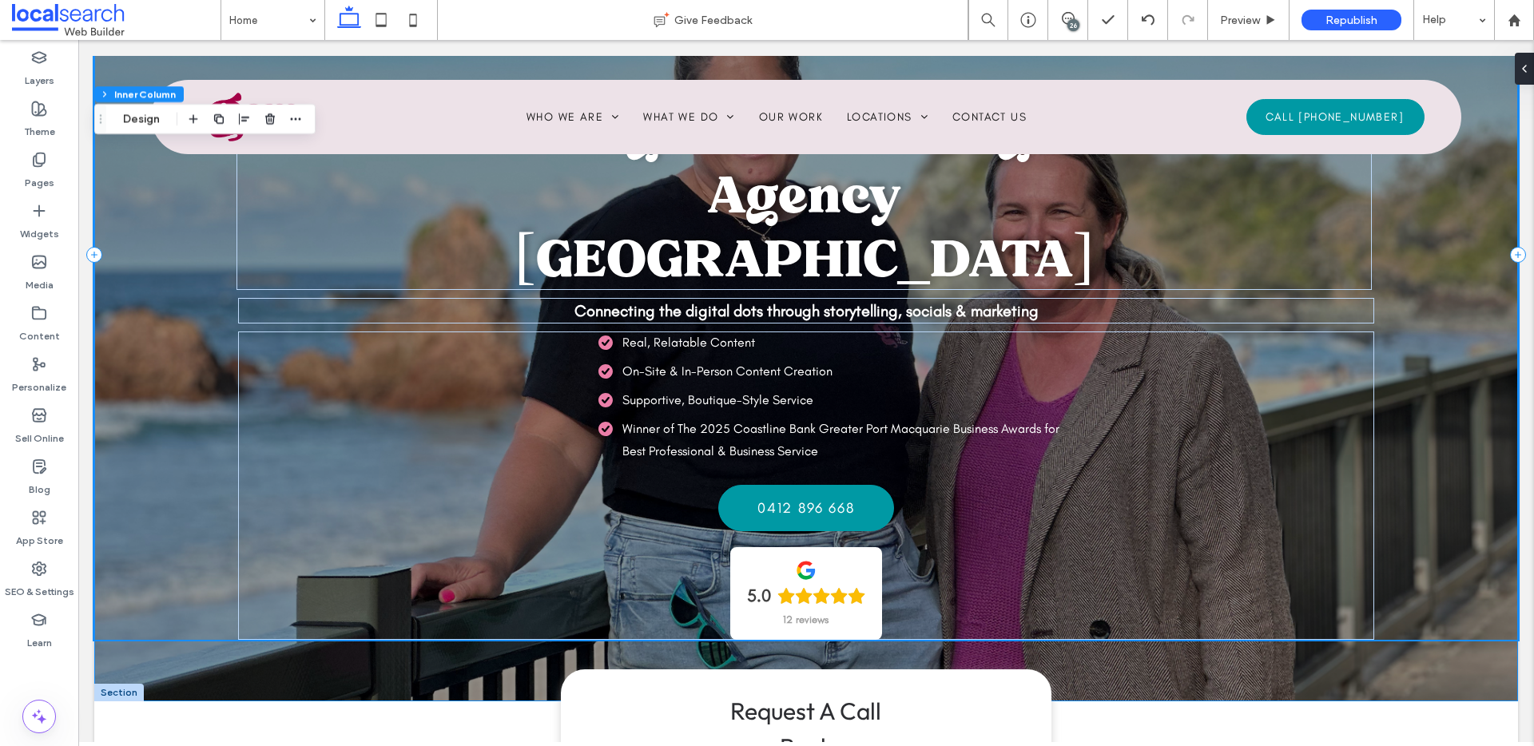
scroll to position [257, 0]
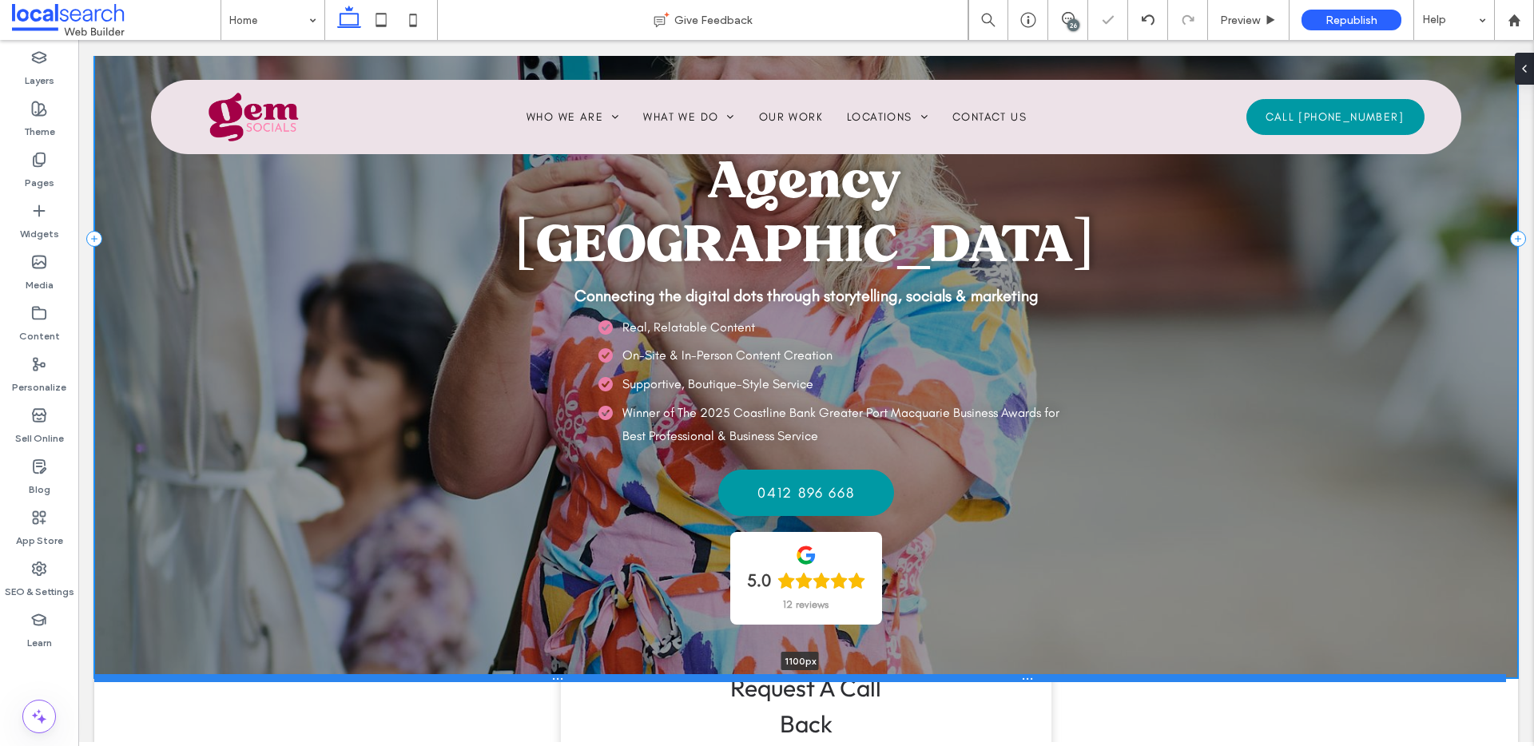
drag, startPoint x: 1112, startPoint y: 694, endPoint x: 1113, endPoint y: 676, distance: 17.6
click at [1113, 676] on div at bounding box center [800, 679] width 1412 height 8
type input "****"
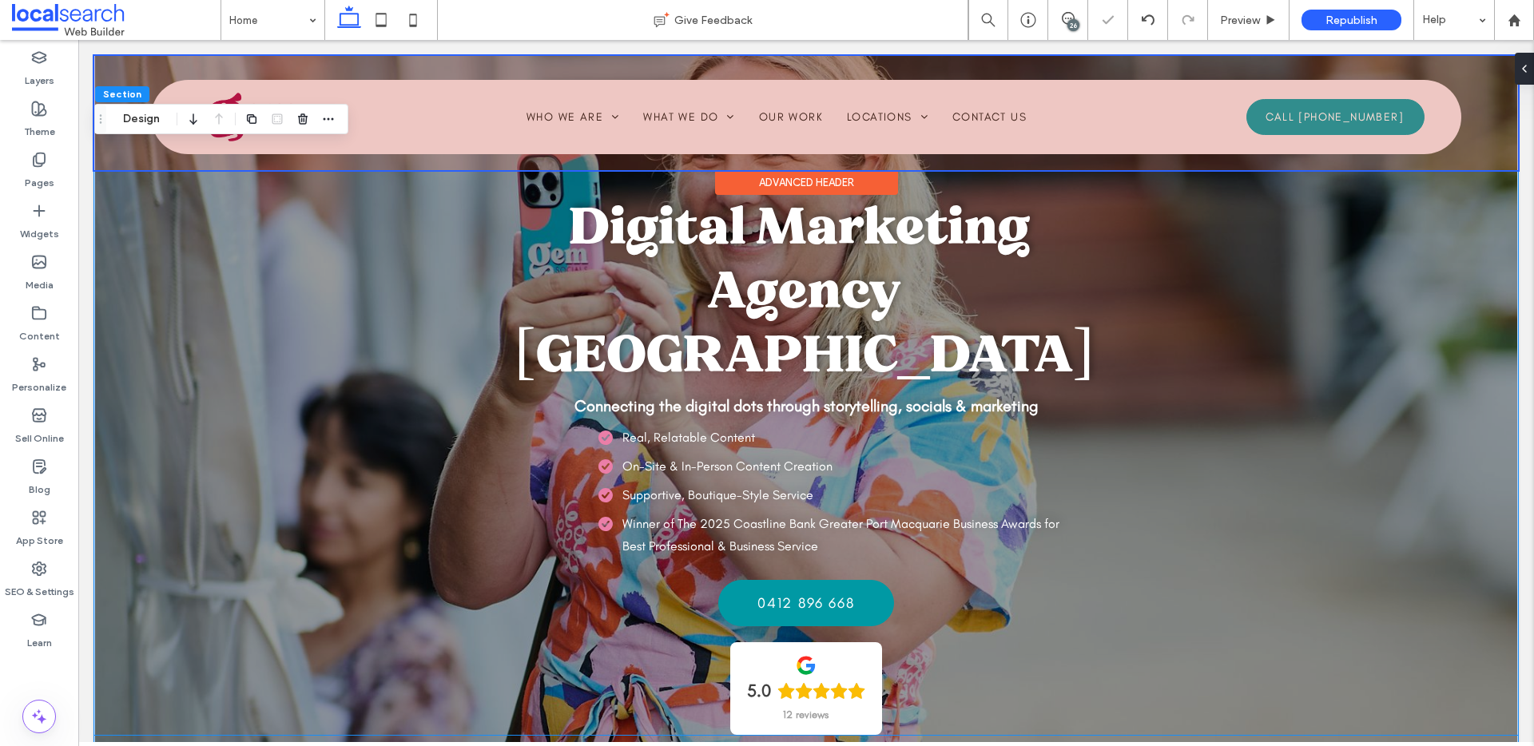
scroll to position [134, 0]
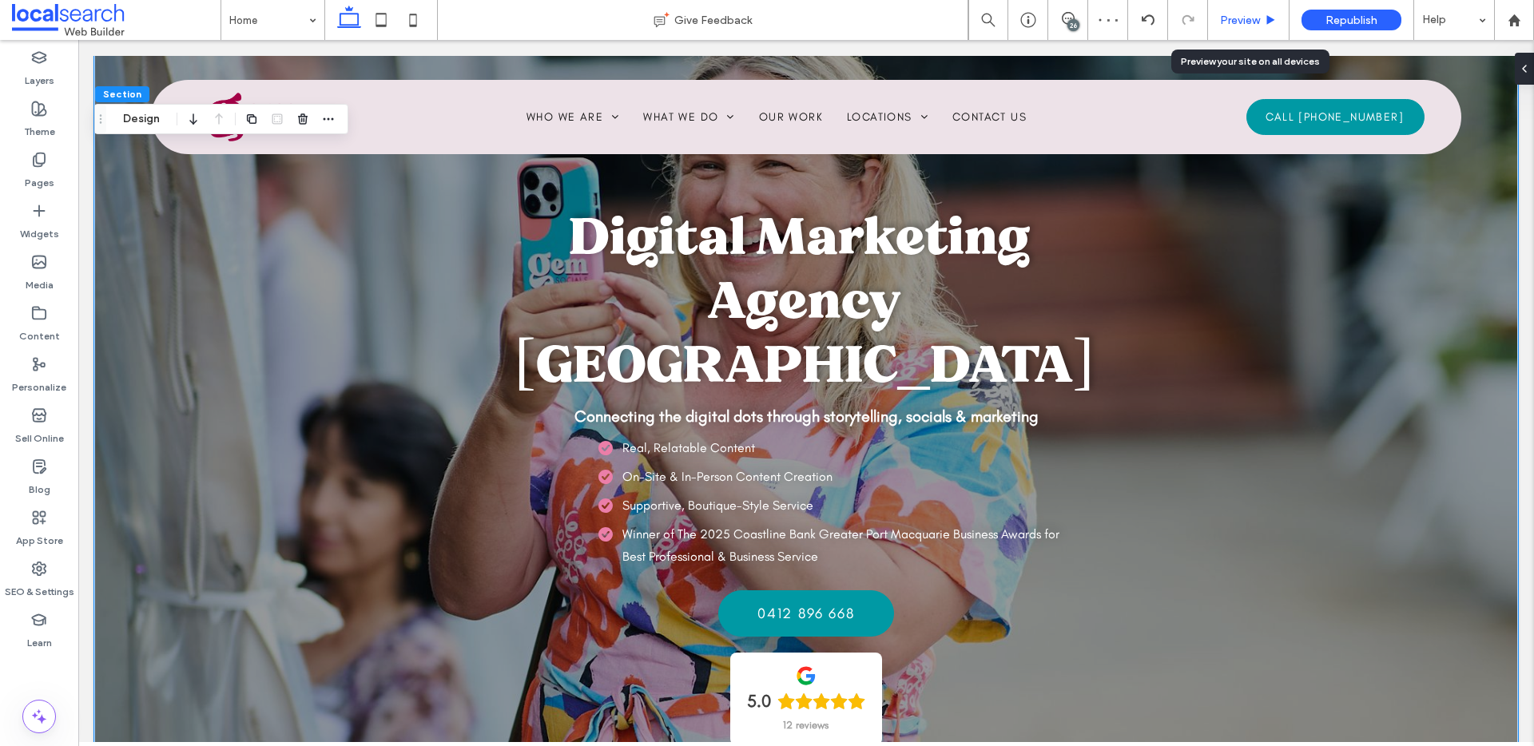
click at [1232, 29] on div "Preview" at bounding box center [1249, 20] width 82 height 40
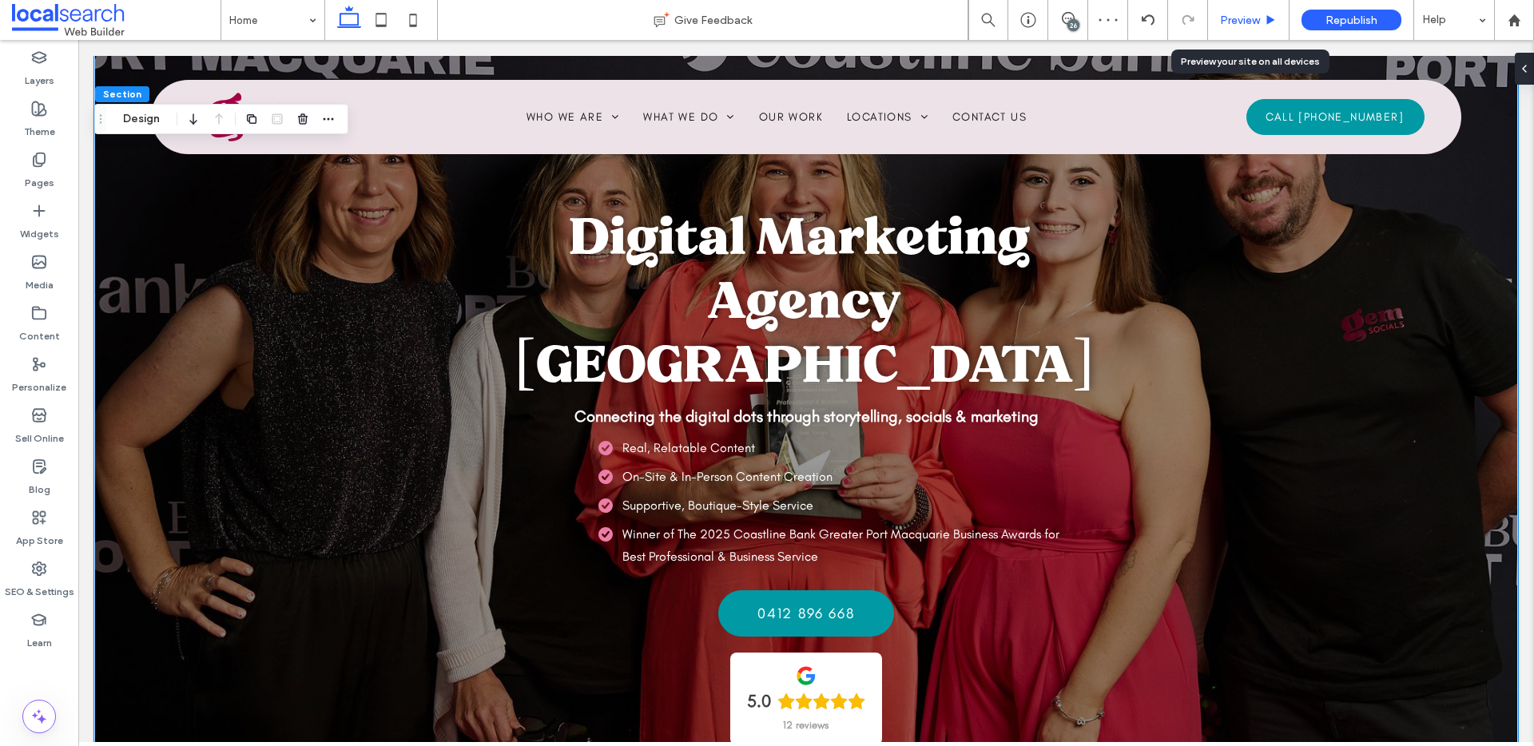
click at [1261, 16] on div "Preview" at bounding box center [1248, 21] width 81 height 14
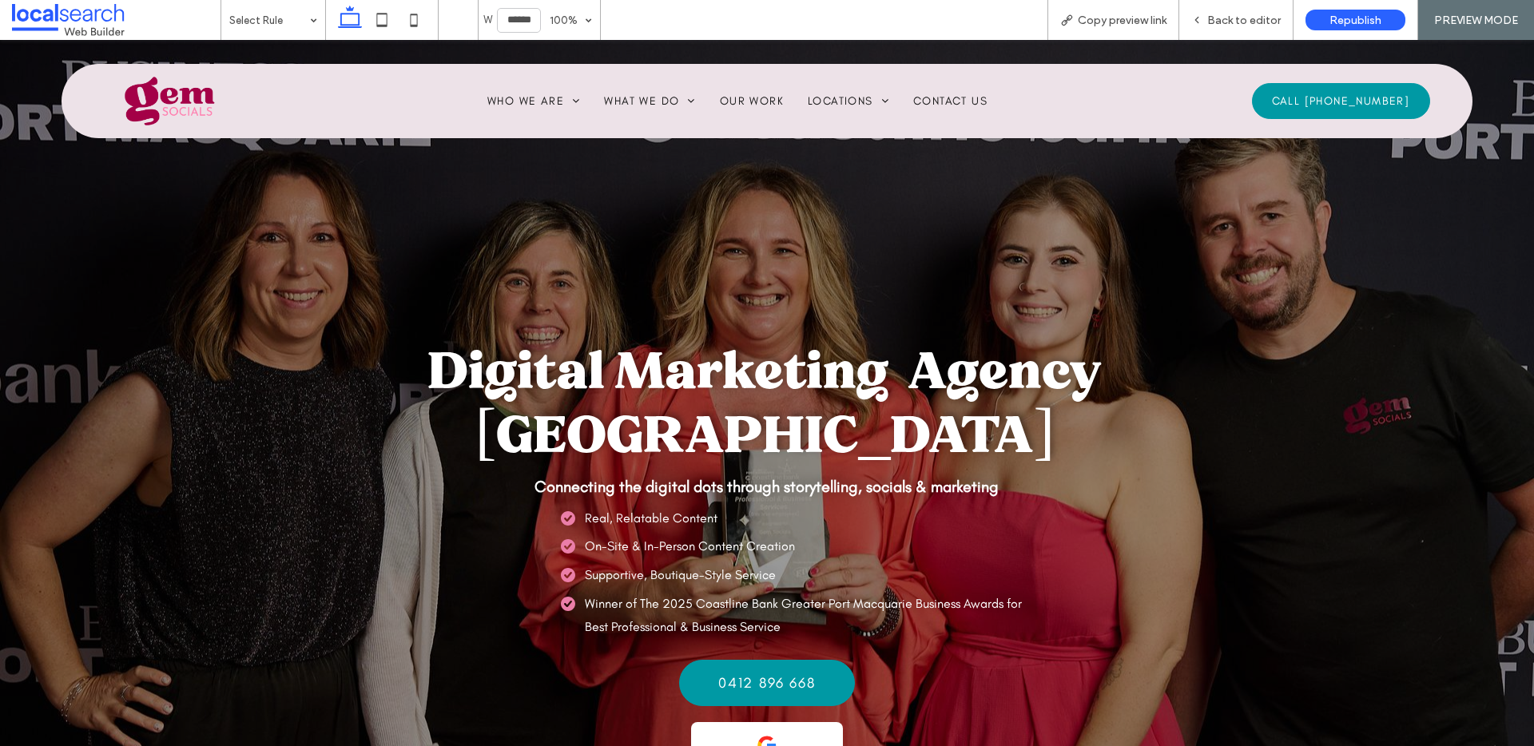
scroll to position [26, 0]
click at [1257, 30] on div "Back to editor" at bounding box center [1237, 20] width 114 height 40
drag, startPoint x: 1237, startPoint y: 22, endPoint x: 1236, endPoint y: 3, distance: 19.2
click at [1237, 22] on span "Back to editor" at bounding box center [1245, 21] width 74 height 14
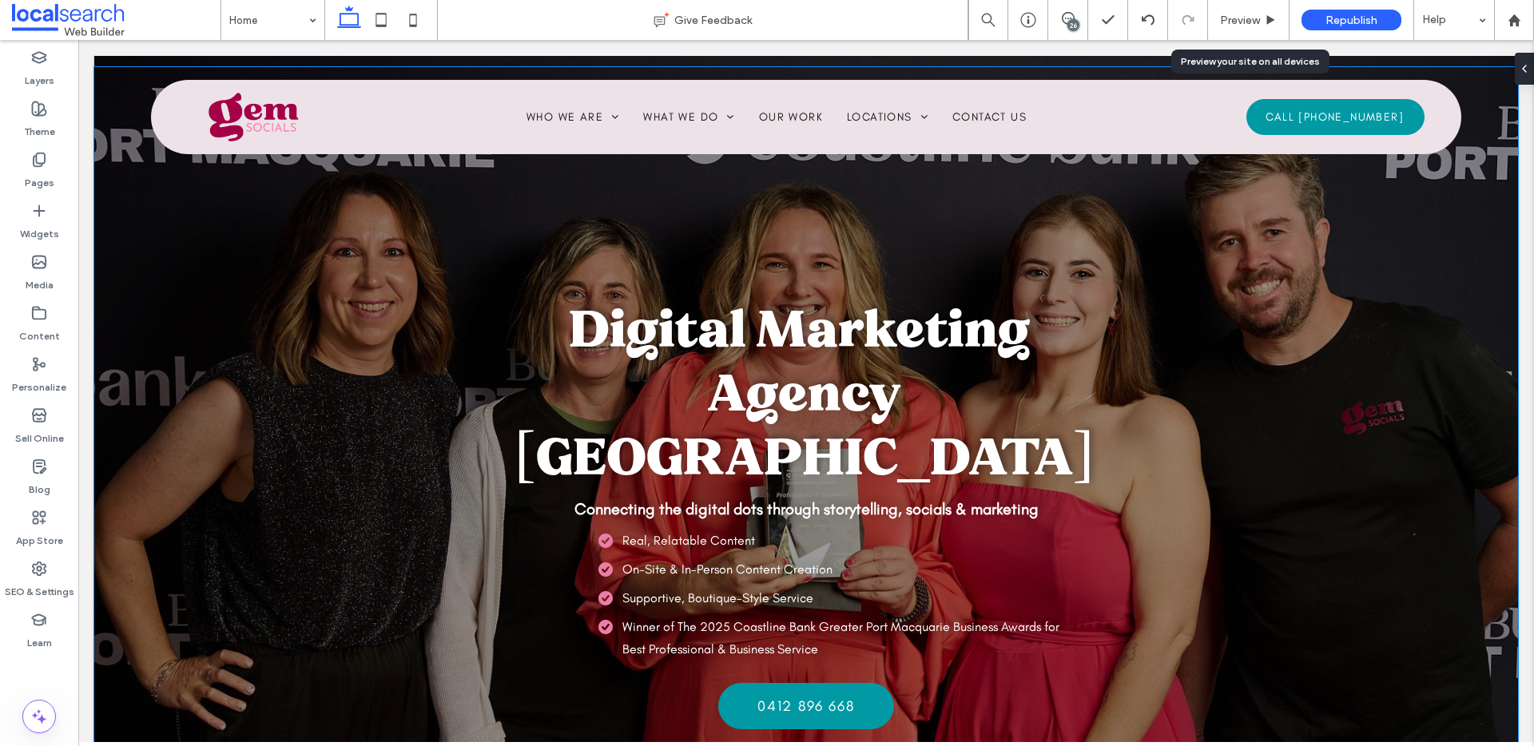
click at [844, 530] on li "Real, Relatable Content" at bounding box center [834, 541] width 471 height 23
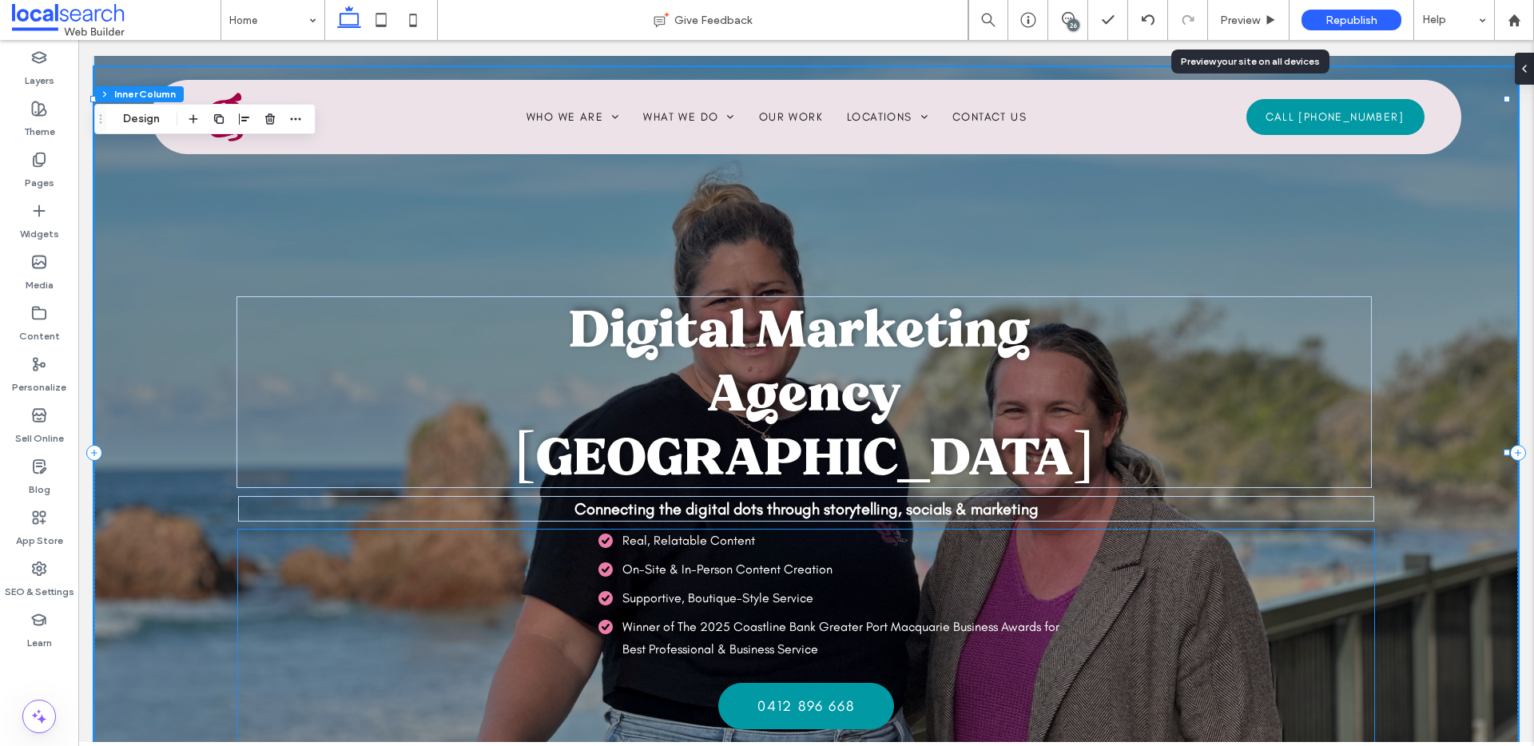
click at [855, 530] on li "Real, Relatable Content" at bounding box center [834, 541] width 471 height 23
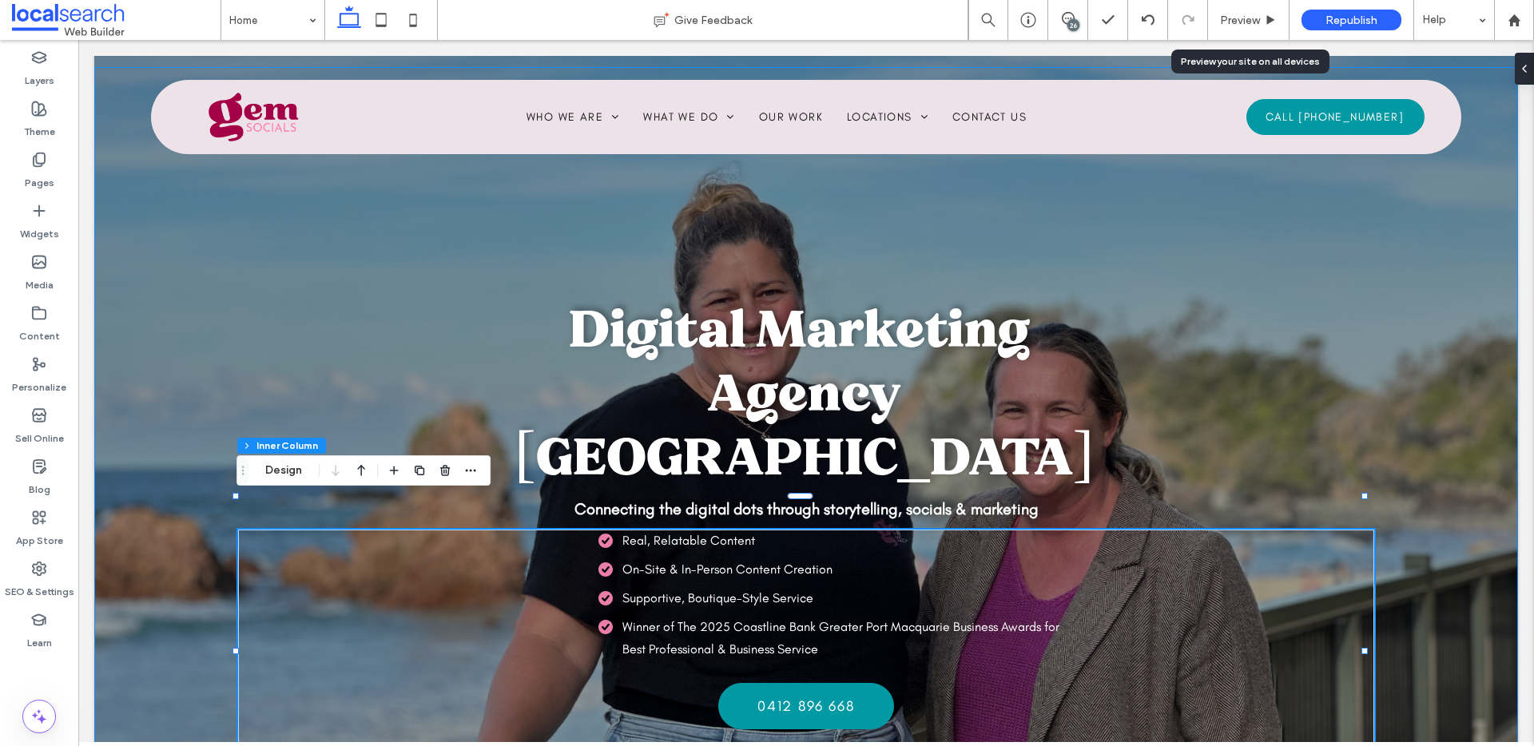
click at [852, 489] on div "Digital Marketing Agency Port Macquarie Connecting the digital dots through sto…" at bounding box center [806, 452] width 1424 height 771
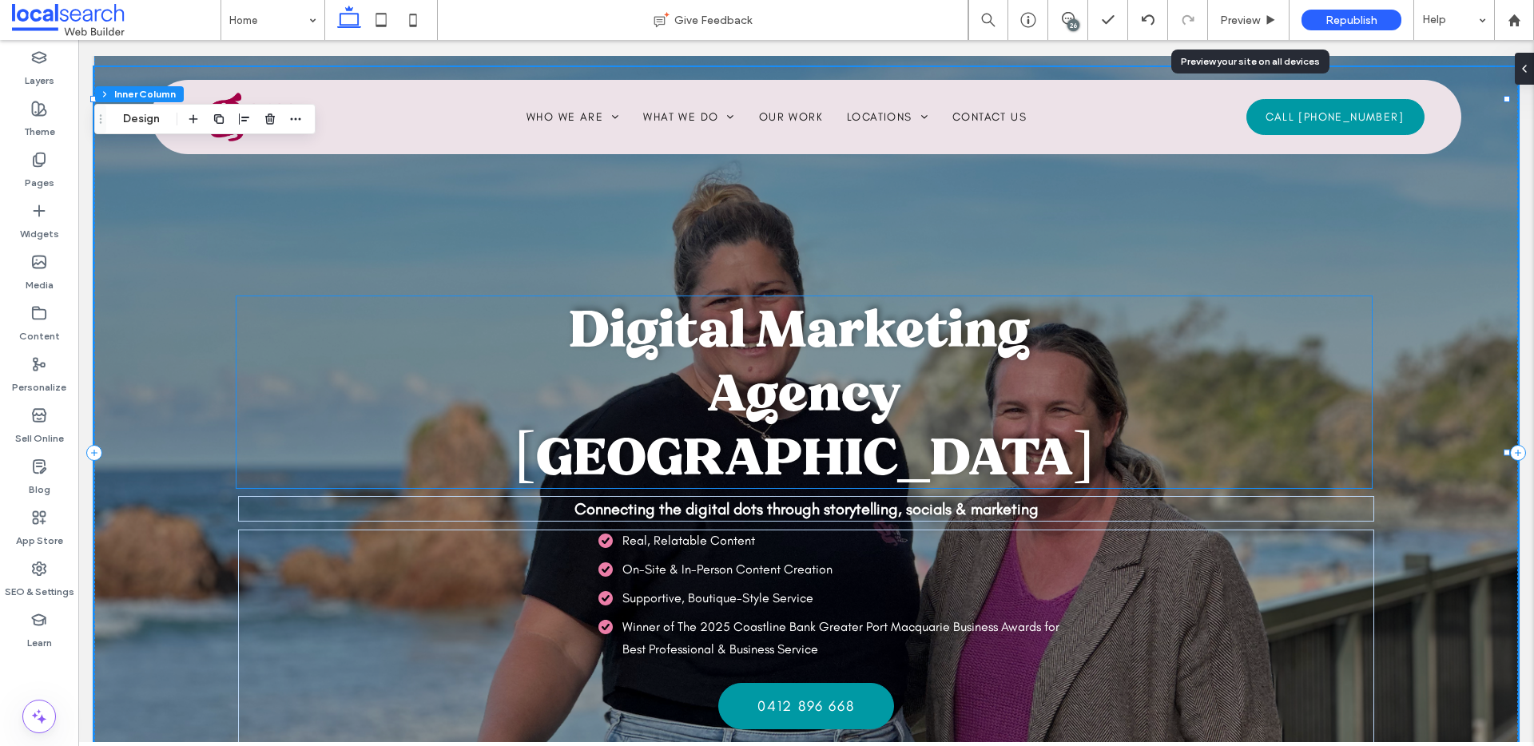
click at [930, 416] on span "Digital Marketing Agency Port Macquarie" at bounding box center [804, 392] width 579 height 192
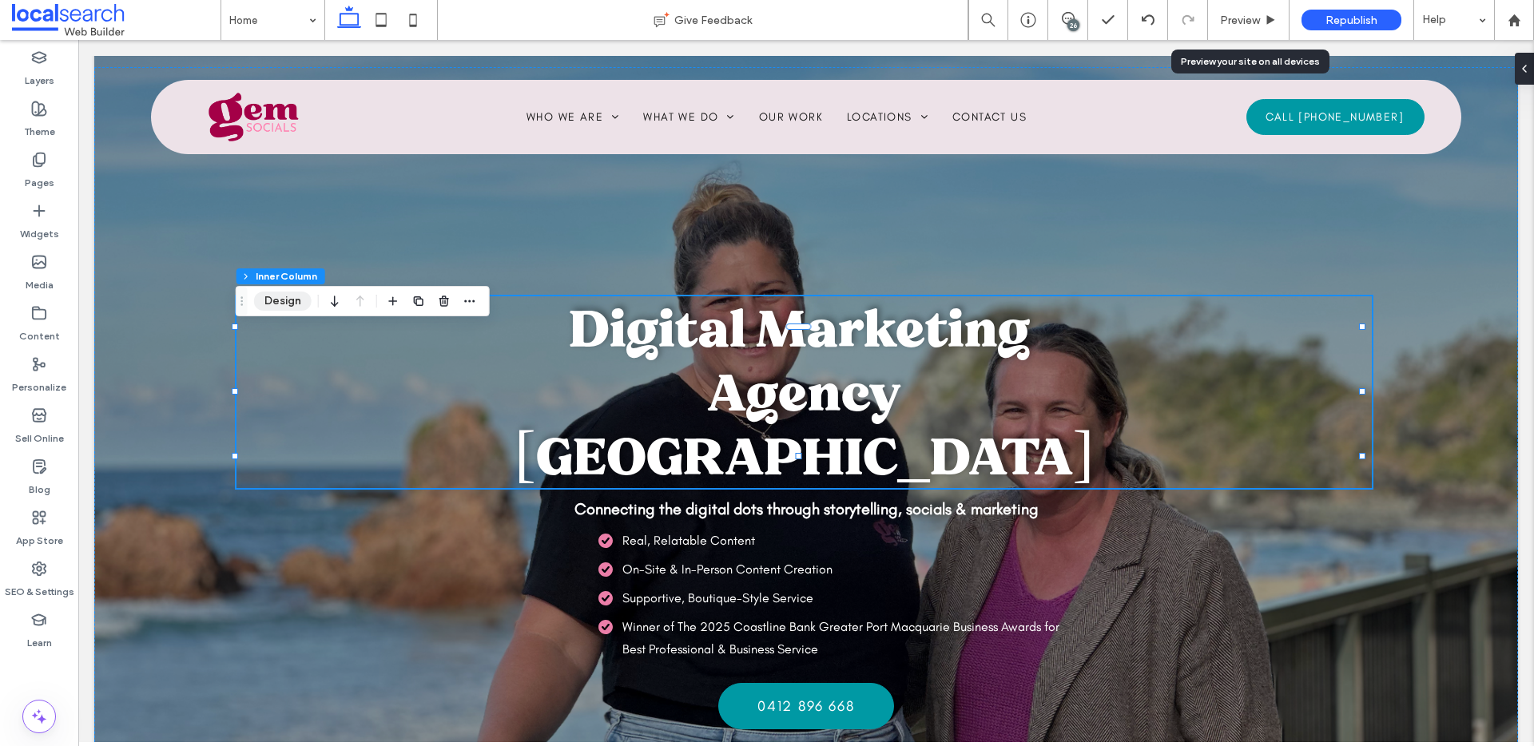
click at [289, 306] on button "Design" at bounding box center [283, 301] width 58 height 19
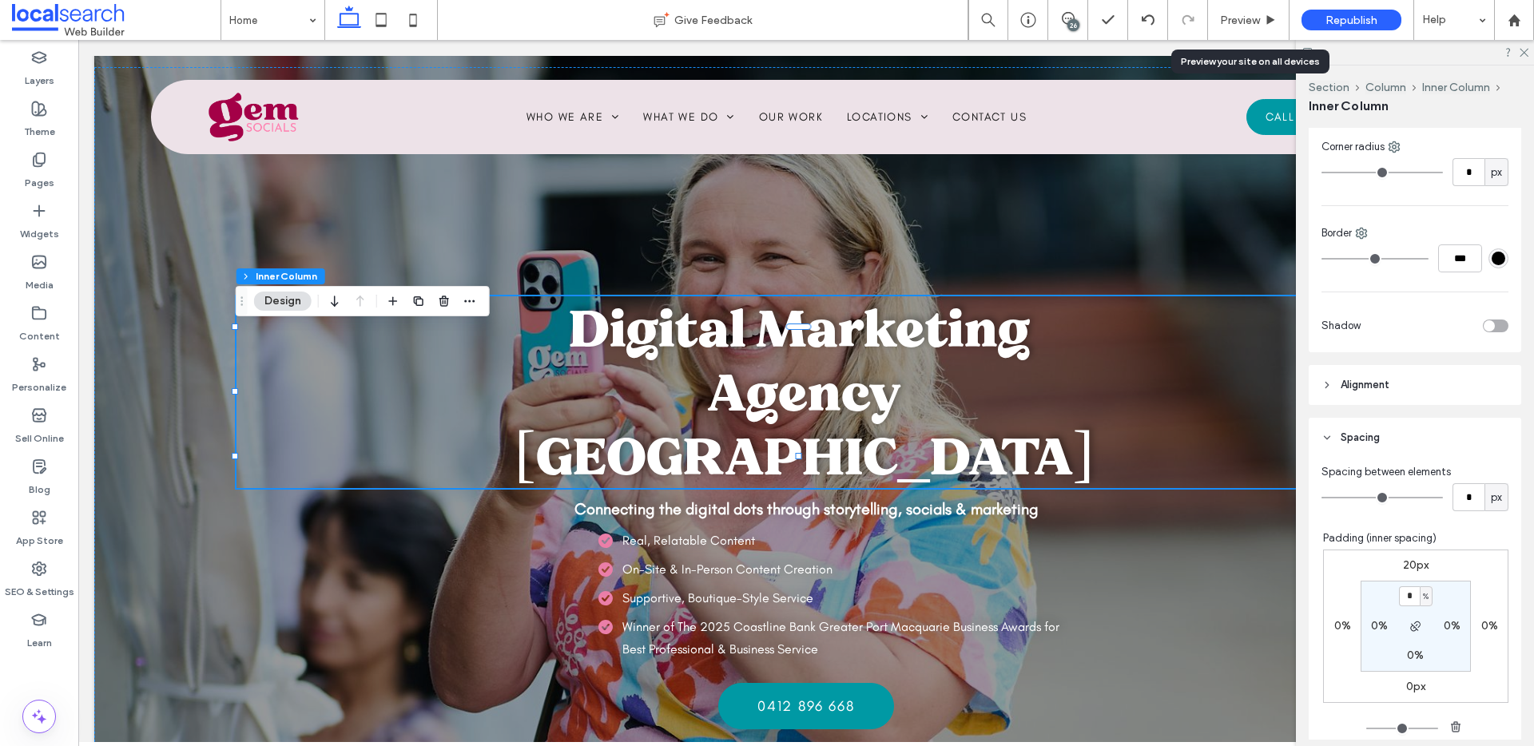
scroll to position [501, 0]
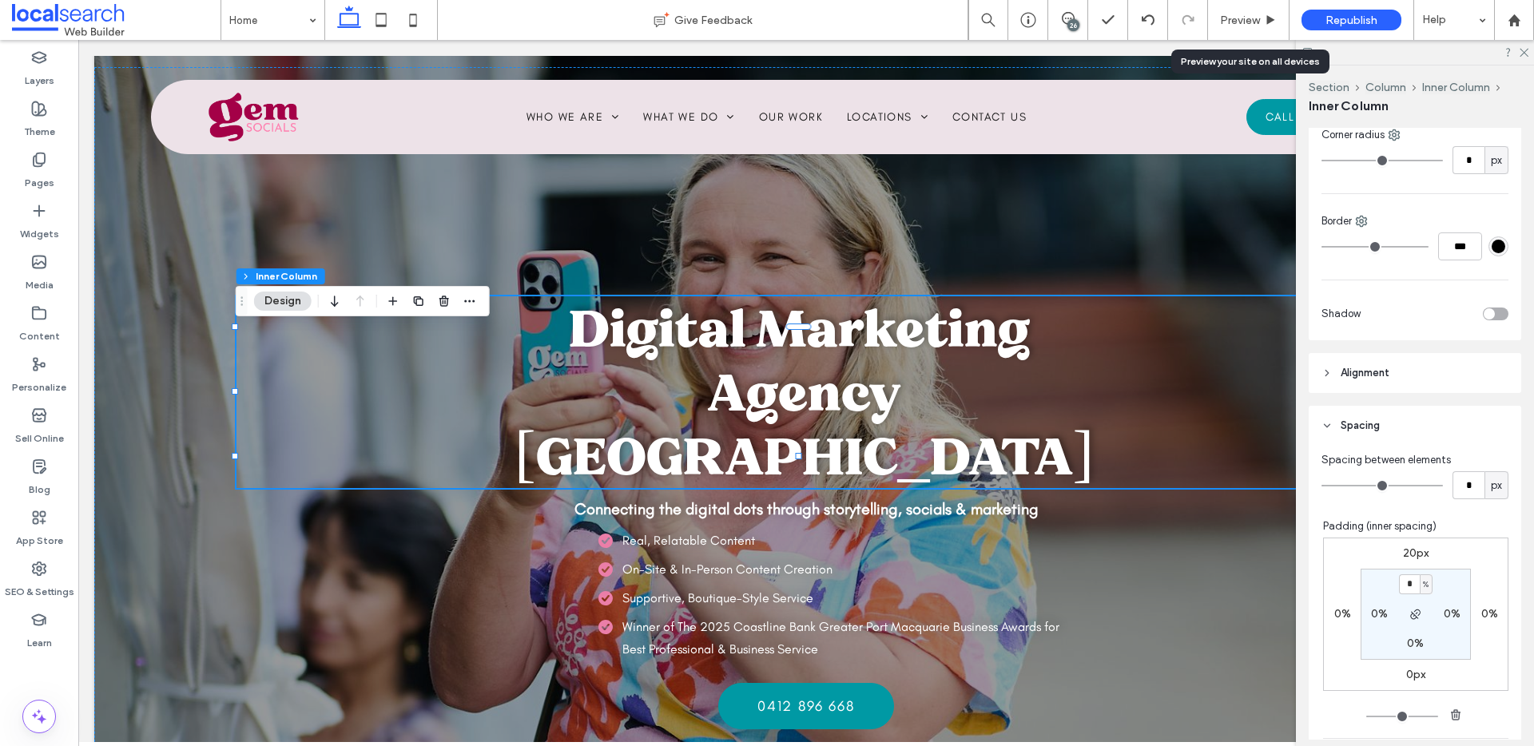
click at [1409, 692] on div "20px 0% 0px 0% * % 0% 0% 0%" at bounding box center [1415, 632] width 185 height 188
click at [1407, 674] on label "0px" at bounding box center [1416, 675] width 19 height 14
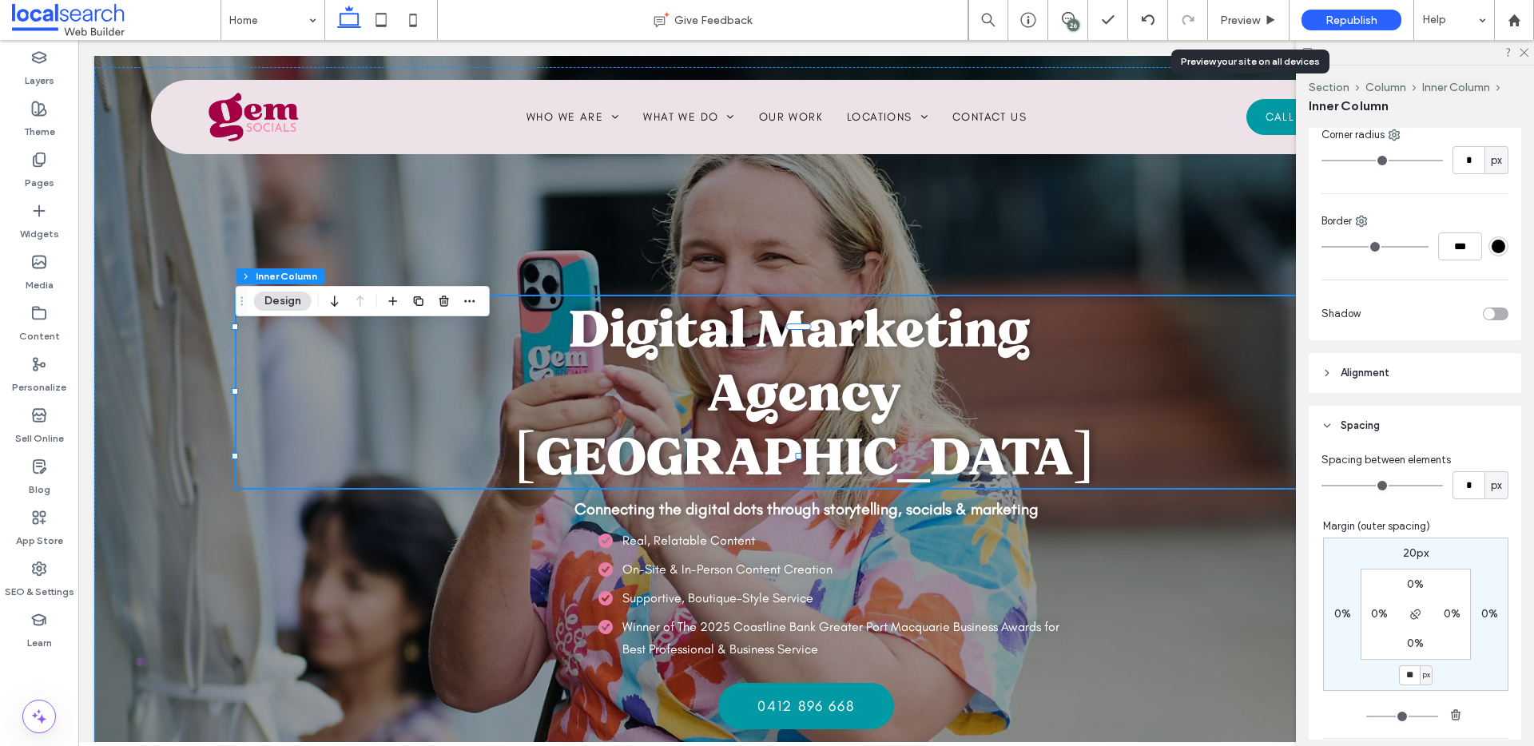
type input "**"
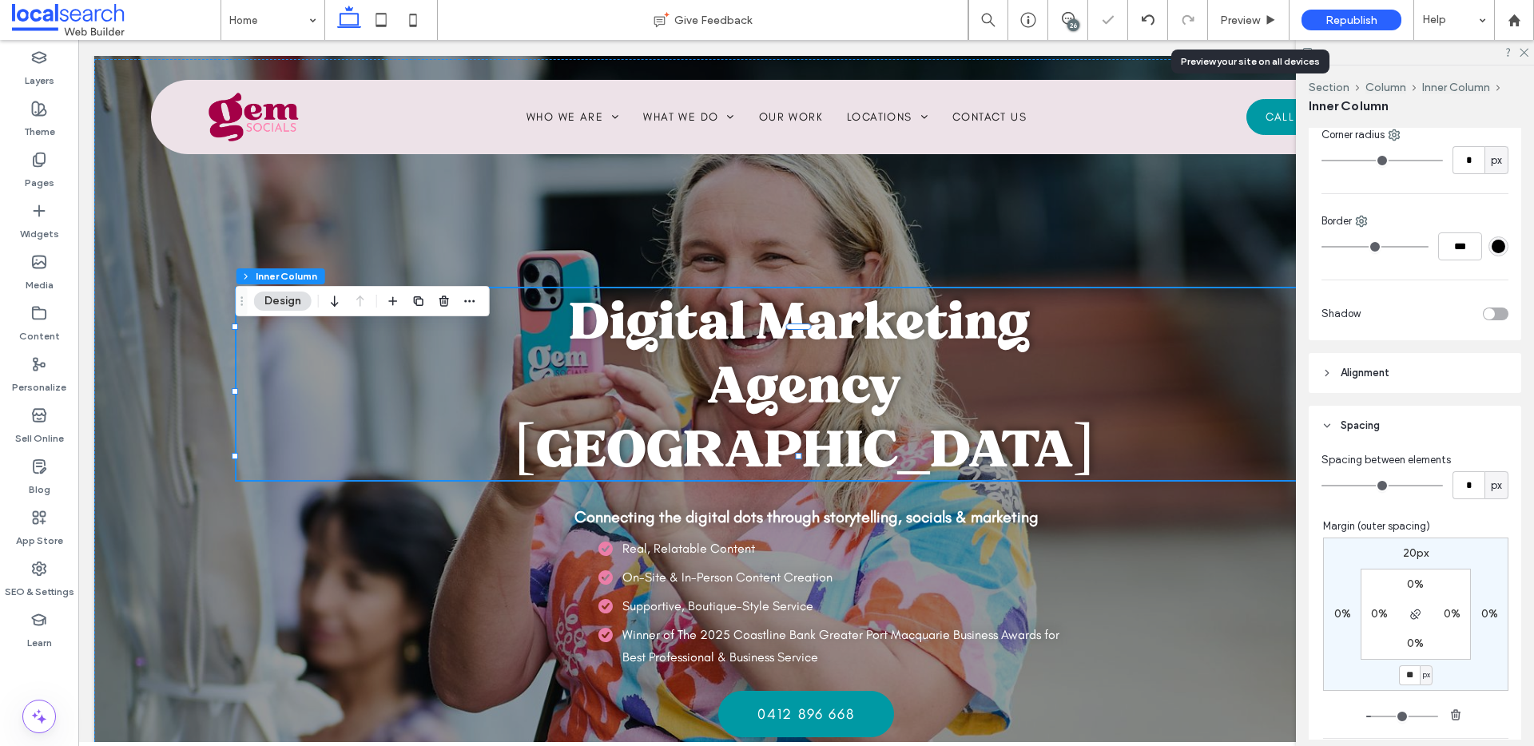
type input "**"
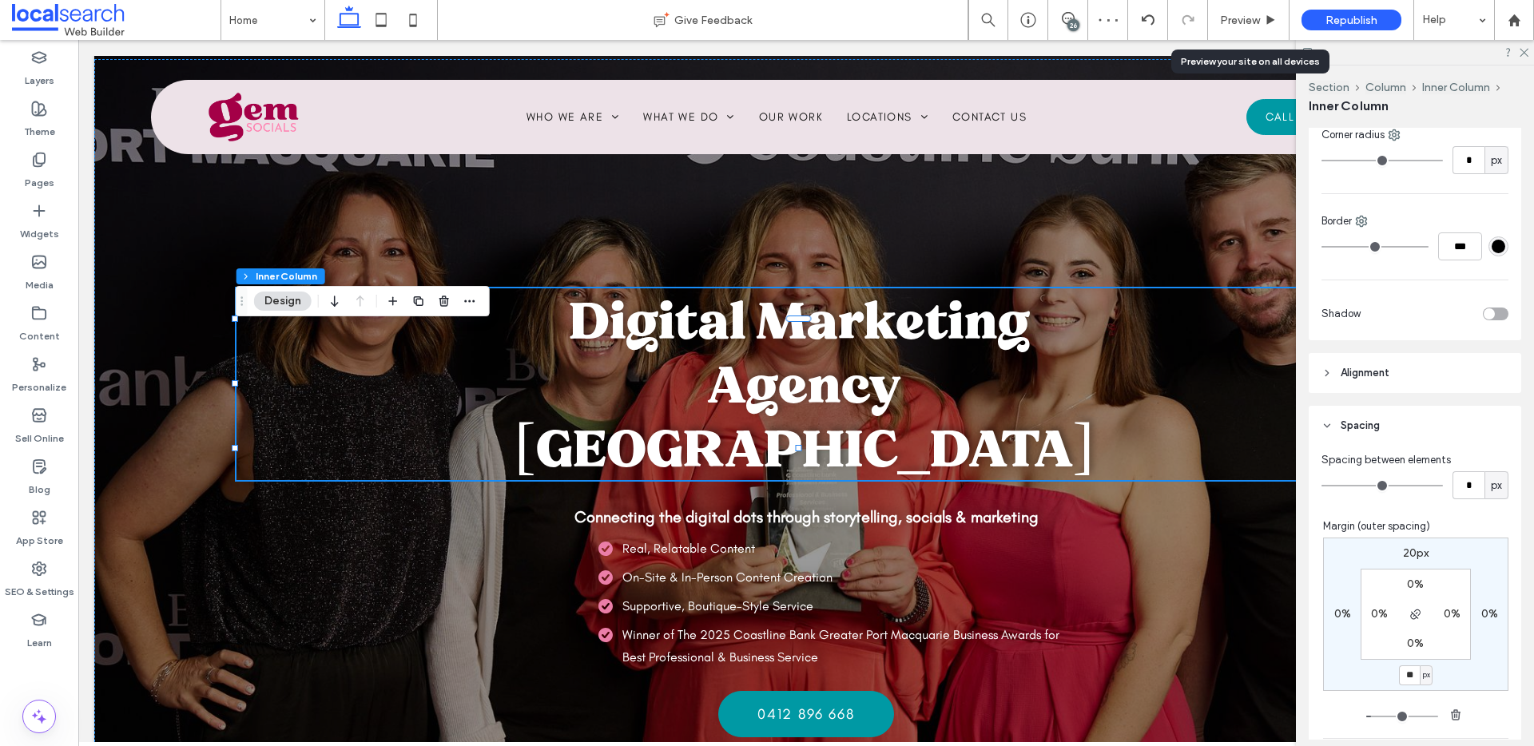
click at [1370, 663] on div "20px 0% ** px 0% 0% 0% 0% 0%" at bounding box center [1415, 614] width 185 height 153
type input "**"
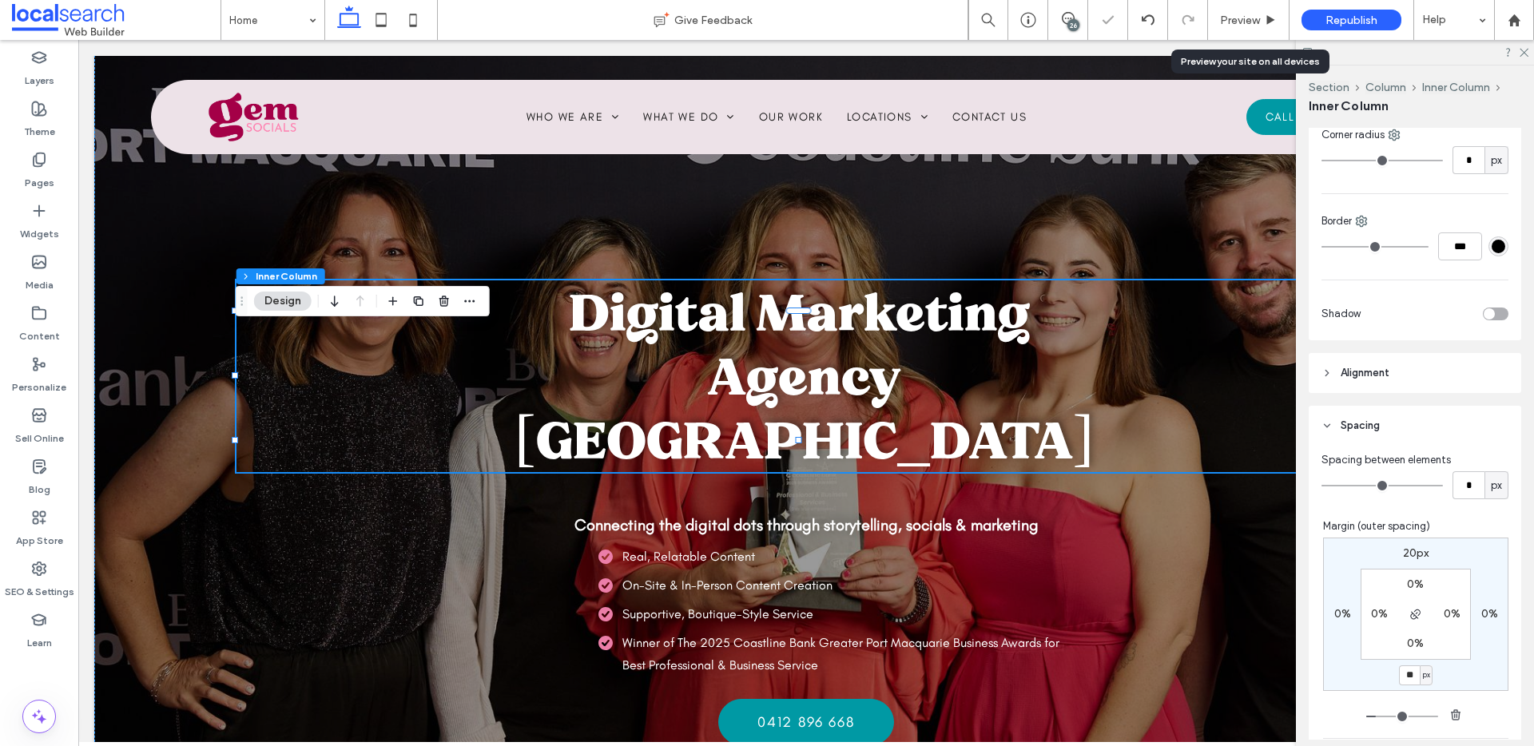
click at [1408, 549] on label "20px" at bounding box center [1416, 554] width 26 height 14
type input "**"
type input "*"
type input "**"
type input "*"
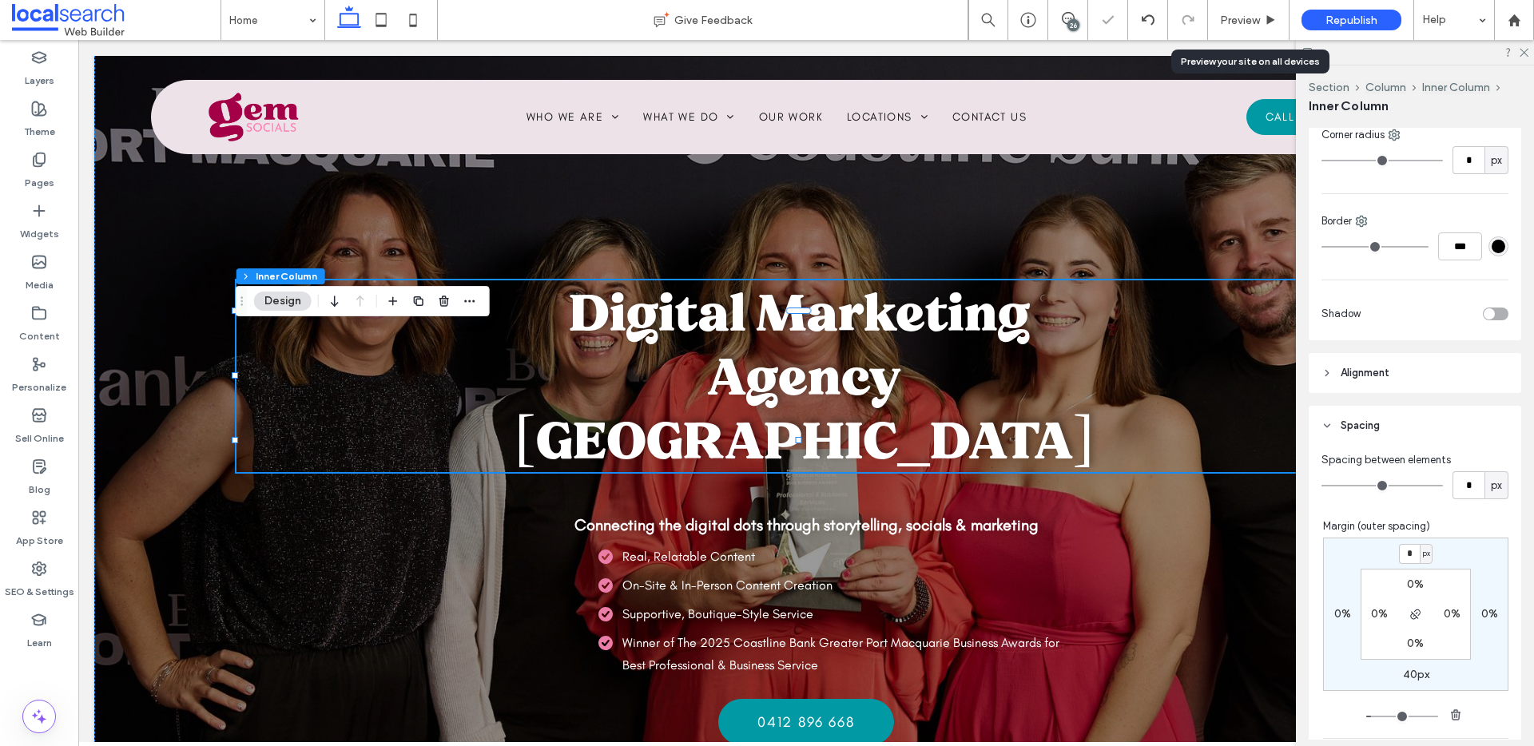
type input "**"
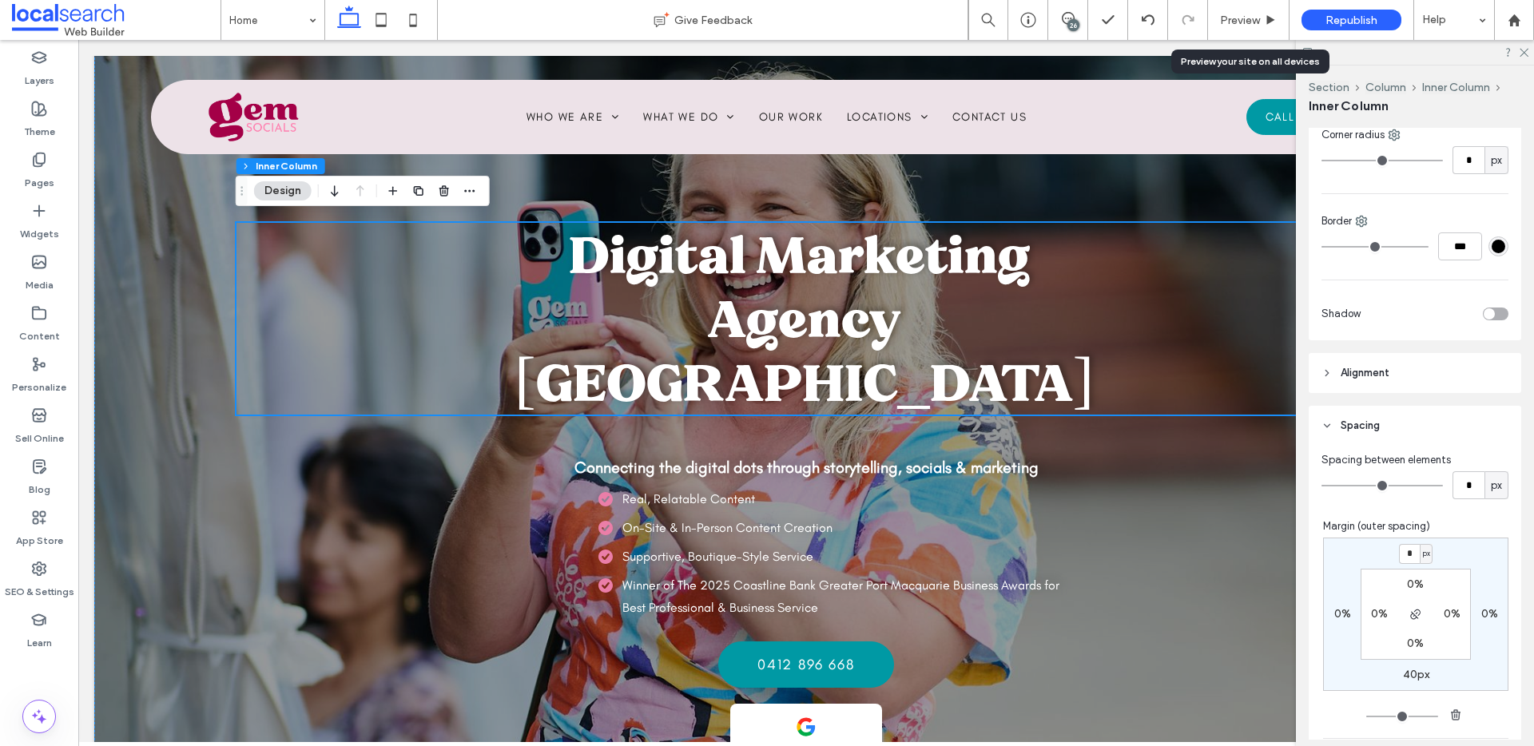
scroll to position [0, 0]
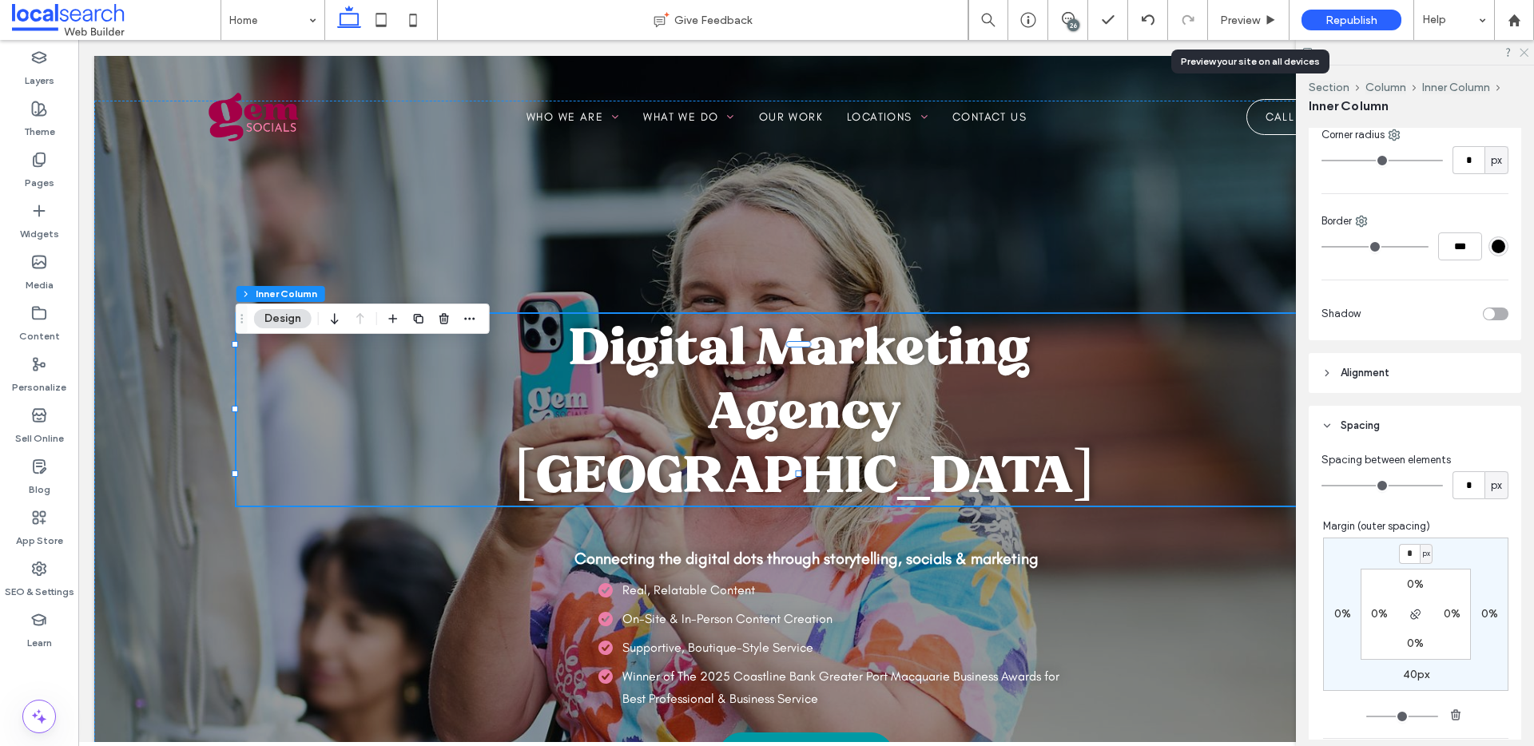
click at [1522, 52] on icon at bounding box center [1523, 51] width 10 height 10
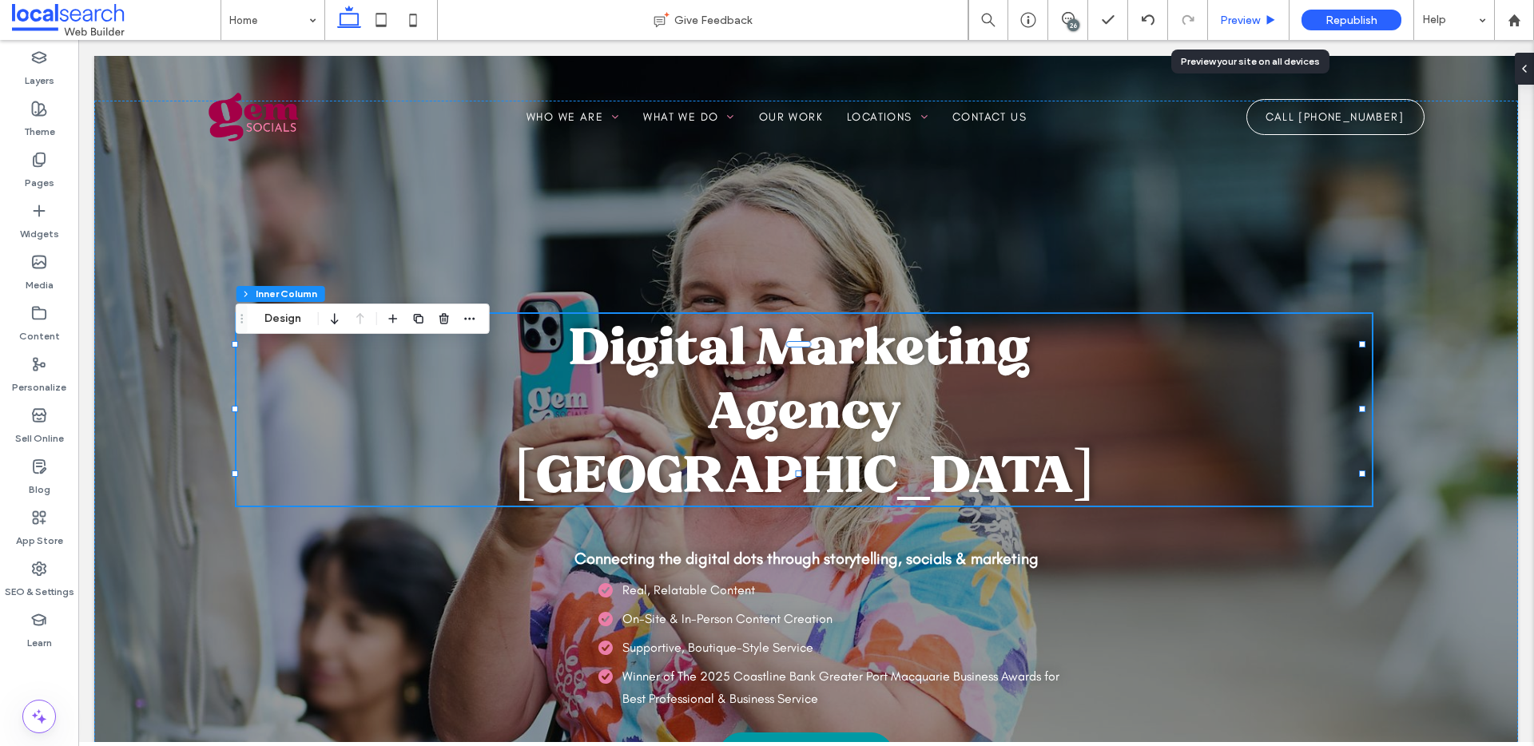
click at [1242, 9] on div "Preview" at bounding box center [1249, 20] width 82 height 40
click at [1239, 16] on span "Preview" at bounding box center [1240, 21] width 40 height 14
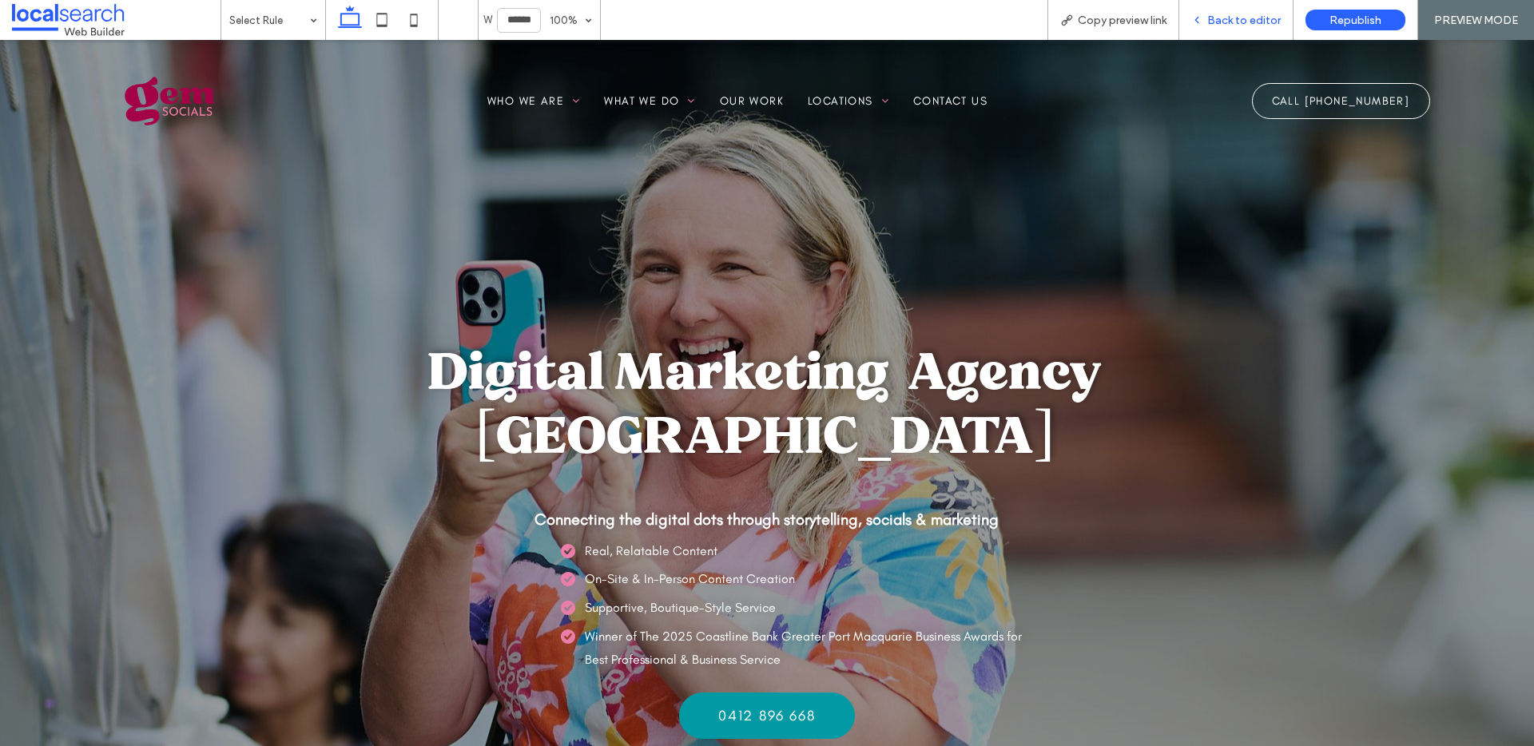
click at [1271, 31] on div "Back to editor" at bounding box center [1237, 20] width 114 height 40
click at [1245, 16] on span "Back to editor" at bounding box center [1245, 21] width 74 height 14
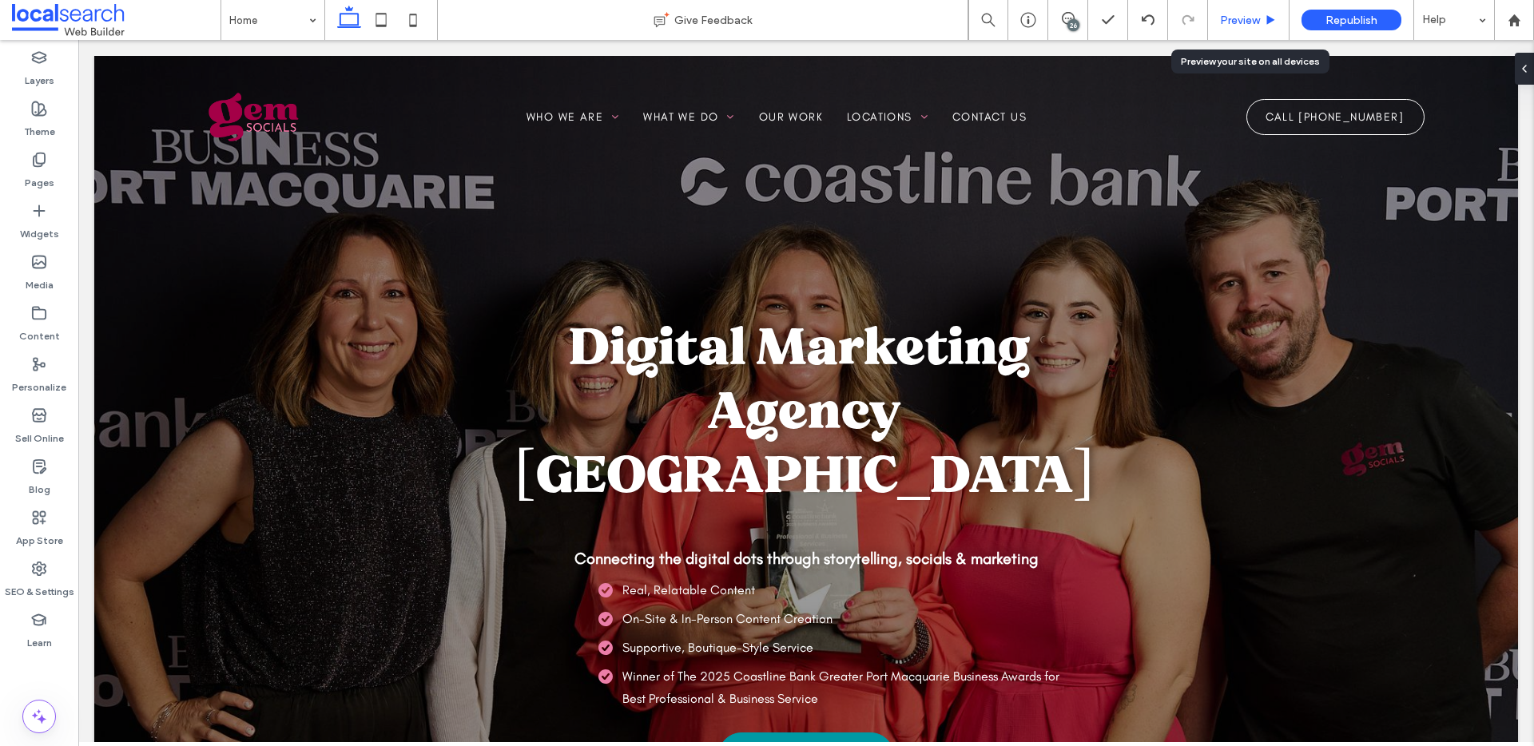
drag, startPoint x: 1167, startPoint y: 2, endPoint x: 1237, endPoint y: 27, distance: 74.8
click at [1237, 27] on div "Preview" at bounding box center [1249, 20] width 82 height 40
click at [1225, 24] on span "Preview" at bounding box center [1240, 21] width 40 height 14
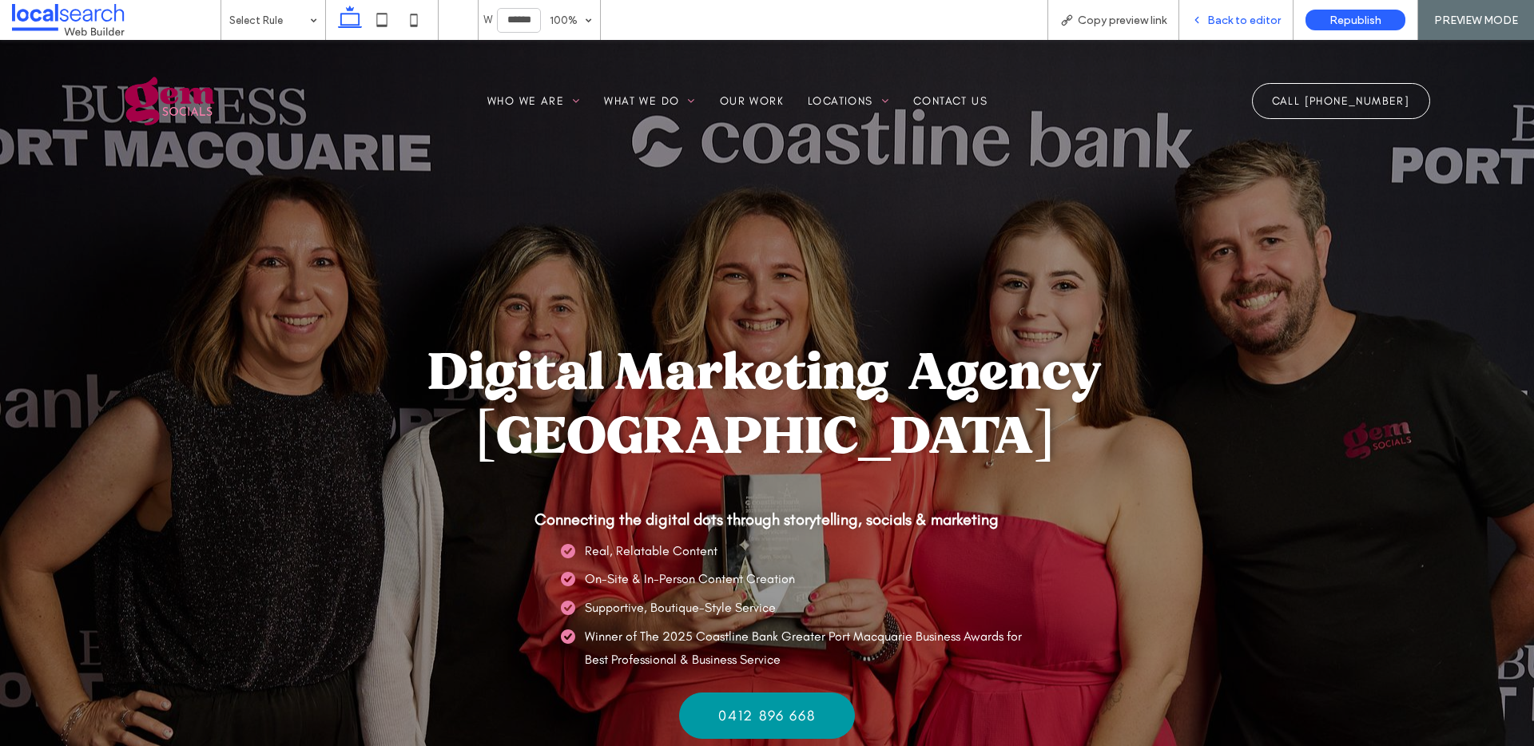
click at [1228, 21] on span "Back to editor" at bounding box center [1245, 21] width 74 height 14
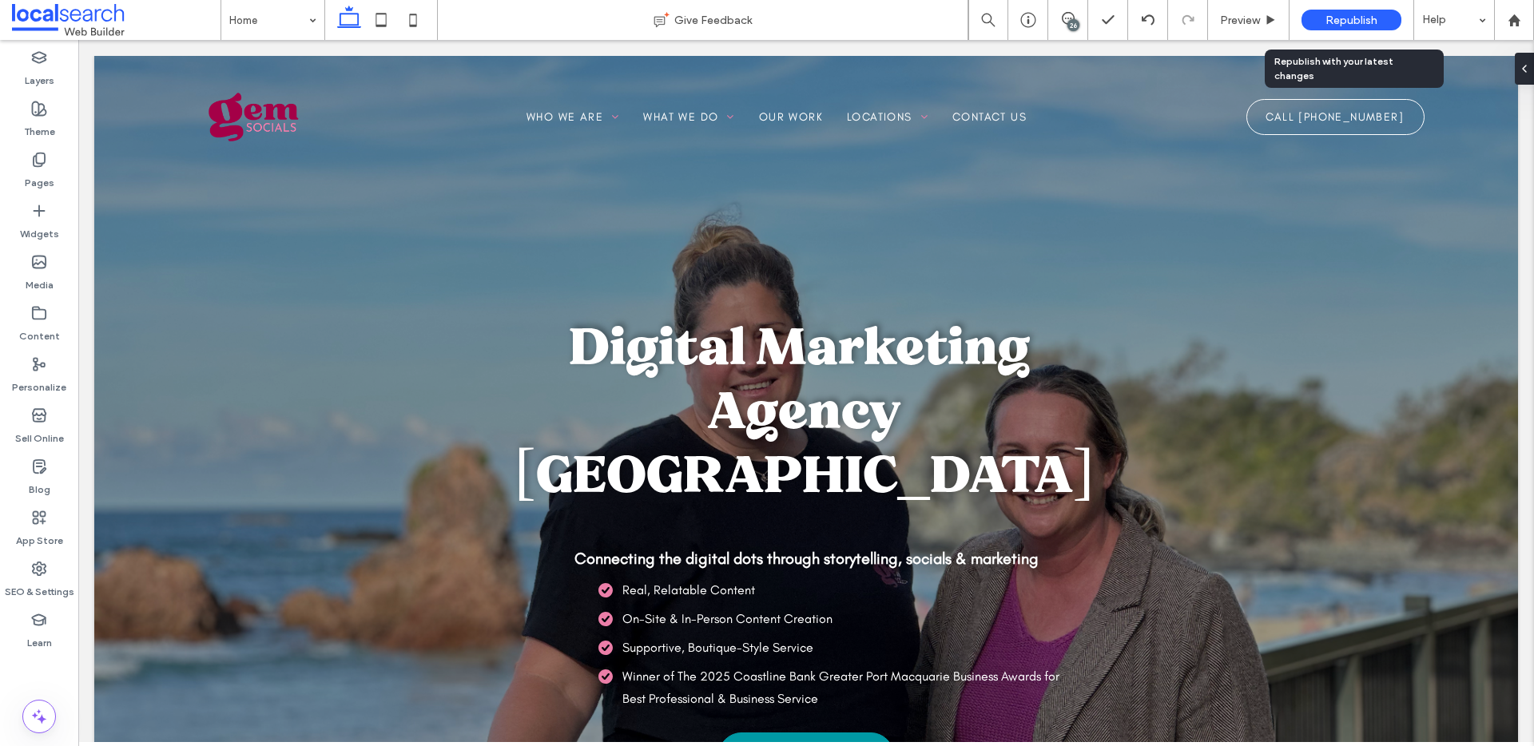
click at [1363, 21] on span "Republish" at bounding box center [1352, 21] width 52 height 14
